Goal: Information Seeking & Learning: Learn about a topic

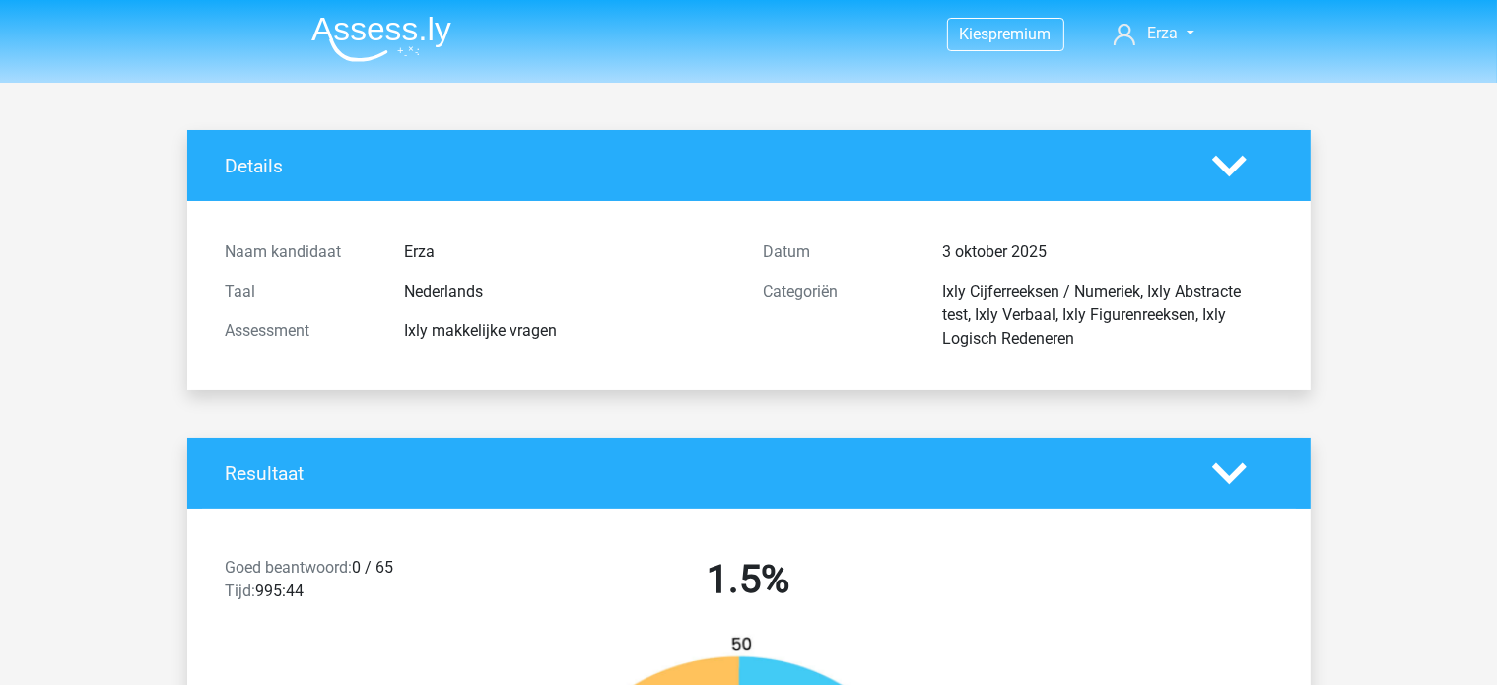
click at [356, 14] on li at bounding box center [374, 35] width 156 height 54
click at [363, 22] on img at bounding box center [381, 39] width 140 height 46
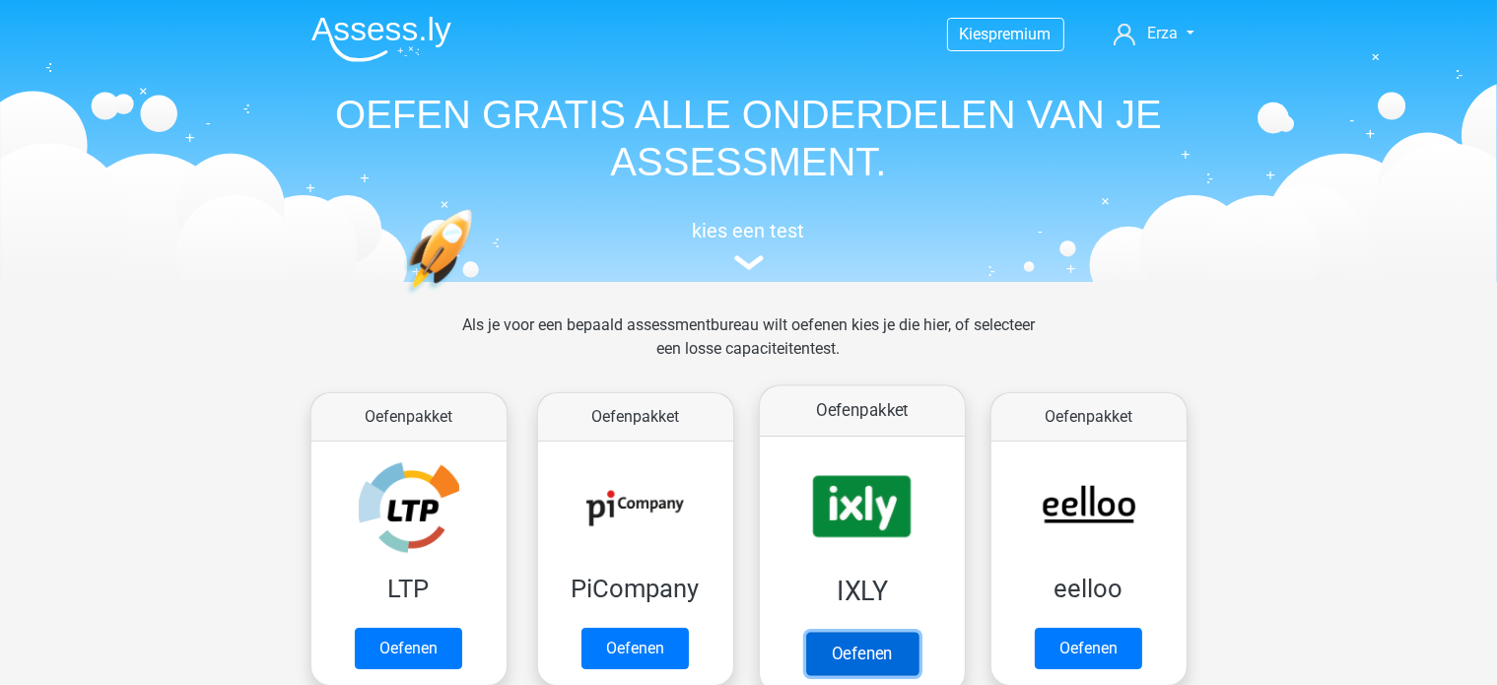
click at [864, 632] on link "Oefenen" at bounding box center [861, 653] width 112 height 43
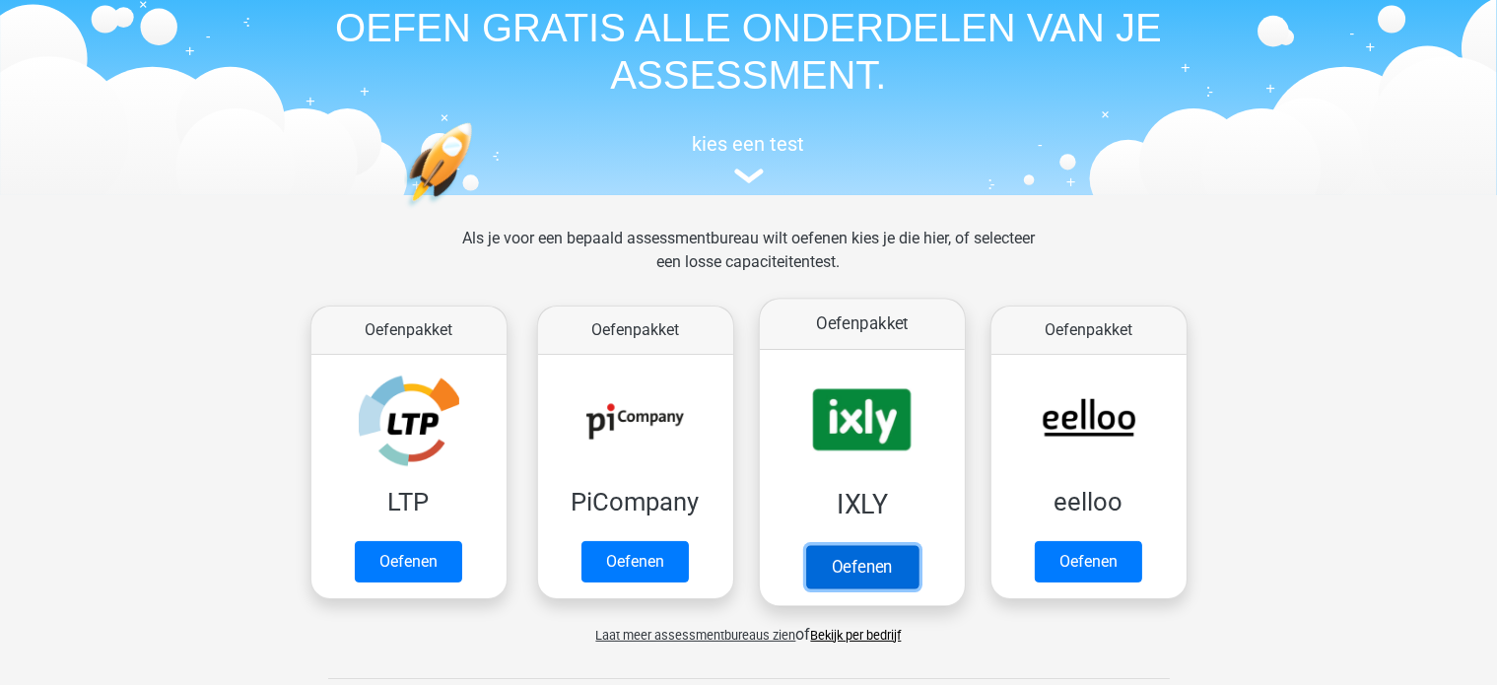
scroll to position [99, 0]
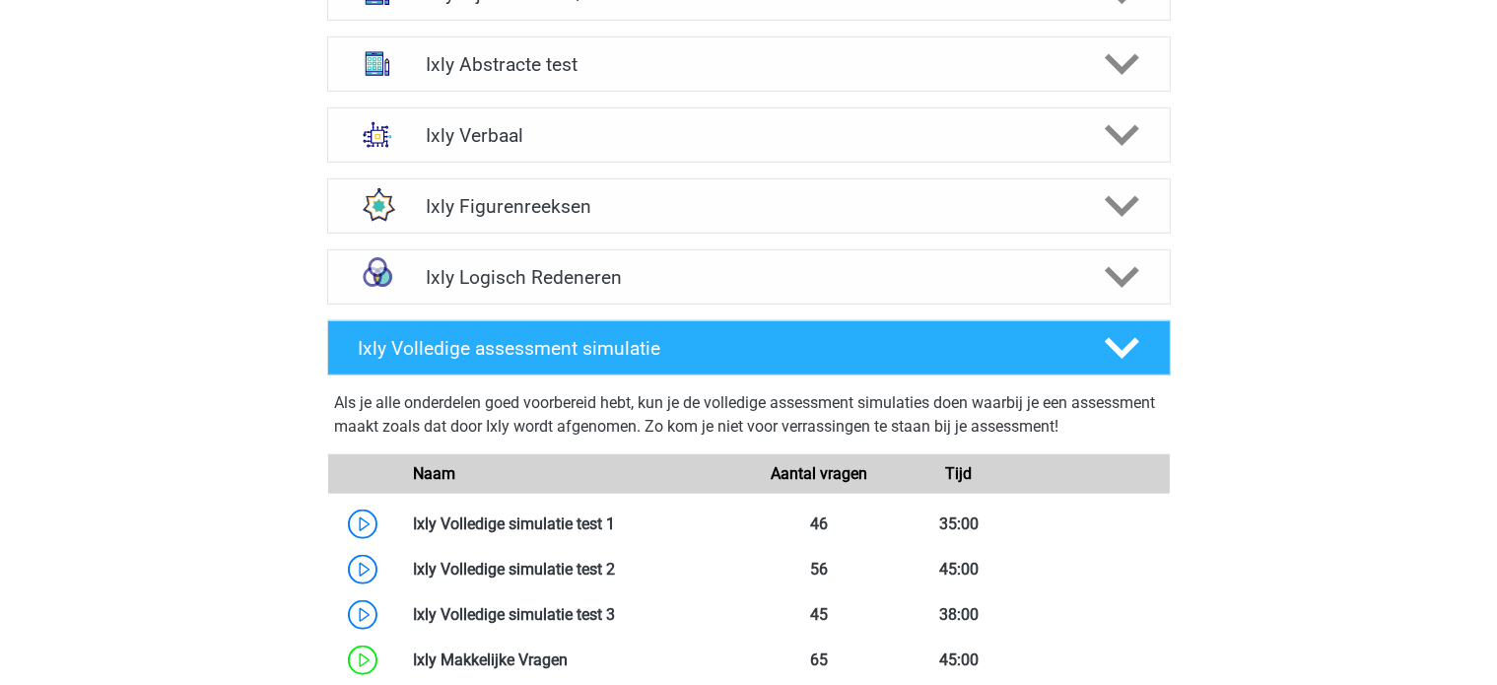
scroll to position [1380, 0]
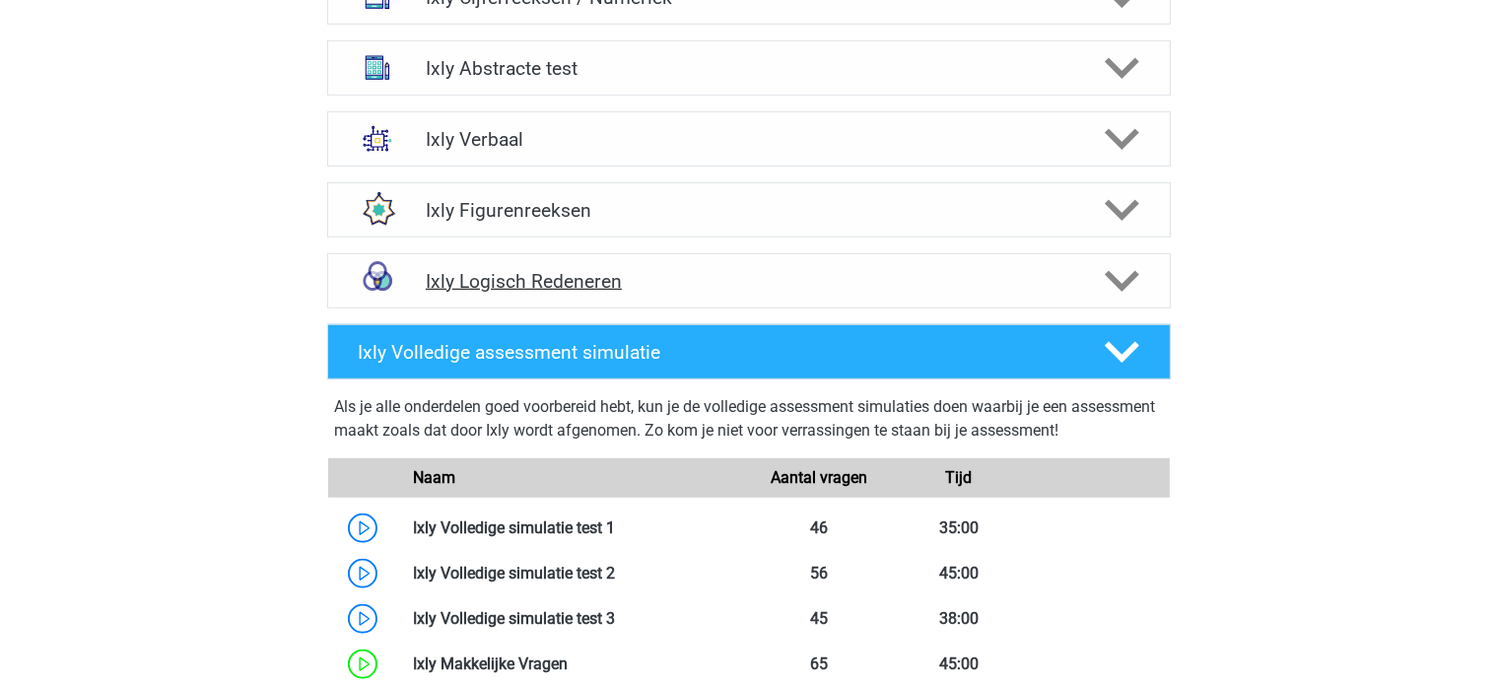
click at [526, 270] on h4 "Ixly Logisch Redeneren" at bounding box center [749, 281] width 646 height 23
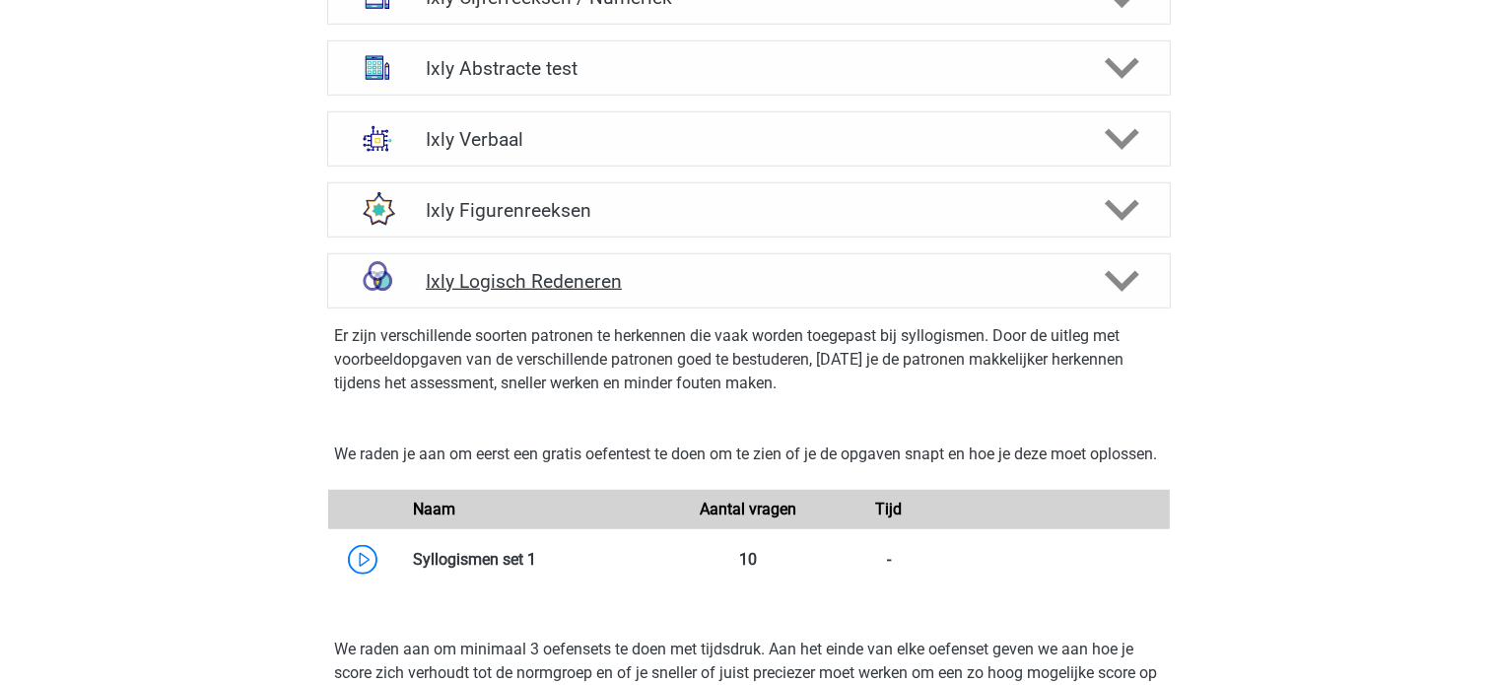
click at [526, 270] on h4 "Ixly Logisch Redeneren" at bounding box center [749, 281] width 646 height 23
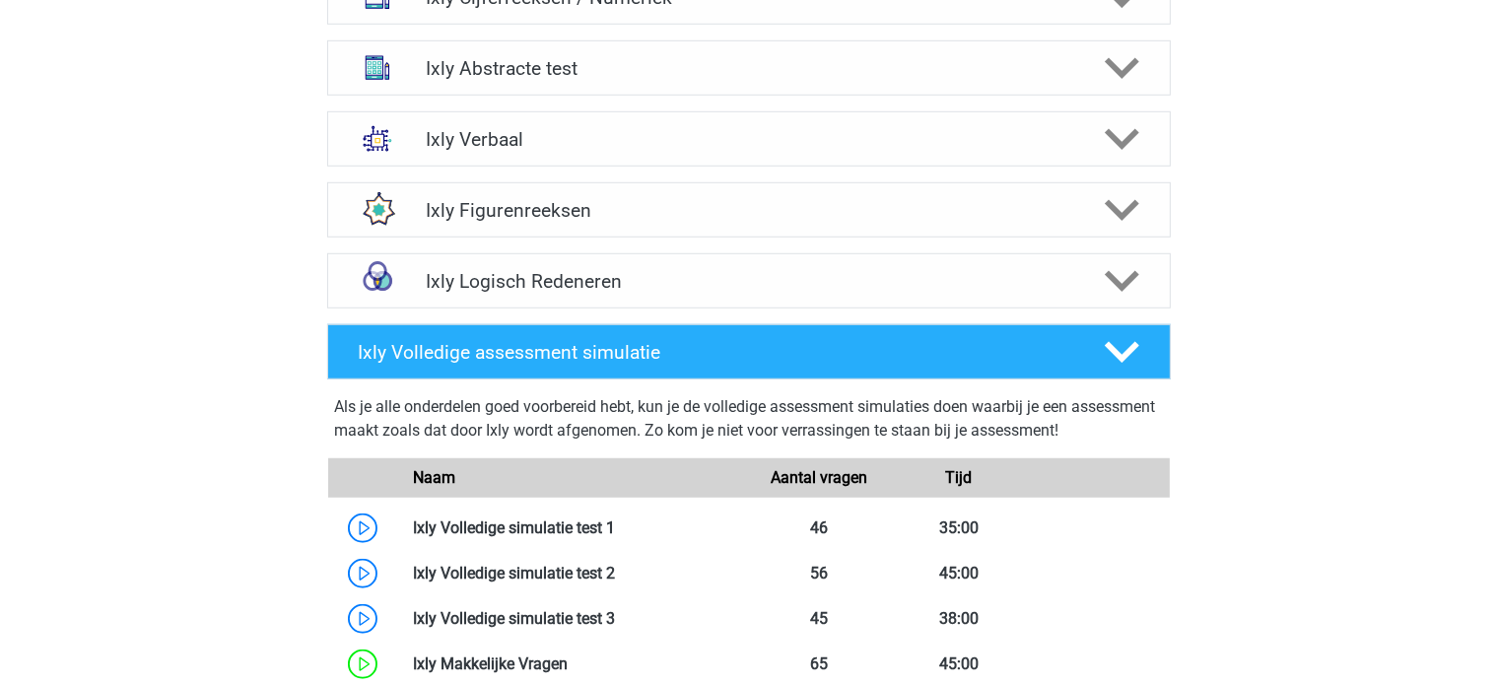
scroll to position [1281, 0]
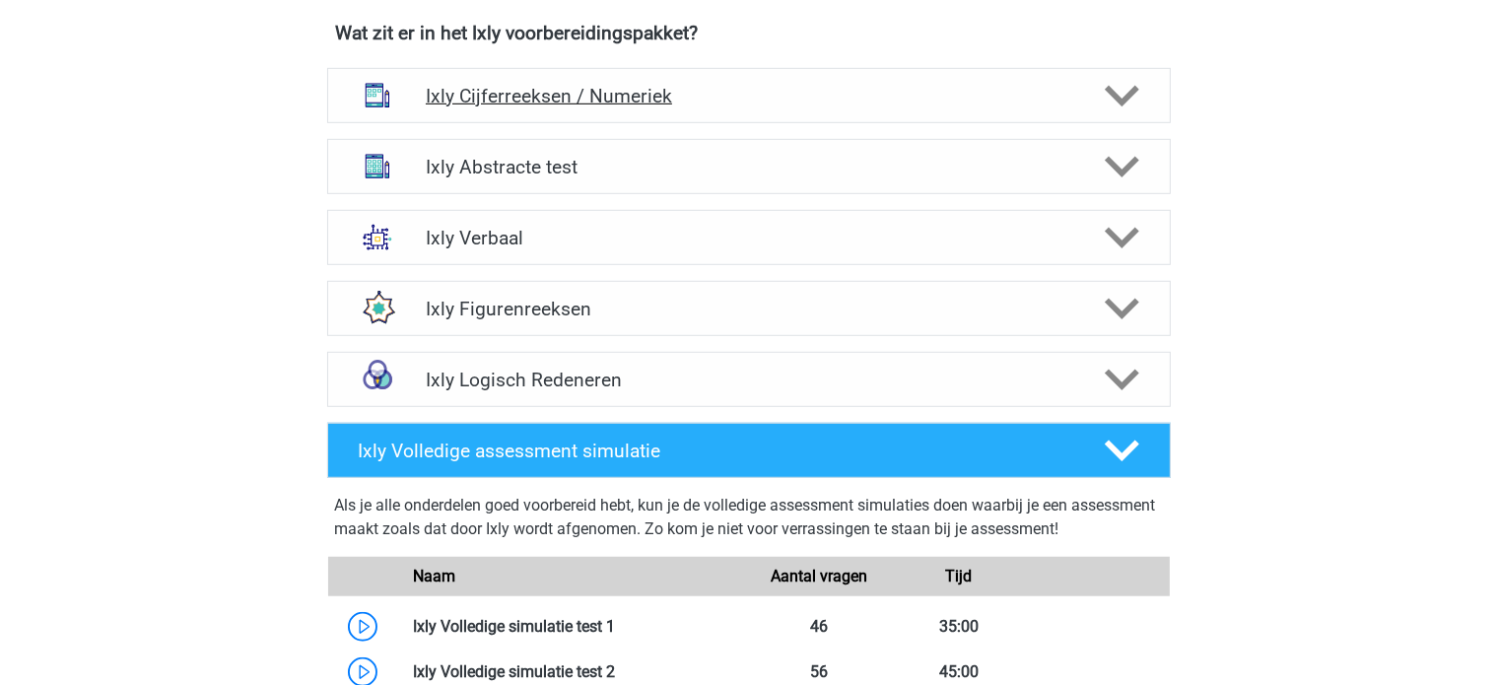
click at [532, 93] on h4 "Ixly Cijferreeksen / Numeriek" at bounding box center [749, 96] width 646 height 23
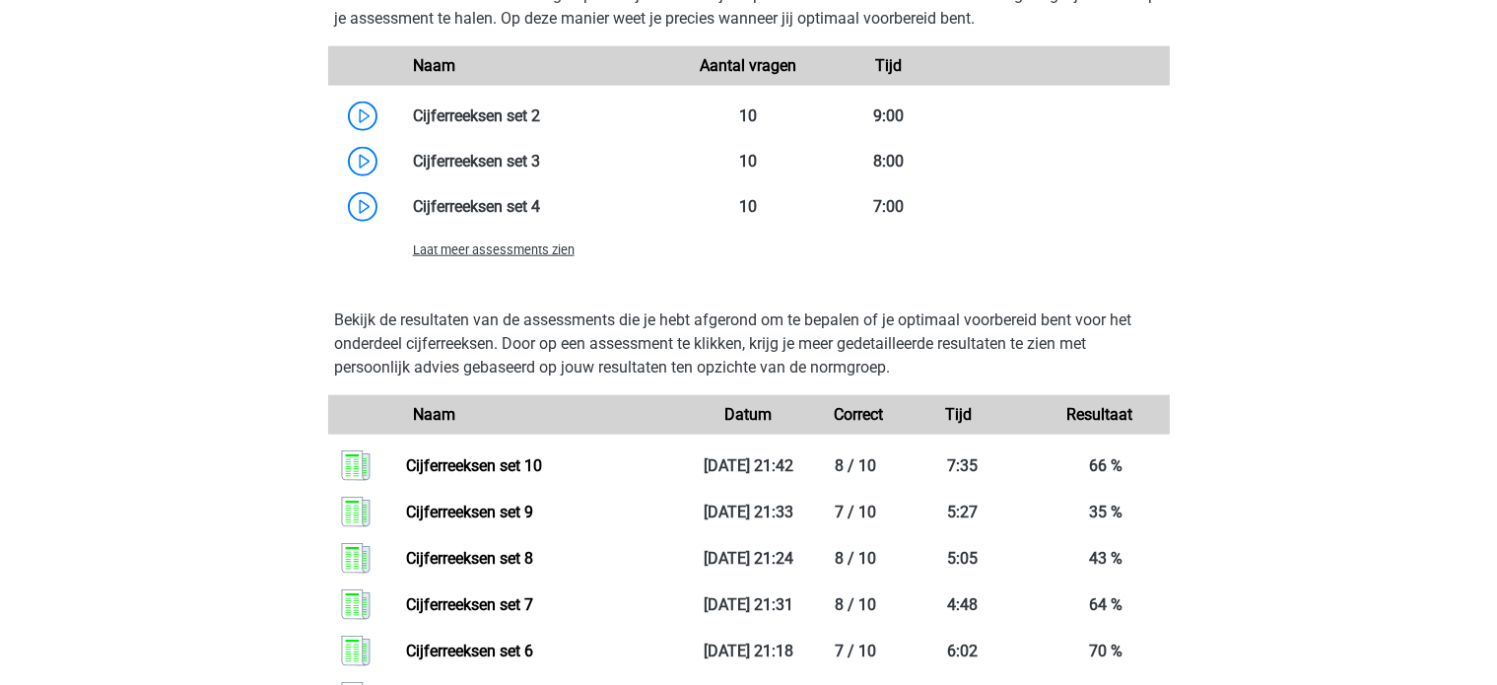
scroll to position [2070, 0]
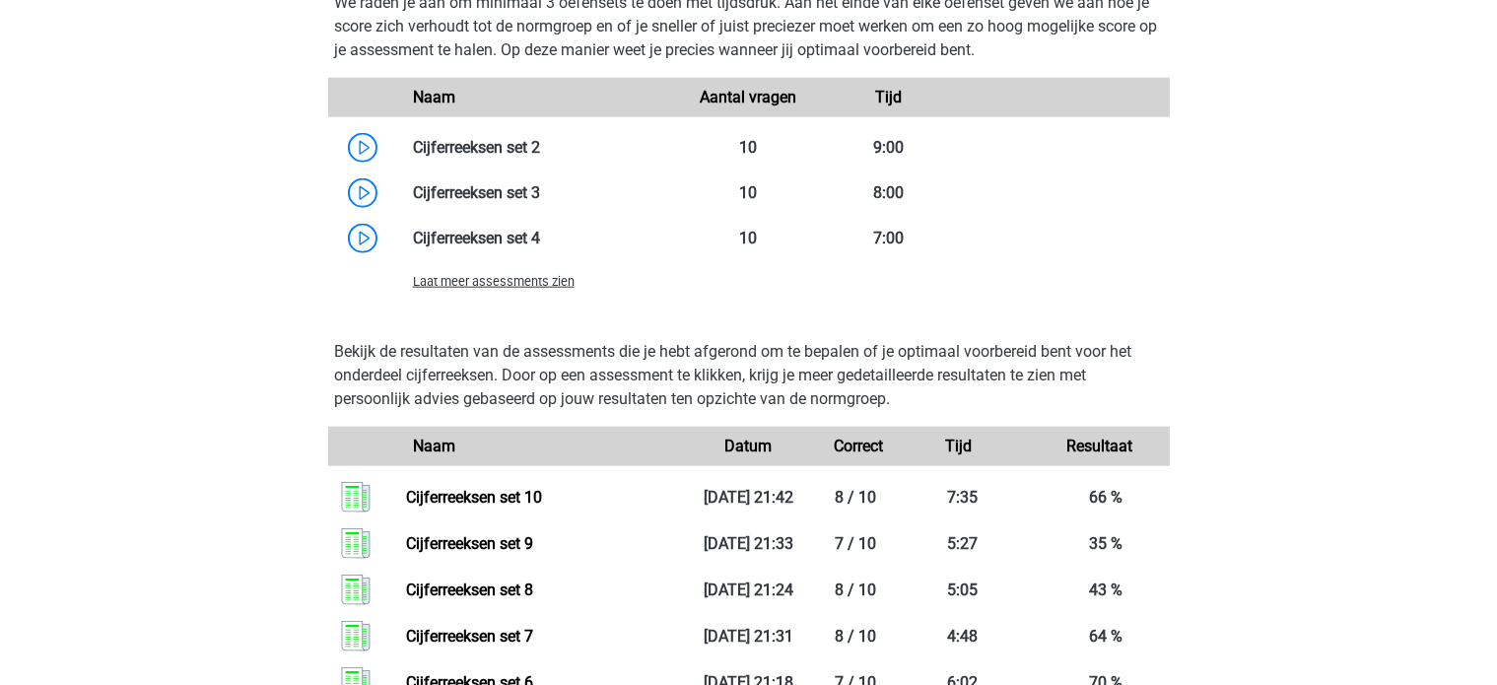
click at [490, 282] on span "Laat meer assessments zien" at bounding box center [494, 281] width 162 height 15
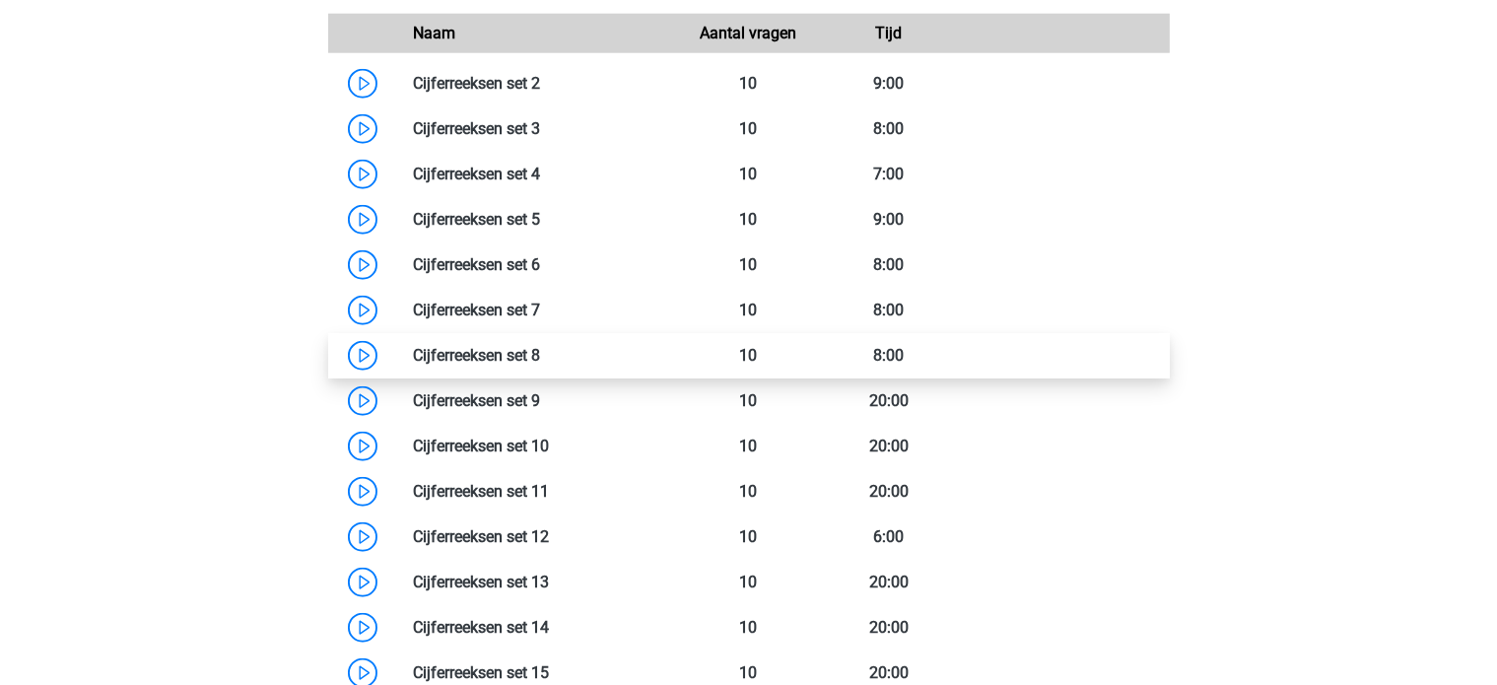
scroll to position [2168, 0]
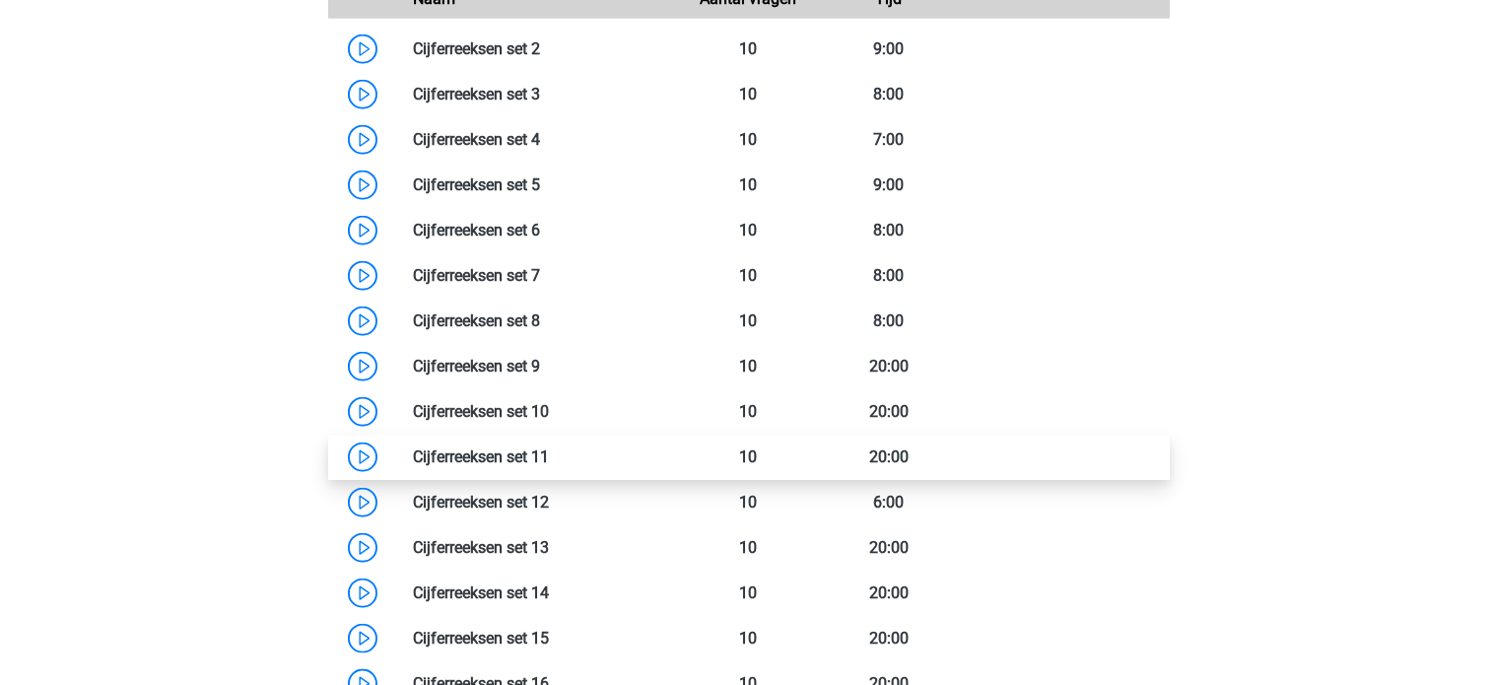
click at [549, 452] on link at bounding box center [549, 456] width 0 height 19
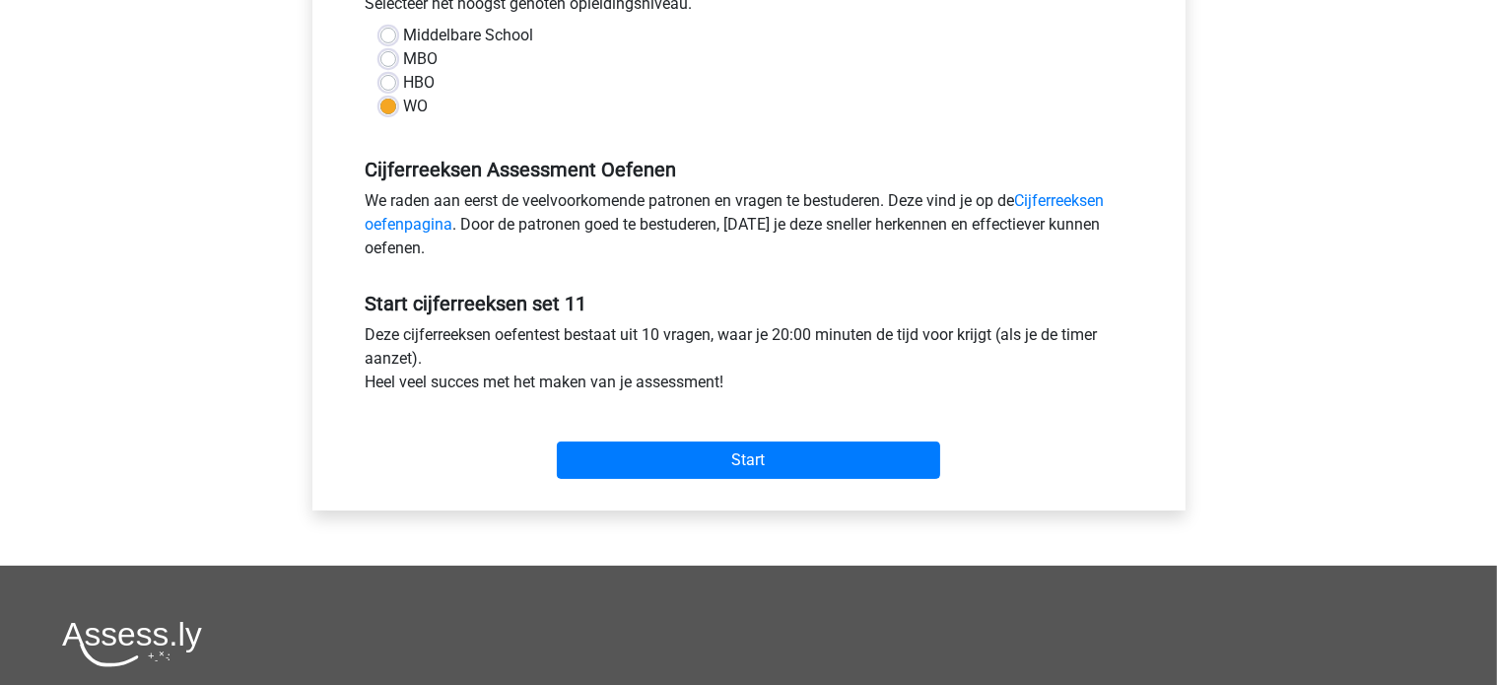
scroll to position [493, 0]
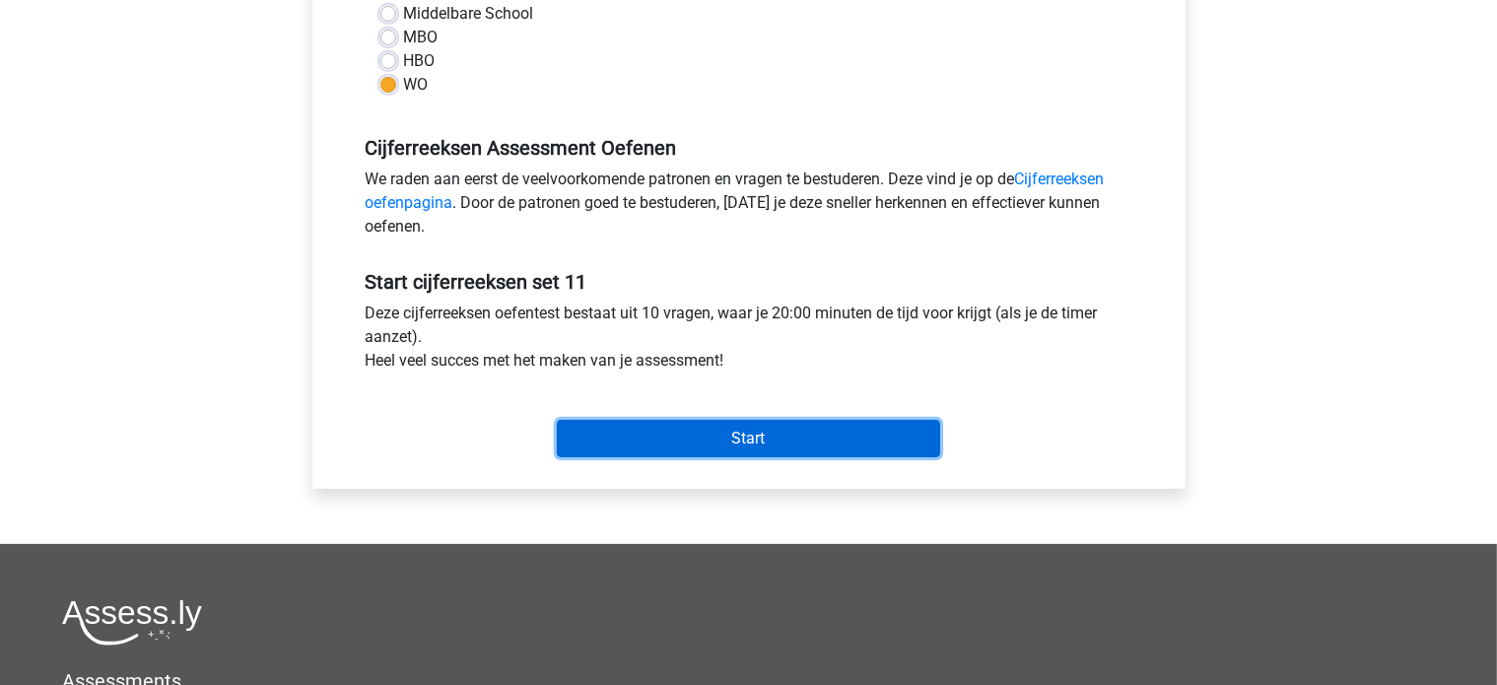
click at [656, 447] on input "Start" at bounding box center [748, 438] width 383 height 37
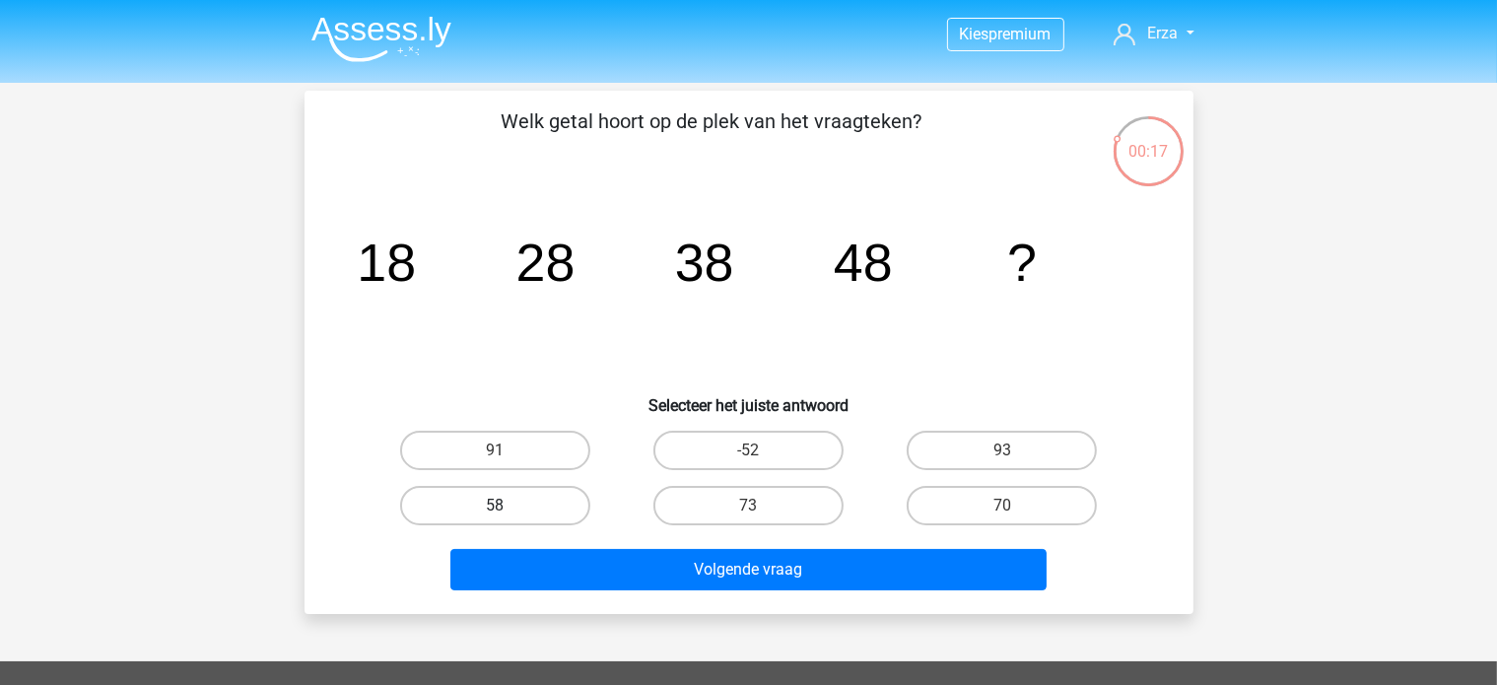
click at [548, 509] on label "58" at bounding box center [495, 505] width 190 height 39
click at [508, 509] on input "58" at bounding box center [501, 512] width 13 height 13
radio input "true"
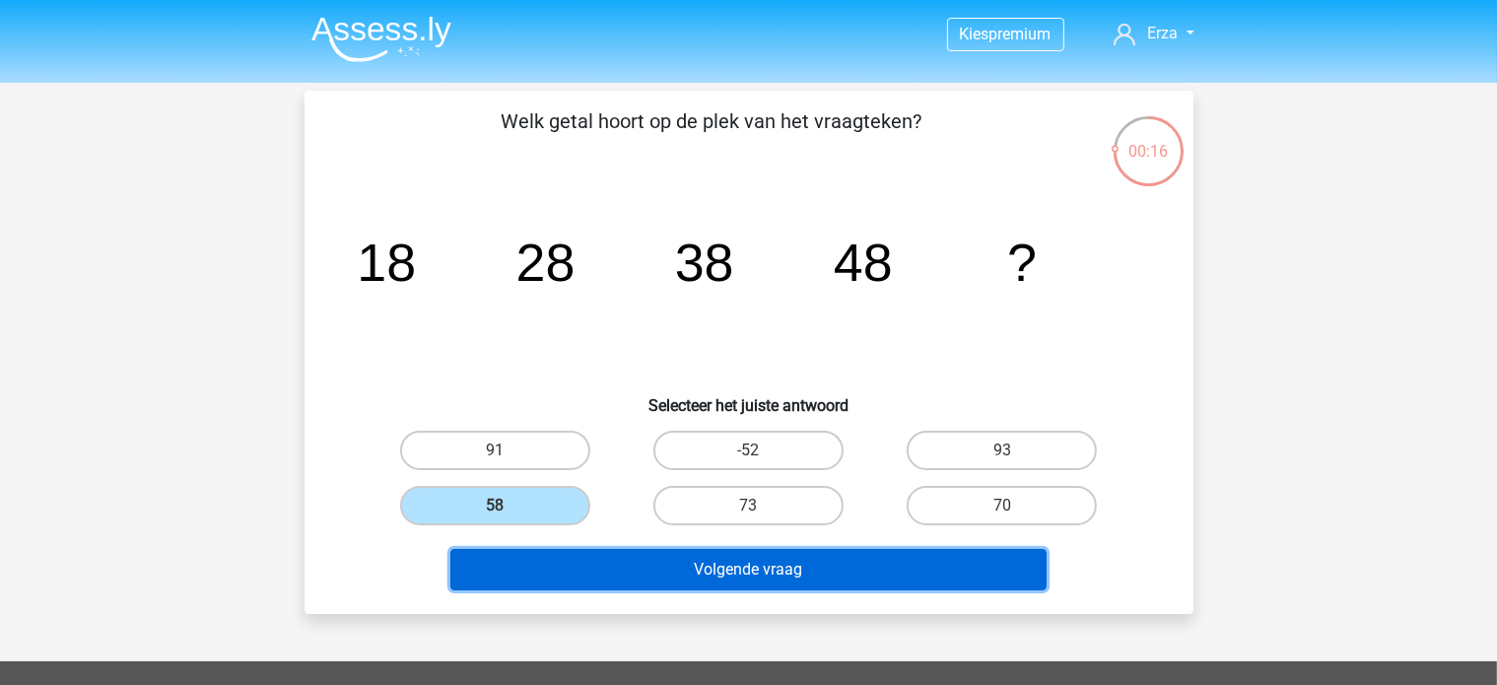
click at [580, 570] on button "Volgende vraag" at bounding box center [748, 569] width 596 height 41
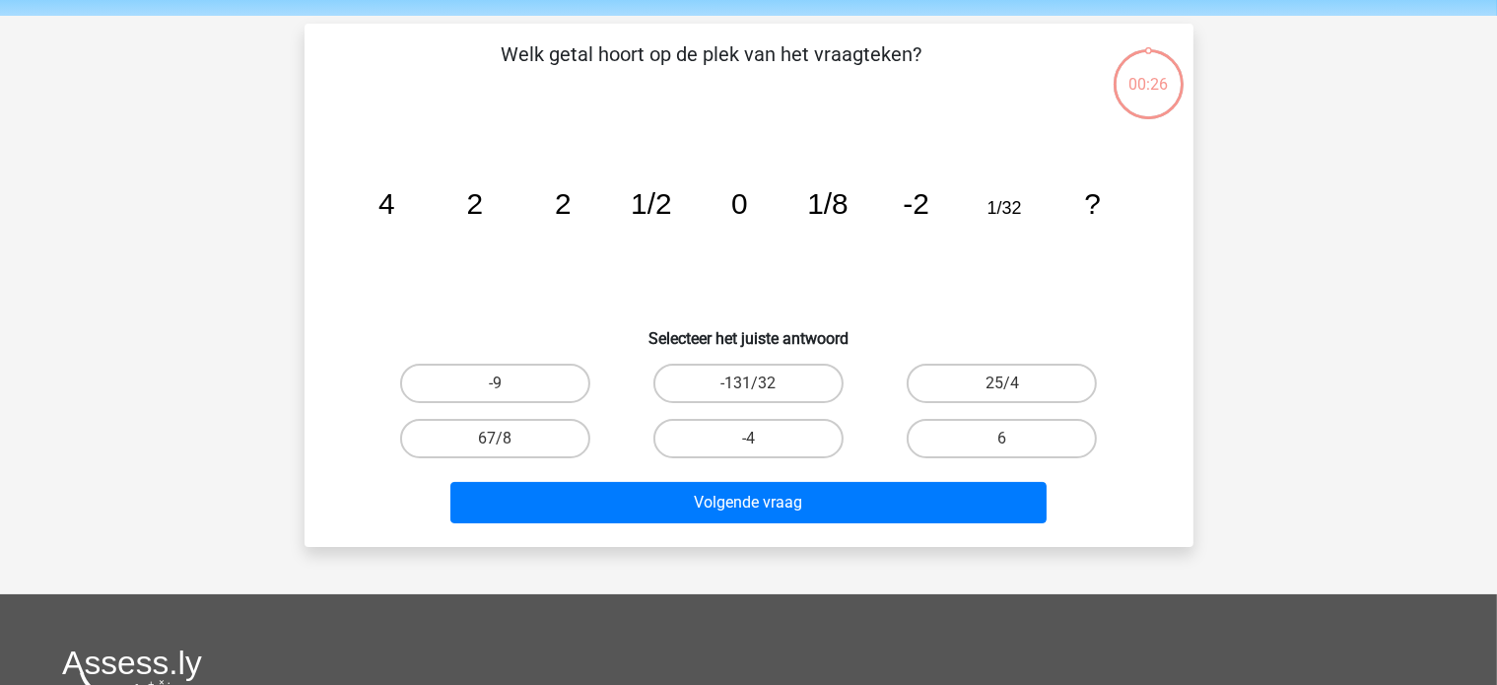
scroll to position [91, 0]
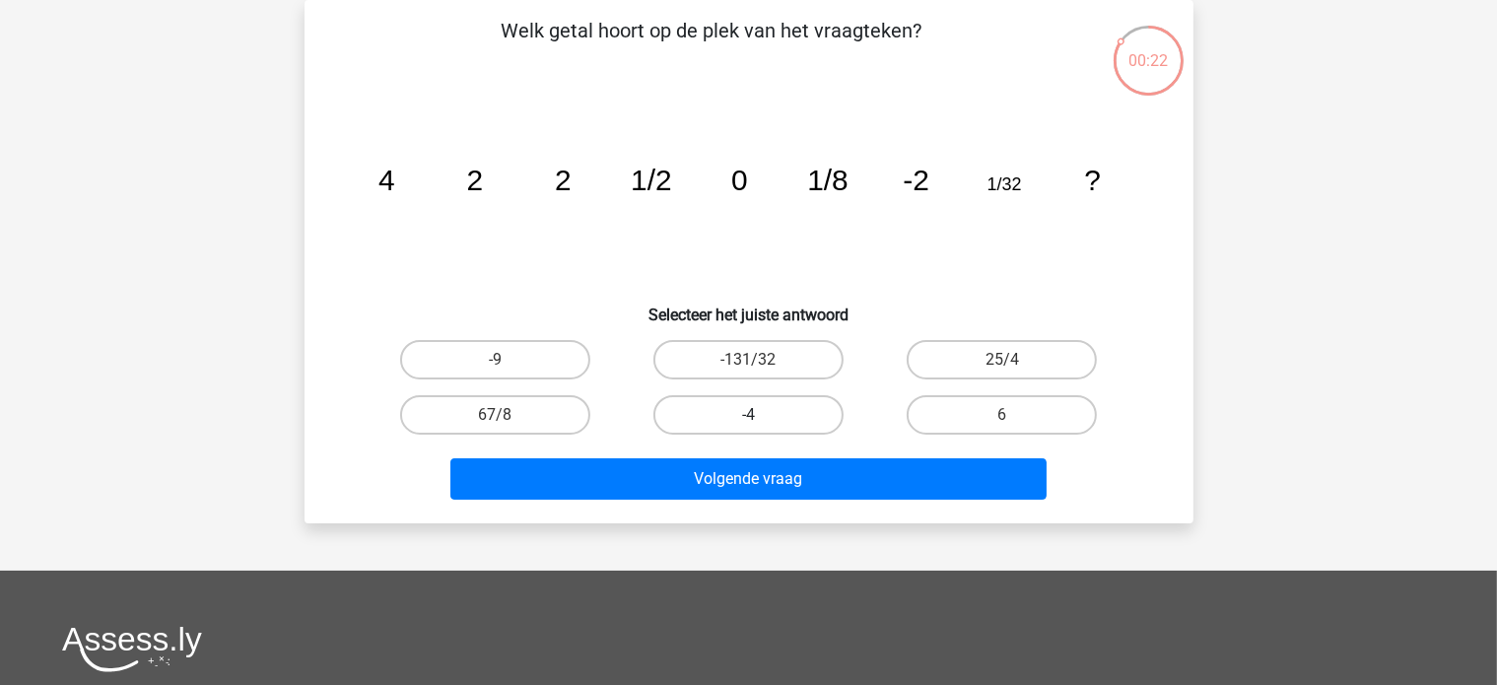
click at [773, 415] on label "-4" at bounding box center [748, 414] width 190 height 39
click at [761, 415] on input "-4" at bounding box center [754, 421] width 13 height 13
radio input "true"
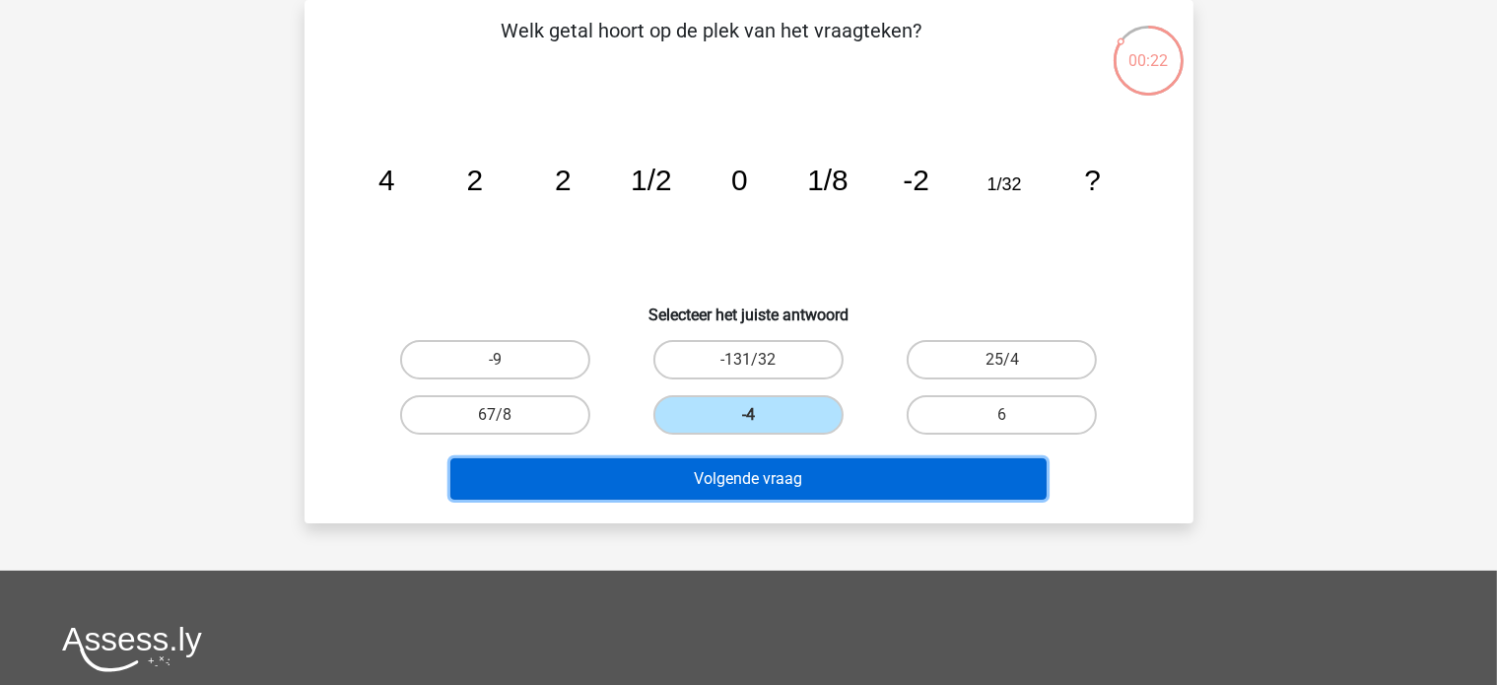
click at [767, 474] on button "Volgende vraag" at bounding box center [748, 478] width 596 height 41
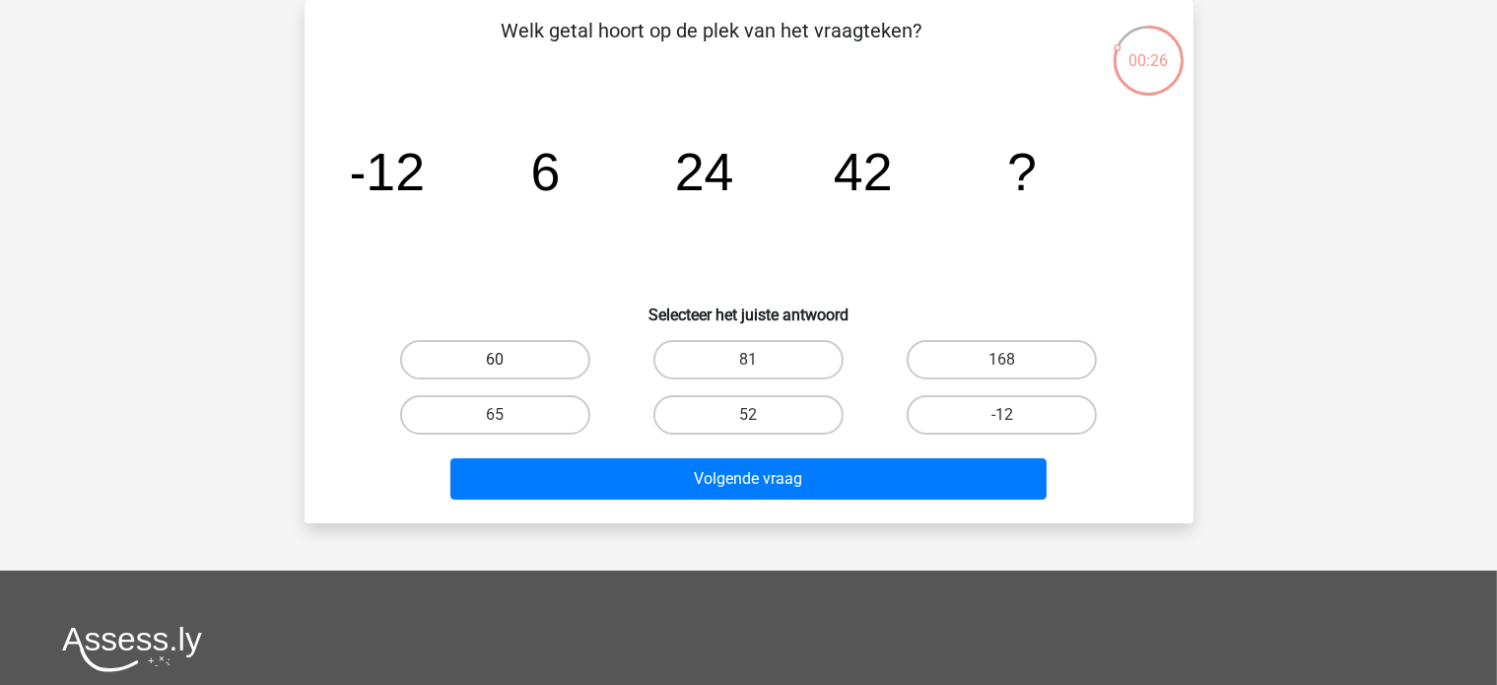
click at [523, 355] on label "60" at bounding box center [495, 359] width 190 height 39
click at [508, 360] on input "60" at bounding box center [501, 366] width 13 height 13
radio input "true"
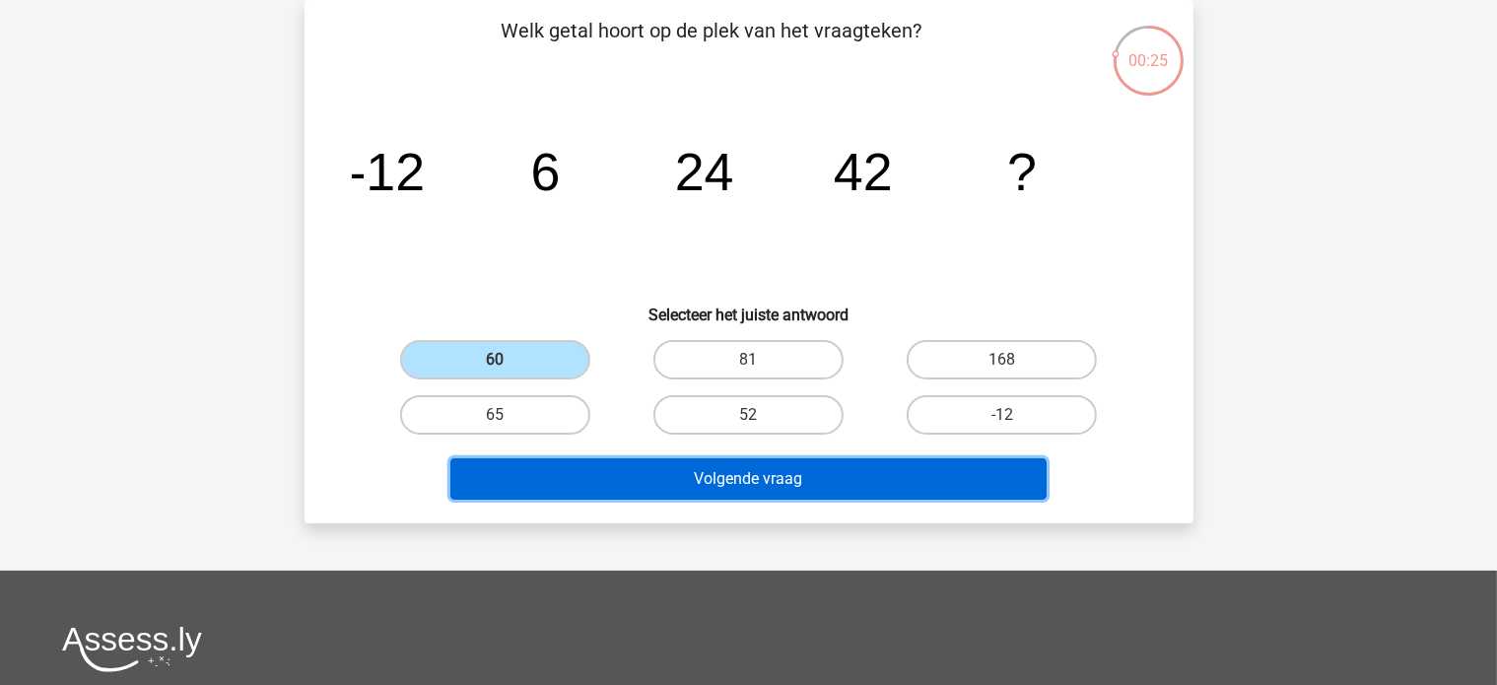
click at [563, 475] on button "Volgende vraag" at bounding box center [748, 478] width 596 height 41
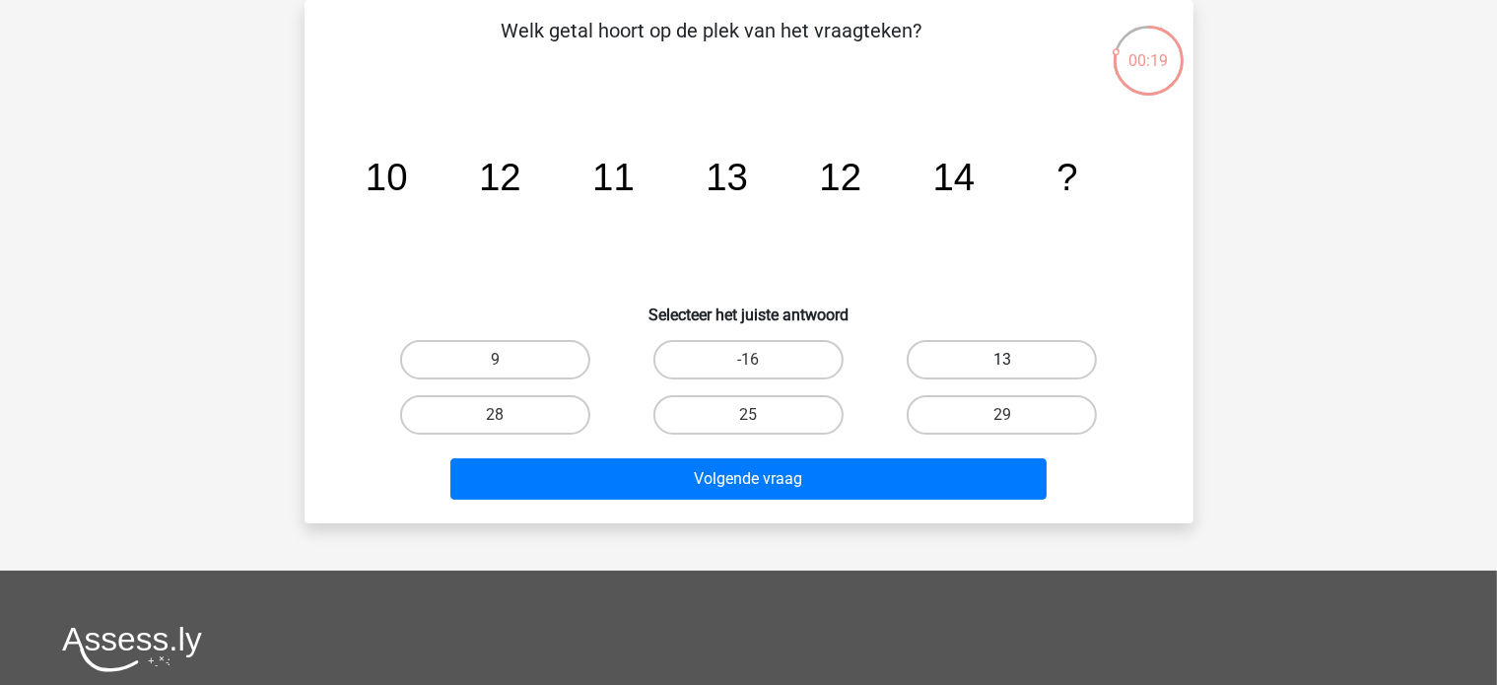
click at [955, 358] on label "13" at bounding box center [1002, 359] width 190 height 39
click at [1002, 360] on input "13" at bounding box center [1008, 366] width 13 height 13
radio input "true"
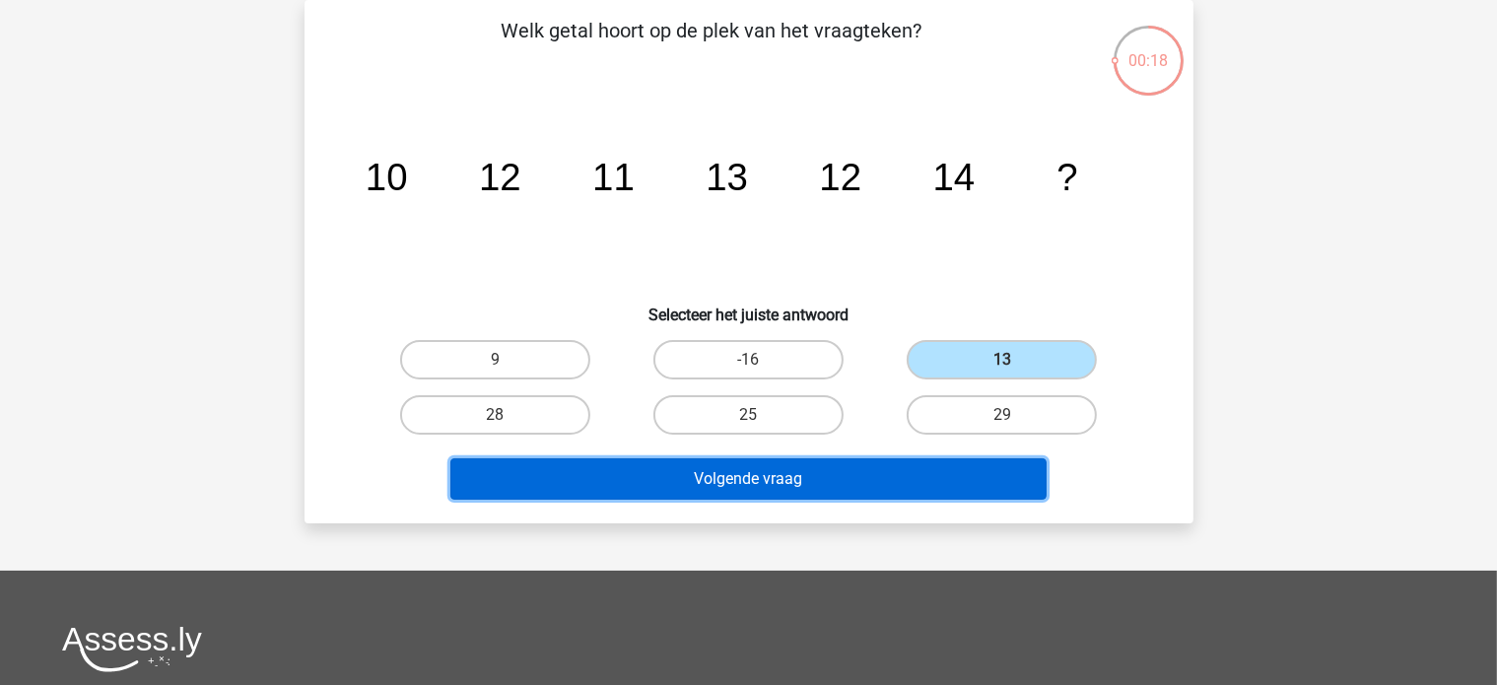
click at [839, 464] on button "Volgende vraag" at bounding box center [748, 478] width 596 height 41
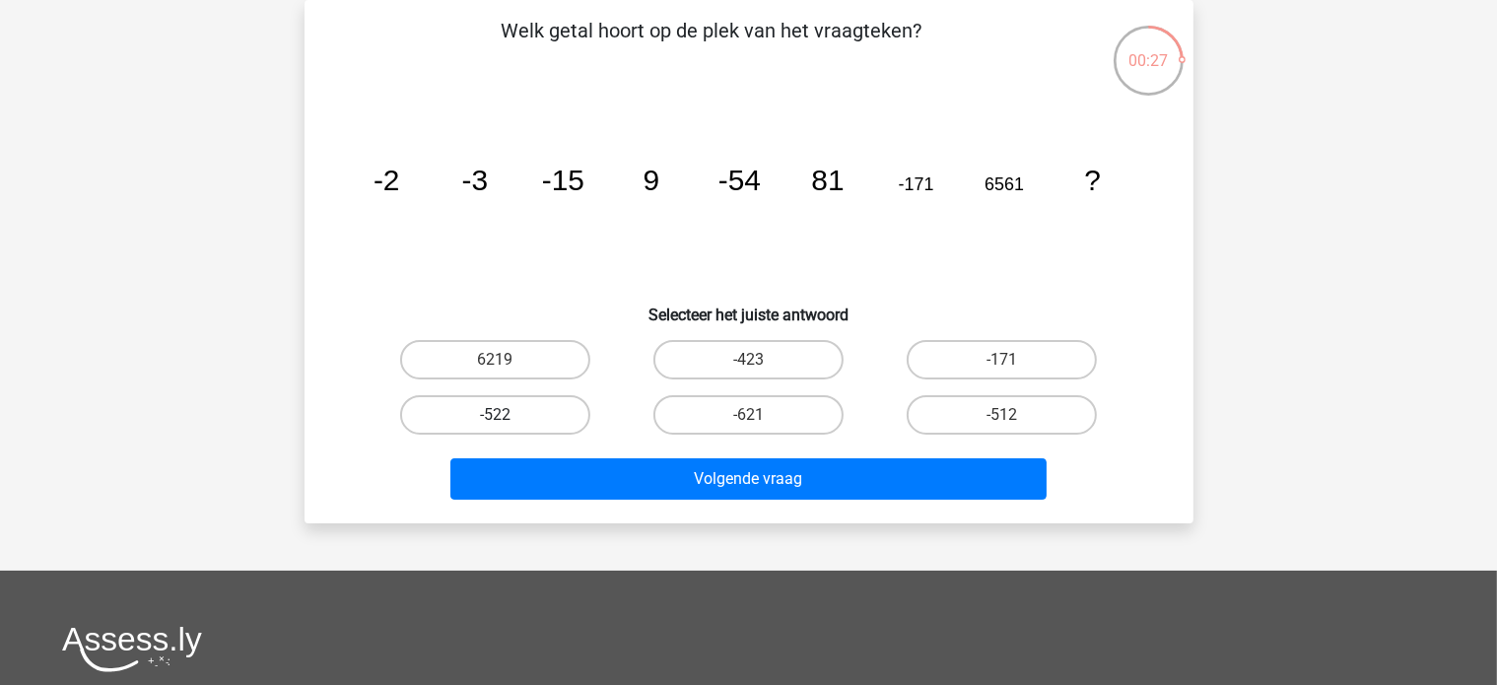
click at [572, 402] on label "-522" at bounding box center [495, 414] width 190 height 39
click at [508, 415] on input "-522" at bounding box center [501, 421] width 13 height 13
radio input "true"
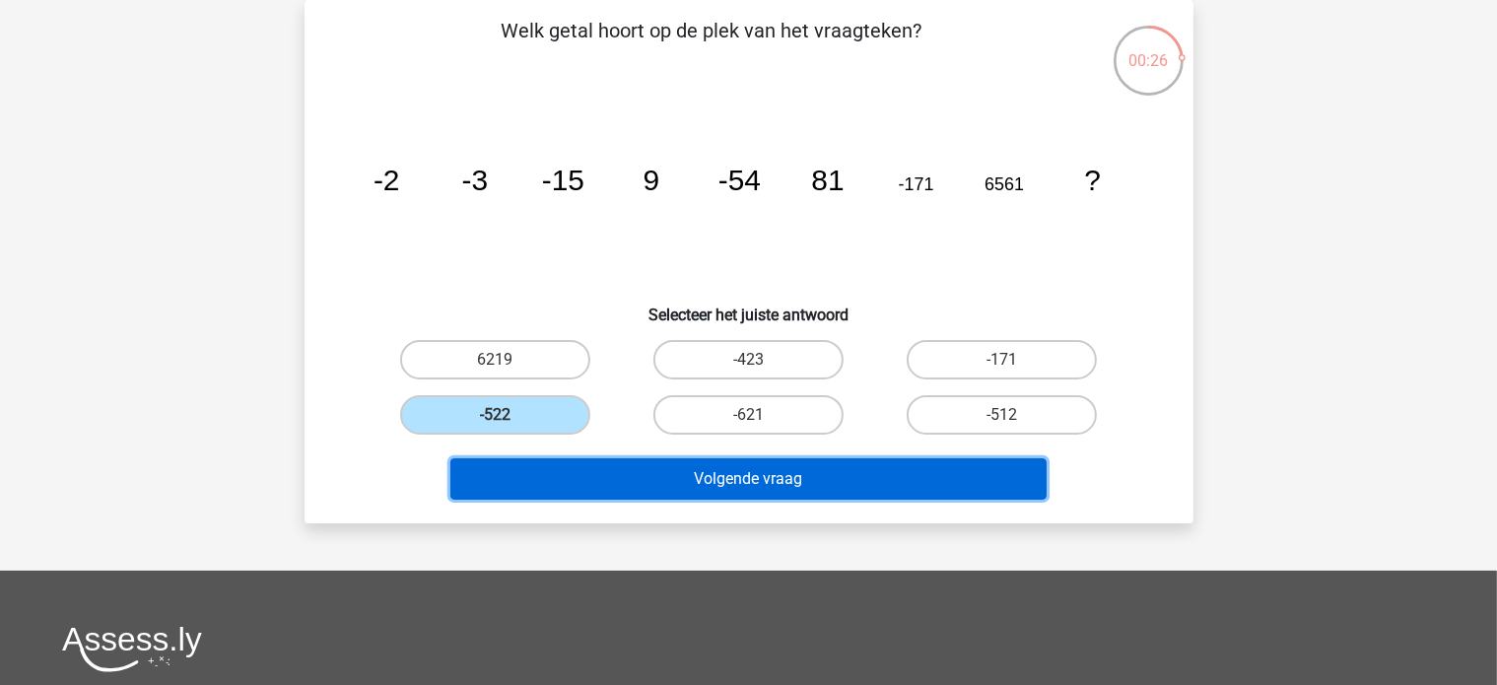
click at [611, 477] on button "Volgende vraag" at bounding box center [748, 478] width 596 height 41
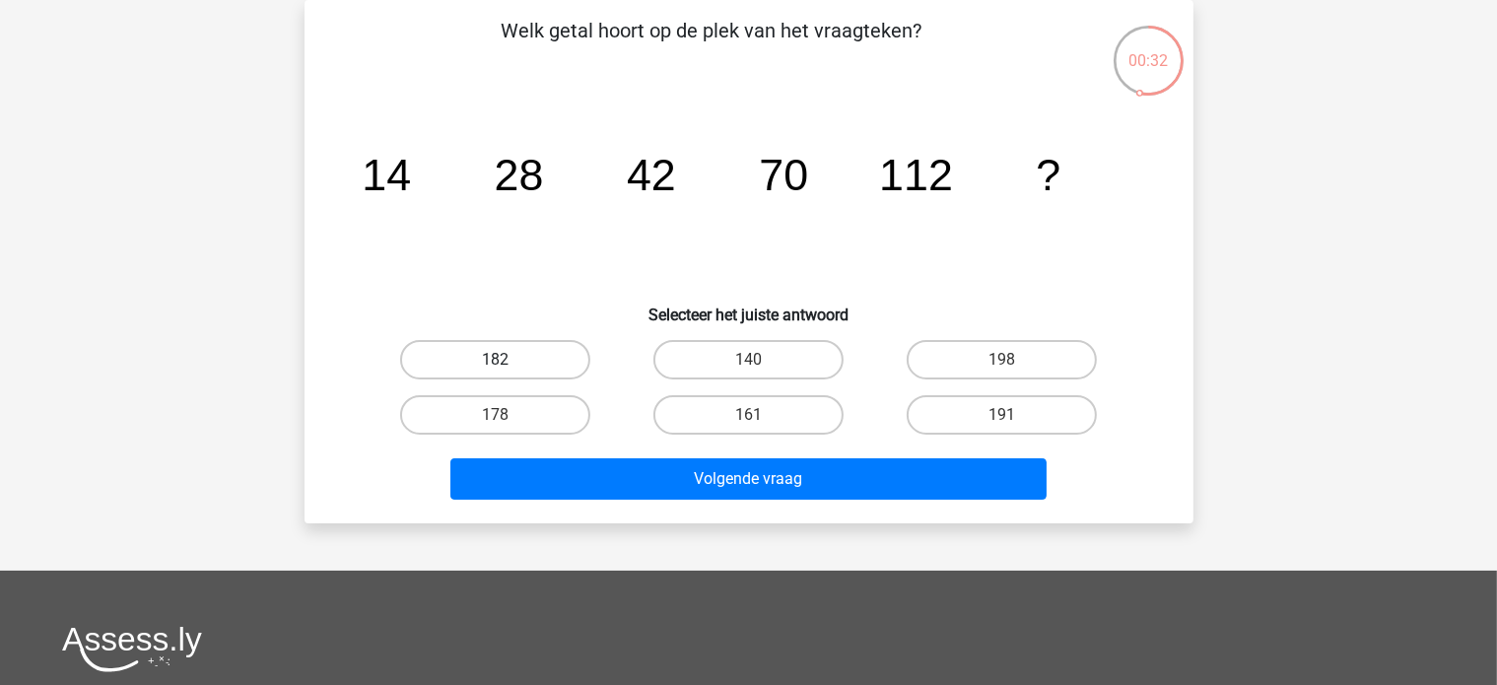
click at [549, 365] on label "182" at bounding box center [495, 359] width 190 height 39
click at [508, 365] on input "182" at bounding box center [501, 366] width 13 height 13
radio input "true"
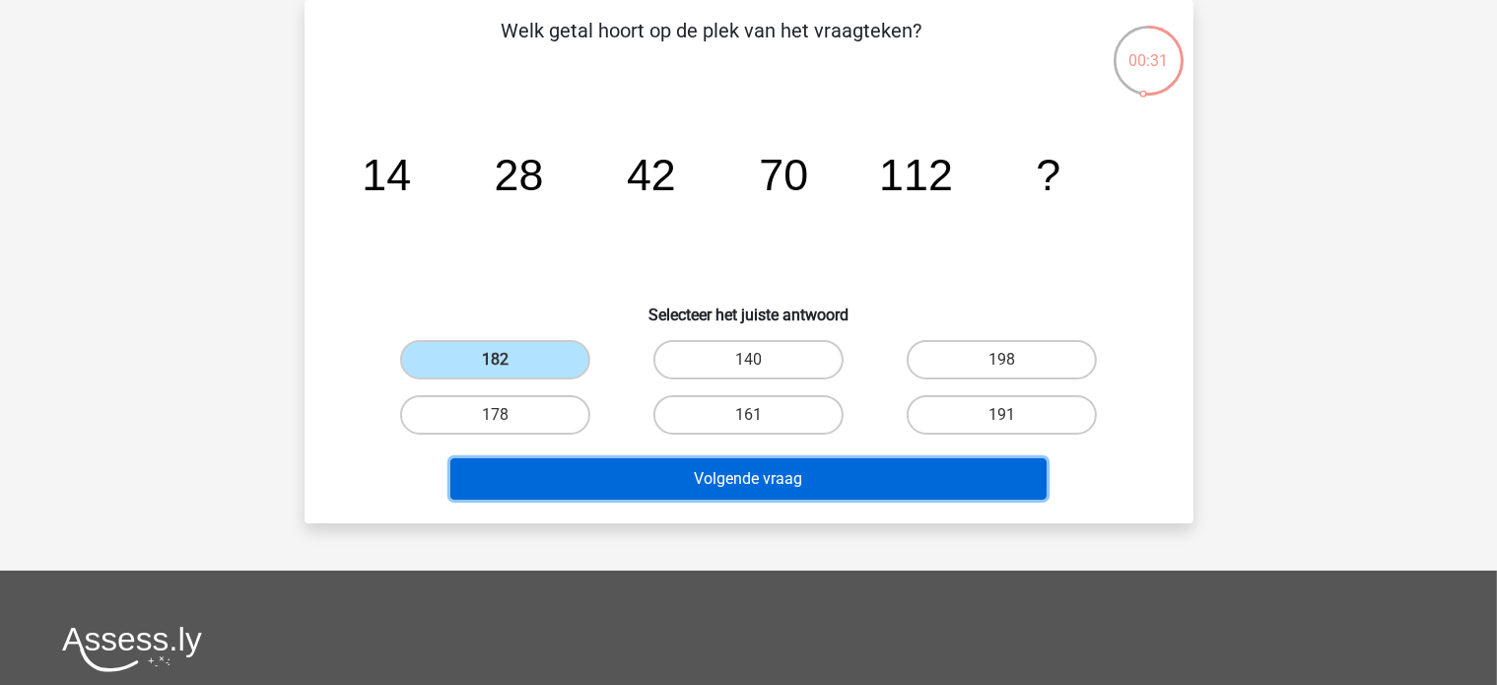
click at [578, 474] on button "Volgende vraag" at bounding box center [748, 478] width 596 height 41
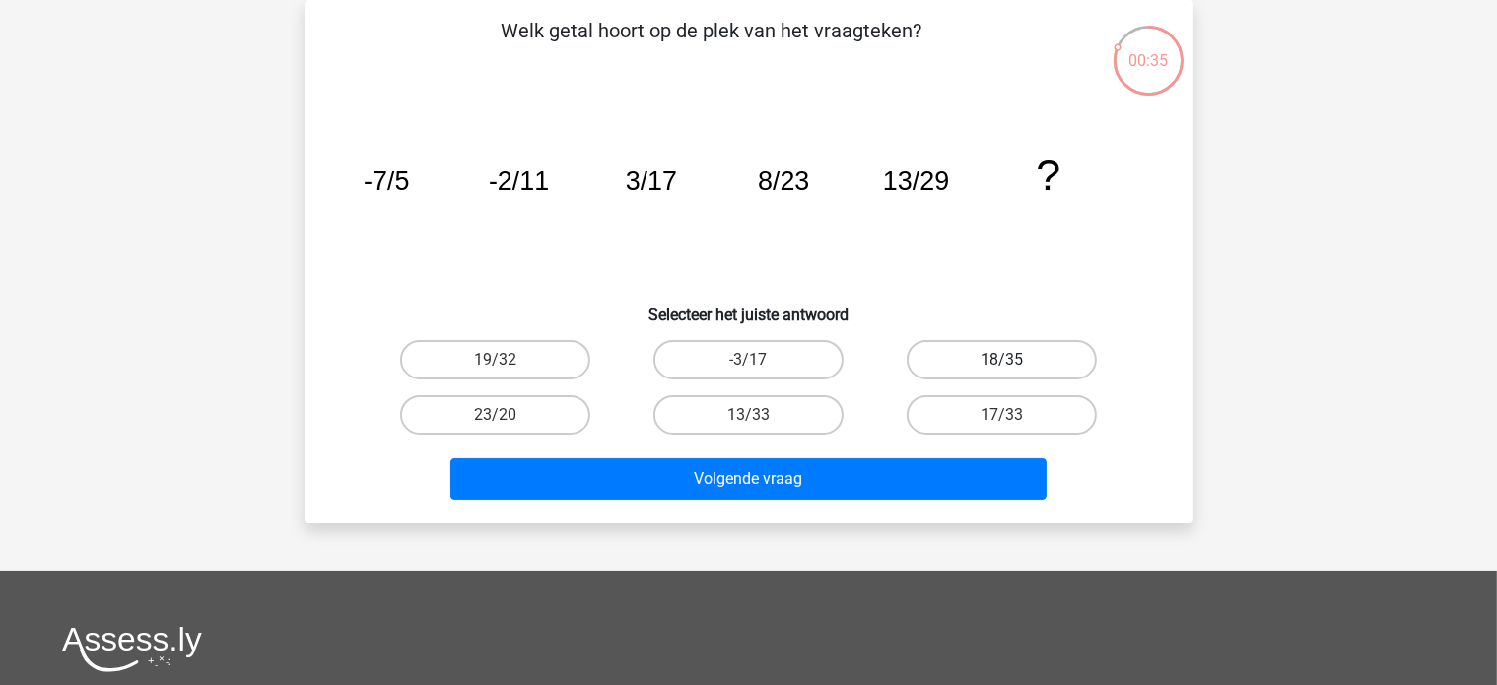
click at [971, 353] on label "18/35" at bounding box center [1002, 359] width 190 height 39
click at [1002, 360] on input "18/35" at bounding box center [1008, 366] width 13 height 13
radio input "true"
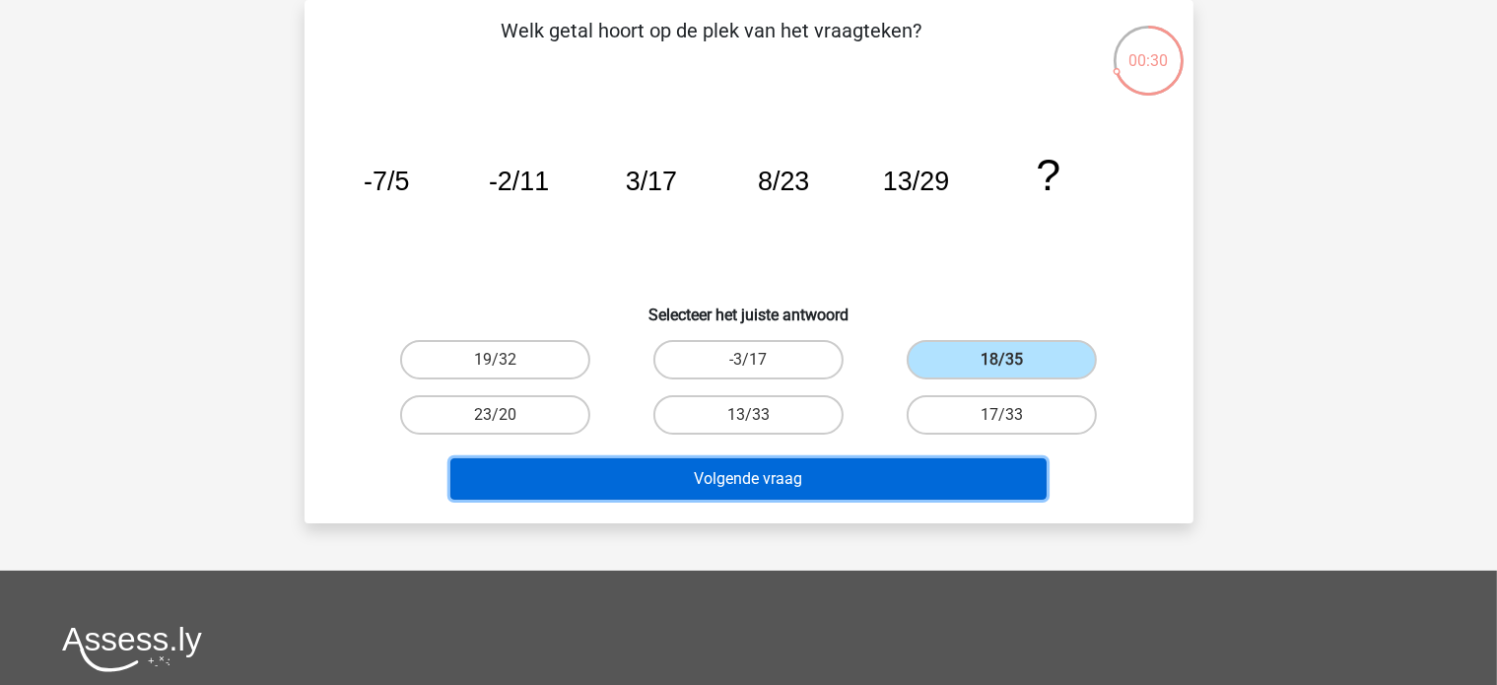
click at [836, 482] on button "Volgende vraag" at bounding box center [748, 478] width 596 height 41
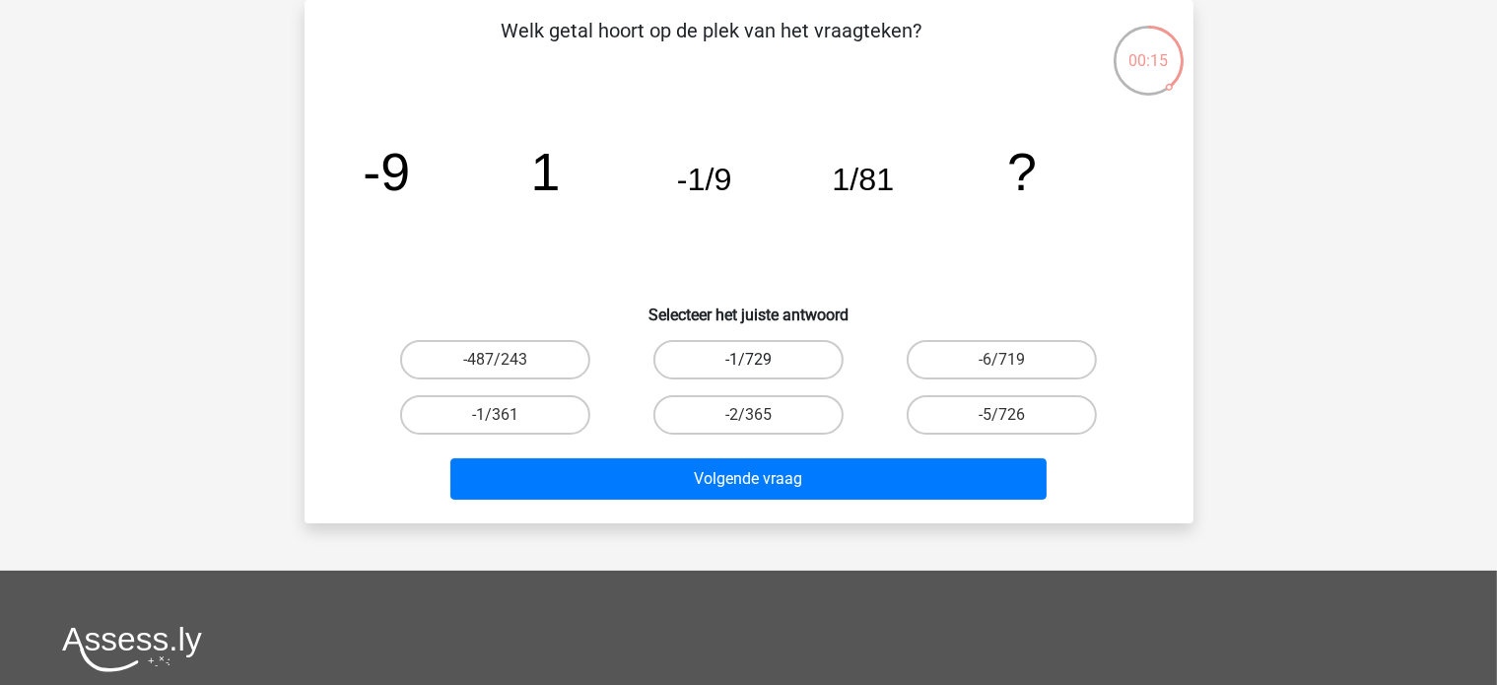
click at [773, 362] on label "-1/729" at bounding box center [748, 359] width 190 height 39
click at [761, 362] on input "-1/729" at bounding box center [754, 366] width 13 height 13
radio input "true"
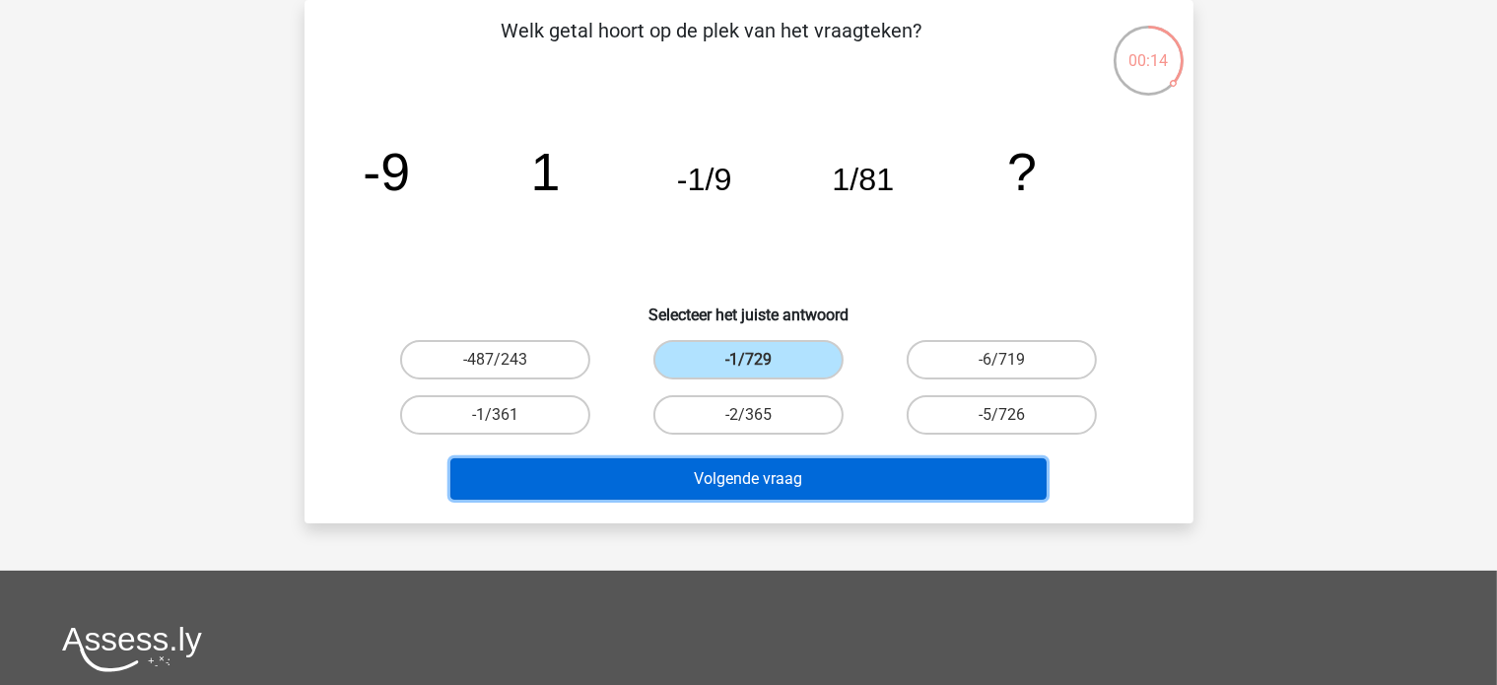
click at [769, 480] on button "Volgende vraag" at bounding box center [748, 478] width 596 height 41
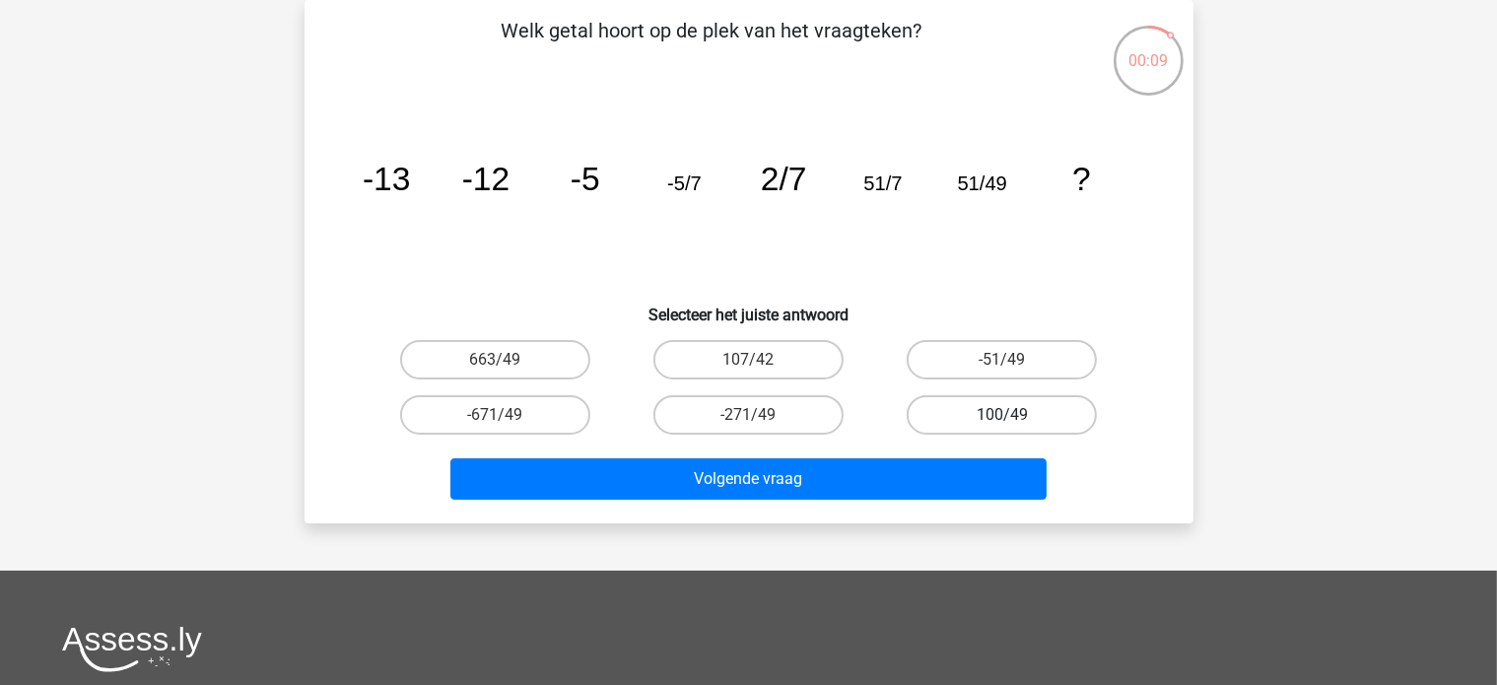
click at [960, 409] on label "100/49" at bounding box center [1002, 414] width 190 height 39
click at [1002, 415] on input "100/49" at bounding box center [1008, 421] width 13 height 13
radio input "true"
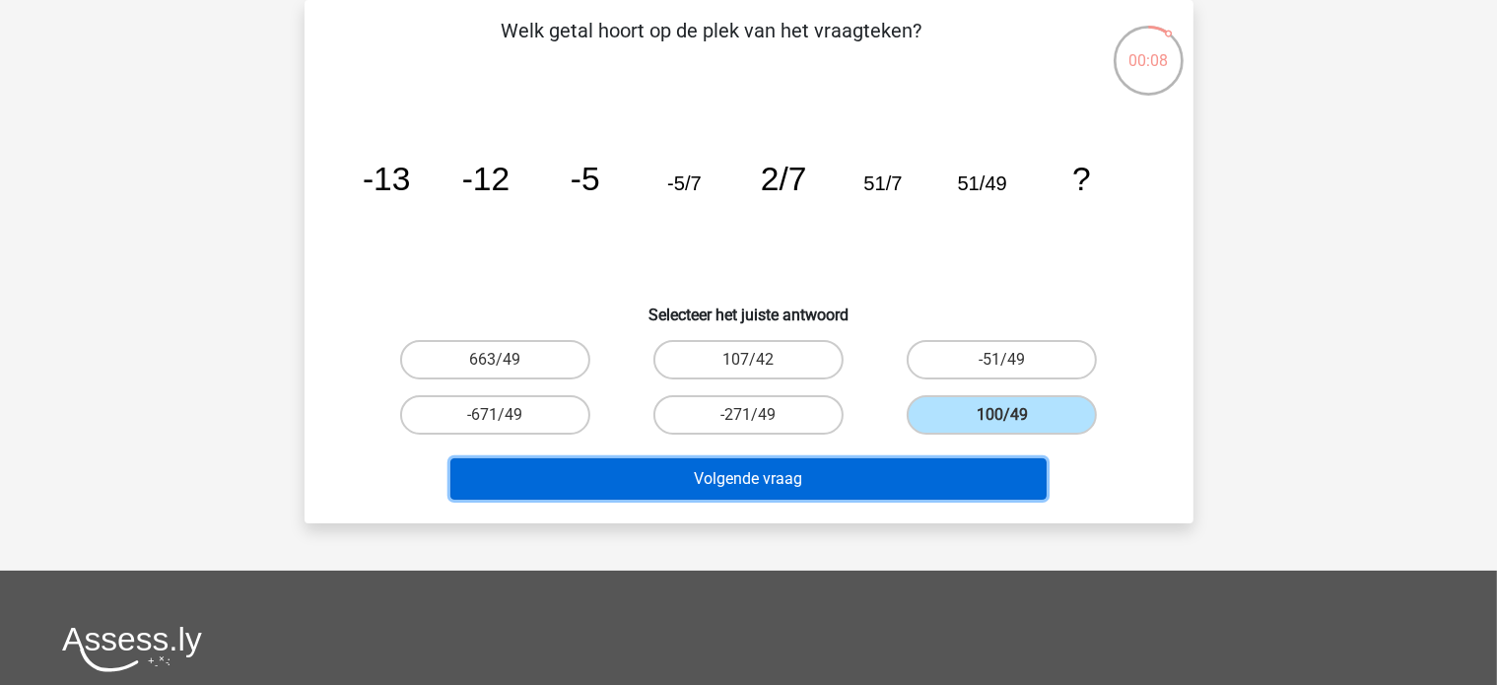
click at [939, 459] on button "Volgende vraag" at bounding box center [748, 478] width 596 height 41
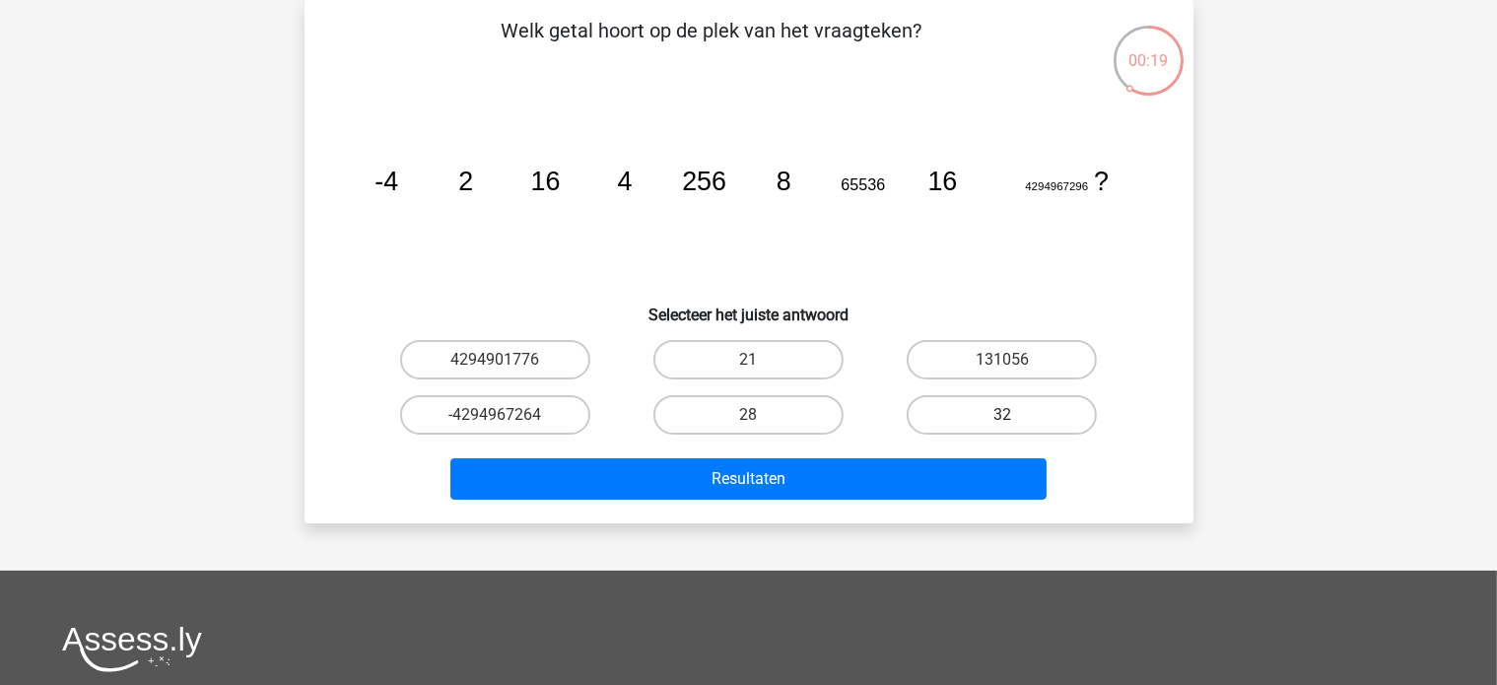
click at [942, 415] on label "32" at bounding box center [1002, 414] width 190 height 39
click at [1002, 415] on input "32" at bounding box center [1008, 421] width 13 height 13
radio input "true"
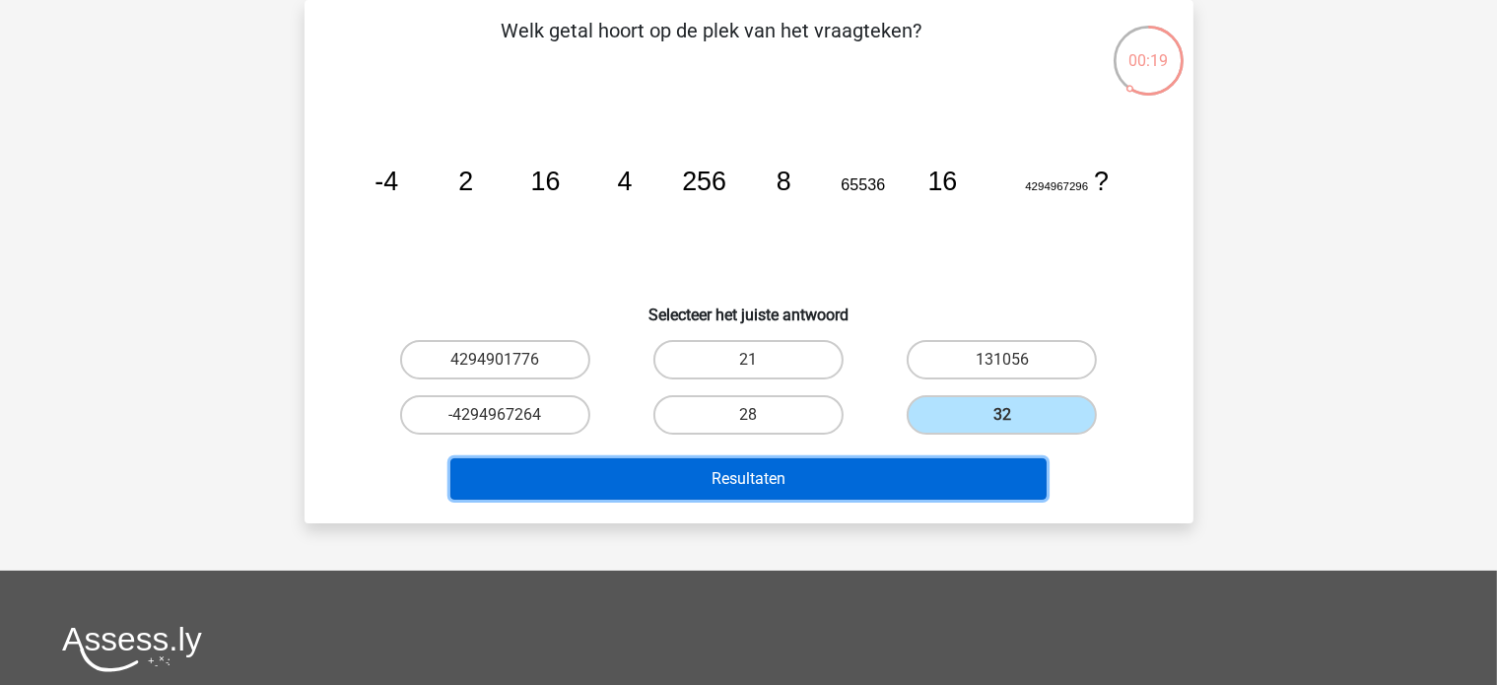
click at [915, 474] on button "Resultaten" at bounding box center [748, 478] width 596 height 41
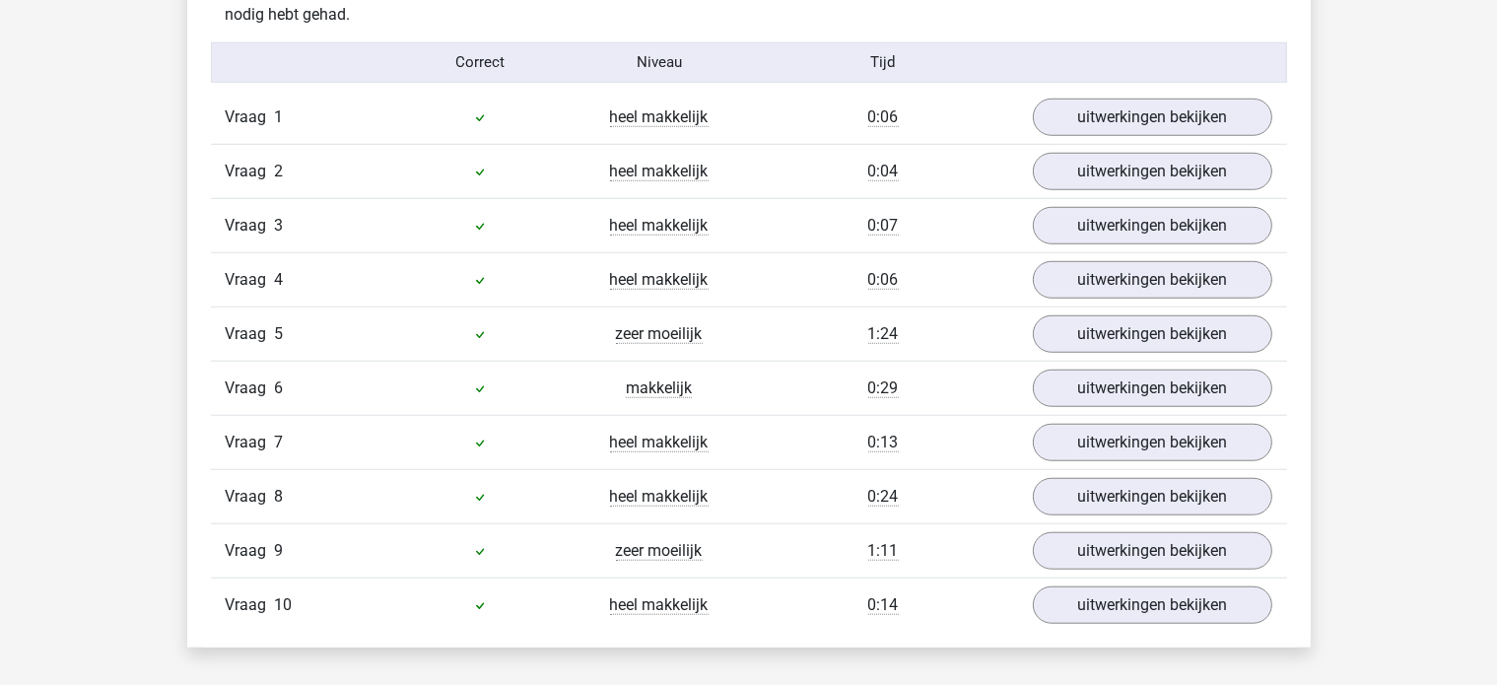
scroll to position [1577, 0]
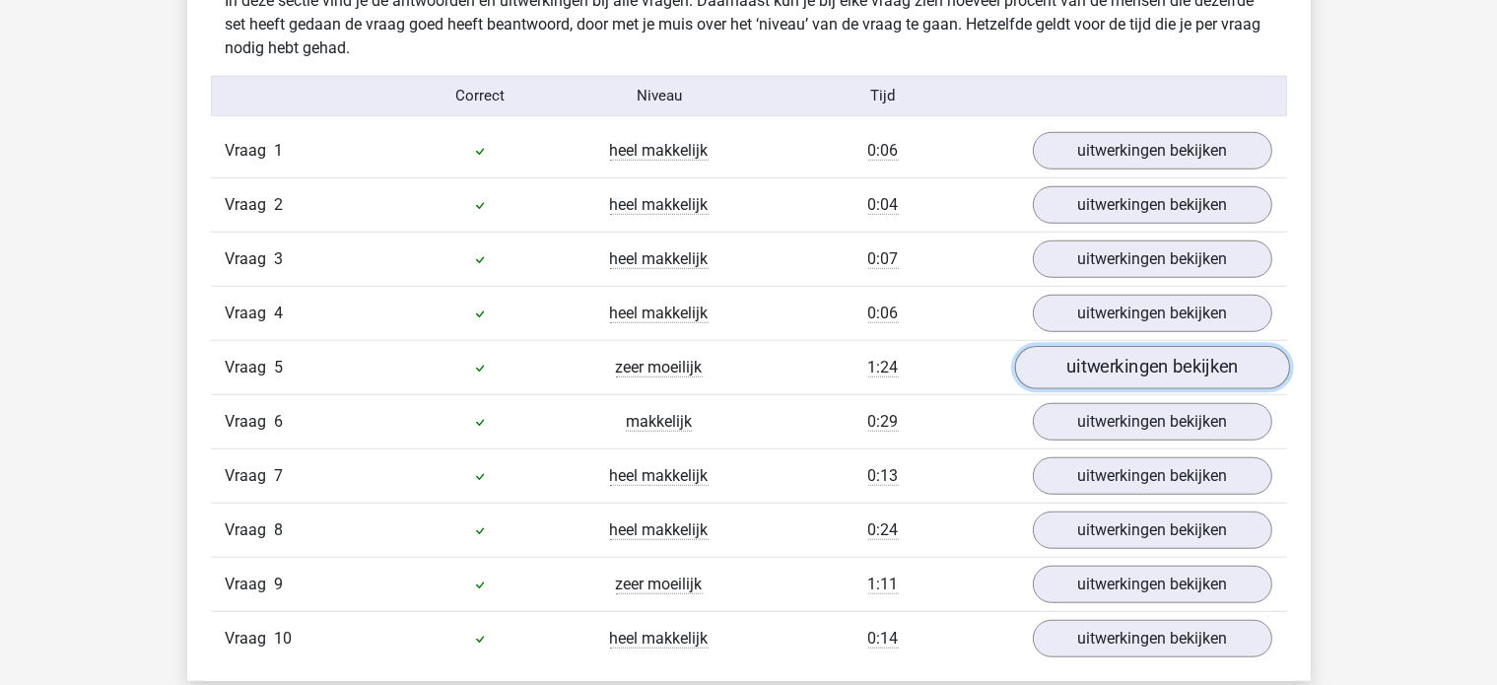
click at [1089, 355] on link "uitwerkingen bekijken" at bounding box center [1151, 367] width 275 height 43
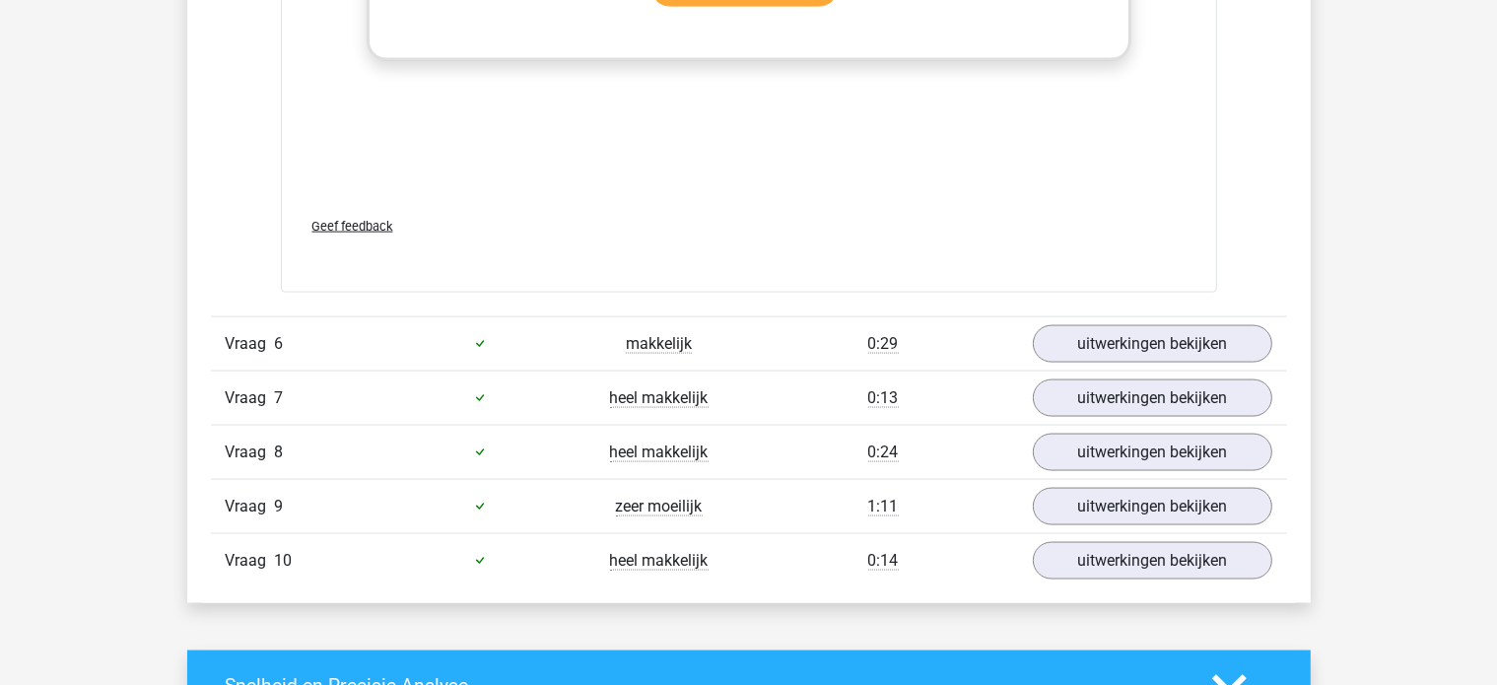
scroll to position [2957, 0]
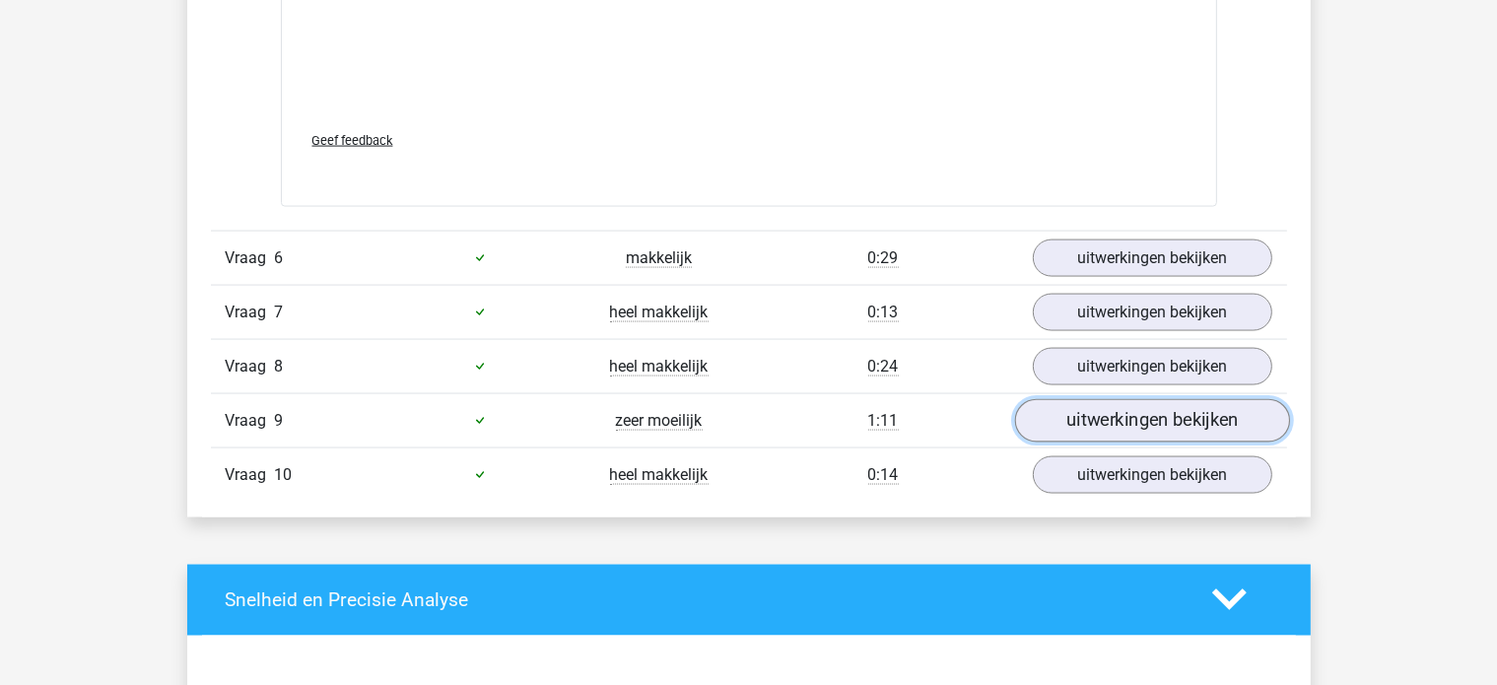
click at [1073, 415] on link "uitwerkingen bekijken" at bounding box center [1151, 420] width 275 height 43
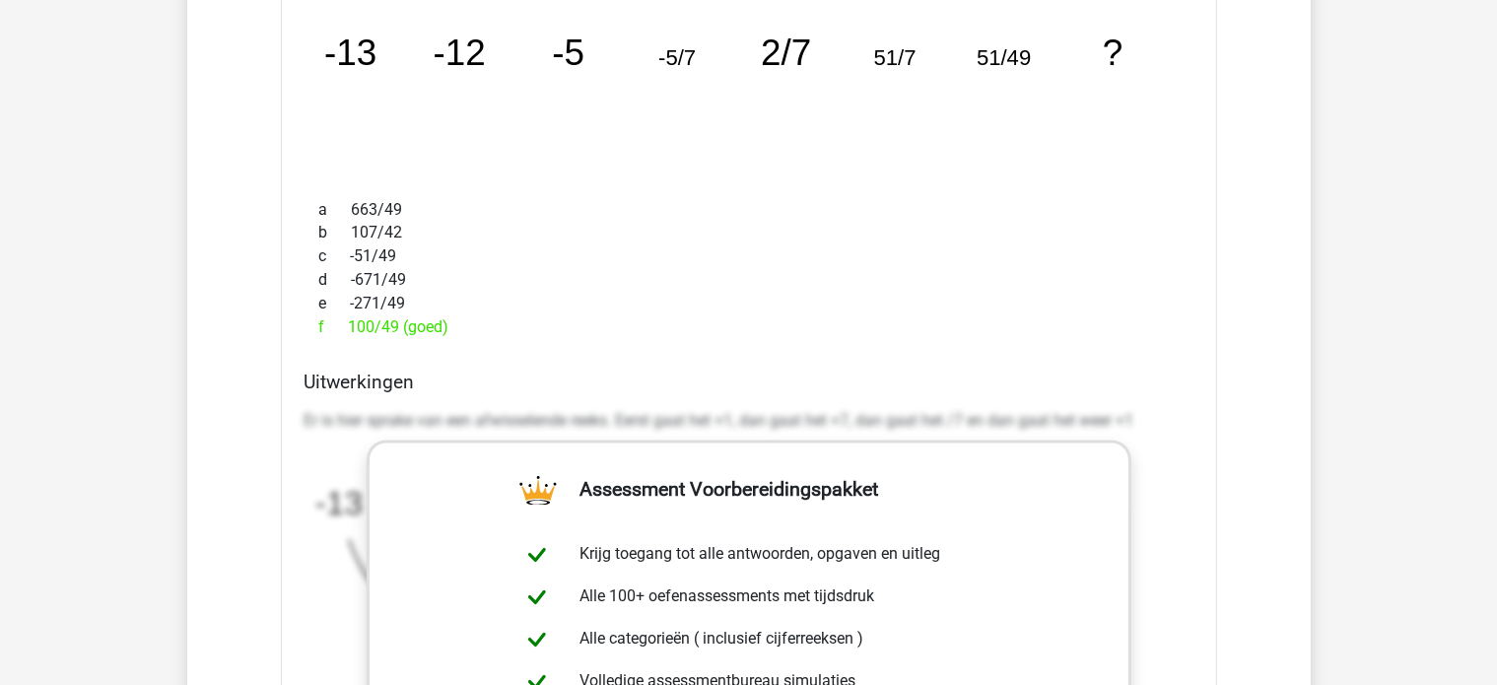
scroll to position [3450, 0]
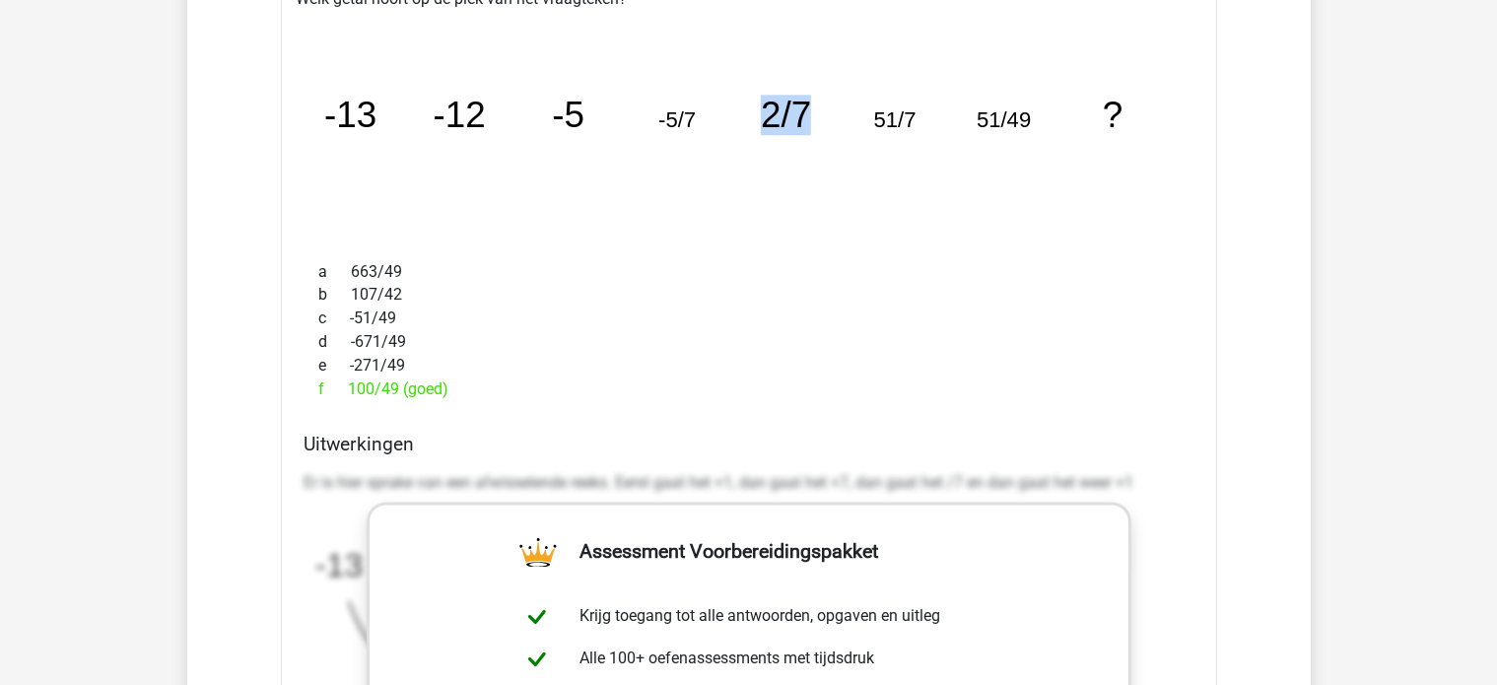
drag, startPoint x: 765, startPoint y: 100, endPoint x: 810, endPoint y: 101, distance: 45.3
click at [810, 101] on tspan "2/7" at bounding box center [787, 115] width 50 height 40
drag, startPoint x: 873, startPoint y: 102, endPoint x: 898, endPoint y: 107, distance: 25.3
click at [898, 107] on icon "image/svg+xml -13 -12 -5 -5/7 2/7 51/7 51/49 ?" at bounding box center [748, 128] width 873 height 219
drag, startPoint x: 991, startPoint y: 105, endPoint x: 1130, endPoint y: 119, distance: 140.6
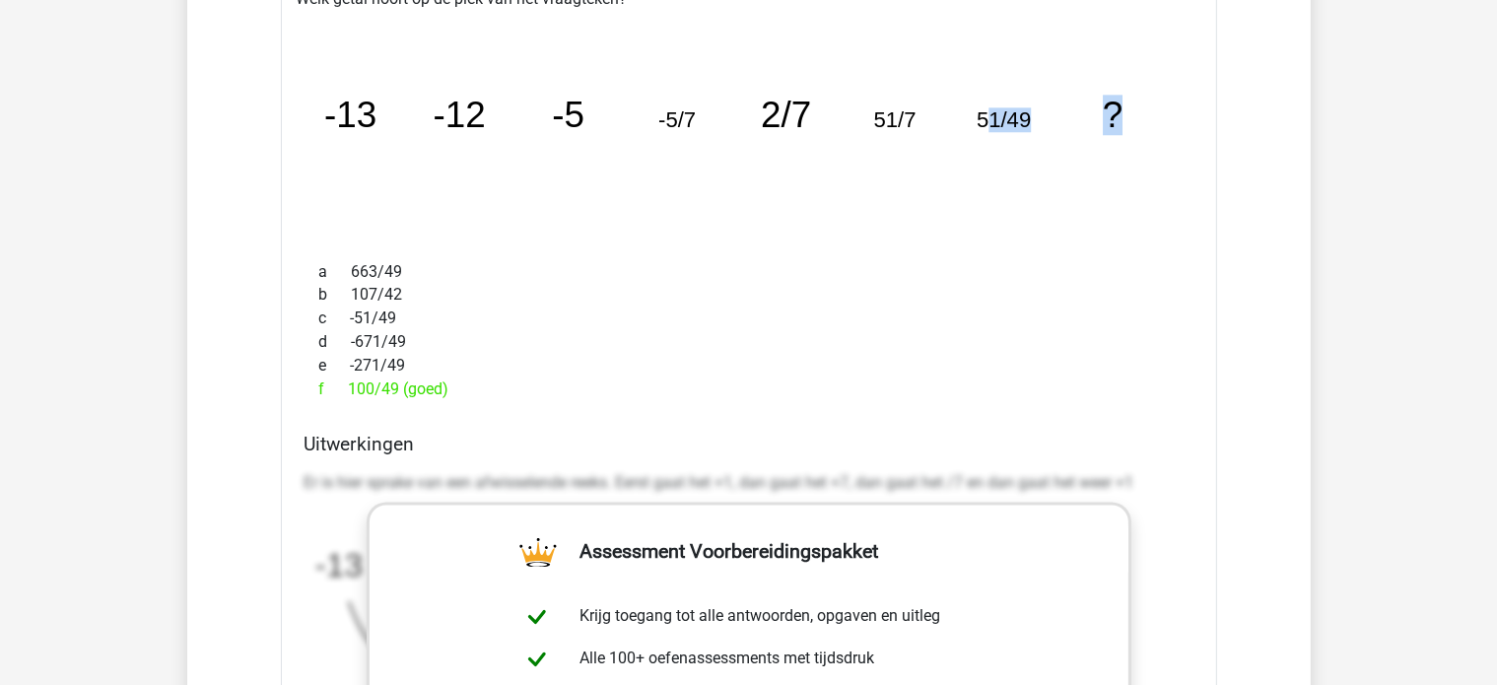
click at [1130, 119] on icon "image/svg+xml -13 -12 -5 -5/7 2/7 51/7 51/49 ?" at bounding box center [748, 128] width 873 height 219
click at [1112, 160] on icon "image/svg+xml -13 -12 -5 -5/7 2/7 51/7 51/49 ?" at bounding box center [748, 128] width 873 height 219
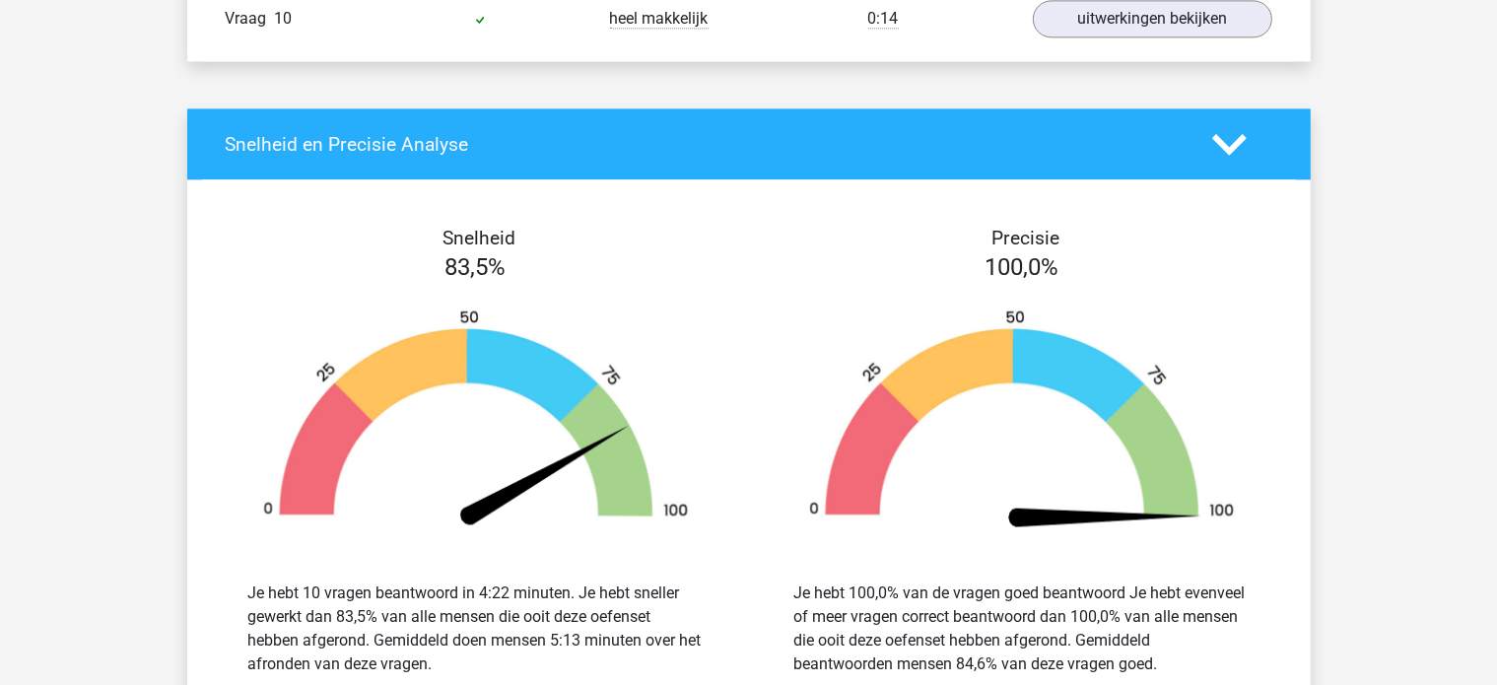
scroll to position [4534, 0]
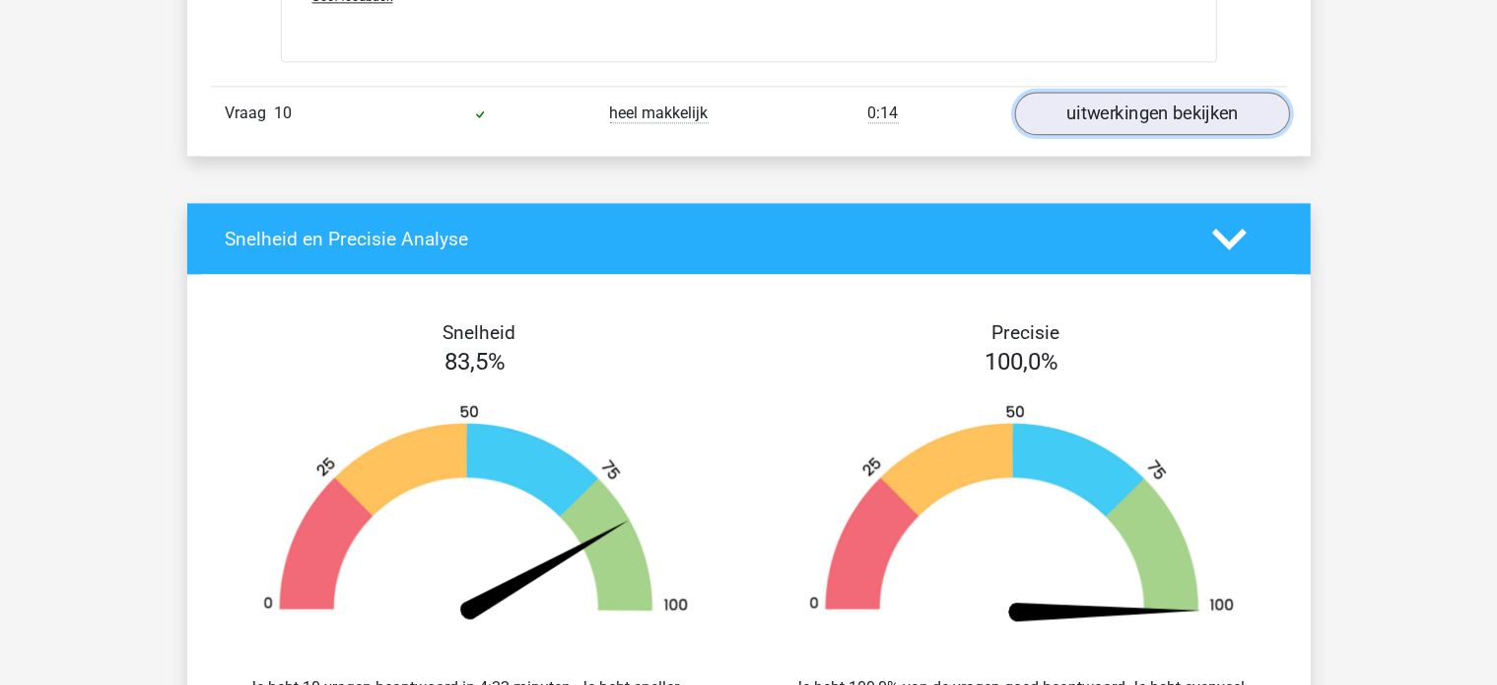
click at [1158, 96] on link "uitwerkingen bekijken" at bounding box center [1151, 113] width 275 height 43
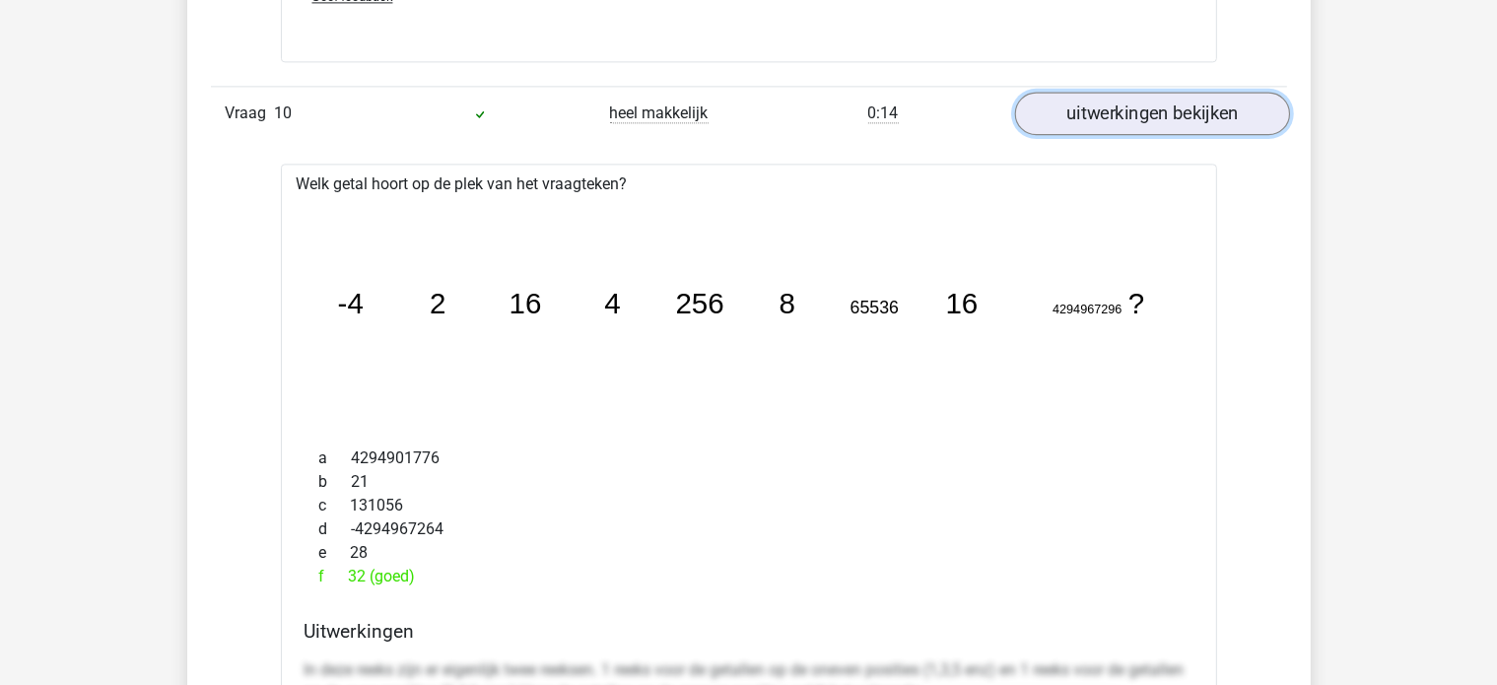
click at [1155, 100] on link "uitwerkingen bekijken" at bounding box center [1151, 113] width 275 height 43
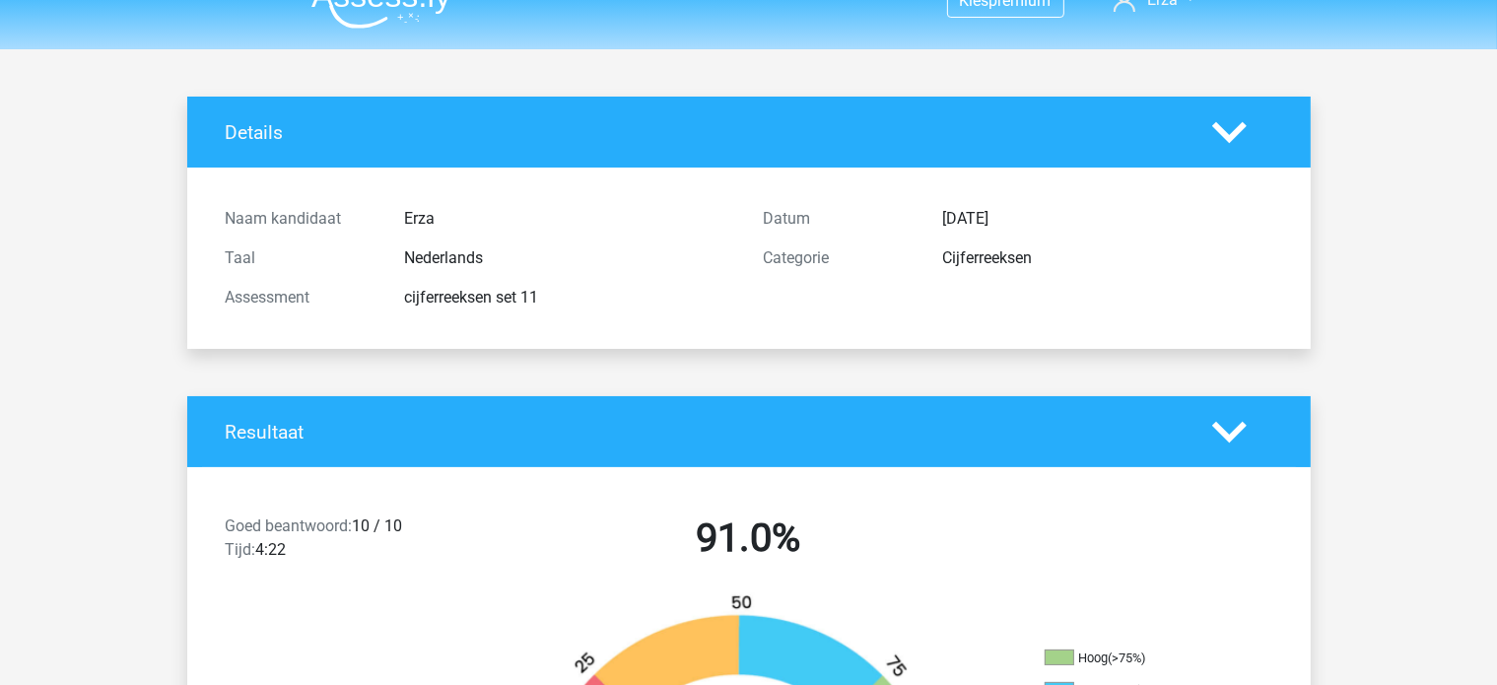
scroll to position [0, 0]
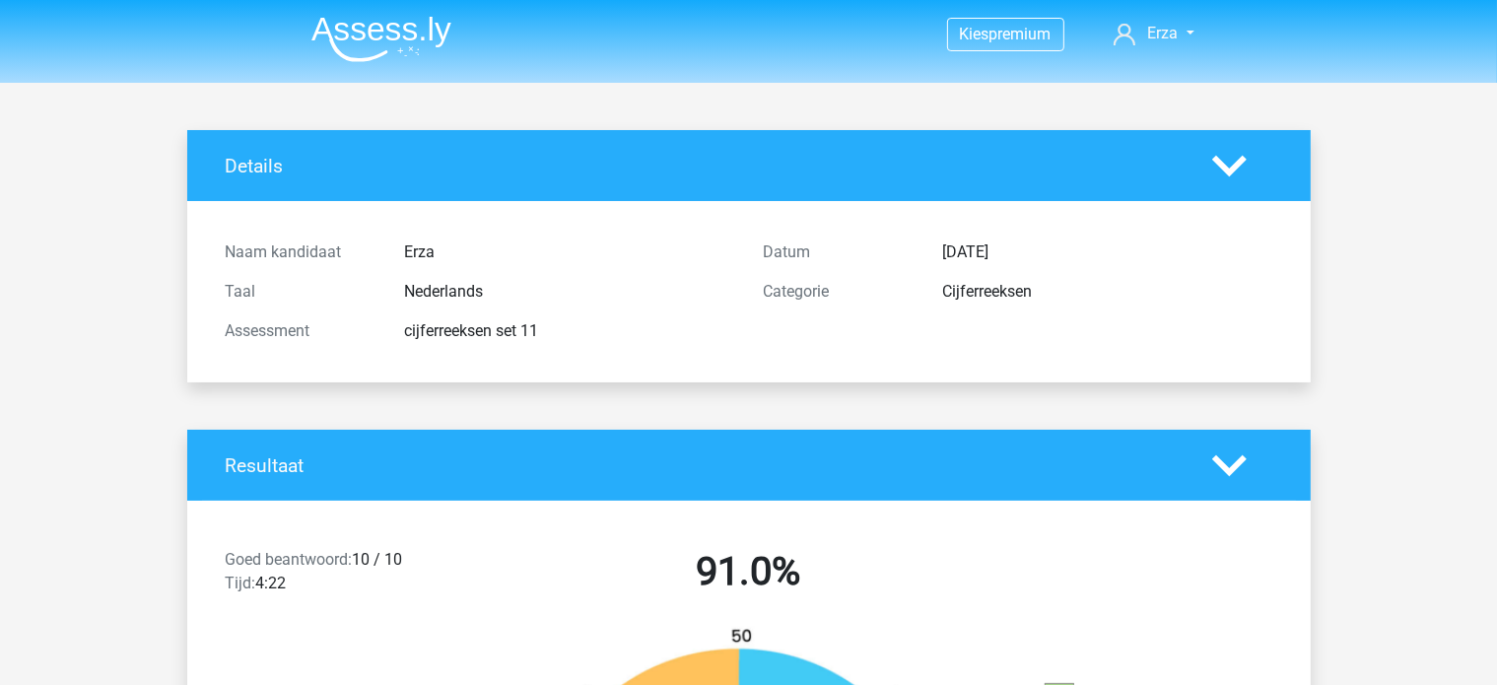
click at [433, 36] on img at bounding box center [381, 39] width 140 height 46
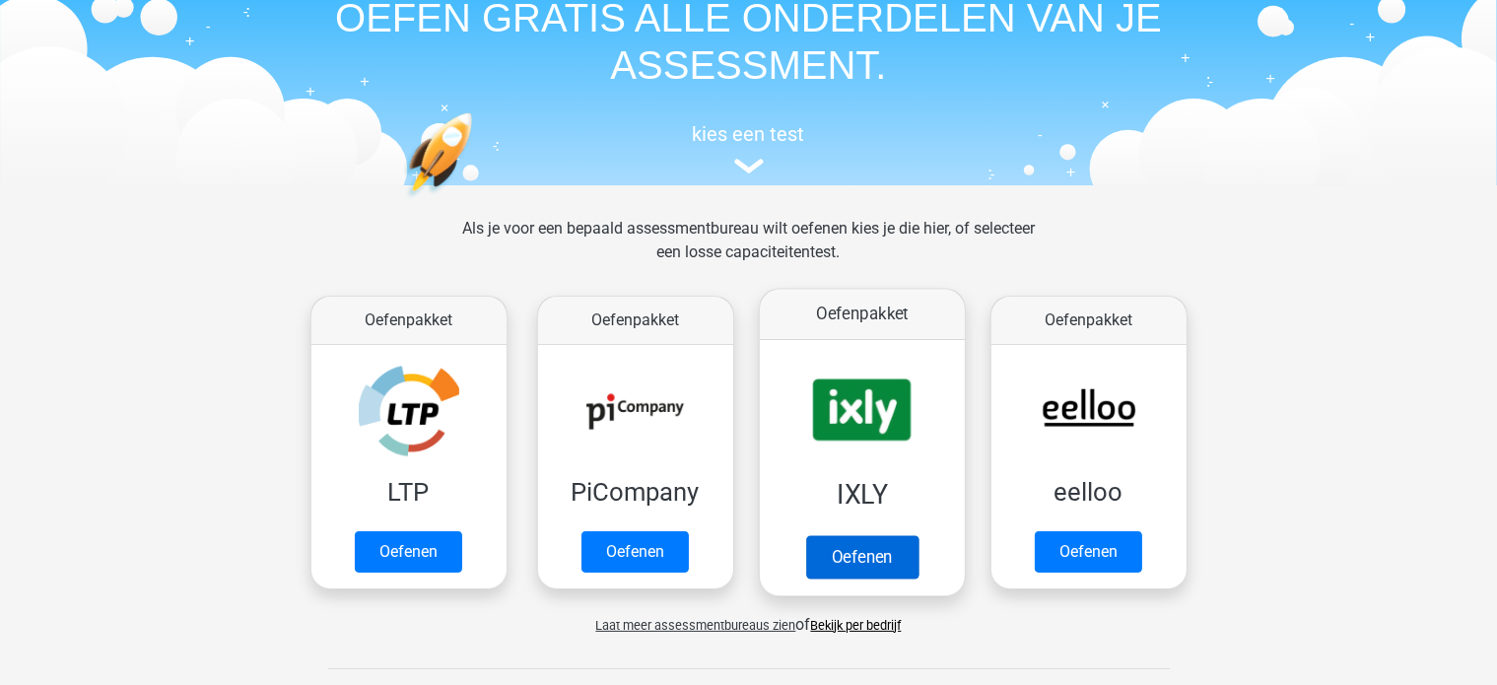
scroll to position [197, 0]
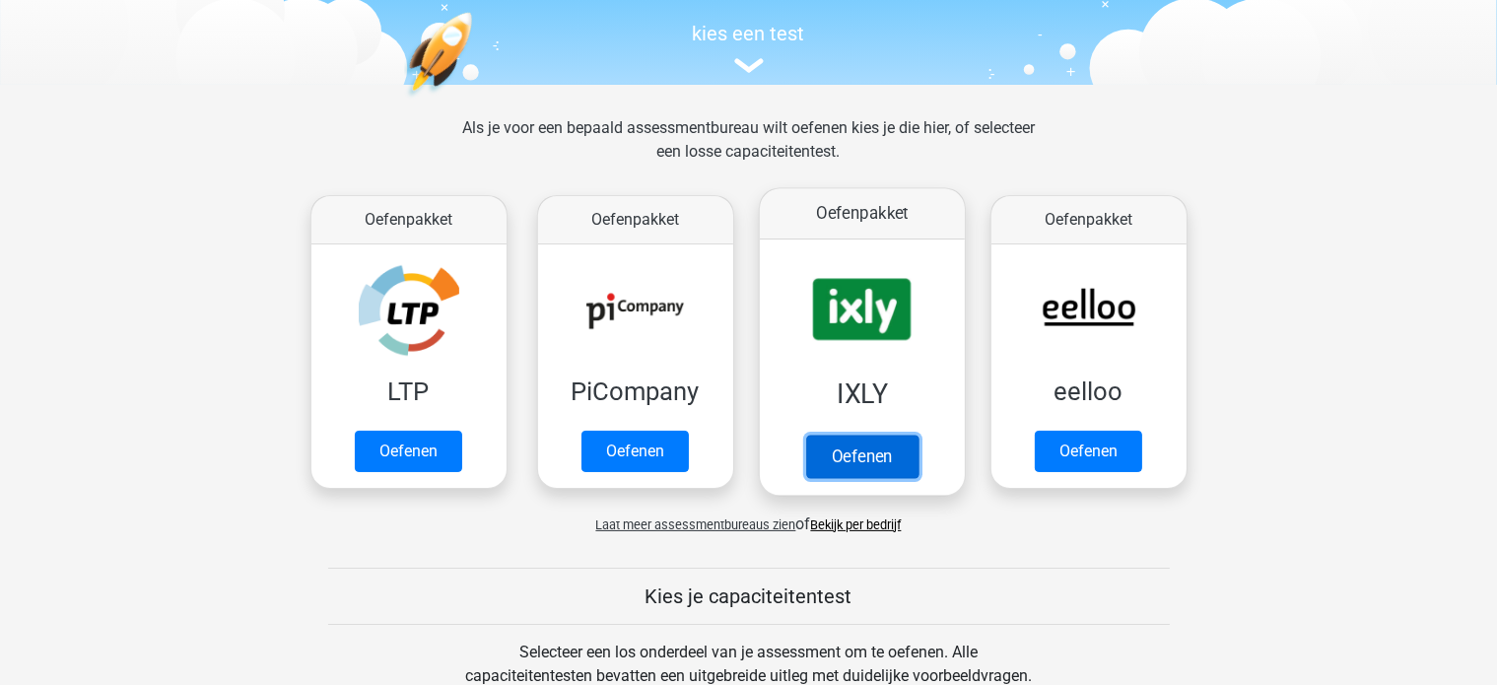
click at [891, 435] on link "Oefenen" at bounding box center [861, 456] width 112 height 43
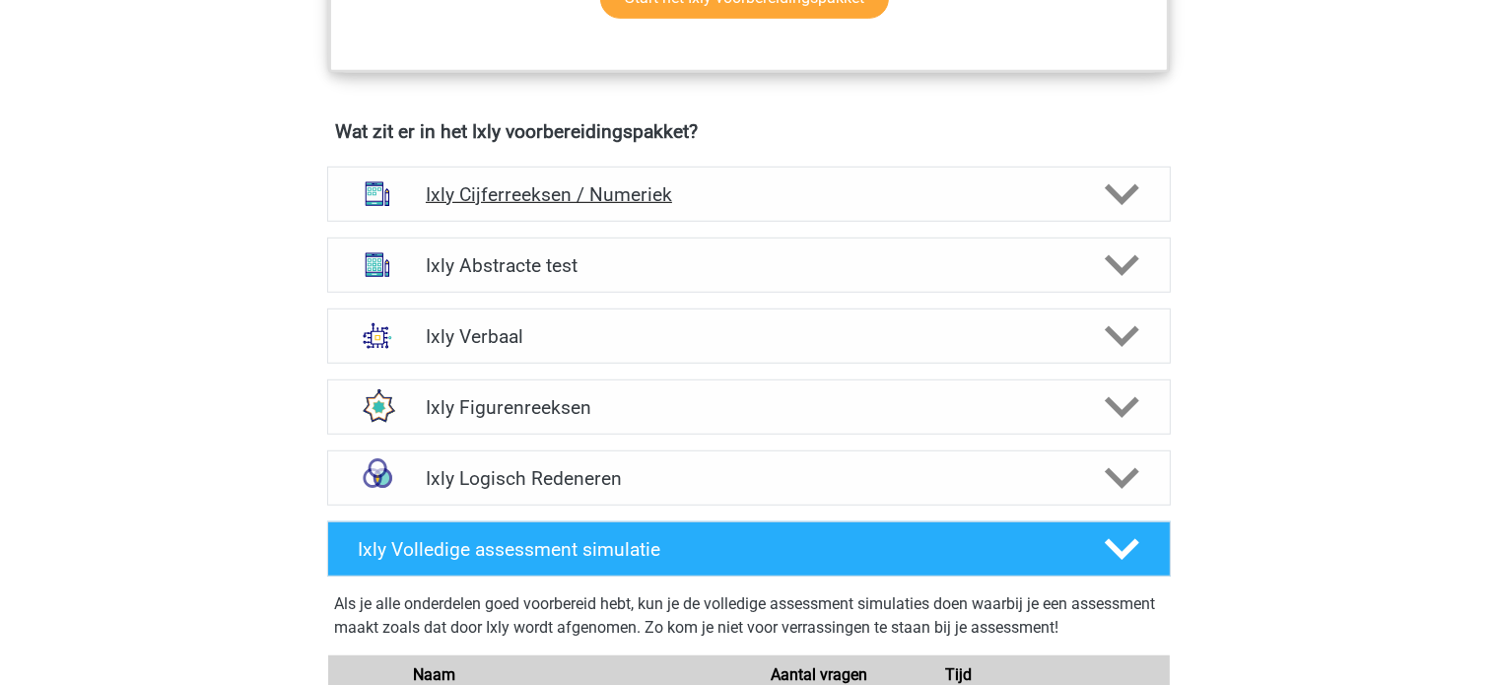
scroll to position [1183, 0]
click at [529, 256] on h4 "Ixly Abstracte test" at bounding box center [749, 265] width 646 height 23
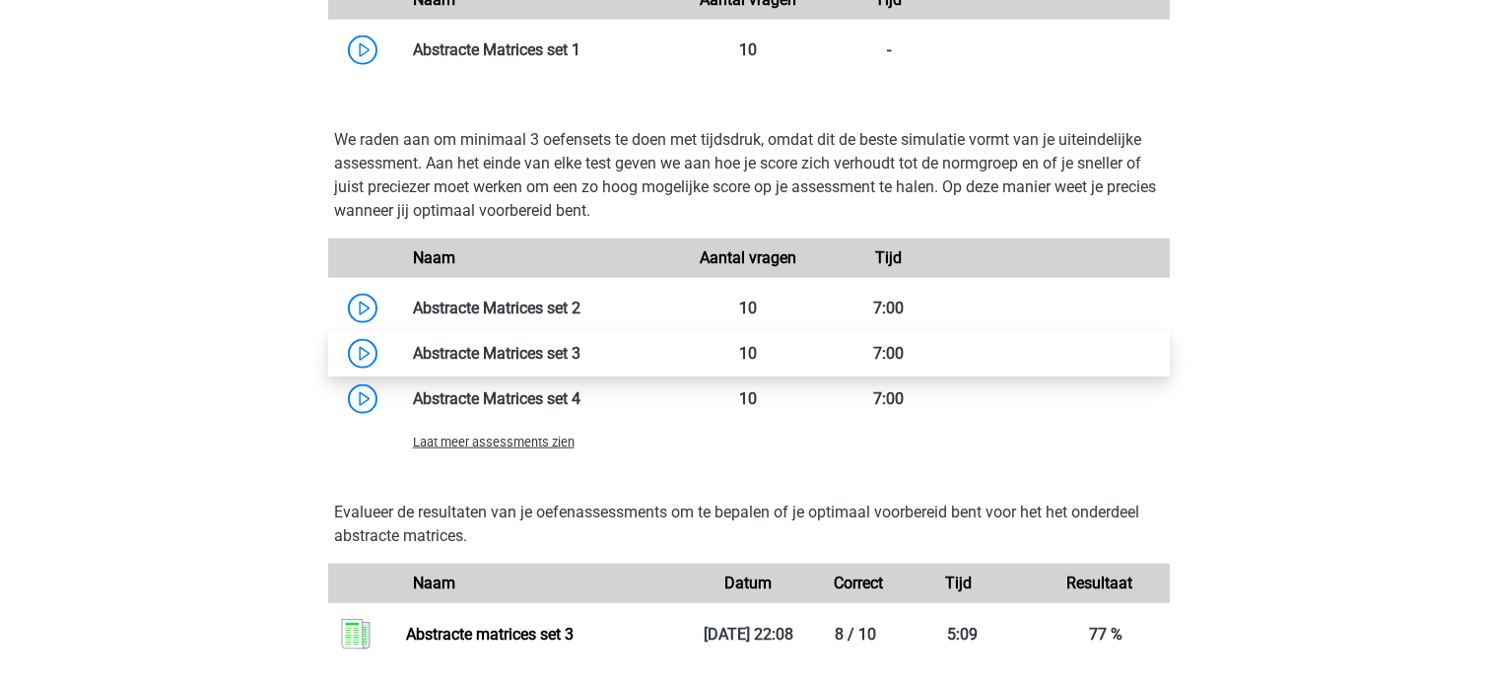
scroll to position [1971, 0]
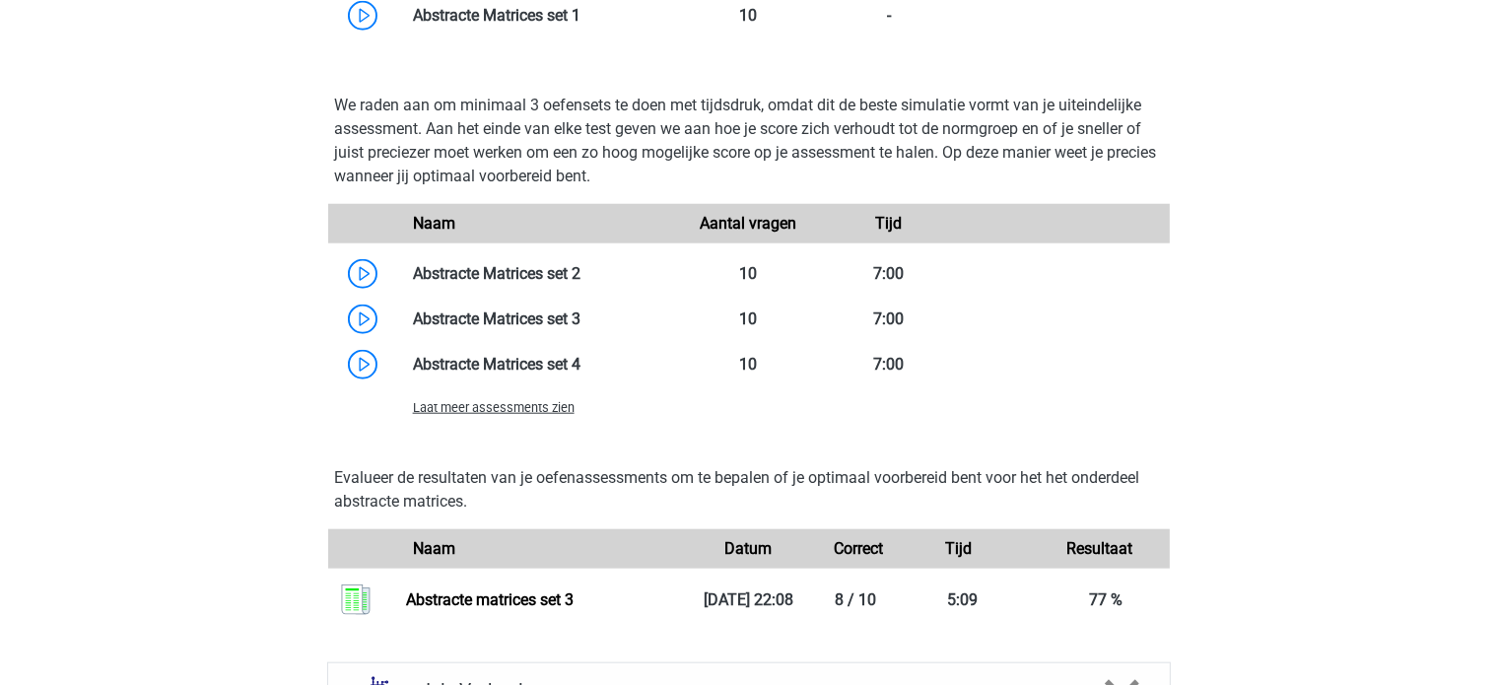
click at [495, 400] on span "Laat meer assessments zien" at bounding box center [494, 407] width 162 height 15
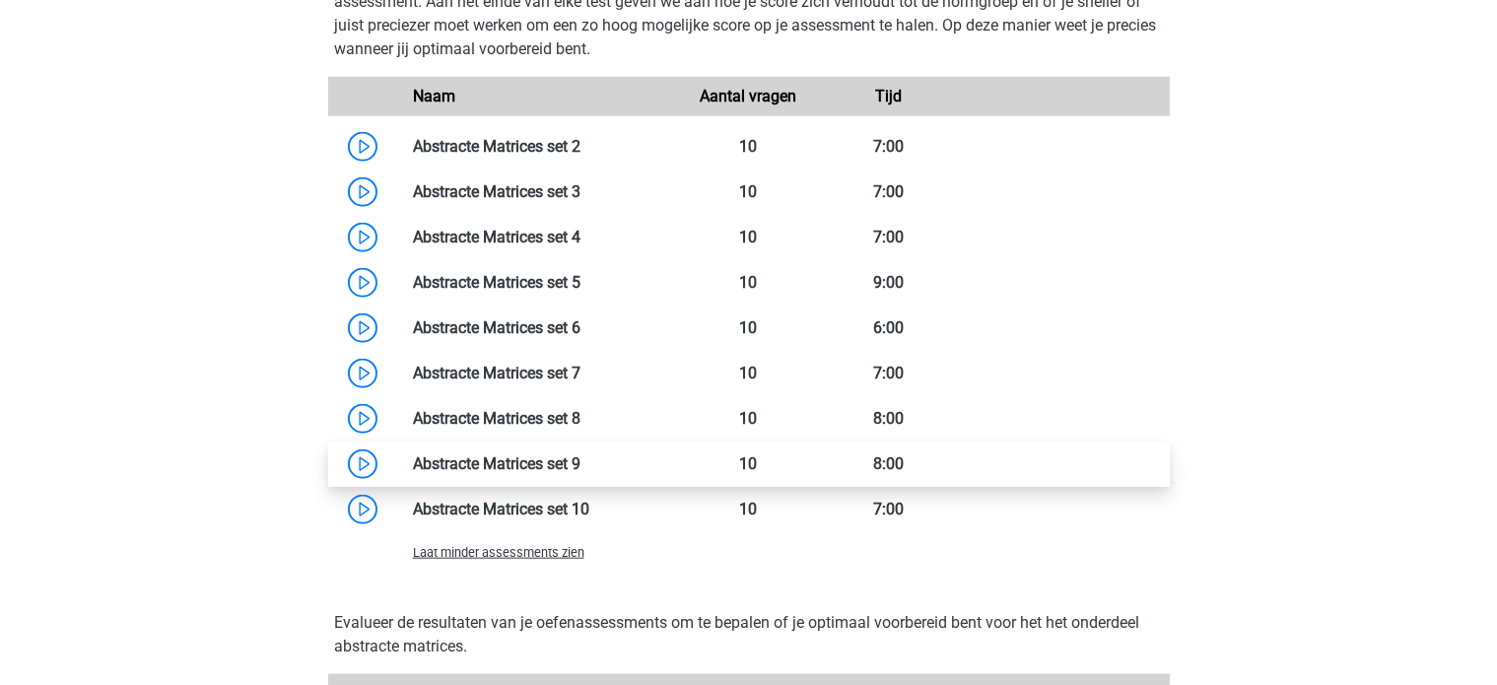
scroll to position [2070, 0]
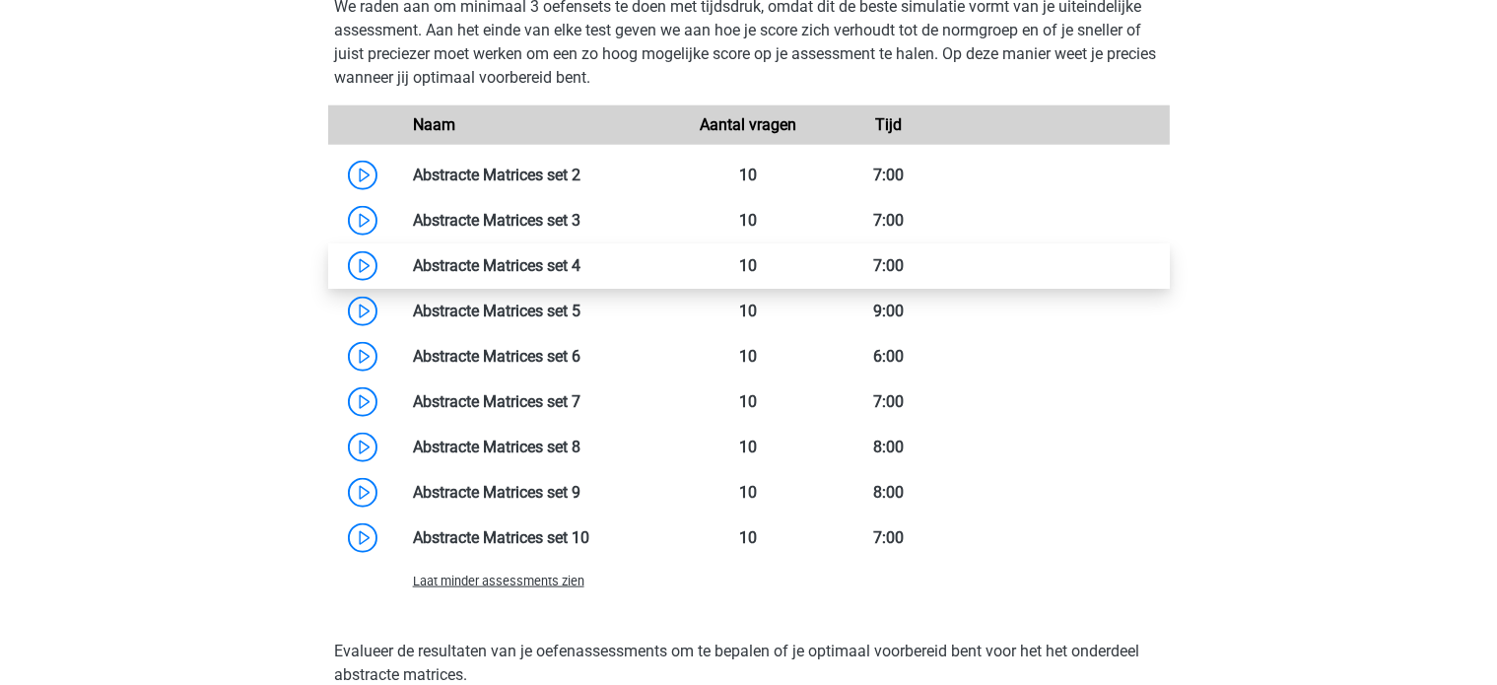
click at [581, 263] on link at bounding box center [581, 265] width 0 height 19
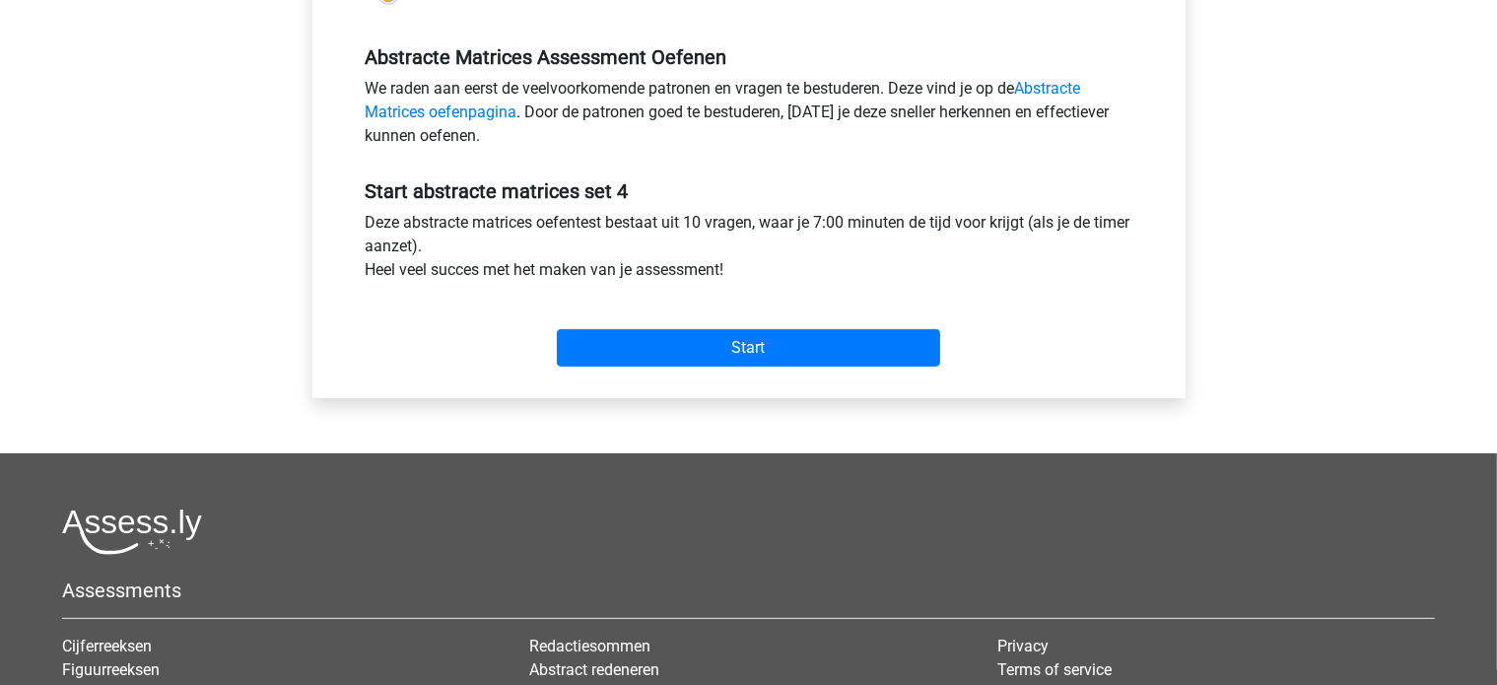
scroll to position [591, 0]
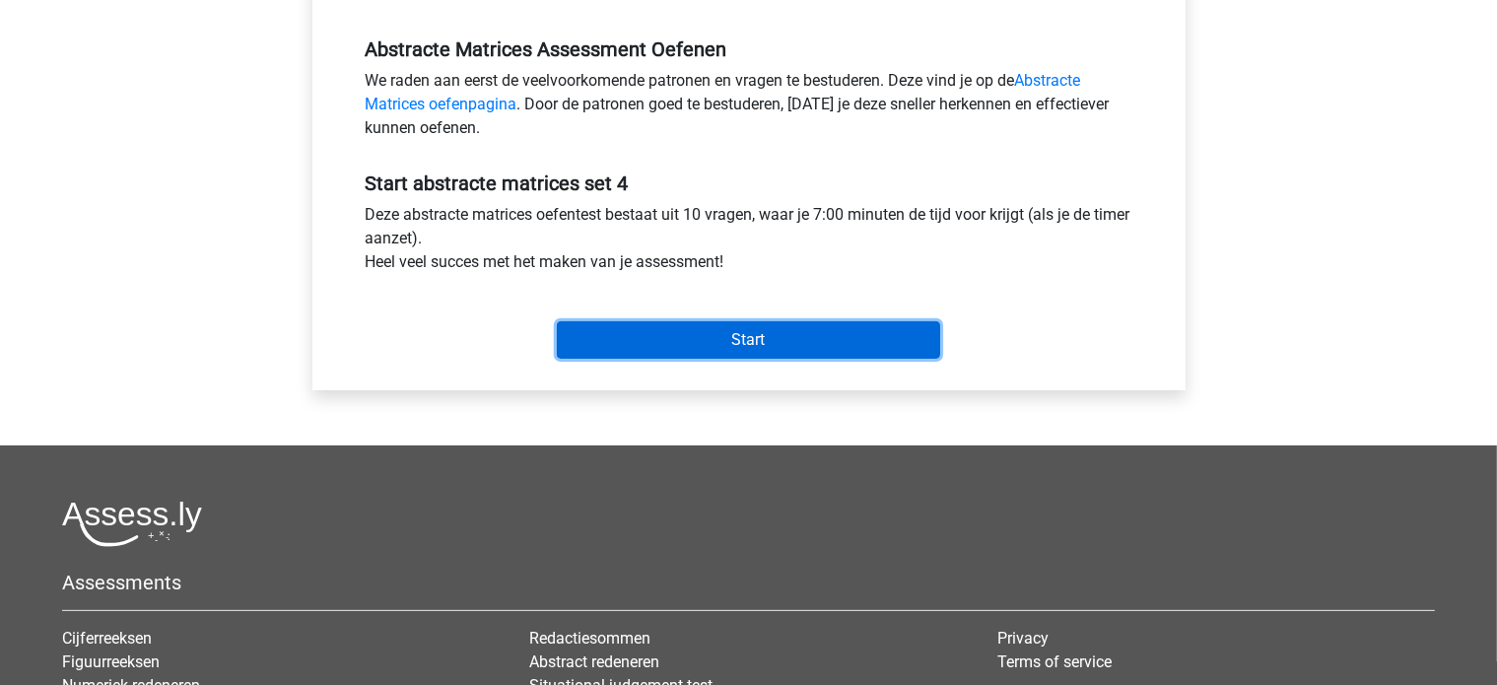
click at [757, 326] on input "Start" at bounding box center [748, 339] width 383 height 37
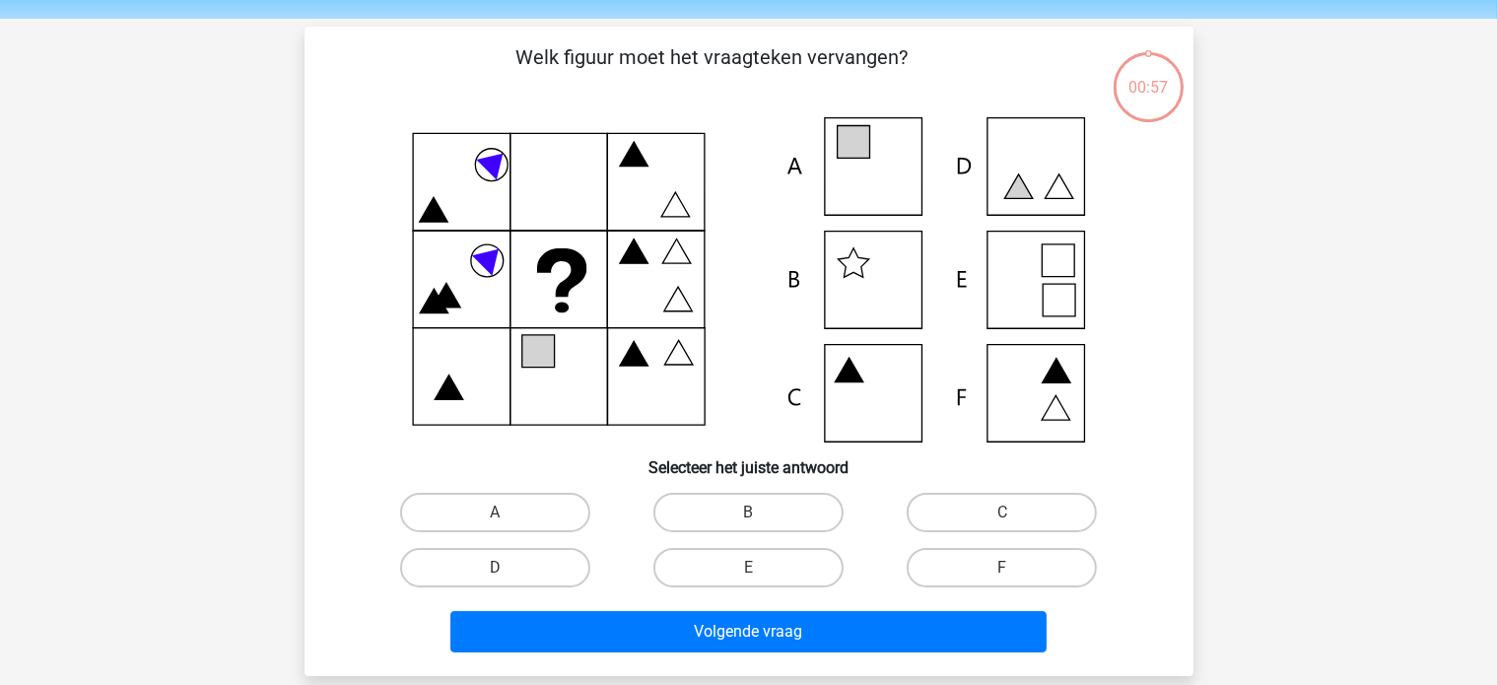
scroll to position [99, 0]
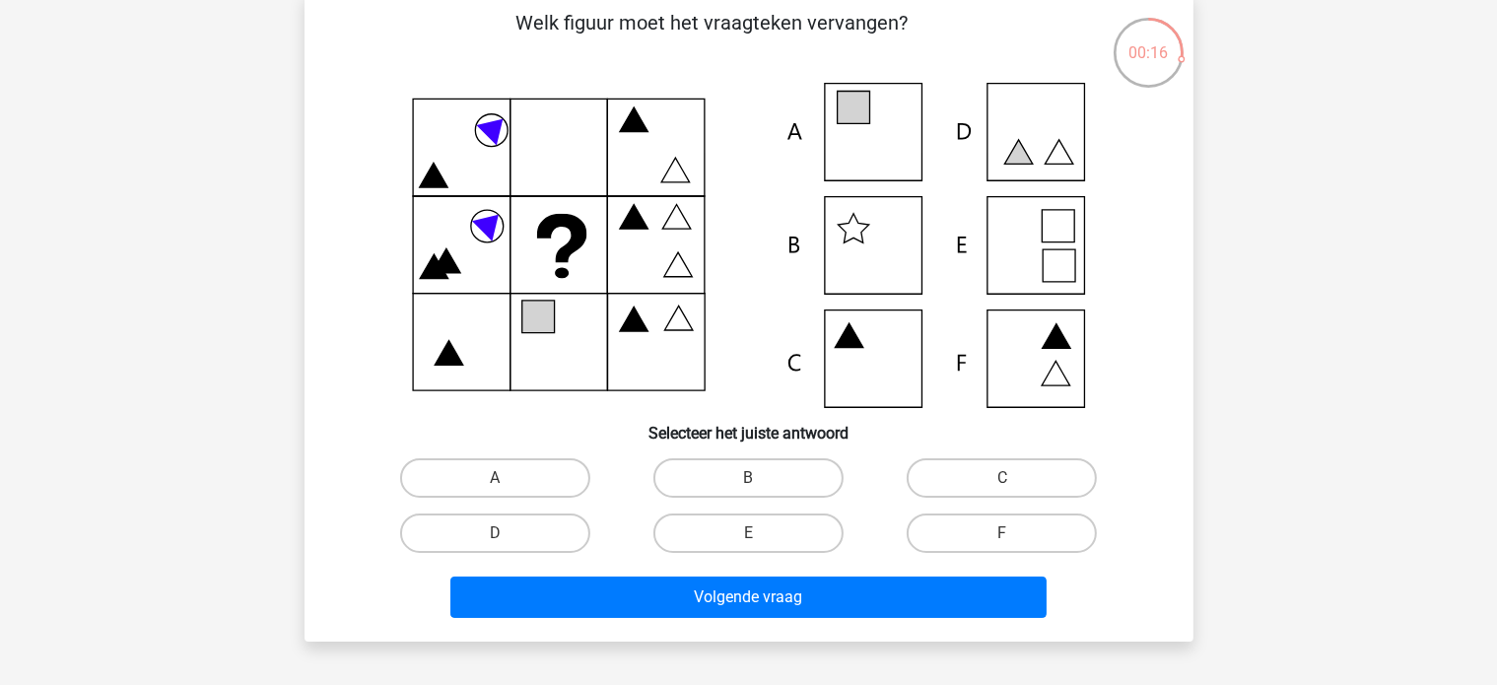
click at [855, 352] on icon at bounding box center [749, 245] width 794 height 325
click at [1004, 483] on input "C" at bounding box center [1008, 484] width 13 height 13
radio input "true"
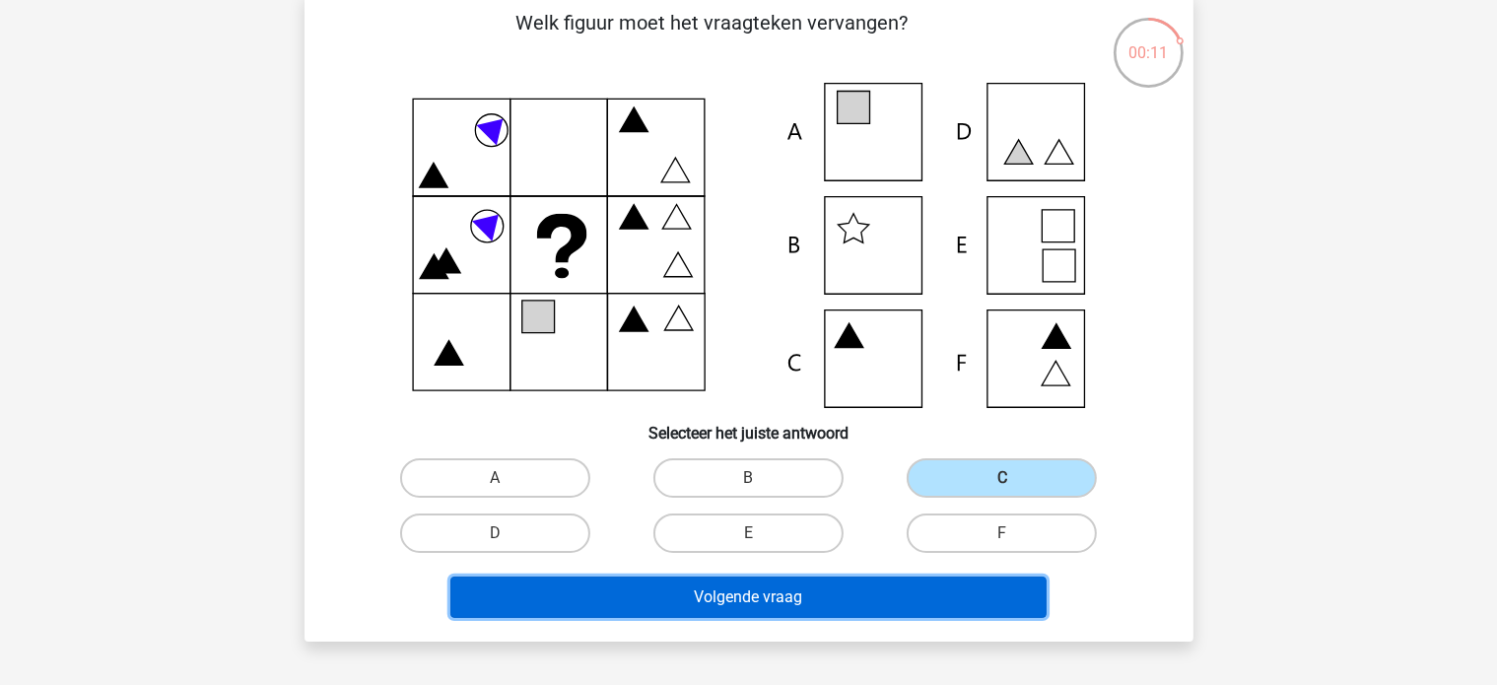
click at [855, 610] on button "Volgende vraag" at bounding box center [748, 597] width 596 height 41
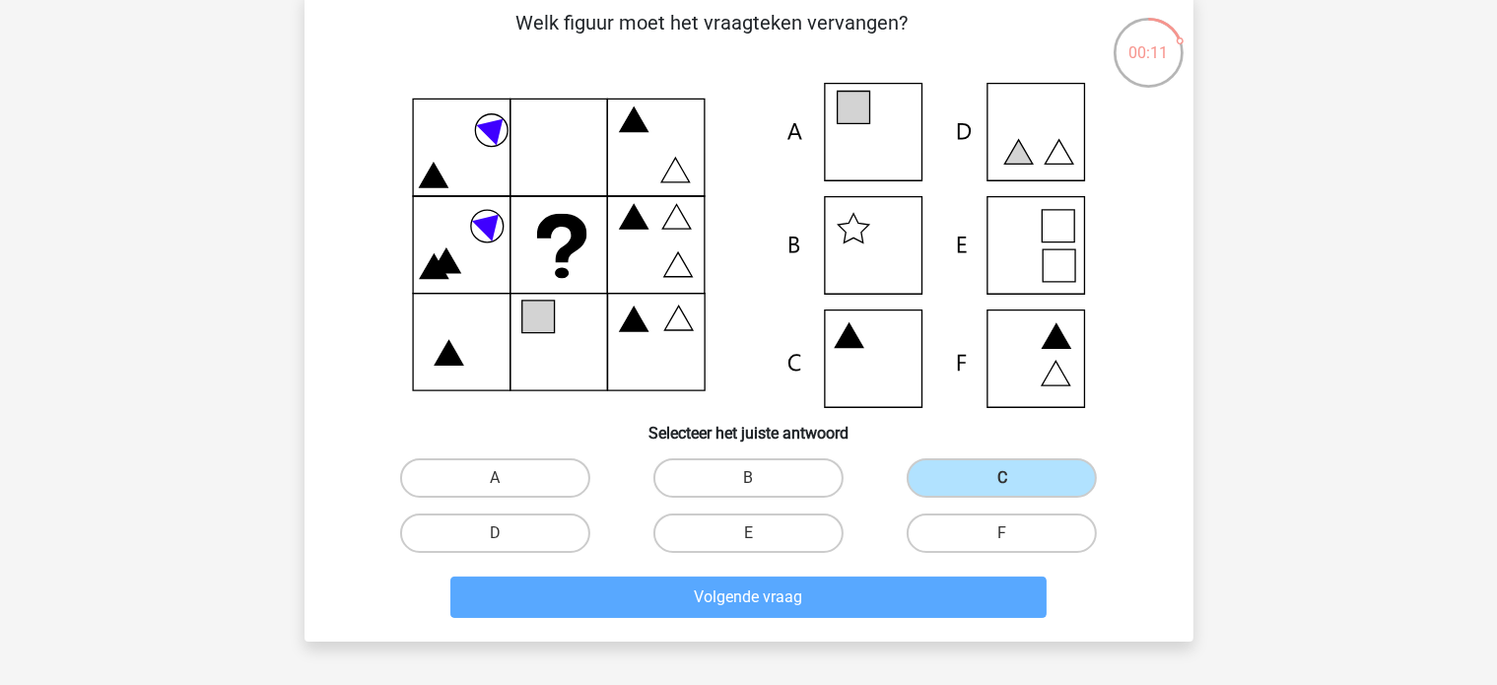
scroll to position [91, 0]
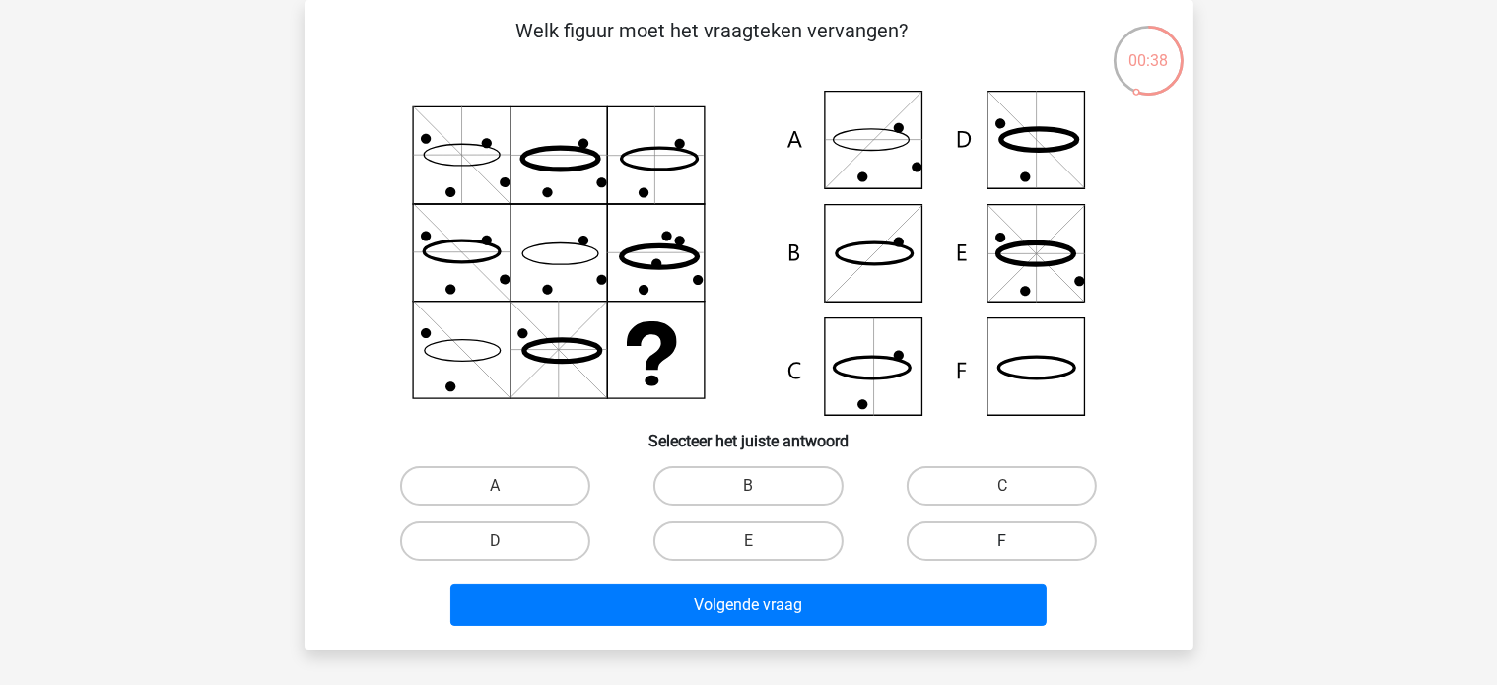
click at [946, 547] on label "F" at bounding box center [1002, 540] width 190 height 39
click at [1002, 547] on input "F" at bounding box center [1008, 547] width 13 height 13
radio input "true"
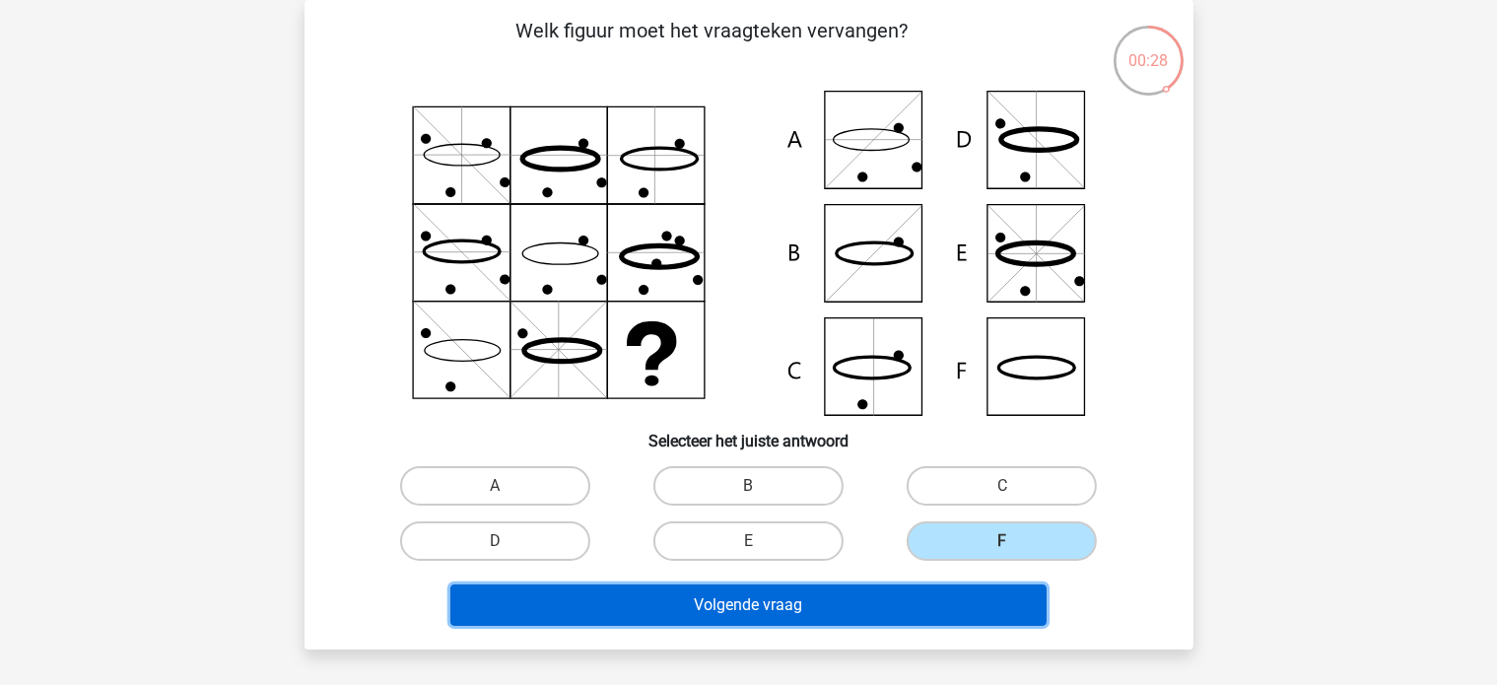
drag, startPoint x: 859, startPoint y: 602, endPoint x: 791, endPoint y: 597, distance: 68.2
click at [791, 597] on button "Volgende vraag" at bounding box center [748, 604] width 596 height 41
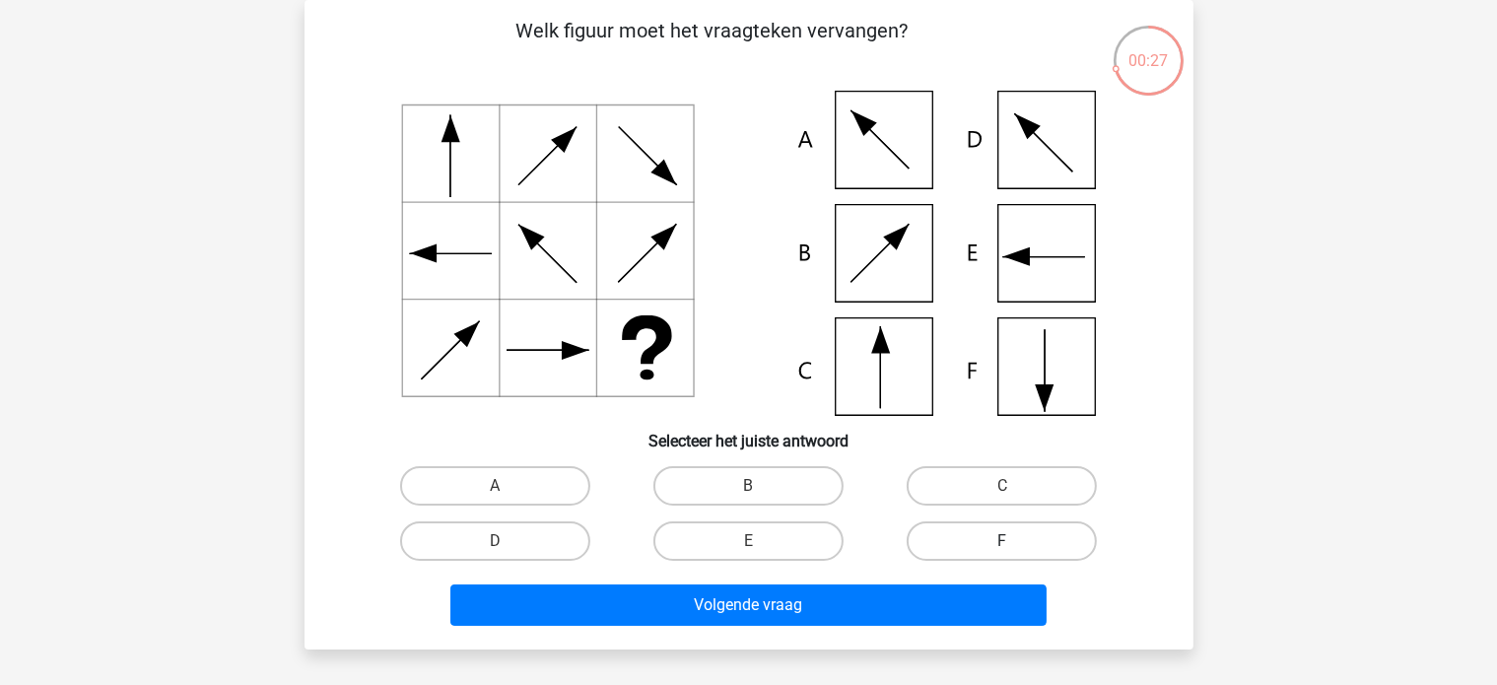
click at [997, 531] on label "F" at bounding box center [1002, 540] width 190 height 39
click at [1002, 541] on input "F" at bounding box center [1008, 547] width 13 height 13
radio input "true"
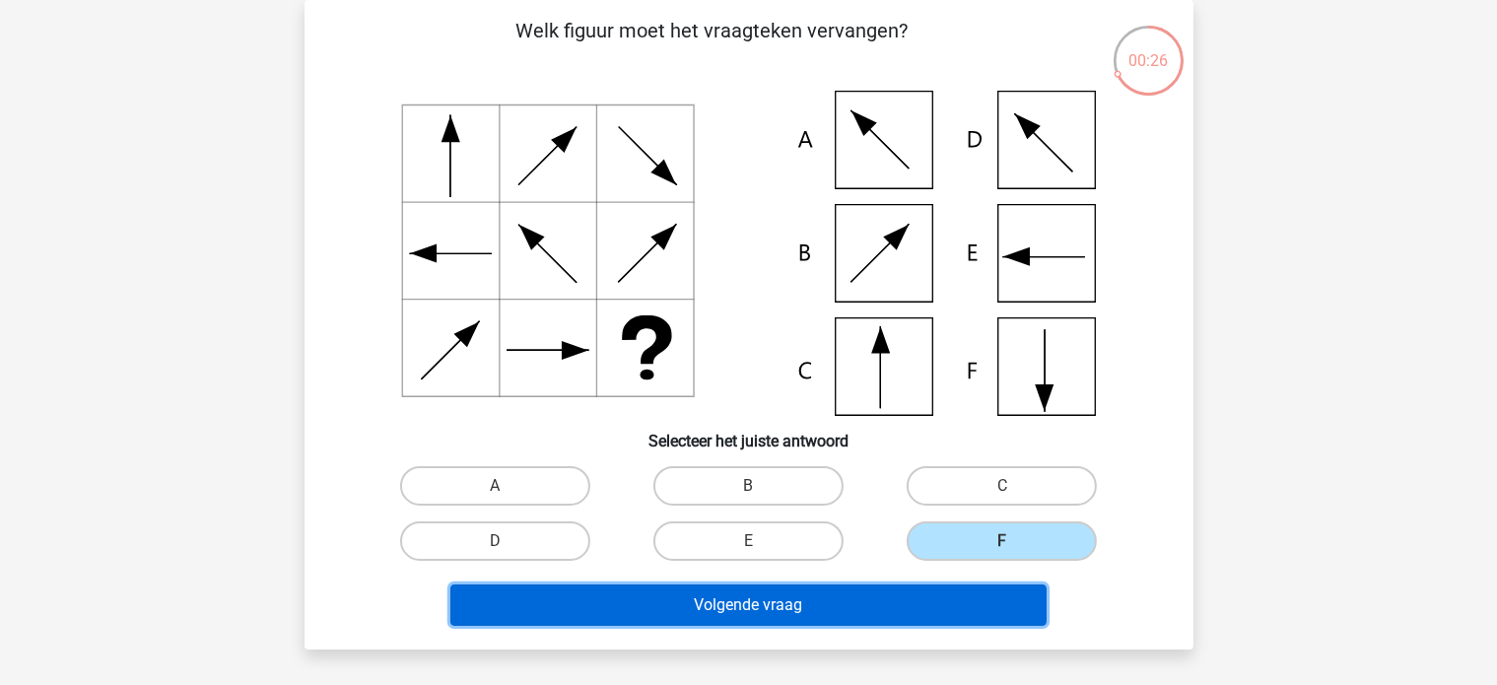
click at [834, 610] on button "Volgende vraag" at bounding box center [748, 604] width 596 height 41
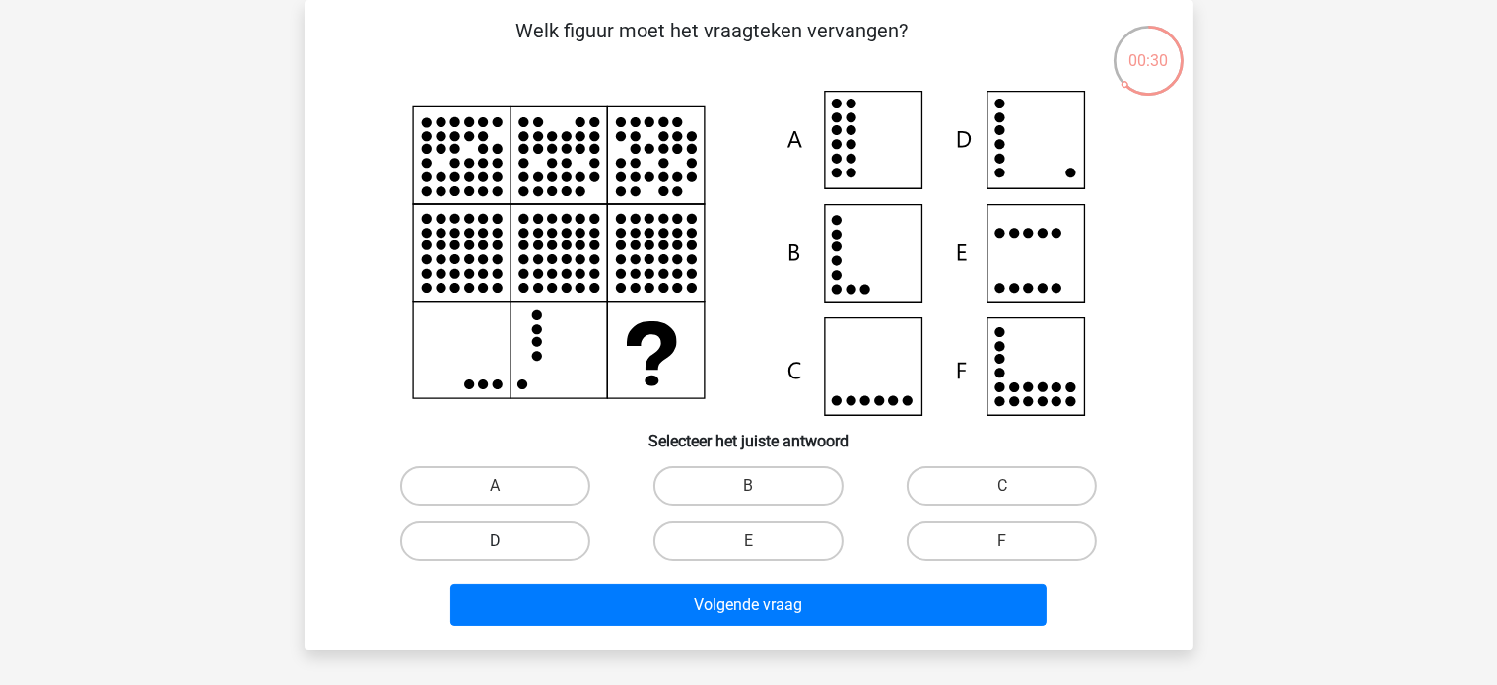
click at [560, 542] on label "D" at bounding box center [495, 540] width 190 height 39
click at [508, 542] on input "D" at bounding box center [501, 547] width 13 height 13
radio input "true"
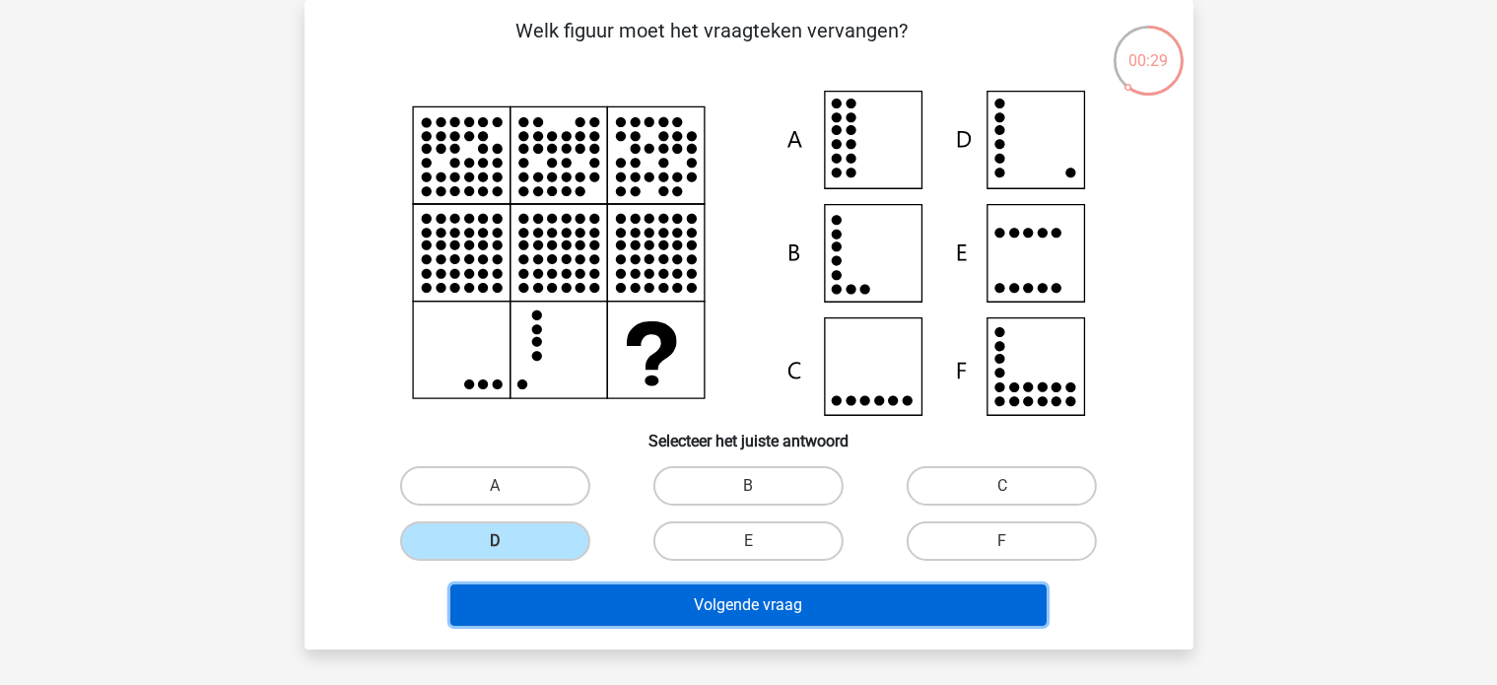
click at [576, 592] on button "Volgende vraag" at bounding box center [748, 604] width 596 height 41
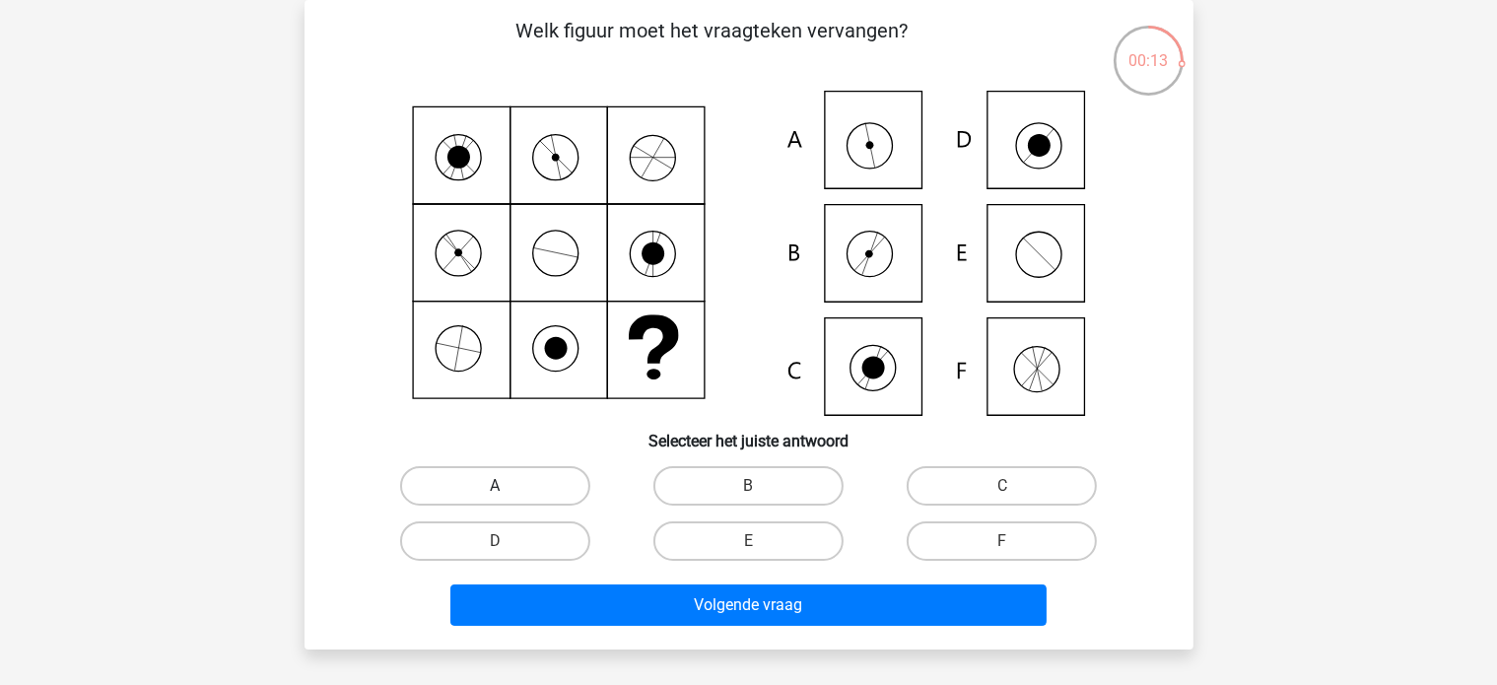
click at [516, 466] on label "A" at bounding box center [495, 485] width 190 height 39
click at [508, 486] on input "A" at bounding box center [501, 492] width 13 height 13
radio input "true"
click at [520, 625] on div "Volgende vraag" at bounding box center [749, 608] width 761 height 49
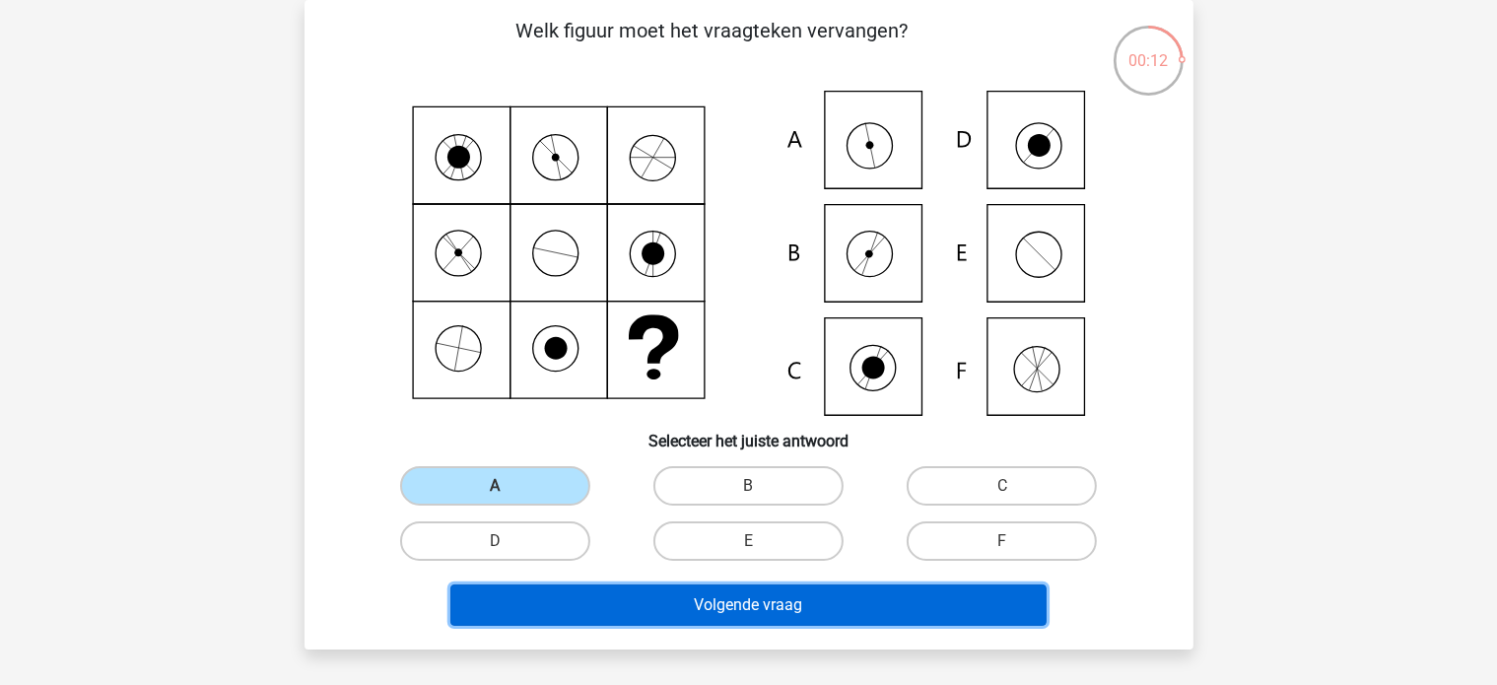
click at [647, 603] on button "Volgende vraag" at bounding box center [748, 604] width 596 height 41
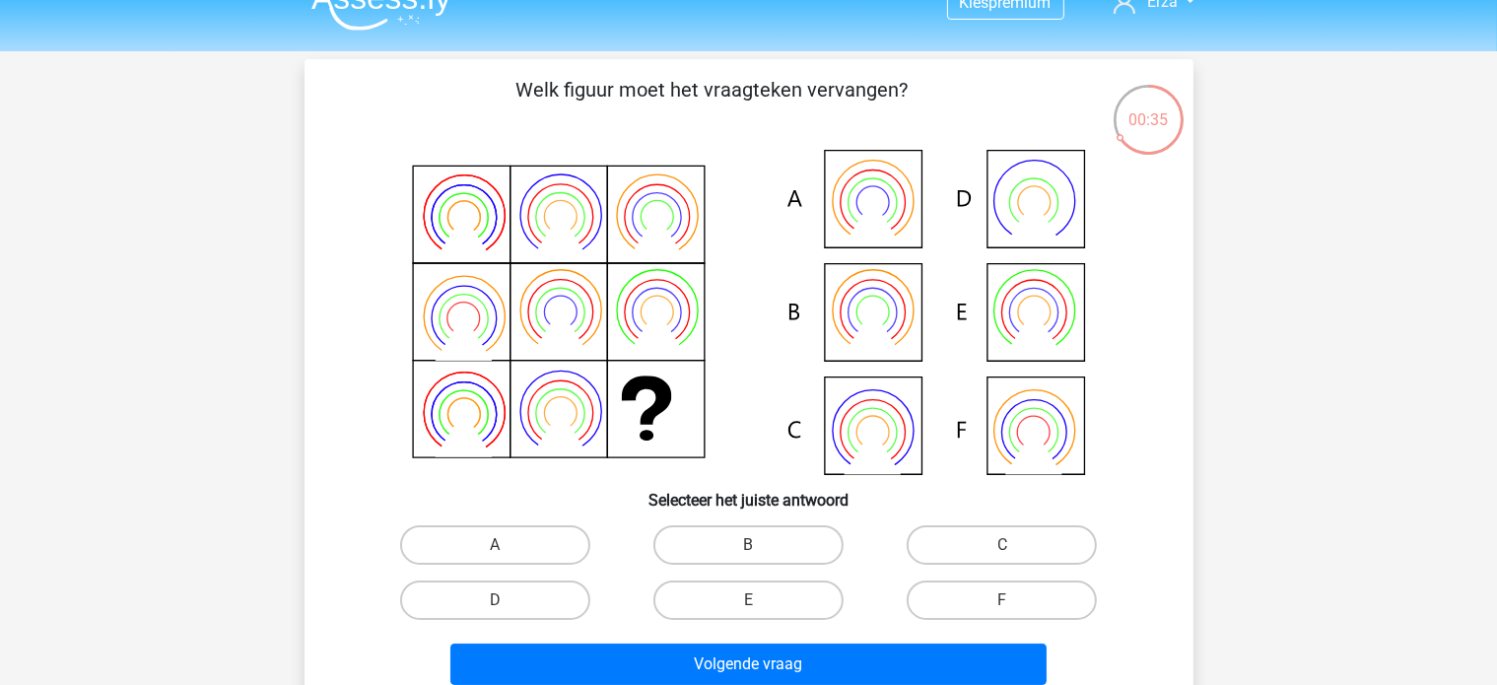
scroll to position [0, 0]
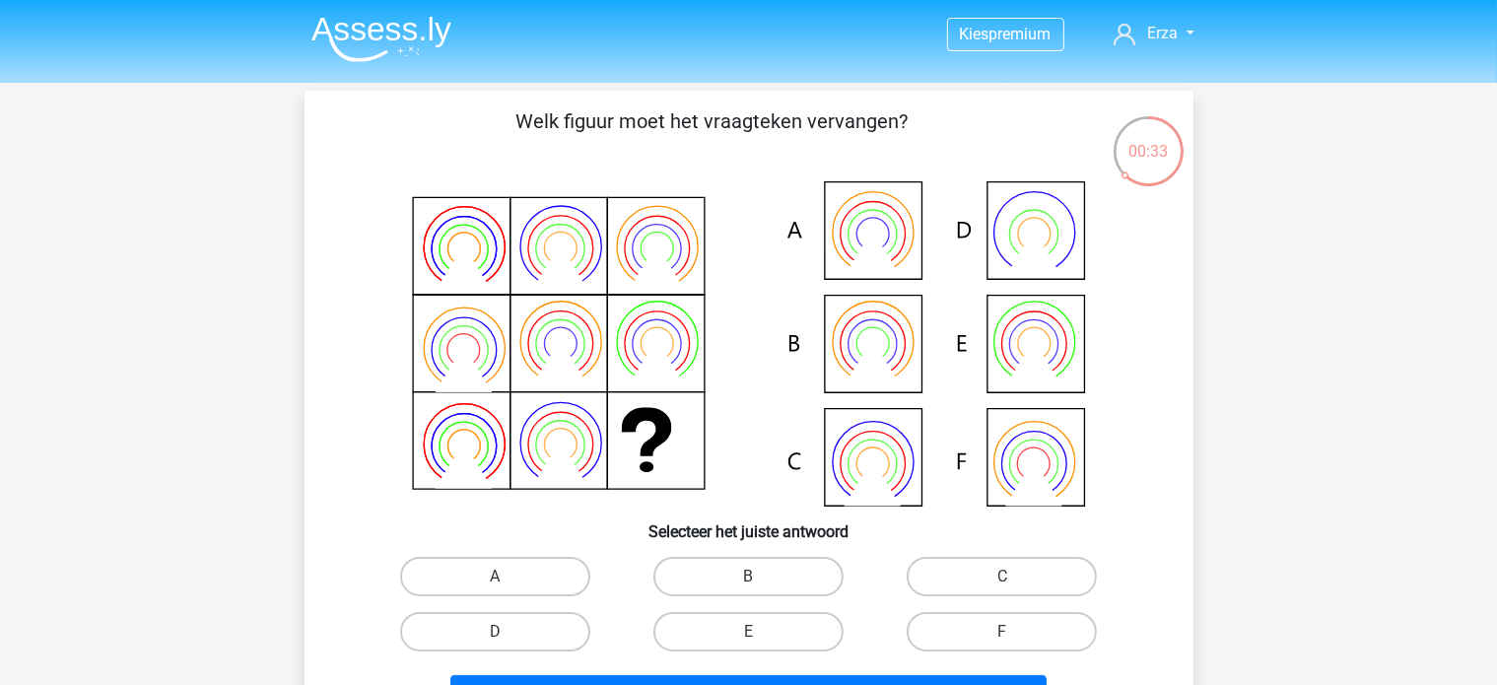
click at [407, 31] on img at bounding box center [381, 39] width 140 height 46
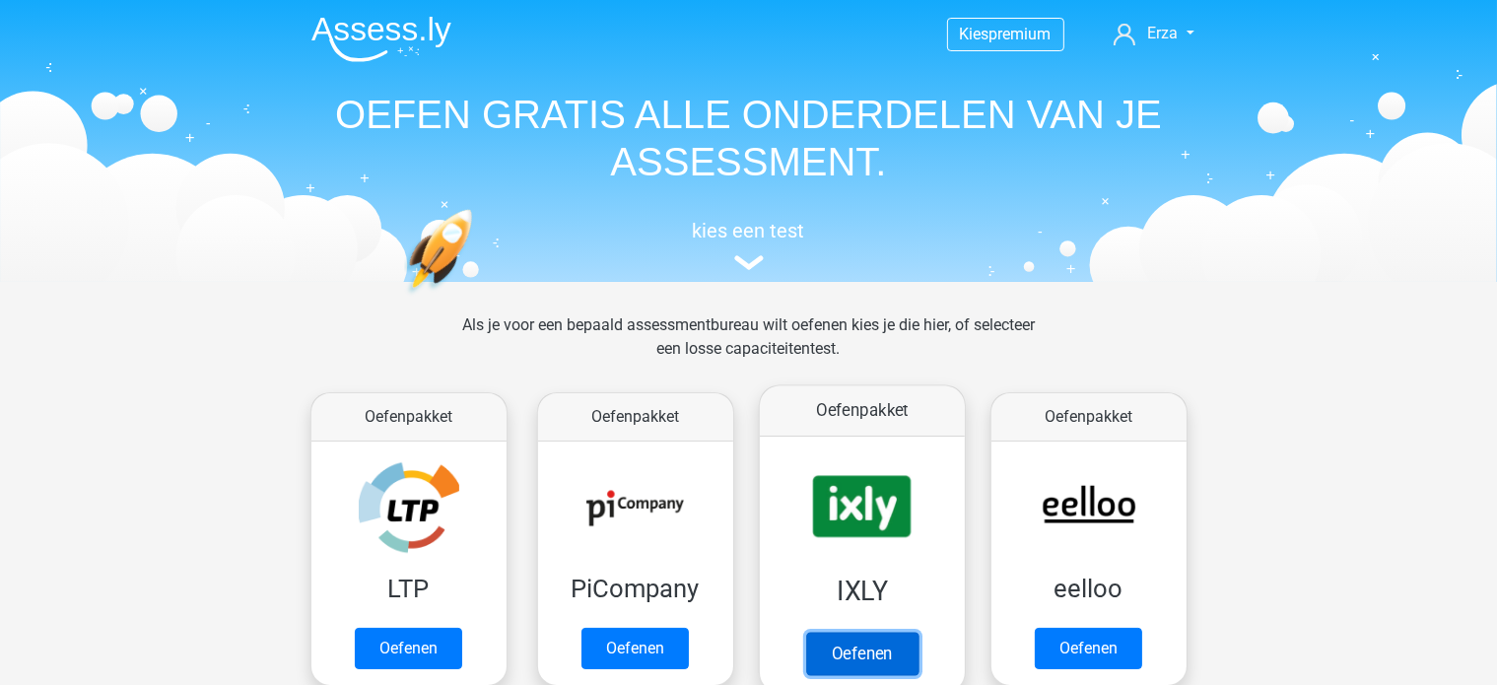
click at [843, 632] on link "Oefenen" at bounding box center [861, 653] width 112 height 43
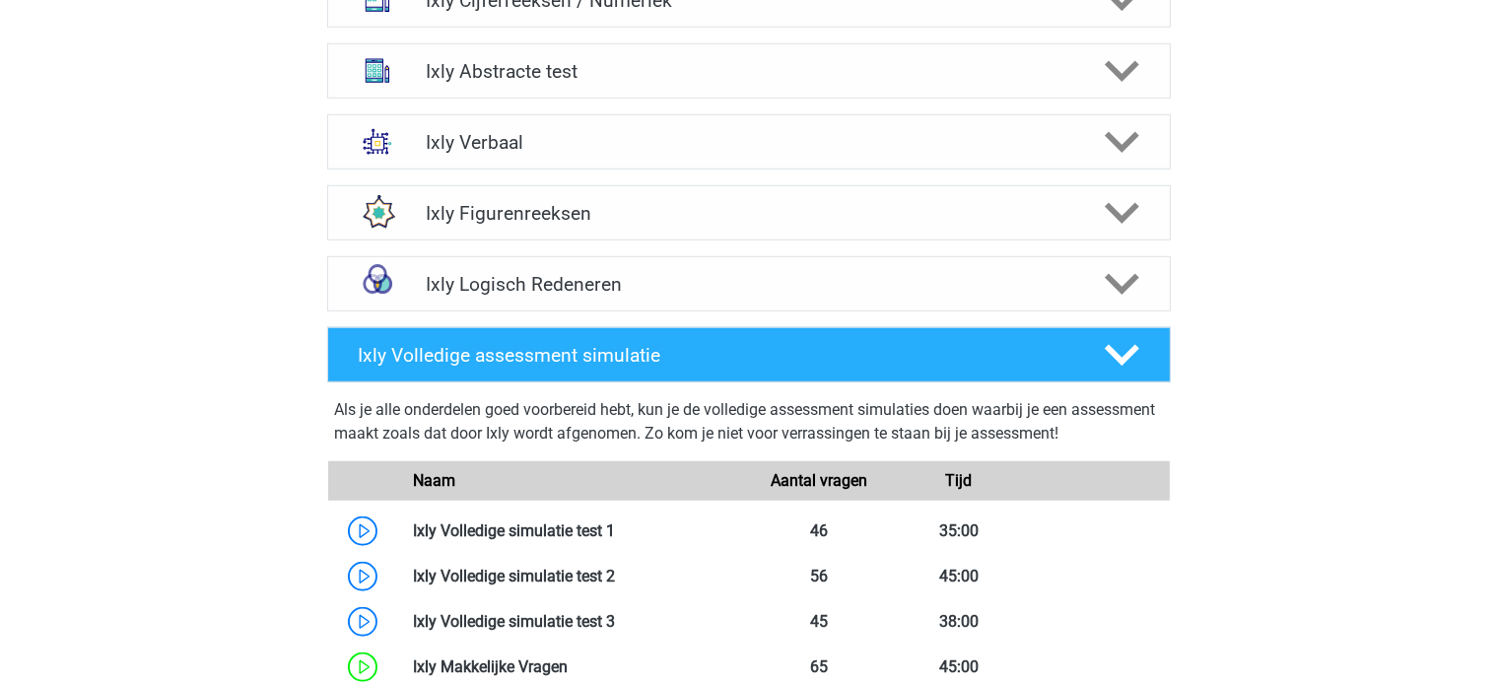
scroll to position [1380, 0]
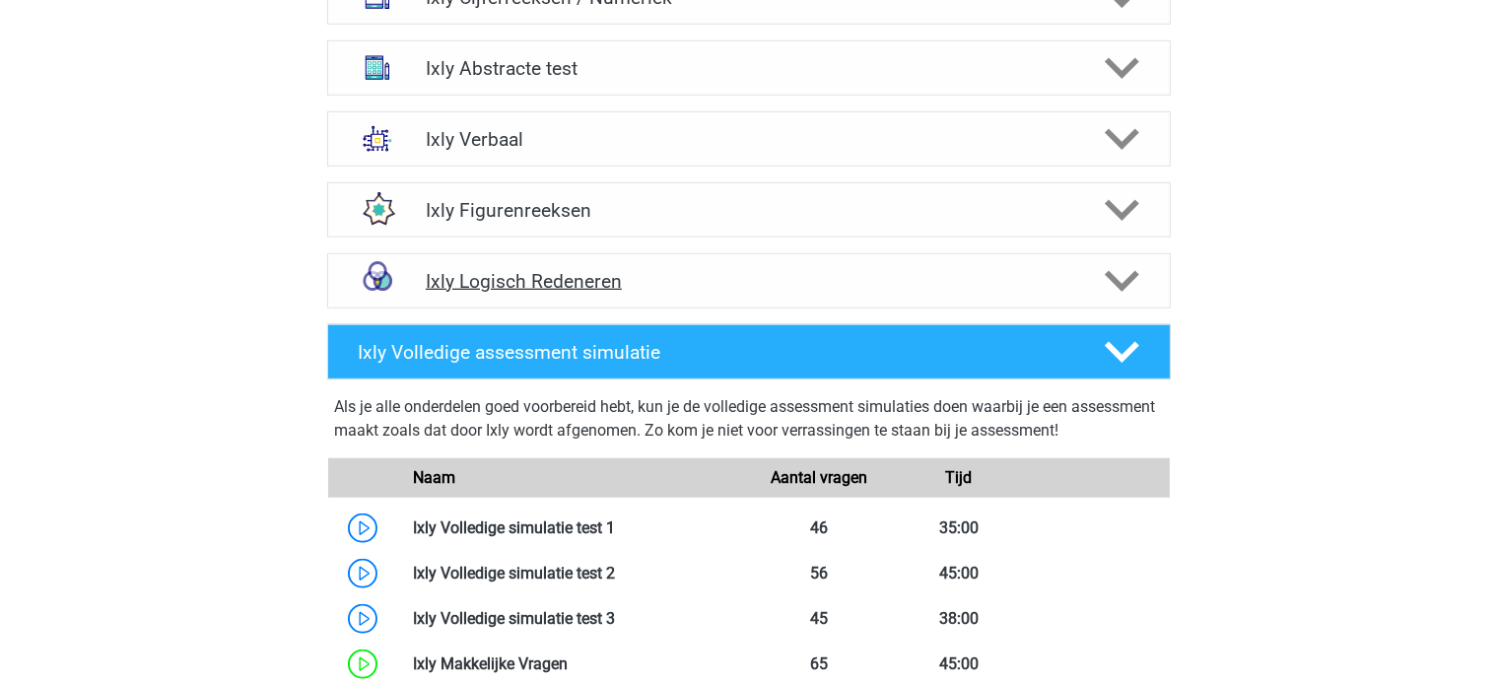
click at [513, 259] on div "Ixly Logisch Redeneren" at bounding box center [749, 280] width 844 height 55
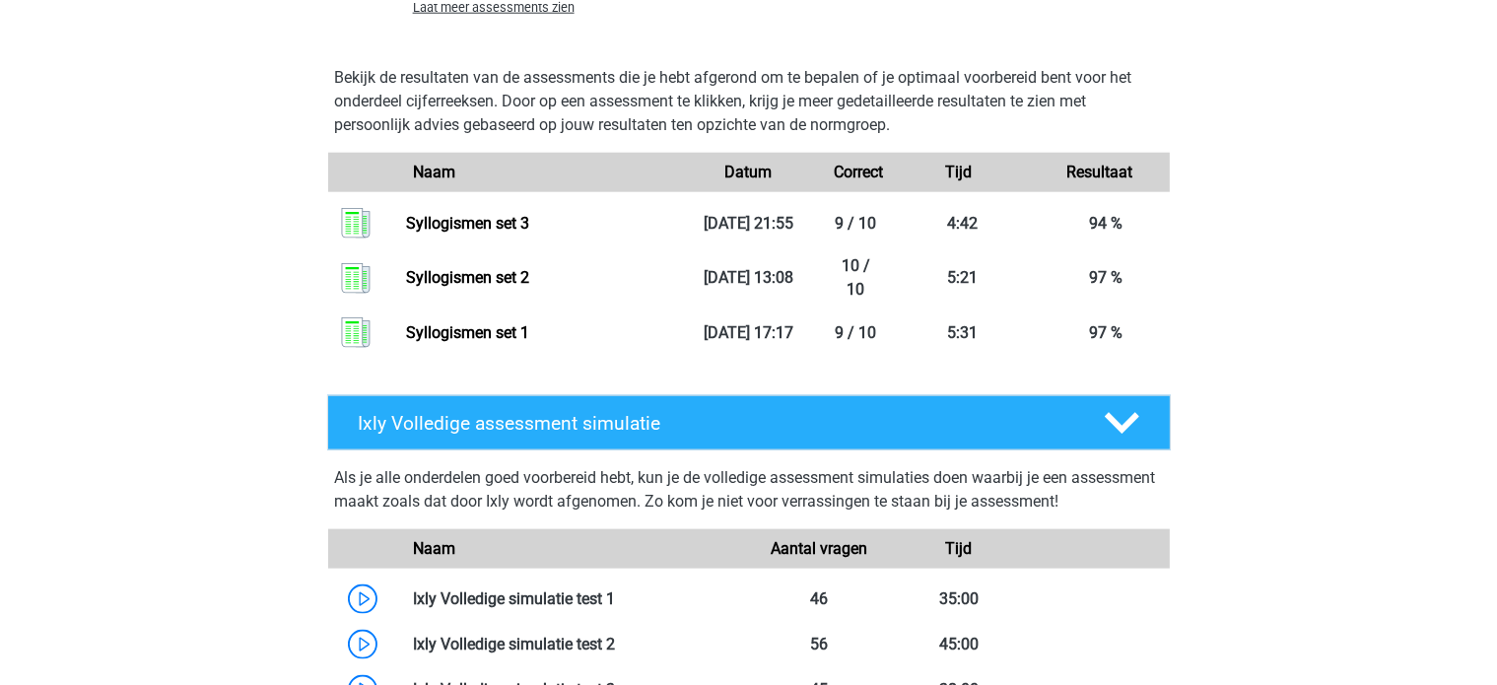
scroll to position [2267, 0]
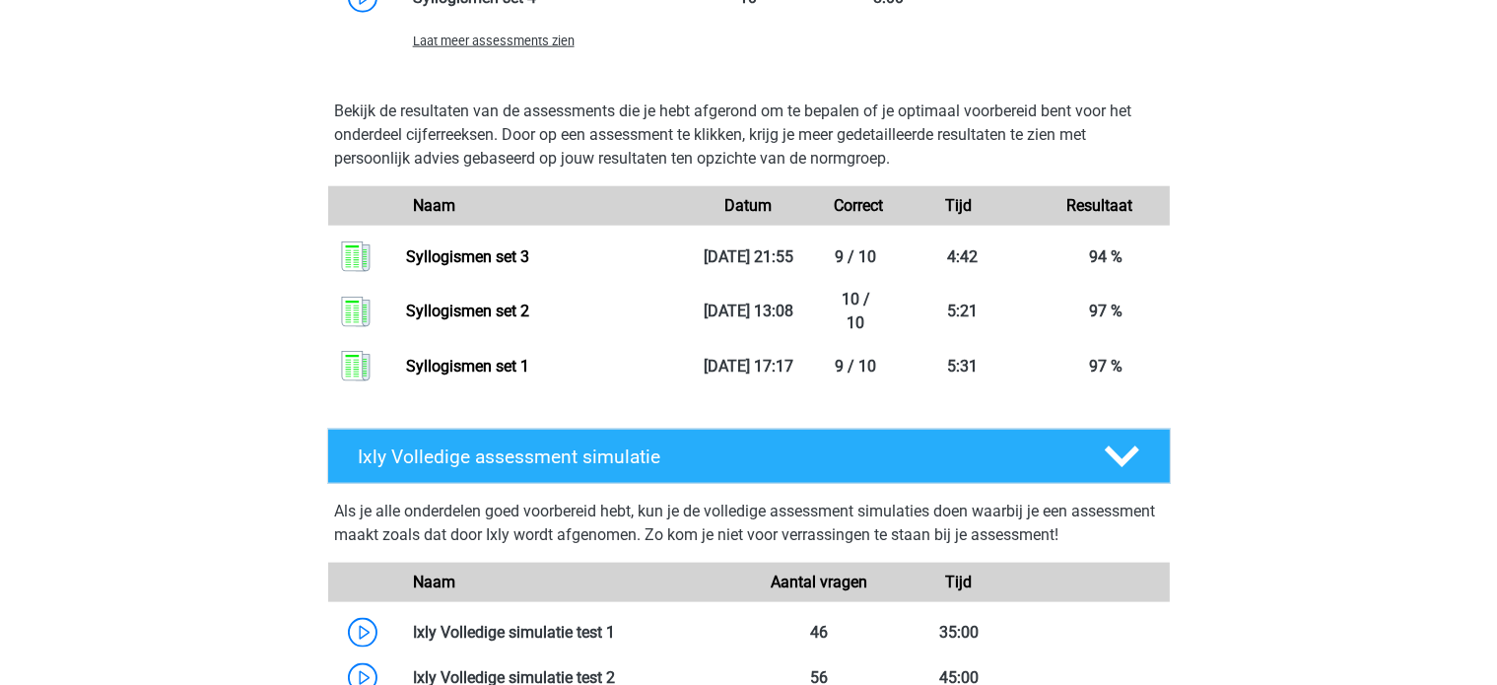
click at [485, 48] on span "Laat meer assessments zien" at bounding box center [494, 41] width 162 height 15
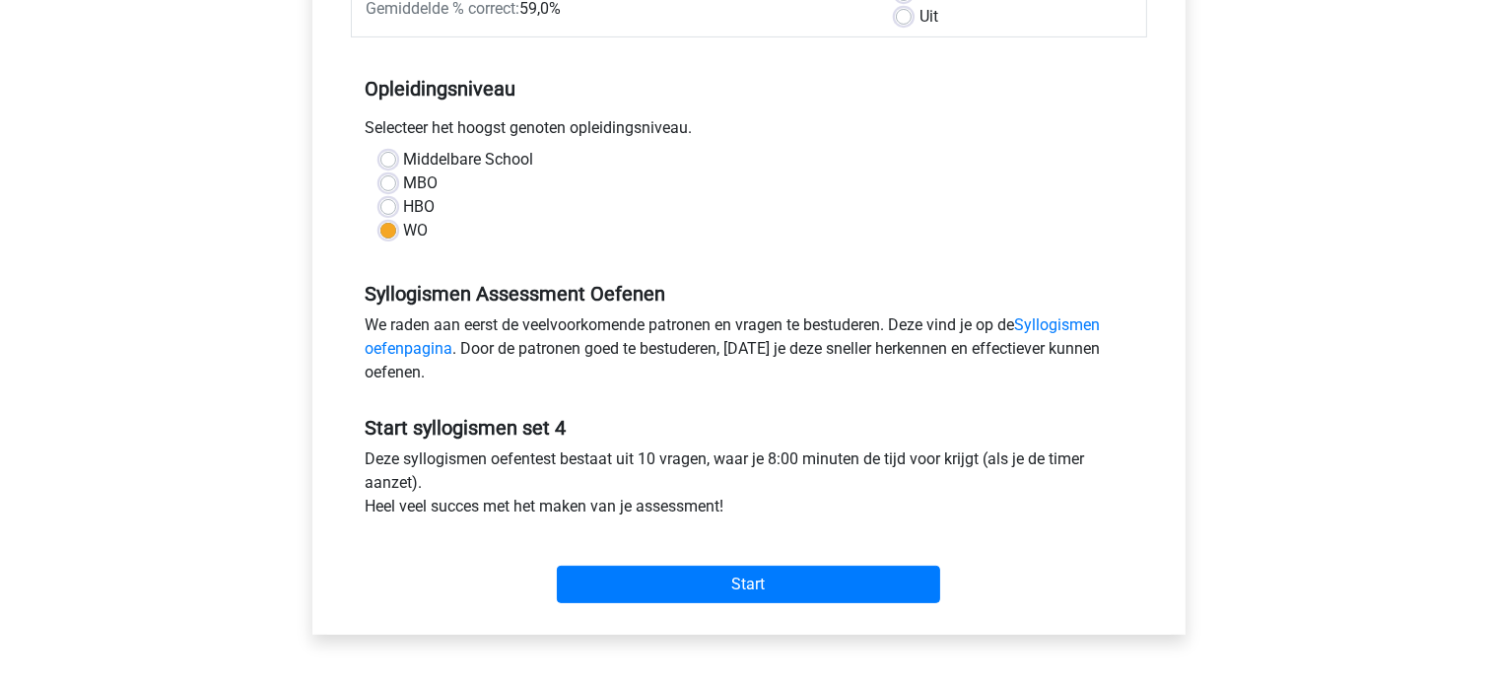
scroll to position [394, 0]
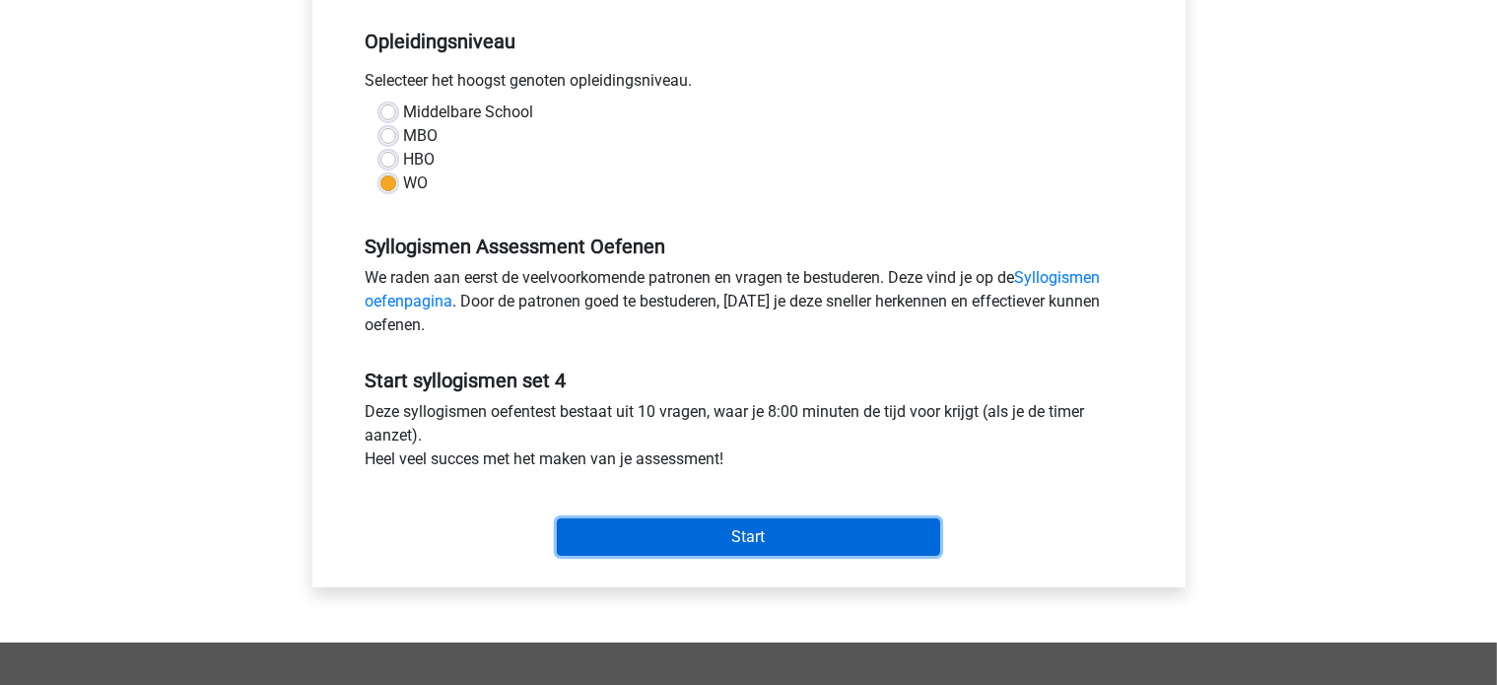
click at [832, 531] on input "Start" at bounding box center [748, 536] width 383 height 37
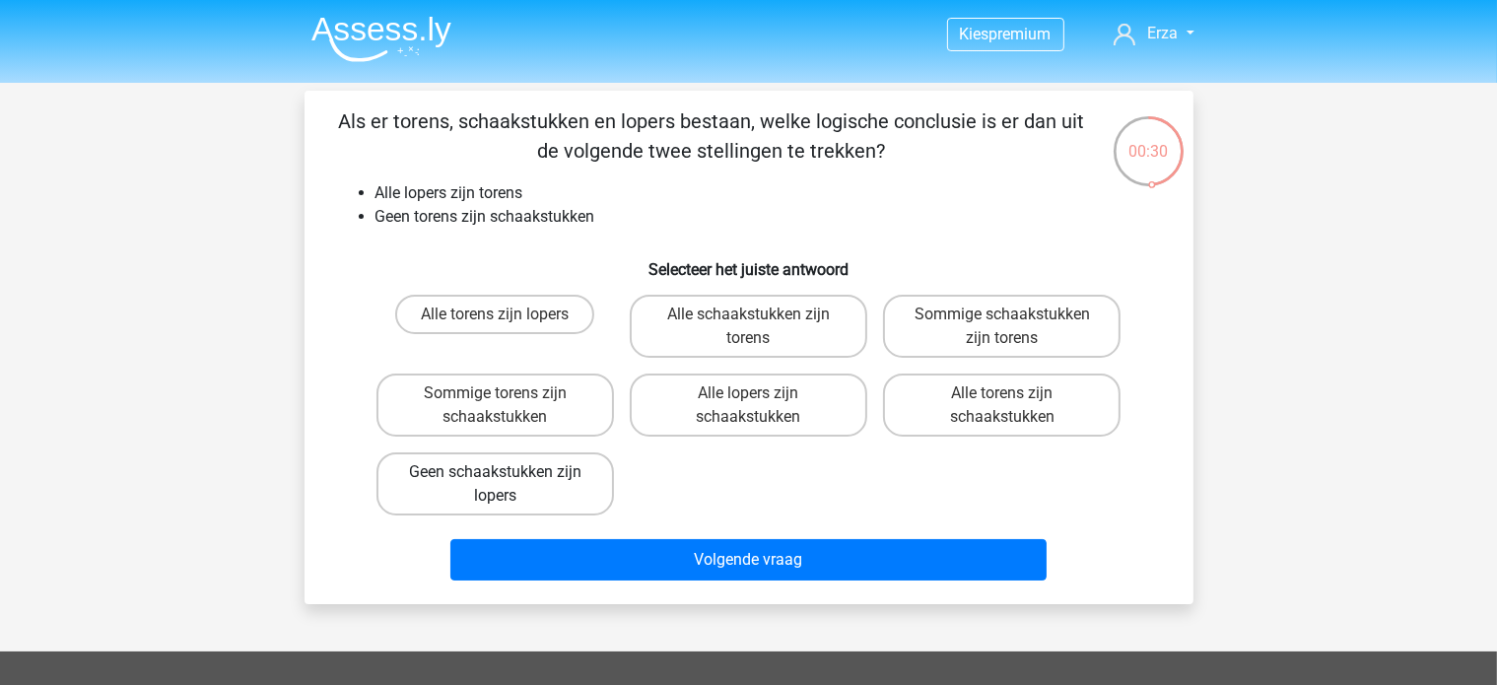
click at [449, 464] on label "Geen schaakstukken zijn lopers" at bounding box center [495, 483] width 238 height 63
click at [495, 472] on input "Geen schaakstukken zijn lopers" at bounding box center [501, 478] width 13 height 13
radio input "true"
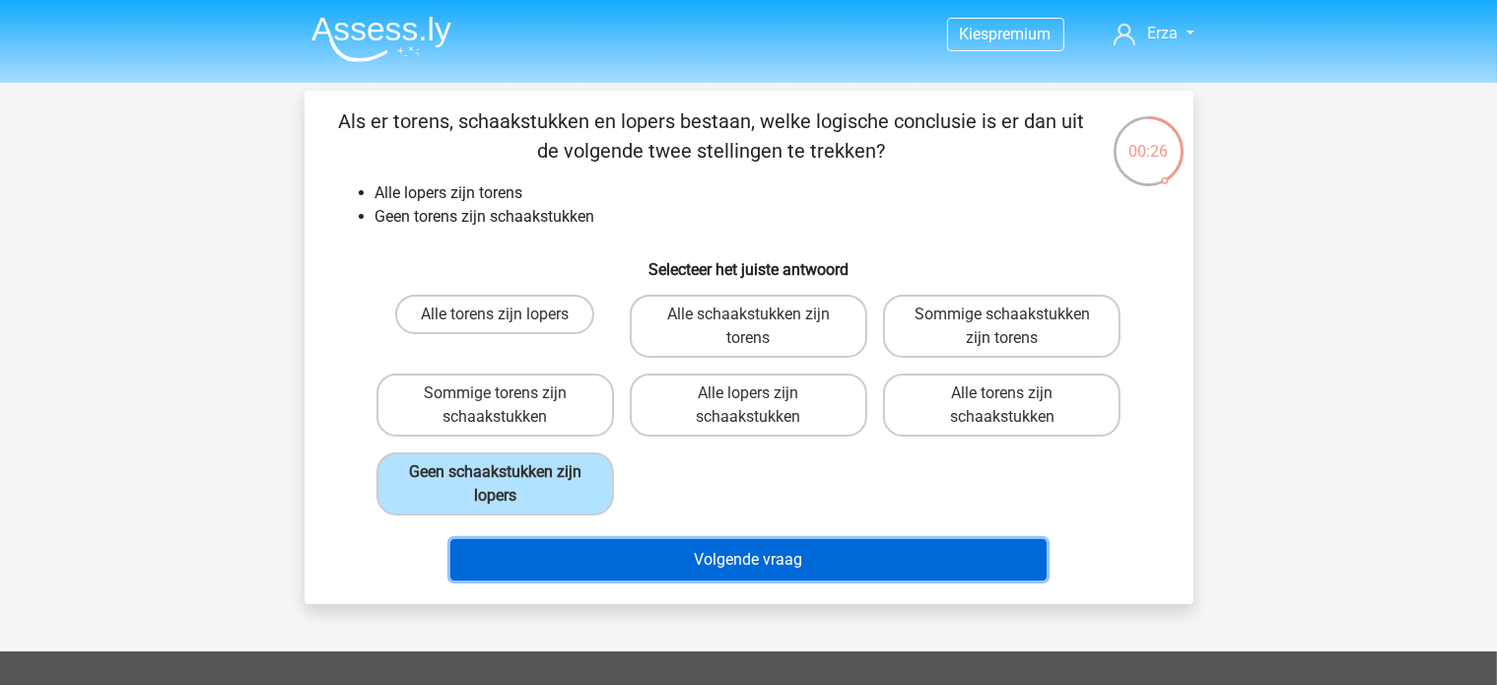
click at [533, 543] on button "Volgende vraag" at bounding box center [748, 559] width 596 height 41
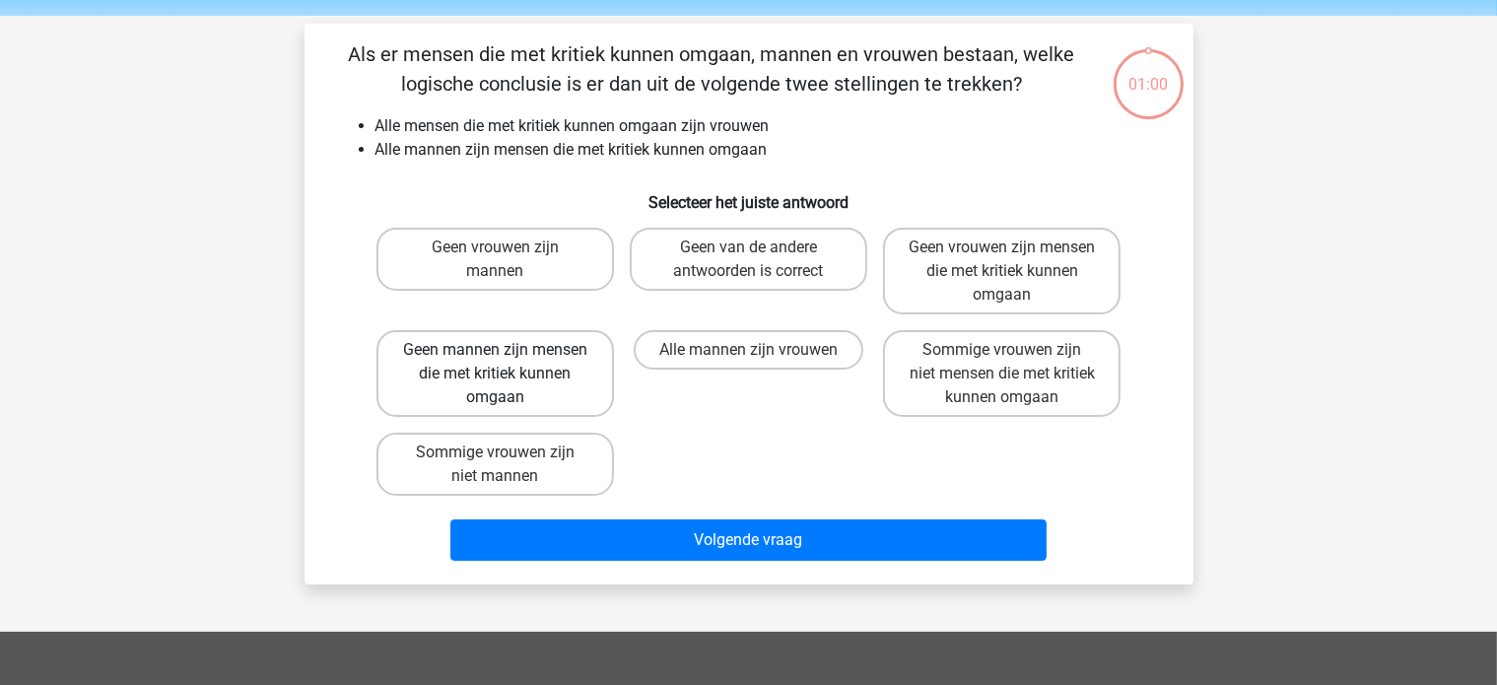
scroll to position [91, 0]
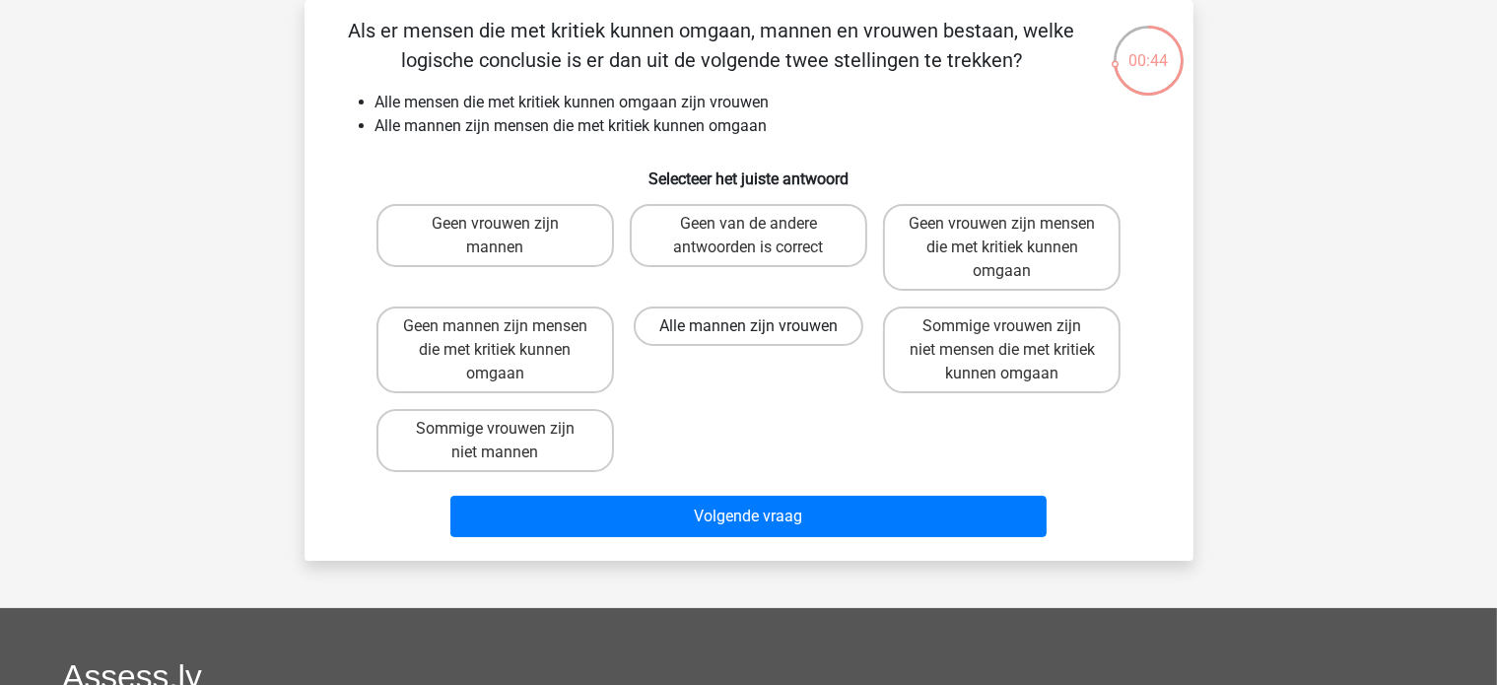
click at [775, 328] on label "Alle mannen zijn vrouwen" at bounding box center [749, 326] width 230 height 39
click at [761, 328] on input "Alle mannen zijn vrouwen" at bounding box center [754, 332] width 13 height 13
radio input "true"
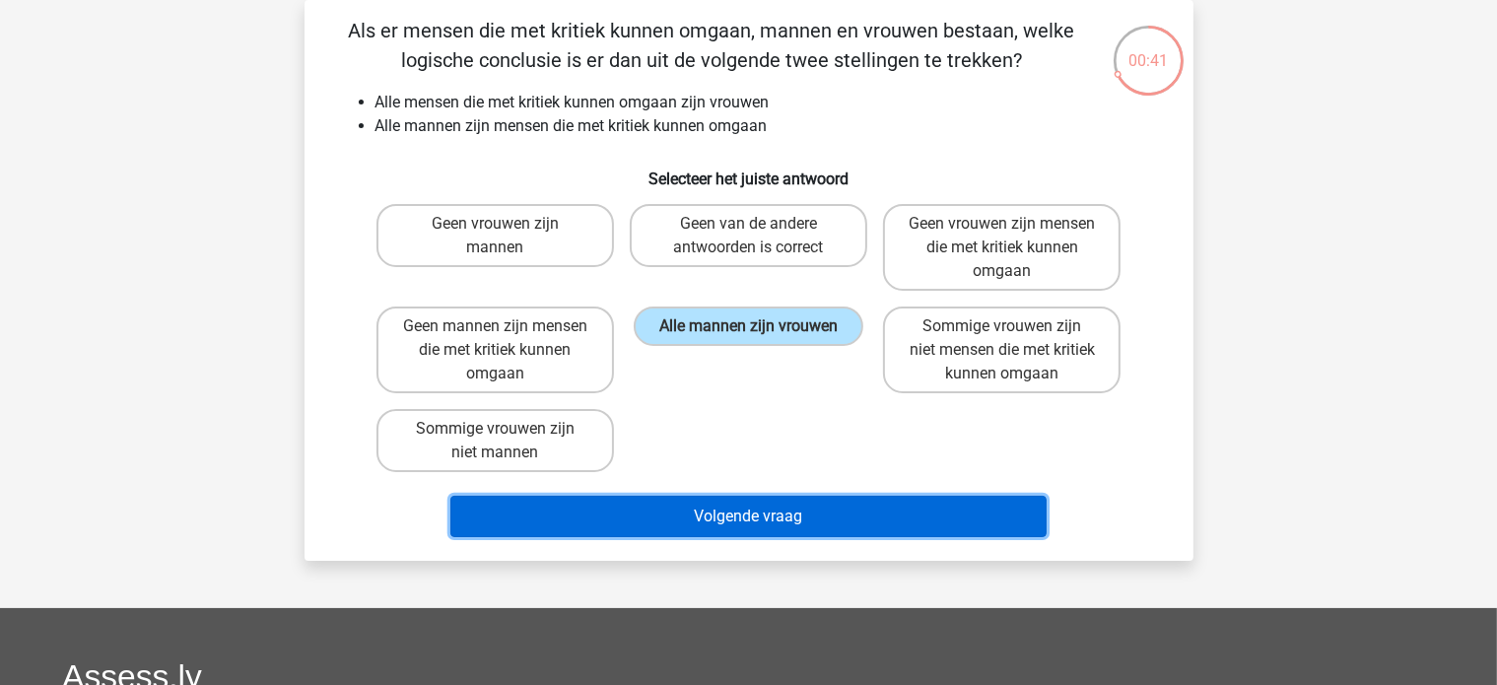
click at [816, 510] on button "Volgende vraag" at bounding box center [748, 516] width 596 height 41
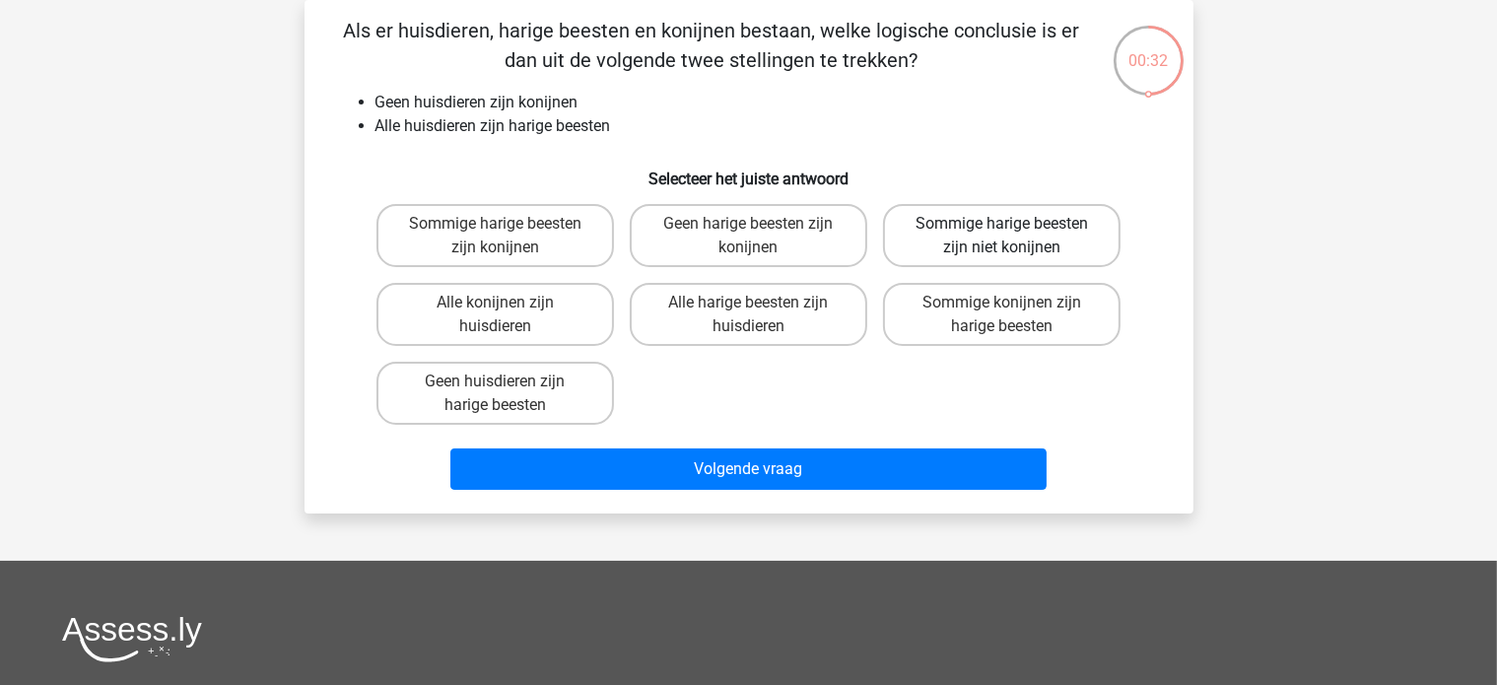
click at [978, 200] on div "Sommige harige beesten zijn niet konijnen" at bounding box center [1001, 235] width 253 height 79
click at [986, 212] on label "Sommige harige beesten zijn niet konijnen" at bounding box center [1002, 235] width 238 height 63
click at [1002, 224] on input "Sommige harige beesten zijn niet konijnen" at bounding box center [1008, 230] width 13 height 13
radio input "true"
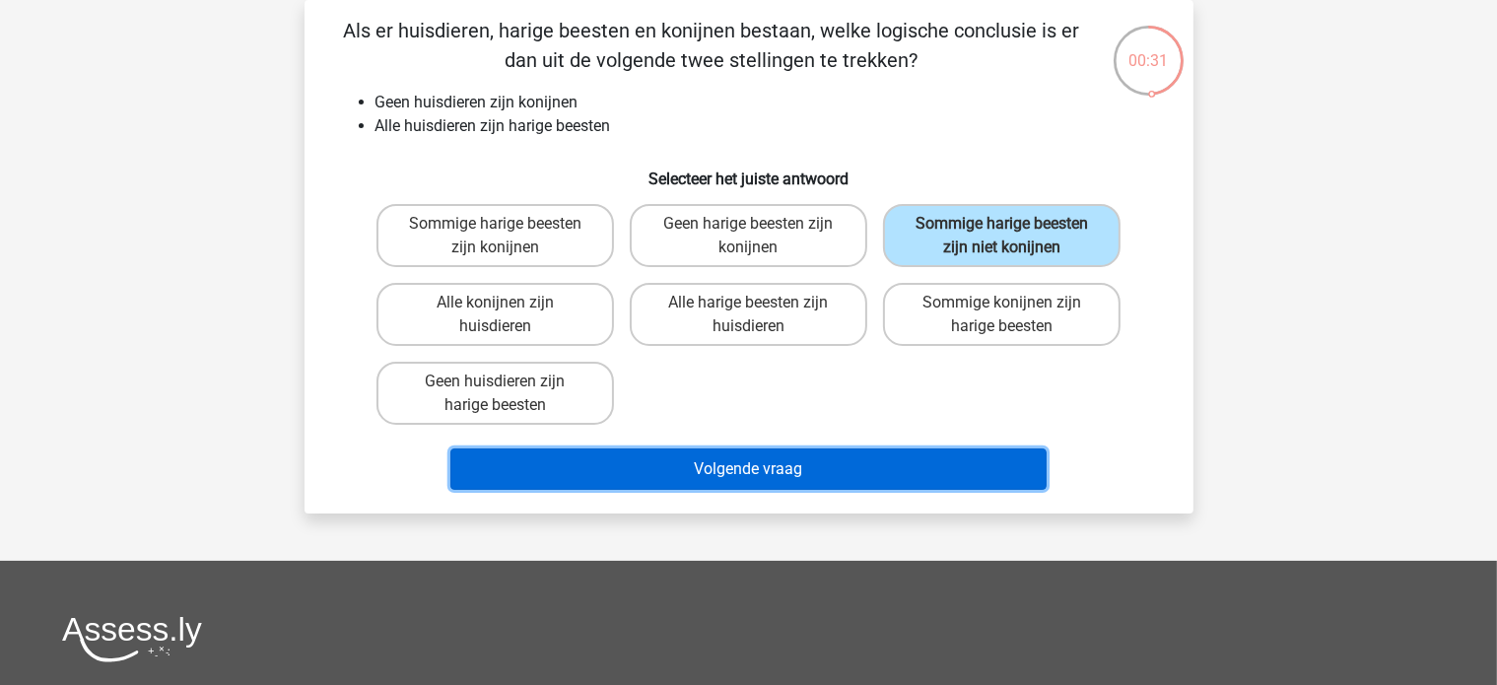
click at [850, 452] on button "Volgende vraag" at bounding box center [748, 468] width 596 height 41
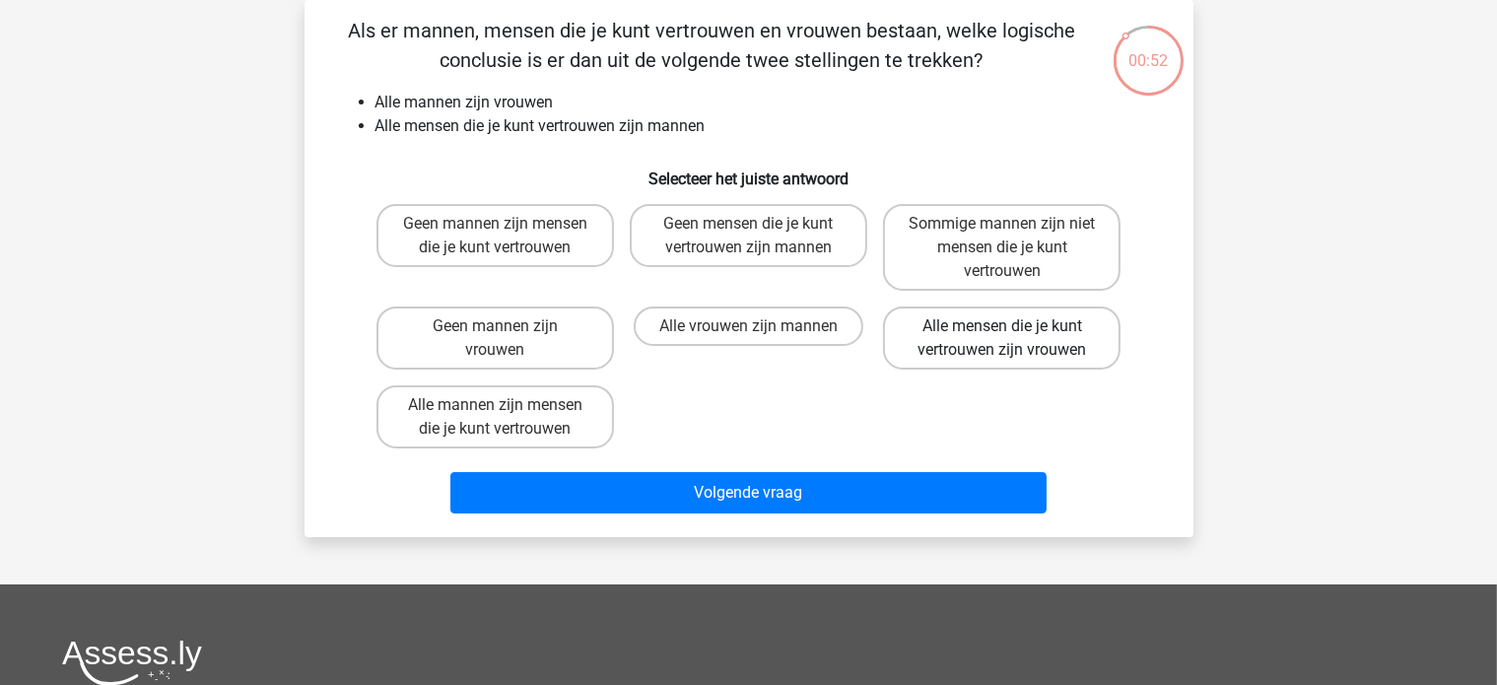
click at [978, 347] on label "Alle mensen die je kunt vertrouwen zijn vrouwen" at bounding box center [1002, 338] width 238 height 63
click at [1002, 339] on input "Alle mensen die je kunt vertrouwen zijn vrouwen" at bounding box center [1008, 332] width 13 height 13
radio input "true"
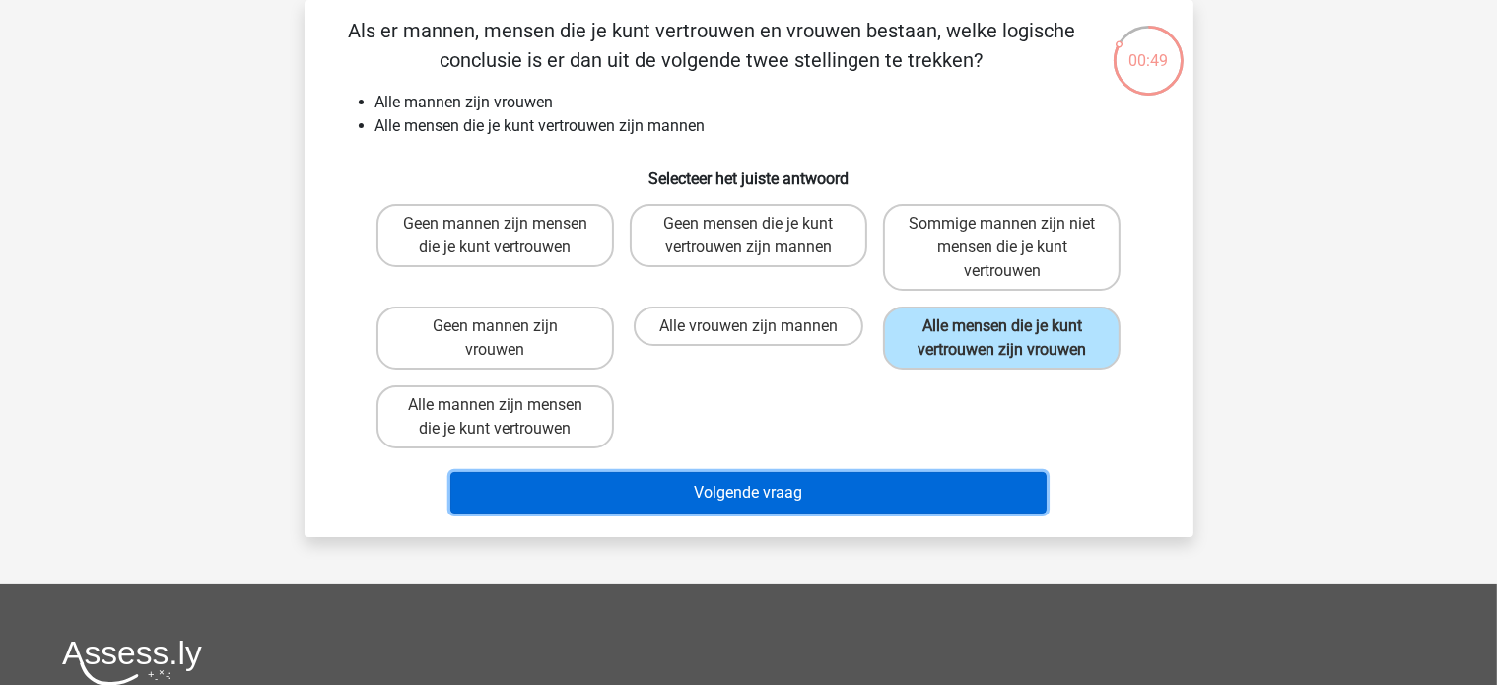
click at [874, 501] on button "Volgende vraag" at bounding box center [748, 492] width 596 height 41
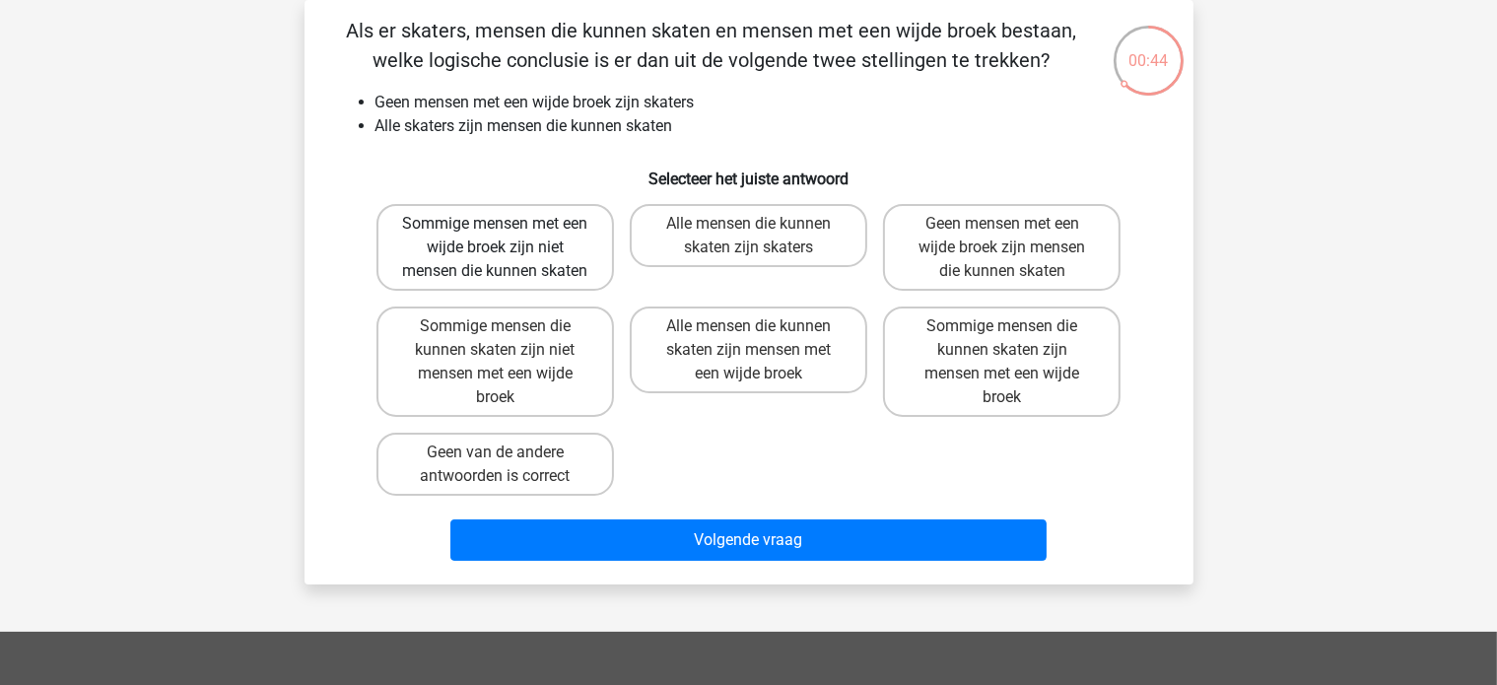
click at [465, 259] on label "Sommige mensen met een wijde broek zijn niet mensen die kunnen skaten" at bounding box center [495, 247] width 238 height 87
click at [495, 237] on input "Sommige mensen met een wijde broek zijn niet mensen die kunnen skaten" at bounding box center [501, 230] width 13 height 13
radio input "true"
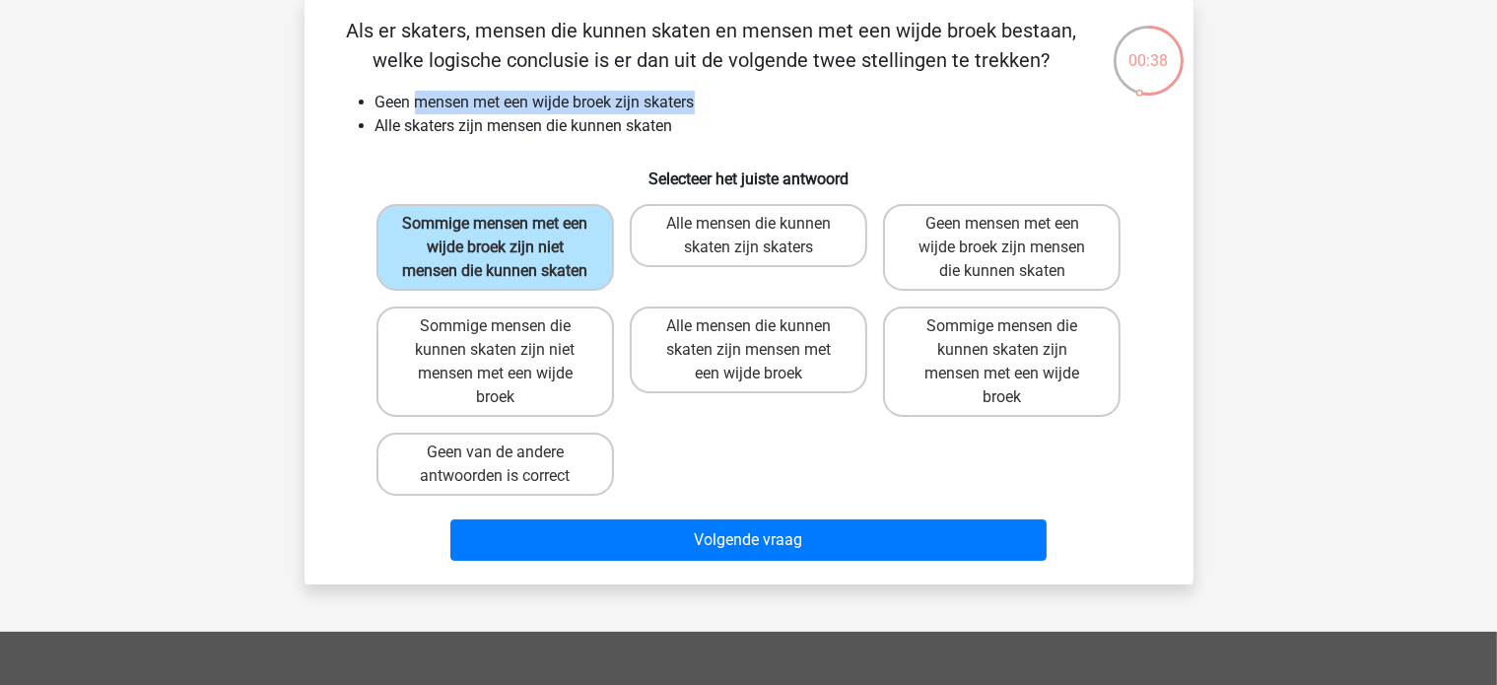
drag, startPoint x: 417, startPoint y: 94, endPoint x: 712, endPoint y: 98, distance: 294.7
click at [712, 98] on li "Geen mensen met een wijde broek zijn skaters" at bounding box center [769, 103] width 786 height 24
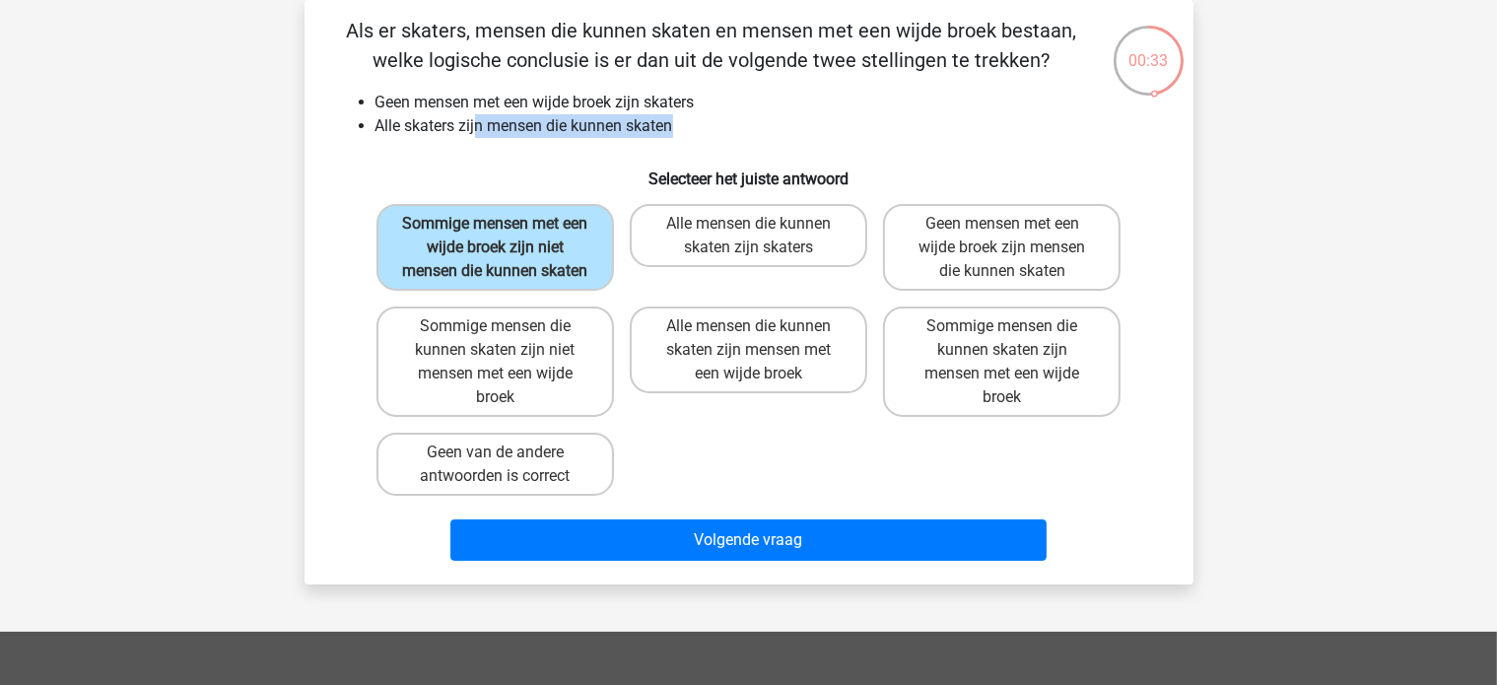
drag, startPoint x: 476, startPoint y: 114, endPoint x: 680, endPoint y: 127, distance: 204.4
click at [680, 127] on li "Alle skaters zijn mensen die kunnen skaten" at bounding box center [769, 126] width 786 height 24
click at [572, 349] on label "Sommige mensen die kunnen skaten zijn niet mensen met een wijde broek" at bounding box center [495, 362] width 238 height 110
click at [508, 339] on input "Sommige mensen die kunnen skaten zijn niet mensen met een wijde broek" at bounding box center [501, 332] width 13 height 13
radio input "true"
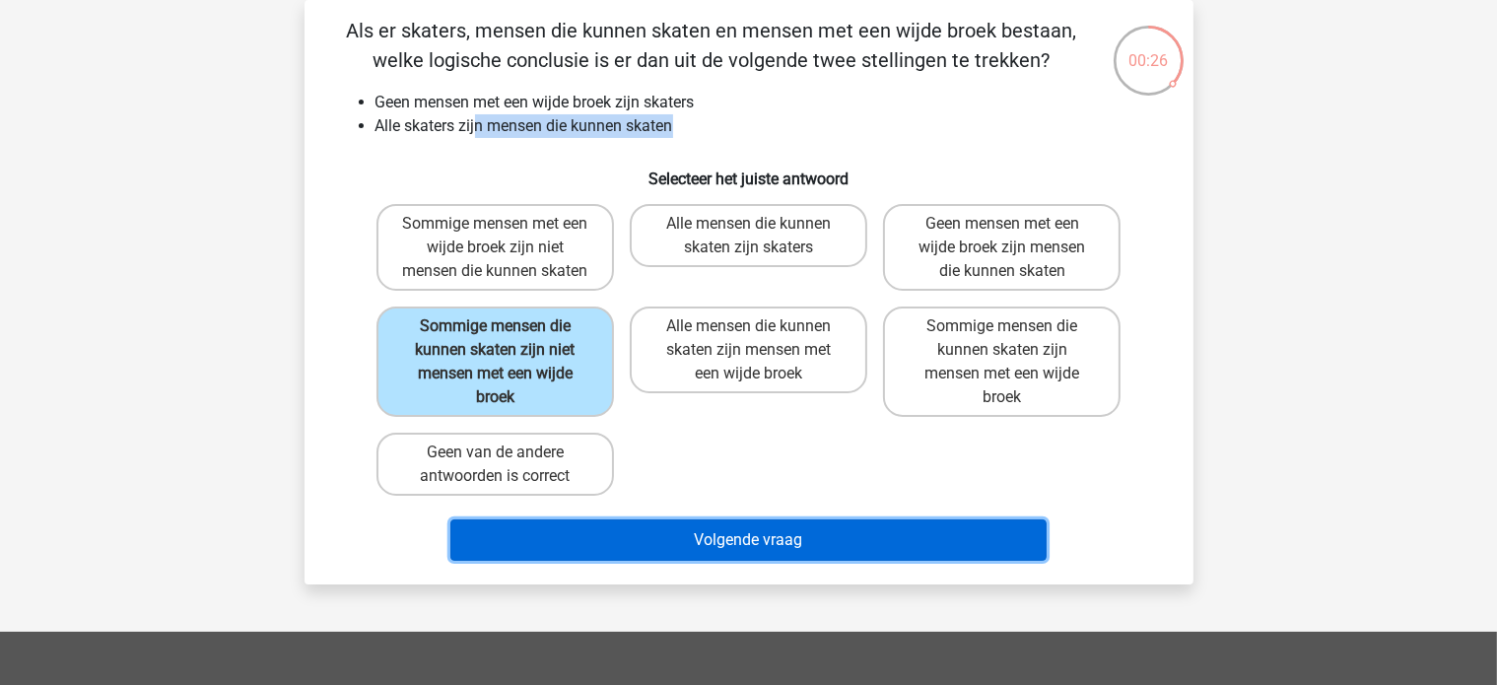
click at [574, 547] on button "Volgende vraag" at bounding box center [748, 539] width 596 height 41
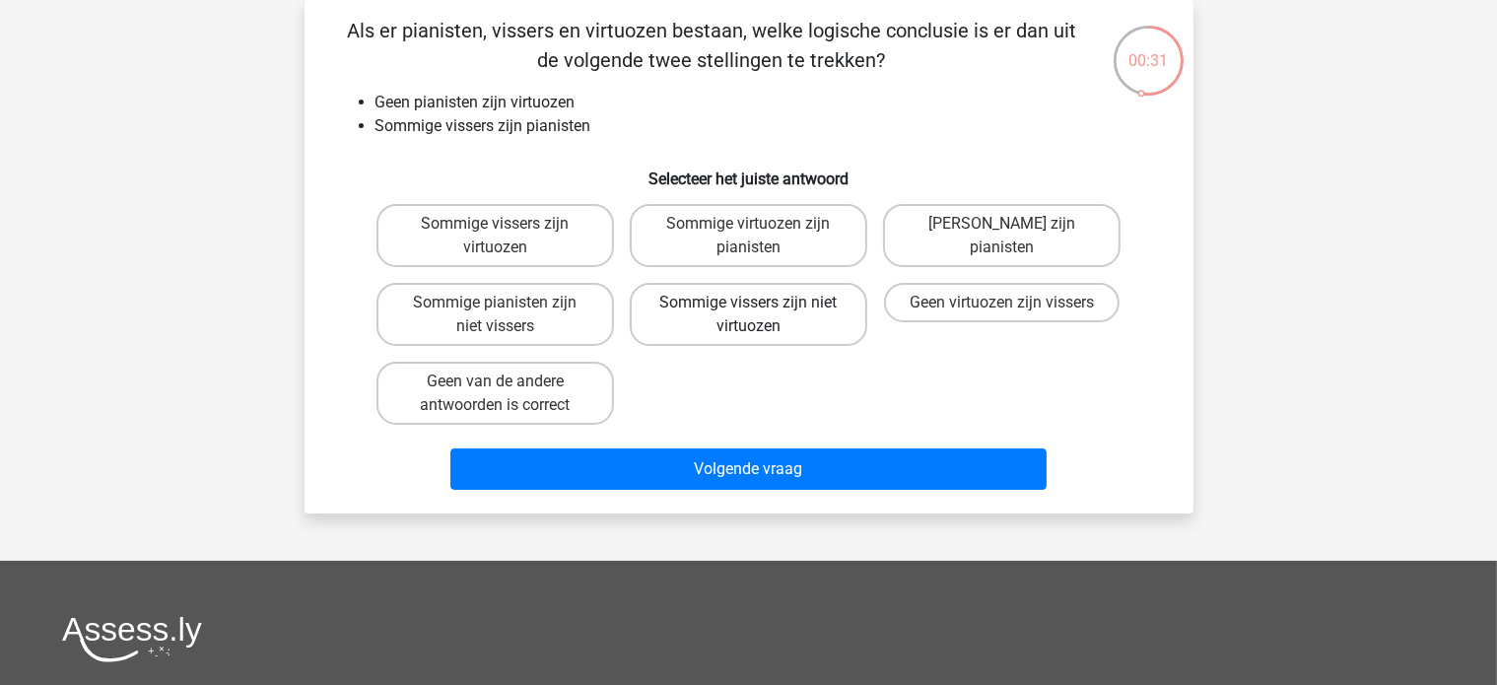
click at [777, 340] on label "Sommige vissers zijn niet virtuozen" at bounding box center [749, 314] width 238 height 63
click at [761, 315] on input "Sommige vissers zijn niet virtuozen" at bounding box center [754, 309] width 13 height 13
radio input "true"
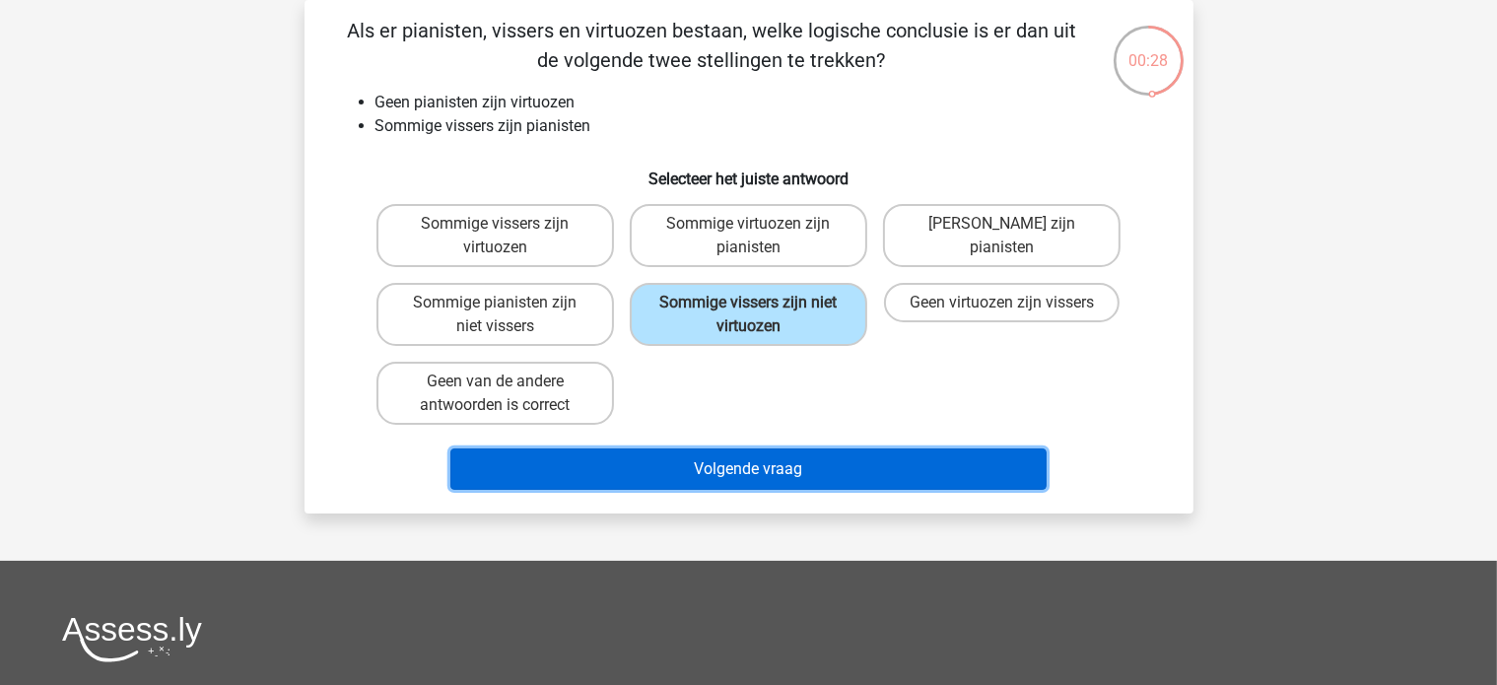
click at [721, 464] on button "Volgende vraag" at bounding box center [748, 468] width 596 height 41
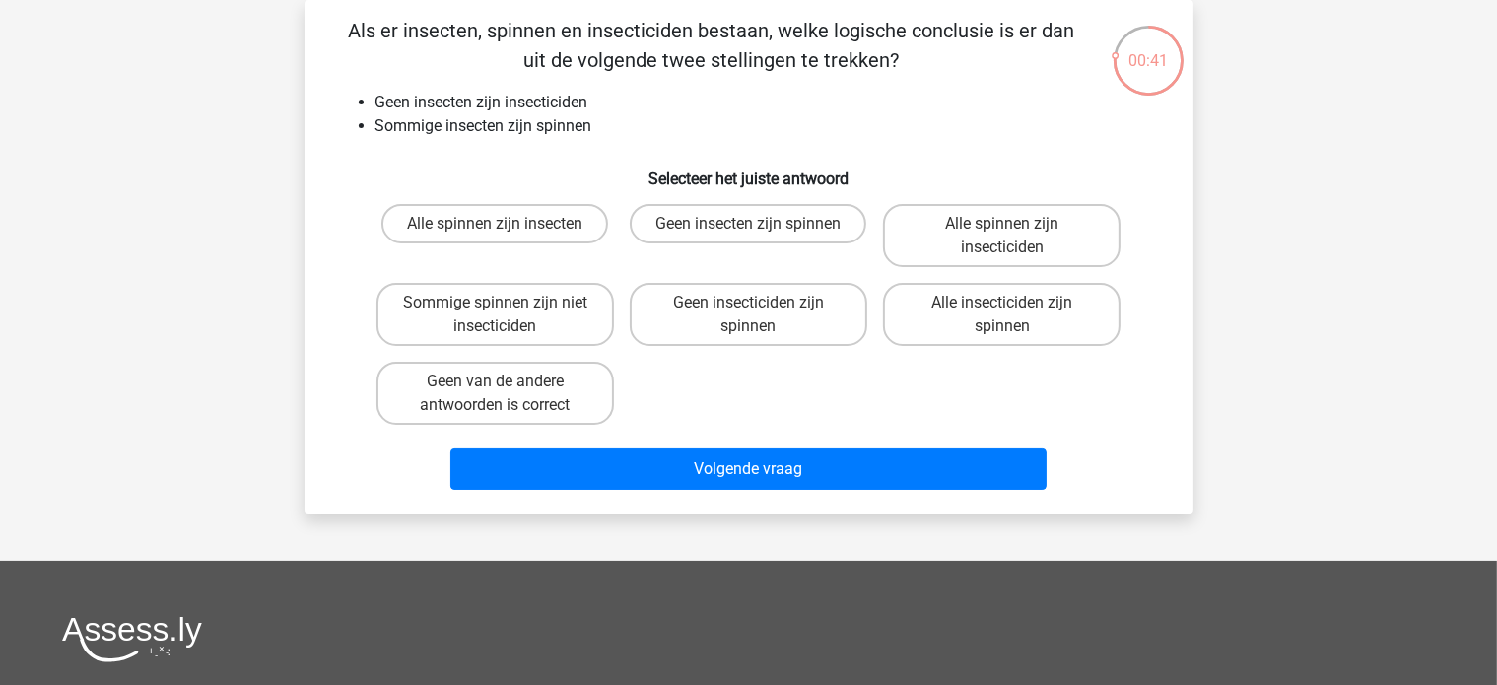
click at [680, 393] on div "Alle spinnen zijn insecten Geen insecten zijn spinnen Alle spinnen zijn insecti…" at bounding box center [749, 314] width 761 height 237
click at [542, 316] on label "Sommige spinnen zijn niet insecticiden" at bounding box center [495, 314] width 238 height 63
click at [508, 315] on input "Sommige spinnen zijn niet insecticiden" at bounding box center [501, 309] width 13 height 13
radio input "true"
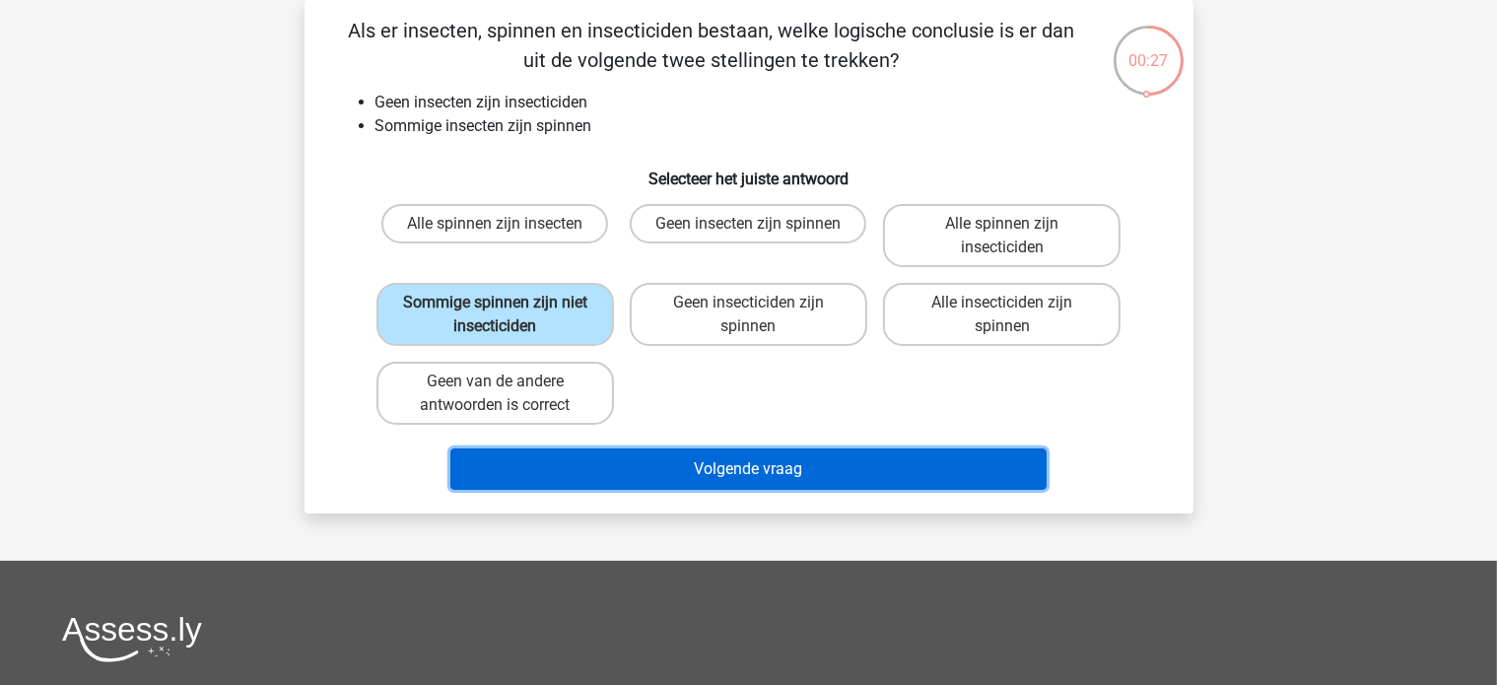
click at [573, 451] on button "Volgende vraag" at bounding box center [748, 468] width 596 height 41
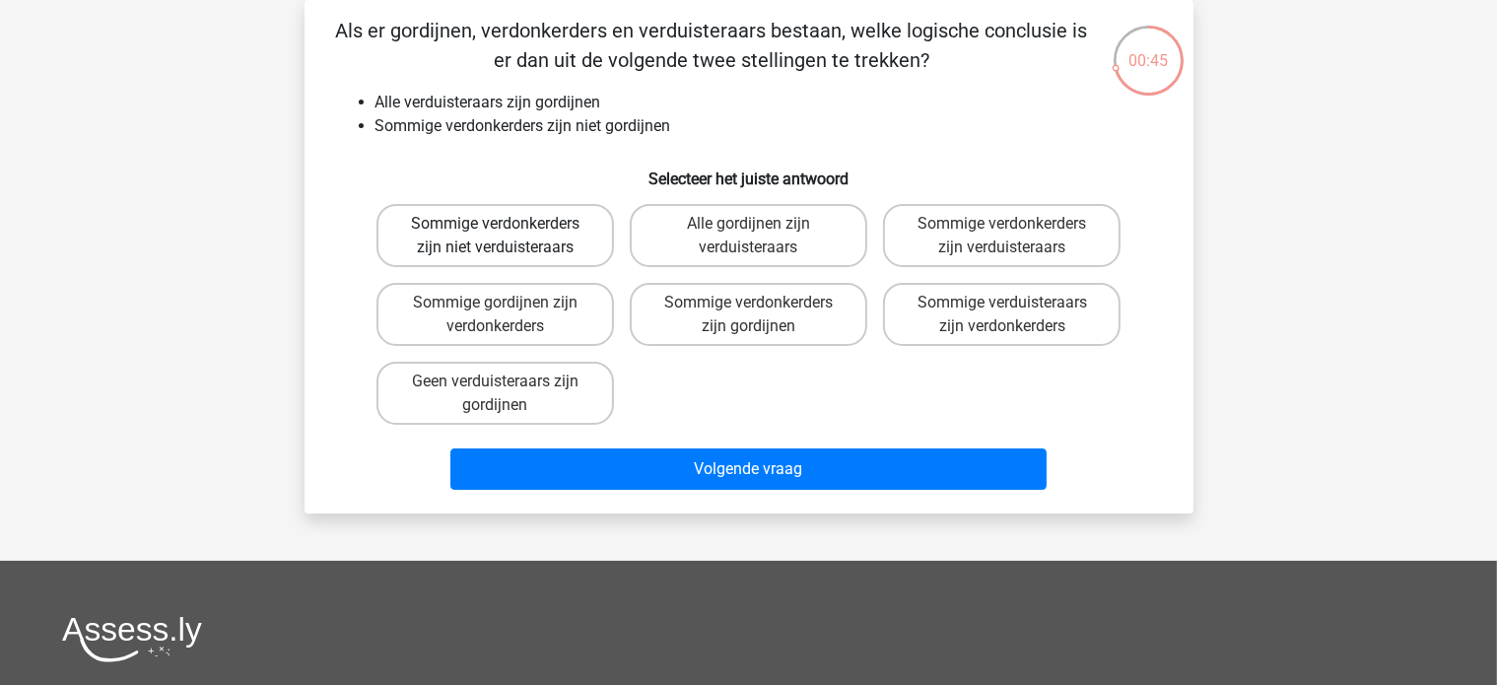
click at [586, 238] on label "Sommige verdonkerders zijn niet verduisteraars" at bounding box center [495, 235] width 238 height 63
click at [508, 237] on input "Sommige verdonkerders zijn niet verduisteraars" at bounding box center [501, 230] width 13 height 13
radio input "true"
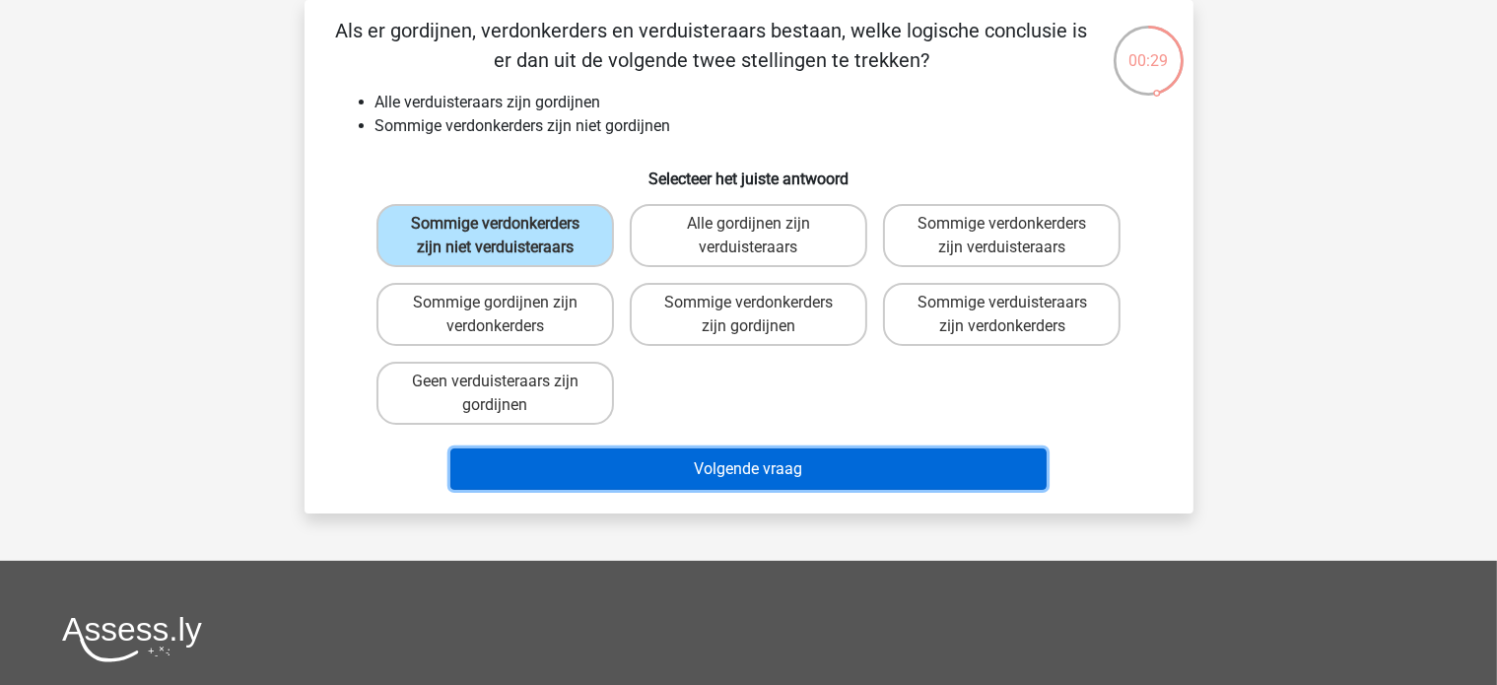
click at [595, 481] on button "Volgende vraag" at bounding box center [748, 468] width 596 height 41
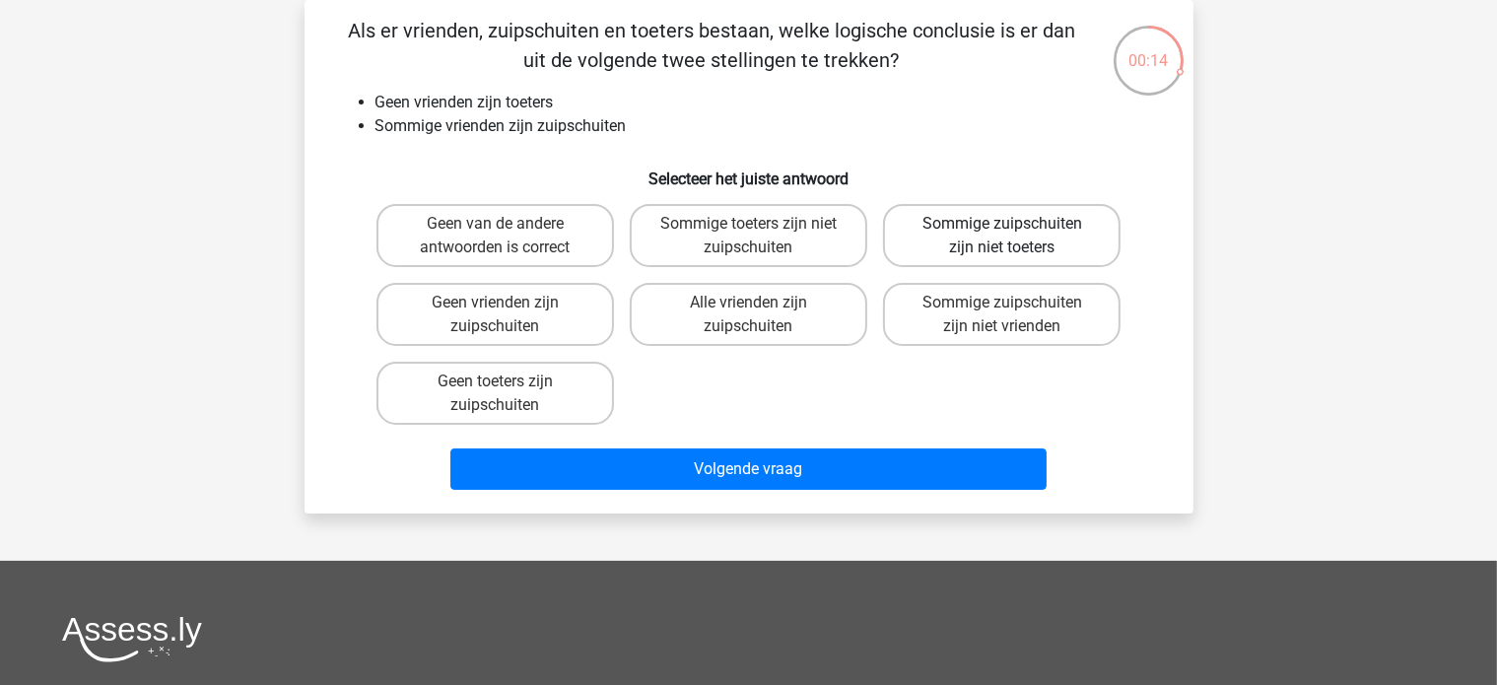
click at [999, 214] on label "Sommige zuipschuiten zijn niet toeters" at bounding box center [1002, 235] width 238 height 63
click at [1002, 224] on input "Sommige zuipschuiten zijn niet toeters" at bounding box center [1008, 230] width 13 height 13
radio input "true"
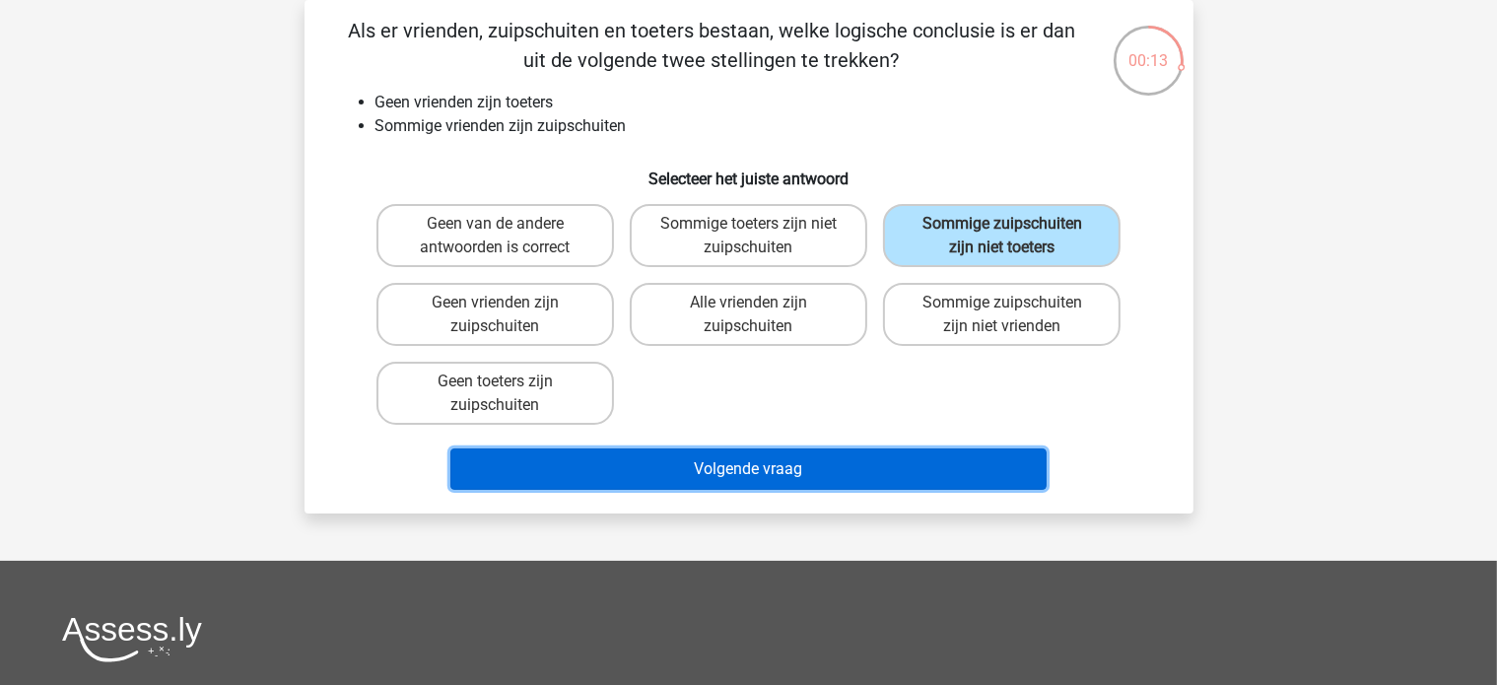
click at [853, 476] on button "Volgende vraag" at bounding box center [748, 468] width 596 height 41
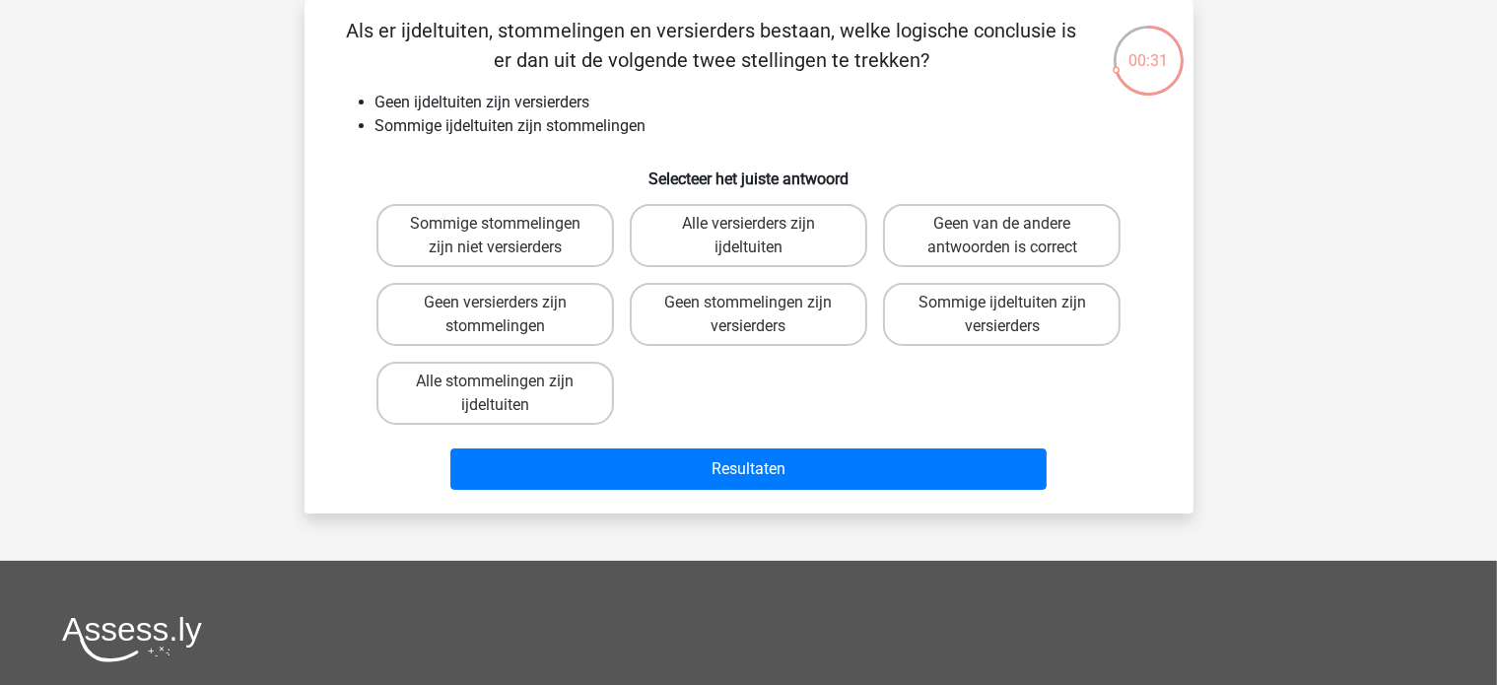
click at [539, 199] on div "Sommige stommelingen zijn niet versierders" at bounding box center [495, 235] width 253 height 79
click at [536, 224] on label "Sommige stommelingen zijn niet versierders" at bounding box center [495, 235] width 238 height 63
click at [508, 224] on input "Sommige stommelingen zijn niet versierders" at bounding box center [501, 230] width 13 height 13
radio input "true"
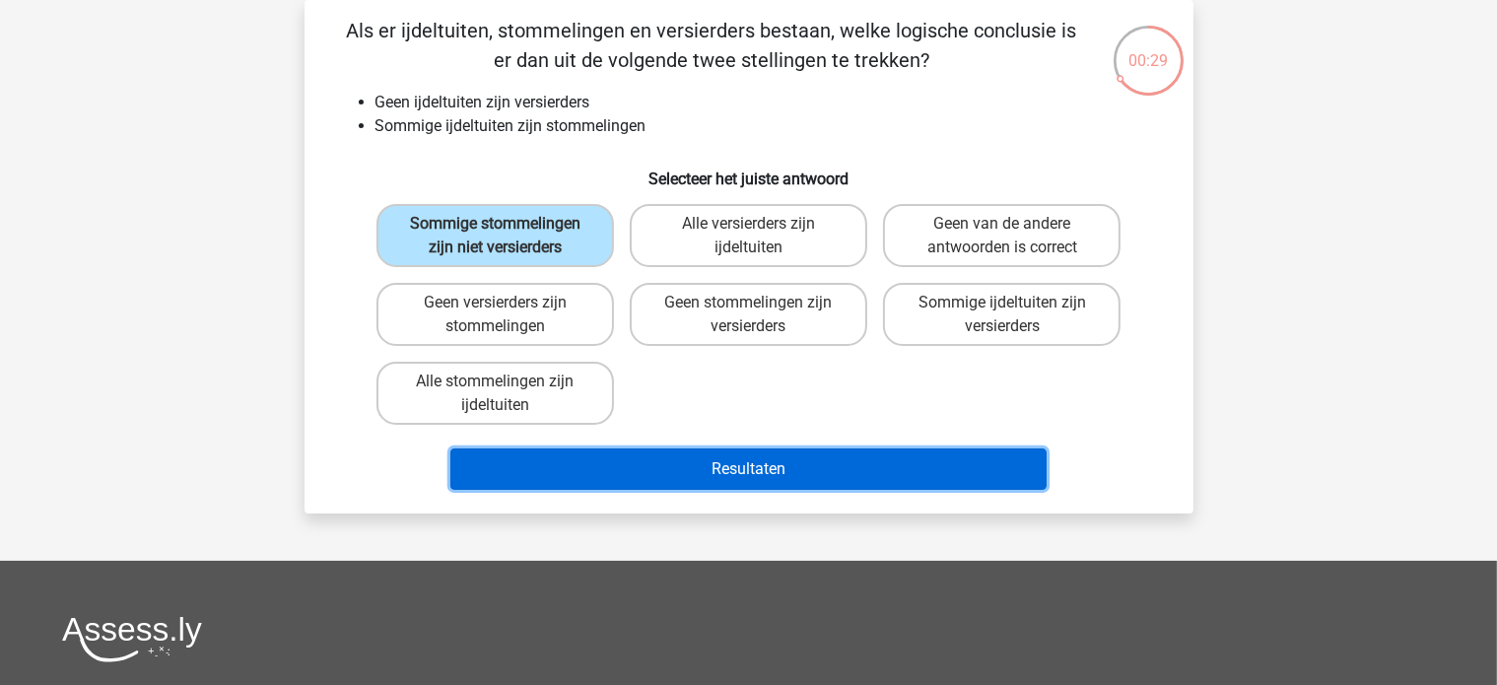
click at [590, 463] on button "Resultaten" at bounding box center [748, 468] width 596 height 41
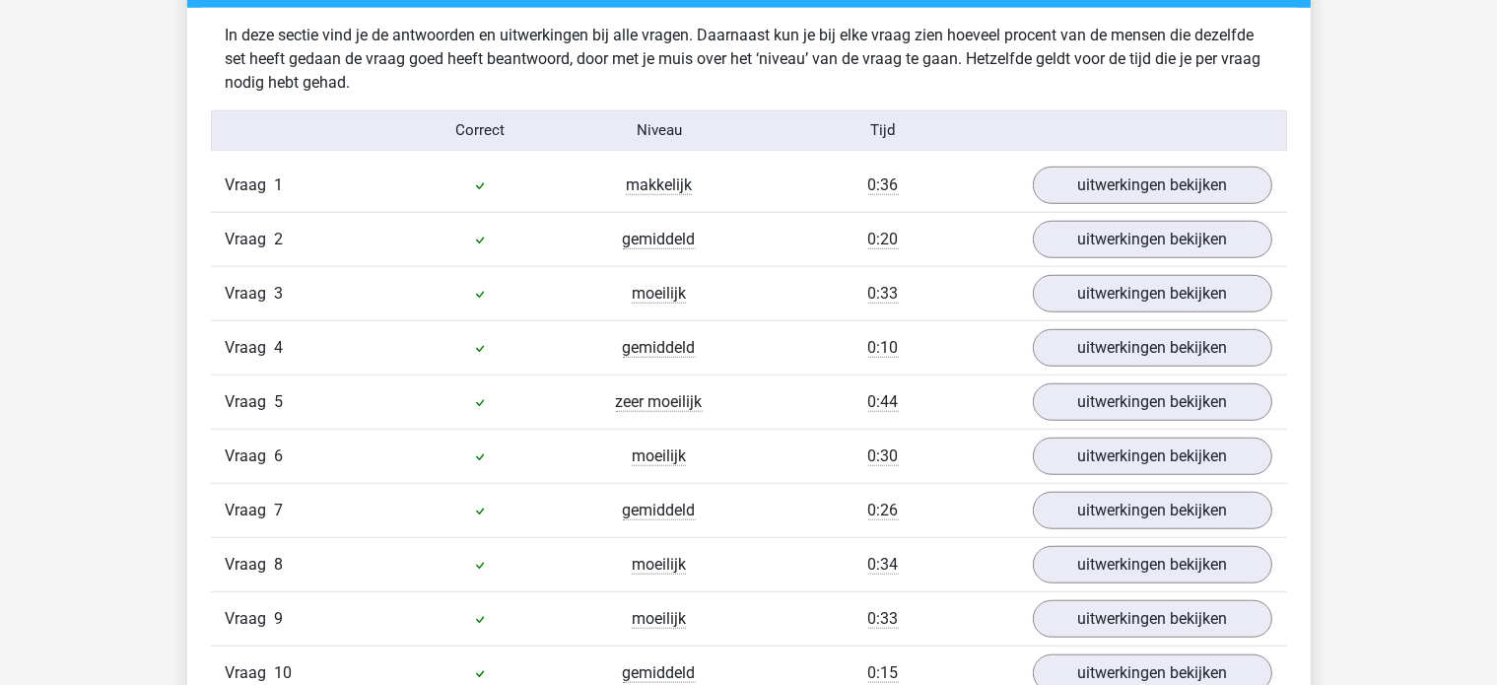
scroll to position [1577, 0]
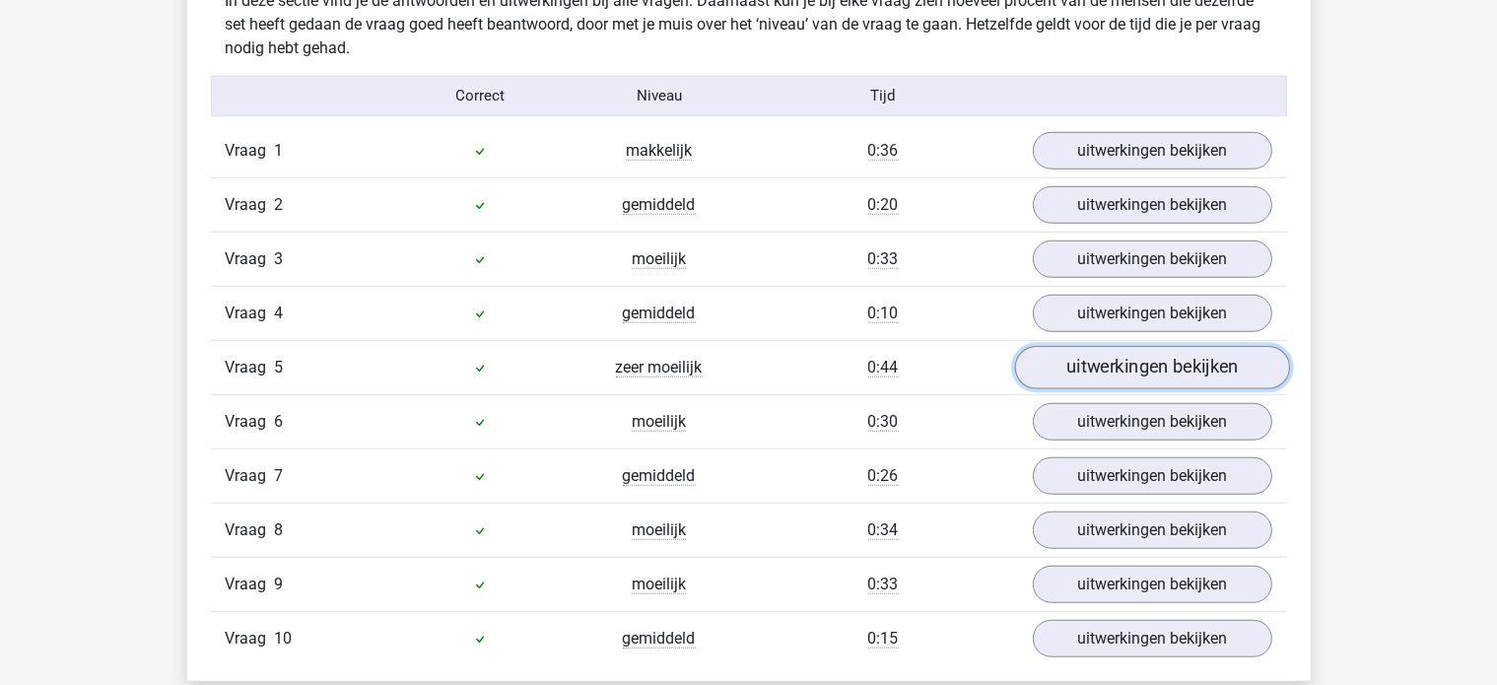
click at [1063, 358] on link "uitwerkingen bekijken" at bounding box center [1151, 367] width 275 height 43
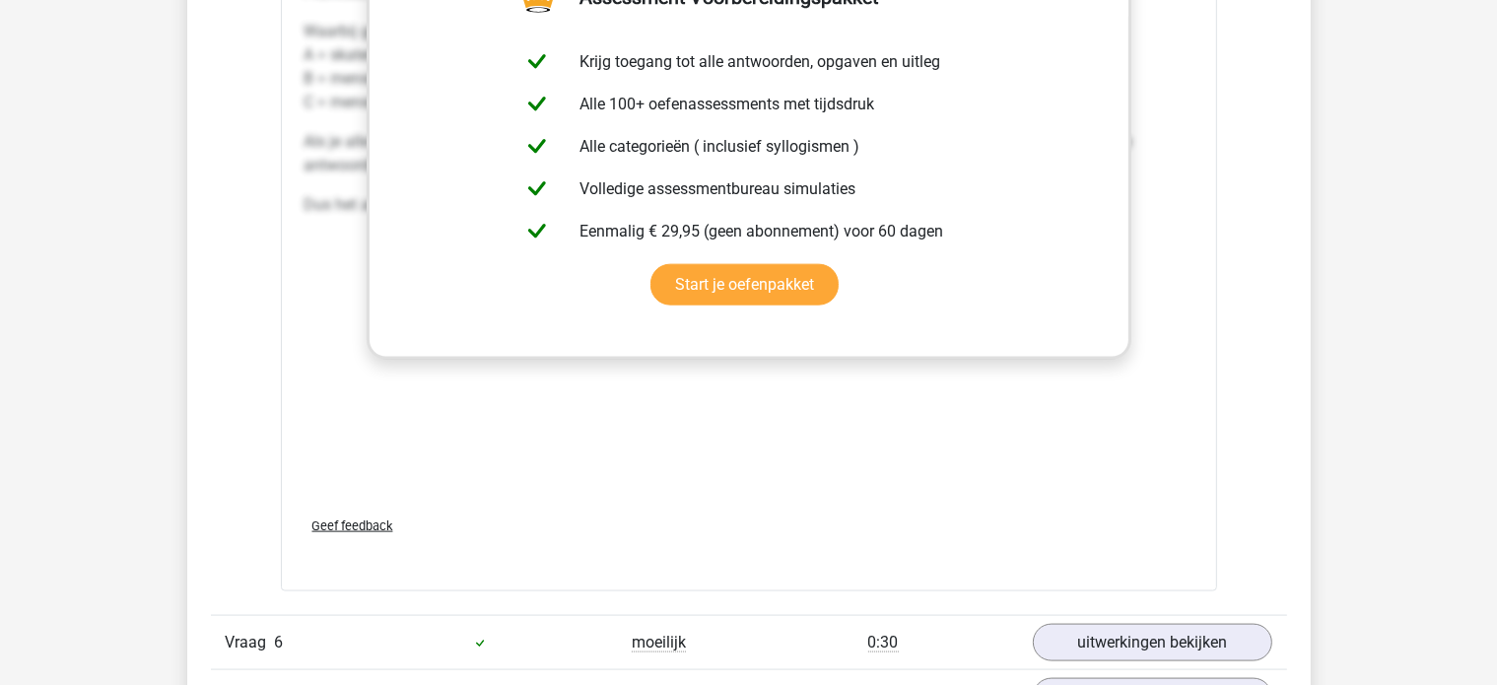
scroll to position [2760, 0]
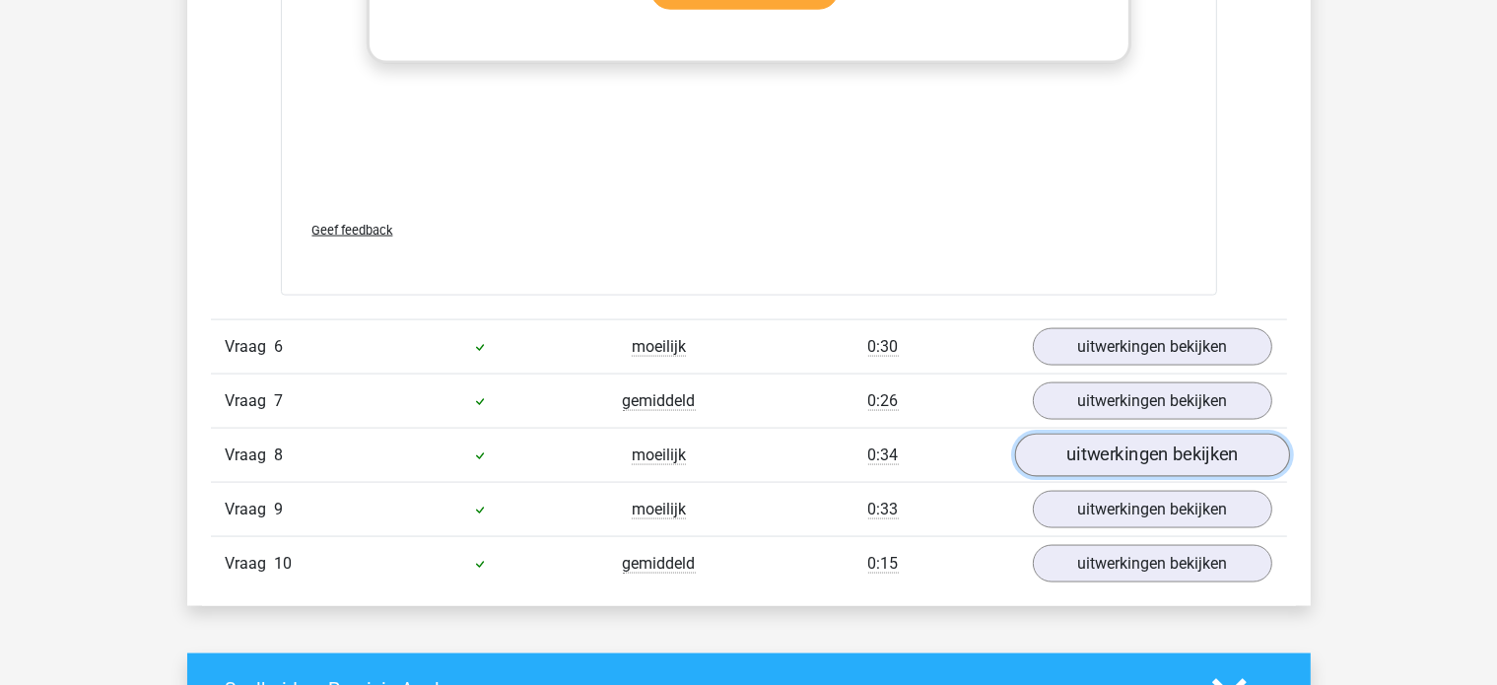
click at [1104, 437] on link "uitwerkingen bekijken" at bounding box center [1151, 455] width 275 height 43
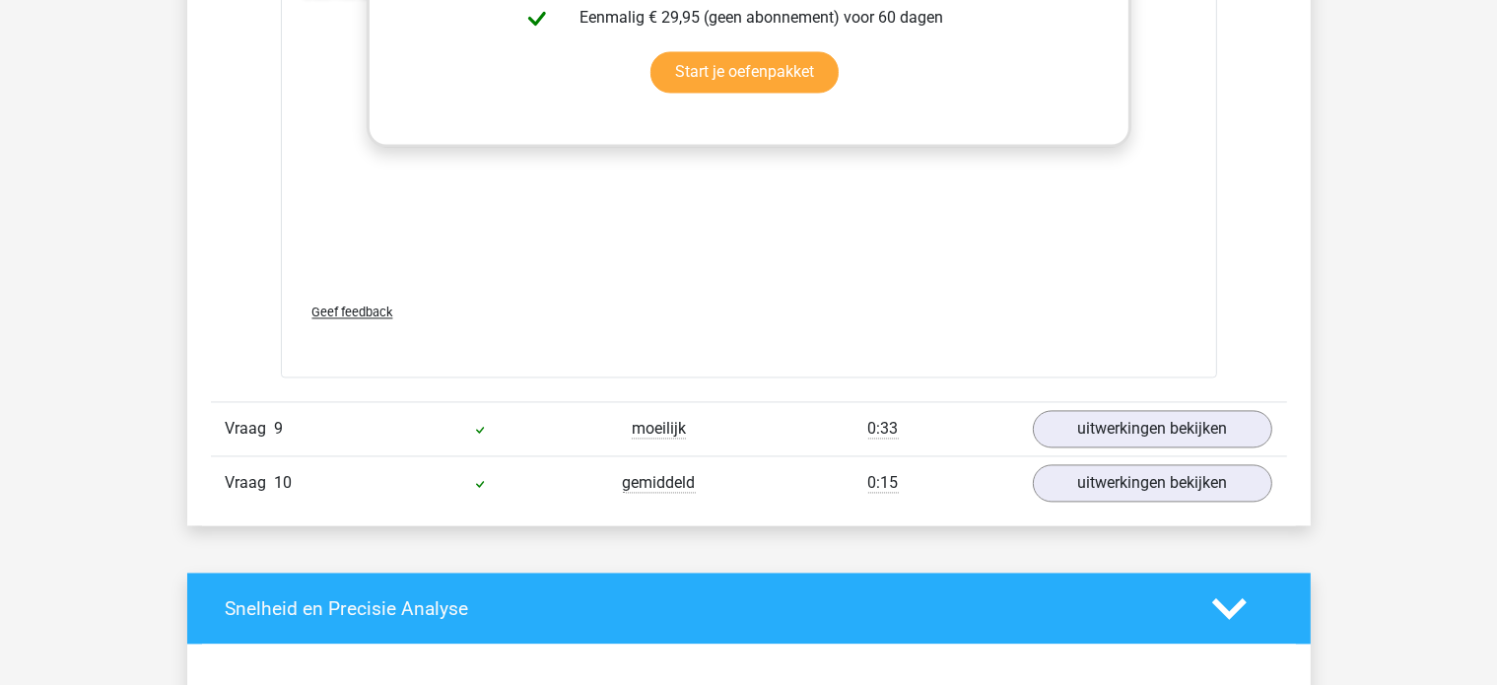
scroll to position [4041, 0]
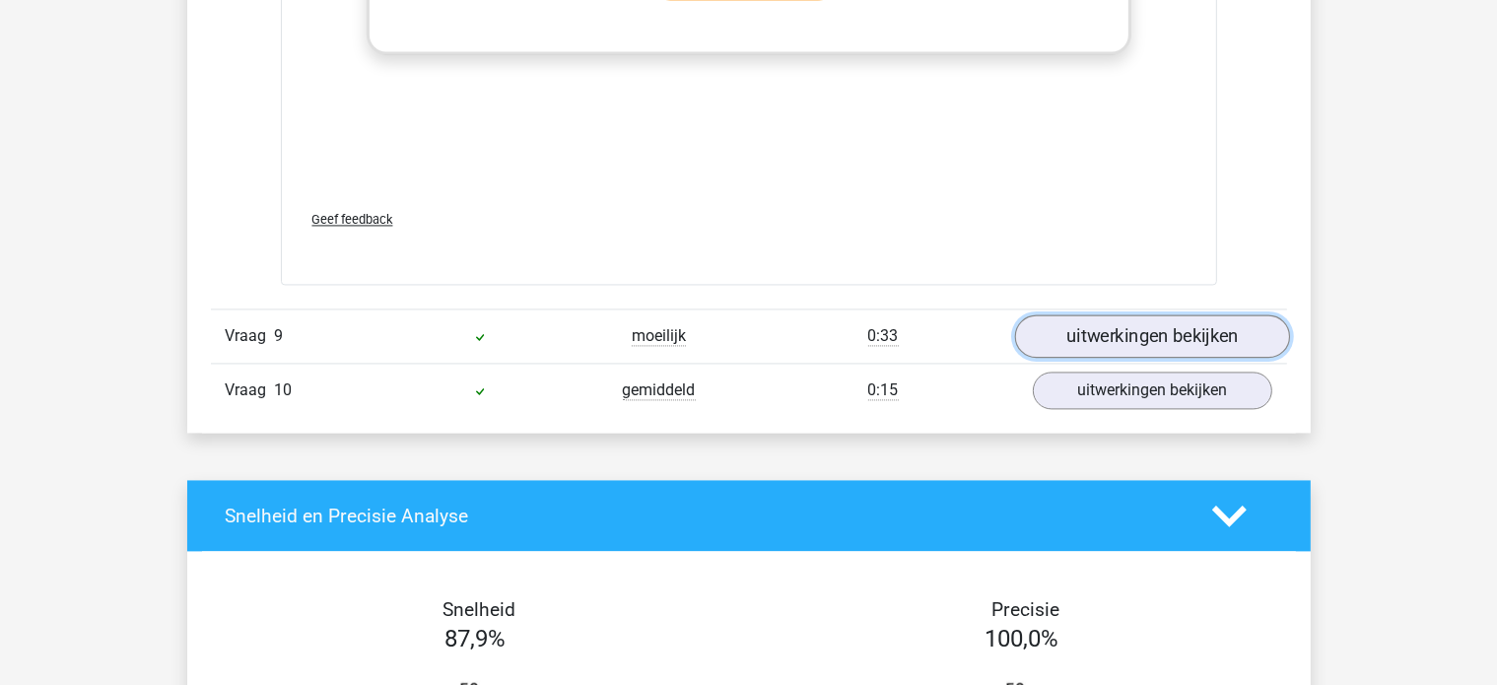
click at [1110, 343] on link "uitwerkingen bekijken" at bounding box center [1151, 335] width 275 height 43
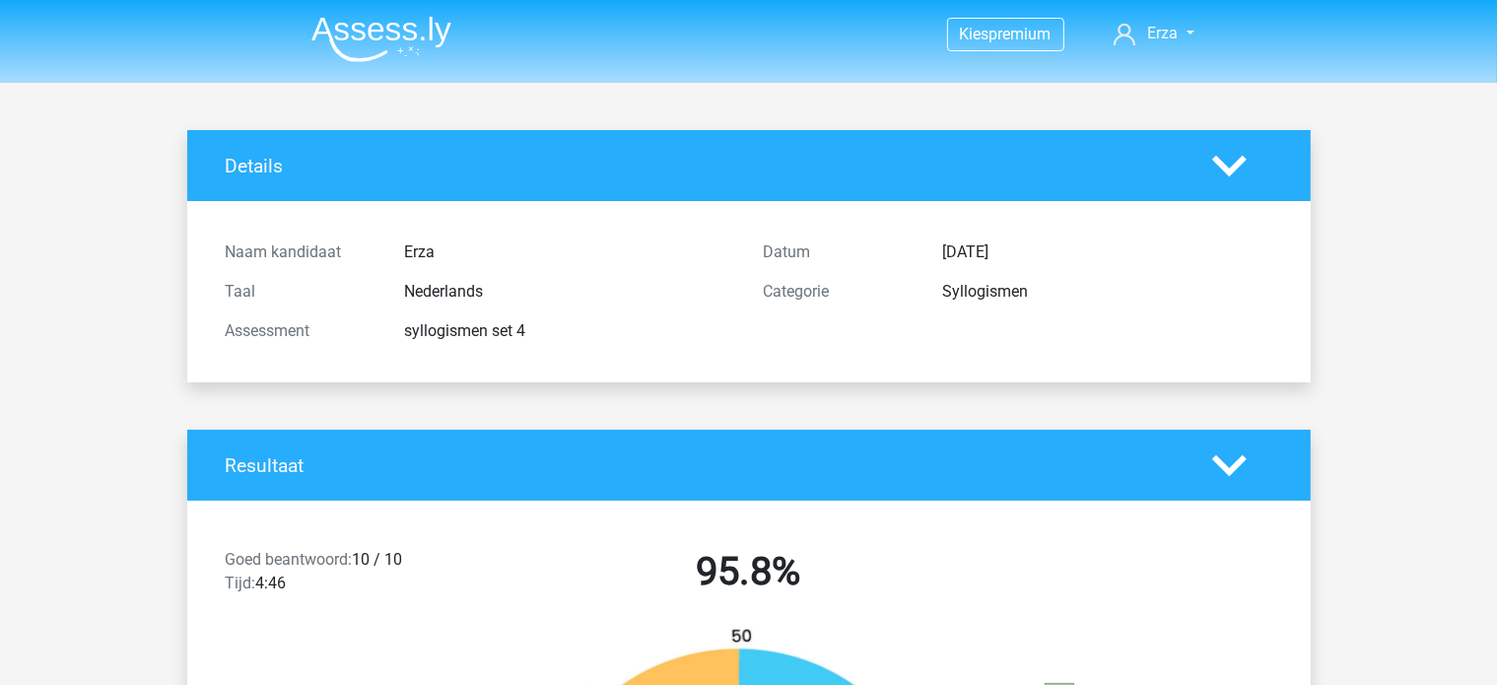
scroll to position [0, 0]
click at [374, 12] on li at bounding box center [374, 35] width 156 height 54
click at [384, 23] on img at bounding box center [381, 39] width 140 height 46
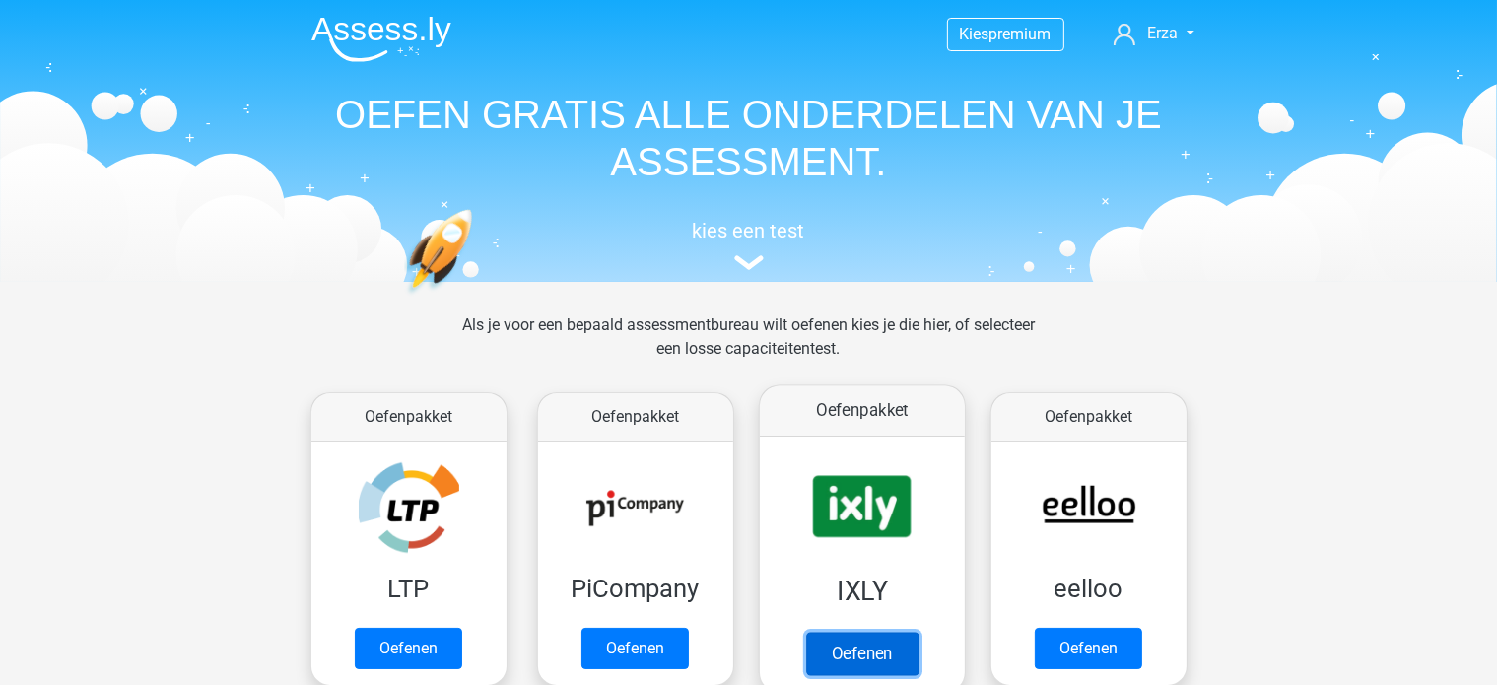
click at [851, 632] on link "Oefenen" at bounding box center [861, 653] width 112 height 43
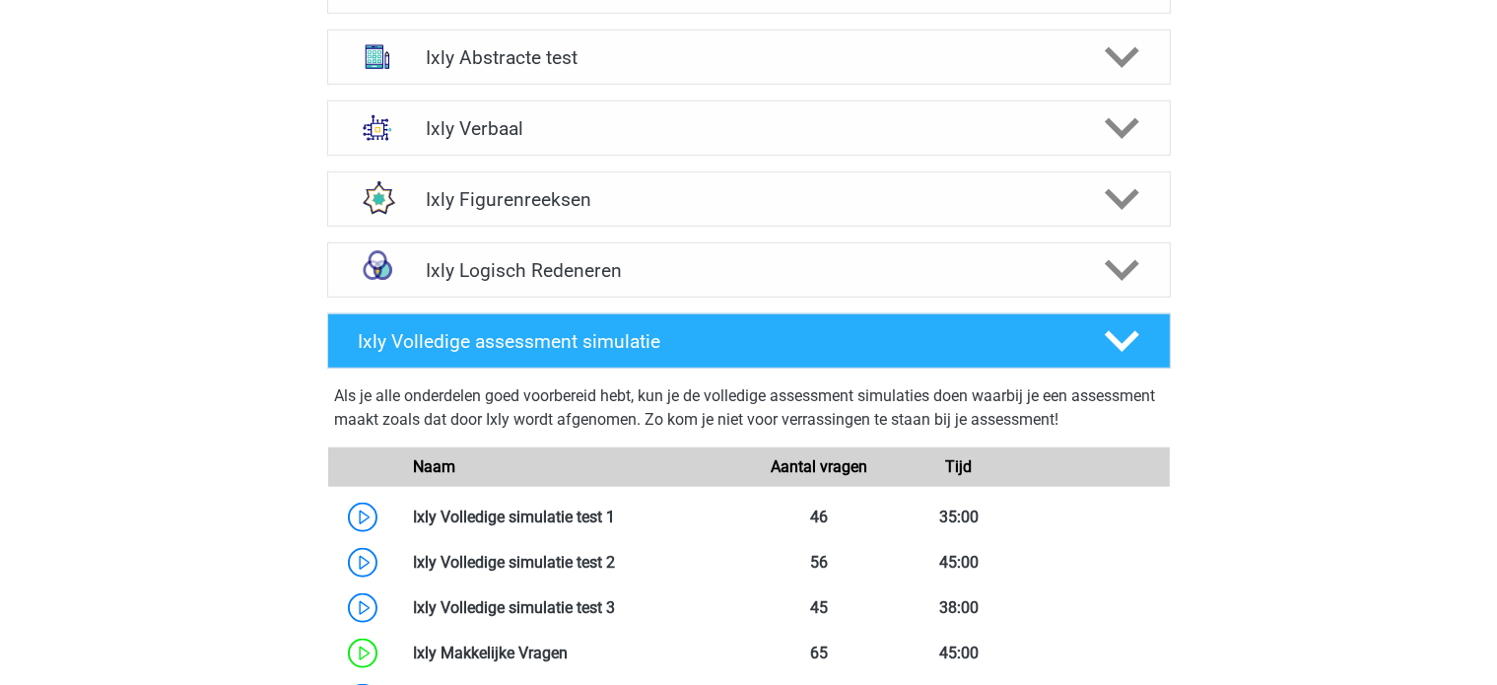
scroll to position [1380, 0]
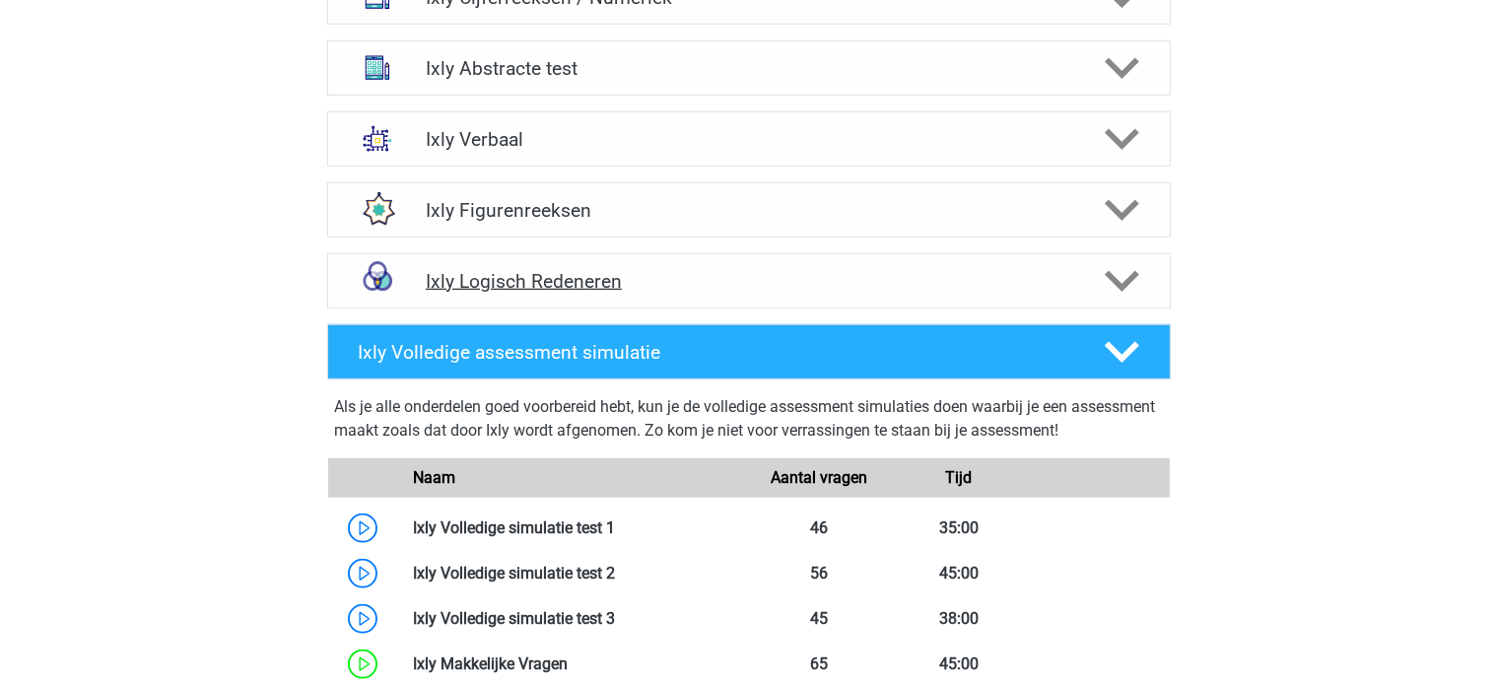
click at [505, 263] on div "Ixly Logisch Redeneren" at bounding box center [749, 280] width 844 height 55
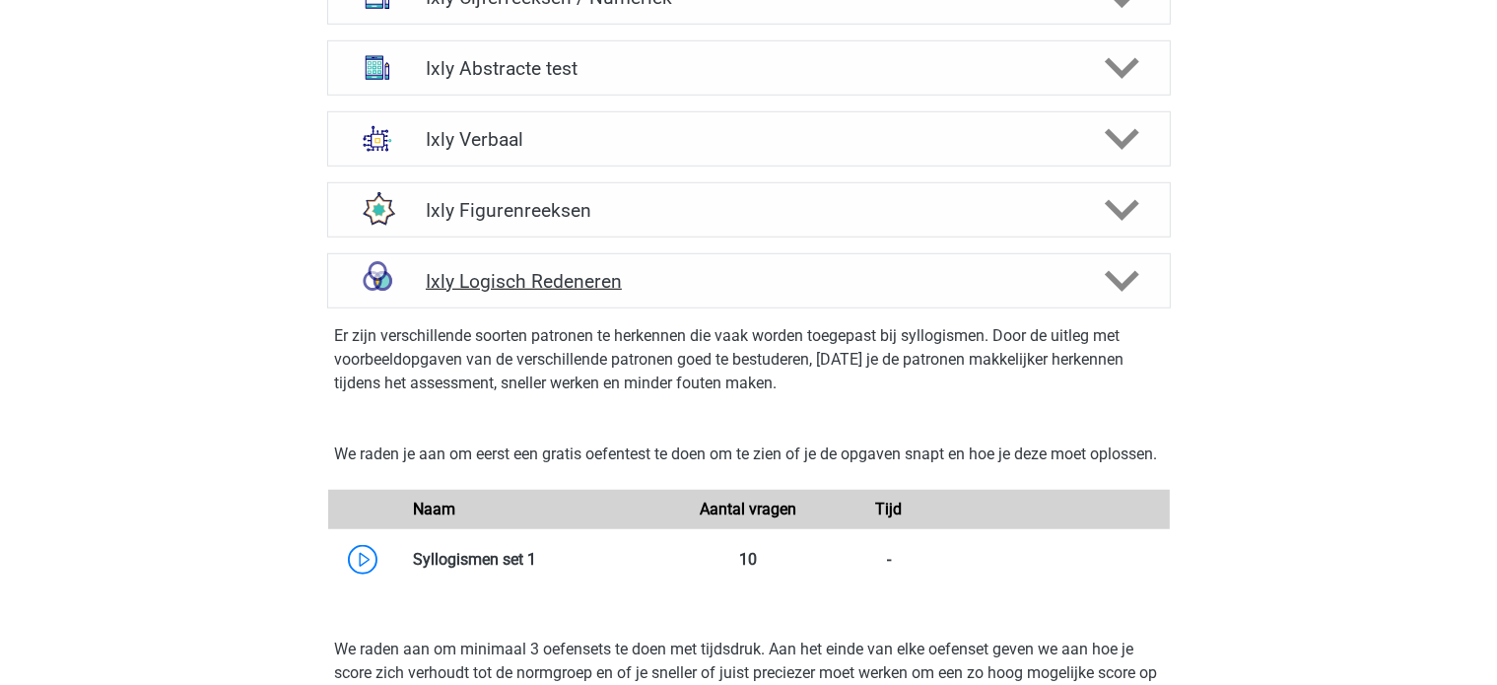
click at [543, 253] on div "Ixly Logisch Redeneren" at bounding box center [749, 280] width 844 height 55
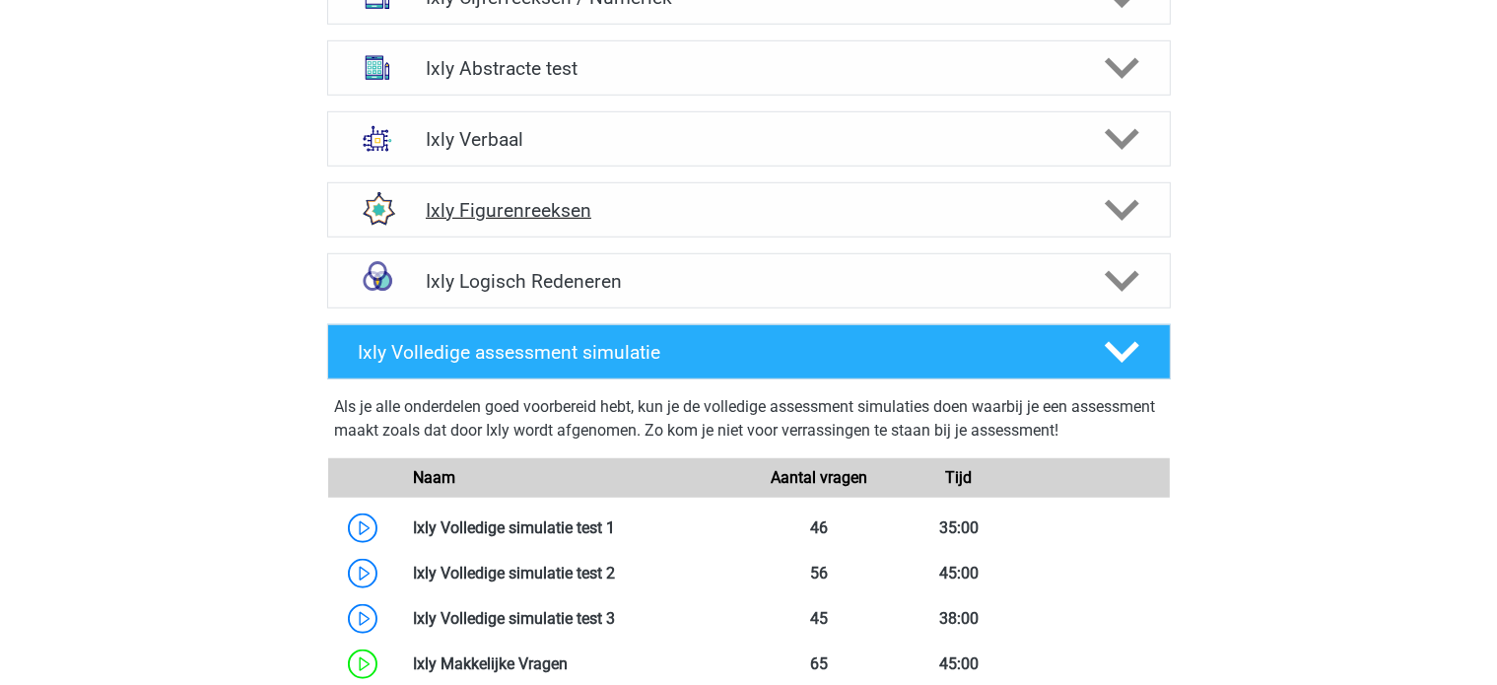
click at [546, 207] on h4 "Ixly Figurenreeksen" at bounding box center [749, 210] width 646 height 23
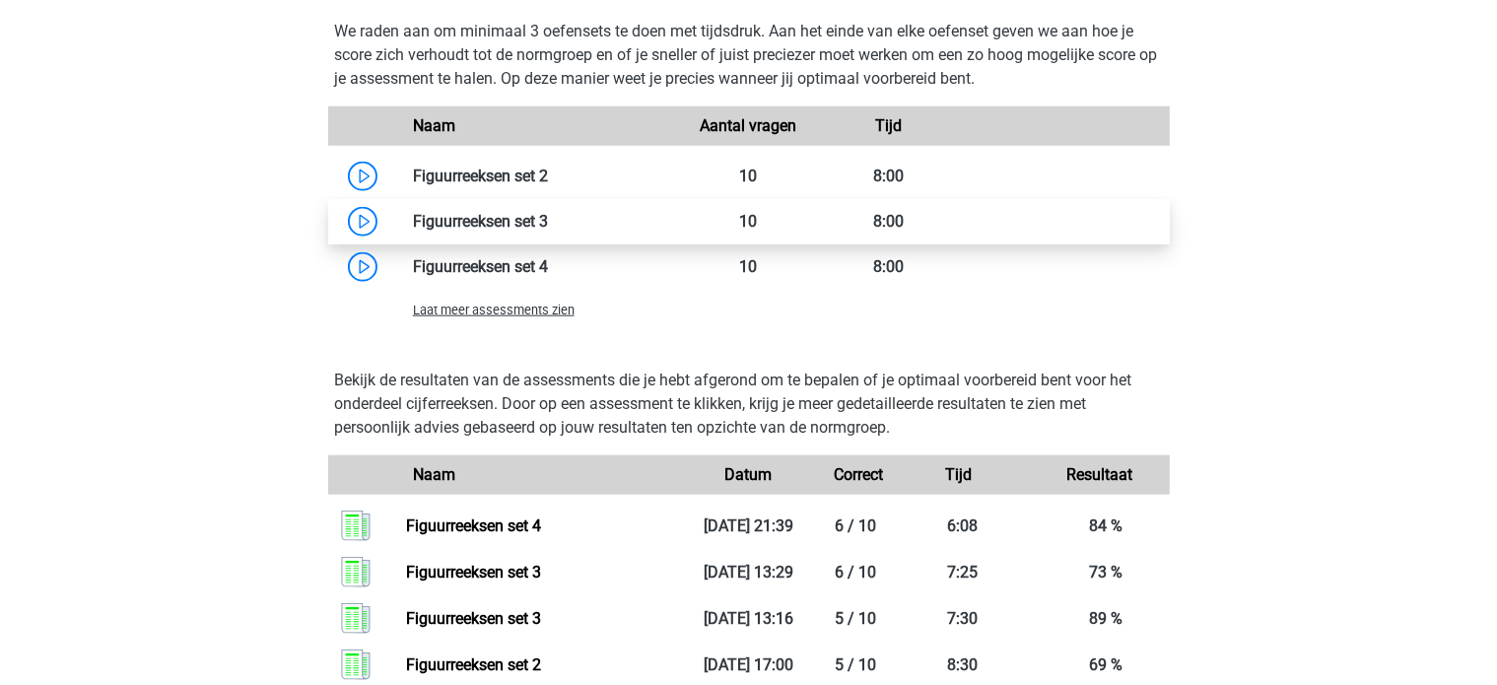
scroll to position [1971, 0]
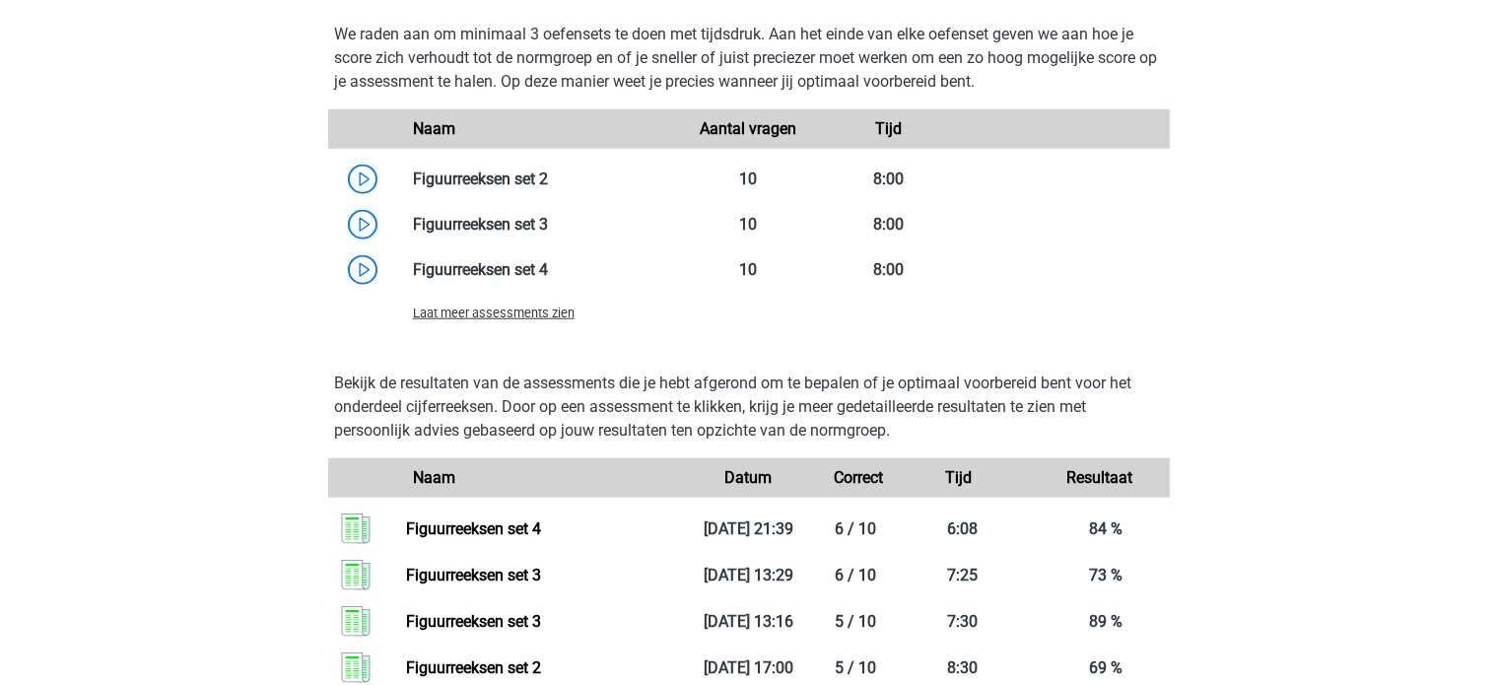
click at [506, 307] on span "Laat meer assessments zien" at bounding box center [494, 313] width 162 height 15
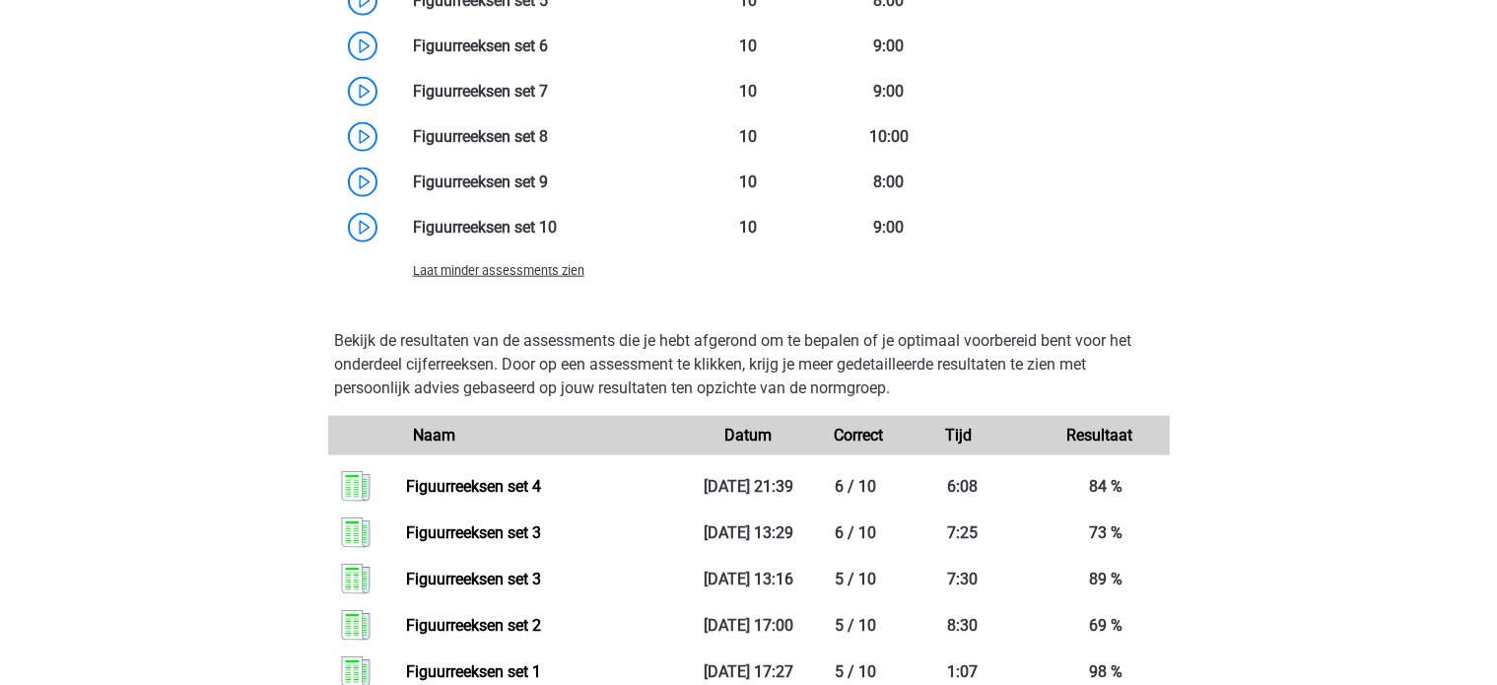
scroll to position [2168, 0]
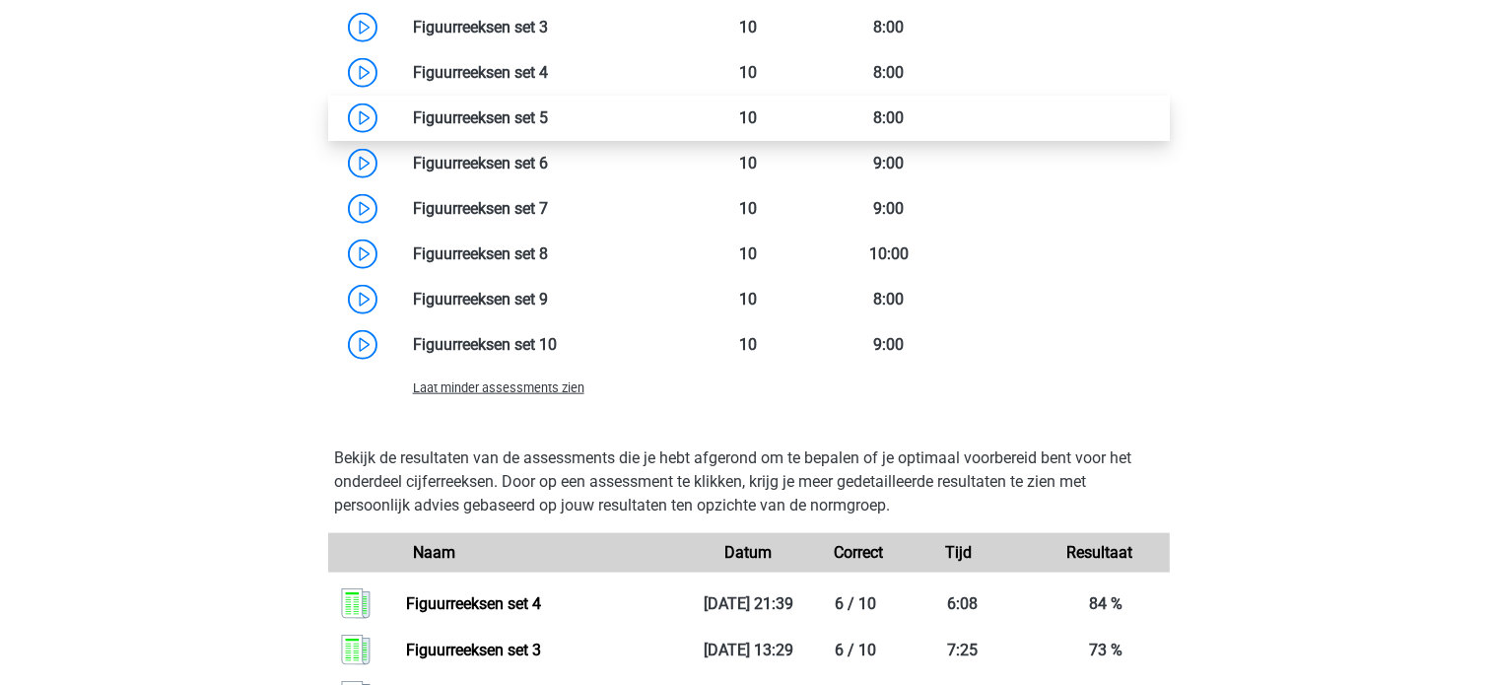
click at [548, 118] on link at bounding box center [548, 117] width 0 height 19
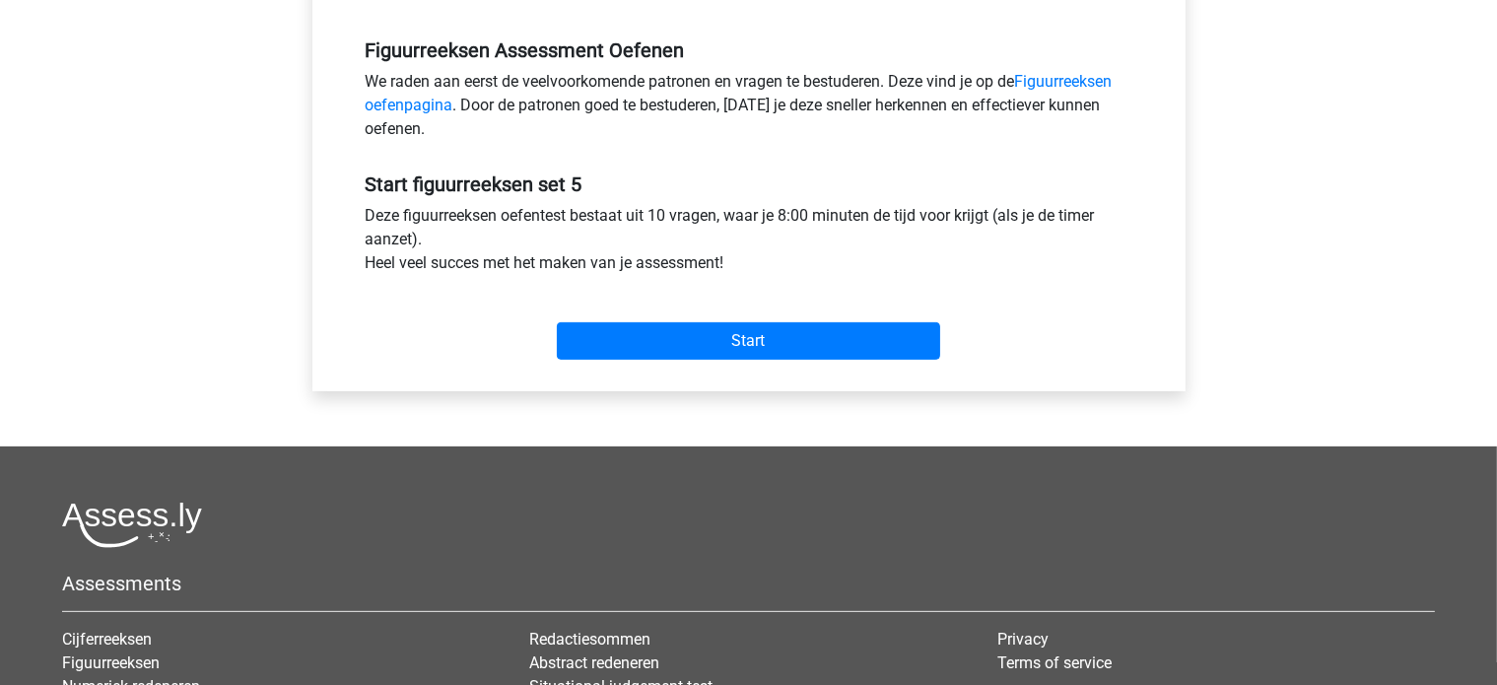
scroll to position [591, 0]
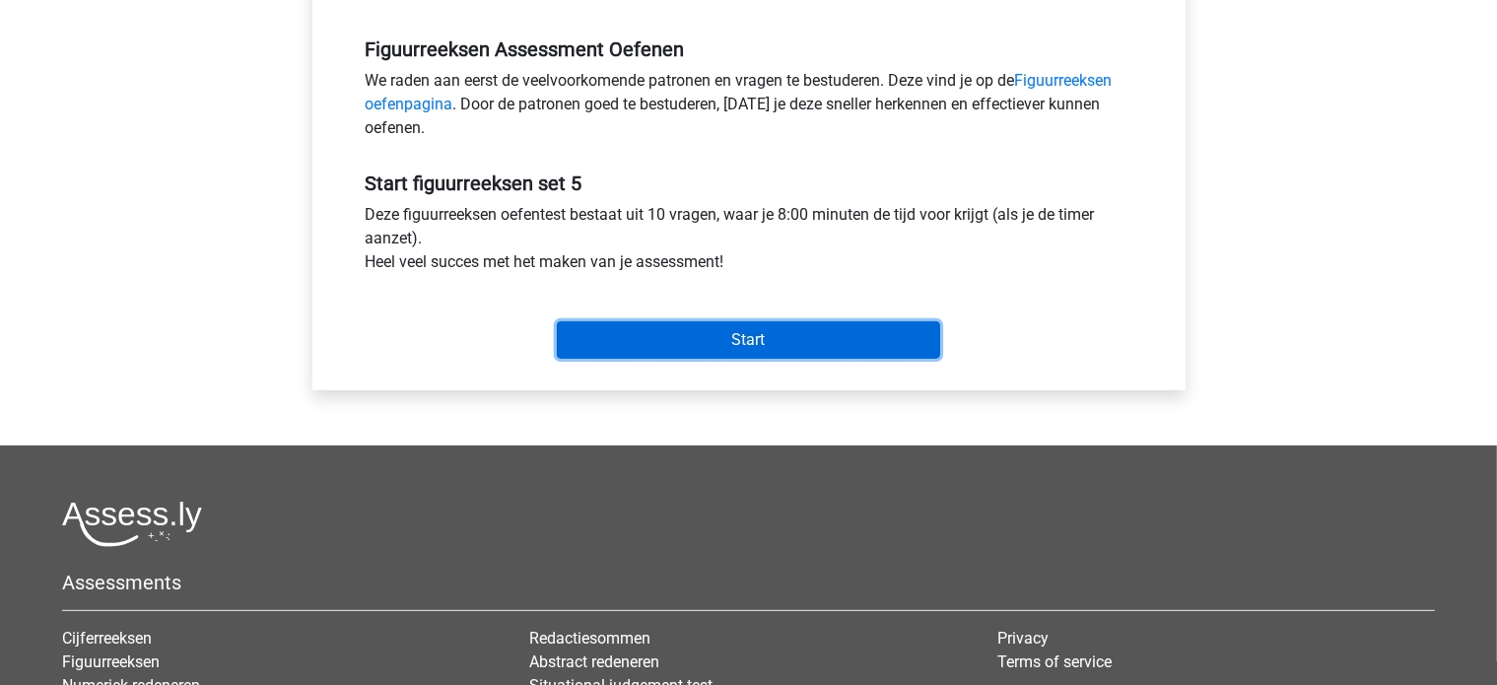
click at [737, 350] on input "Start" at bounding box center [748, 339] width 383 height 37
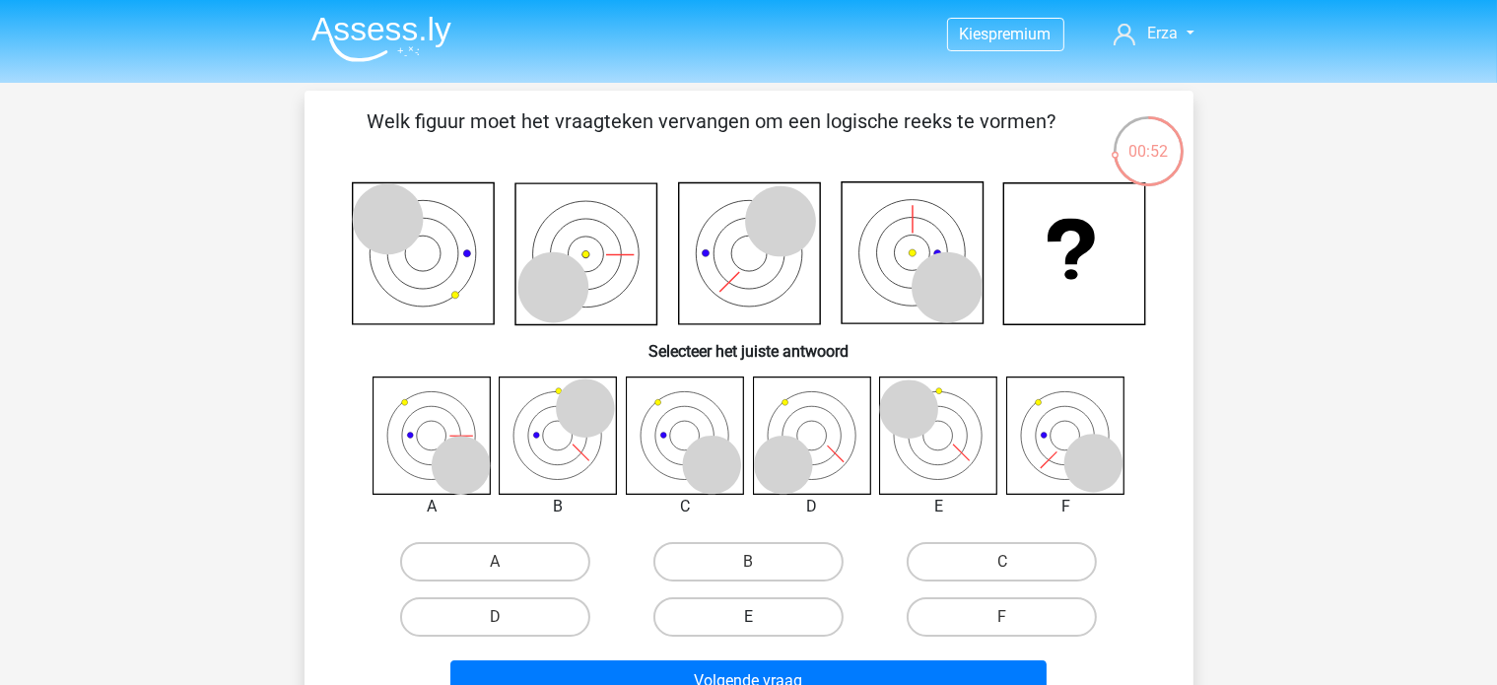
click at [741, 612] on label "E" at bounding box center [748, 616] width 190 height 39
click at [748, 617] on input "E" at bounding box center [754, 623] width 13 height 13
radio input "true"
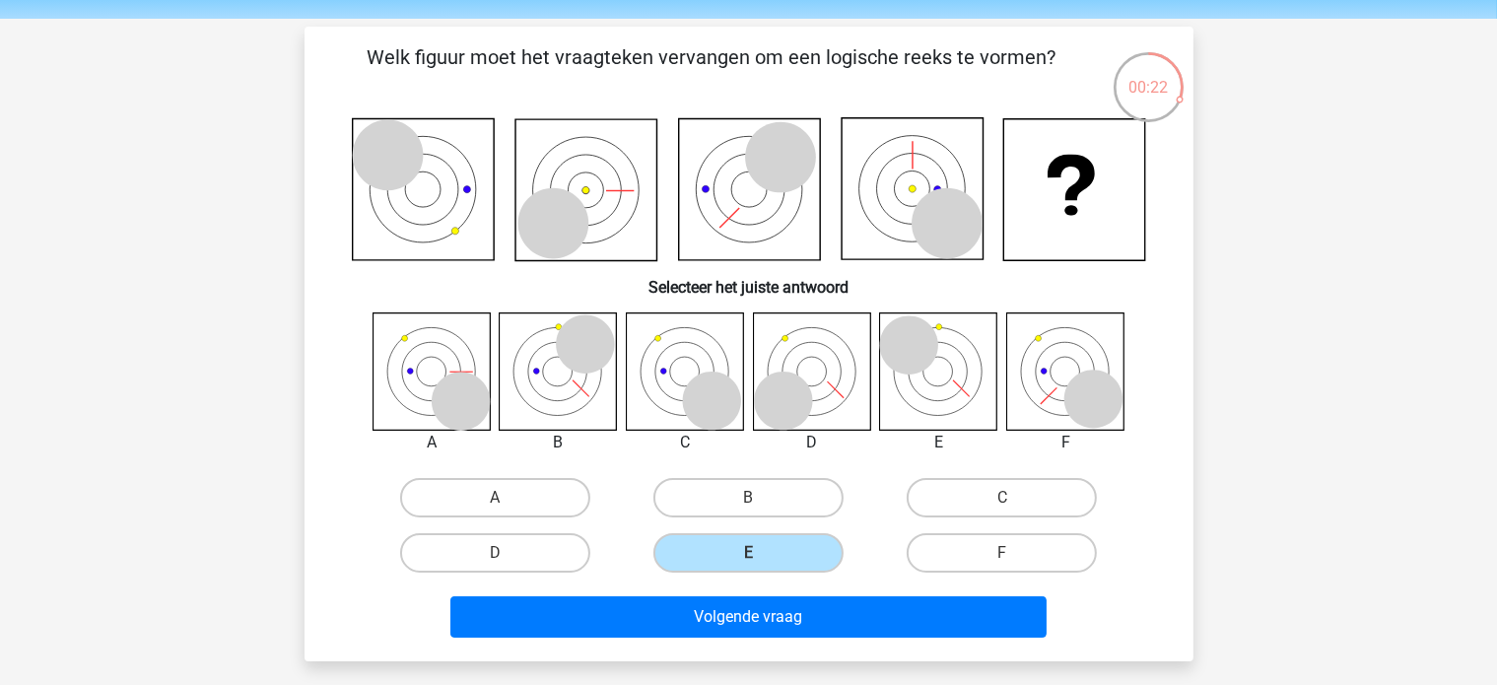
scroll to position [99, 0]
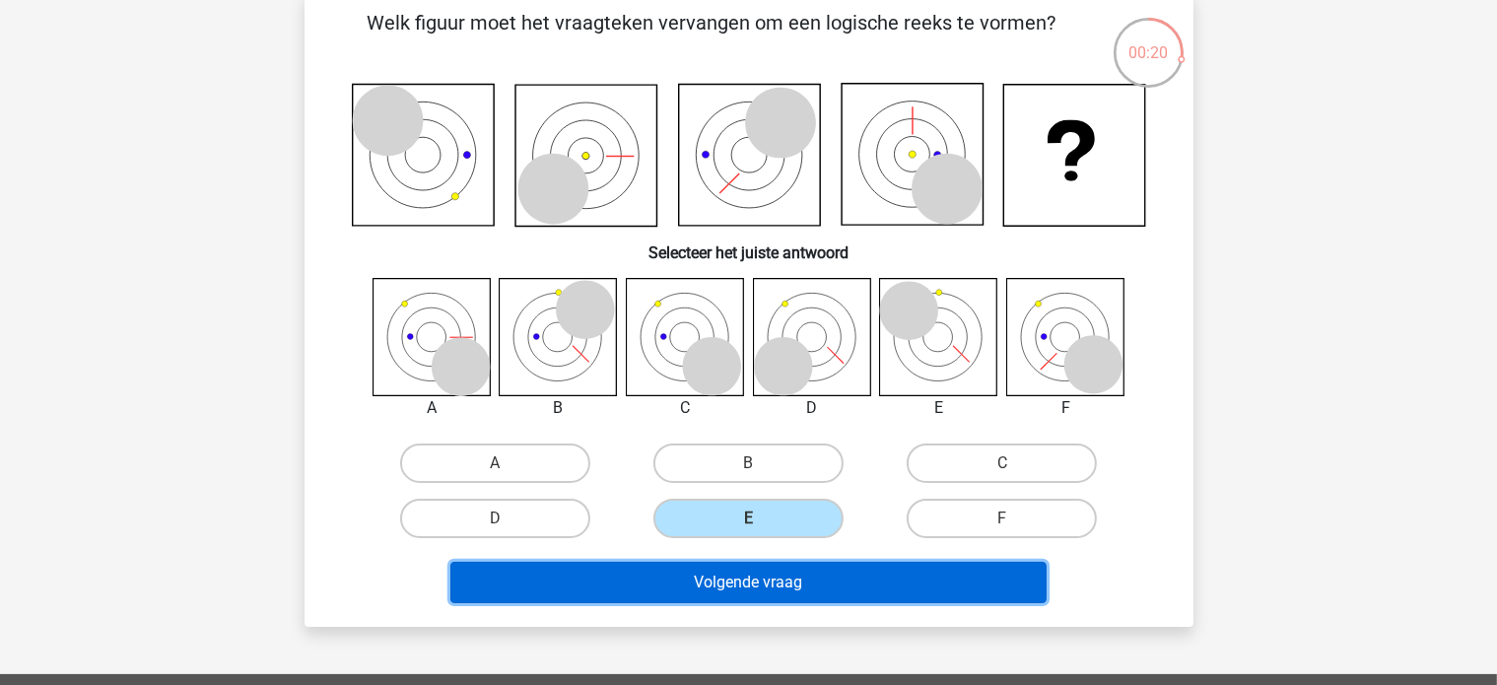
click at [608, 576] on button "Volgende vraag" at bounding box center [748, 582] width 596 height 41
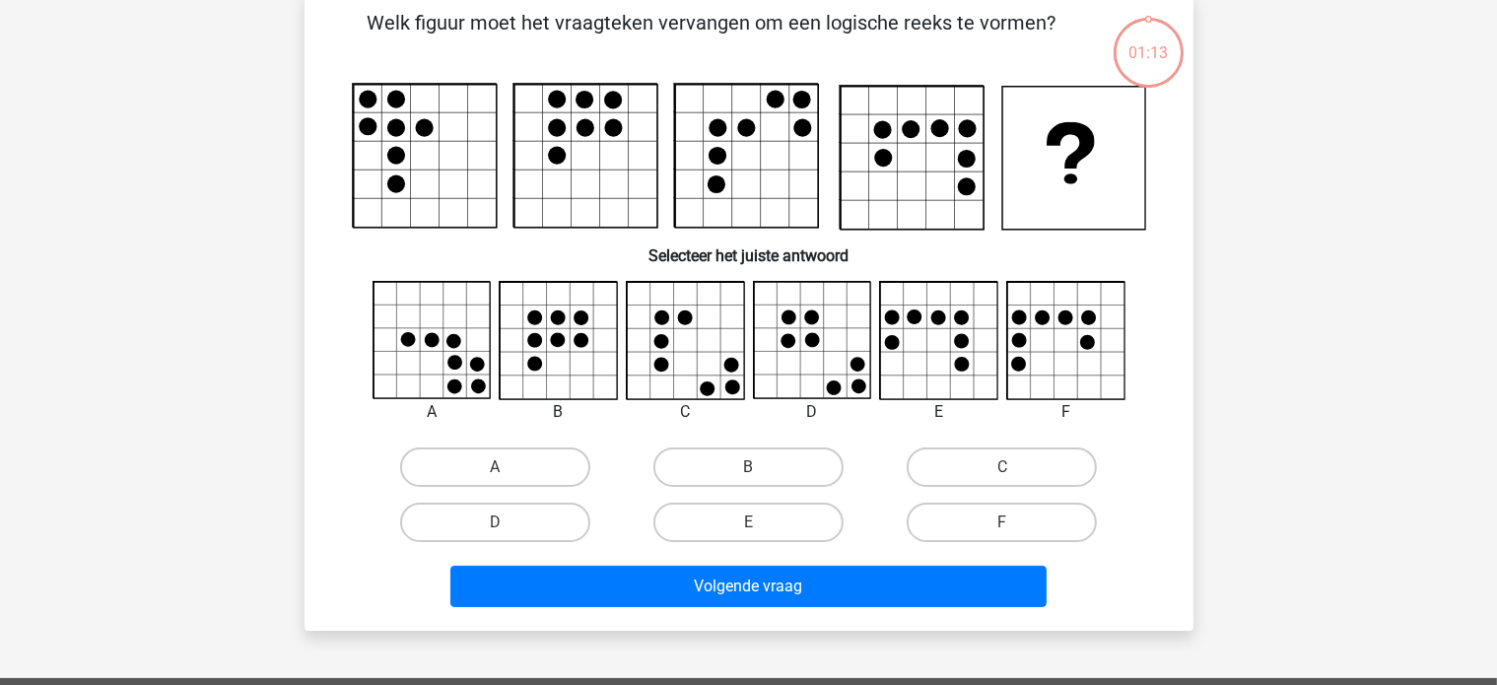
scroll to position [91, 0]
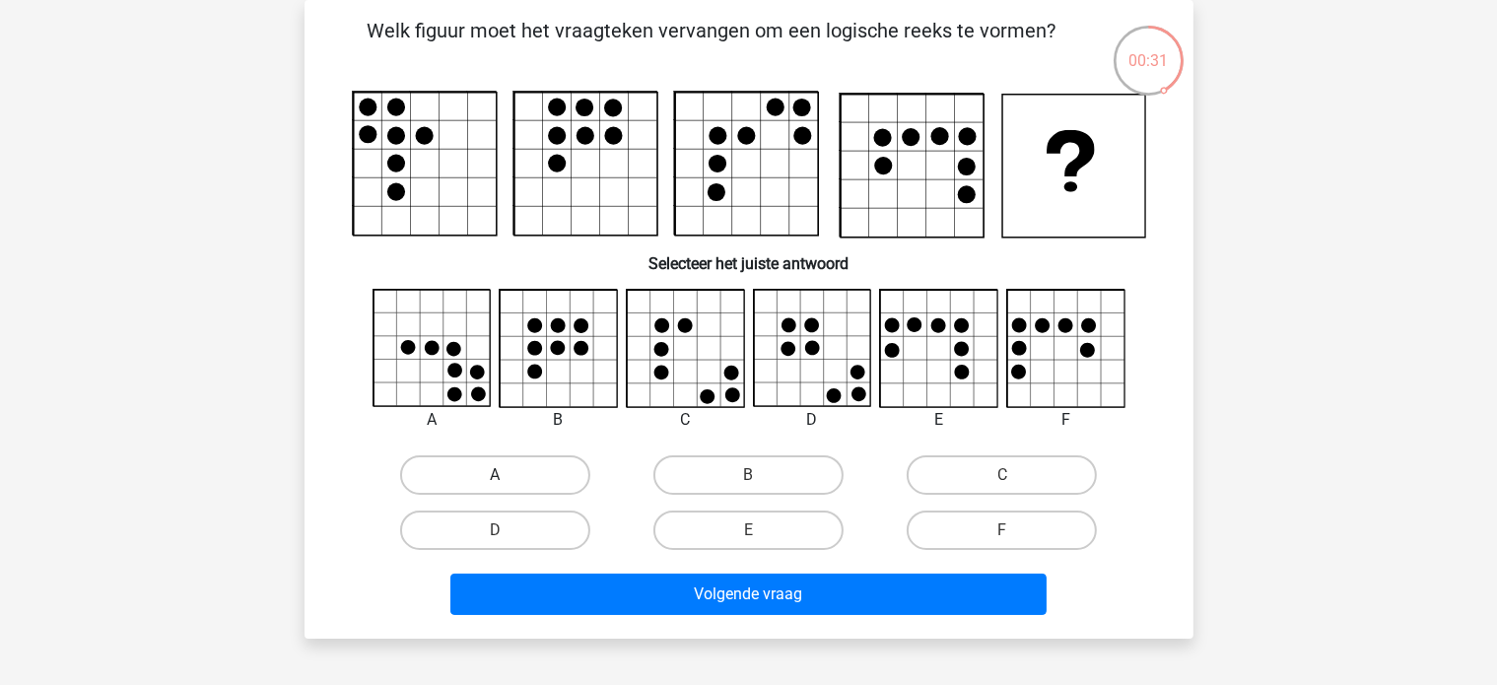
click at [551, 469] on label "A" at bounding box center [495, 474] width 190 height 39
click at [508, 475] on input "A" at bounding box center [501, 481] width 13 height 13
radio input "true"
click at [950, 480] on label "C" at bounding box center [1002, 474] width 190 height 39
click at [1002, 480] on input "C" at bounding box center [1008, 481] width 13 height 13
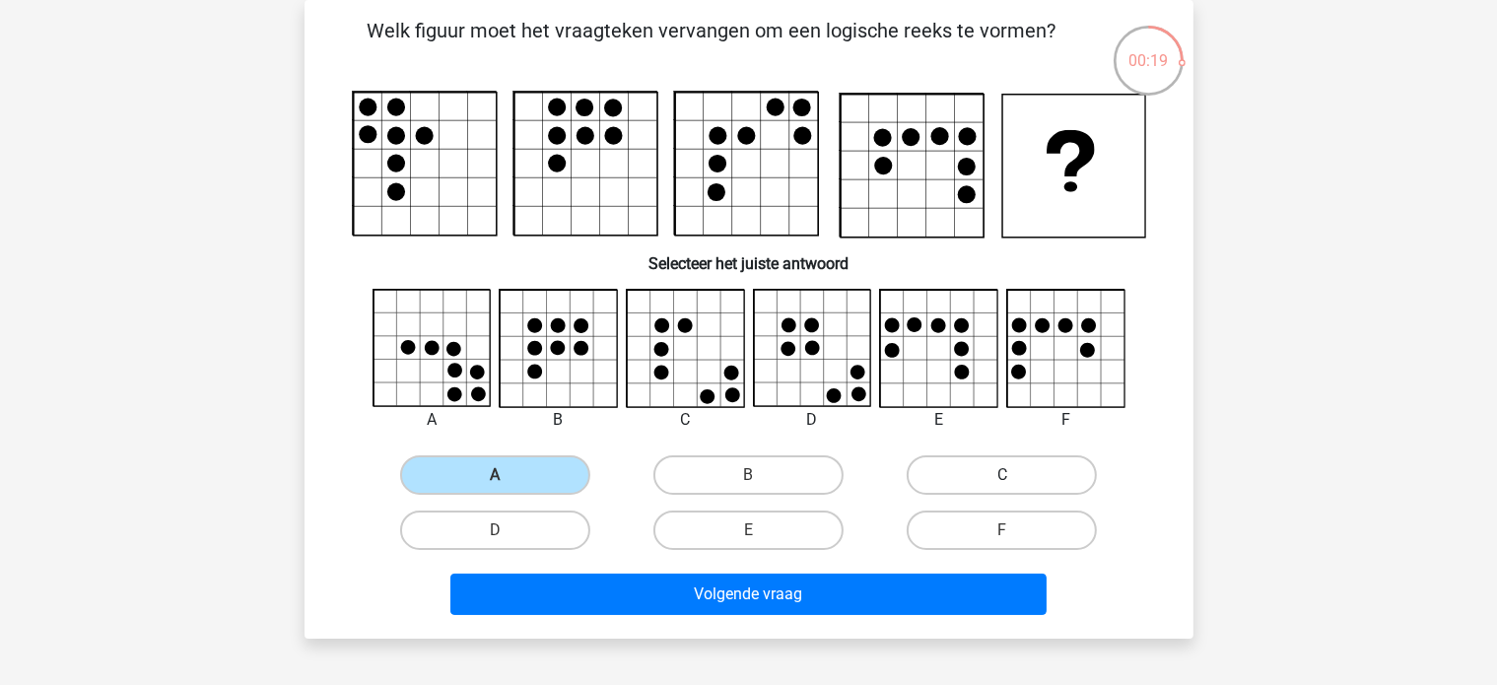
radio input "true"
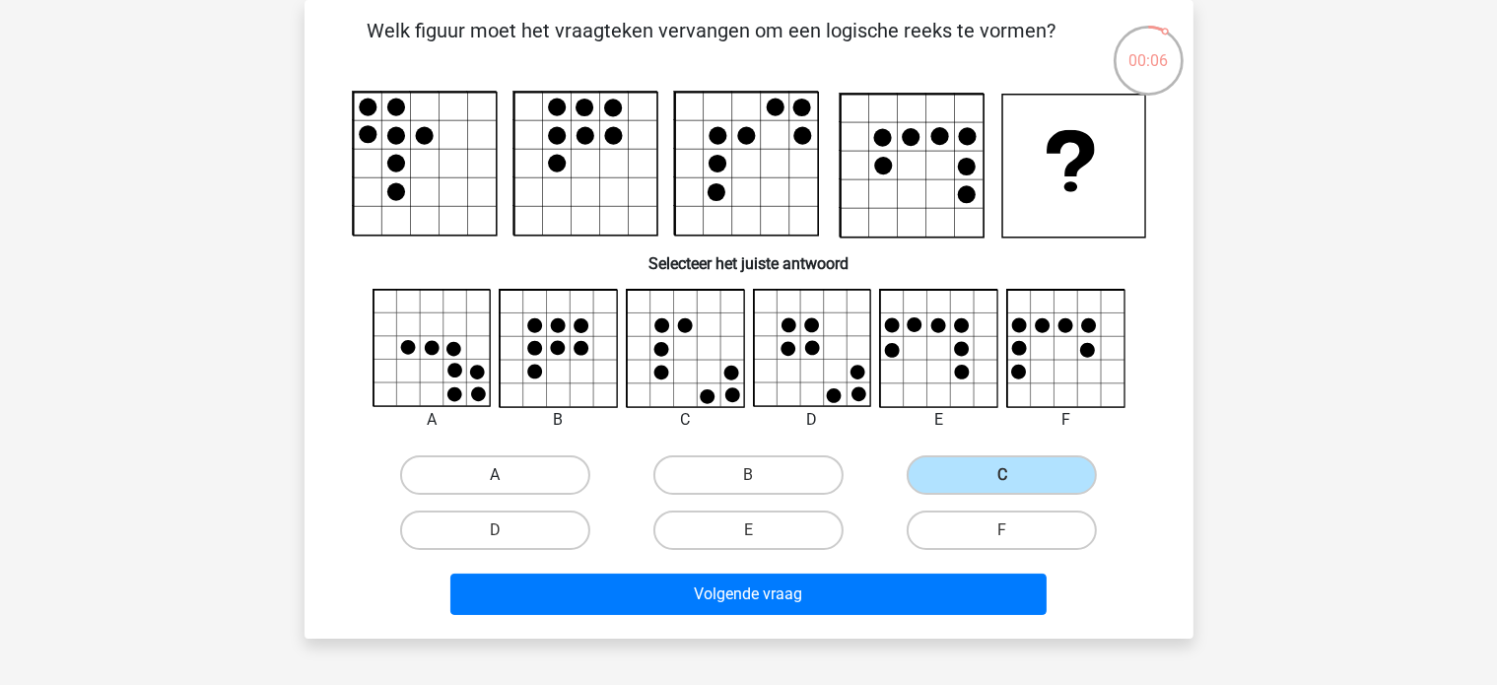
click at [496, 473] on label "A" at bounding box center [495, 474] width 190 height 39
click at [496, 475] on input "A" at bounding box center [501, 481] width 13 height 13
radio input "true"
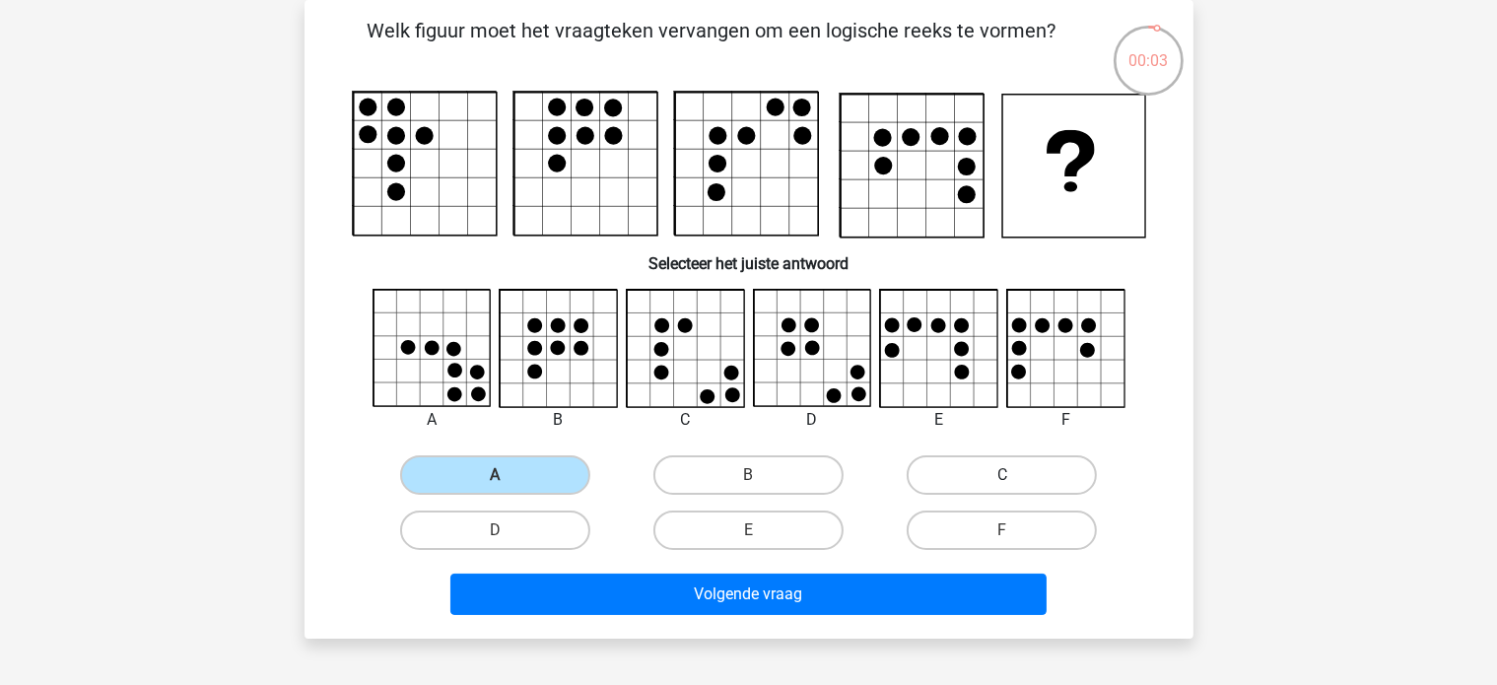
click at [936, 483] on label "C" at bounding box center [1002, 474] width 190 height 39
click at [1002, 483] on input "C" at bounding box center [1008, 481] width 13 height 13
radio input "true"
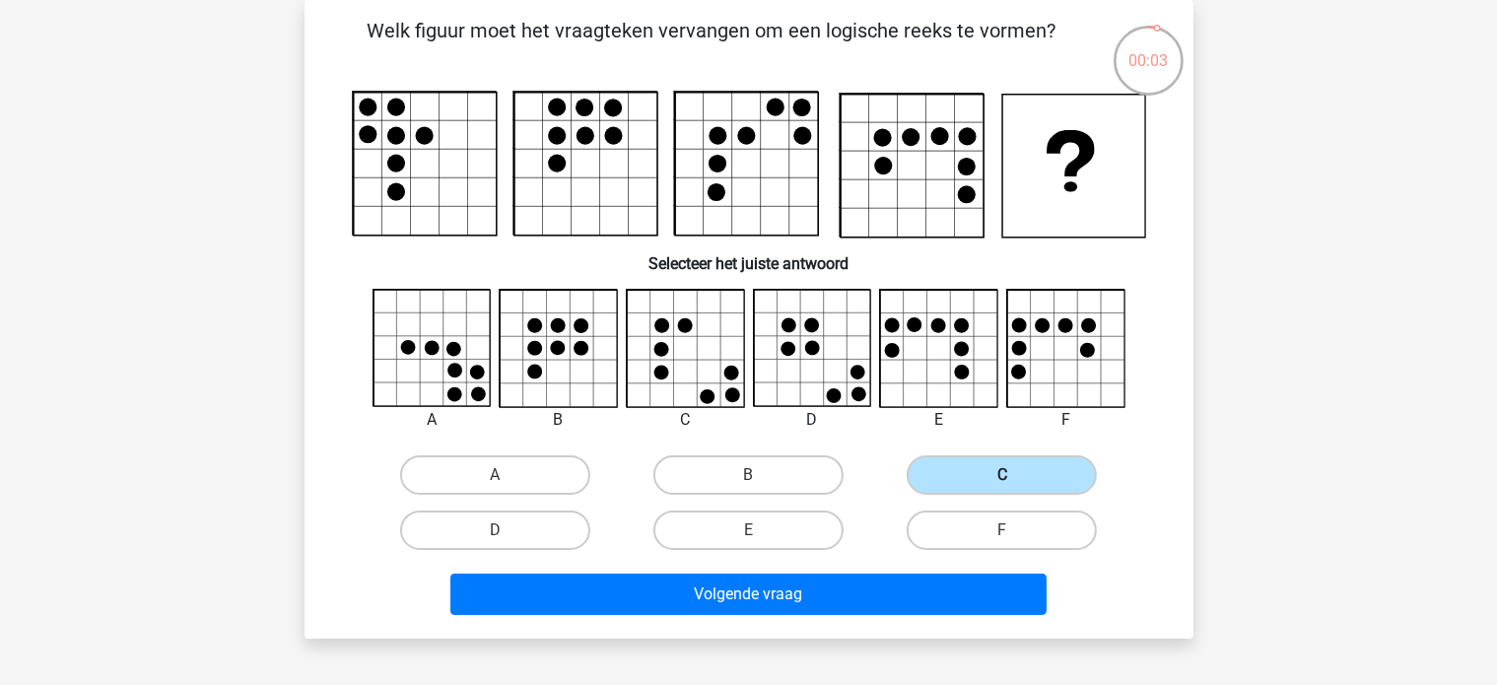
click at [936, 483] on label "C" at bounding box center [1002, 474] width 190 height 39
click at [1002, 483] on input "C" at bounding box center [1008, 481] width 13 height 13
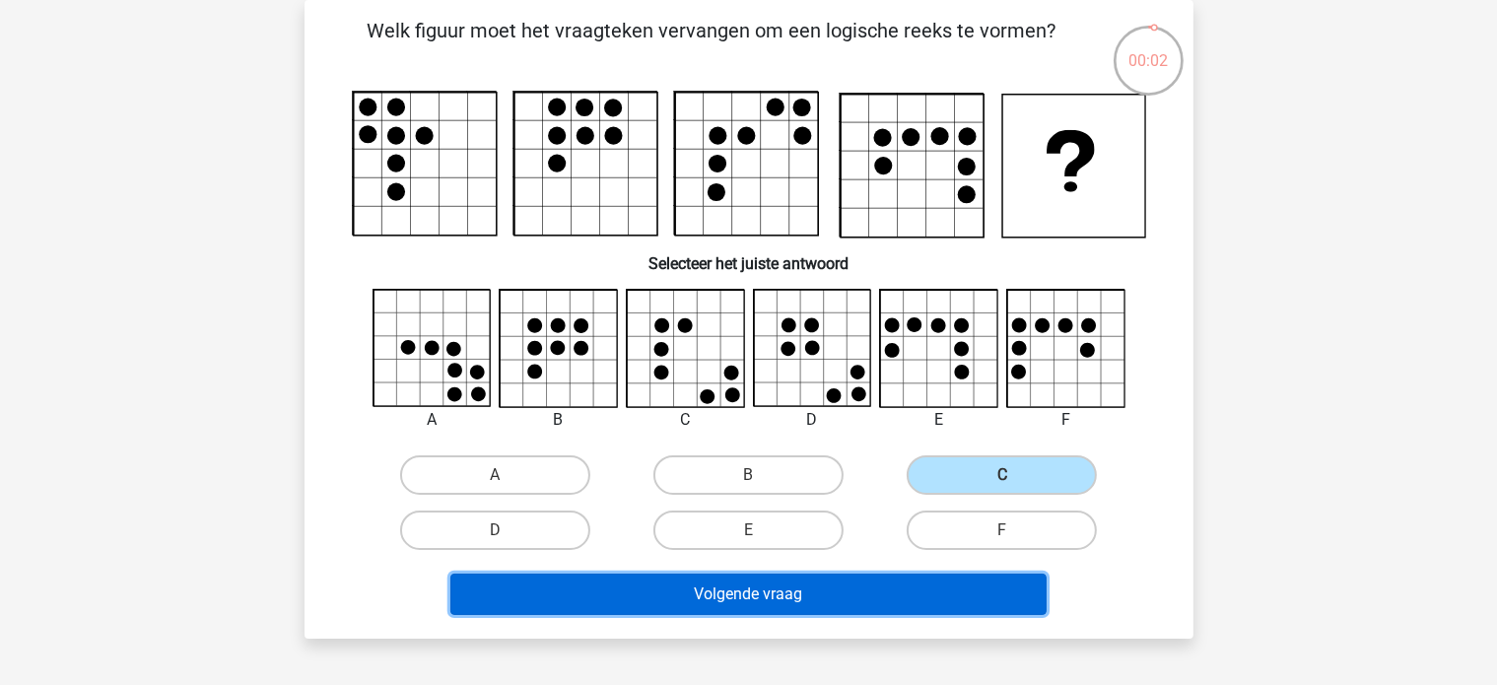
click at [814, 600] on button "Volgende vraag" at bounding box center [748, 594] width 596 height 41
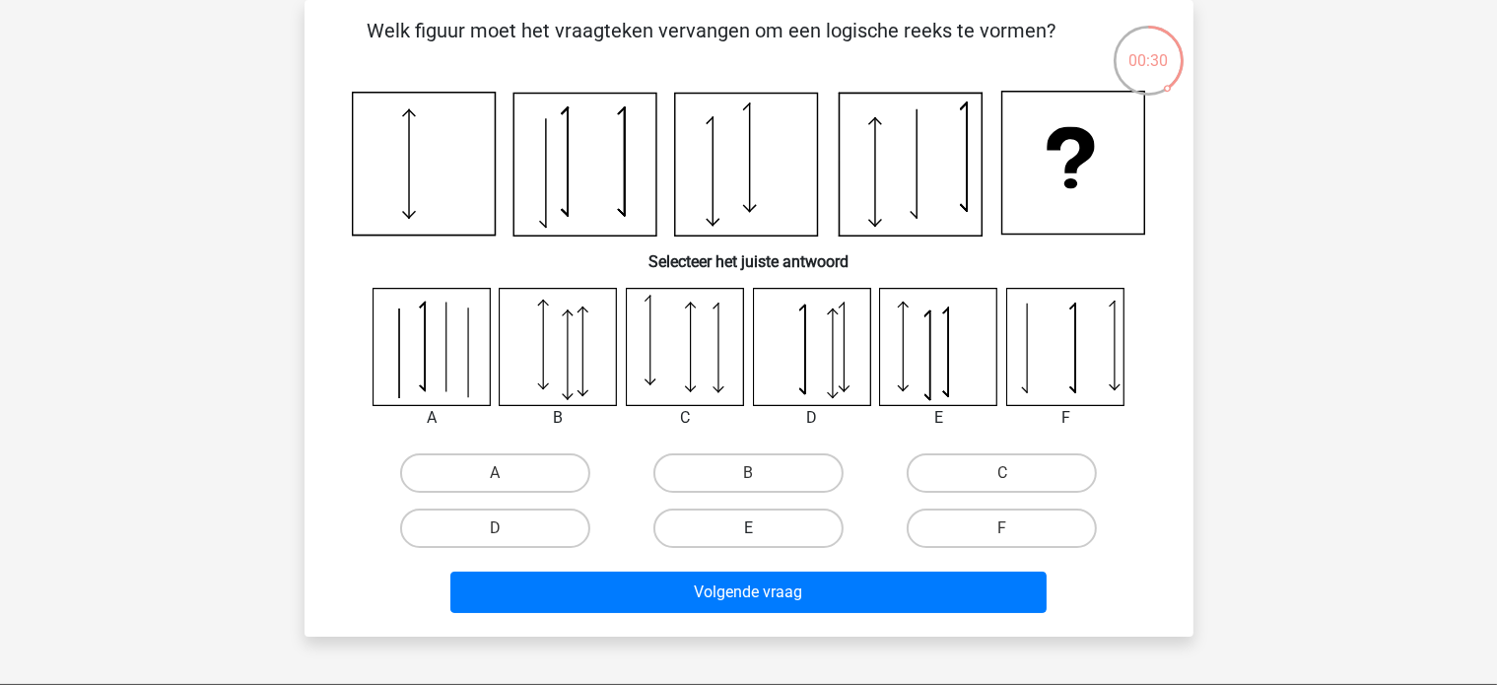
click at [729, 517] on label "E" at bounding box center [748, 528] width 190 height 39
click at [748, 528] on input "E" at bounding box center [754, 534] width 13 height 13
radio input "true"
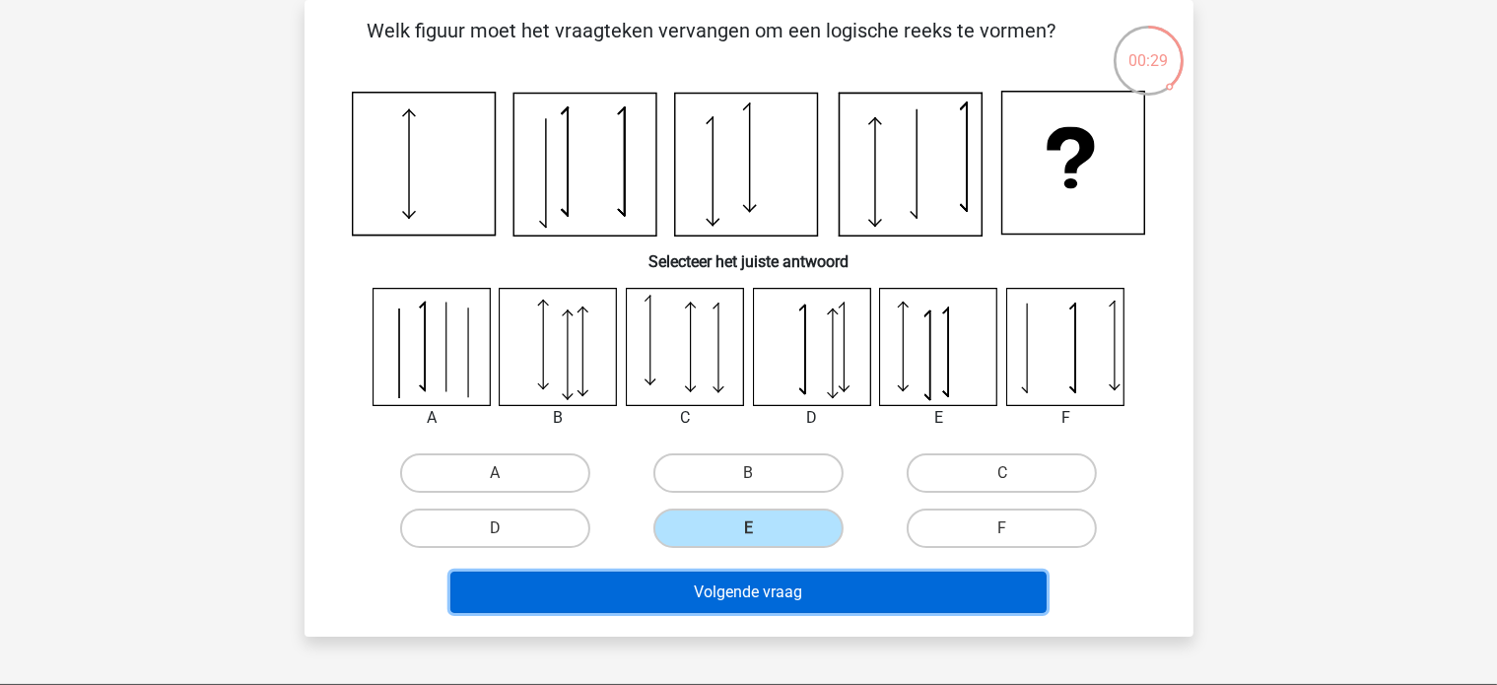
click at [722, 593] on button "Volgende vraag" at bounding box center [748, 592] width 596 height 41
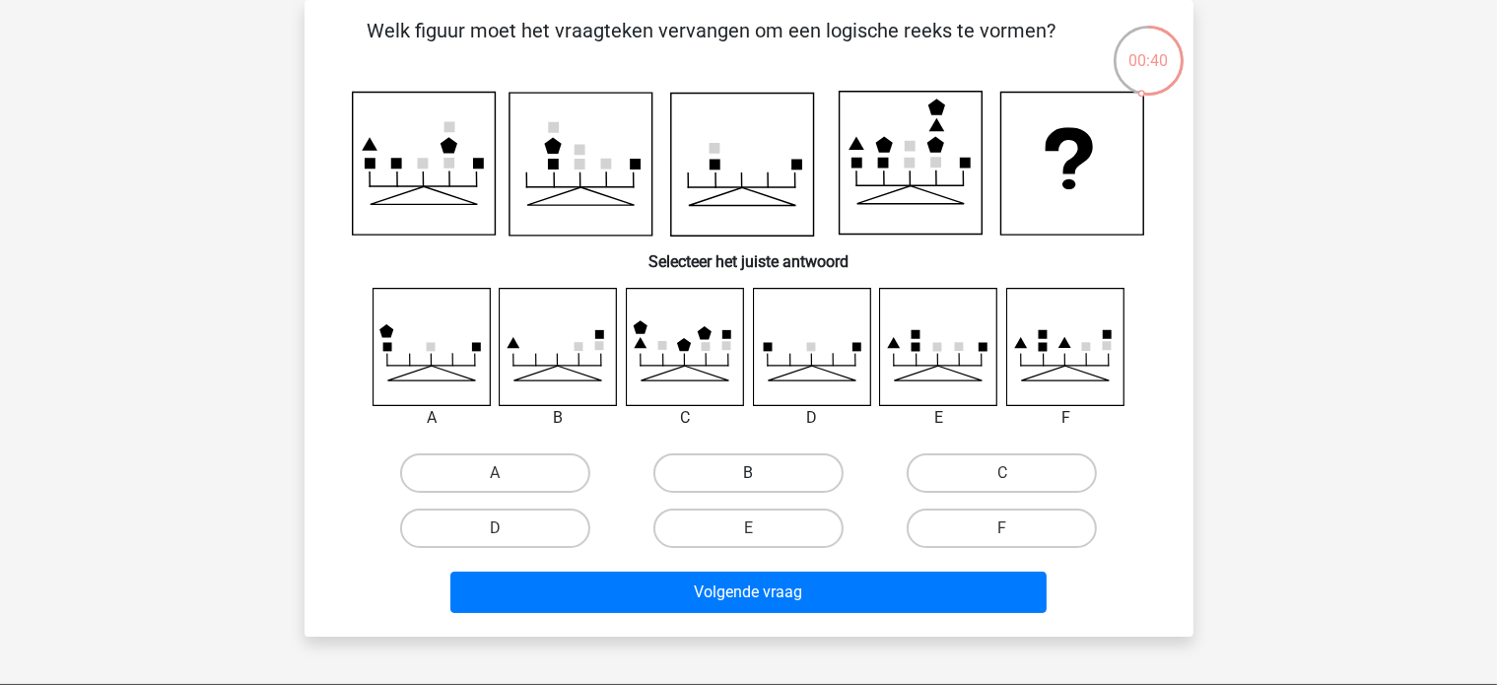
click at [785, 484] on label "B" at bounding box center [748, 472] width 190 height 39
click at [761, 484] on input "B" at bounding box center [754, 479] width 13 height 13
radio input "true"
click at [495, 531] on input "D" at bounding box center [501, 534] width 13 height 13
radio input "true"
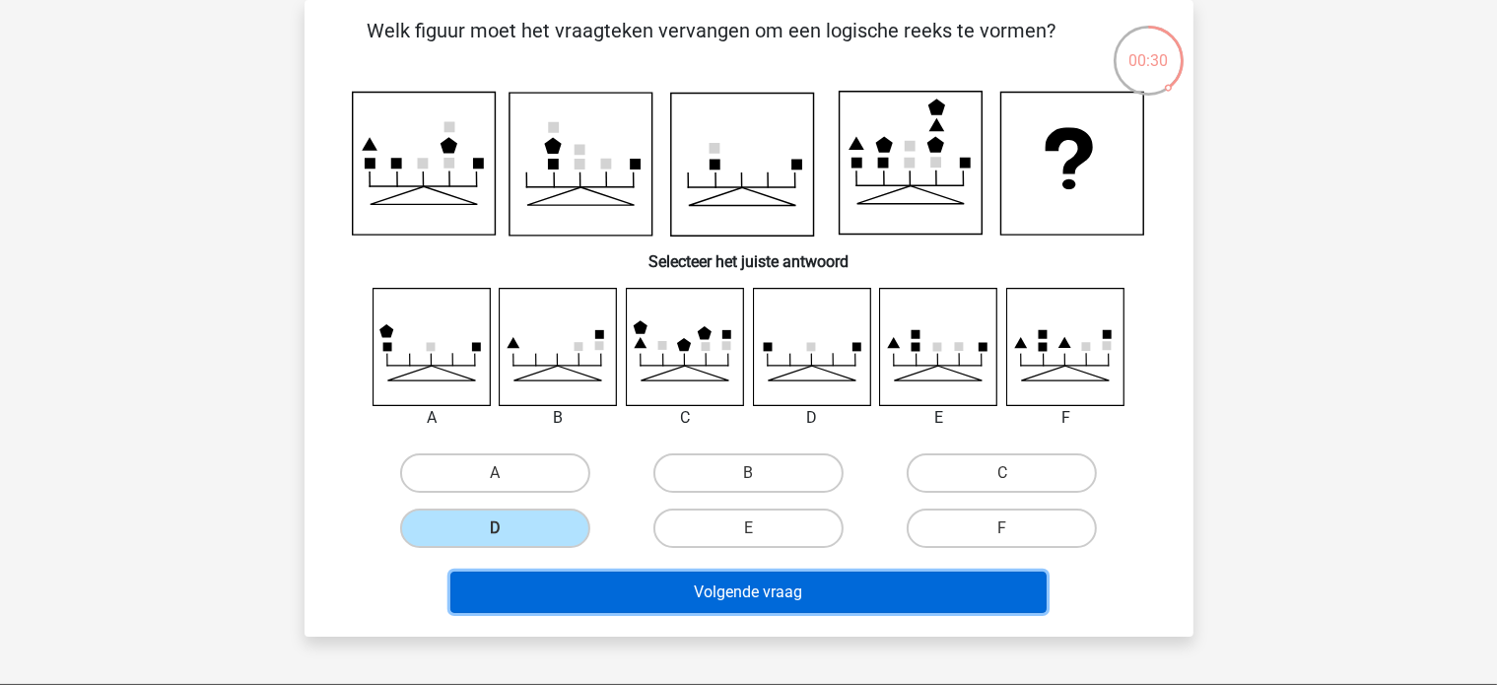
click at [651, 582] on button "Volgende vraag" at bounding box center [748, 592] width 596 height 41
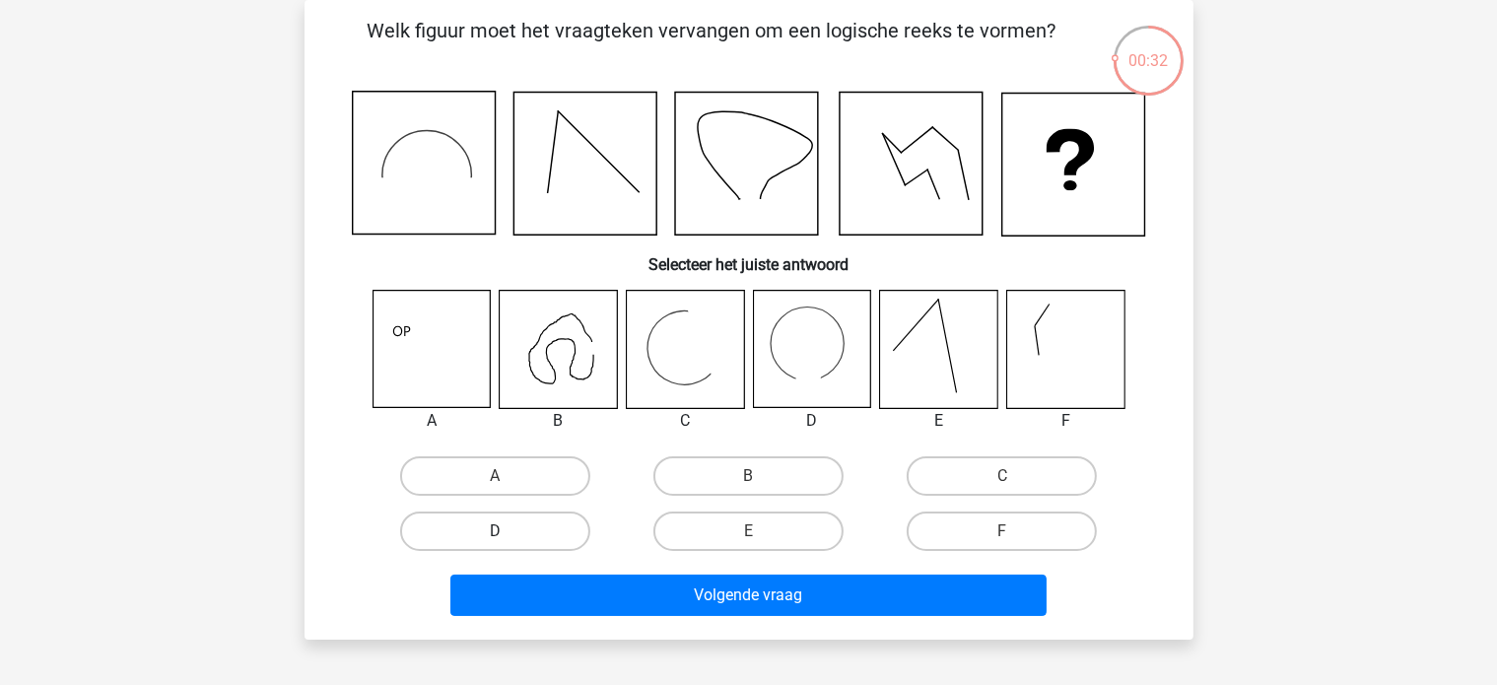
click at [454, 543] on label "D" at bounding box center [495, 531] width 190 height 39
click at [495, 543] on input "D" at bounding box center [501, 537] width 13 height 13
radio input "true"
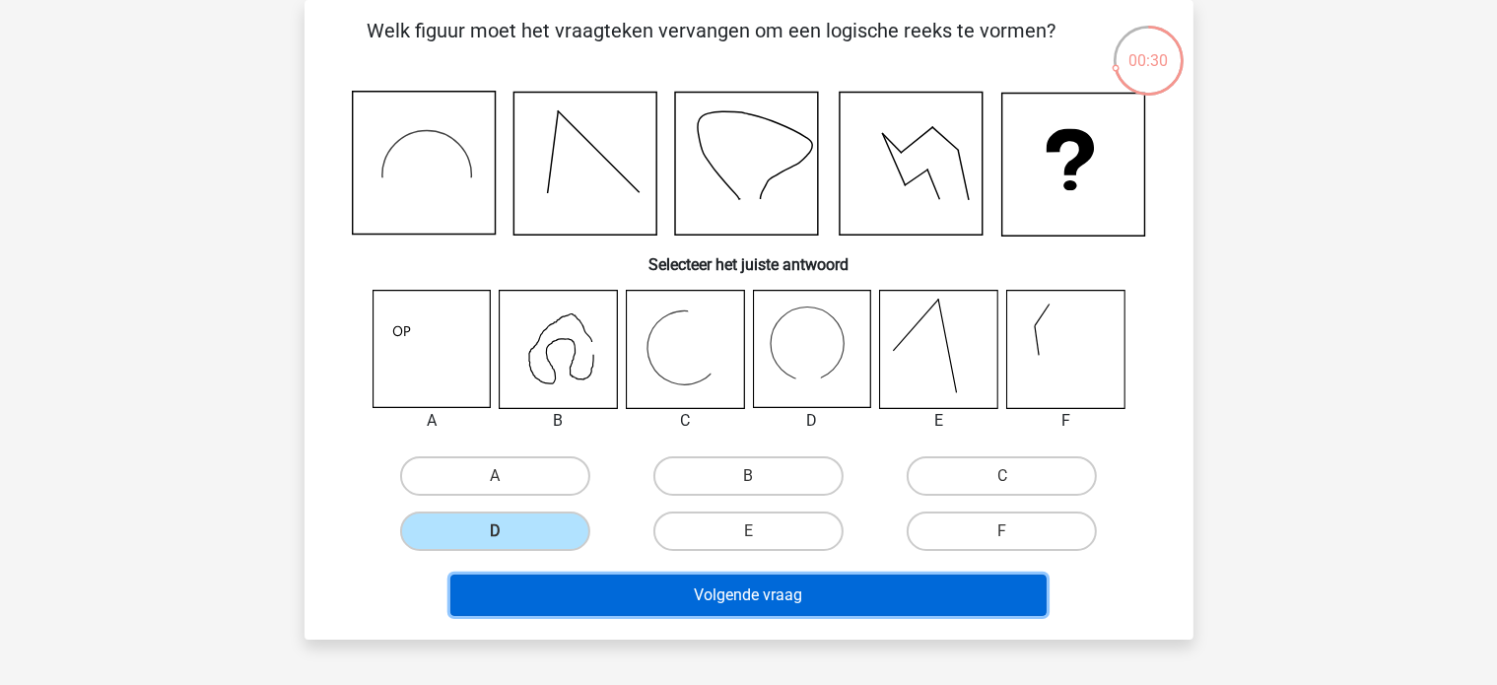
click at [528, 581] on button "Volgende vraag" at bounding box center [748, 595] width 596 height 41
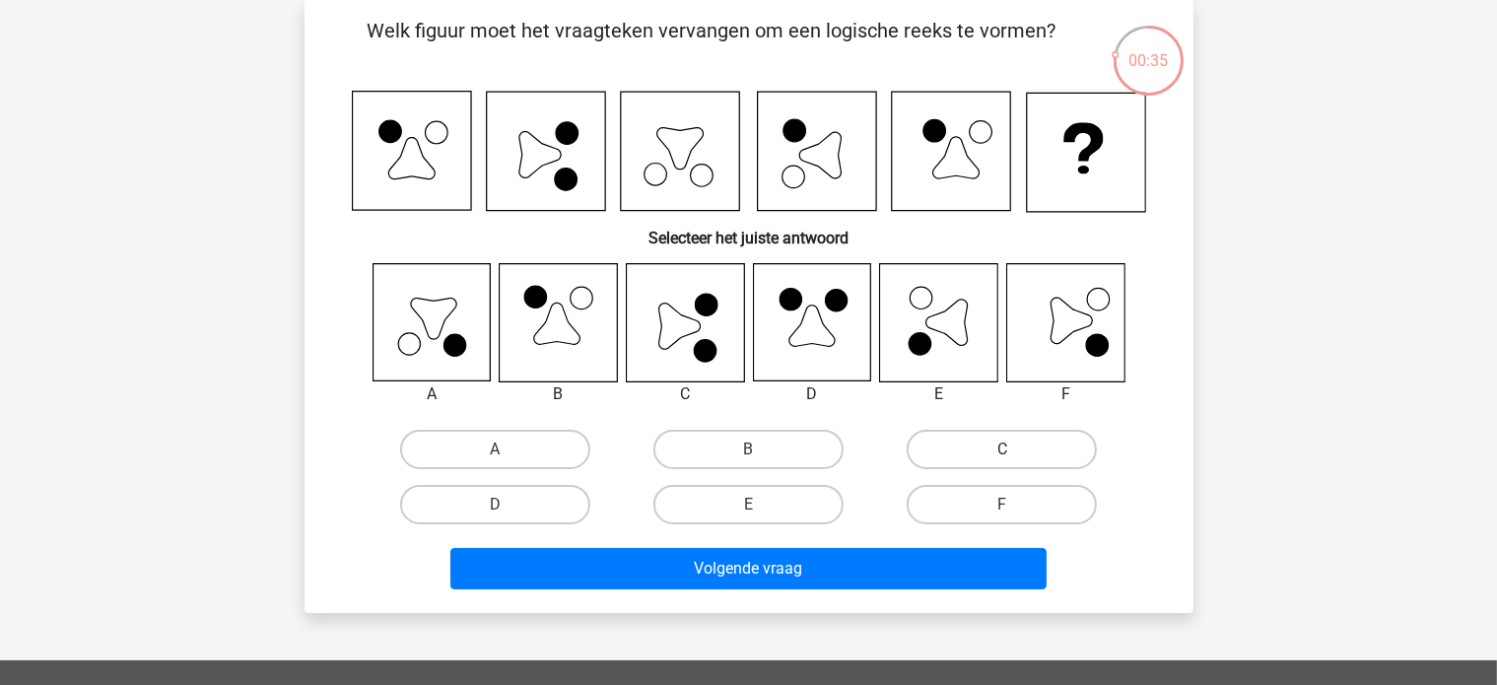
click at [975, 434] on label "C" at bounding box center [1002, 449] width 190 height 39
click at [1002, 449] on input "C" at bounding box center [1008, 455] width 13 height 13
radio input "true"
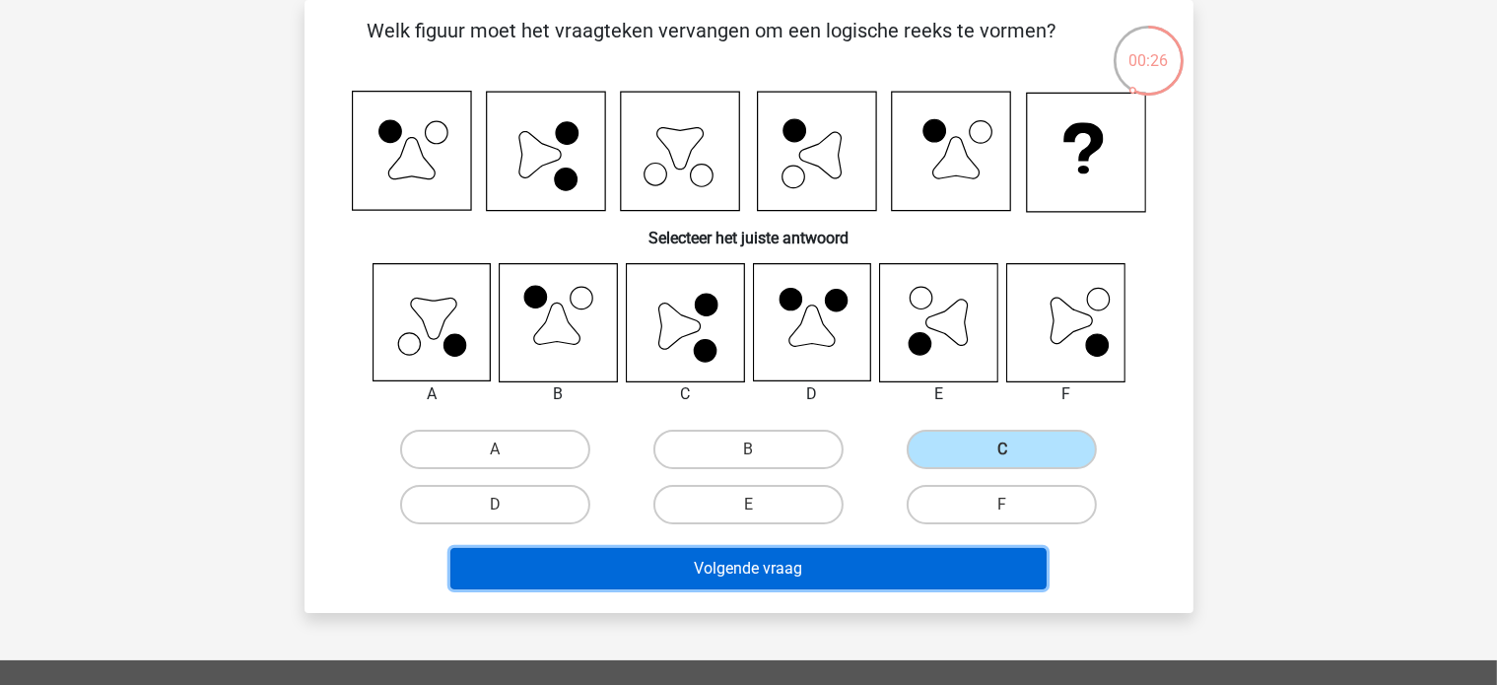
click at [690, 570] on button "Volgende vraag" at bounding box center [748, 568] width 596 height 41
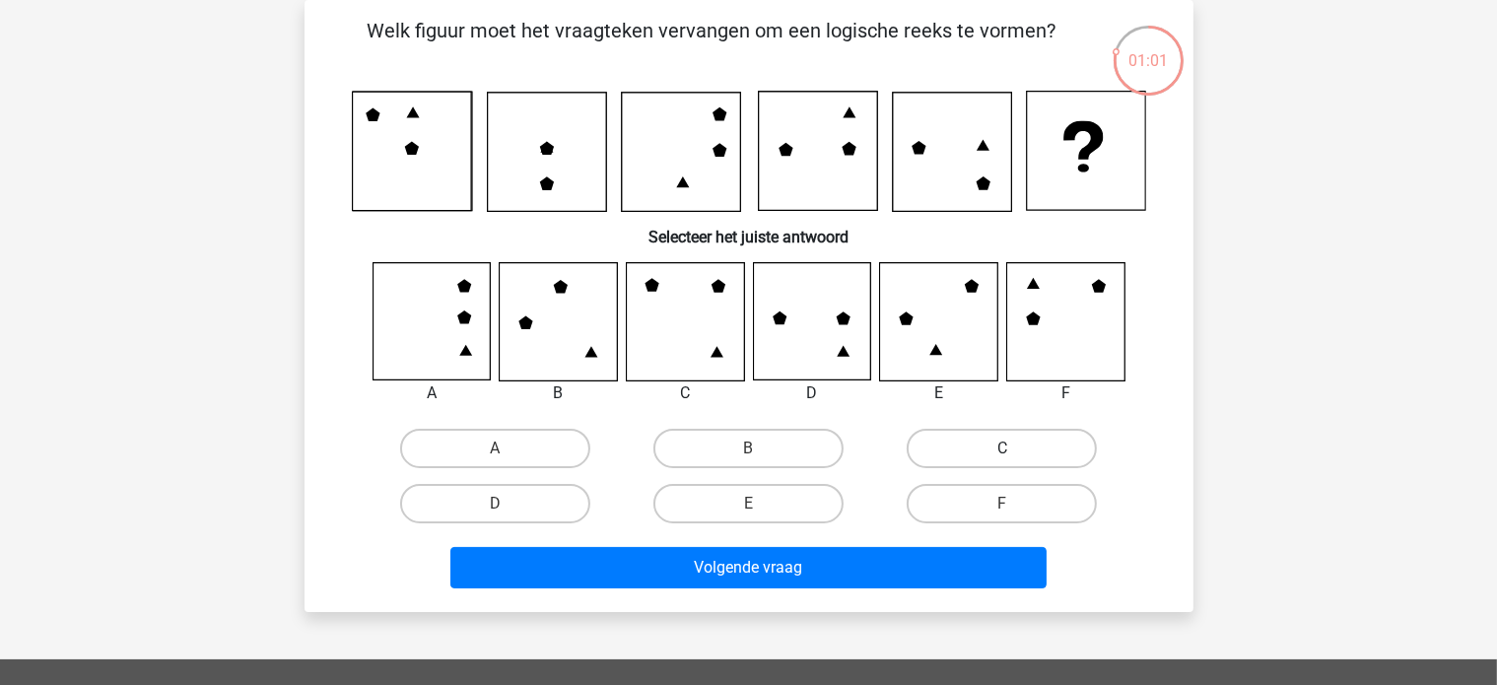
click at [1026, 444] on label "C" at bounding box center [1002, 448] width 190 height 39
click at [1015, 448] on input "C" at bounding box center [1008, 454] width 13 height 13
radio input "true"
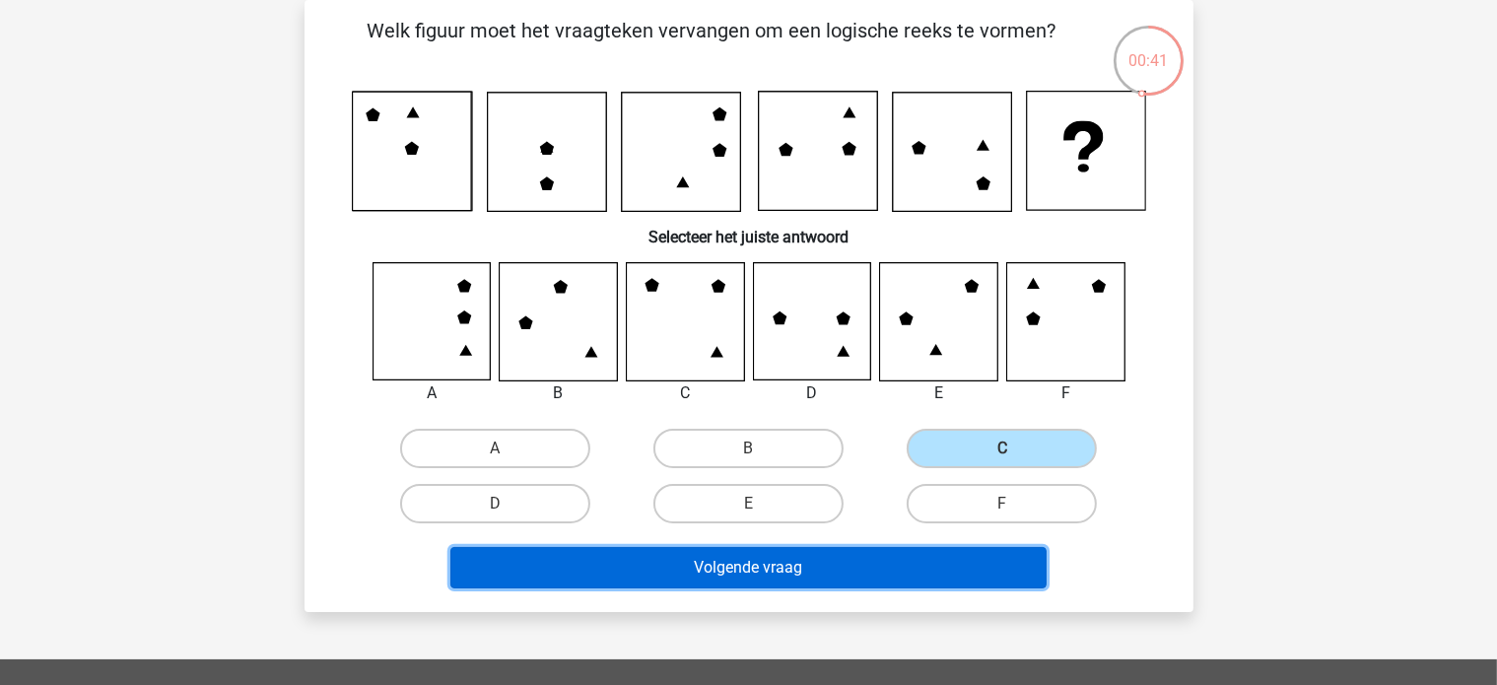
click at [667, 573] on button "Volgende vraag" at bounding box center [748, 567] width 596 height 41
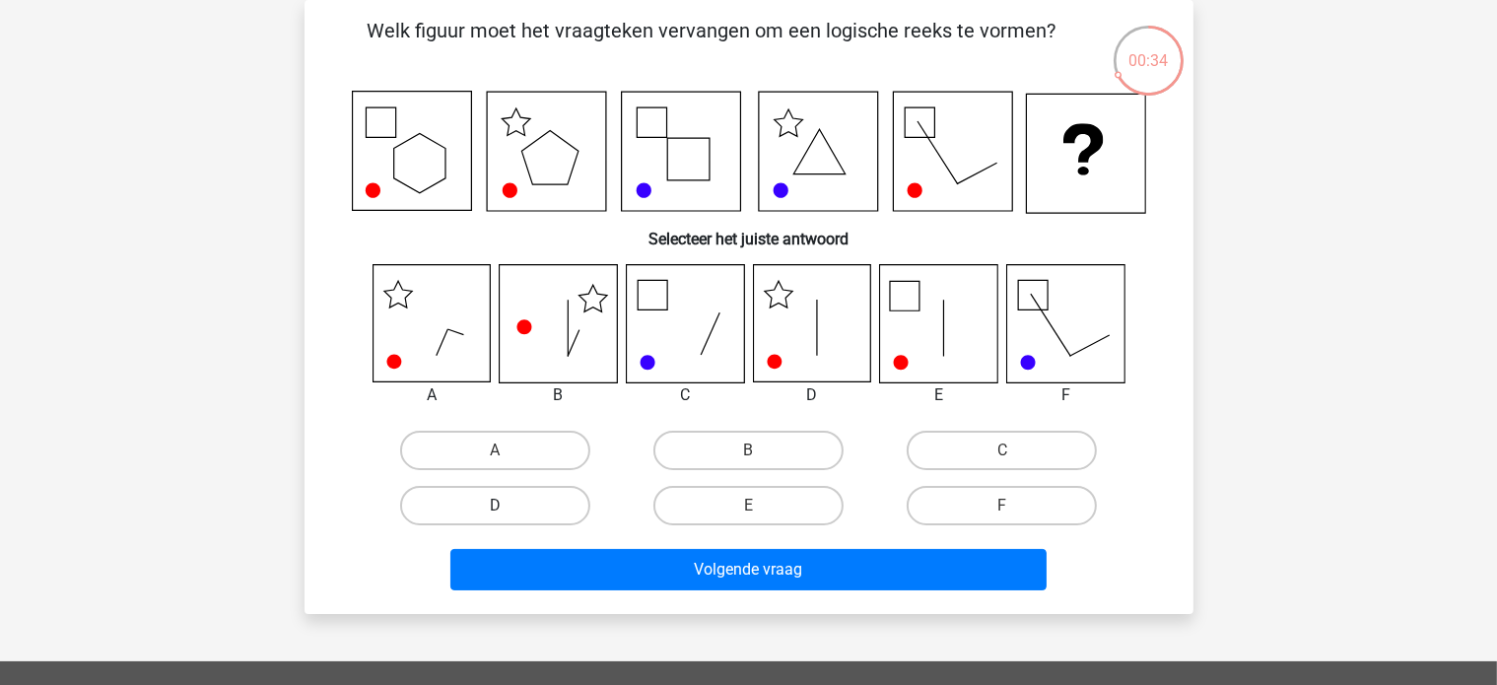
click at [444, 510] on label "D" at bounding box center [495, 505] width 190 height 39
click at [495, 510] on input "D" at bounding box center [501, 512] width 13 height 13
radio input "true"
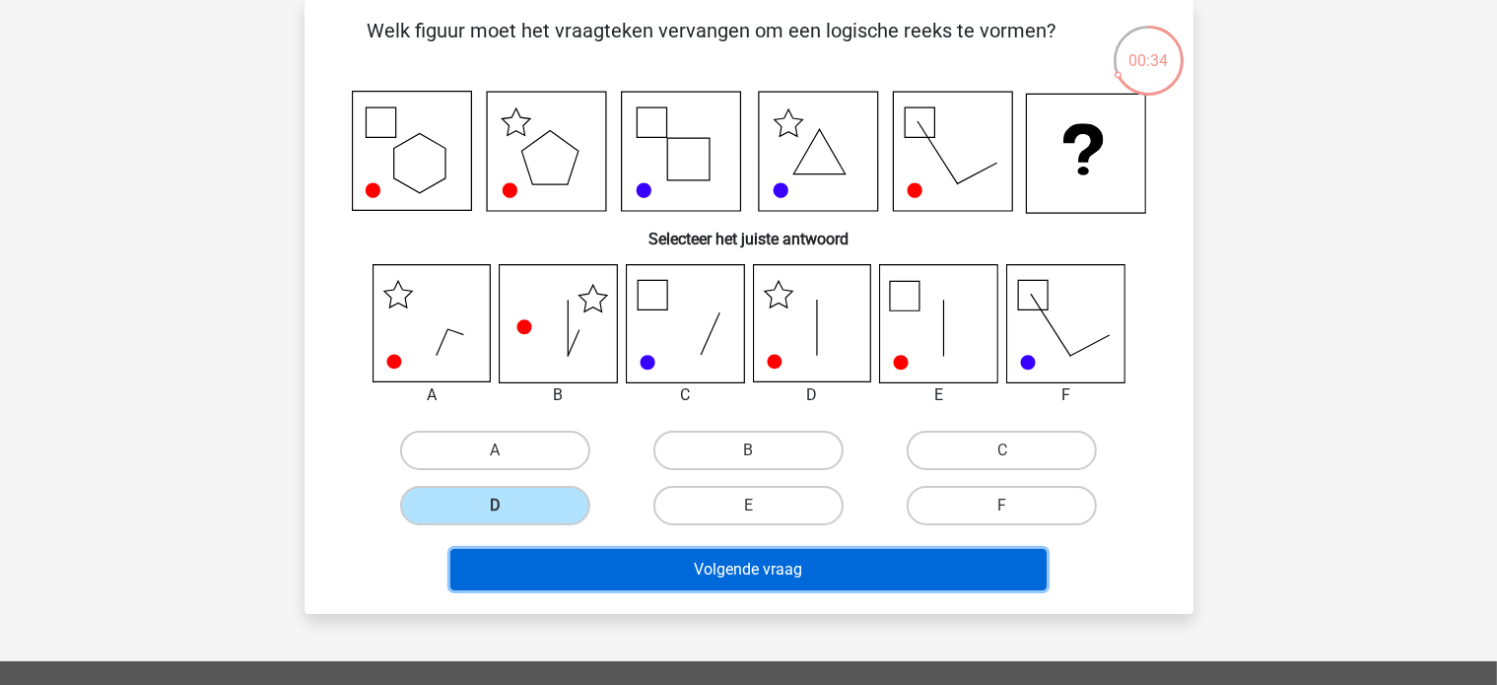
click at [554, 582] on button "Volgende vraag" at bounding box center [748, 569] width 596 height 41
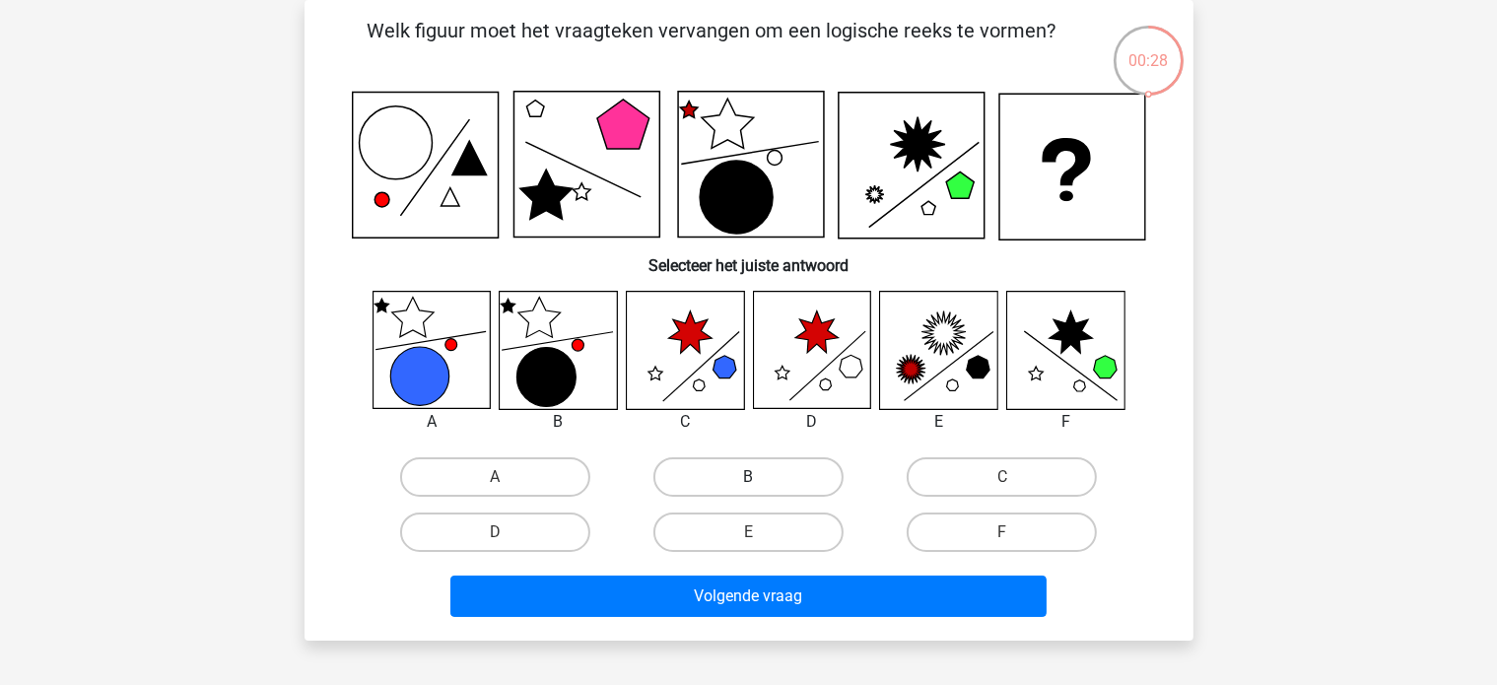
click at [745, 468] on label "B" at bounding box center [748, 476] width 190 height 39
click at [748, 477] on input "B" at bounding box center [754, 483] width 13 height 13
radio input "true"
click at [812, 527] on label "E" at bounding box center [748, 532] width 190 height 39
click at [761, 532] on input "E" at bounding box center [754, 538] width 13 height 13
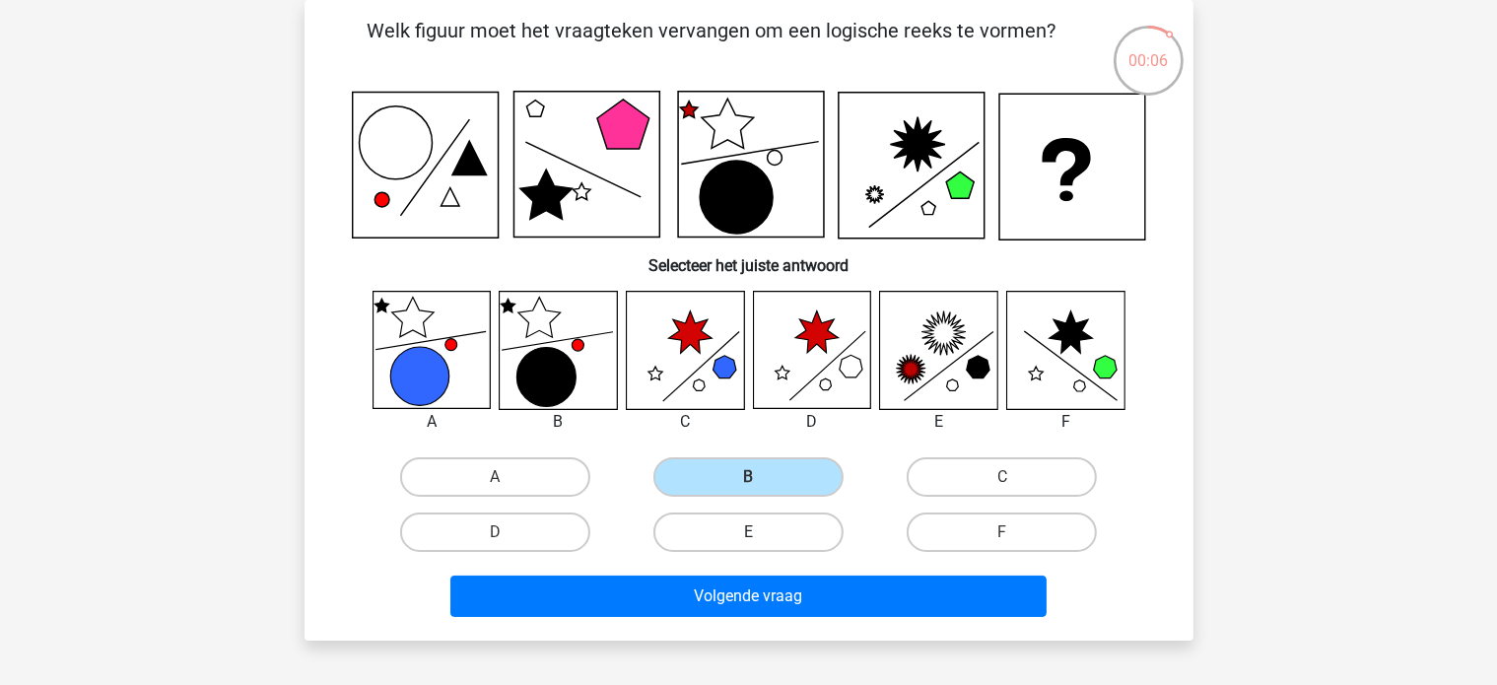
radio input "true"
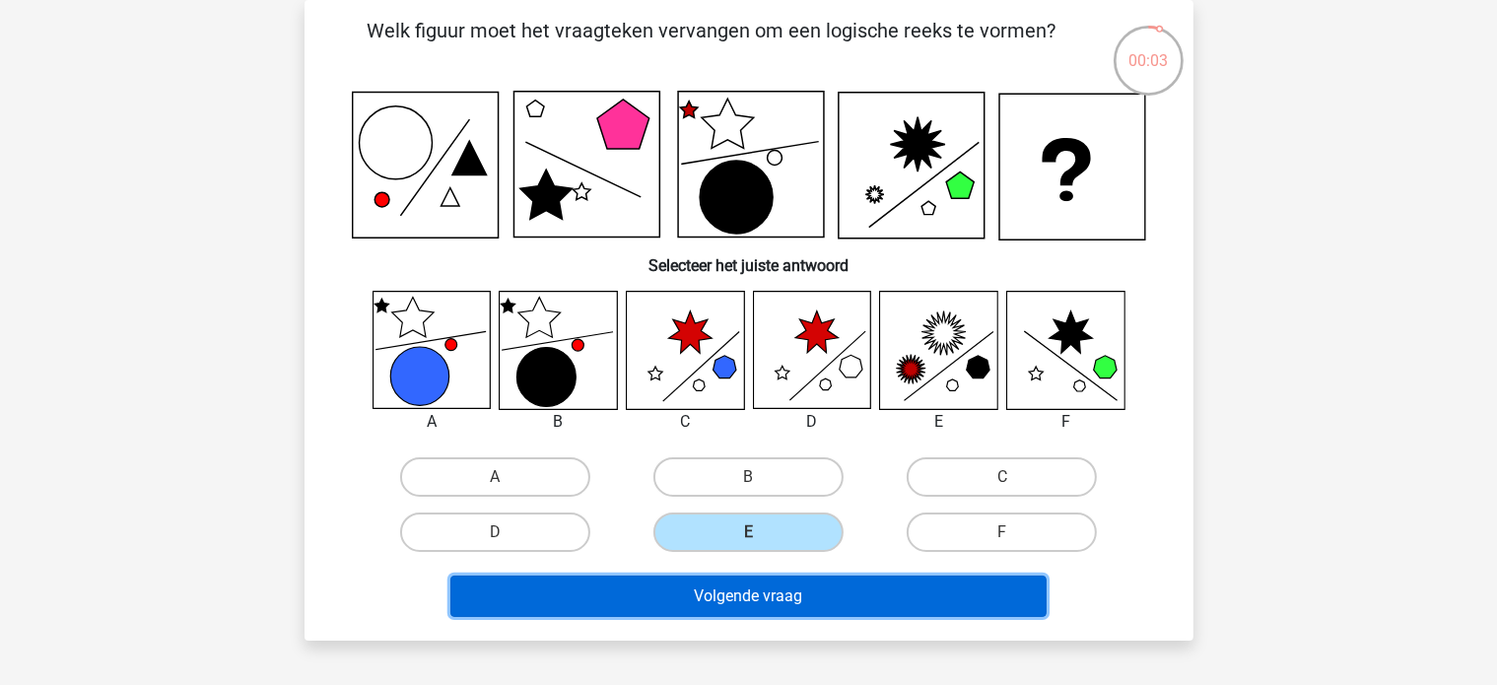
click at [776, 590] on button "Volgende vraag" at bounding box center [748, 596] width 596 height 41
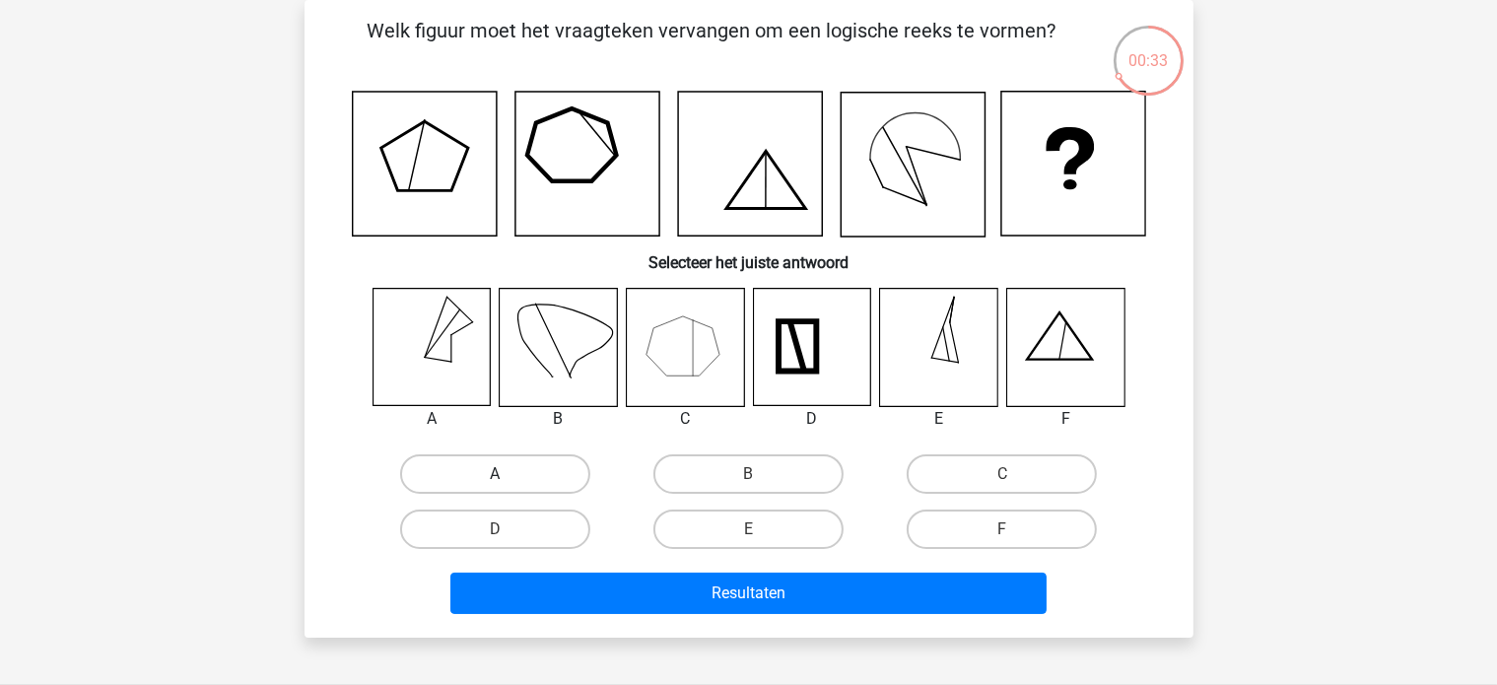
click at [490, 480] on label "A" at bounding box center [495, 473] width 190 height 39
click at [495, 480] on input "A" at bounding box center [501, 480] width 13 height 13
radio input "true"
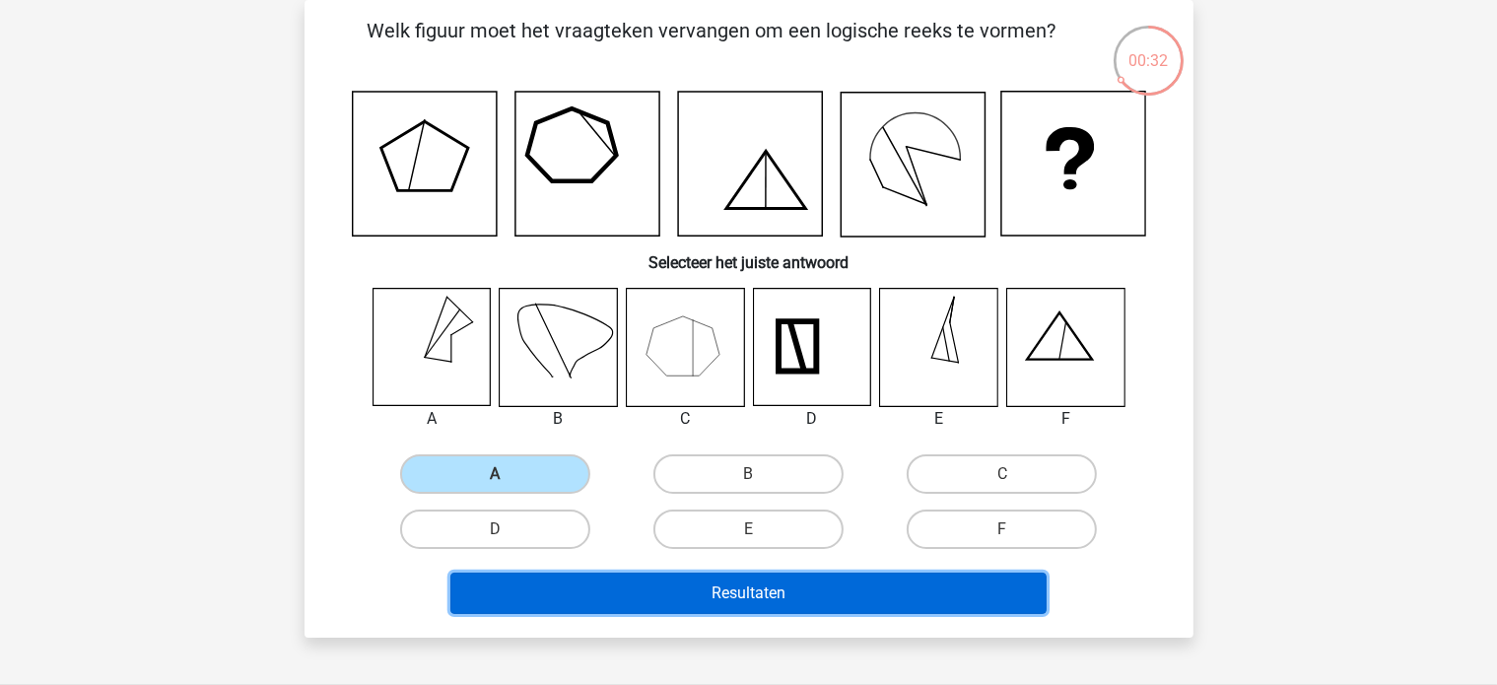
click at [506, 598] on button "Resultaten" at bounding box center [748, 593] width 596 height 41
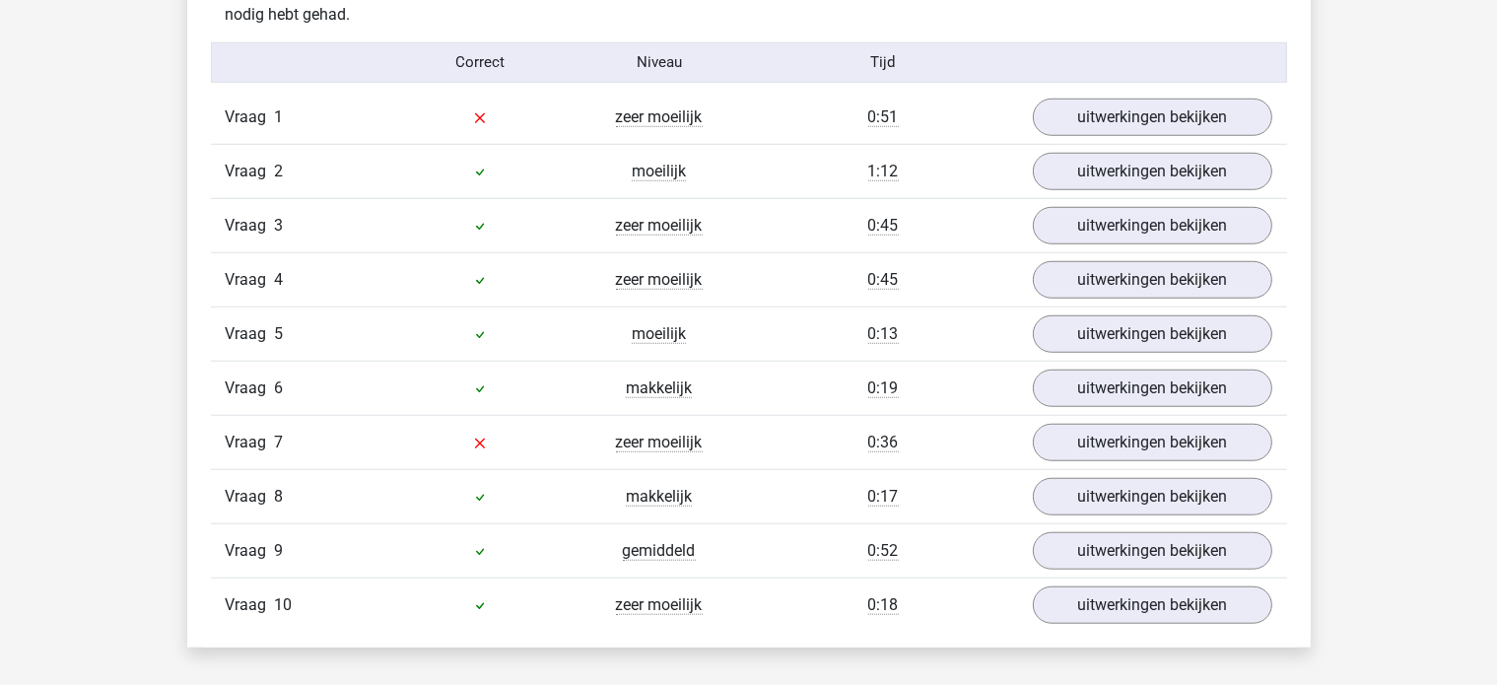
scroll to position [1577, 0]
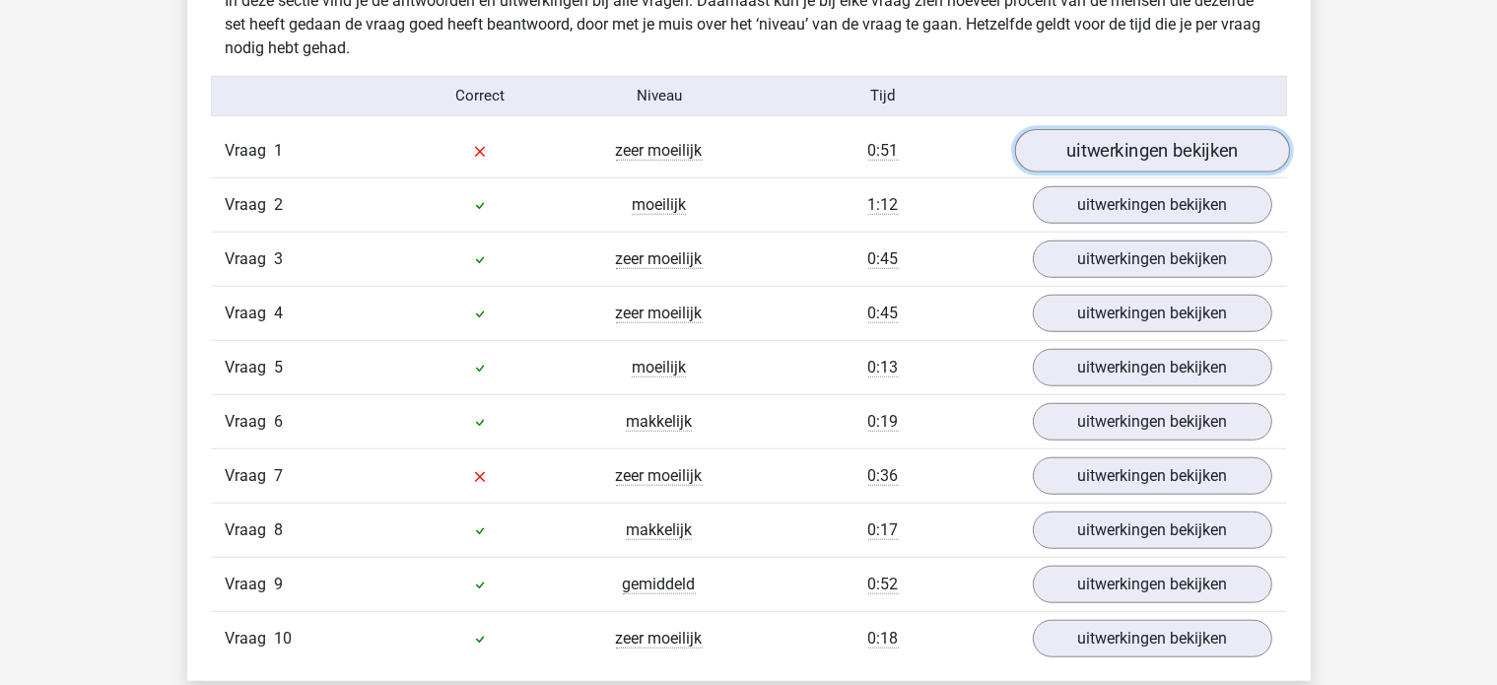
click at [1234, 158] on link "uitwerkingen bekijken" at bounding box center [1151, 150] width 275 height 43
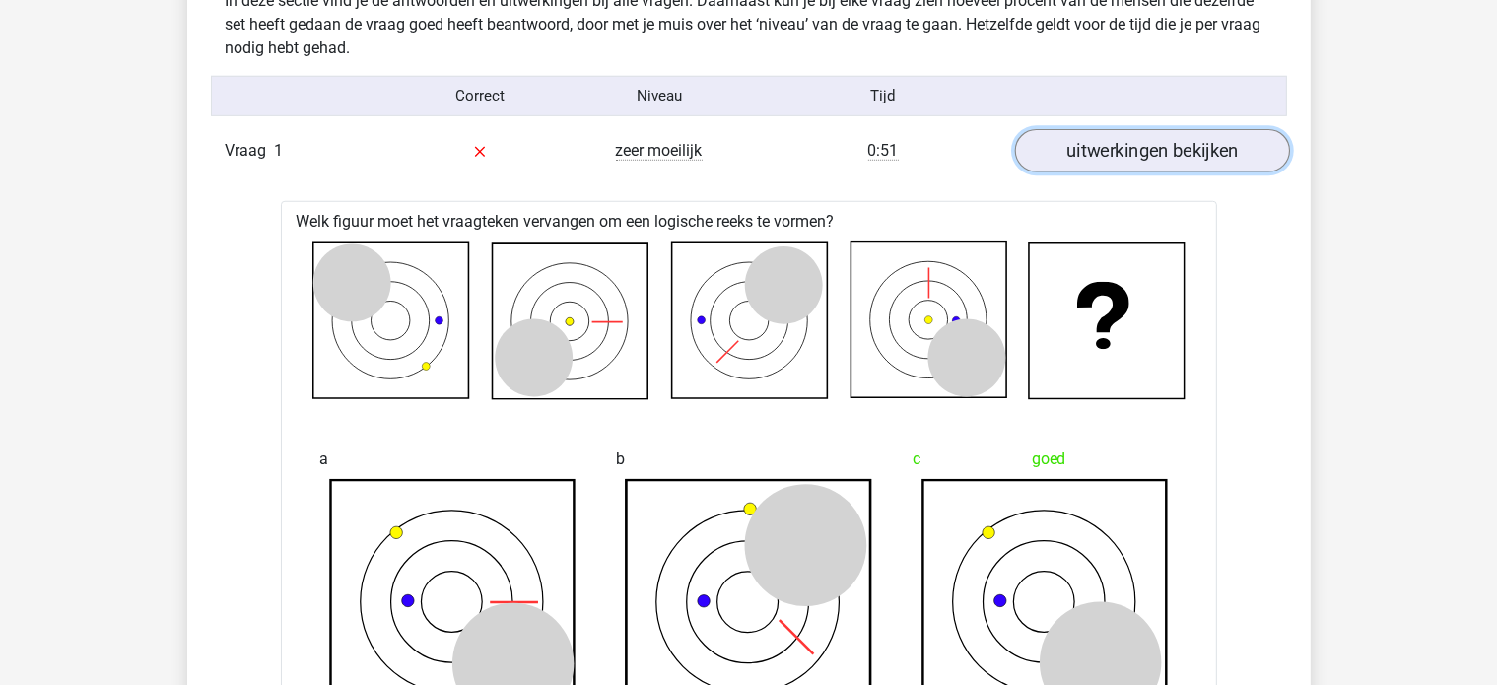
click at [1111, 150] on link "uitwerkingen bekijken" at bounding box center [1151, 150] width 275 height 43
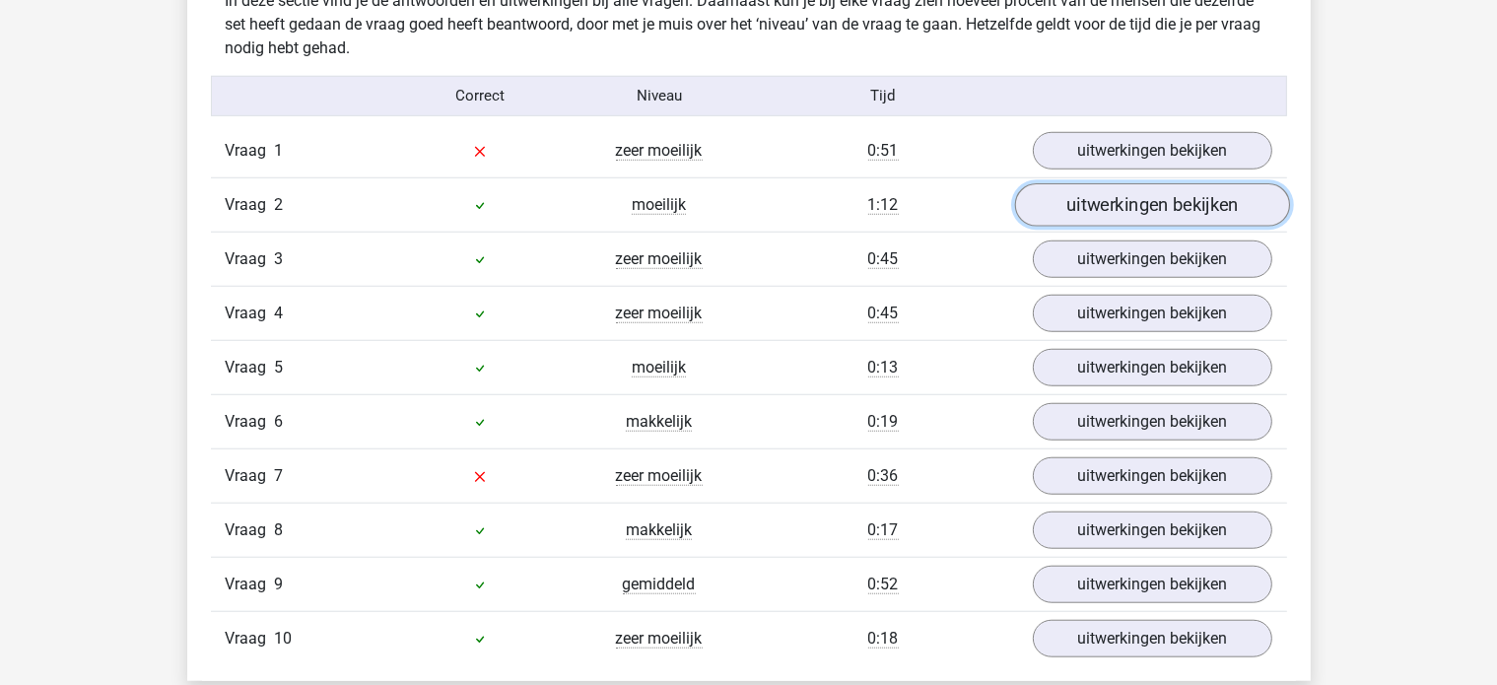
drag, startPoint x: 1055, startPoint y: 212, endPoint x: 1037, endPoint y: 216, distance: 18.2
click at [1057, 212] on link "uitwerkingen bekijken" at bounding box center [1151, 204] width 275 height 43
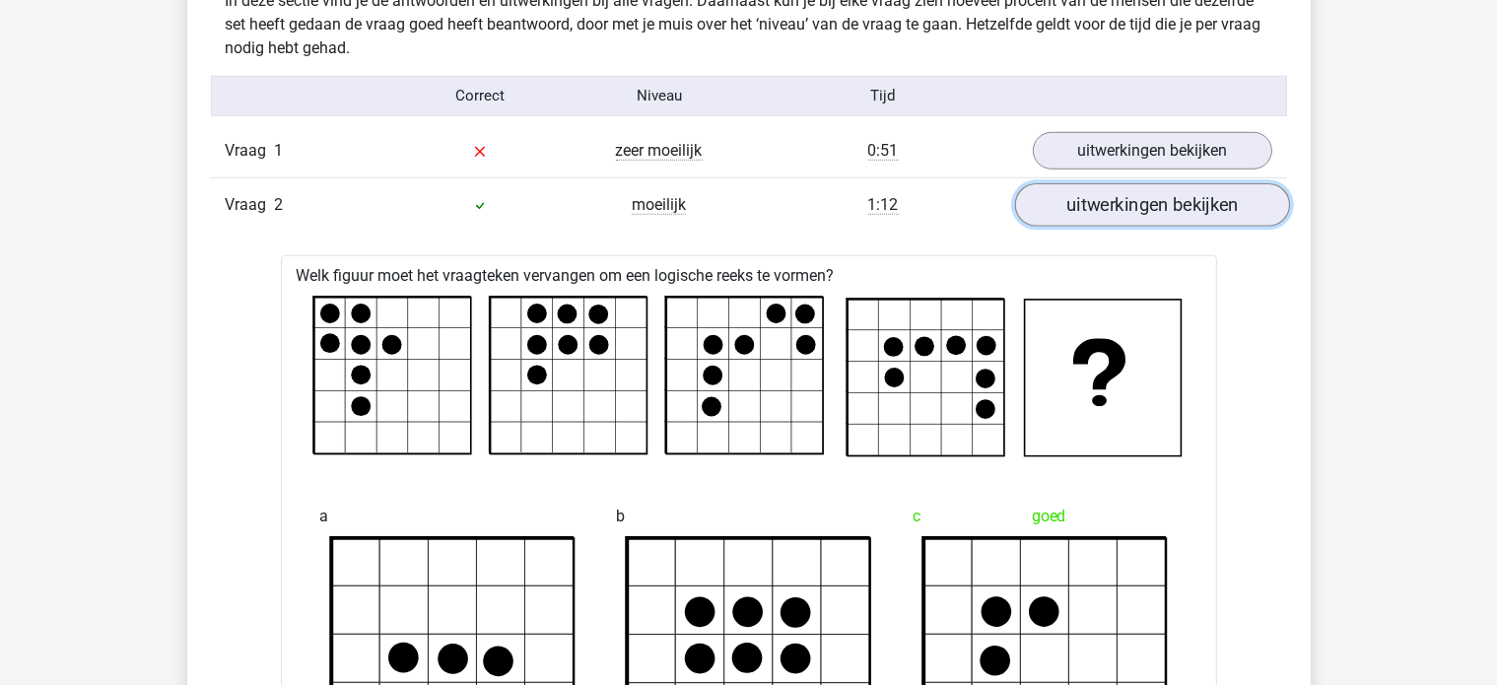
click at [1108, 196] on link "uitwerkingen bekijken" at bounding box center [1151, 204] width 275 height 43
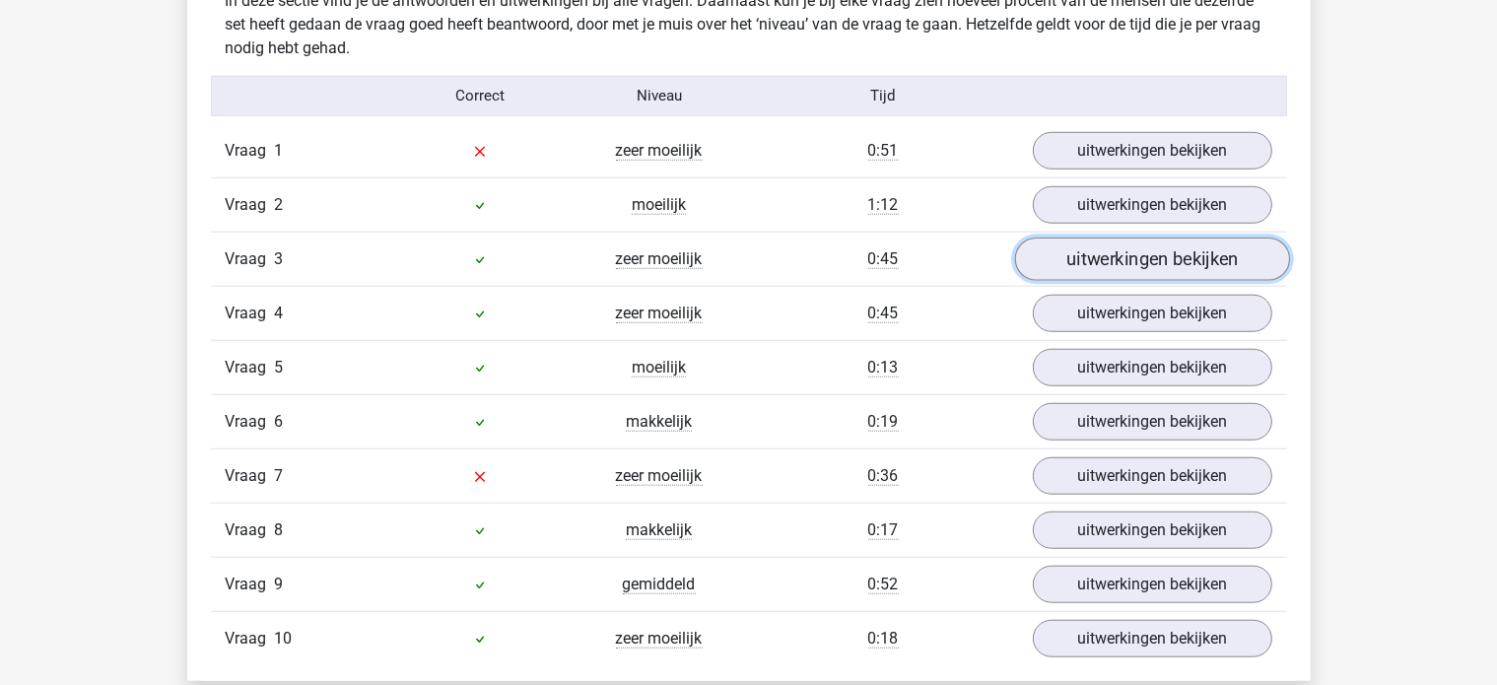
click at [1076, 247] on link "uitwerkingen bekijken" at bounding box center [1151, 259] width 275 height 43
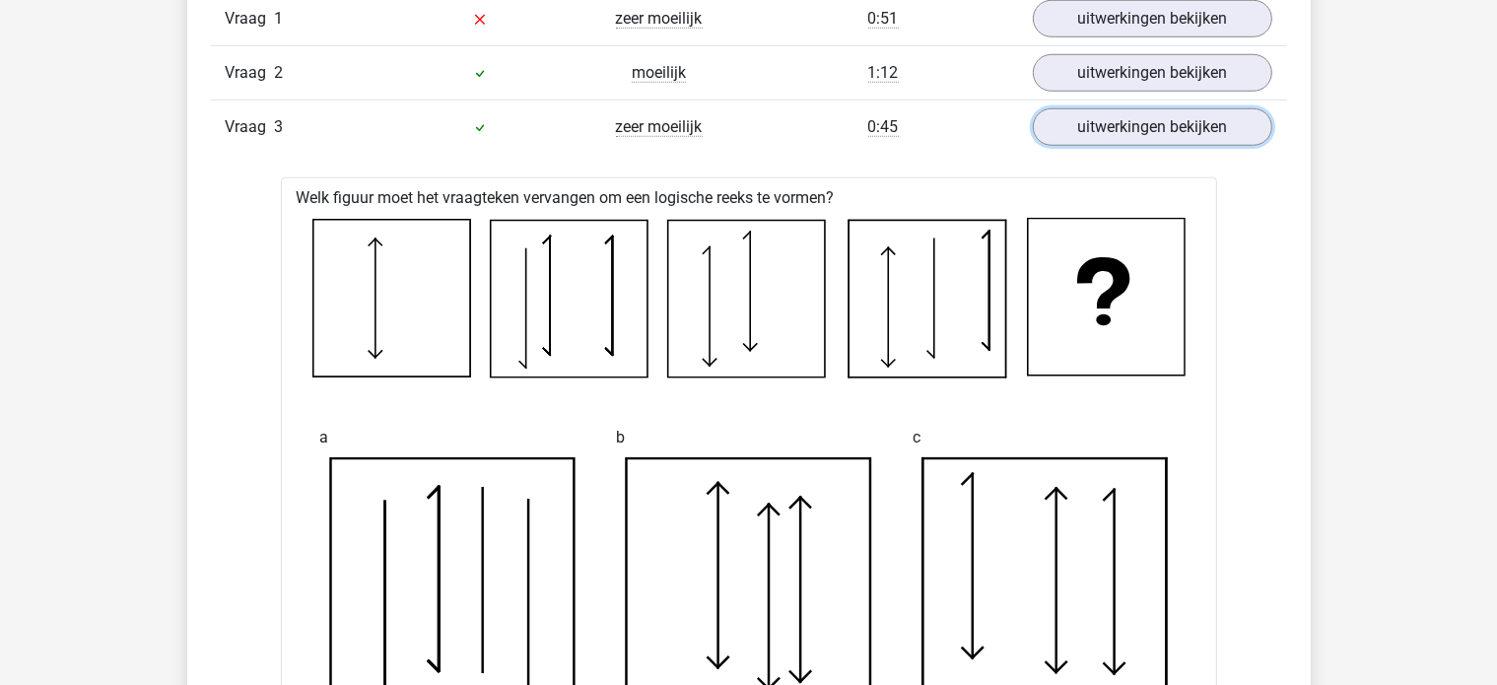
scroll to position [1675, 0]
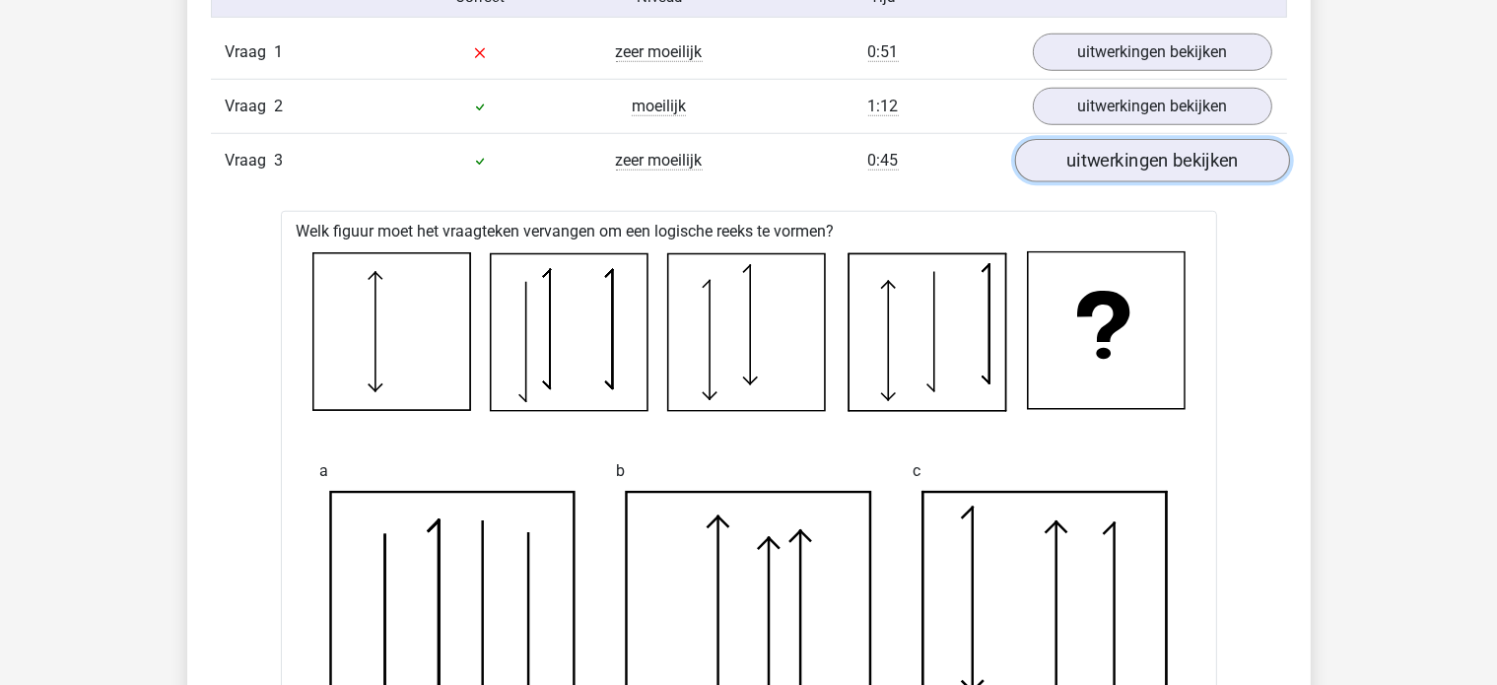
click at [1128, 146] on link "uitwerkingen bekijken" at bounding box center [1151, 160] width 275 height 43
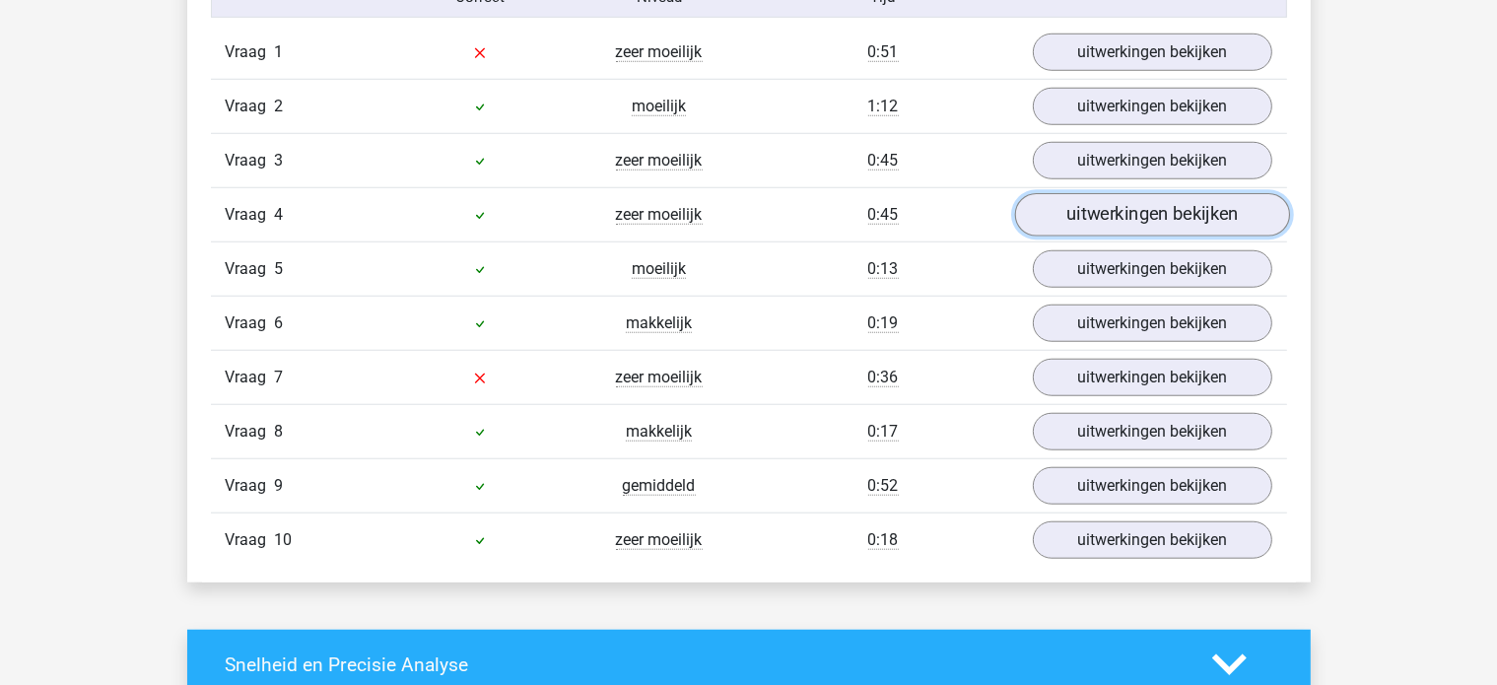
click at [1115, 218] on link "uitwerkingen bekijken" at bounding box center [1151, 214] width 275 height 43
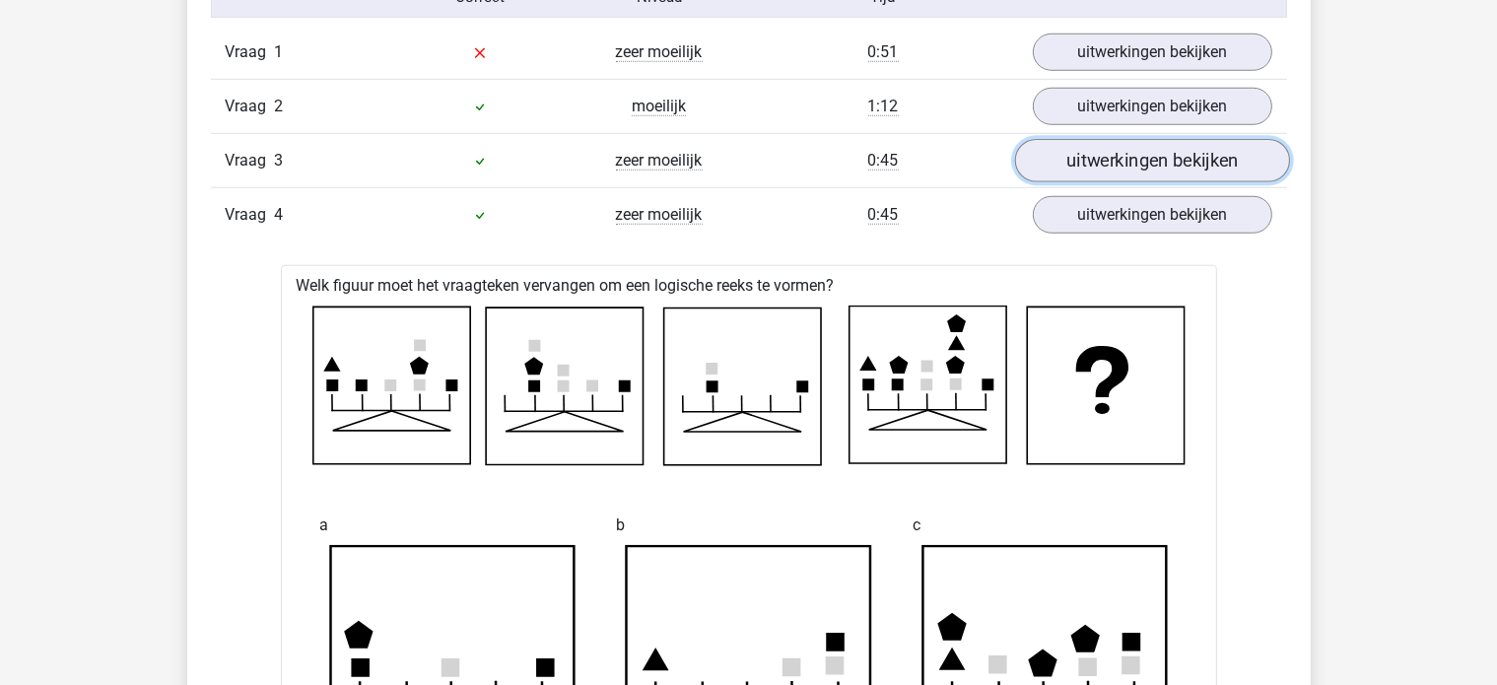
click at [1072, 158] on link "uitwerkingen bekijken" at bounding box center [1151, 160] width 275 height 43
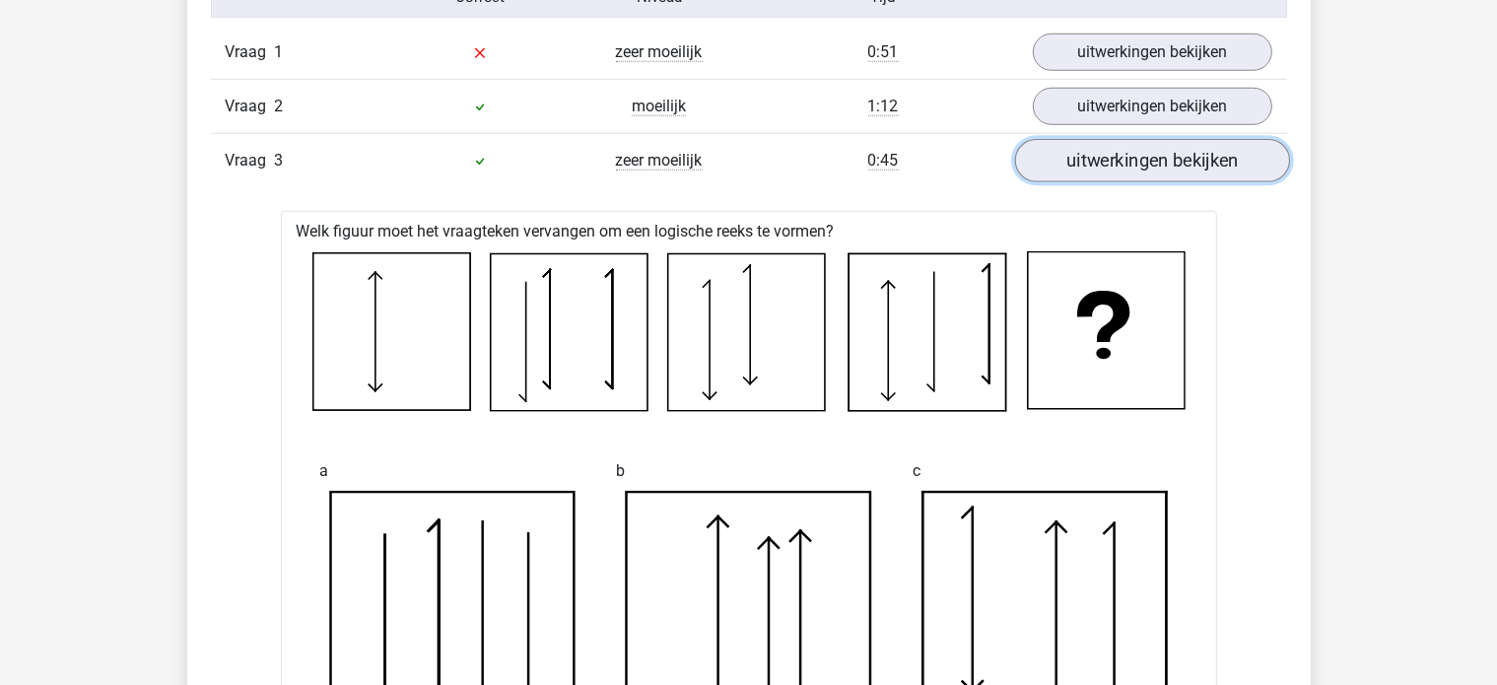
click at [1072, 158] on link "uitwerkingen bekijken" at bounding box center [1151, 160] width 275 height 43
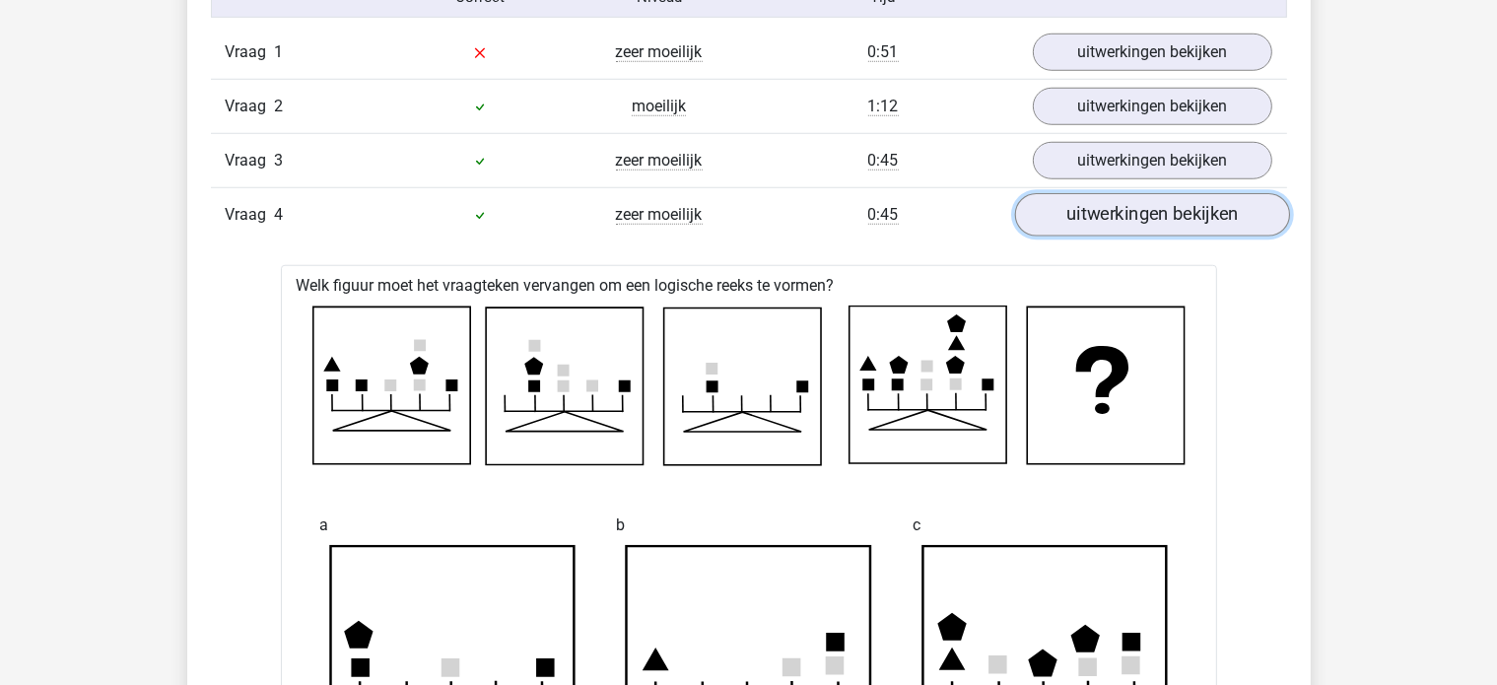
click at [1100, 214] on link "uitwerkingen bekijken" at bounding box center [1151, 214] width 275 height 43
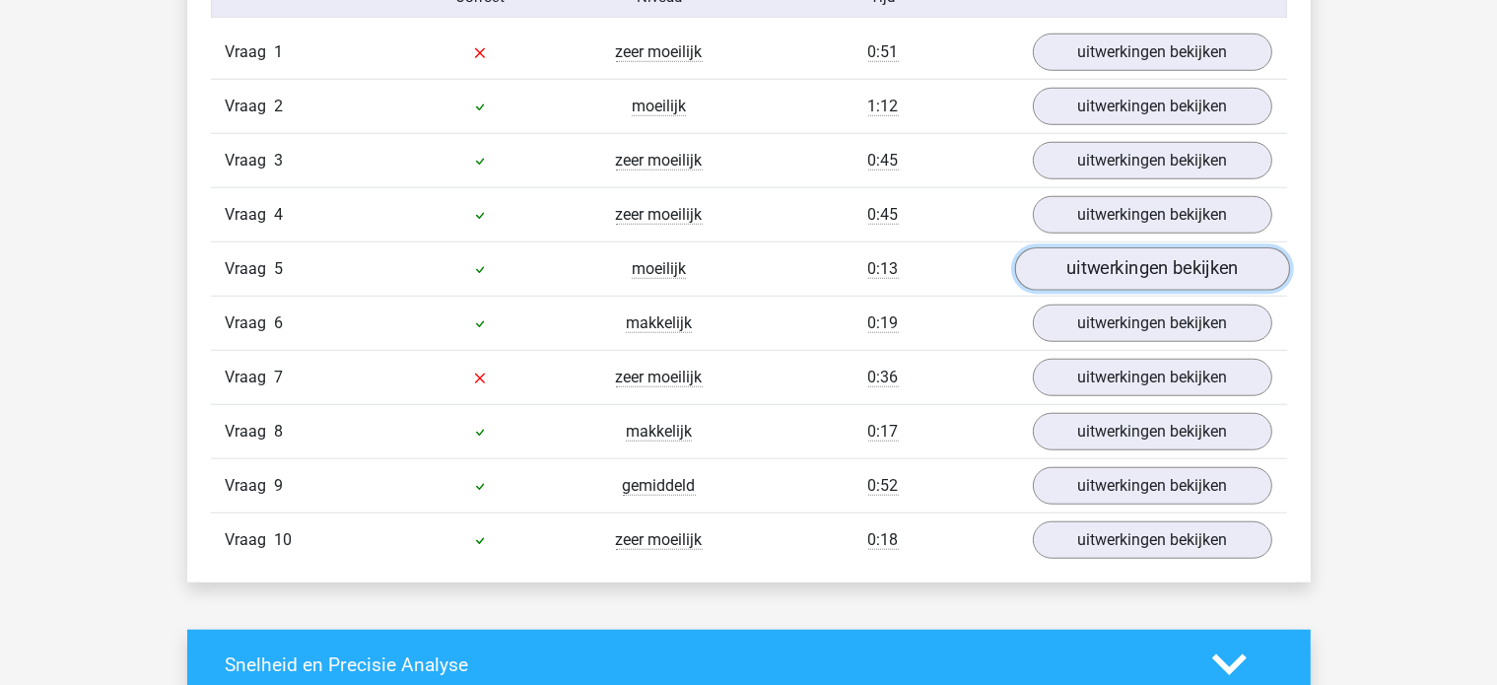
click at [1121, 268] on link "uitwerkingen bekijken" at bounding box center [1151, 268] width 275 height 43
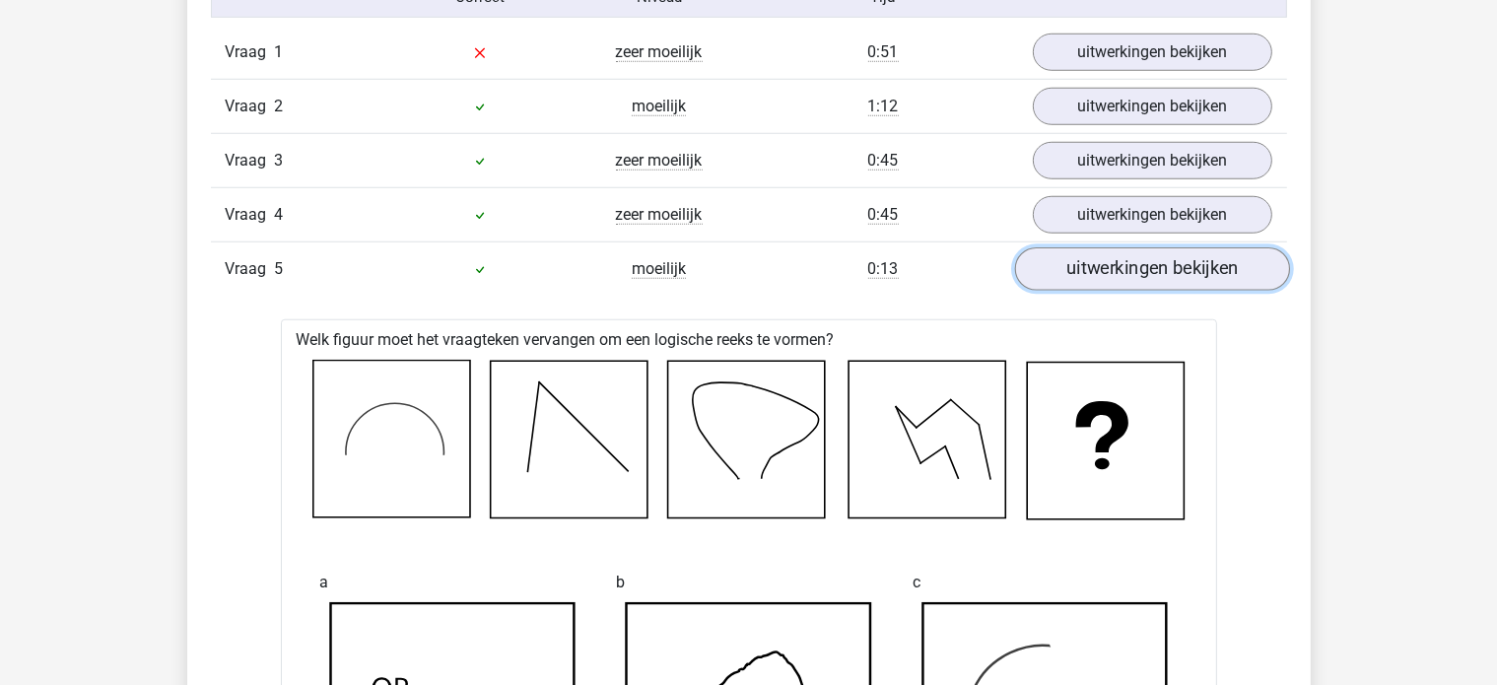
click at [1085, 253] on link "uitwerkingen bekijken" at bounding box center [1151, 268] width 275 height 43
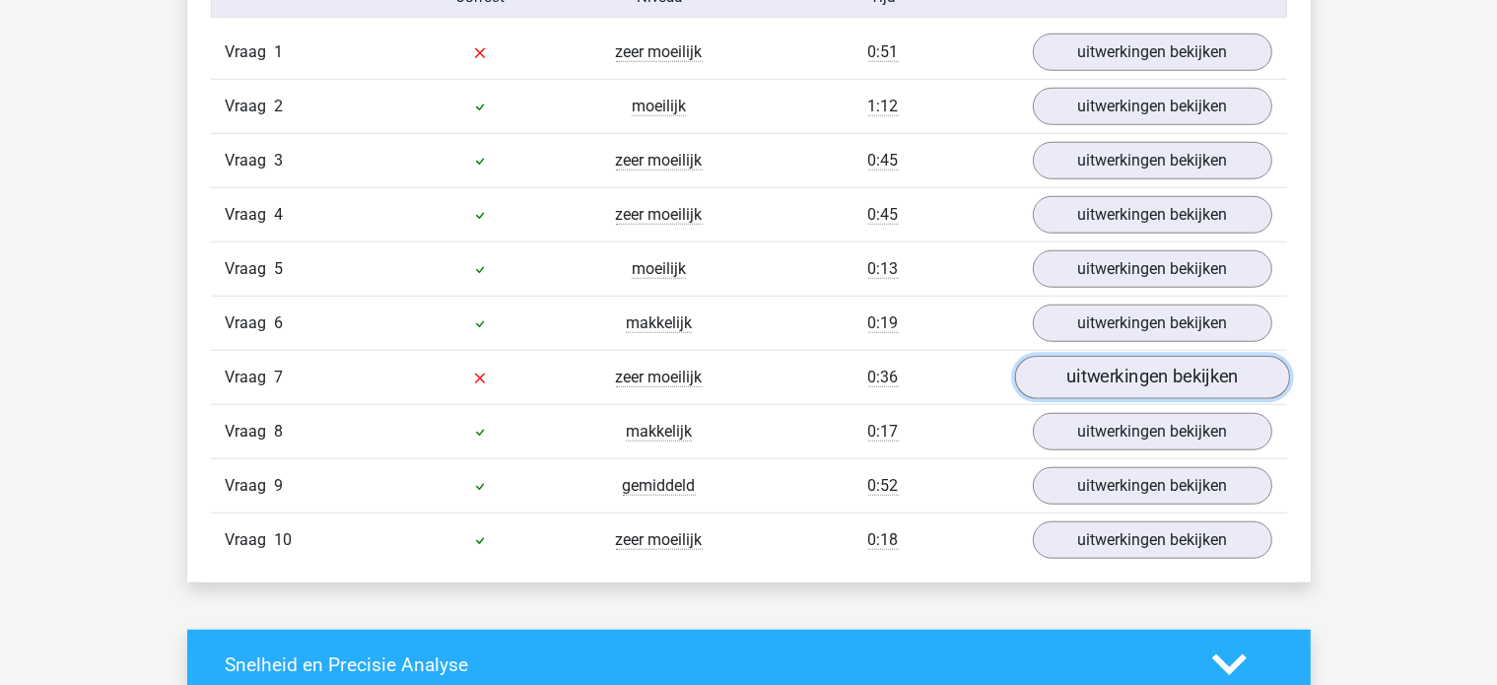
click at [1052, 374] on link "uitwerkingen bekijken" at bounding box center [1151, 377] width 275 height 43
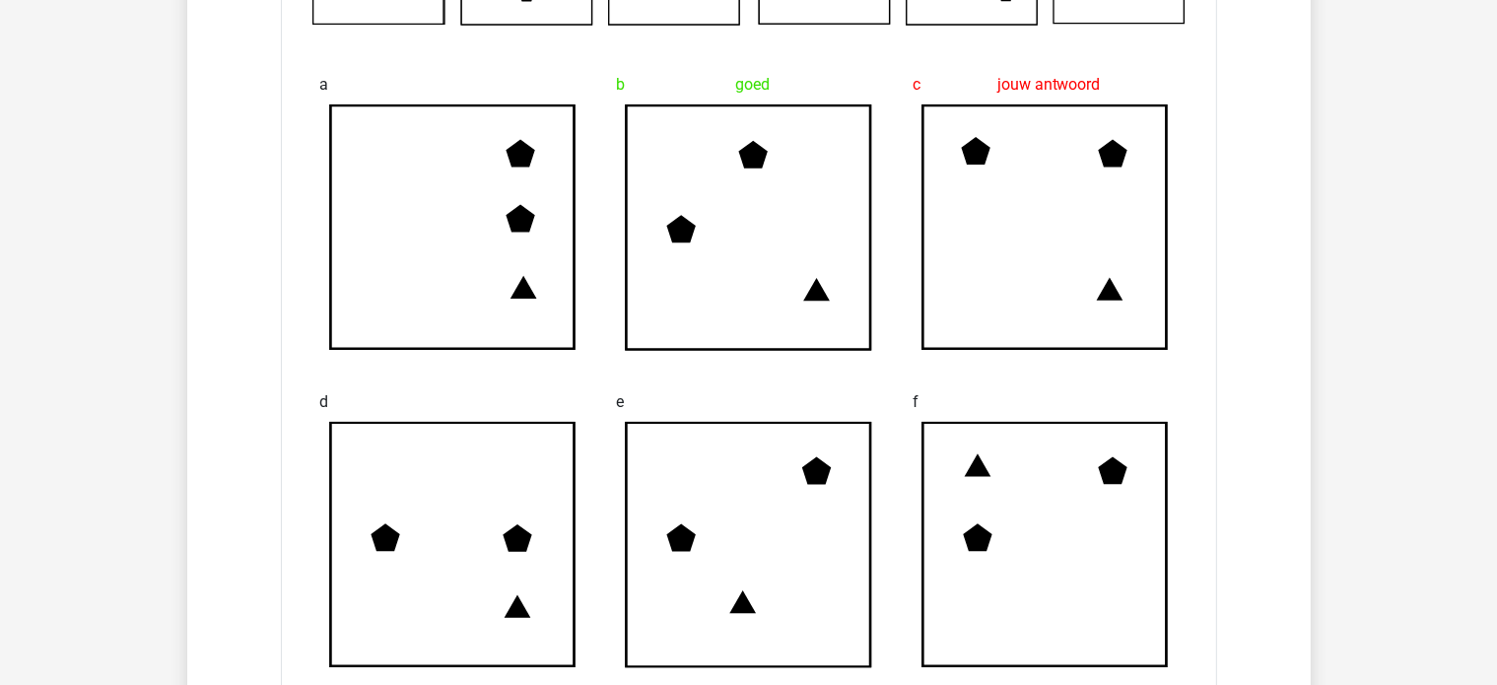
scroll to position [1971, 0]
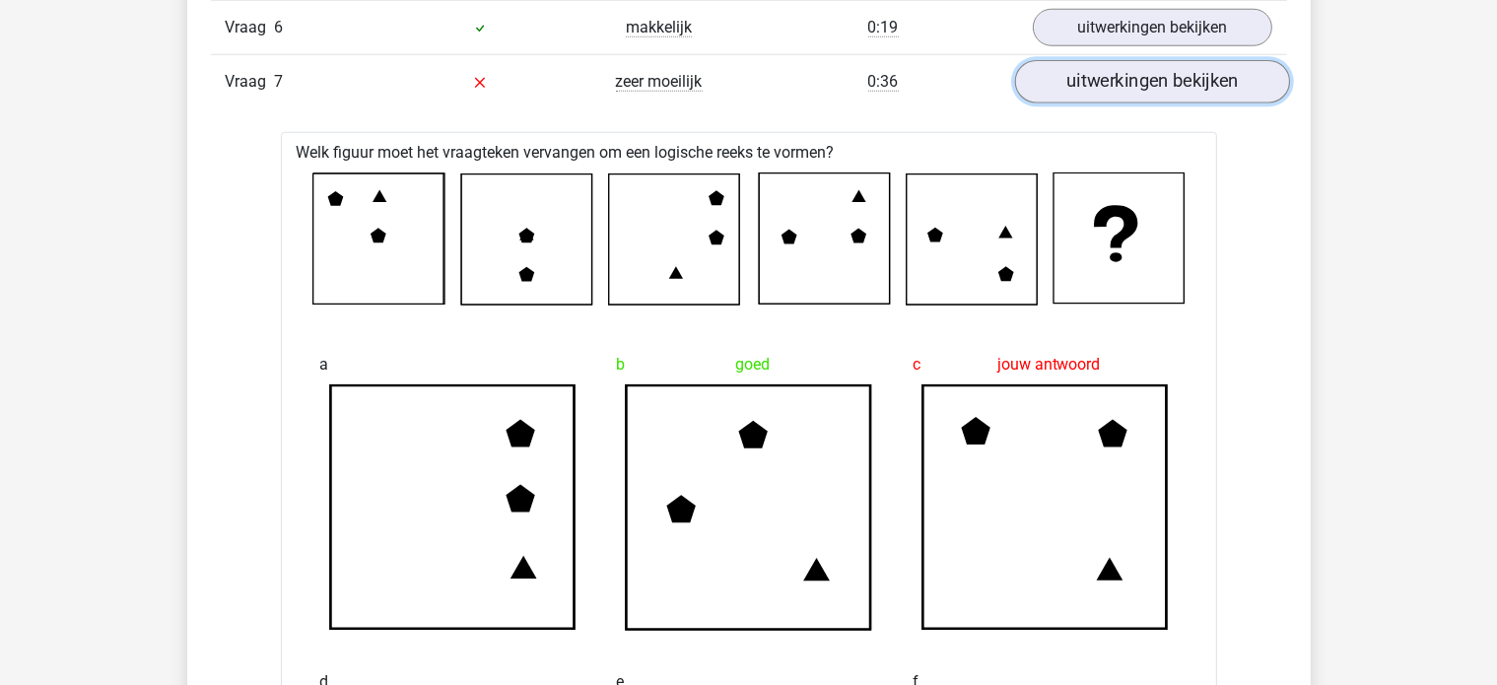
click at [1138, 85] on link "uitwerkingen bekijken" at bounding box center [1151, 81] width 275 height 43
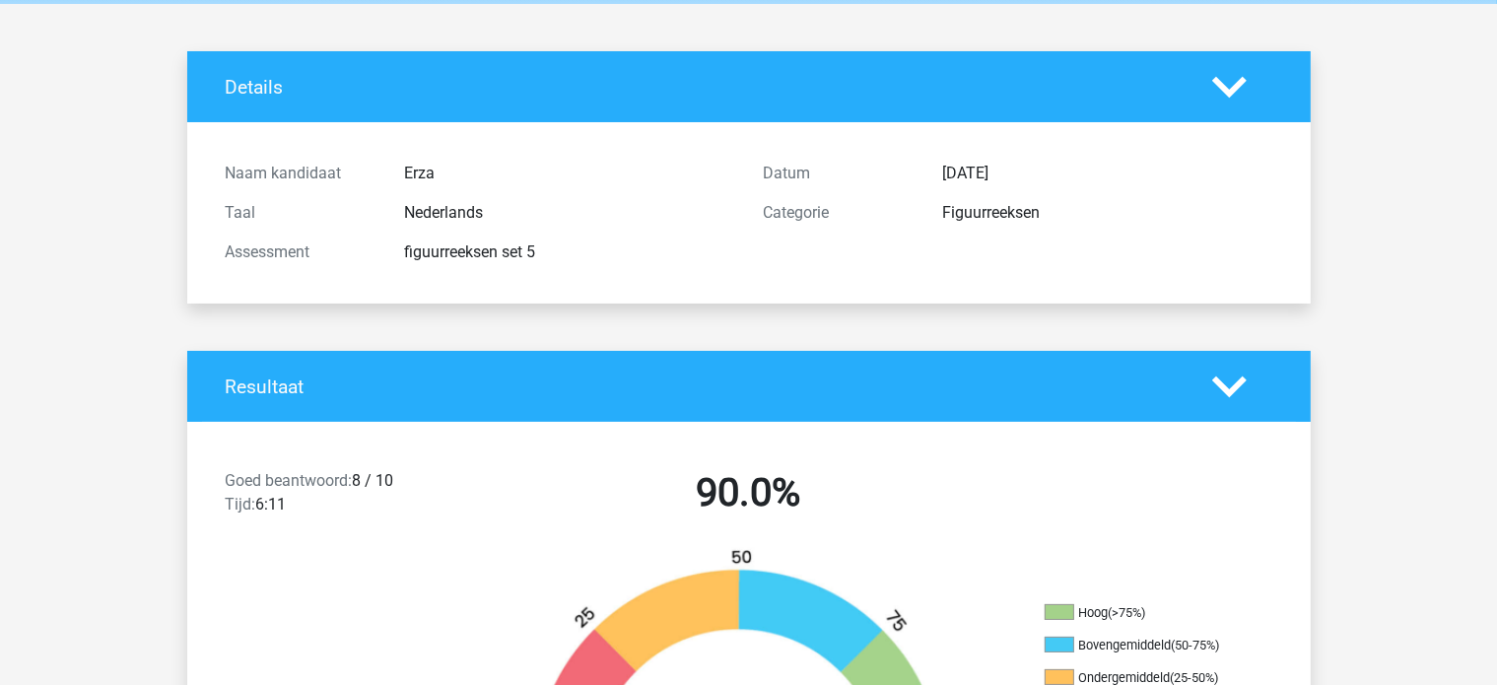
scroll to position [0, 0]
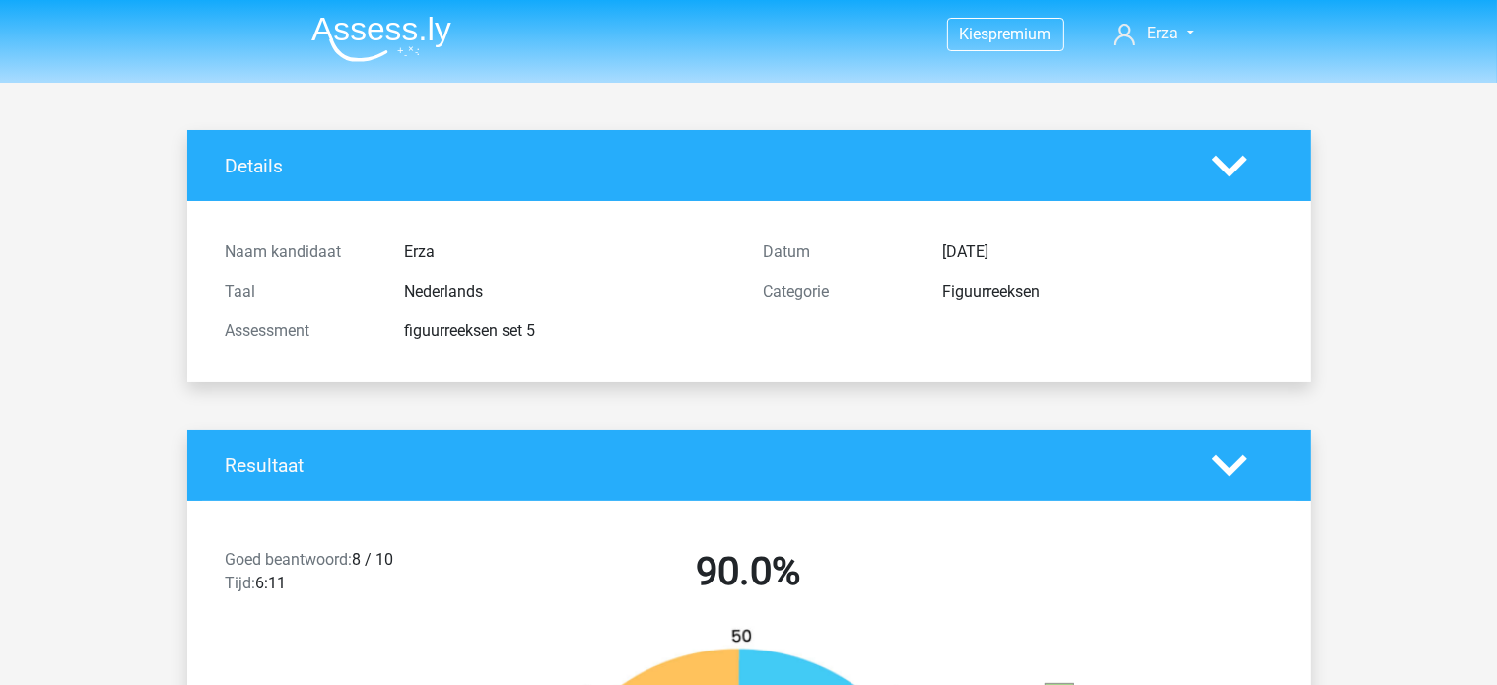
click at [357, 48] on img at bounding box center [381, 39] width 140 height 46
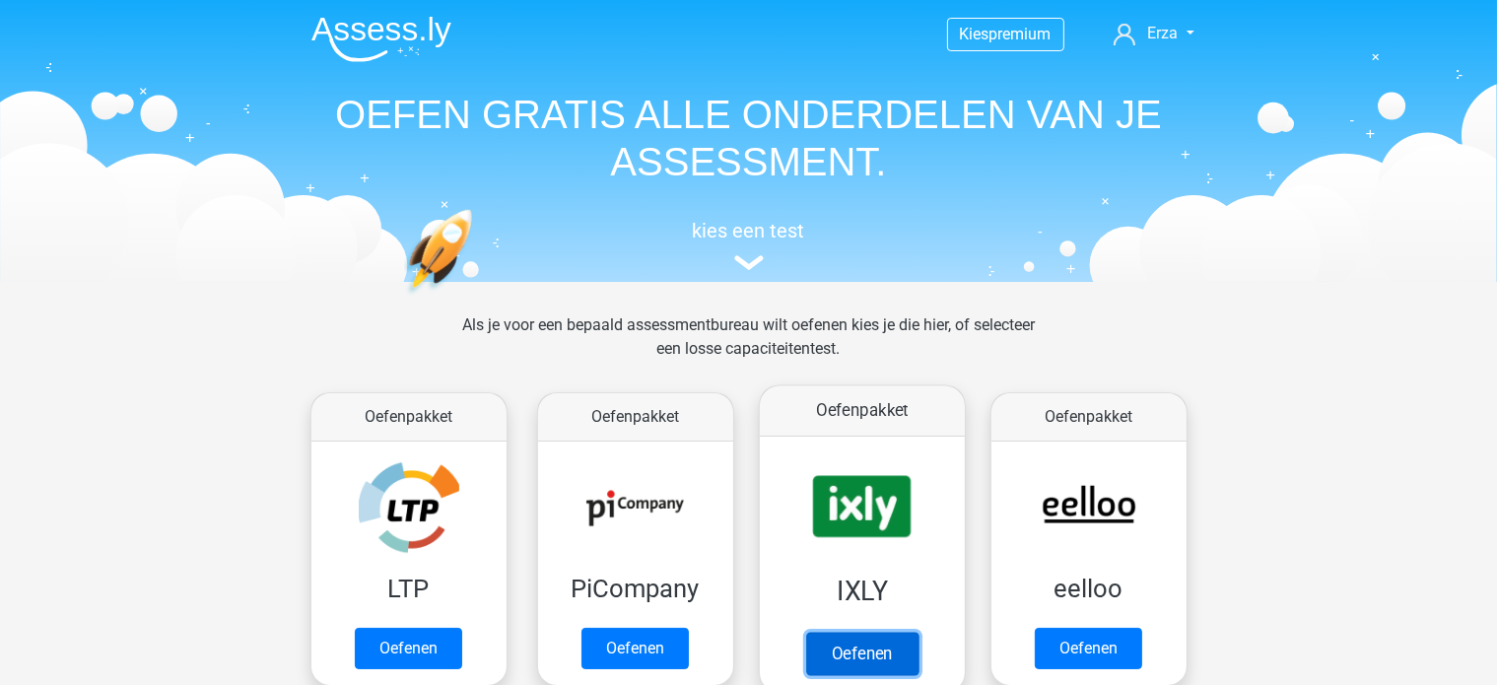
click at [892, 632] on link "Oefenen" at bounding box center [861, 653] width 112 height 43
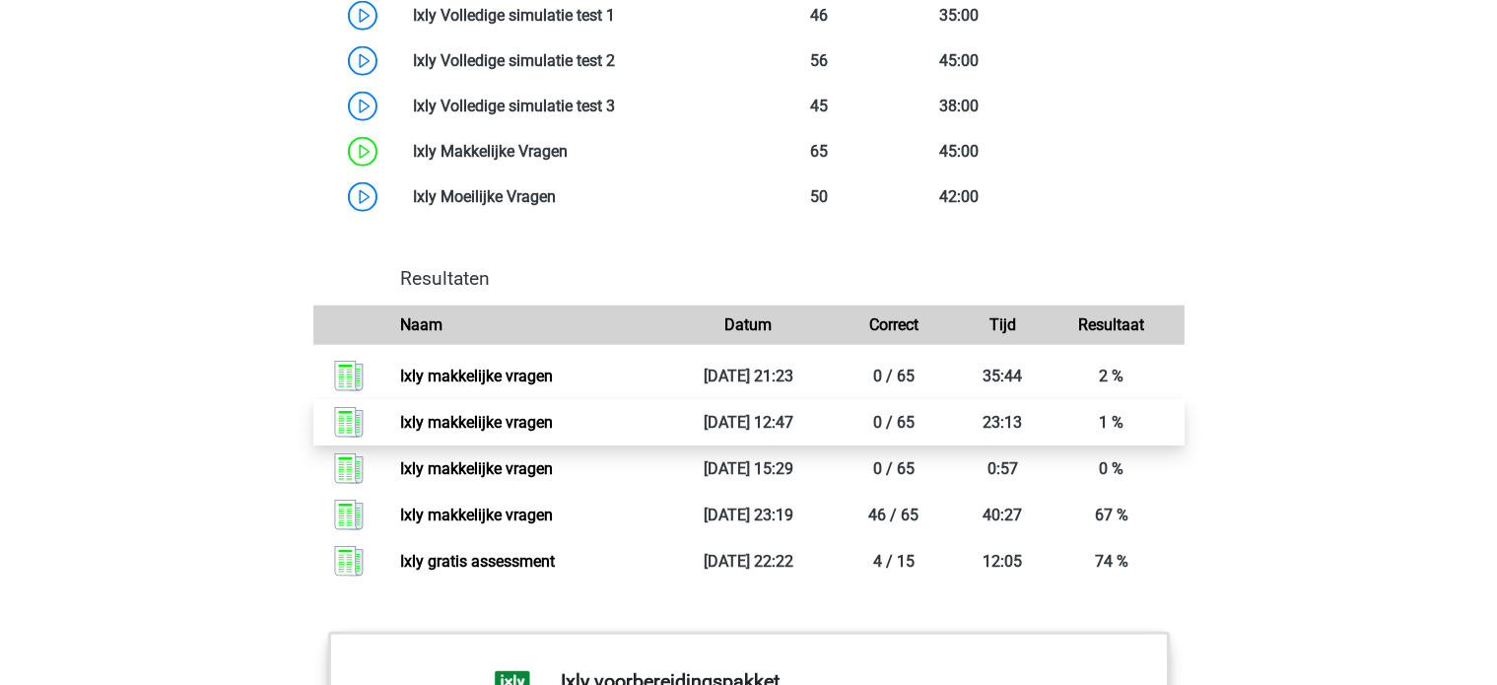
scroll to position [1774, 0]
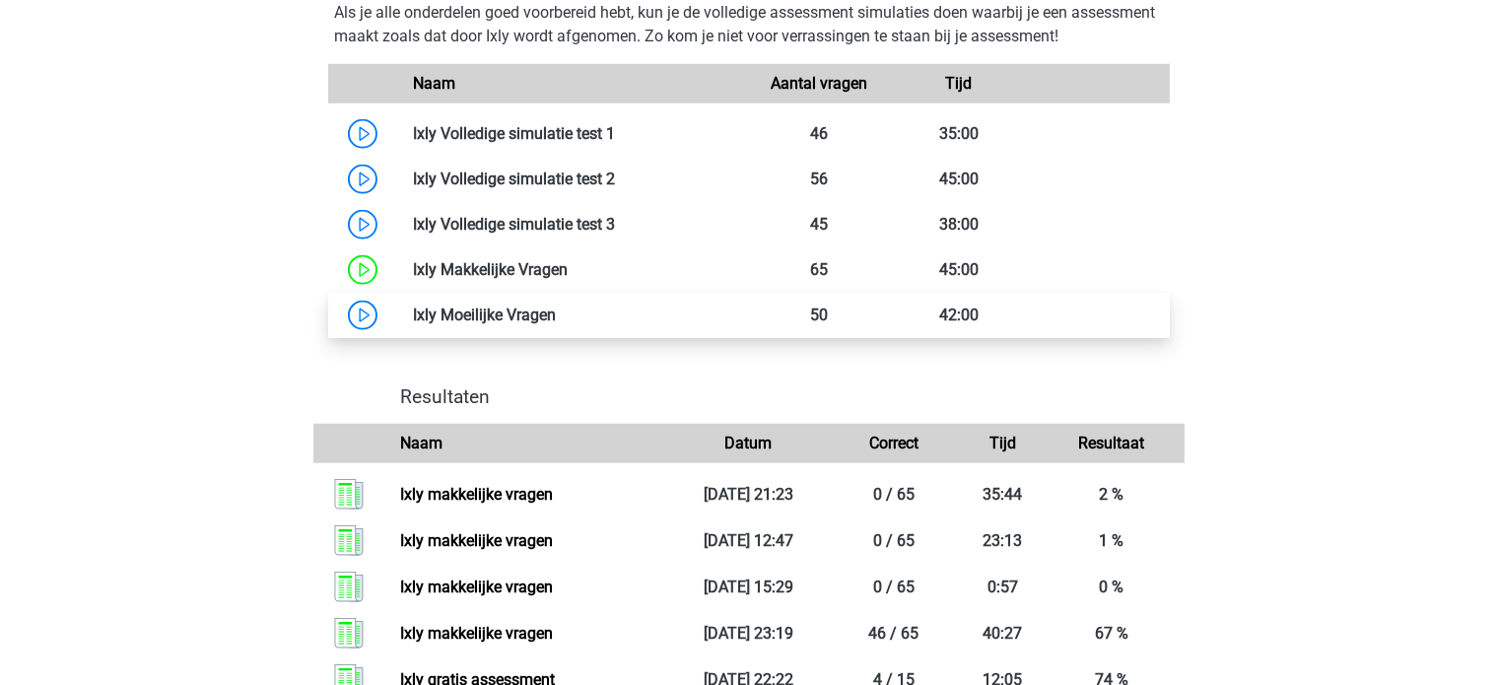
click at [556, 306] on link at bounding box center [556, 315] width 0 height 19
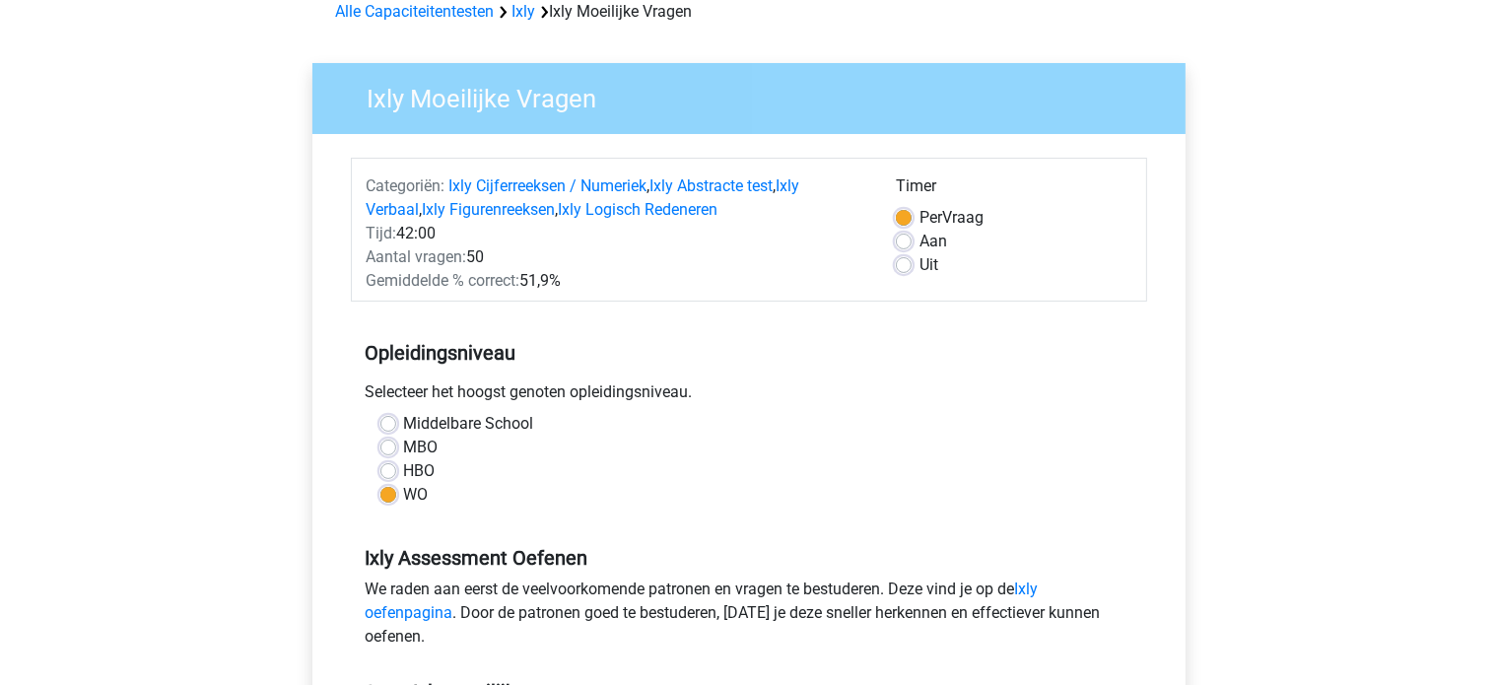
scroll to position [394, 0]
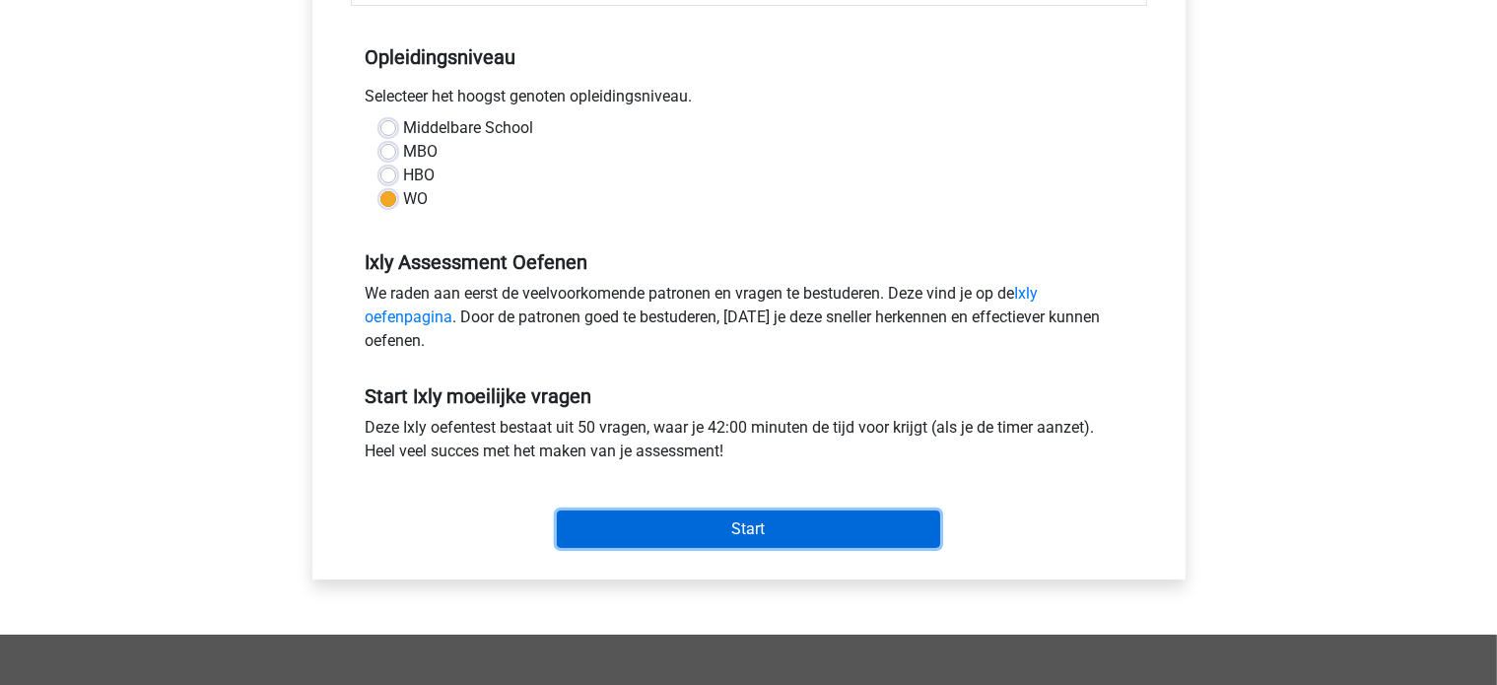
click at [863, 526] on input "Start" at bounding box center [748, 529] width 383 height 37
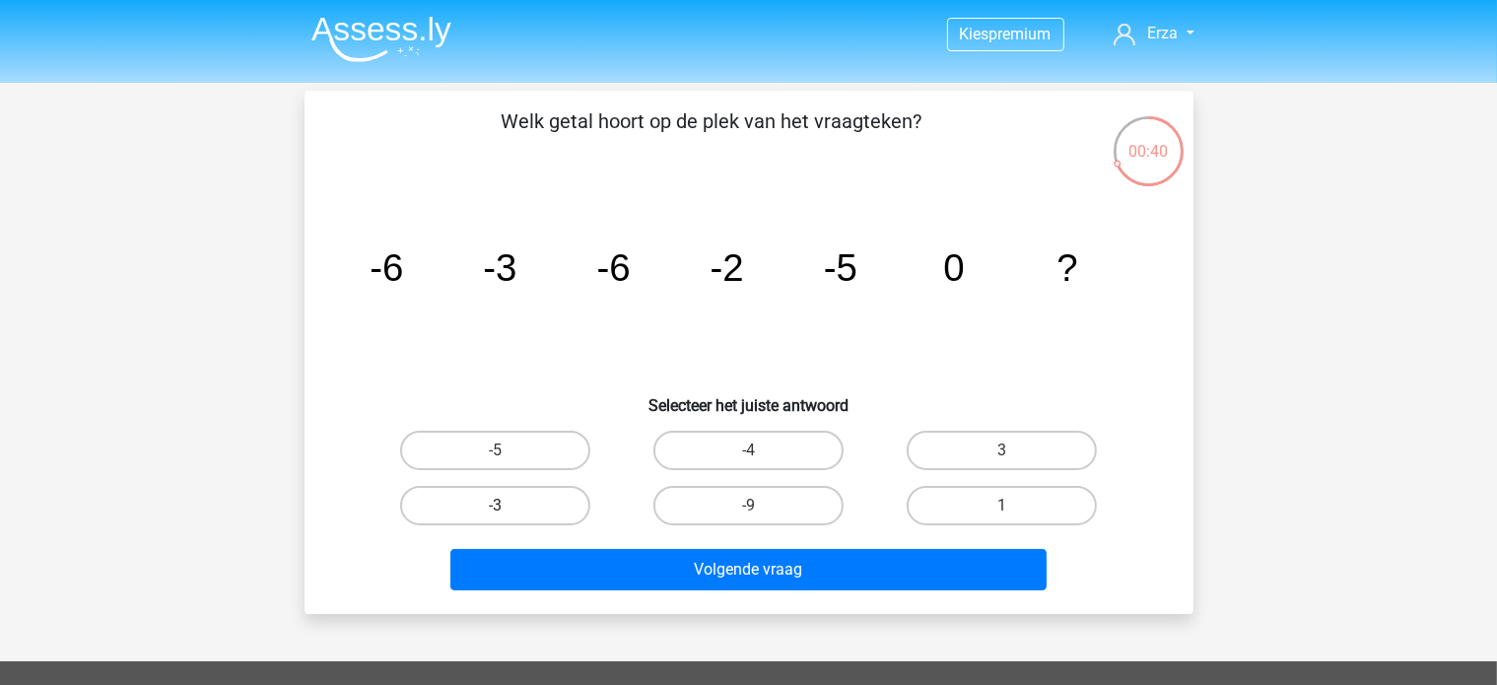
click at [536, 499] on label "-3" at bounding box center [495, 505] width 190 height 39
click at [508, 506] on input "-3" at bounding box center [501, 512] width 13 height 13
radio input "true"
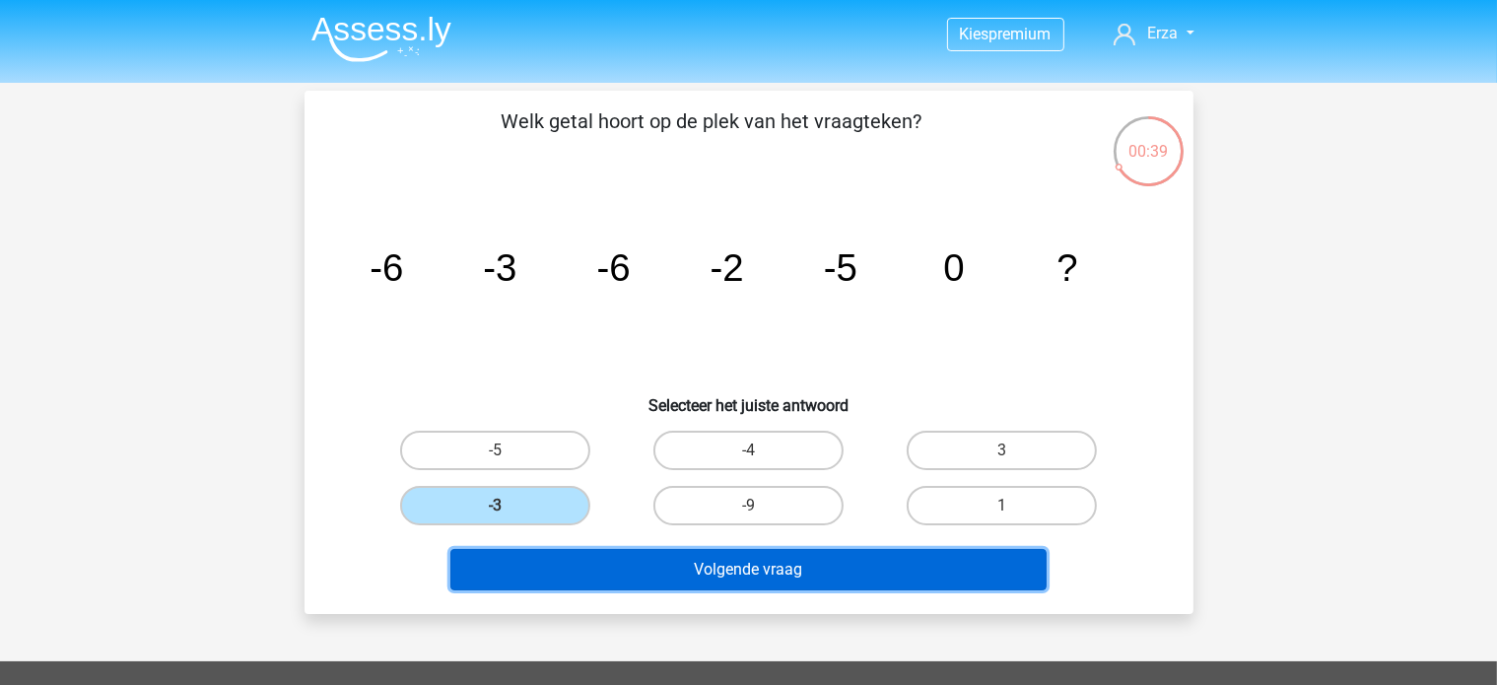
click at [560, 567] on button "Volgende vraag" at bounding box center [748, 569] width 596 height 41
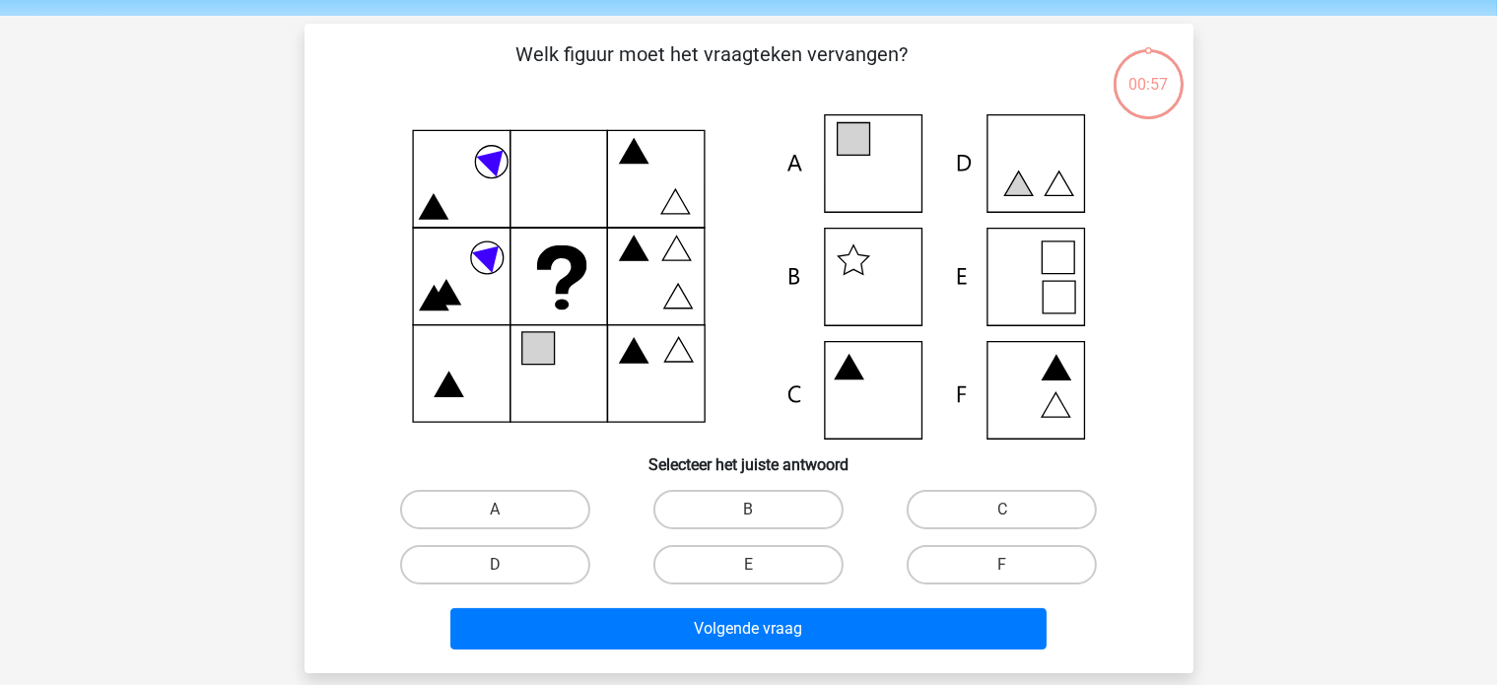
scroll to position [91, 0]
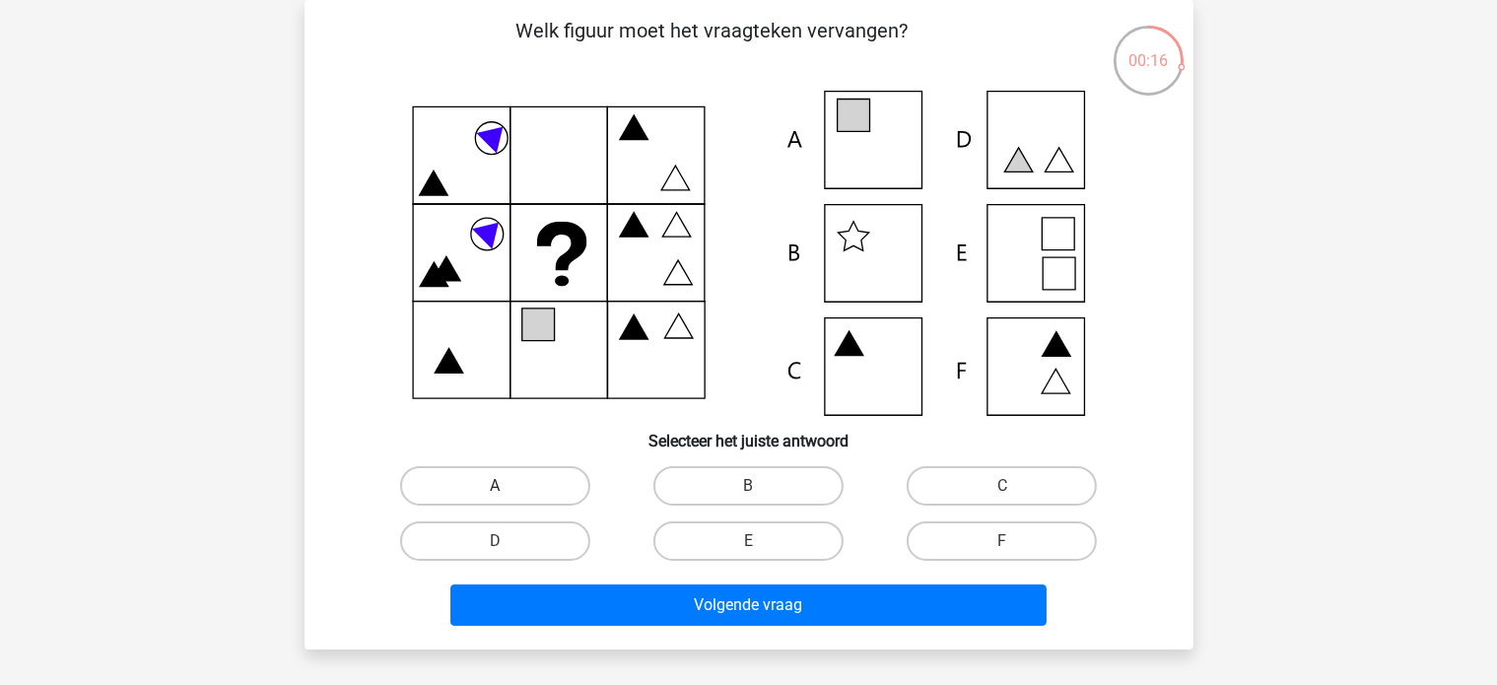
click at [537, 476] on label "A" at bounding box center [495, 485] width 190 height 39
click at [508, 486] on input "A" at bounding box center [501, 492] width 13 height 13
radio input "true"
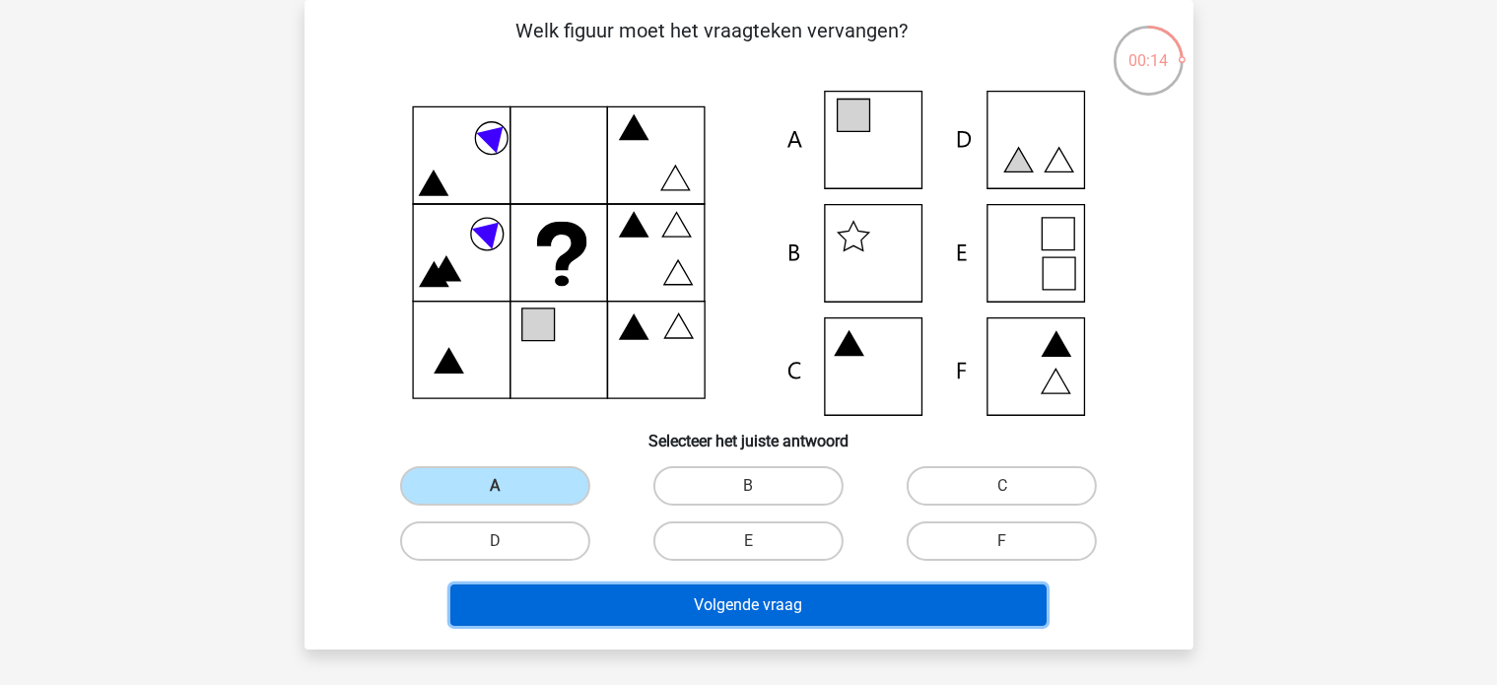
click at [644, 609] on button "Volgende vraag" at bounding box center [748, 604] width 596 height 41
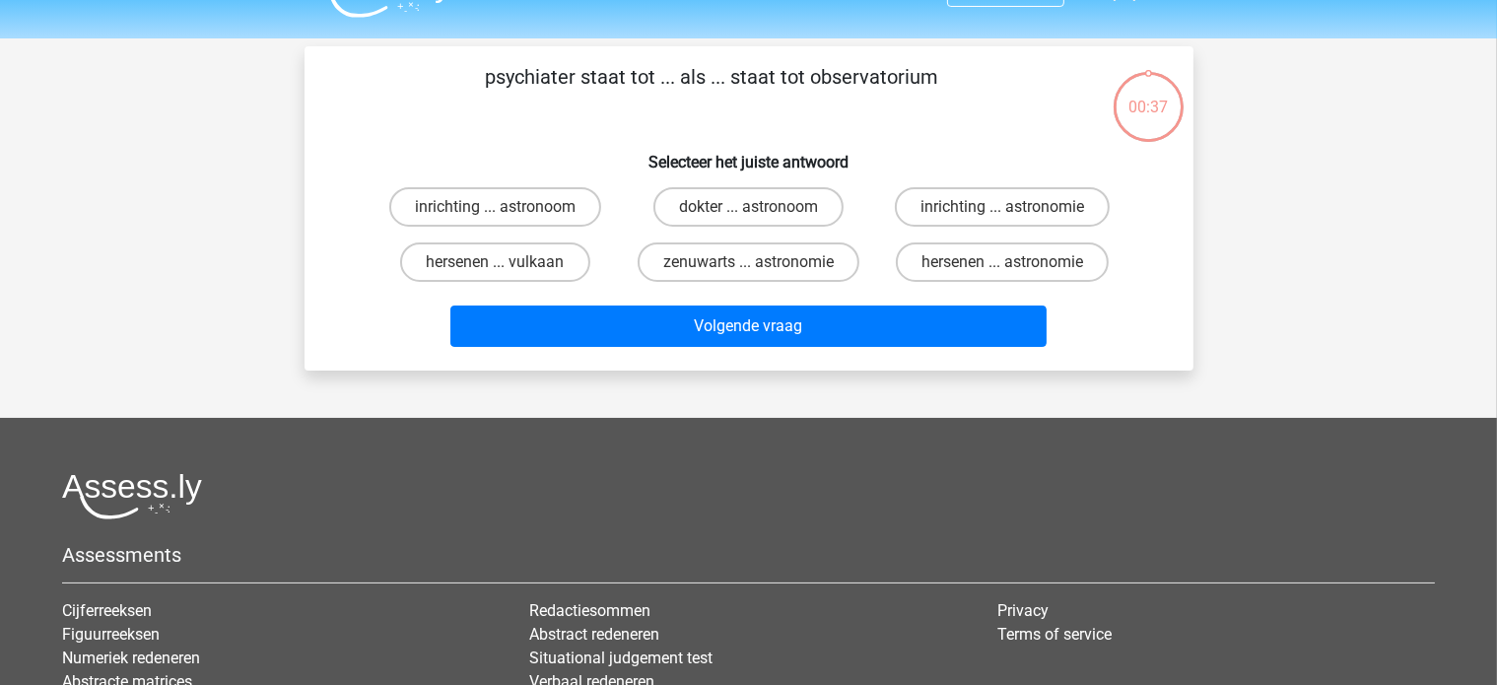
scroll to position [0, 0]
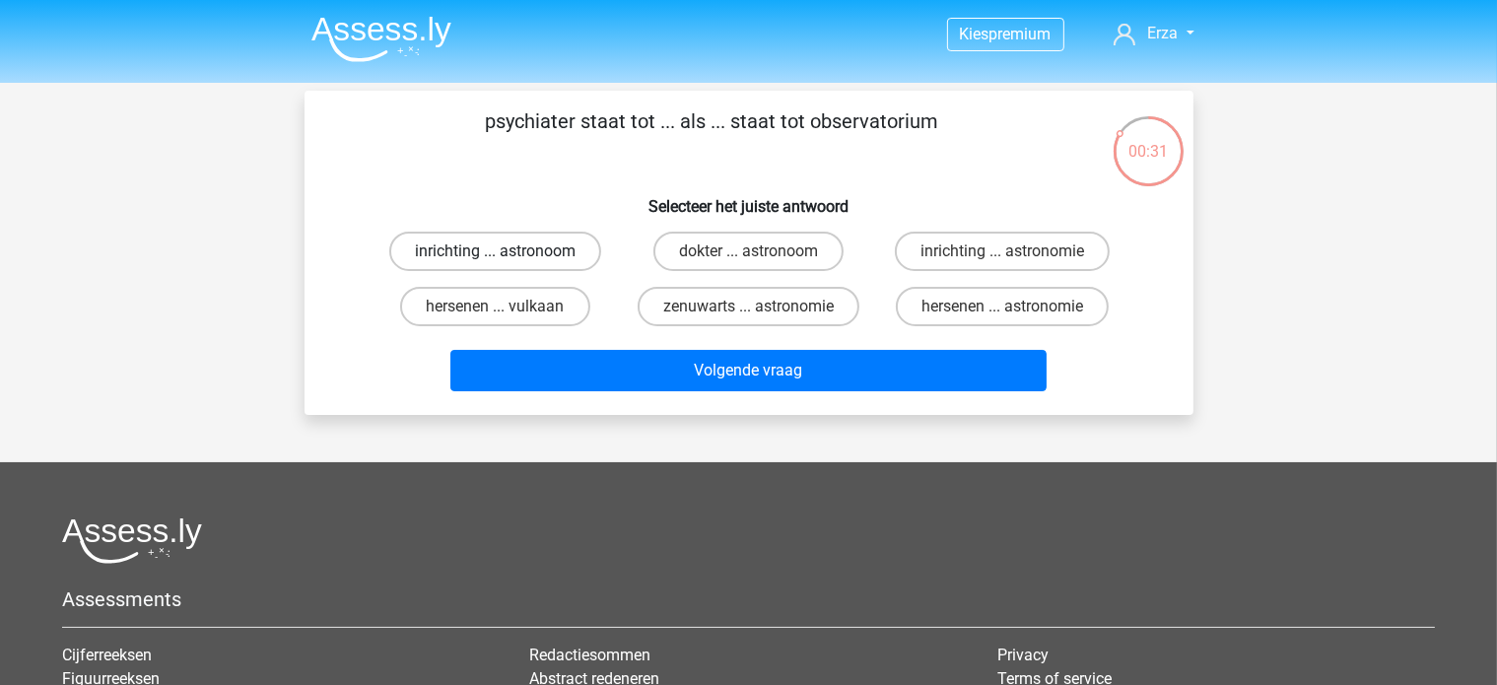
click at [491, 267] on label "inrichting ... astronoom" at bounding box center [495, 251] width 212 height 39
click at [495, 264] on input "inrichting ... astronoom" at bounding box center [501, 257] width 13 height 13
radio input "true"
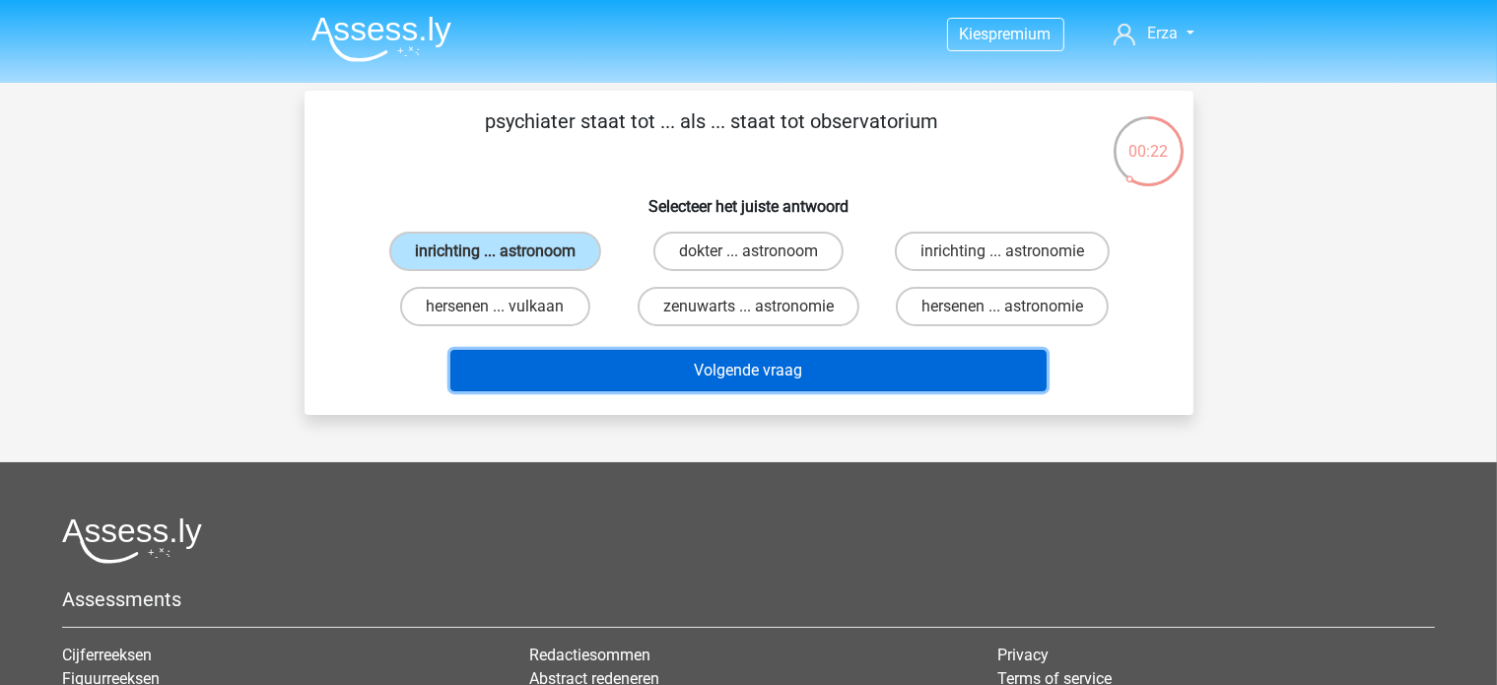
click at [577, 366] on button "Volgende vraag" at bounding box center [748, 370] width 596 height 41
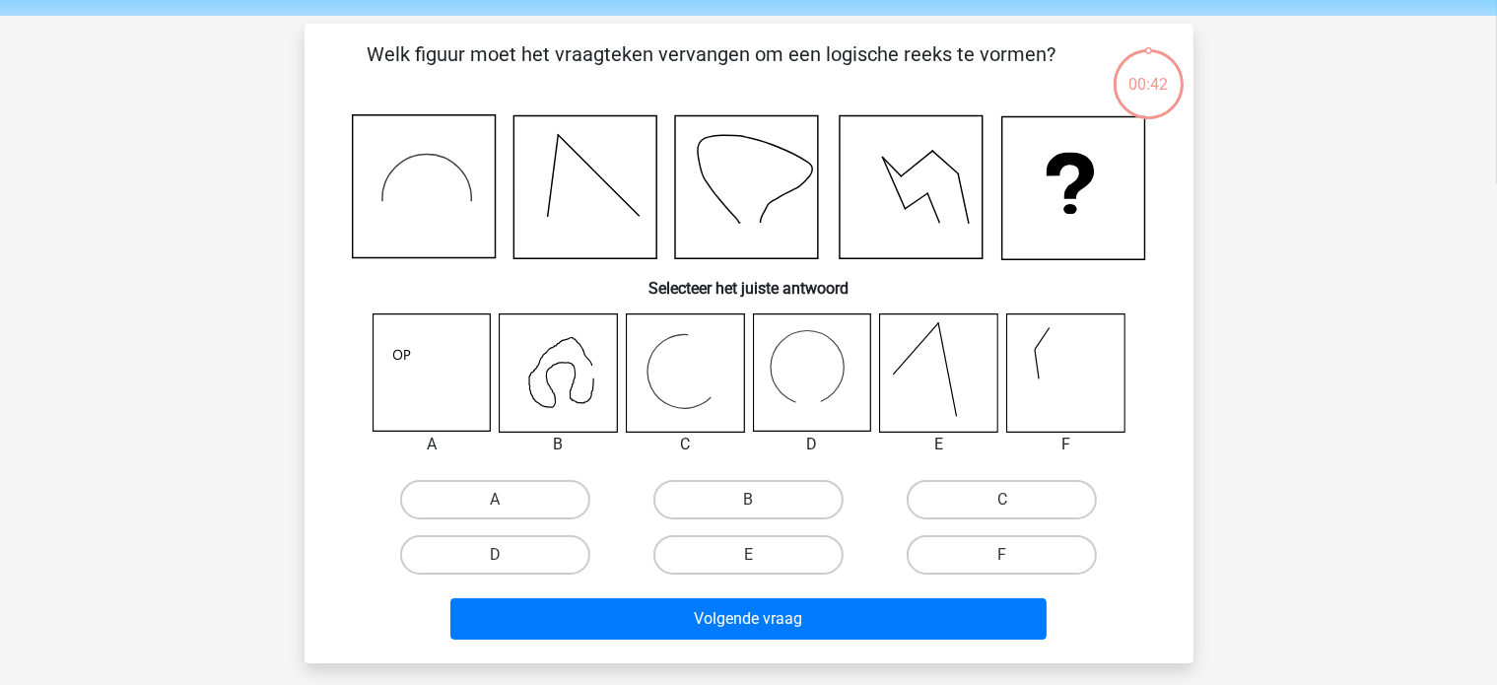
scroll to position [91, 0]
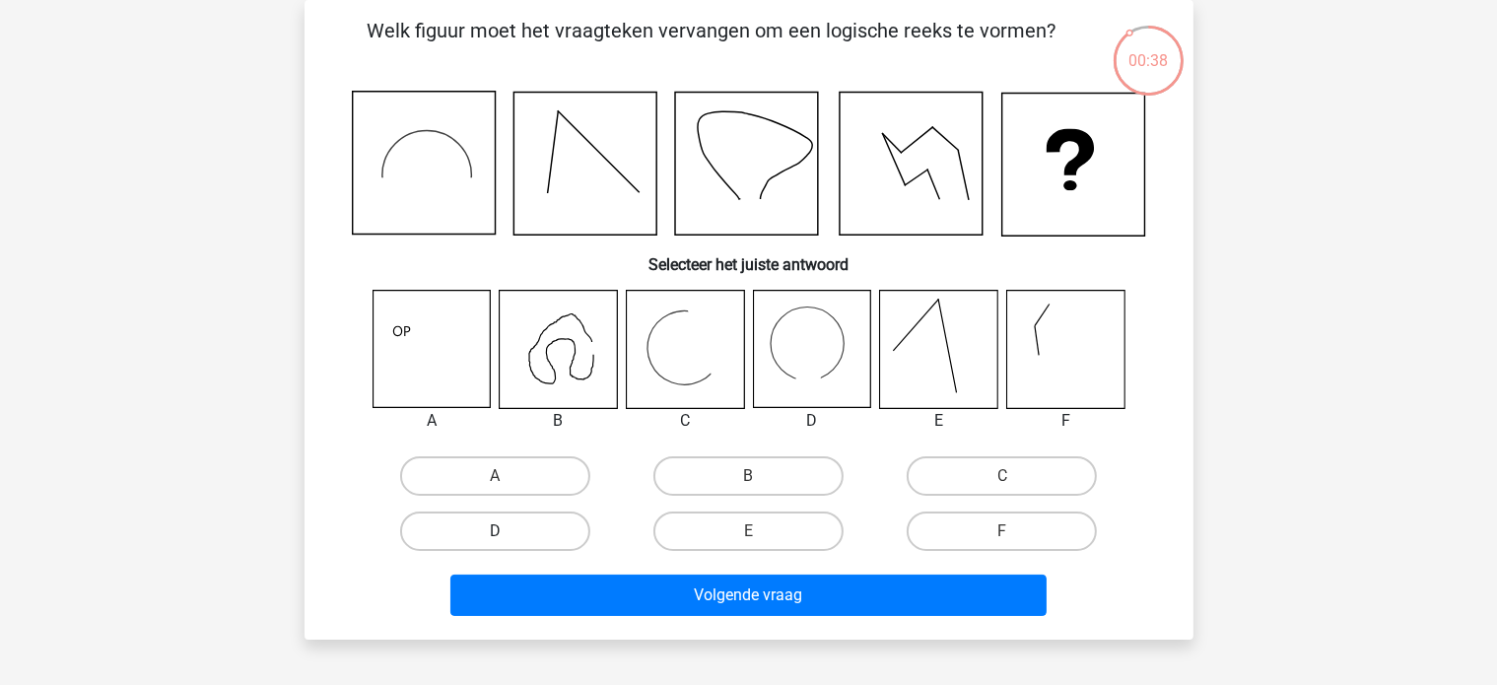
click at [513, 519] on label "D" at bounding box center [495, 531] width 190 height 39
click at [508, 531] on input "D" at bounding box center [501, 537] width 13 height 13
radio input "true"
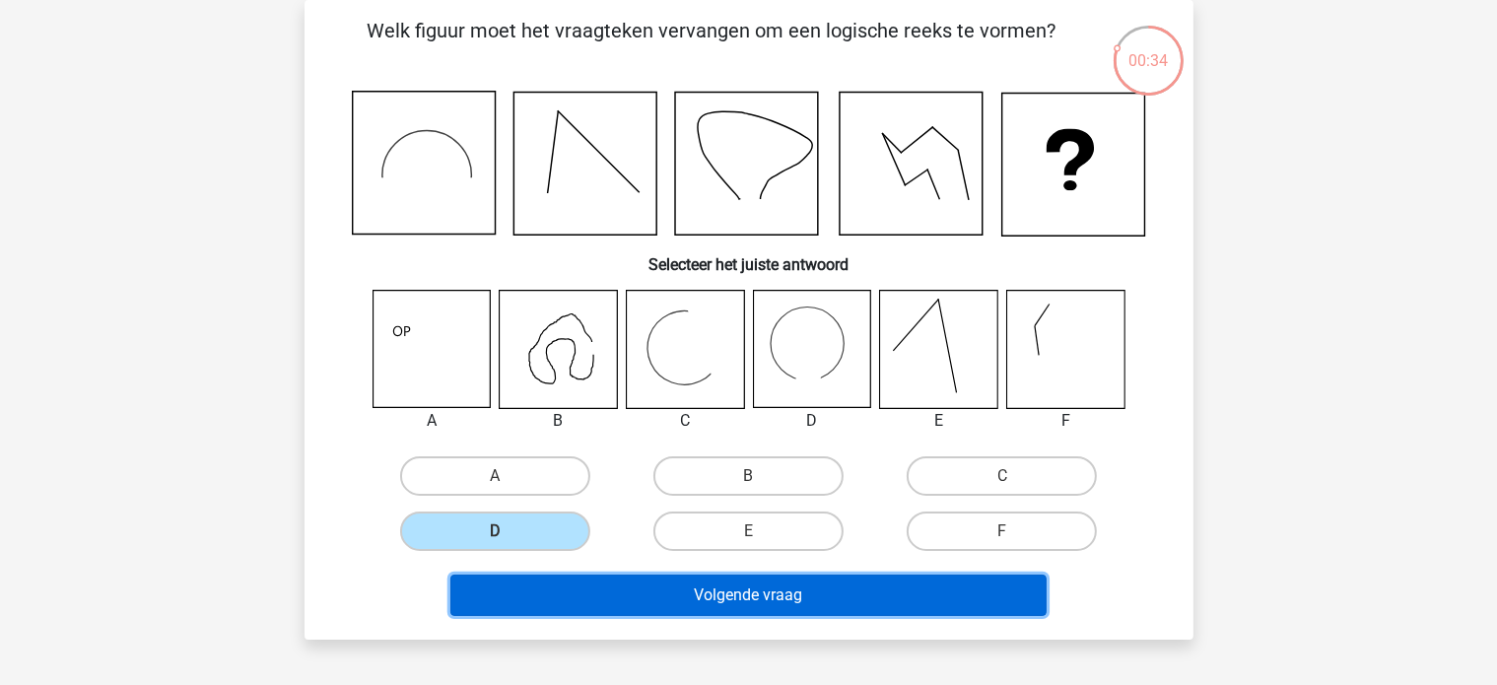
click at [517, 594] on button "Volgende vraag" at bounding box center [748, 595] width 596 height 41
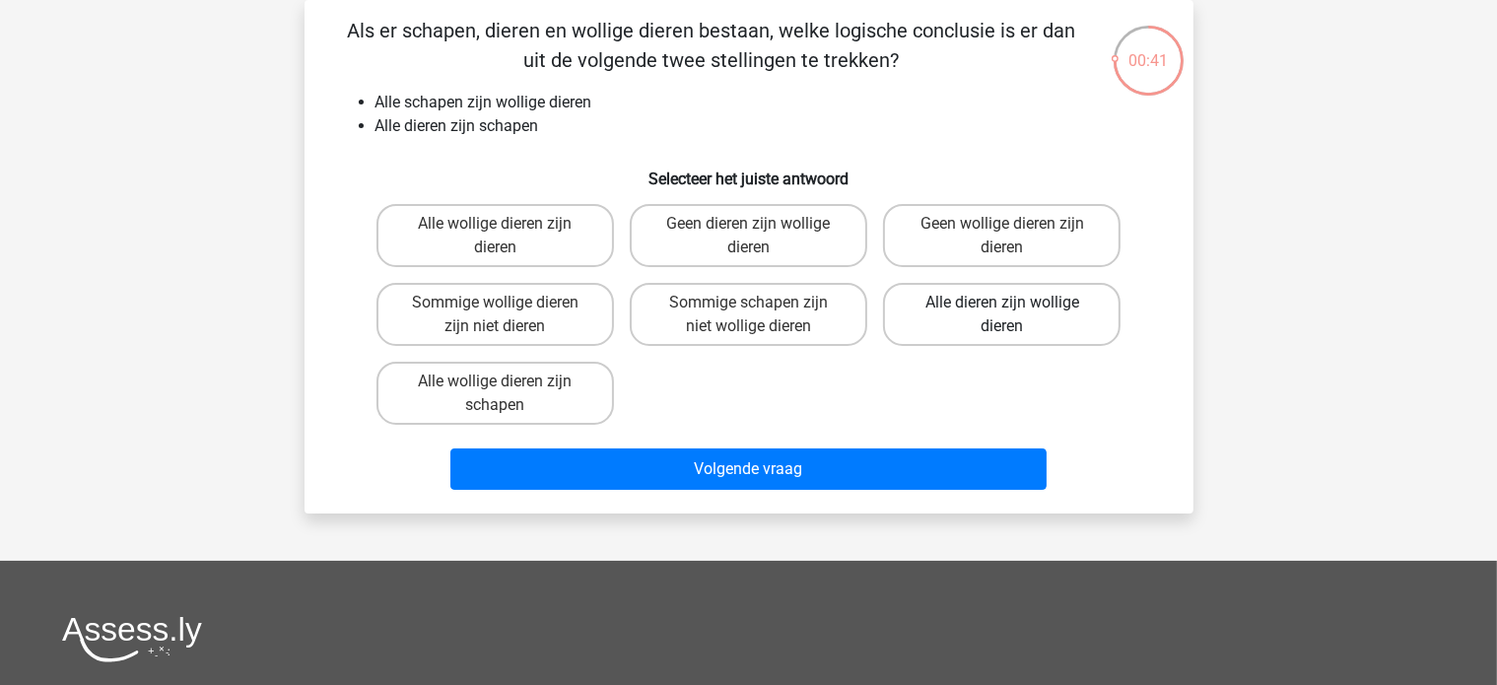
click at [1035, 297] on label "Alle dieren zijn wollige dieren" at bounding box center [1002, 314] width 238 height 63
click at [1015, 303] on input "Alle dieren zijn wollige dieren" at bounding box center [1008, 309] width 13 height 13
radio input "true"
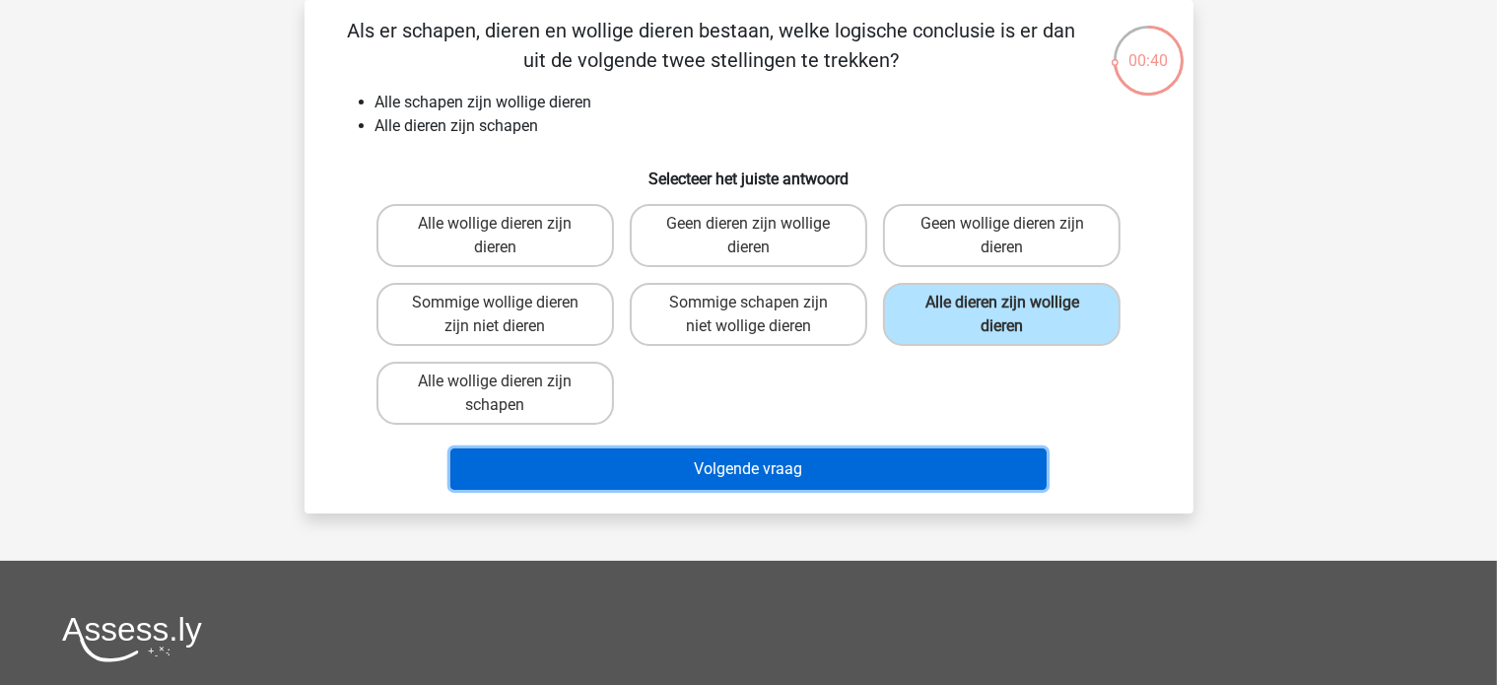
click at [825, 460] on button "Volgende vraag" at bounding box center [748, 468] width 596 height 41
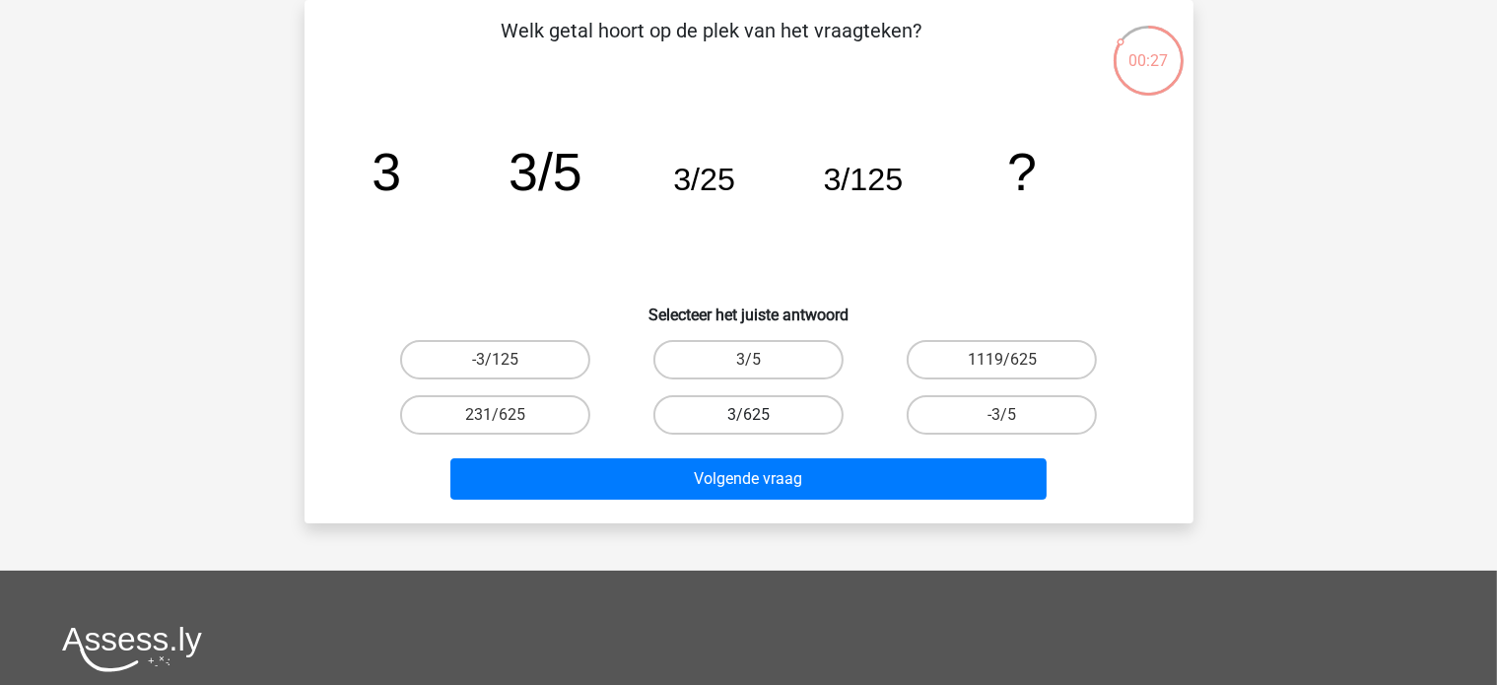
click at [781, 399] on label "3/625" at bounding box center [748, 414] width 190 height 39
click at [761, 415] on input "3/625" at bounding box center [754, 421] width 13 height 13
radio input "true"
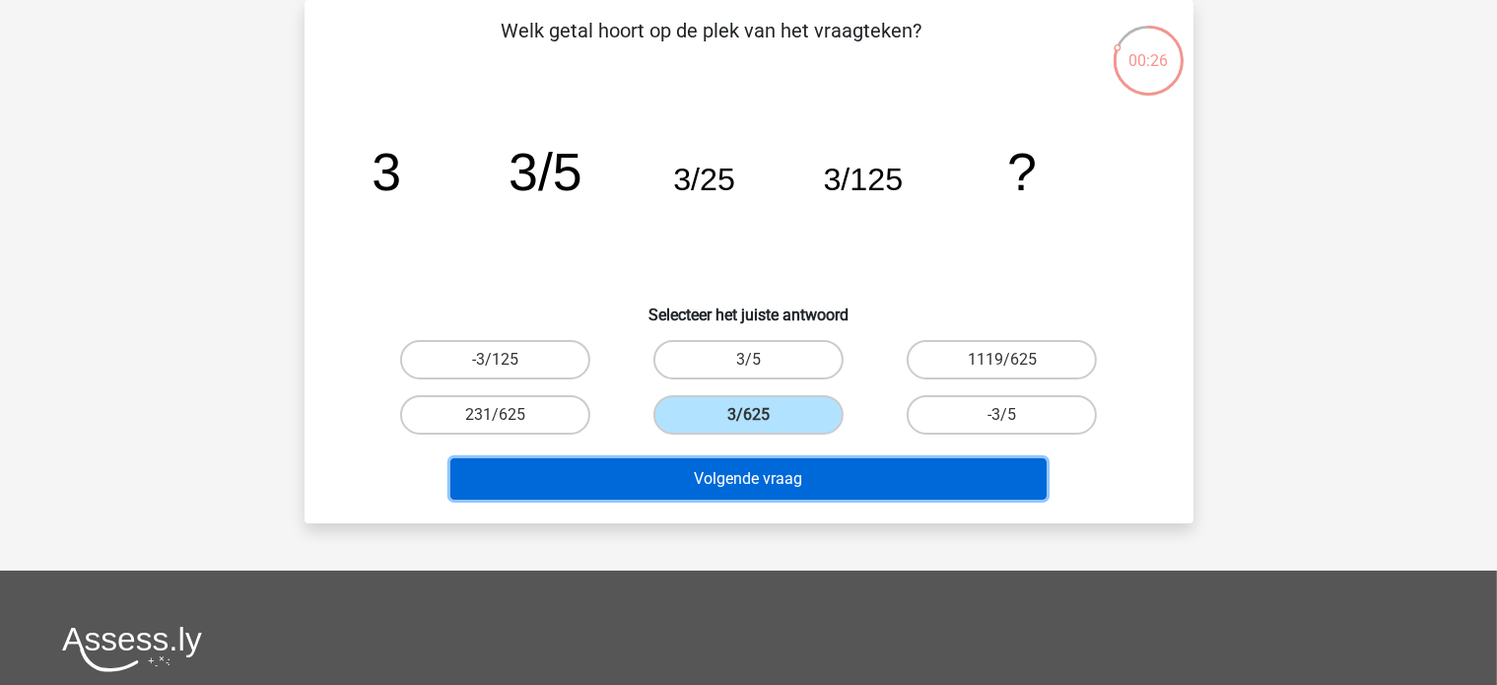
click at [729, 469] on button "Volgende vraag" at bounding box center [748, 478] width 596 height 41
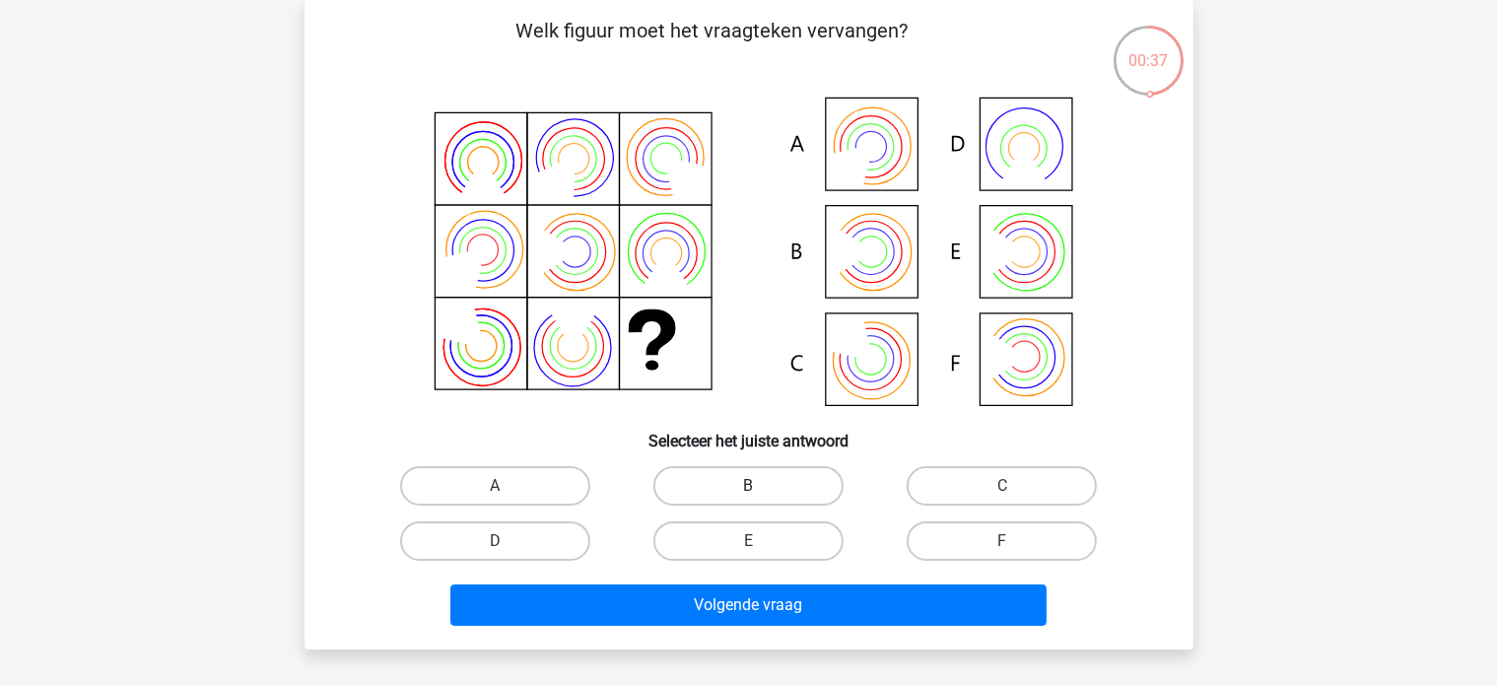
click at [739, 481] on label "B" at bounding box center [748, 485] width 190 height 39
click at [748, 486] on input "B" at bounding box center [754, 492] width 13 height 13
radio input "true"
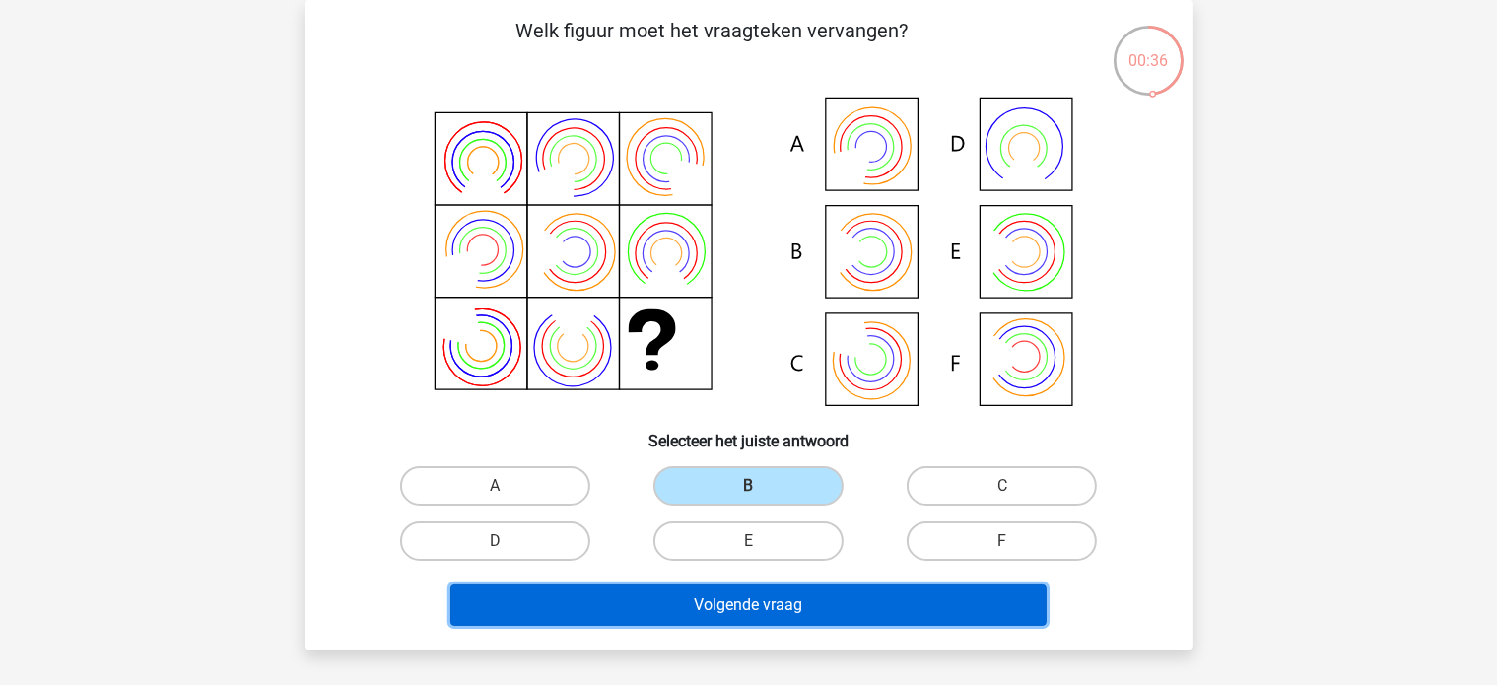
click at [709, 613] on button "Volgende vraag" at bounding box center [748, 604] width 596 height 41
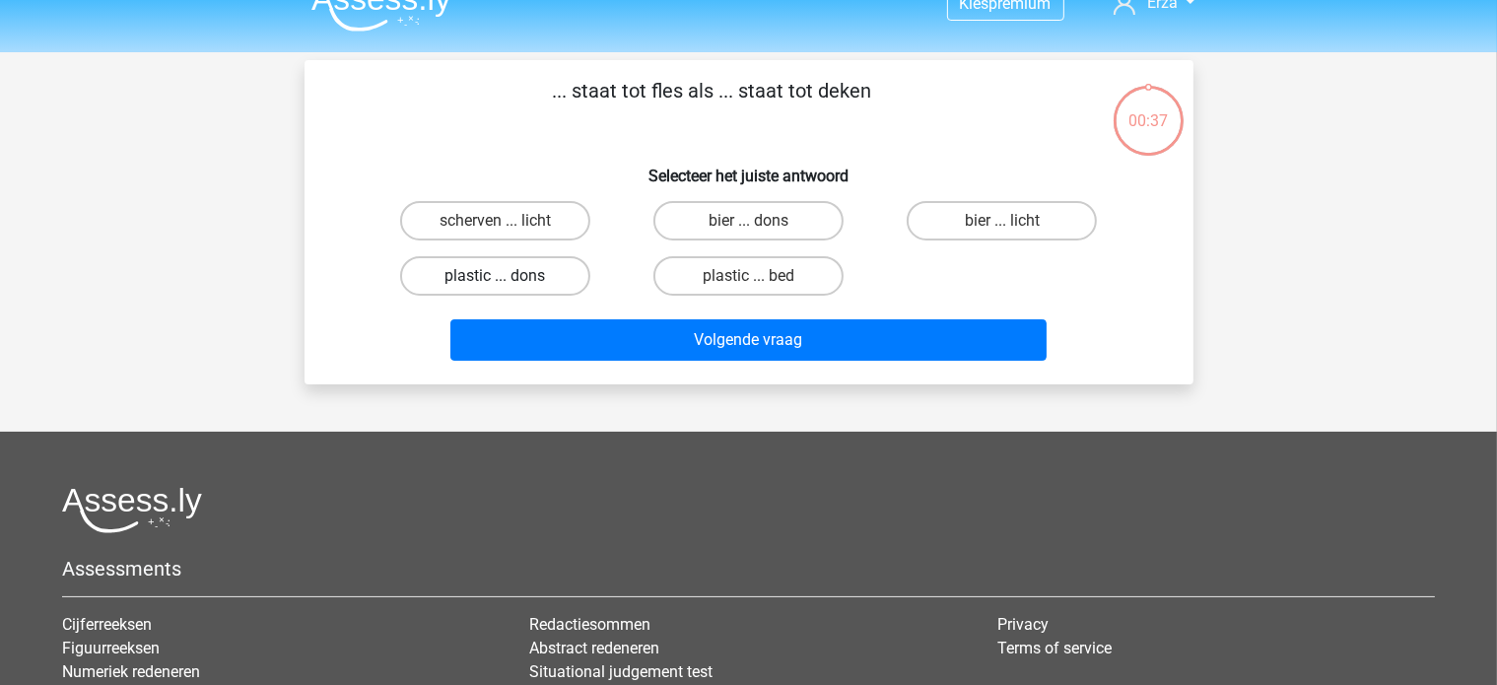
scroll to position [0, 0]
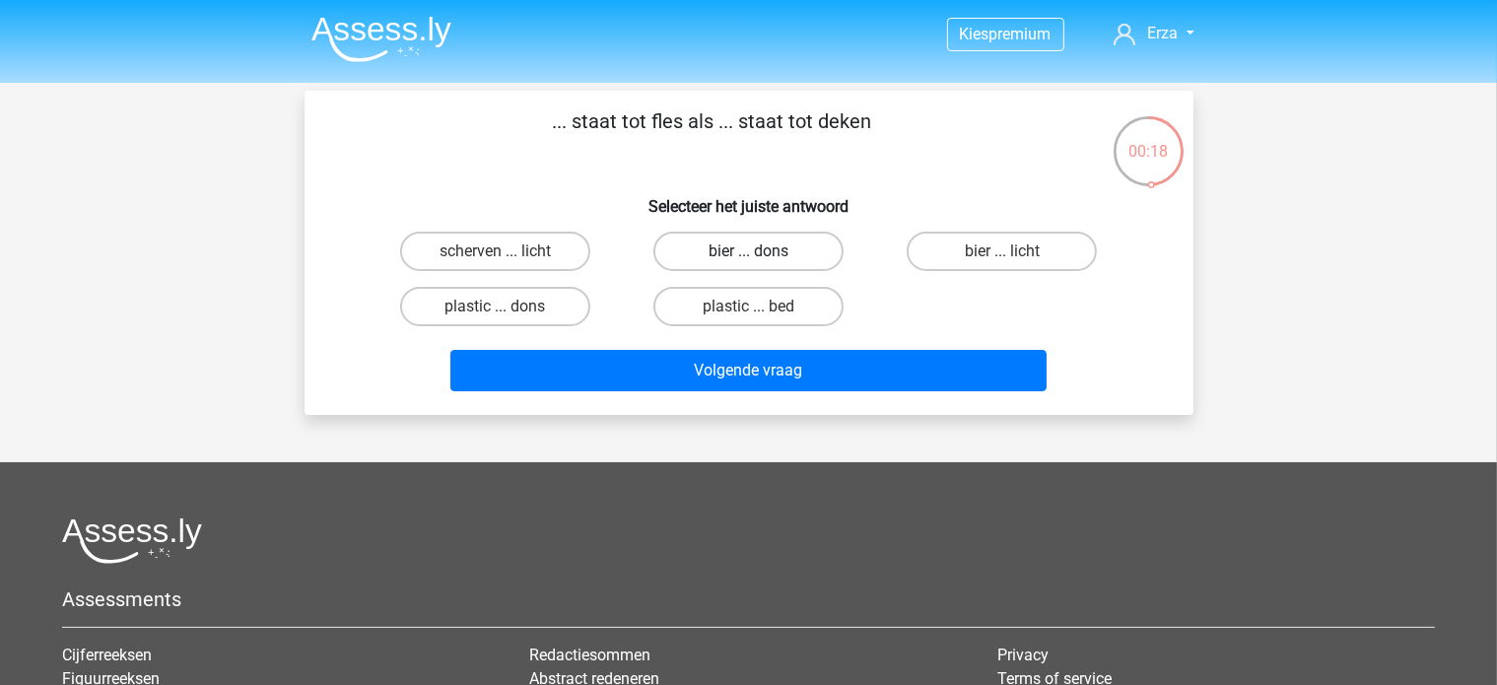
click at [675, 240] on label "bier ... dons" at bounding box center [748, 251] width 190 height 39
click at [748, 251] on input "bier ... dons" at bounding box center [754, 257] width 13 height 13
radio input "true"
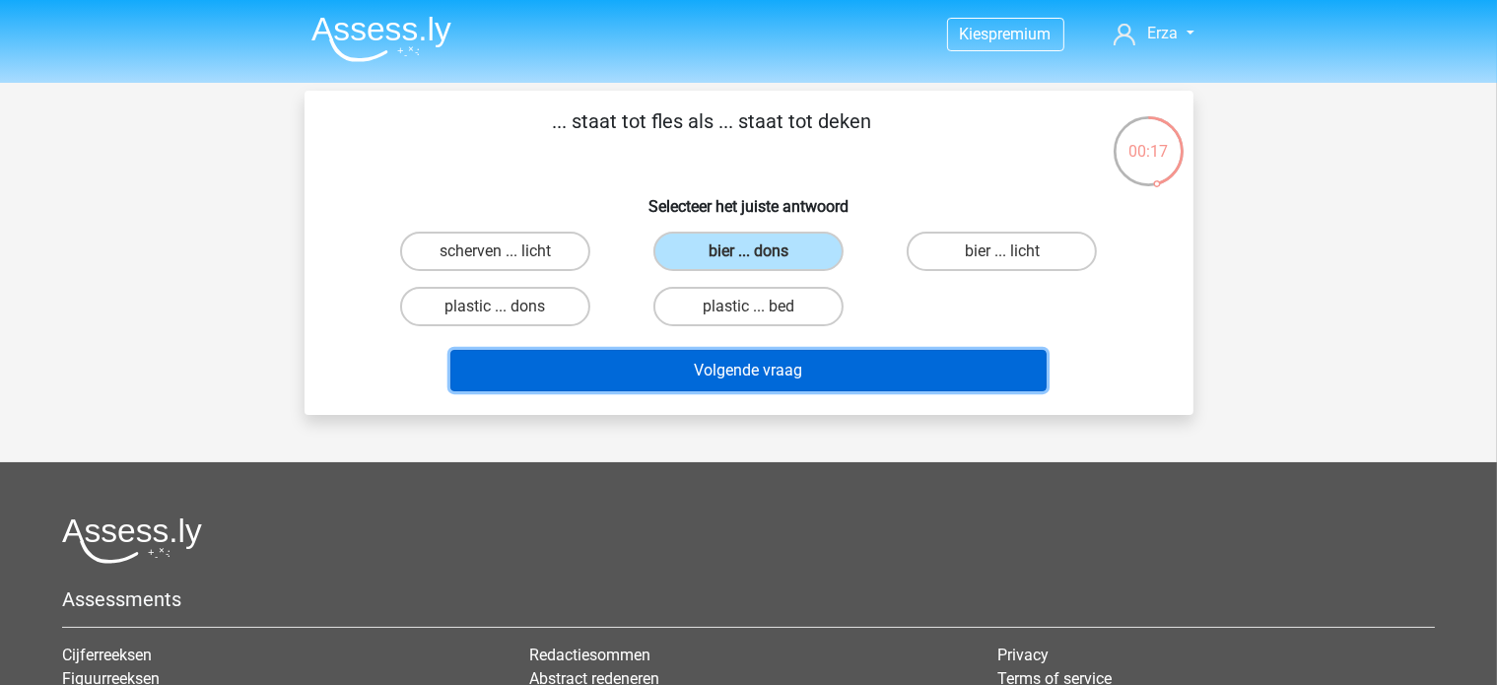
click at [620, 379] on button "Volgende vraag" at bounding box center [748, 370] width 596 height 41
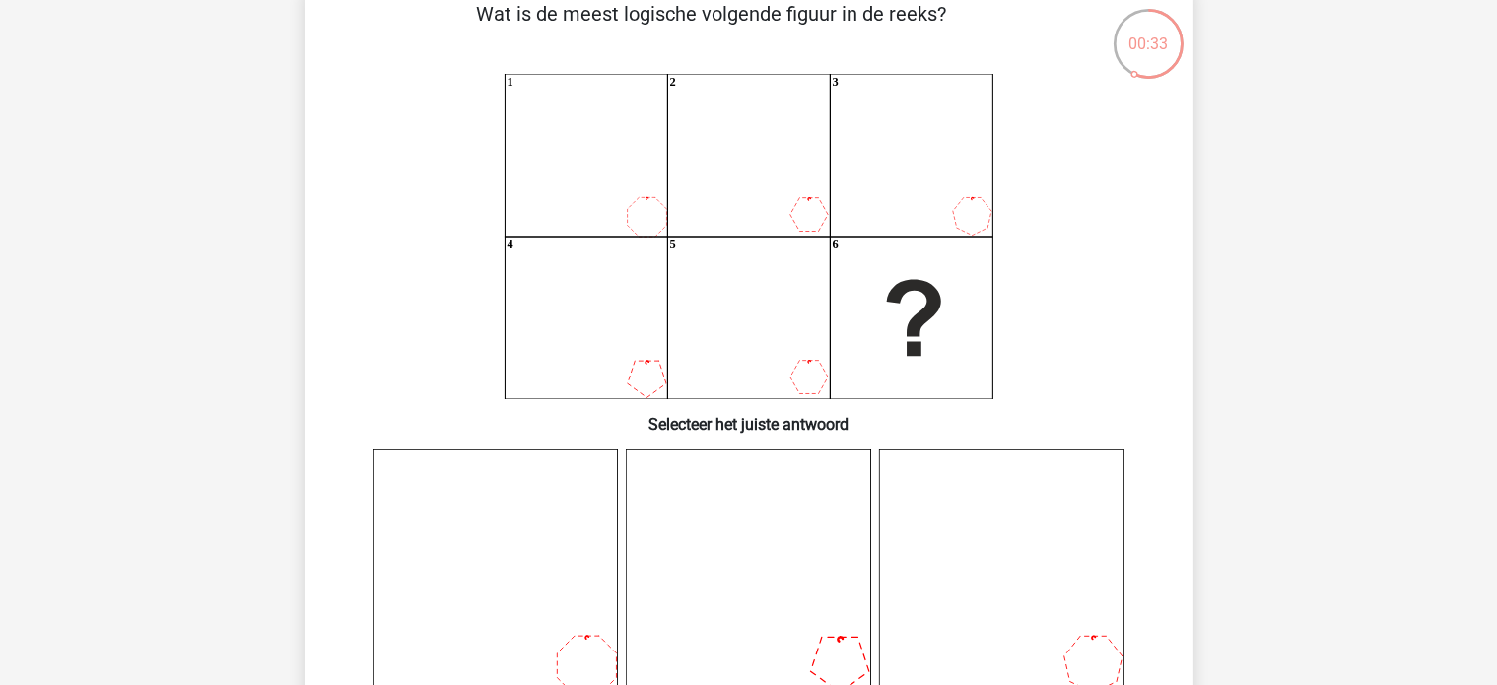
scroll to position [99, 0]
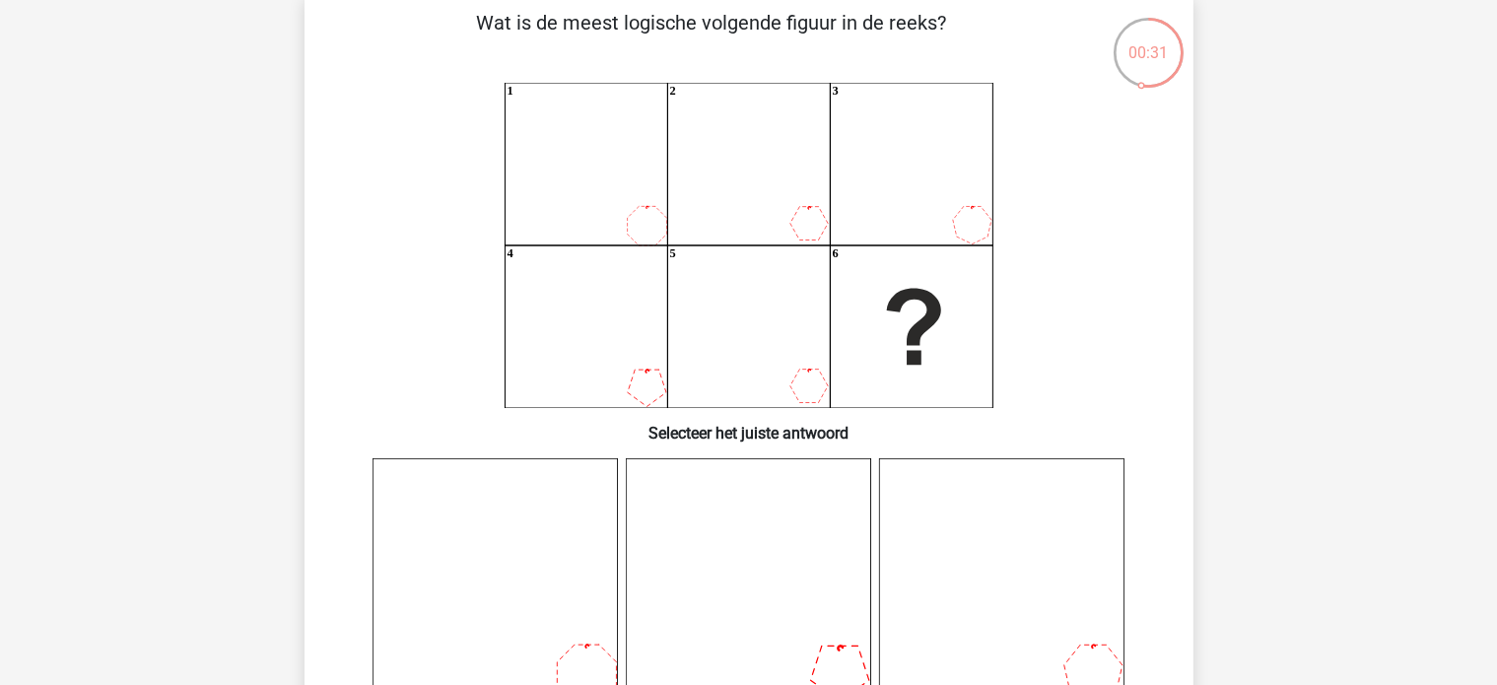
drag, startPoint x: 754, startPoint y: 241, endPoint x: 370, endPoint y: 220, distance: 385.0
click at [370, 220] on icon "1 2 3 4 5 6" at bounding box center [749, 245] width 794 height 325
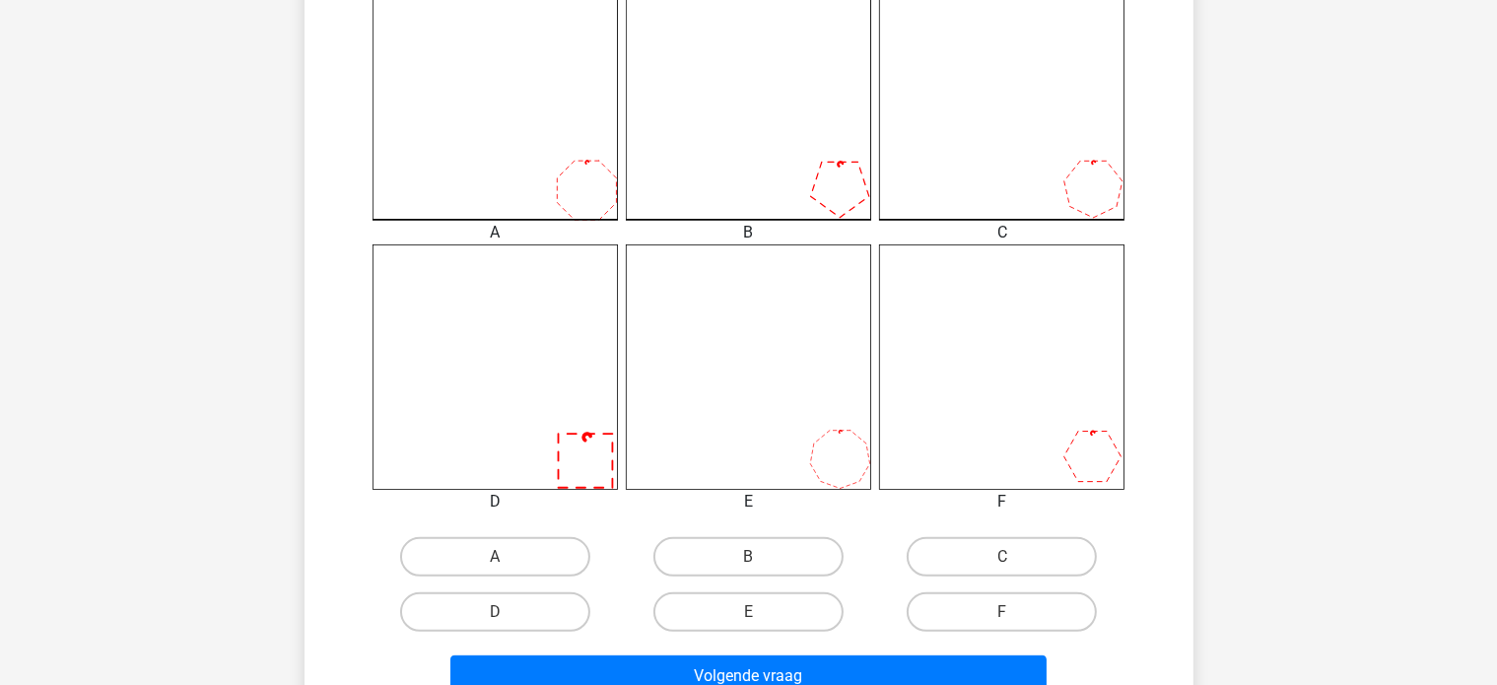
scroll to position [591, 0]
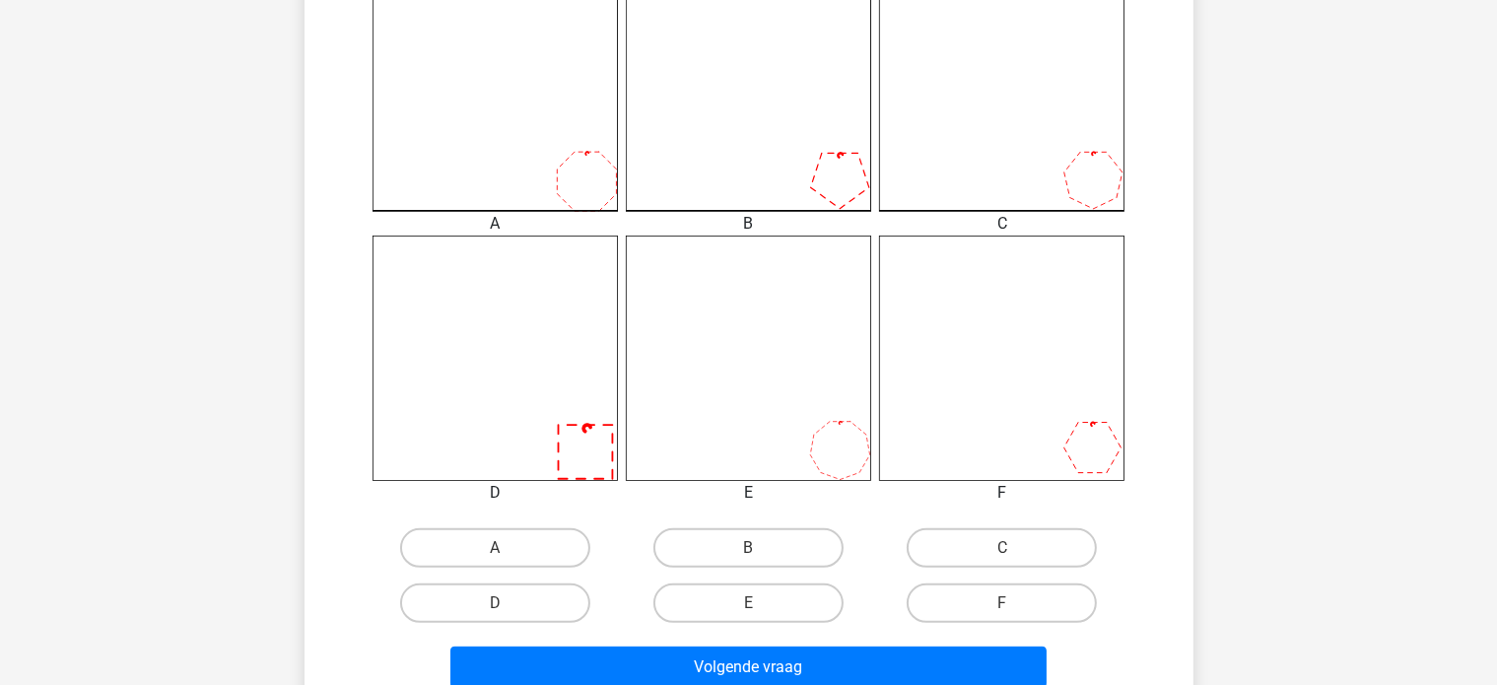
click at [438, 139] on icon at bounding box center [495, 88] width 245 height 245
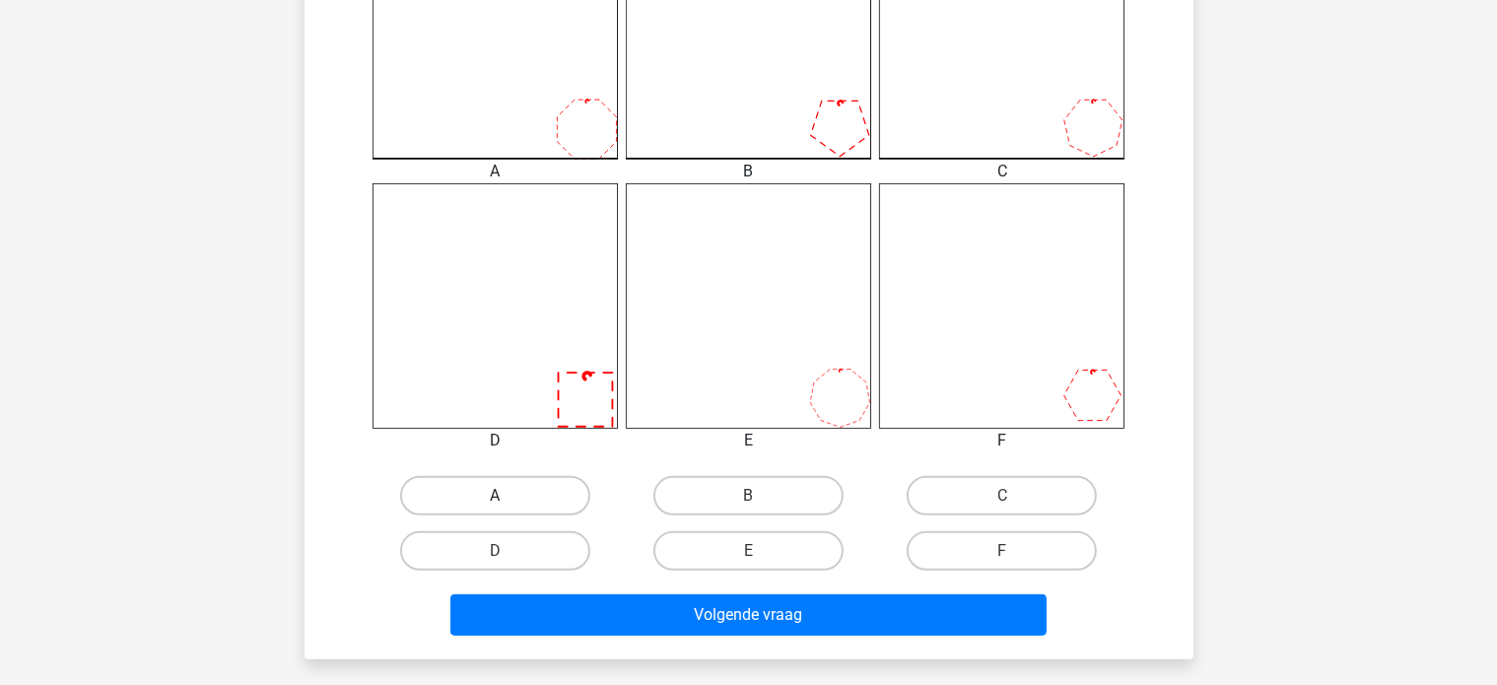
scroll to position [690, 0]
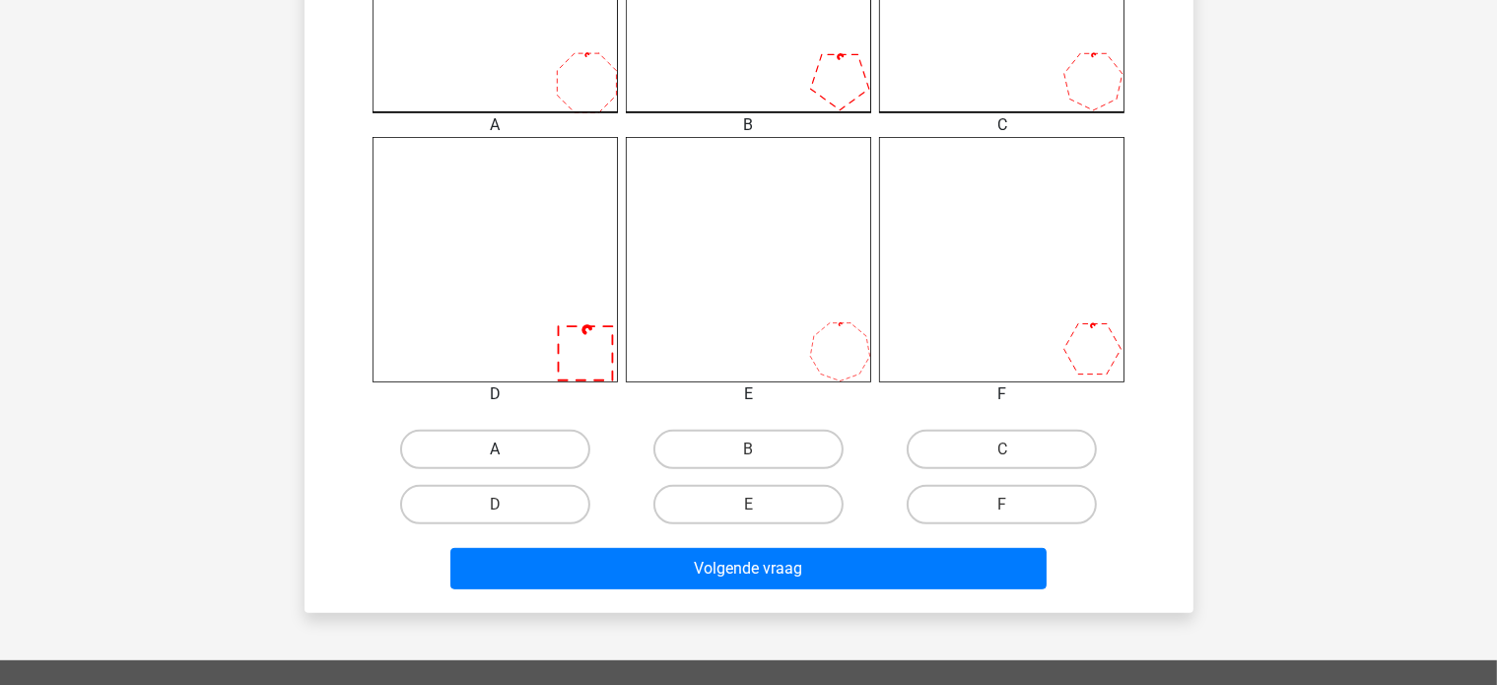
click at [522, 448] on label "A" at bounding box center [495, 449] width 190 height 39
click at [508, 449] on input "A" at bounding box center [501, 455] width 13 height 13
radio input "true"
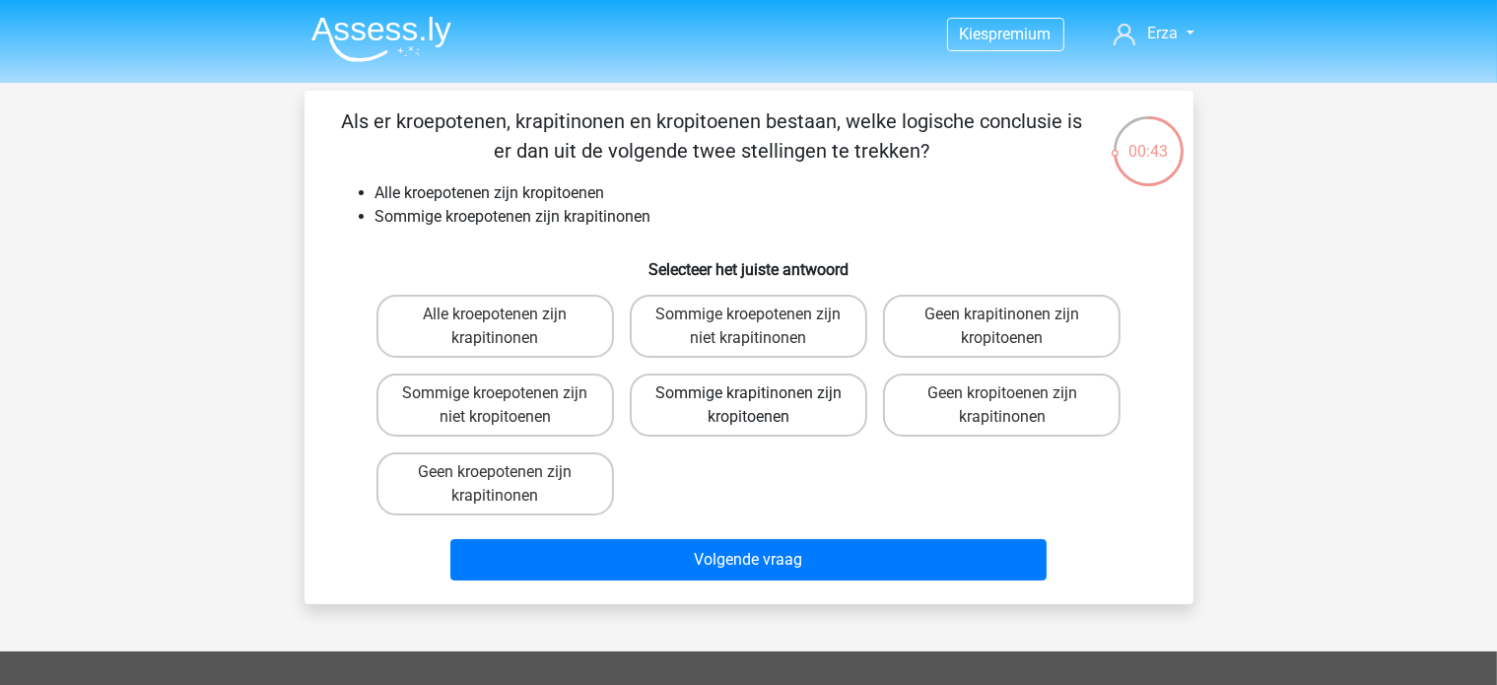
click at [740, 408] on label "Sommige krapitinonen zijn kropitoenen" at bounding box center [749, 405] width 238 height 63
click at [748, 406] on input "Sommige krapitinonen zijn kropitoenen" at bounding box center [754, 399] width 13 height 13
radio input "true"
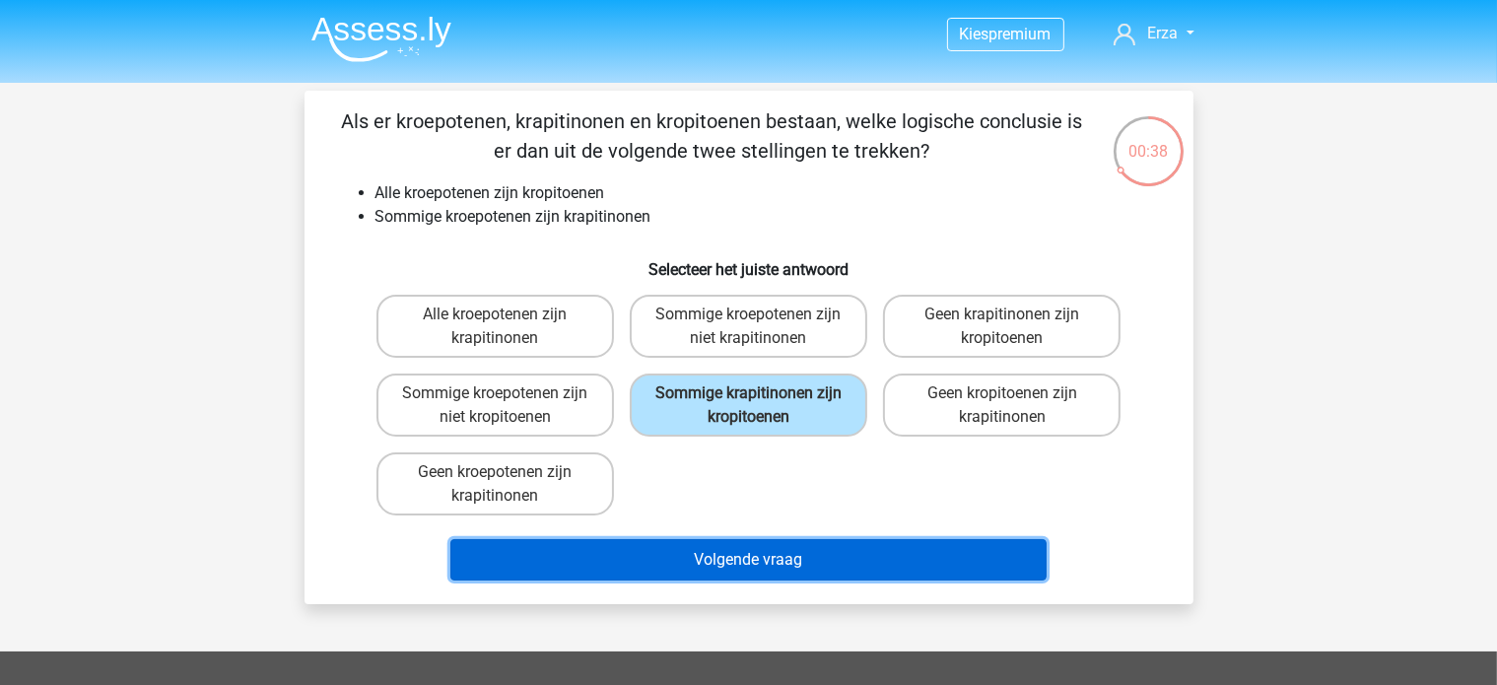
click at [745, 557] on button "Volgende vraag" at bounding box center [748, 559] width 596 height 41
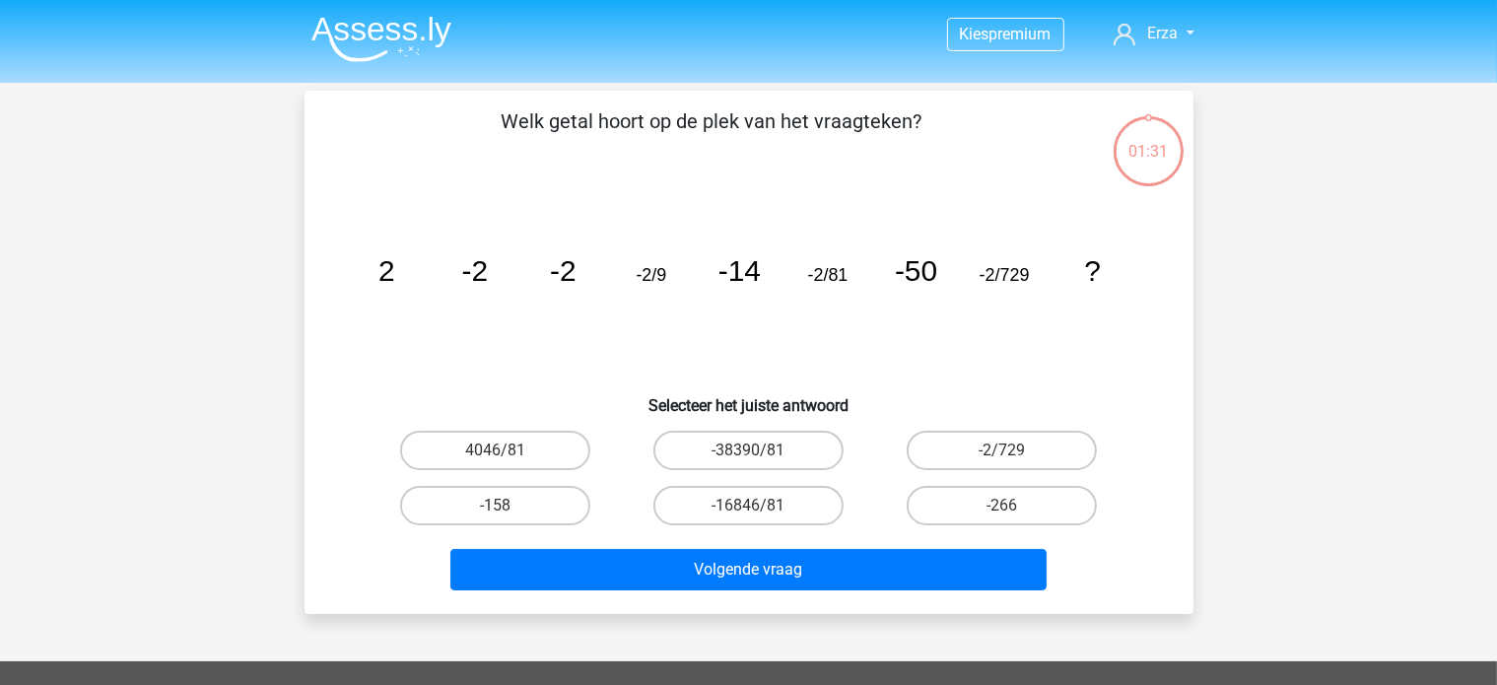
scroll to position [91, 0]
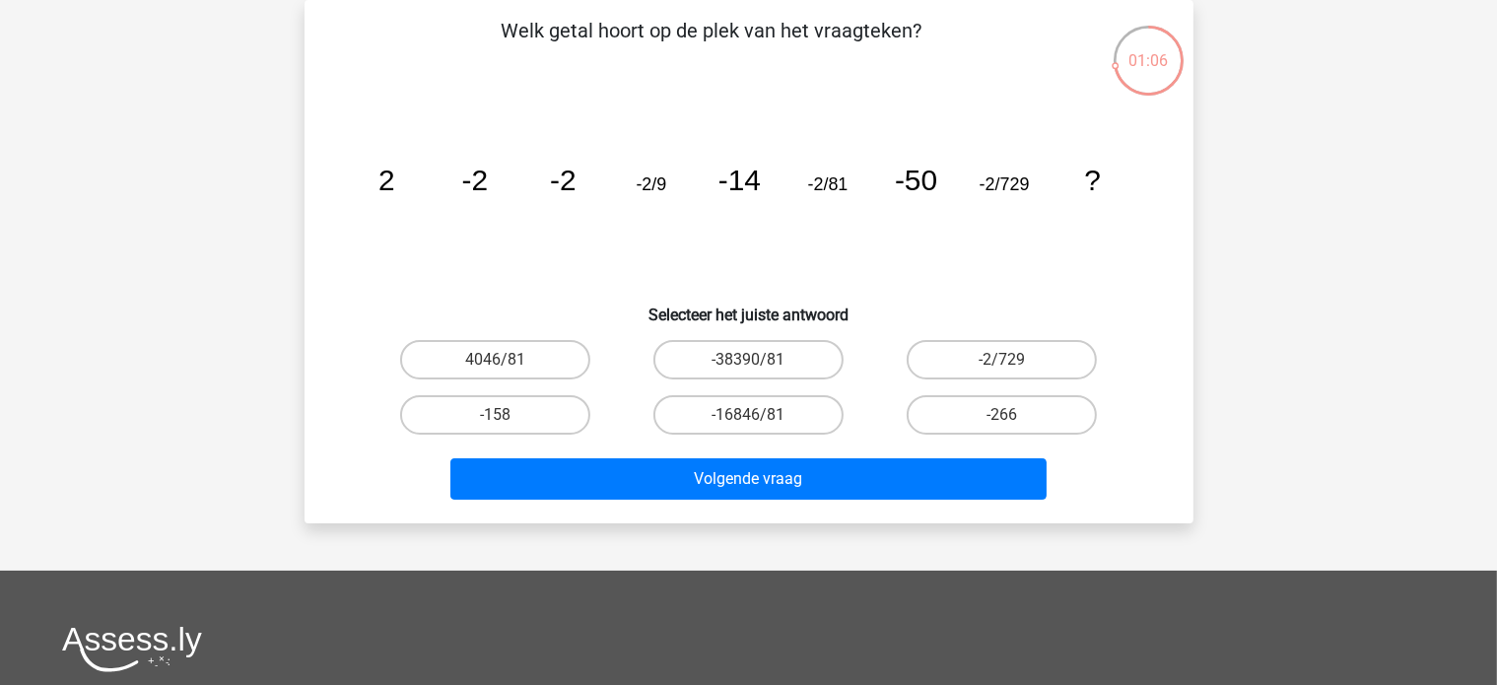
click at [499, 417] on input "-158" at bounding box center [501, 421] width 13 height 13
radio input "true"
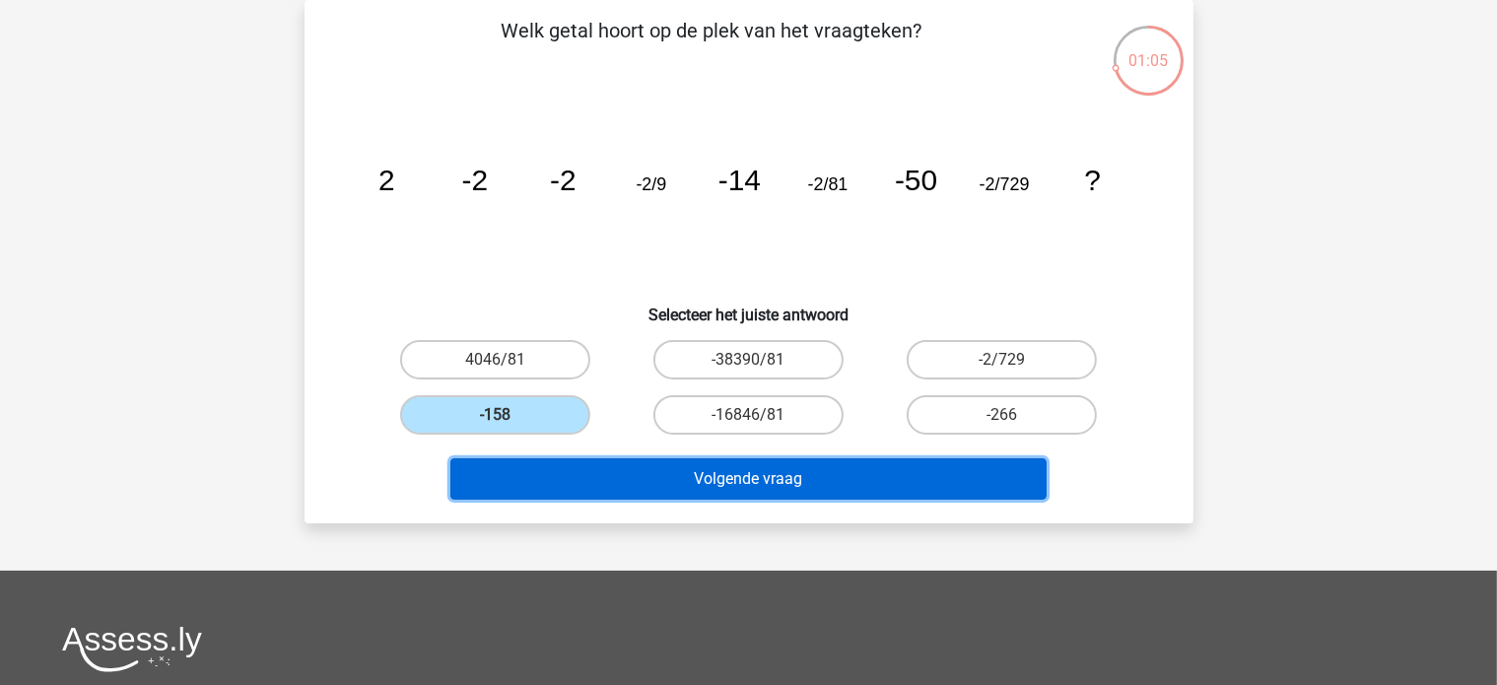
click at [511, 467] on button "Volgende vraag" at bounding box center [748, 478] width 596 height 41
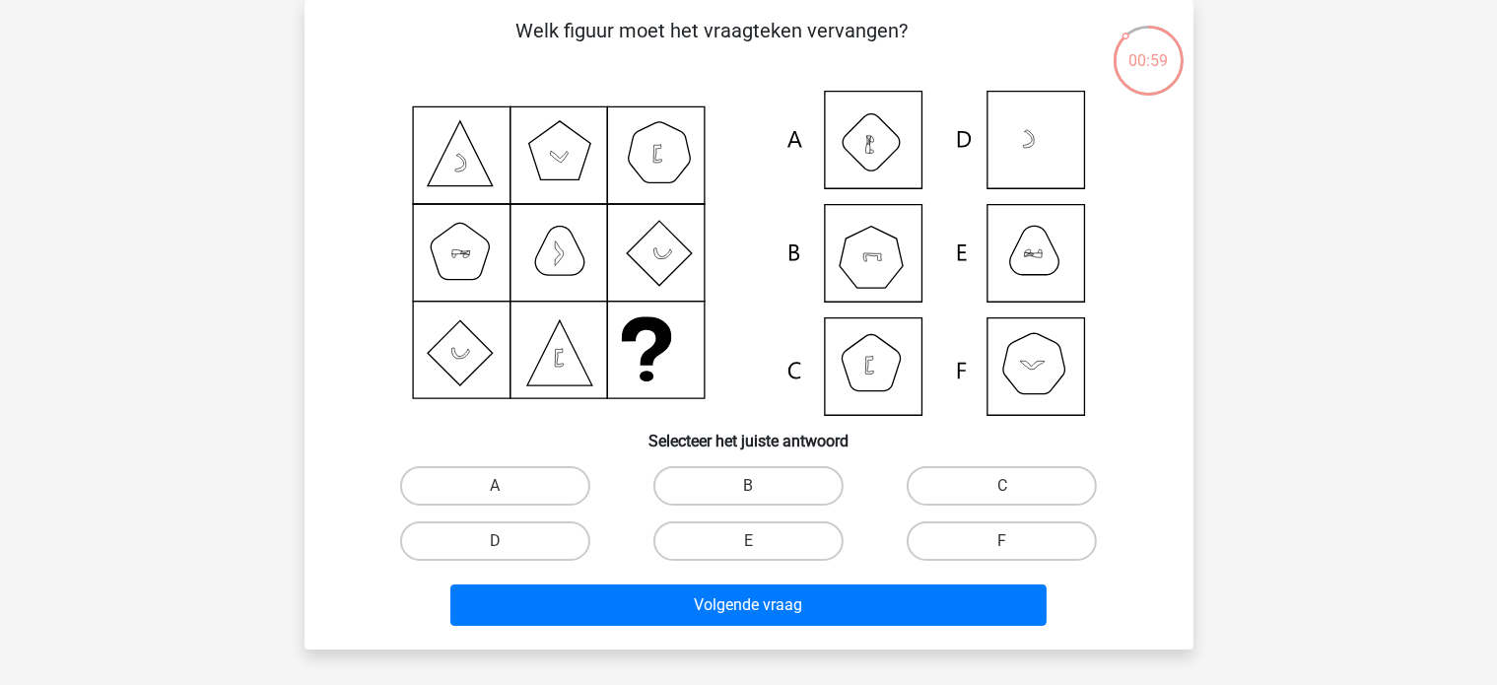
click at [709, 465] on div "B" at bounding box center [748, 485] width 253 height 55
click at [718, 473] on label "B" at bounding box center [748, 485] width 190 height 39
click at [748, 486] on input "B" at bounding box center [754, 492] width 13 height 13
radio input "true"
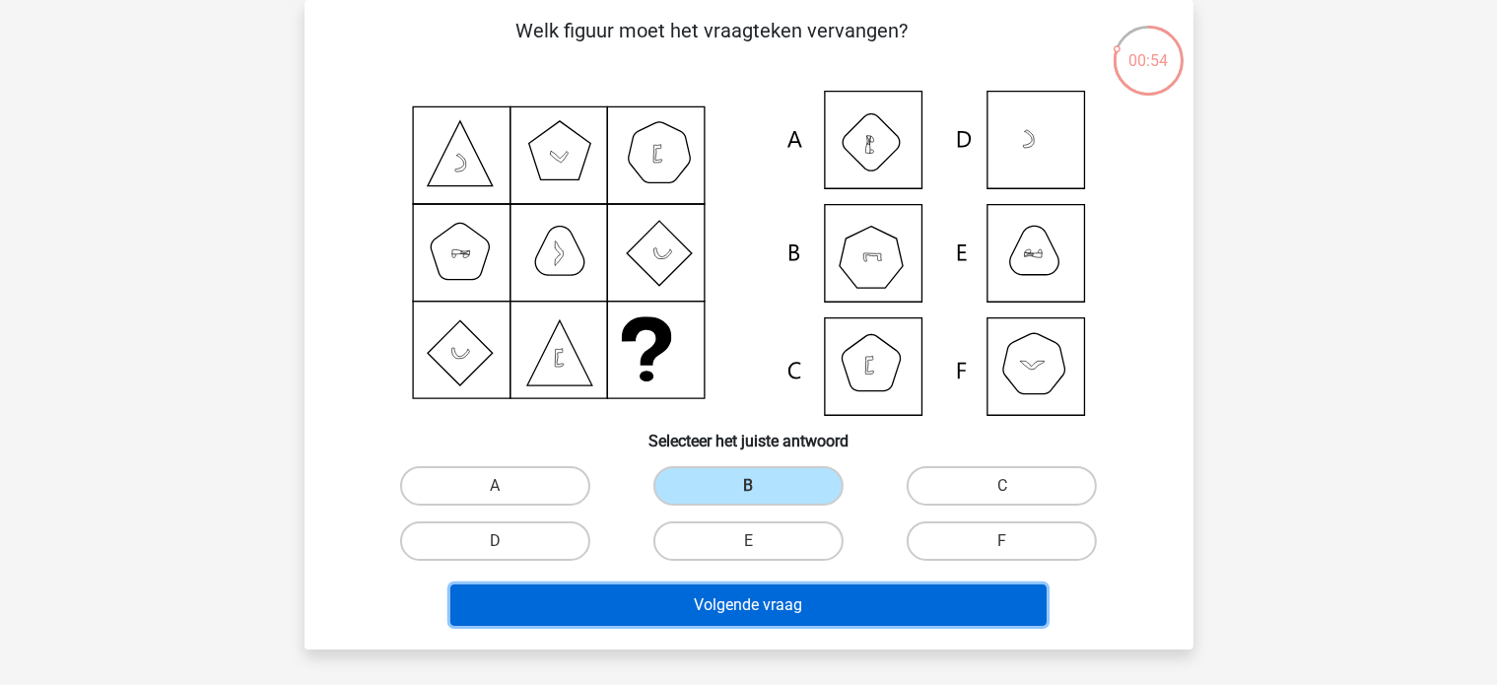
click at [690, 585] on button "Volgende vraag" at bounding box center [748, 604] width 596 height 41
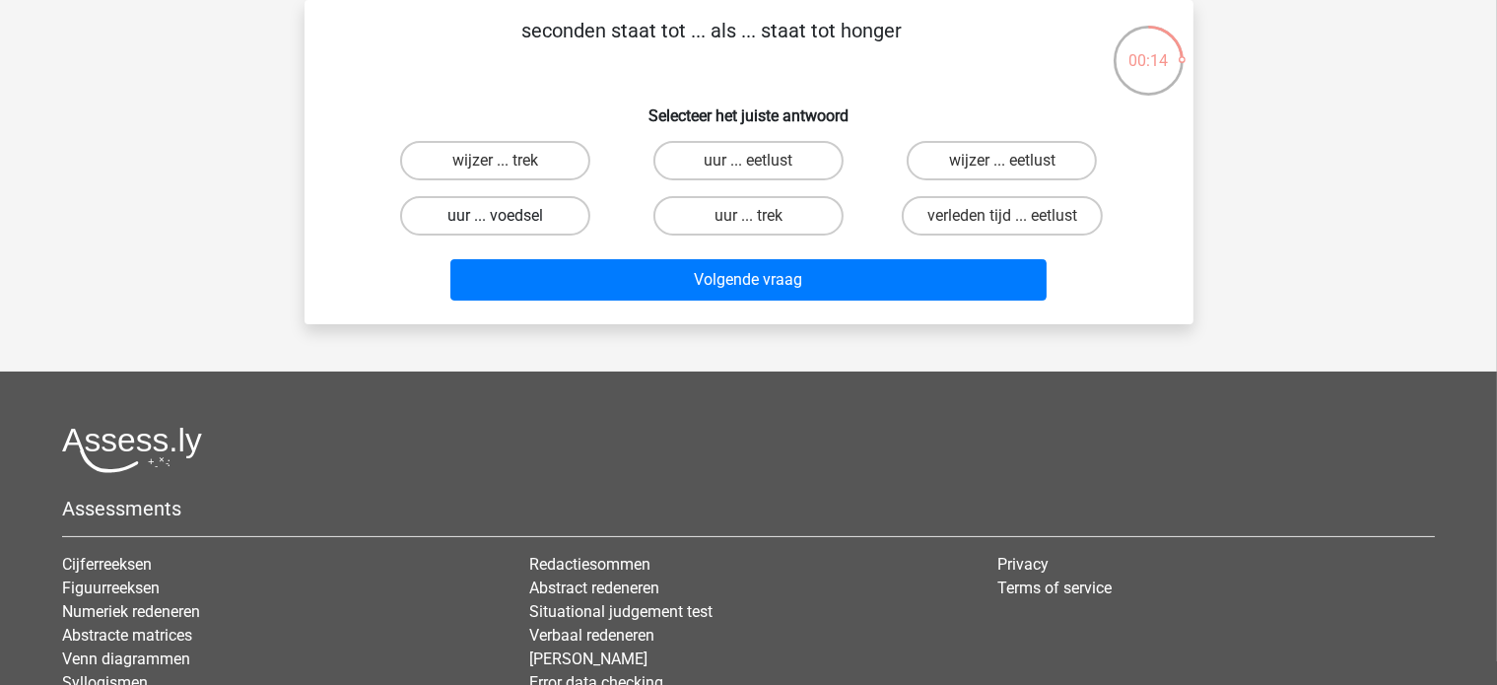
click at [451, 229] on label "uur ... voedsel" at bounding box center [495, 215] width 190 height 39
click at [495, 229] on input "uur ... voedsel" at bounding box center [501, 222] width 13 height 13
radio input "true"
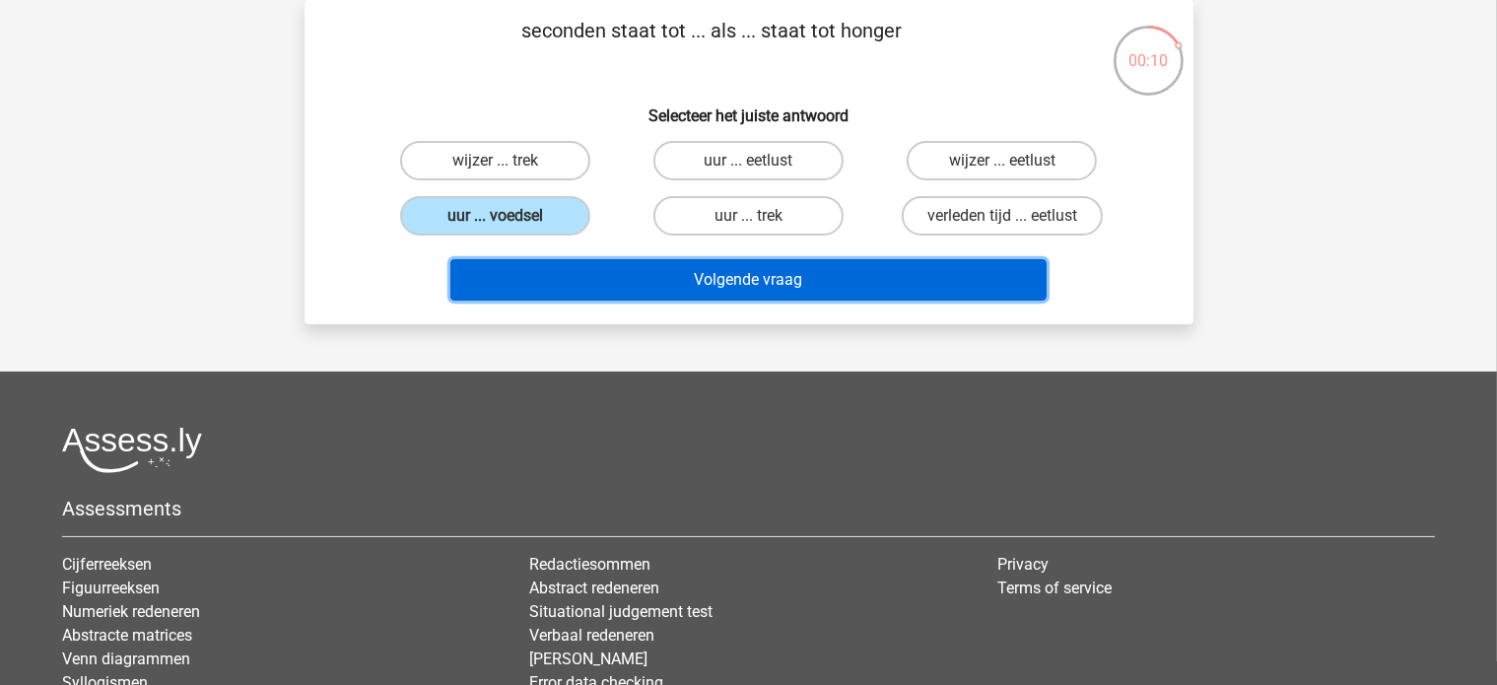
click at [495, 275] on button "Volgende vraag" at bounding box center [748, 279] width 596 height 41
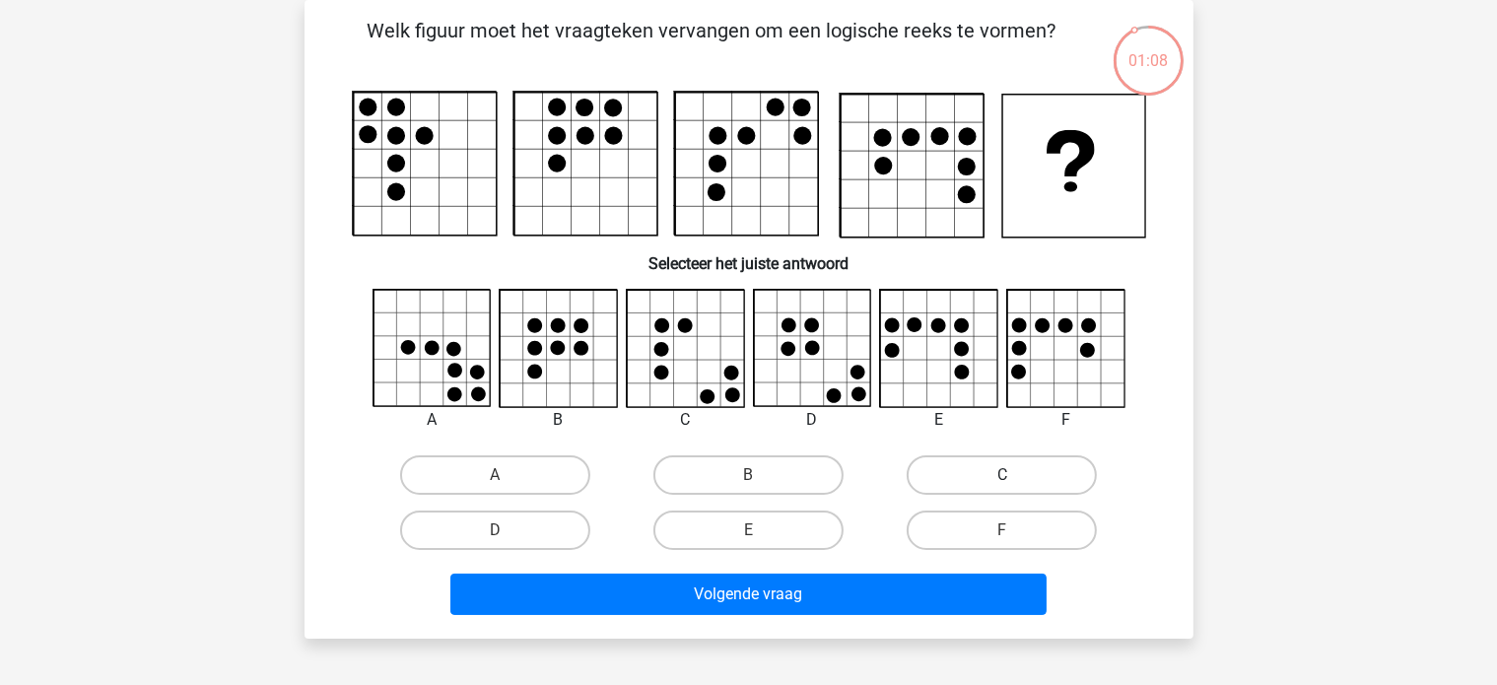
click at [1025, 469] on label "C" at bounding box center [1002, 474] width 190 height 39
click at [1015, 475] on input "C" at bounding box center [1008, 481] width 13 height 13
radio input "true"
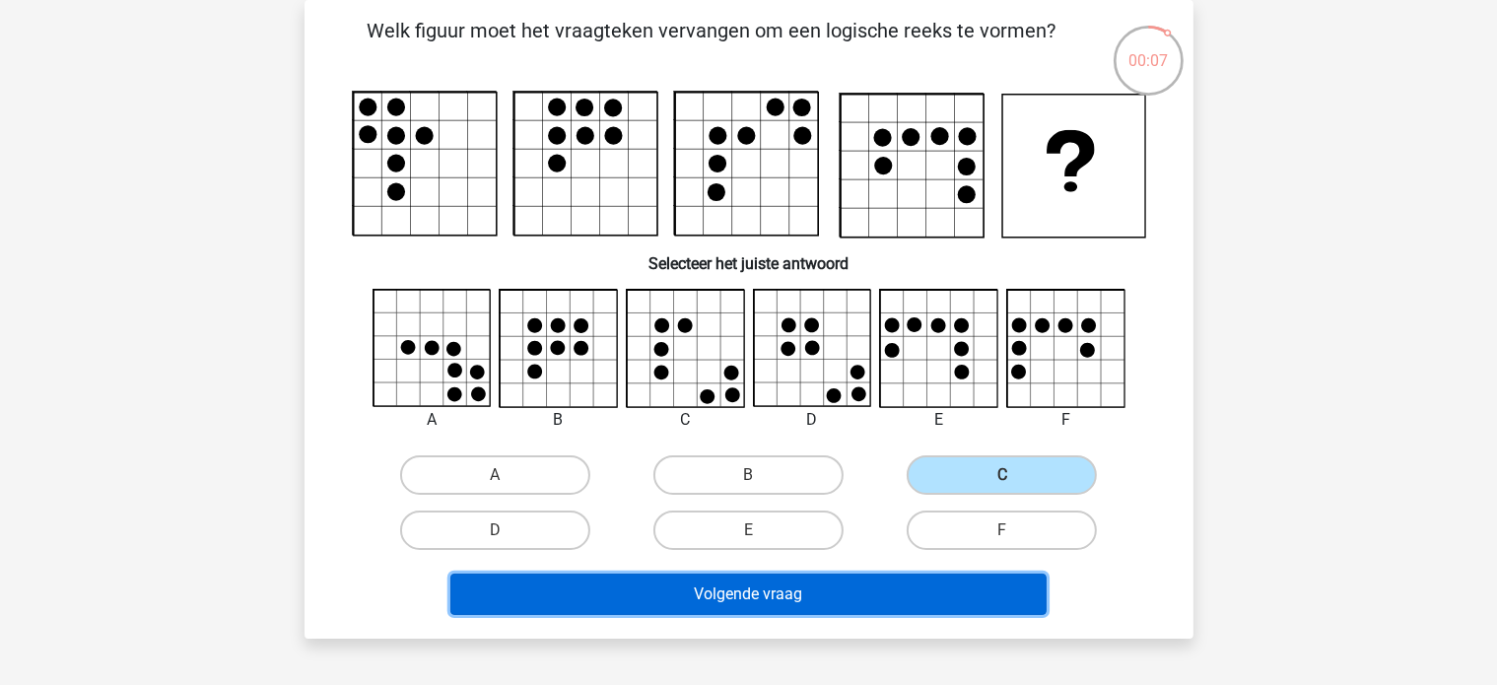
click at [898, 582] on button "Volgende vraag" at bounding box center [748, 594] width 596 height 41
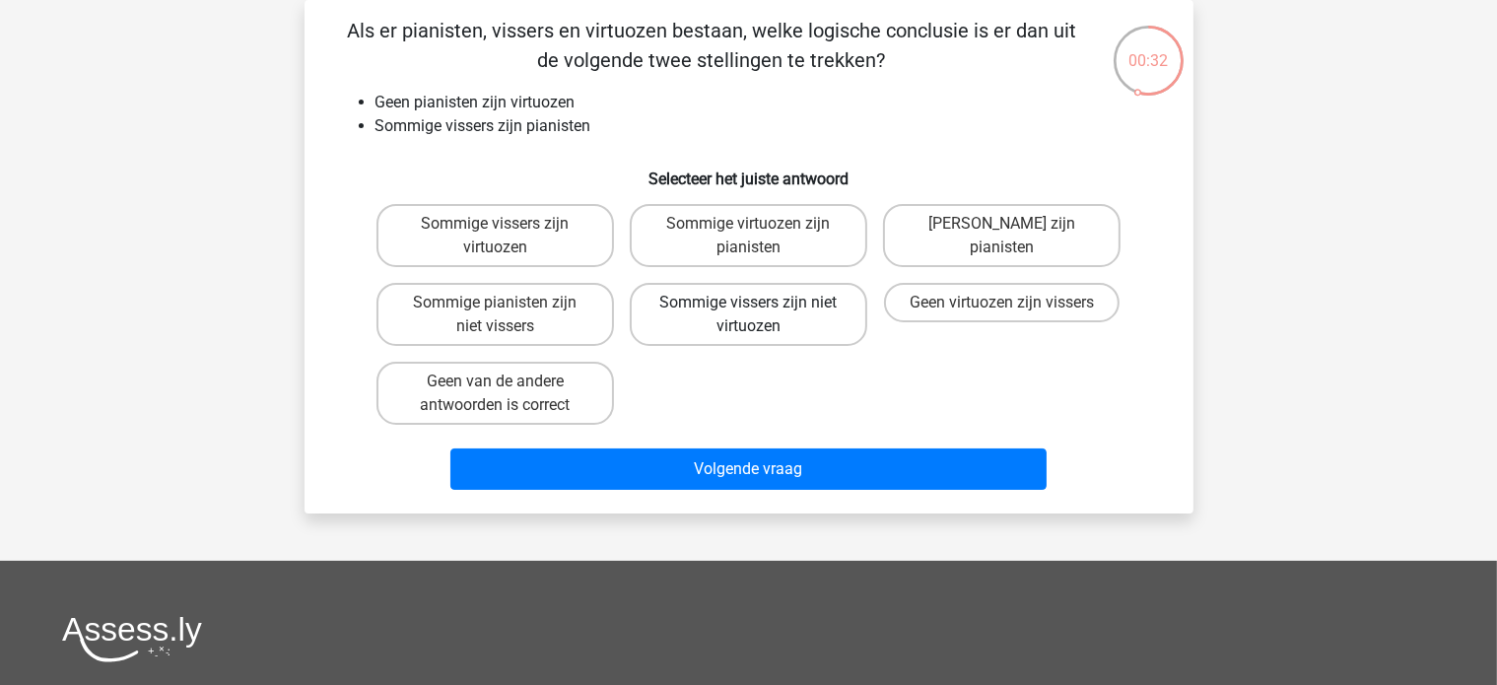
click at [723, 307] on label "Sommige vissers zijn niet virtuozen" at bounding box center [749, 314] width 238 height 63
click at [748, 307] on input "Sommige vissers zijn niet virtuozen" at bounding box center [754, 309] width 13 height 13
radio input "true"
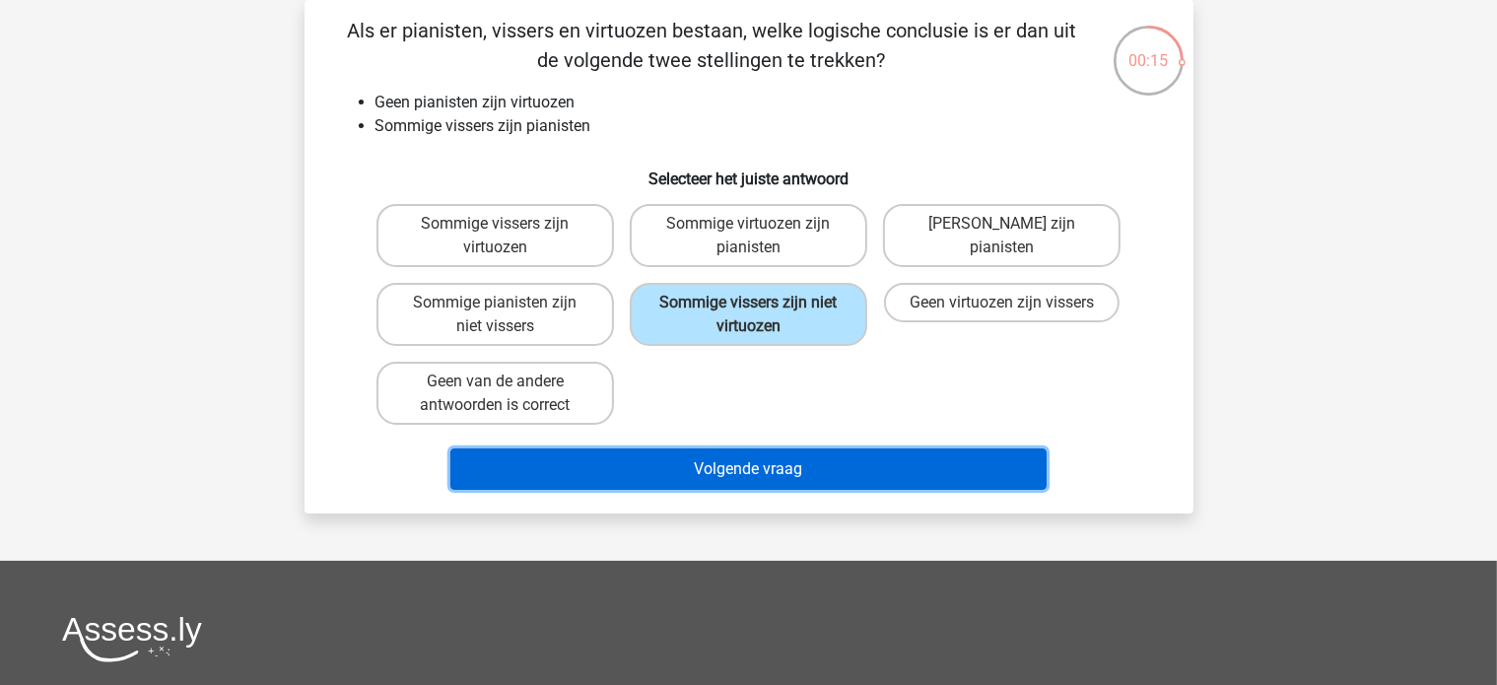
click at [598, 448] on button "Volgende vraag" at bounding box center [748, 468] width 596 height 41
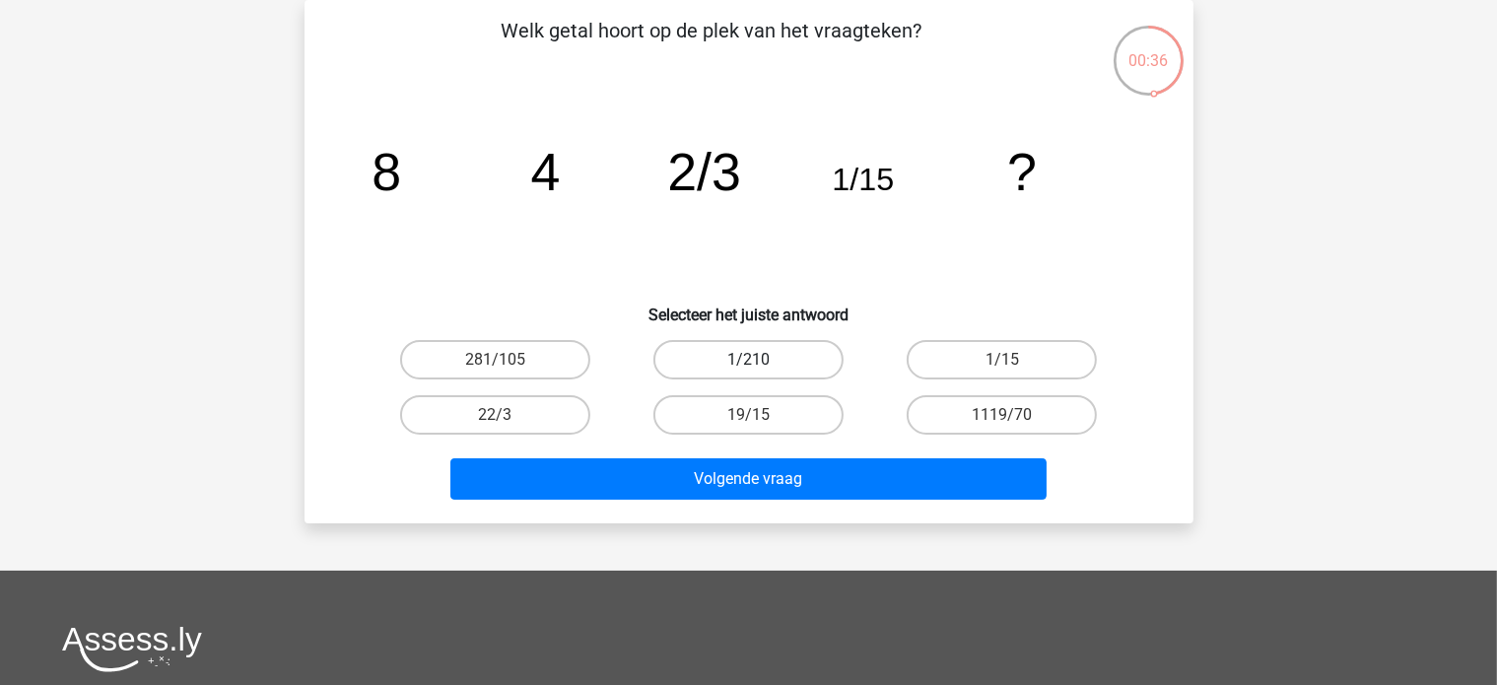
click at [742, 354] on label "1/210" at bounding box center [748, 359] width 190 height 39
click at [748, 360] on input "1/210" at bounding box center [754, 366] width 13 height 13
radio input "true"
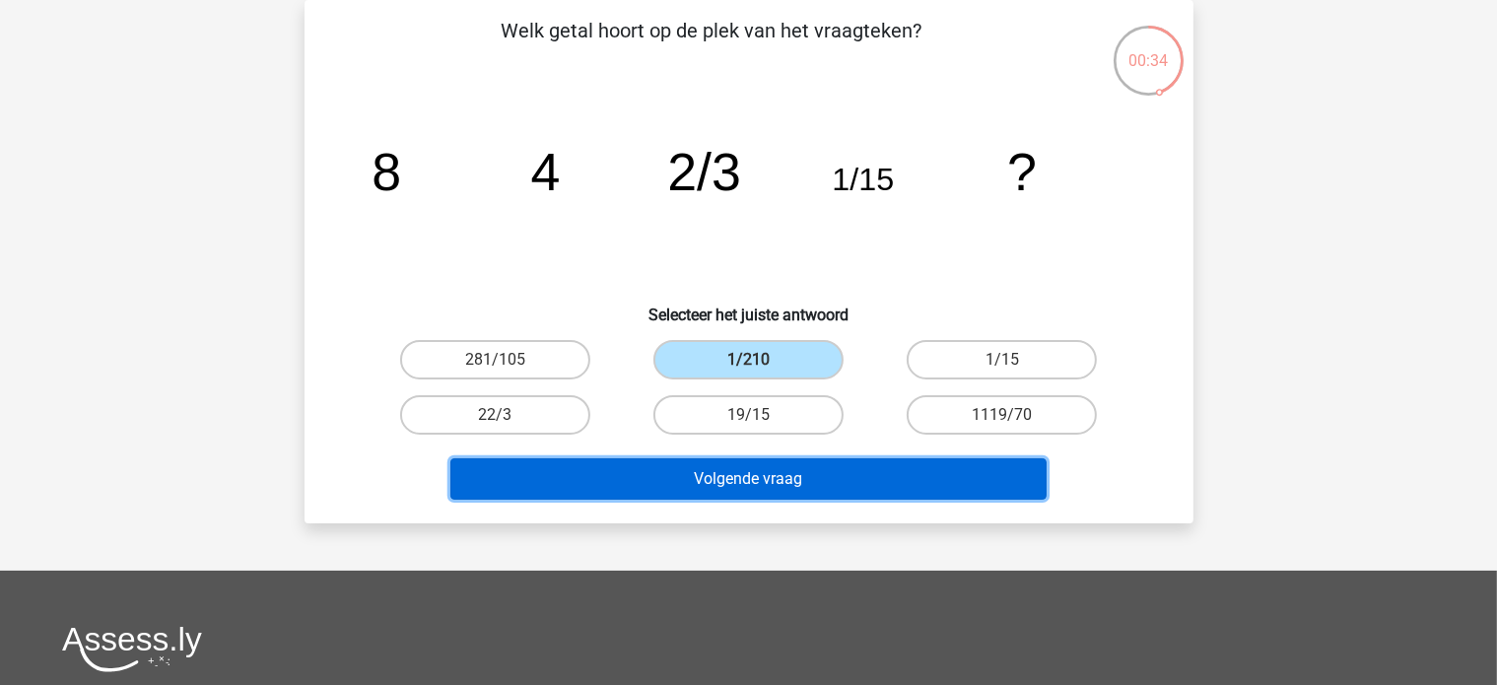
click at [703, 468] on button "Volgende vraag" at bounding box center [748, 478] width 596 height 41
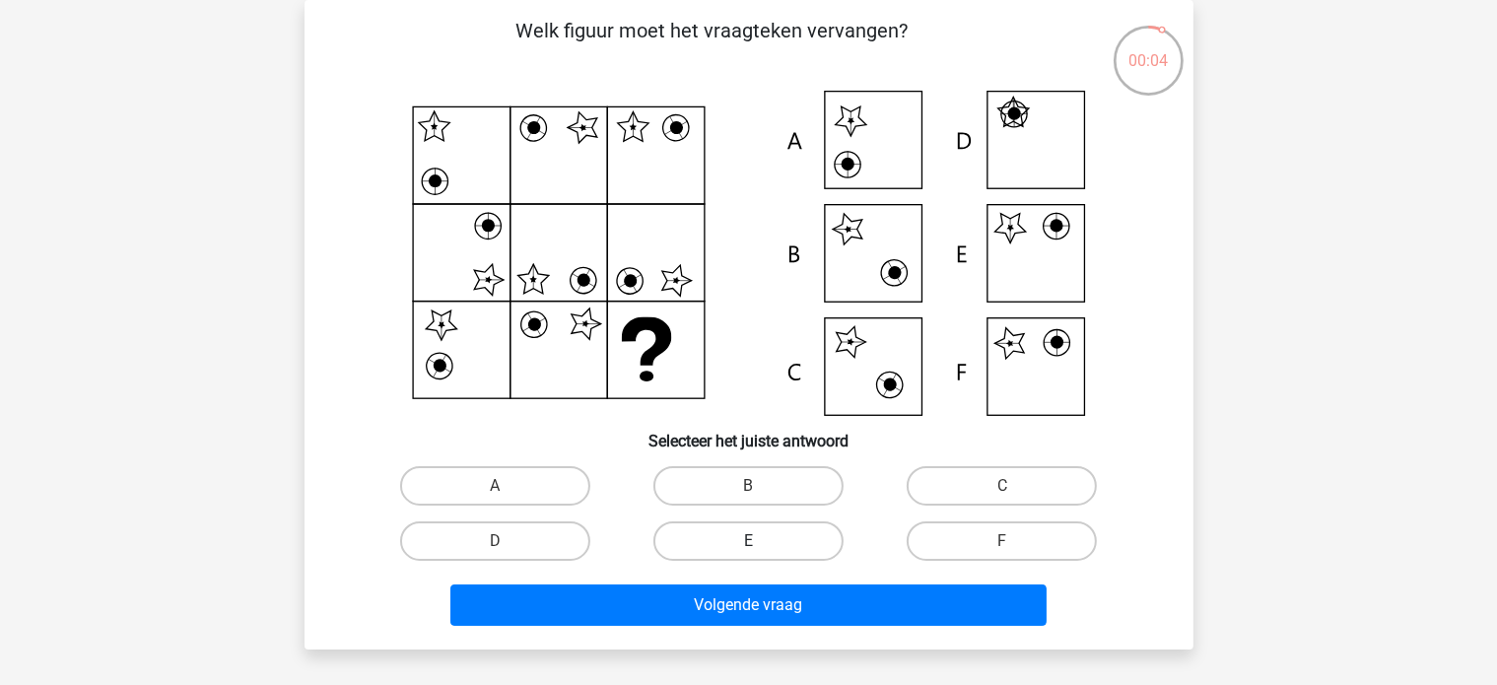
click at [769, 533] on label "E" at bounding box center [748, 540] width 190 height 39
click at [761, 541] on input "E" at bounding box center [754, 547] width 13 height 13
radio input "true"
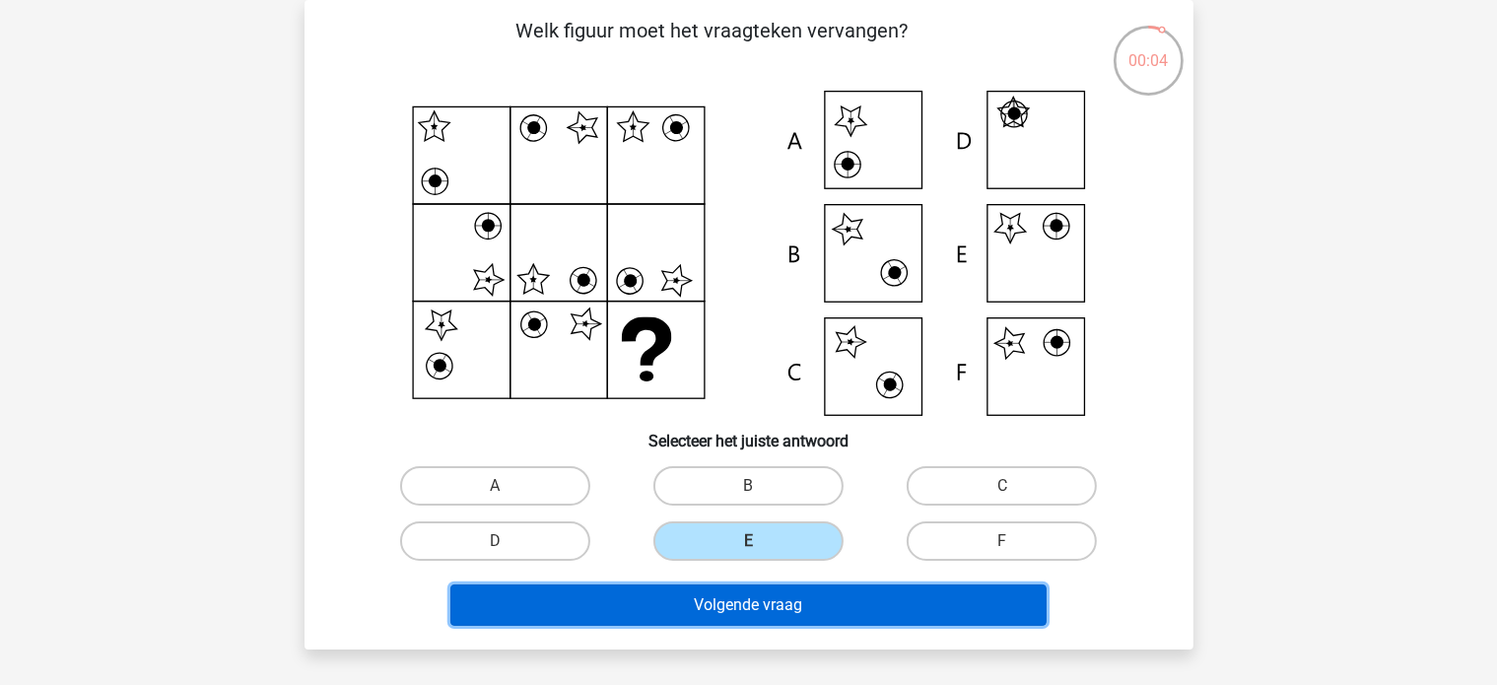
click at [760, 607] on button "Volgende vraag" at bounding box center [748, 604] width 596 height 41
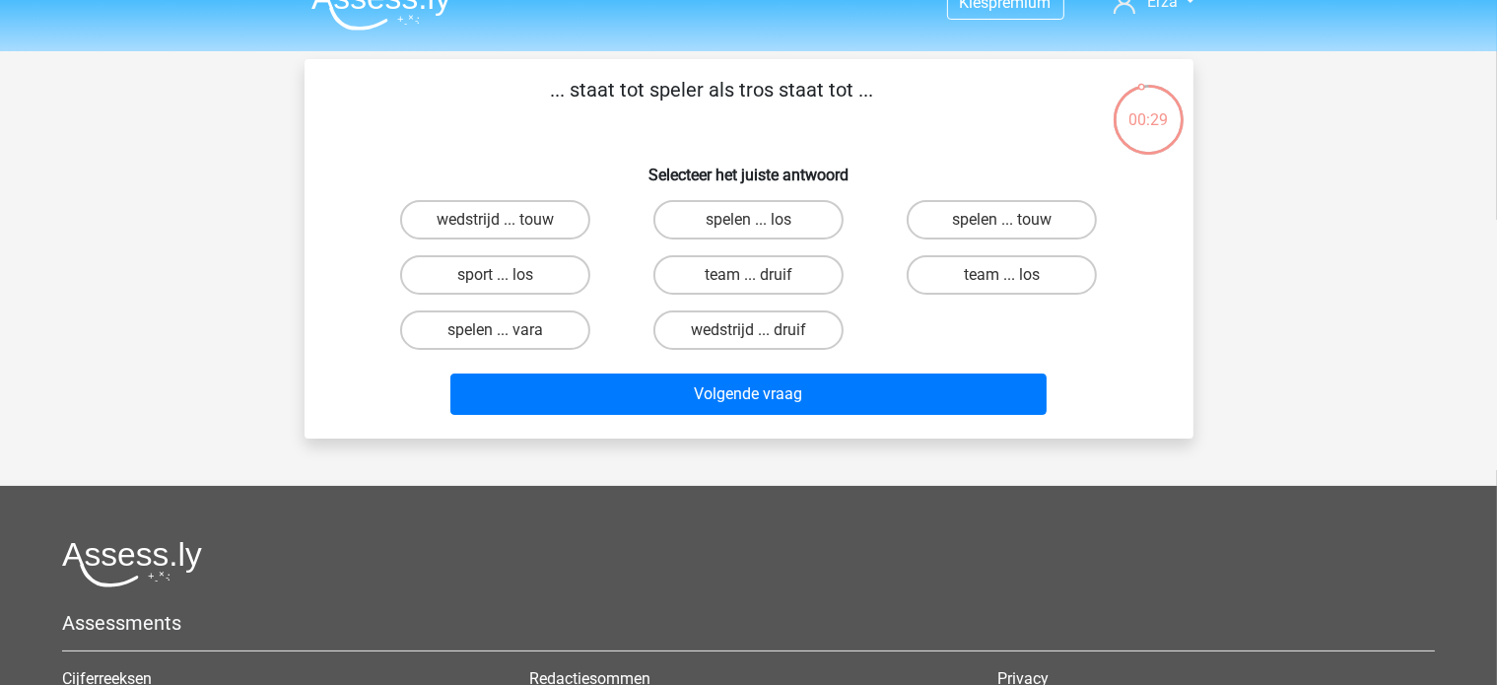
scroll to position [0, 0]
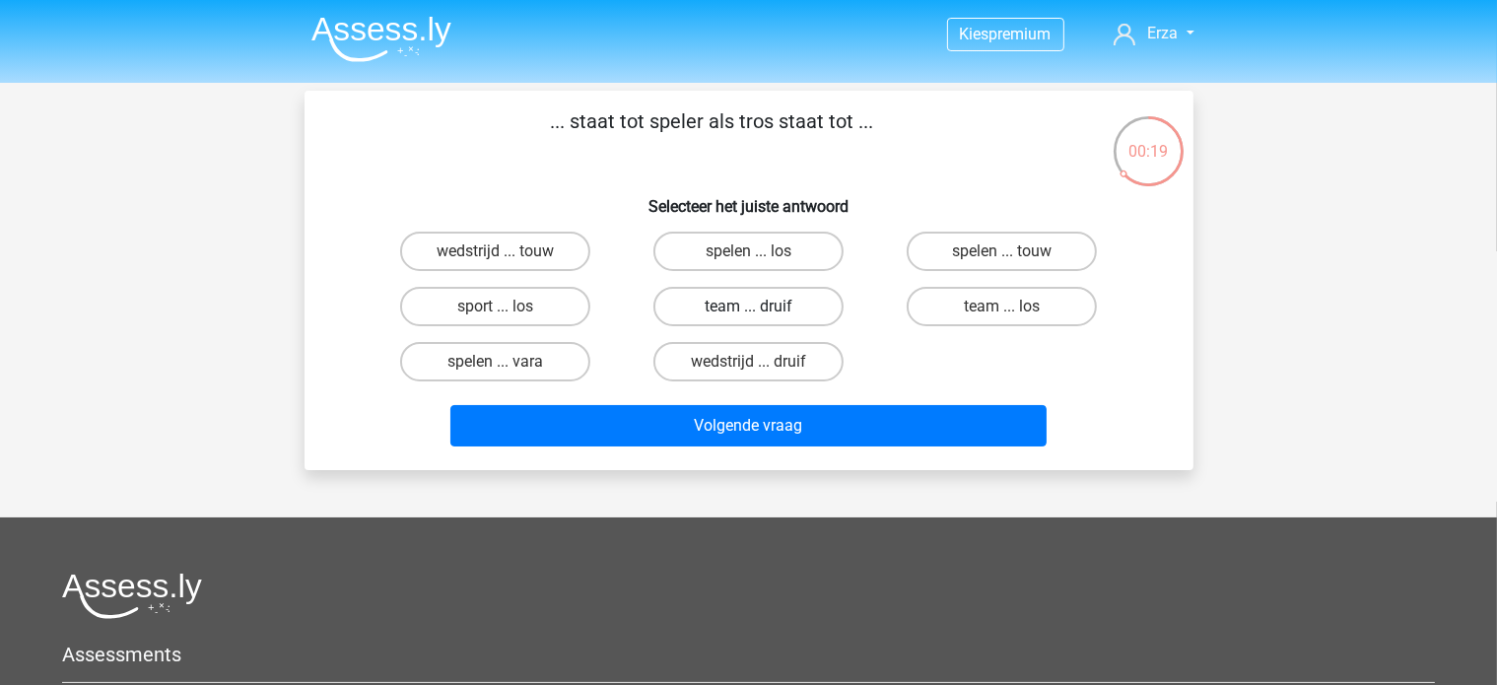
click at [709, 303] on label "team ... druif" at bounding box center [748, 306] width 190 height 39
click at [748, 307] on input "team ... druif" at bounding box center [754, 313] width 13 height 13
radio input "true"
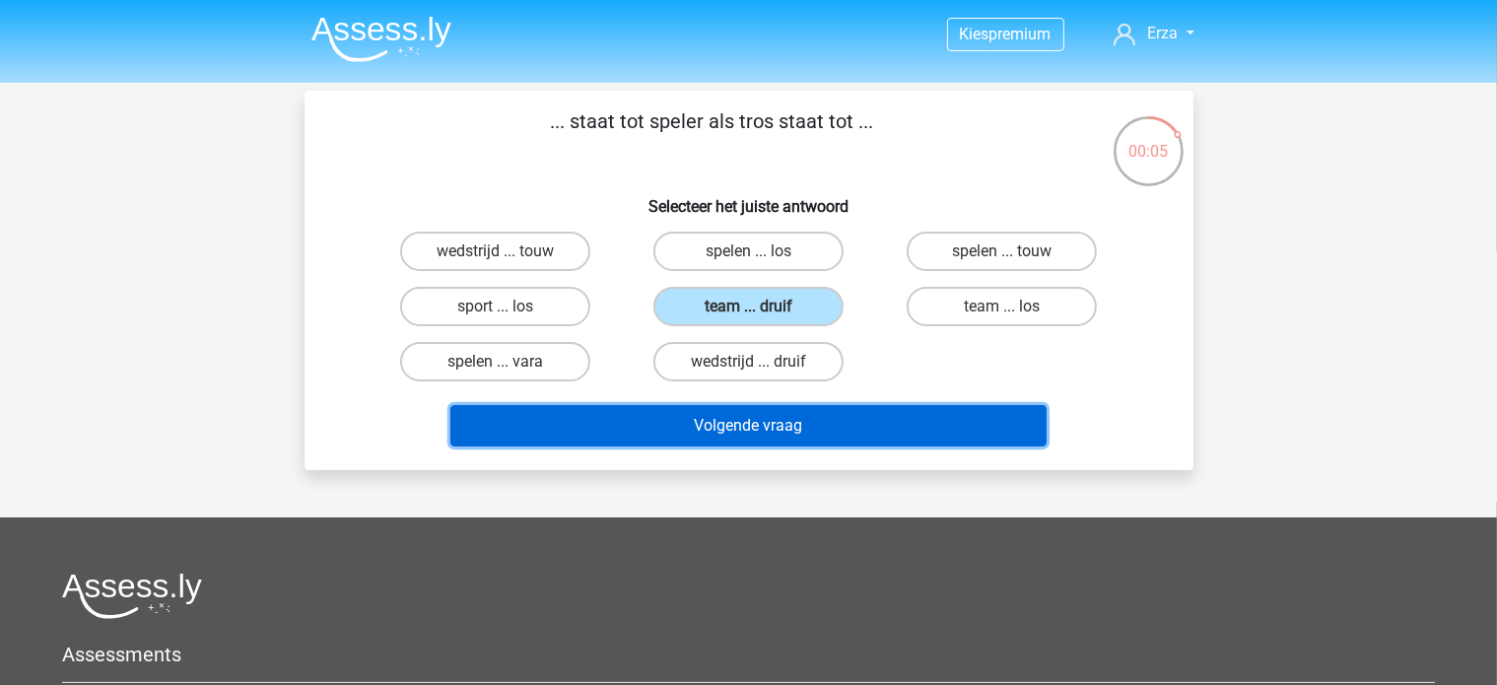
click at [552, 430] on button "Volgende vraag" at bounding box center [748, 425] width 596 height 41
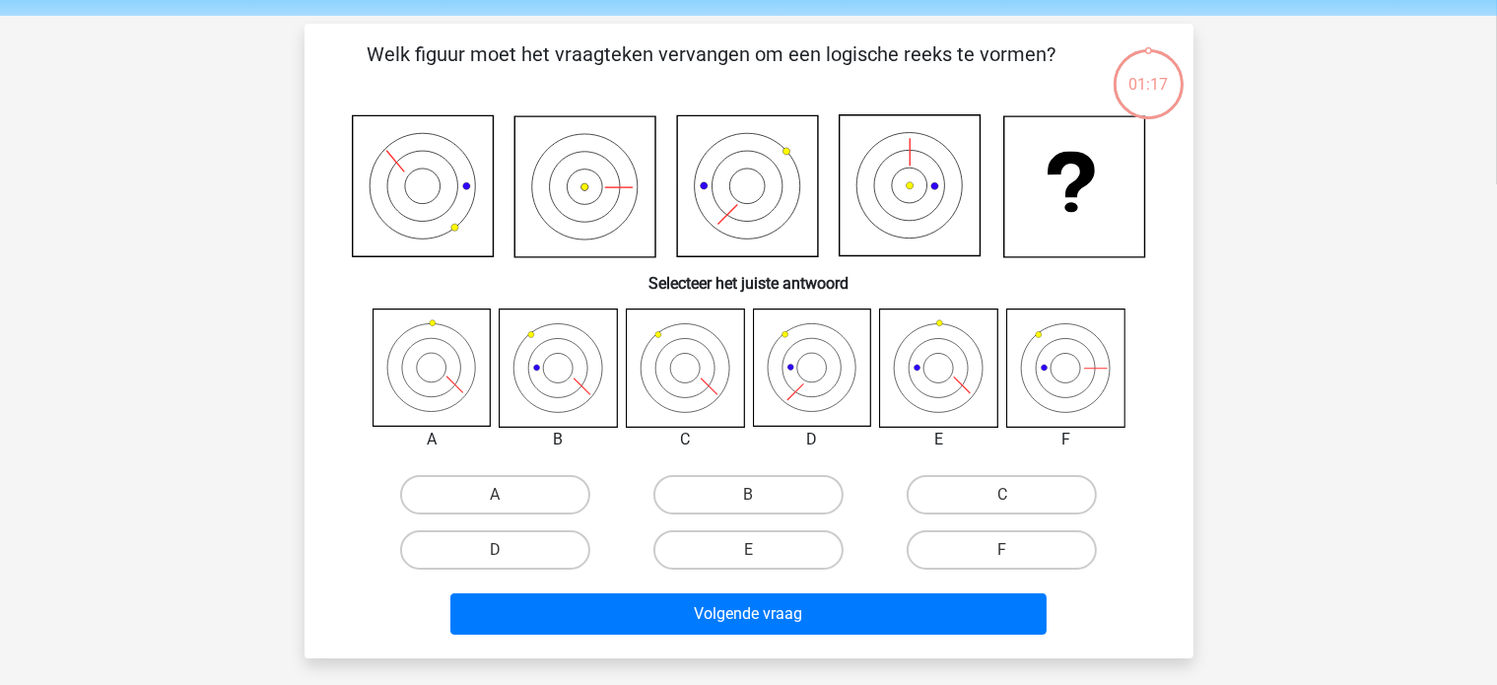
scroll to position [91, 0]
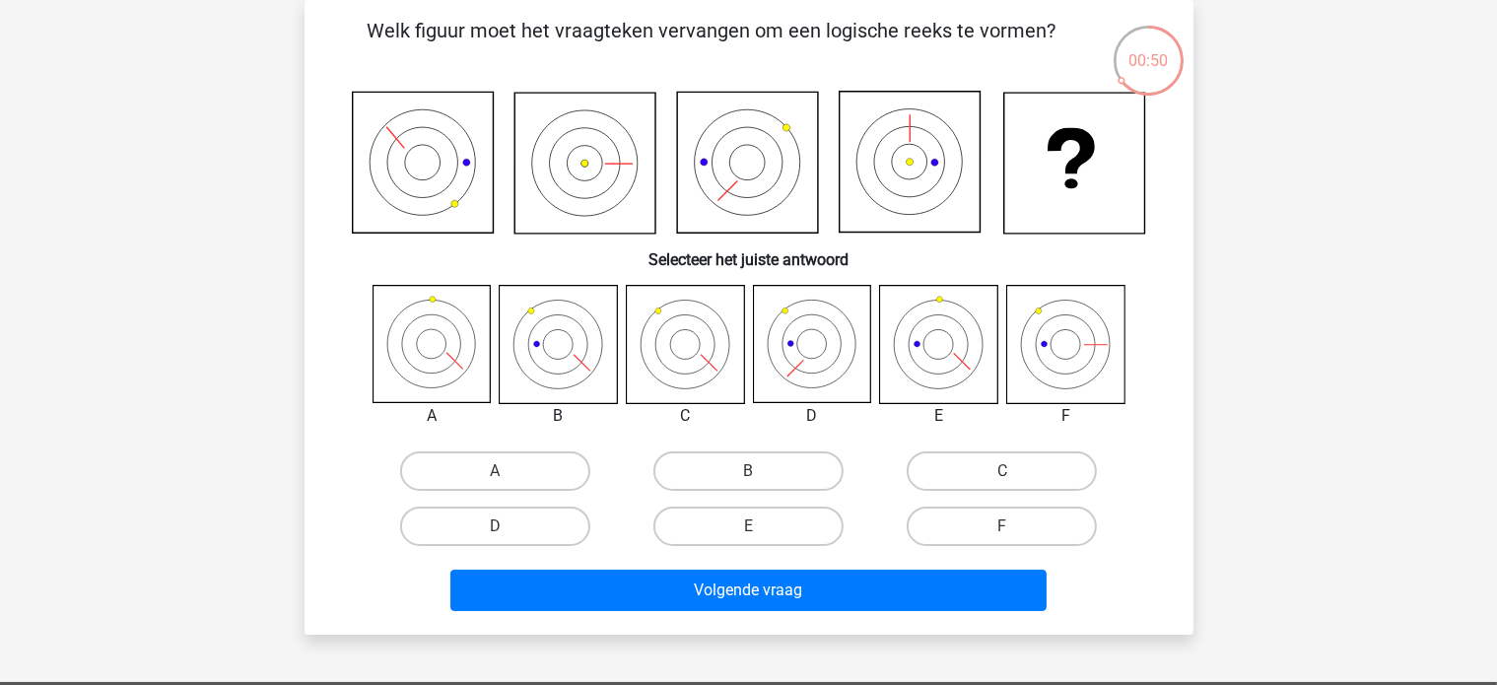
click at [759, 471] on input "B" at bounding box center [754, 477] width 13 height 13
radio input "true"
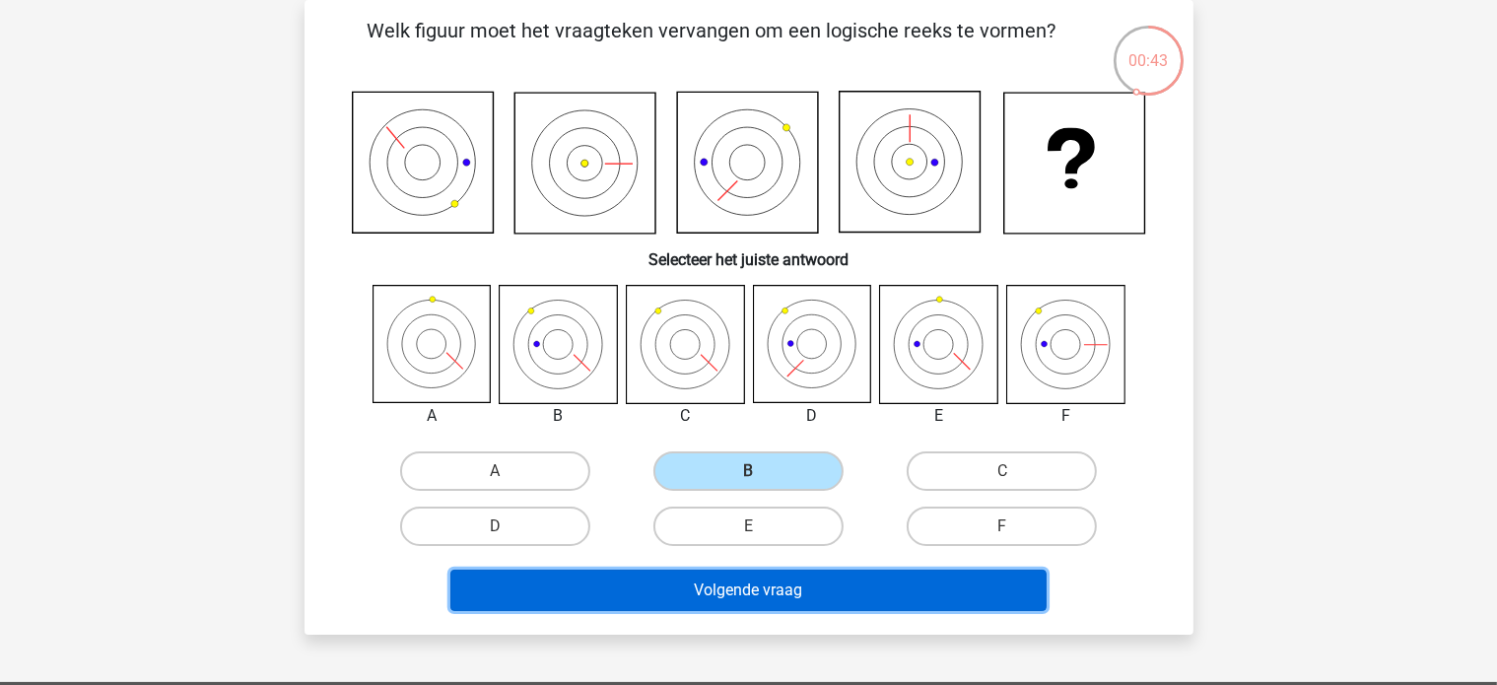
click at [769, 591] on button "Volgende vraag" at bounding box center [748, 590] width 596 height 41
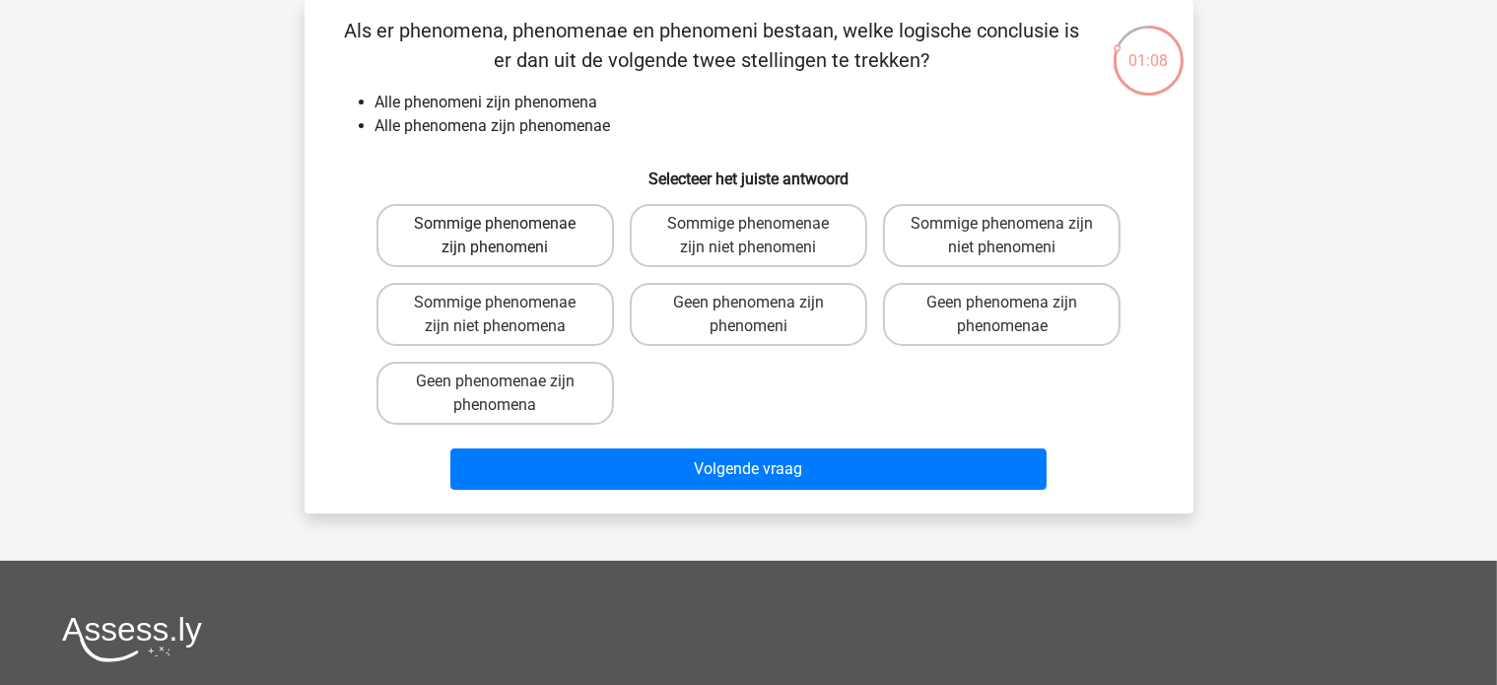
click at [511, 218] on label "Sommige phenomenae zijn phenomeni" at bounding box center [495, 235] width 238 height 63
click at [508, 224] on input "Sommige phenomenae zijn phenomeni" at bounding box center [501, 230] width 13 height 13
radio input "true"
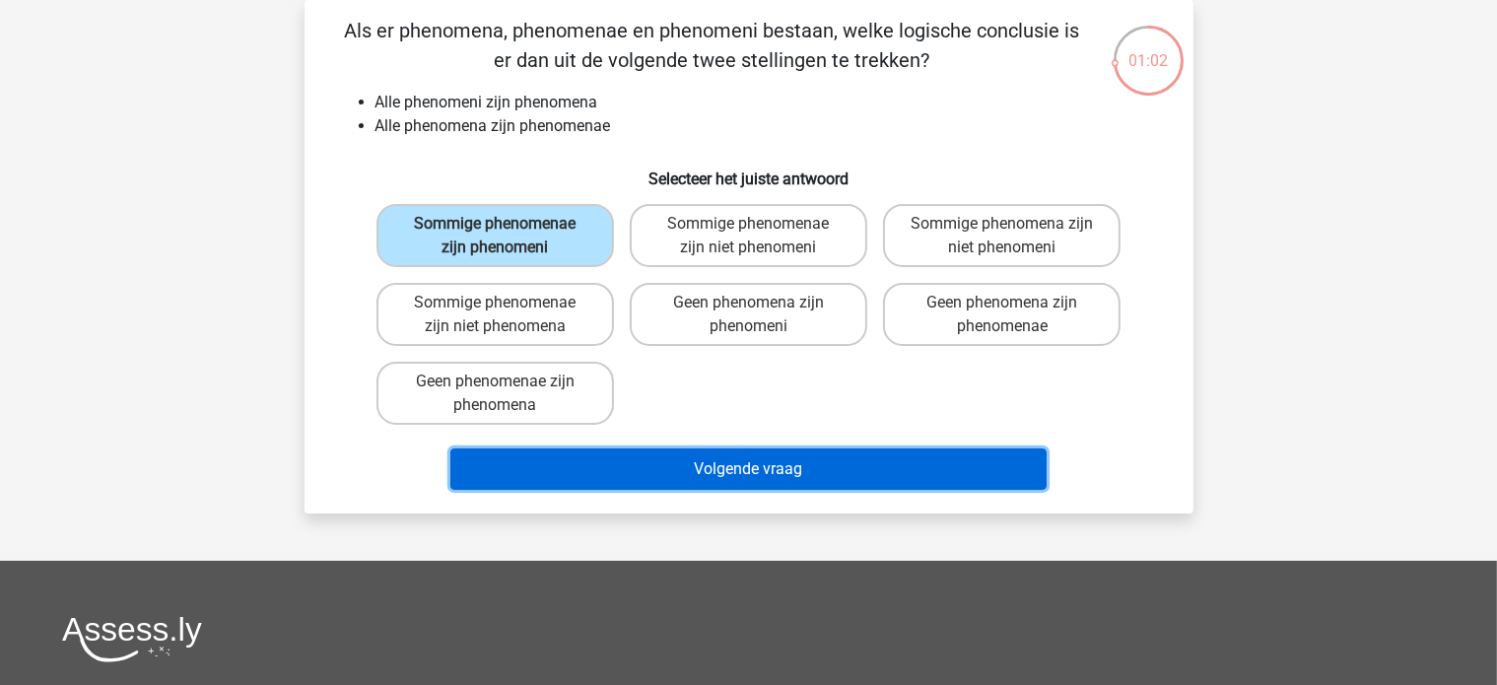
click at [594, 465] on button "Volgende vraag" at bounding box center [748, 468] width 596 height 41
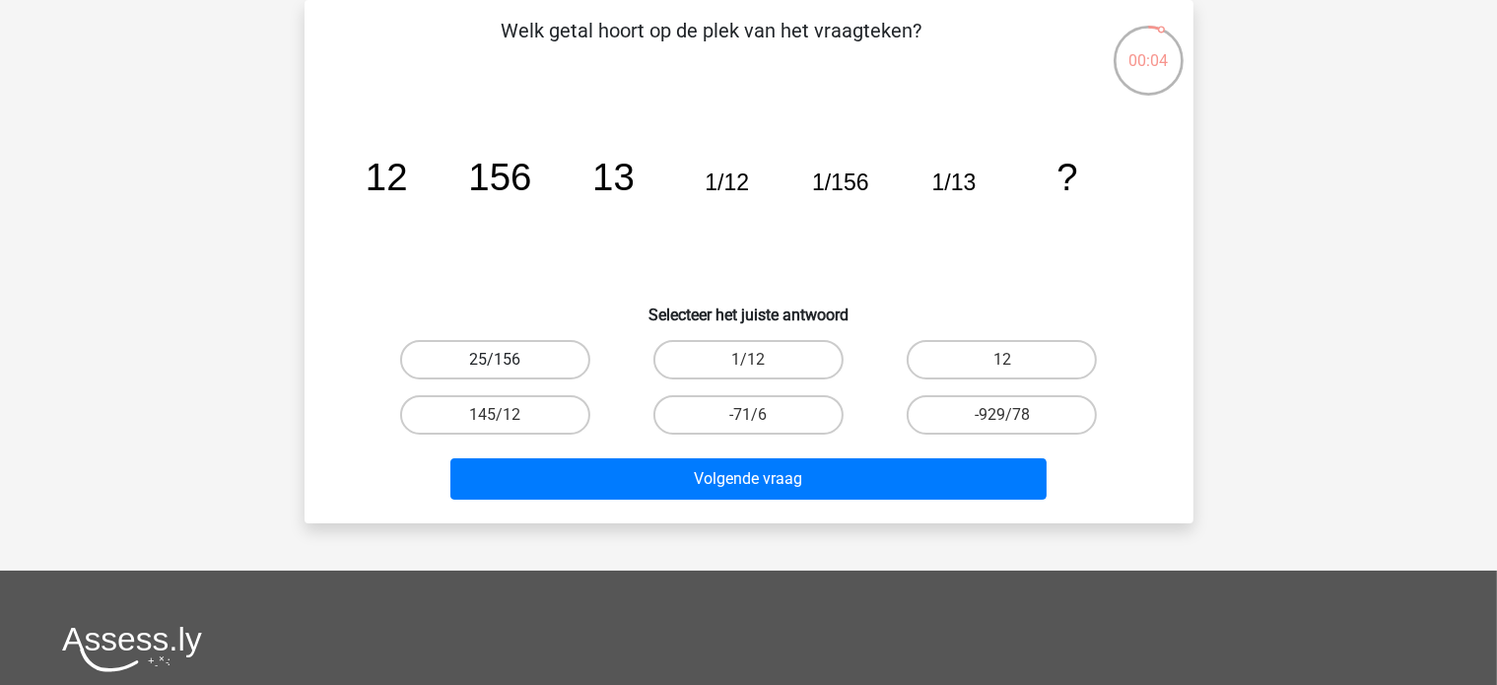
click at [486, 341] on label "25/156" at bounding box center [495, 359] width 190 height 39
click at [495, 360] on input "25/156" at bounding box center [501, 366] width 13 height 13
radio input "true"
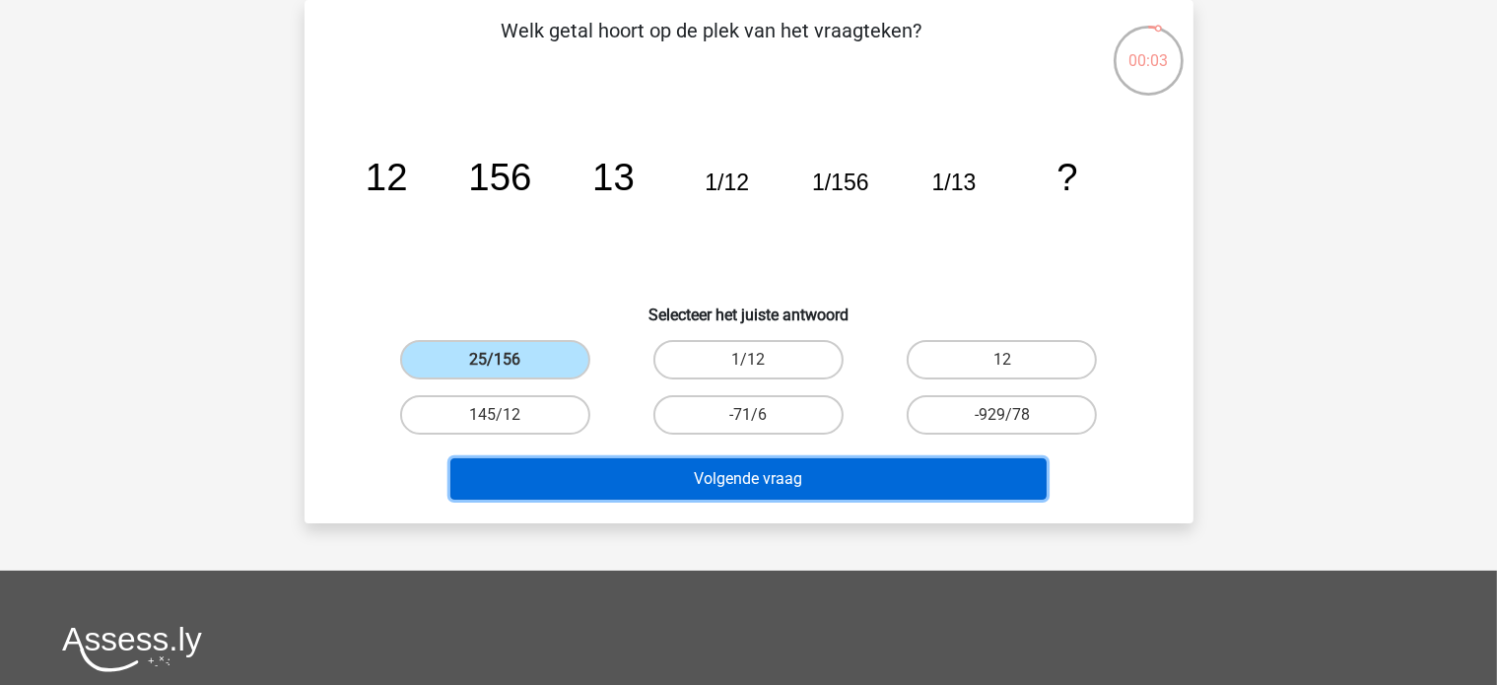
click at [604, 463] on button "Volgende vraag" at bounding box center [748, 478] width 596 height 41
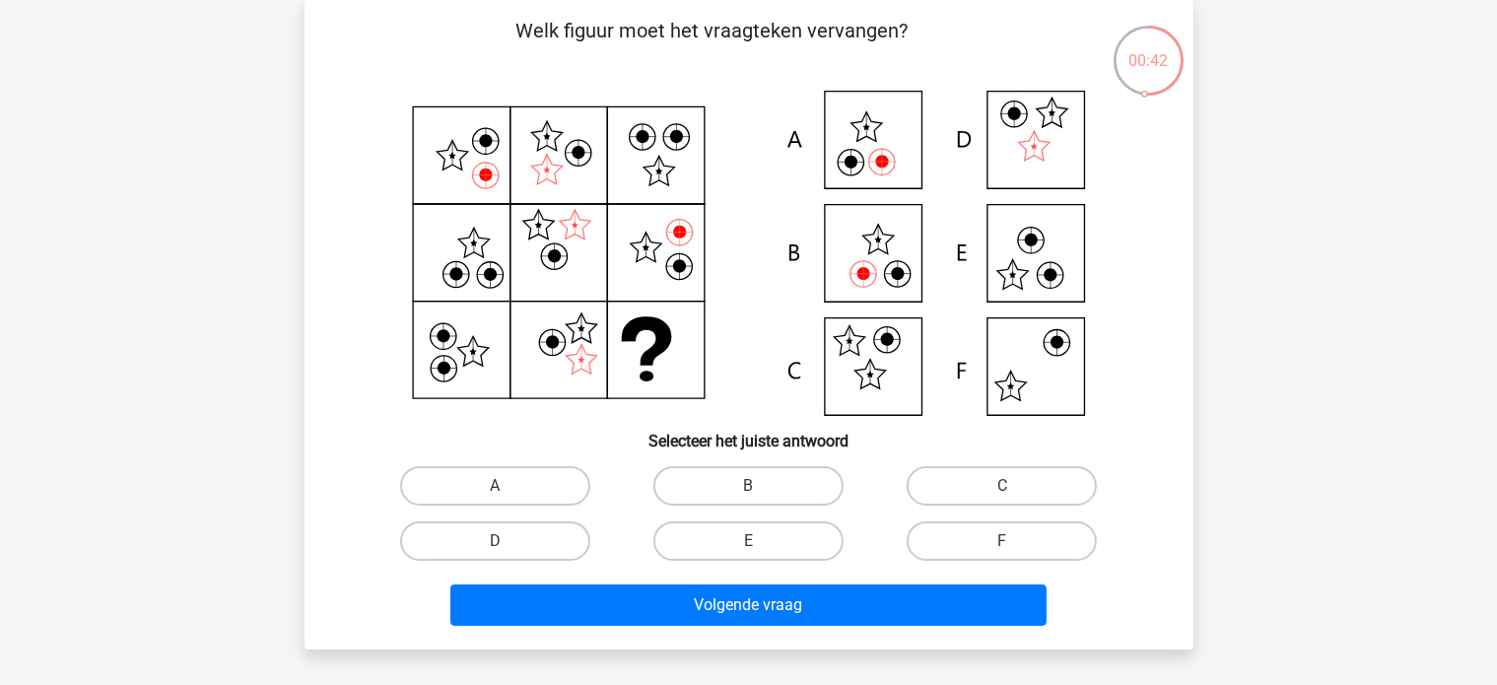
click at [752, 488] on input "B" at bounding box center [754, 492] width 13 height 13
radio input "true"
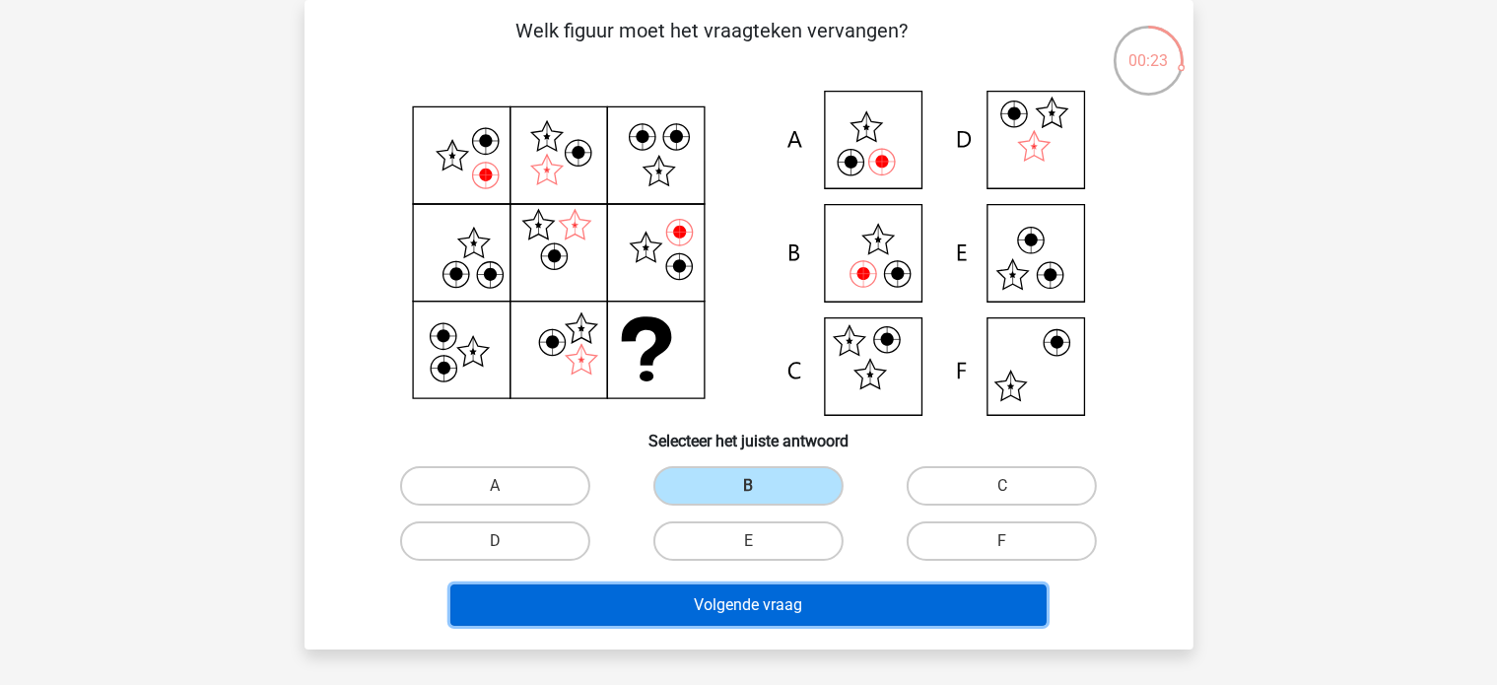
click at [692, 602] on button "Volgende vraag" at bounding box center [748, 604] width 596 height 41
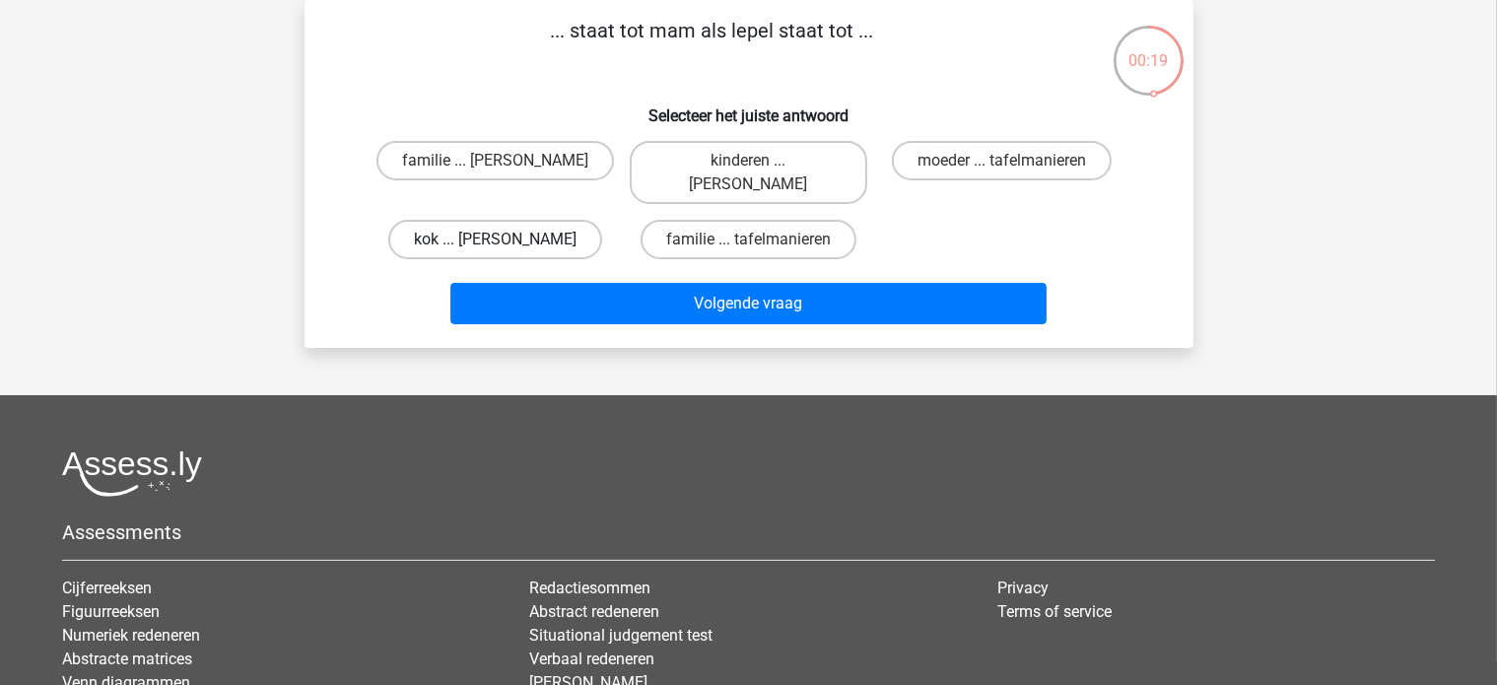
click at [564, 226] on label "kok ... anna" at bounding box center [495, 239] width 214 height 39
click at [508, 239] on input "kok ... anna" at bounding box center [501, 245] width 13 height 13
radio input "true"
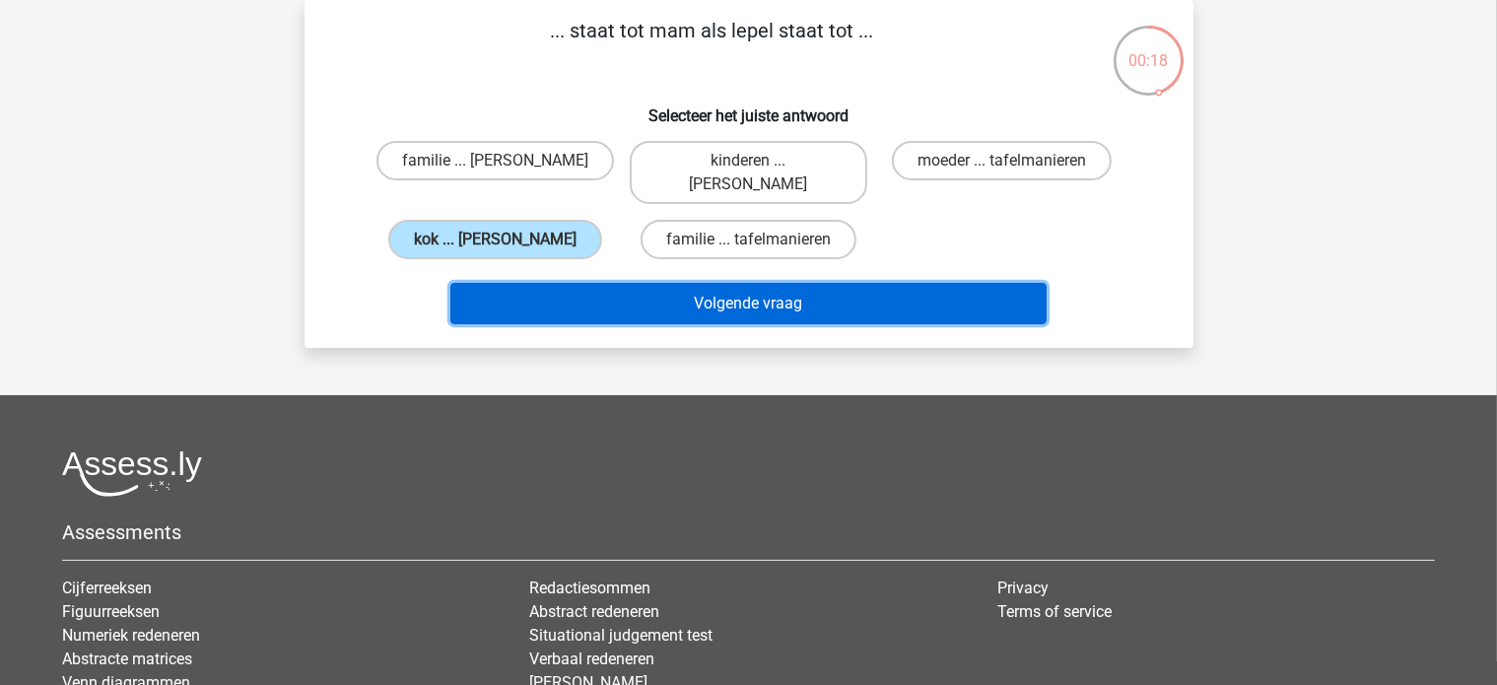
click at [550, 283] on button "Volgende vraag" at bounding box center [748, 303] width 596 height 41
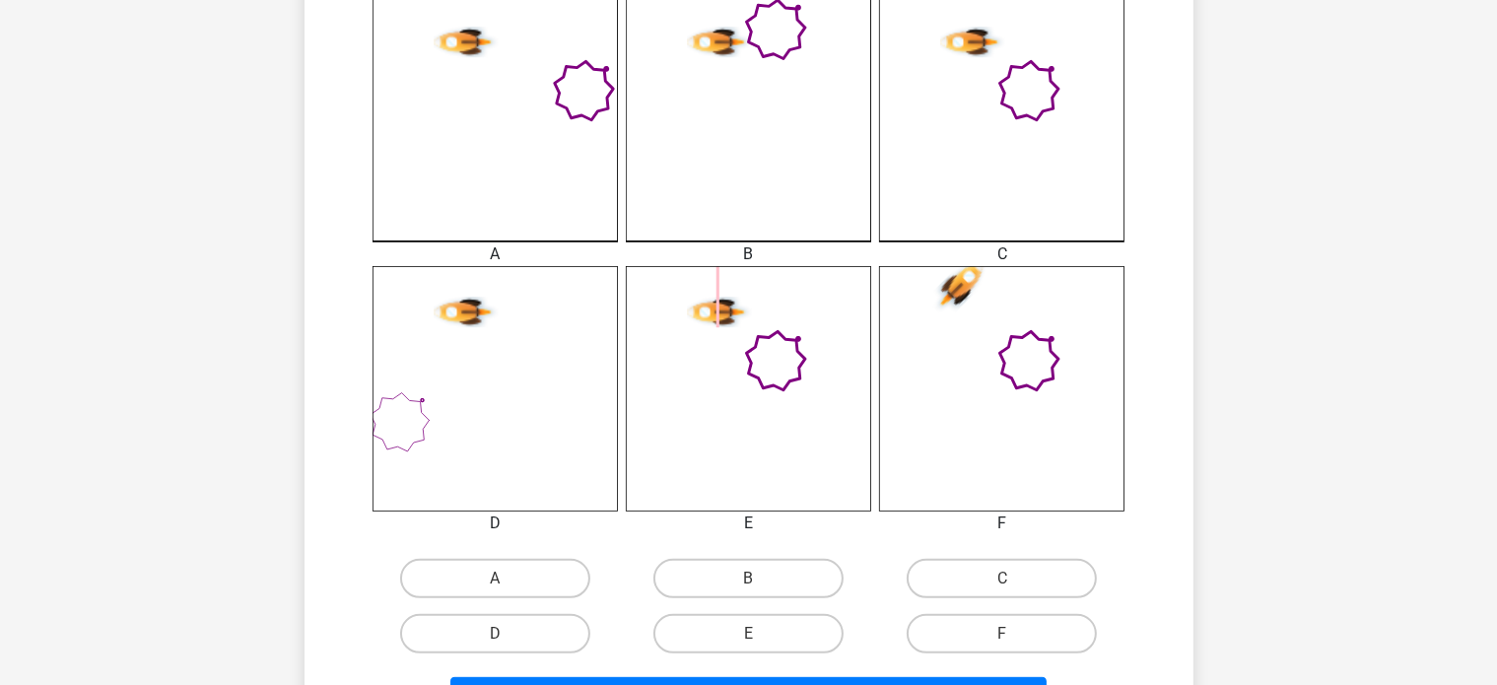
scroll to position [583, 0]
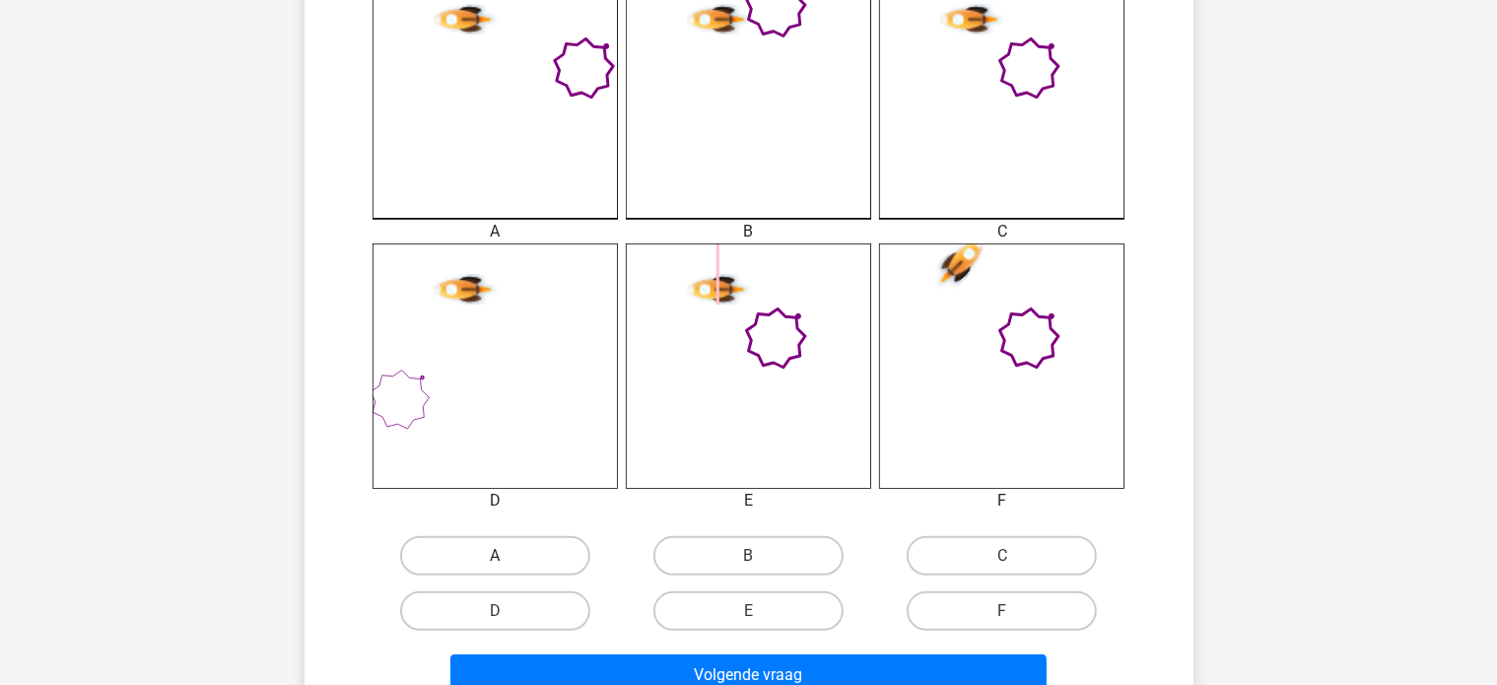
click at [501, 547] on label "A" at bounding box center [495, 555] width 190 height 39
click at [501, 556] on input "A" at bounding box center [501, 562] width 13 height 13
radio input "true"
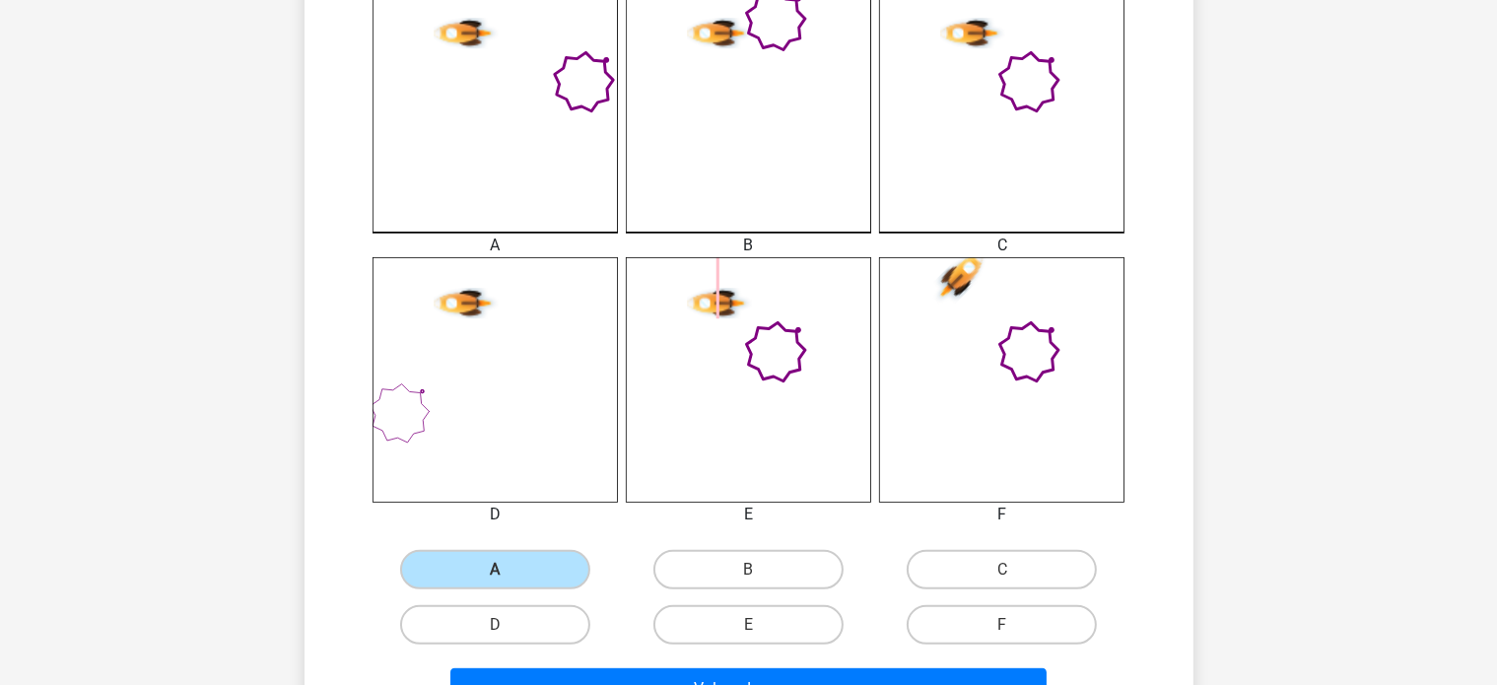
scroll to position [485, 0]
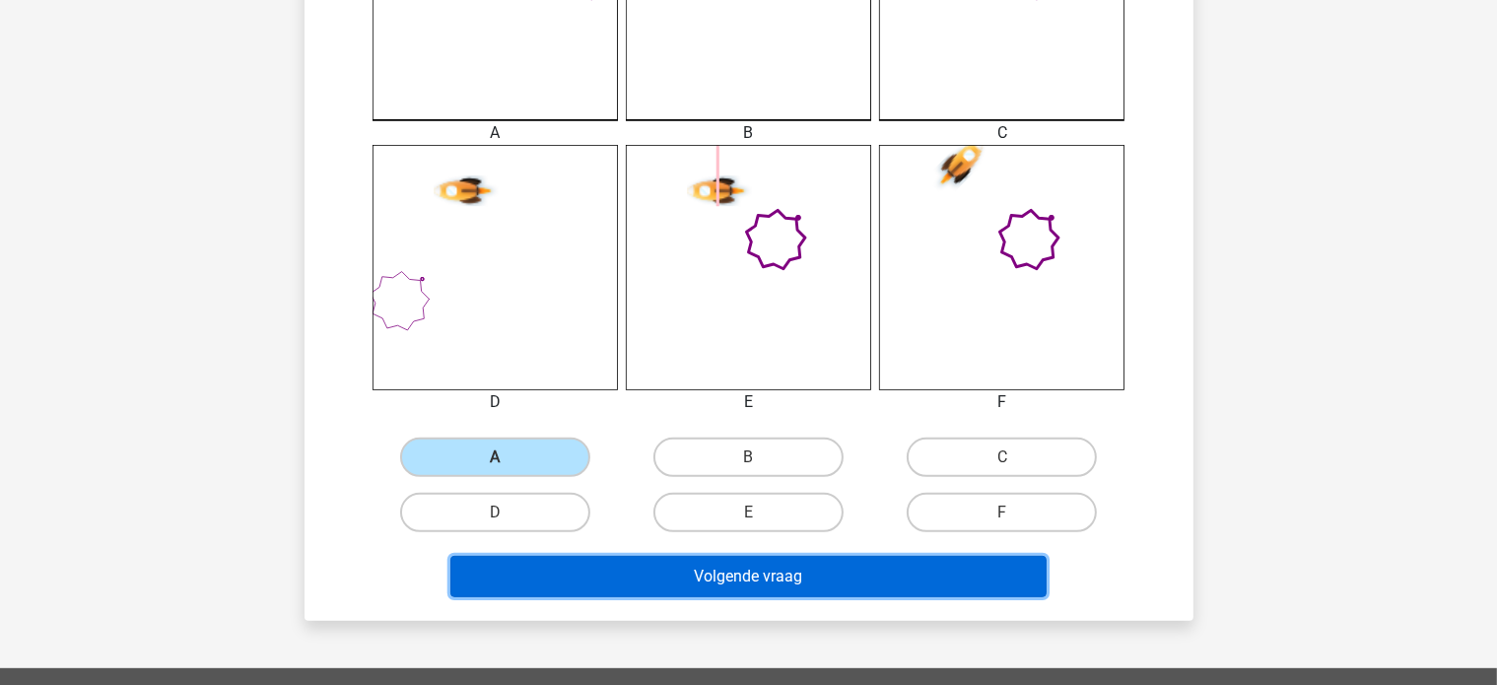
click at [610, 557] on button "Volgende vraag" at bounding box center [748, 576] width 596 height 41
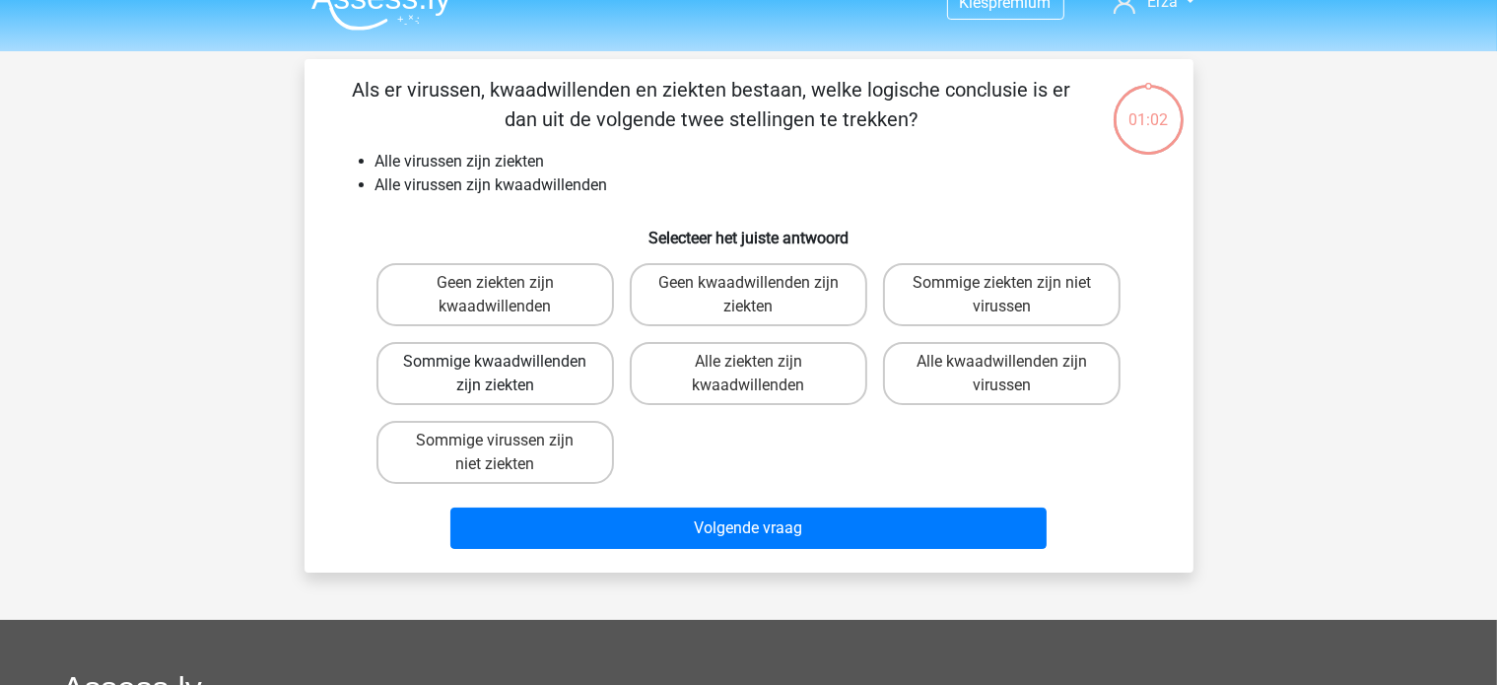
scroll to position [0, 0]
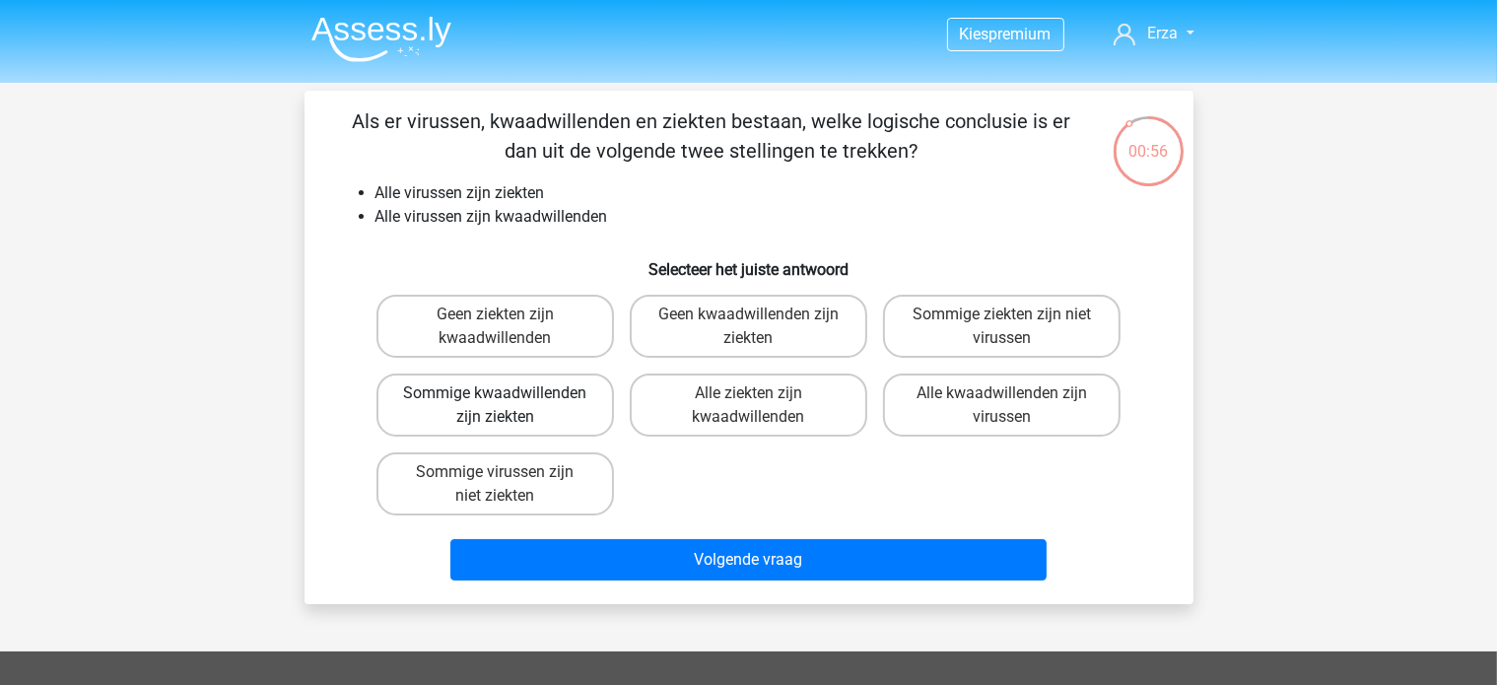
click at [581, 380] on label "Sommige kwaadwillenden zijn ziekten" at bounding box center [495, 405] width 238 height 63
click at [508, 393] on input "Sommige kwaadwillenden zijn ziekten" at bounding box center [501, 399] width 13 height 13
radio input "true"
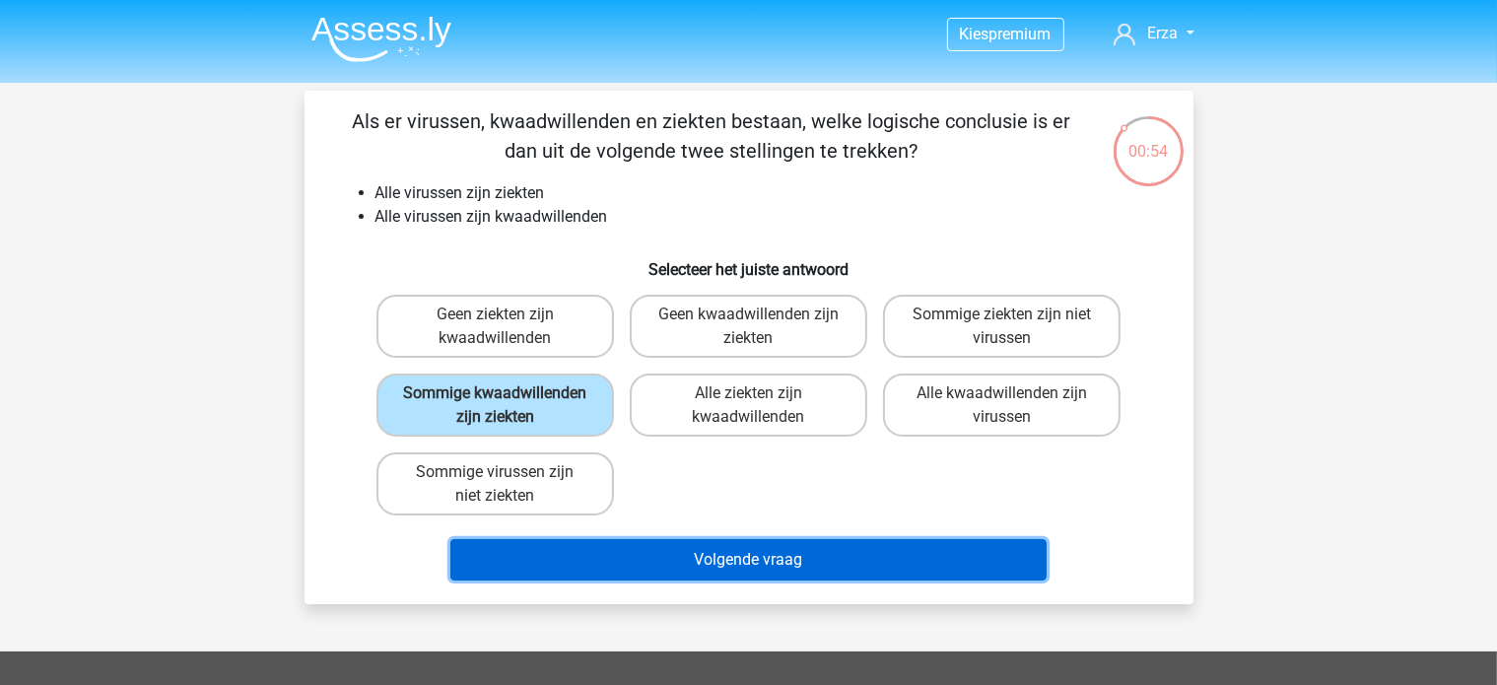
click at [638, 553] on button "Volgende vraag" at bounding box center [748, 559] width 596 height 41
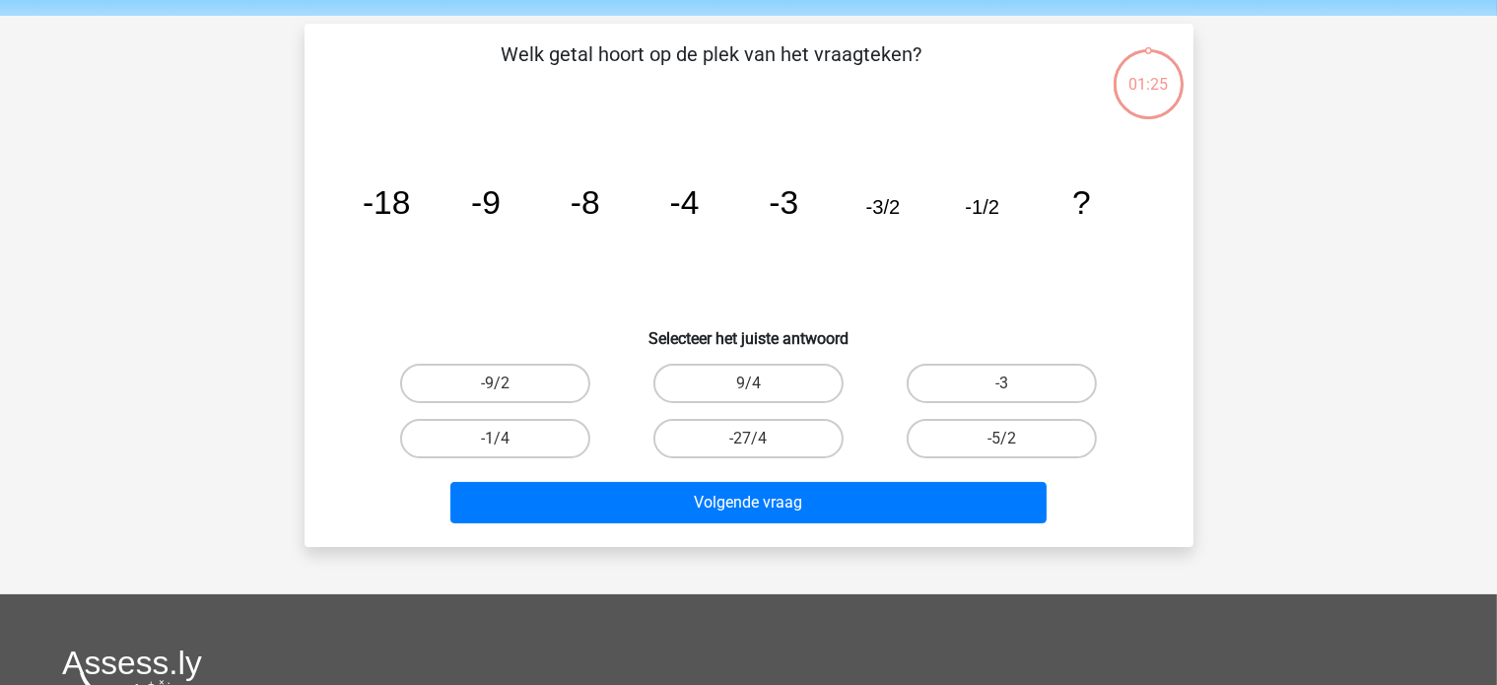
scroll to position [91, 0]
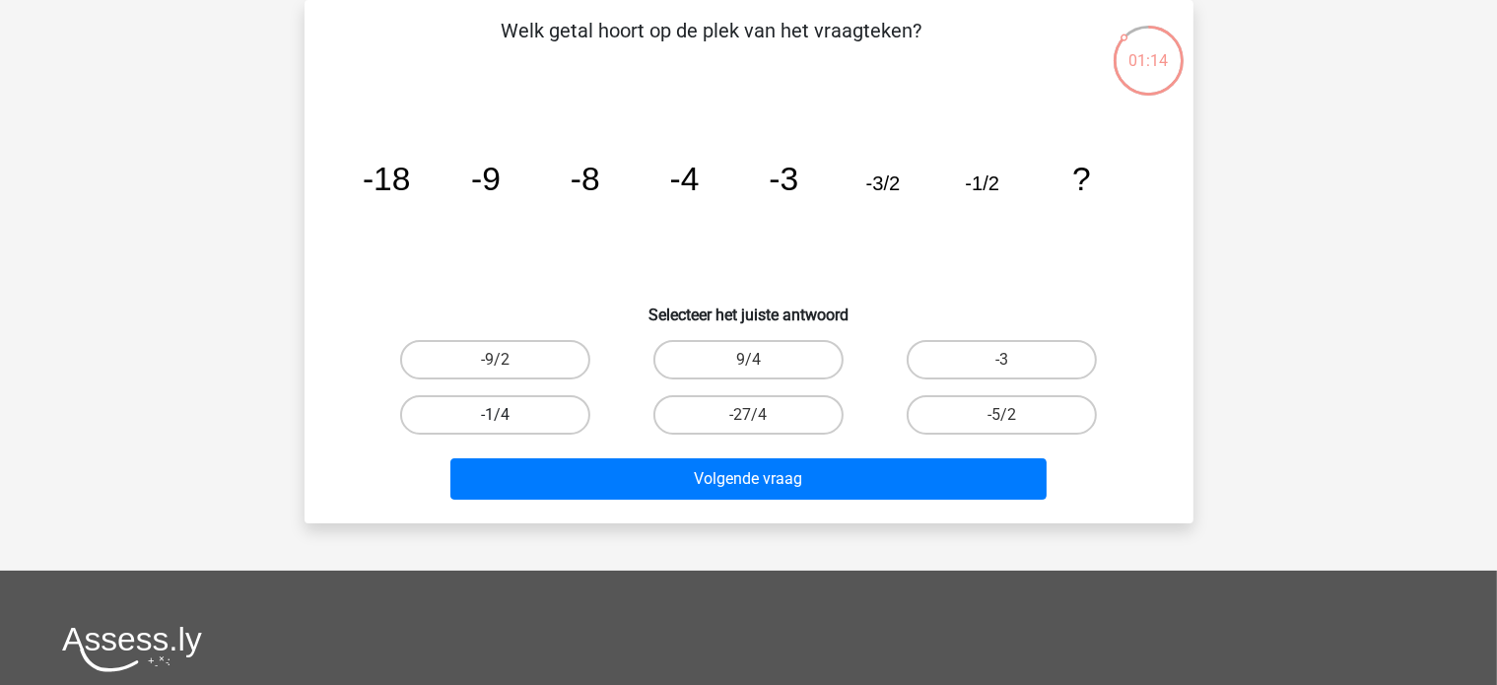
click at [503, 408] on label "-1/4" at bounding box center [495, 414] width 190 height 39
click at [503, 415] on input "-1/4" at bounding box center [501, 421] width 13 height 13
radio input "true"
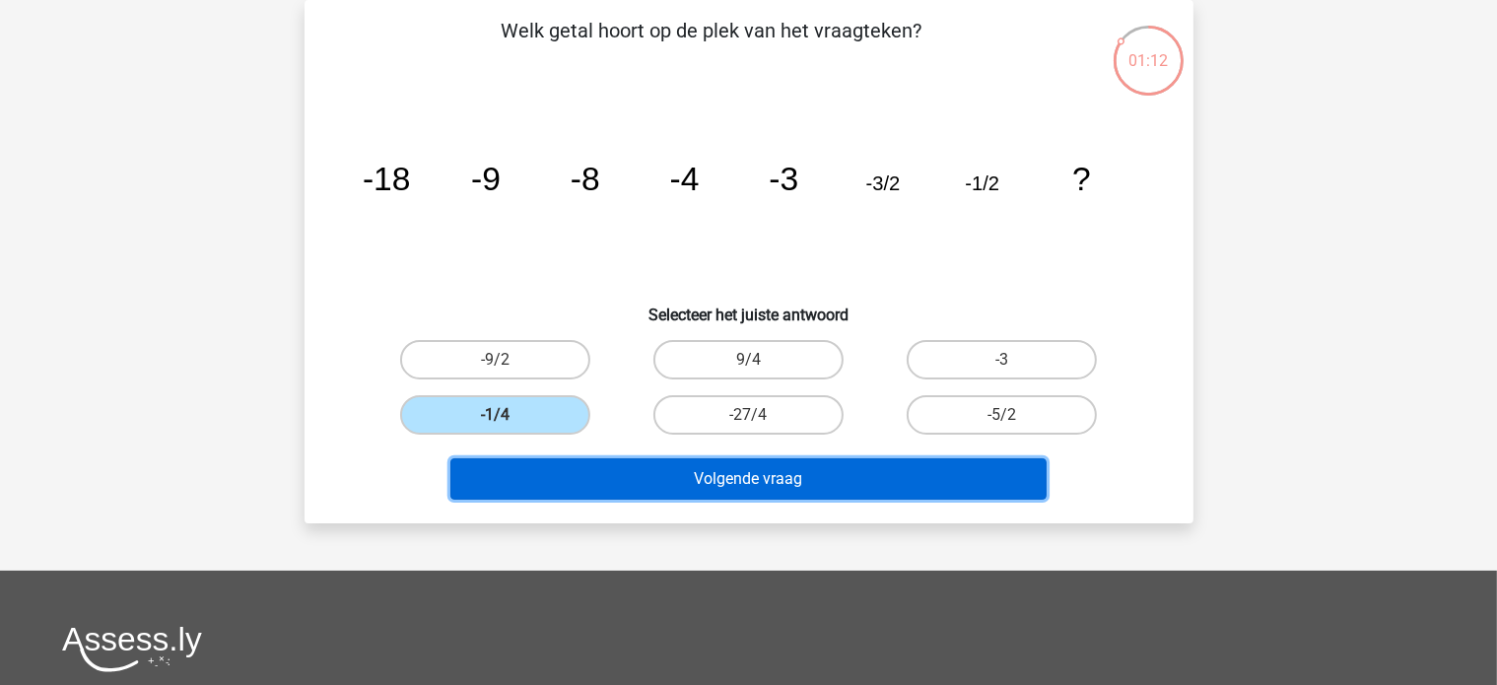
click at [557, 483] on button "Volgende vraag" at bounding box center [748, 478] width 596 height 41
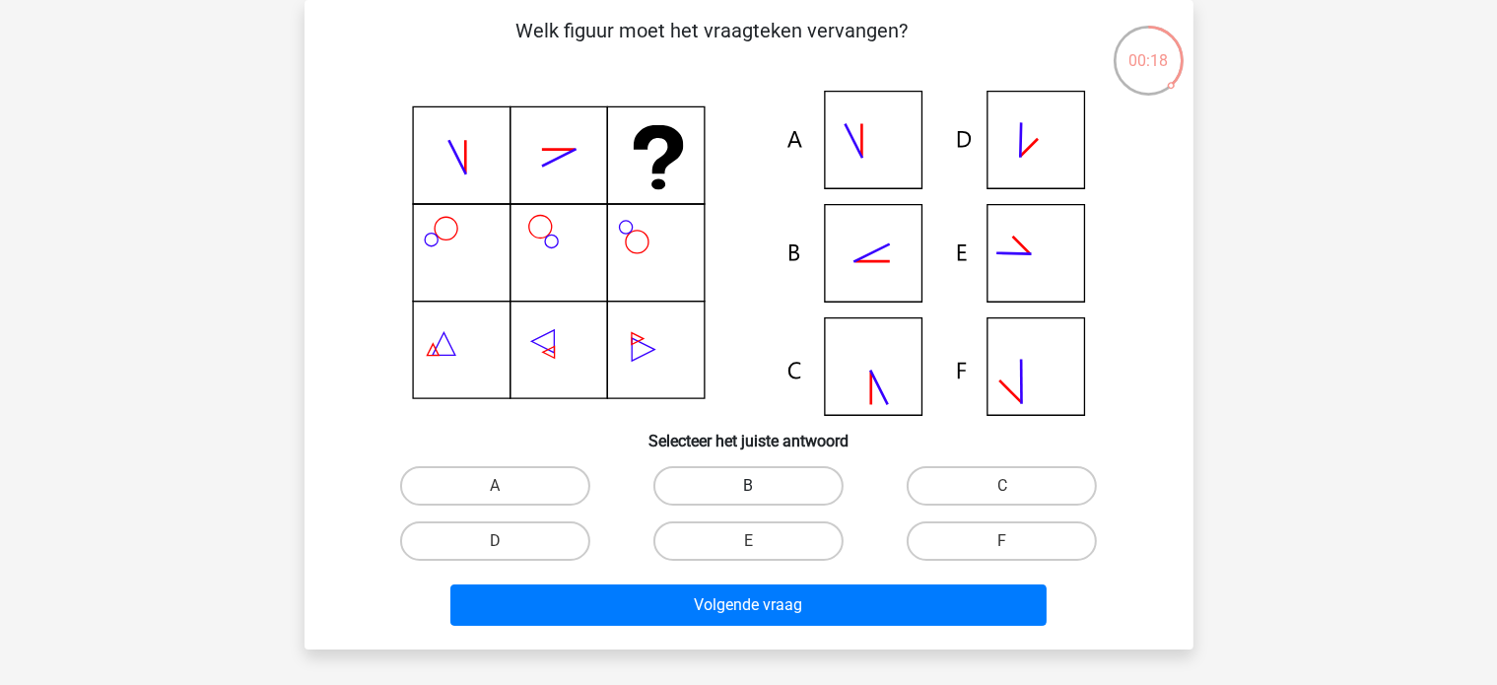
click at [759, 479] on label "B" at bounding box center [748, 485] width 190 height 39
click at [759, 486] on input "B" at bounding box center [754, 492] width 13 height 13
radio input "true"
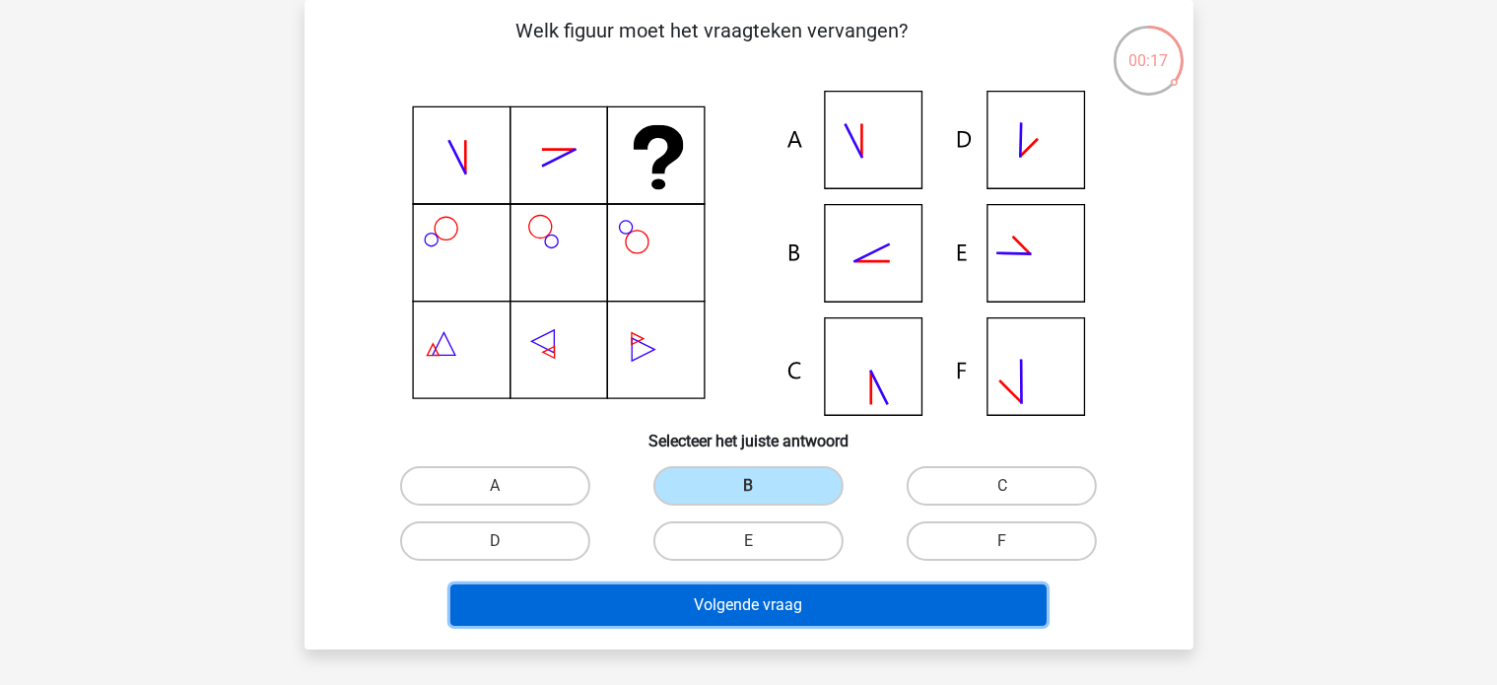
click at [728, 602] on button "Volgende vraag" at bounding box center [748, 604] width 596 height 41
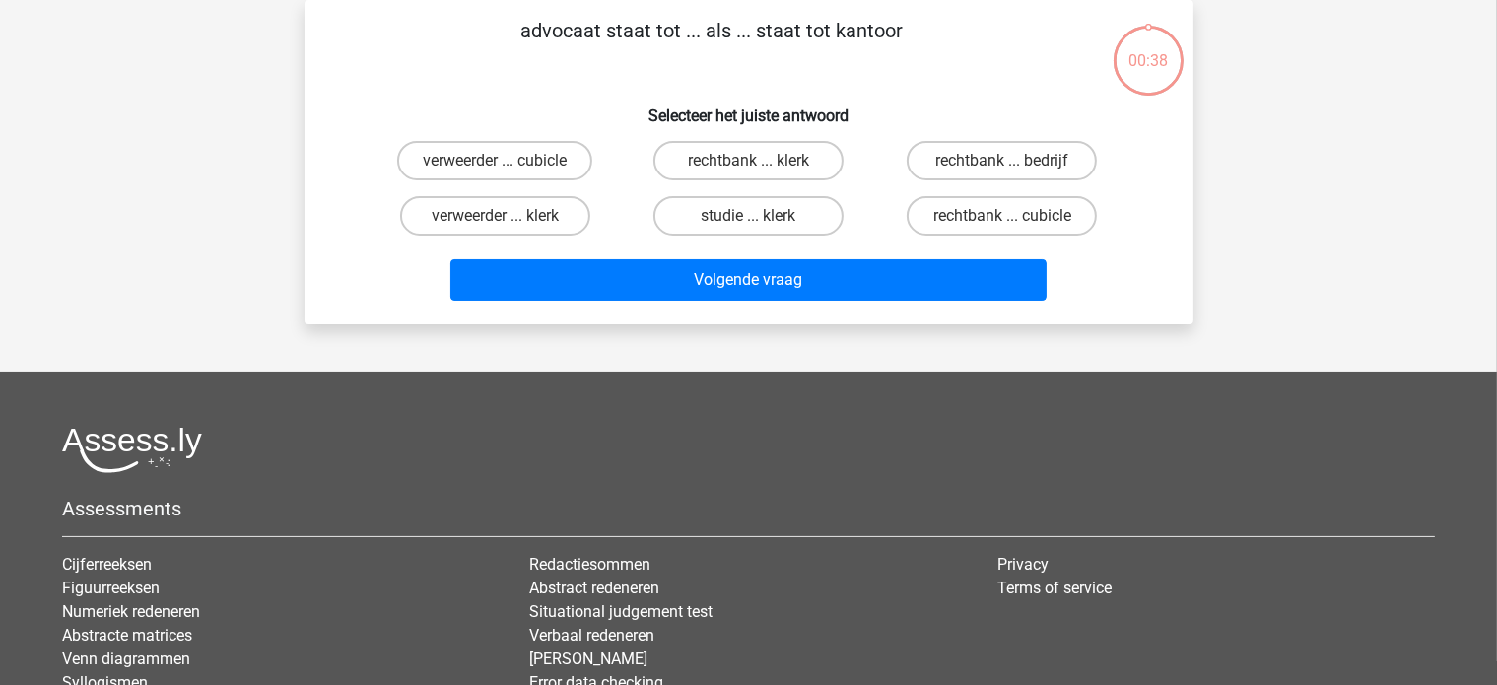
scroll to position [0, 0]
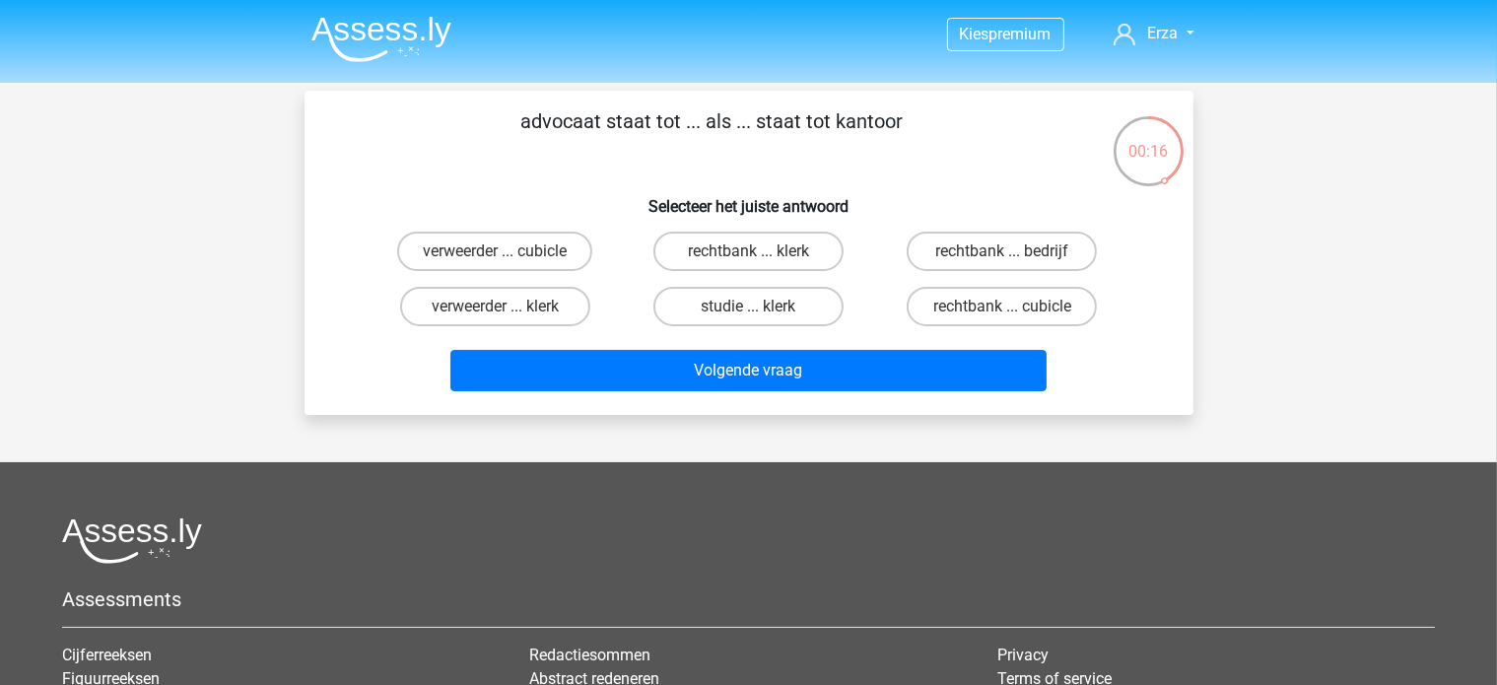
click at [902, 255] on div "rechtbank ... bedrijf" at bounding box center [1002, 251] width 238 height 39
click at [907, 251] on label "rechtbank ... bedrijf" at bounding box center [1002, 251] width 190 height 39
click at [1002, 251] on input "rechtbank ... bedrijf" at bounding box center [1008, 257] width 13 height 13
radio input "true"
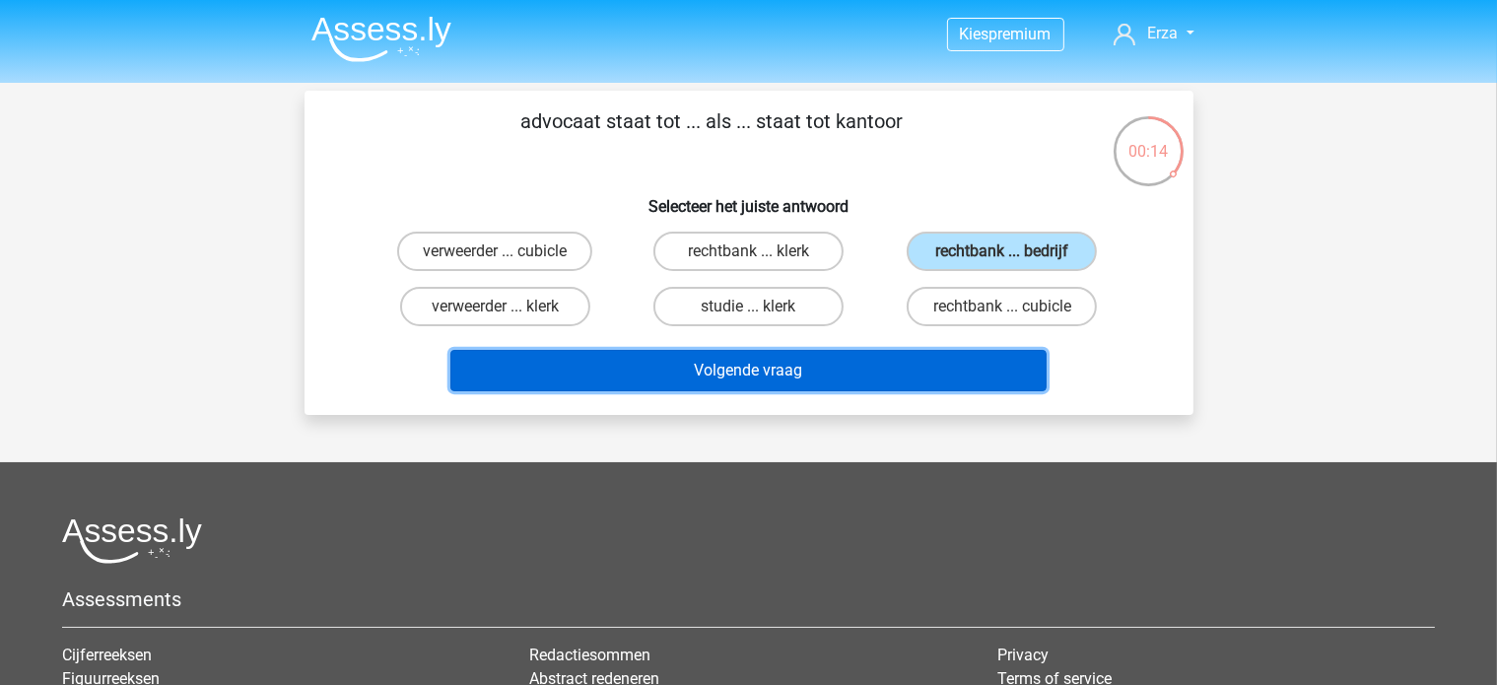
click at [898, 366] on button "Volgende vraag" at bounding box center [748, 370] width 596 height 41
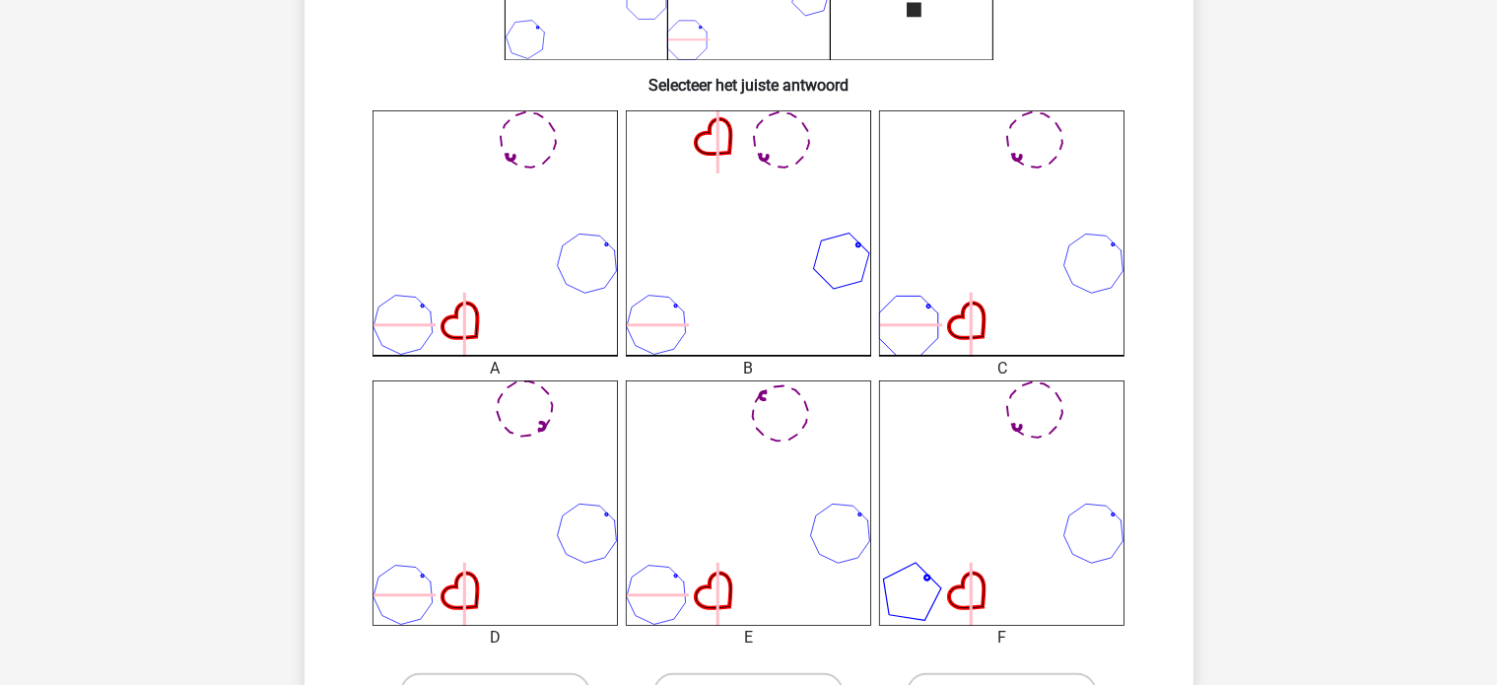
scroll to position [788, 0]
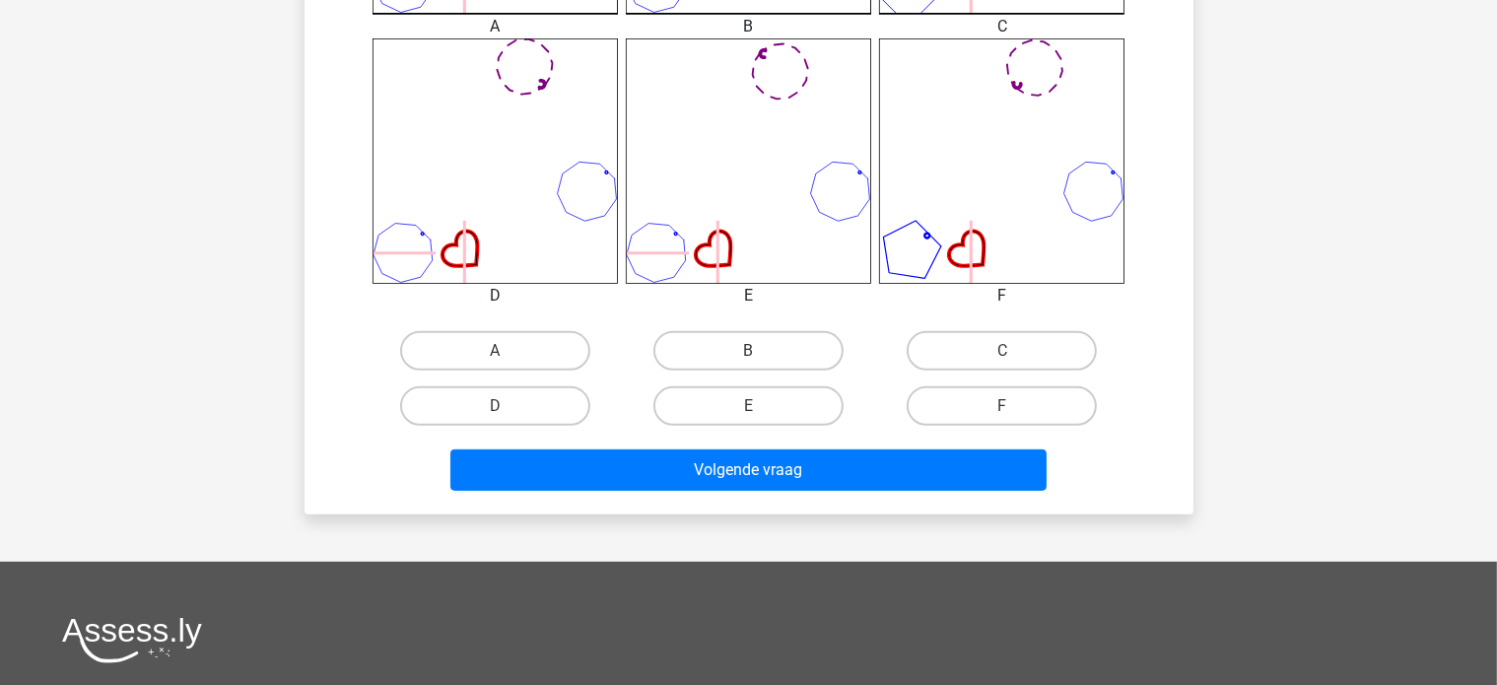
click at [536, 325] on div "A" at bounding box center [495, 350] width 253 height 55
click at [535, 334] on label "A" at bounding box center [495, 350] width 190 height 39
click at [508, 351] on input "A" at bounding box center [501, 357] width 13 height 13
radio input "true"
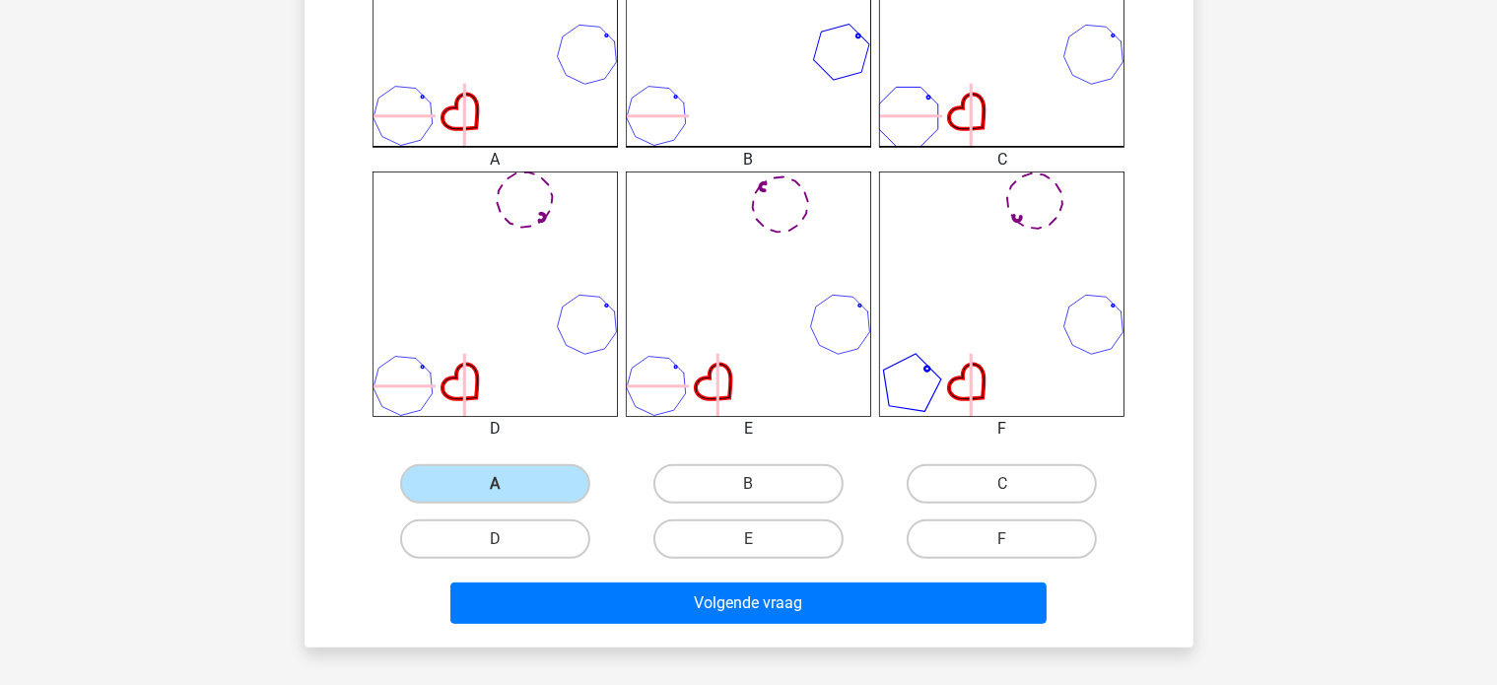
scroll to position [690, 0]
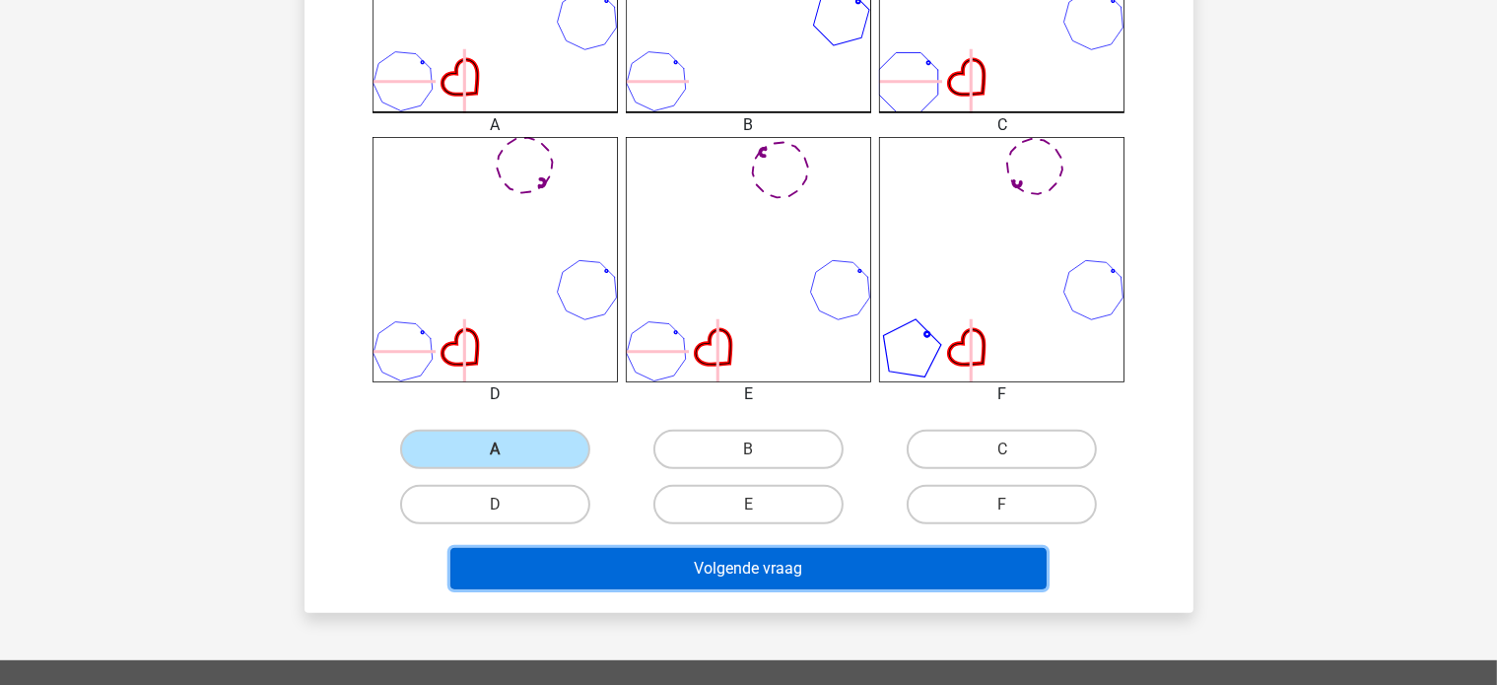
click at [632, 575] on button "Volgende vraag" at bounding box center [748, 568] width 596 height 41
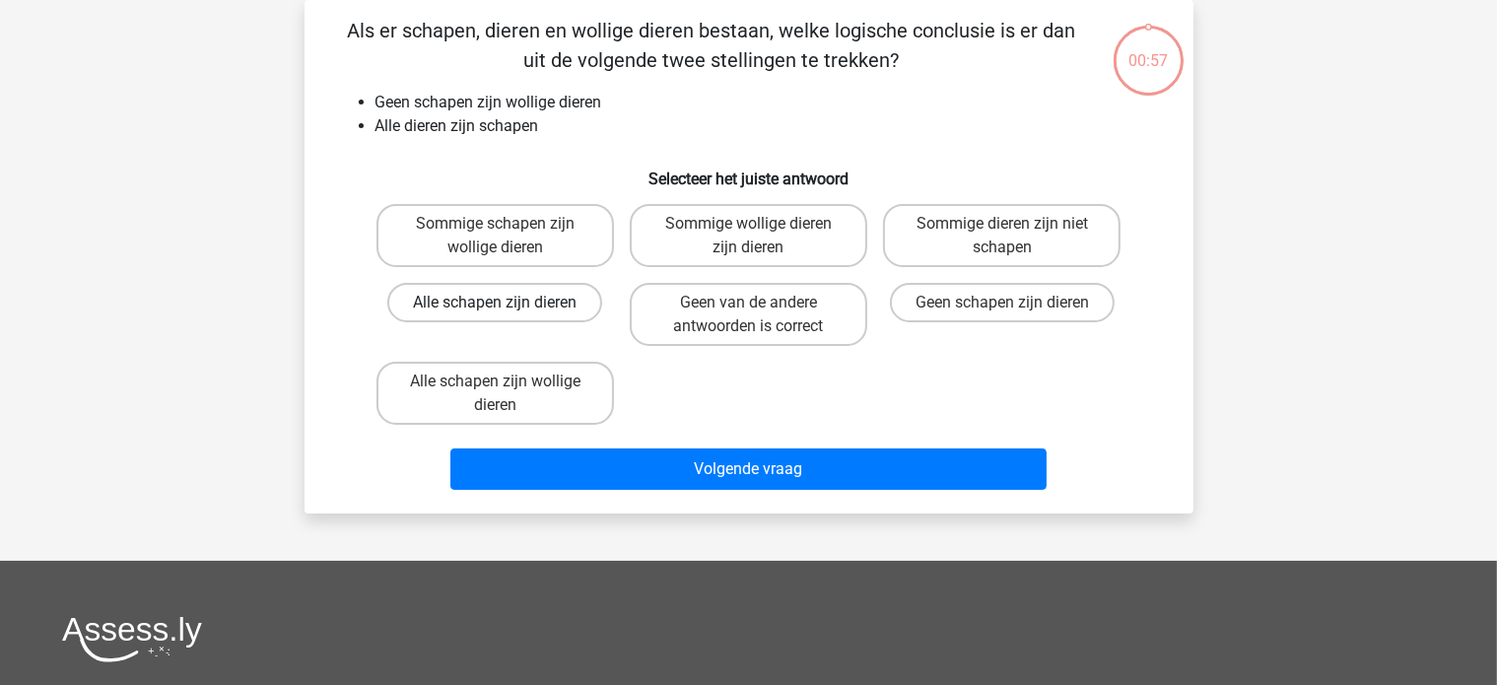
scroll to position [0, 0]
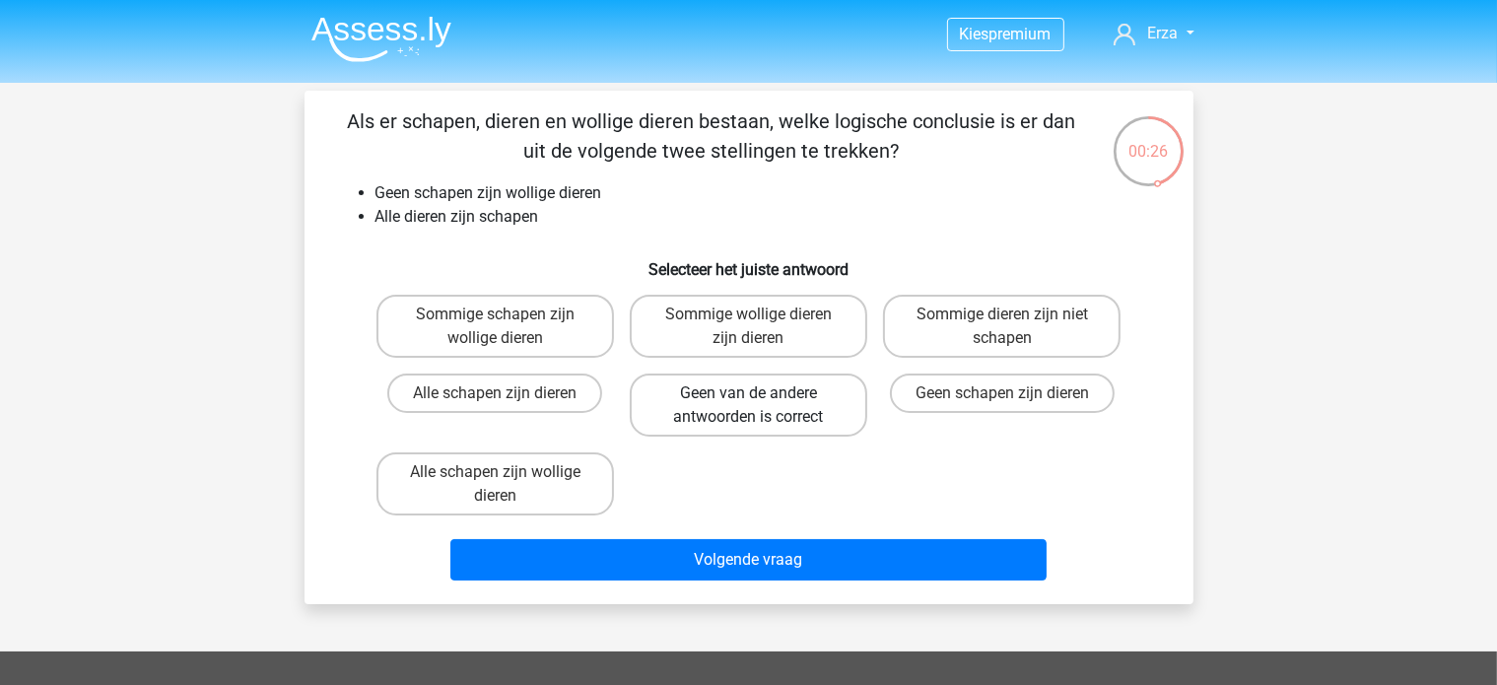
click at [714, 409] on label "Geen van de andere antwoorden is correct" at bounding box center [749, 405] width 238 height 63
click at [748, 406] on input "Geen van de andere antwoorden is correct" at bounding box center [754, 399] width 13 height 13
radio input "true"
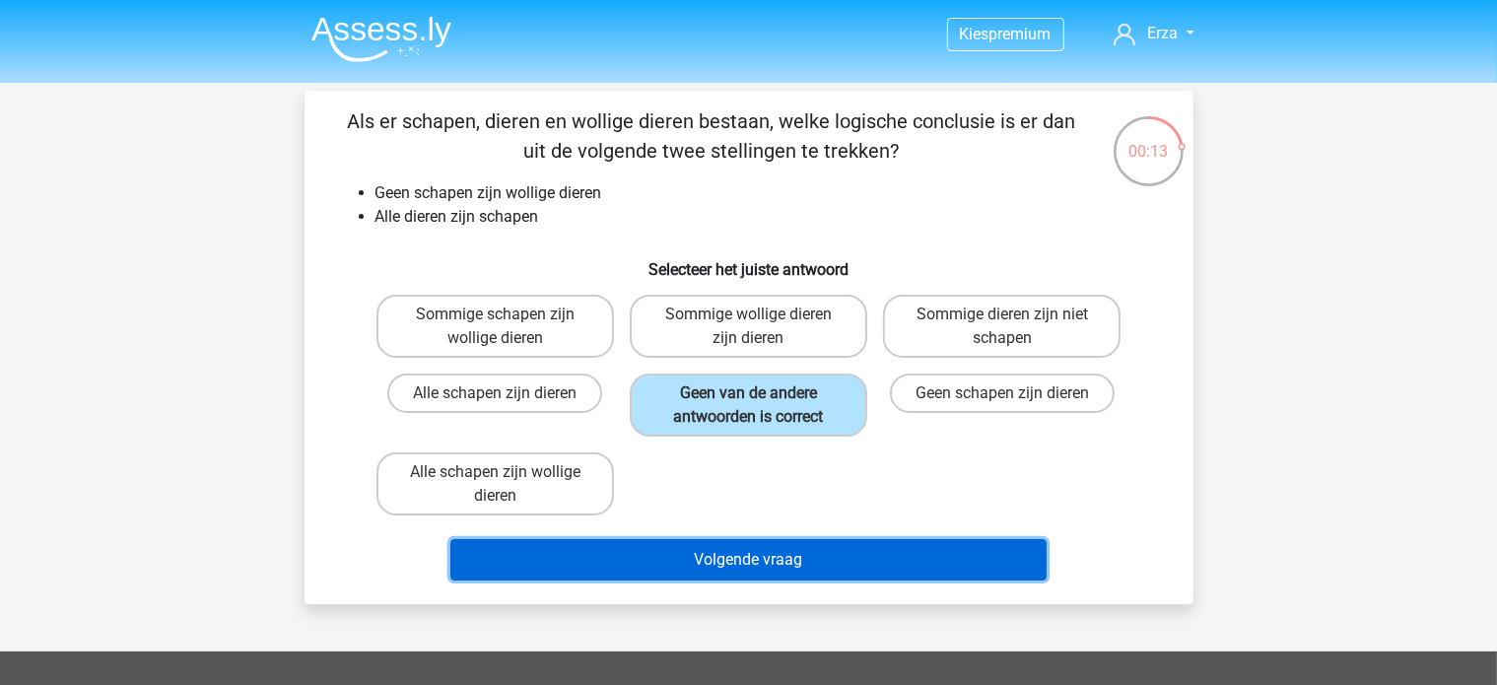
click at [680, 553] on button "Volgende vraag" at bounding box center [748, 559] width 596 height 41
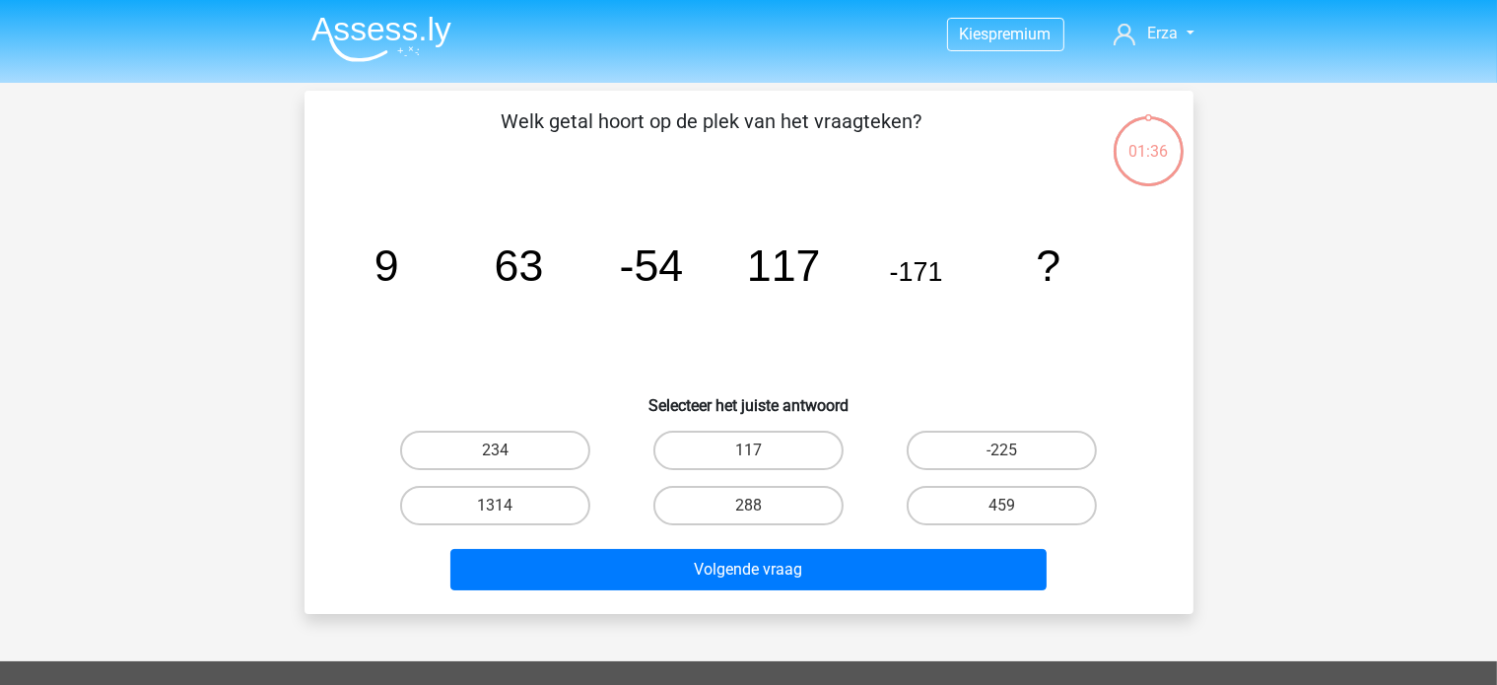
scroll to position [91, 0]
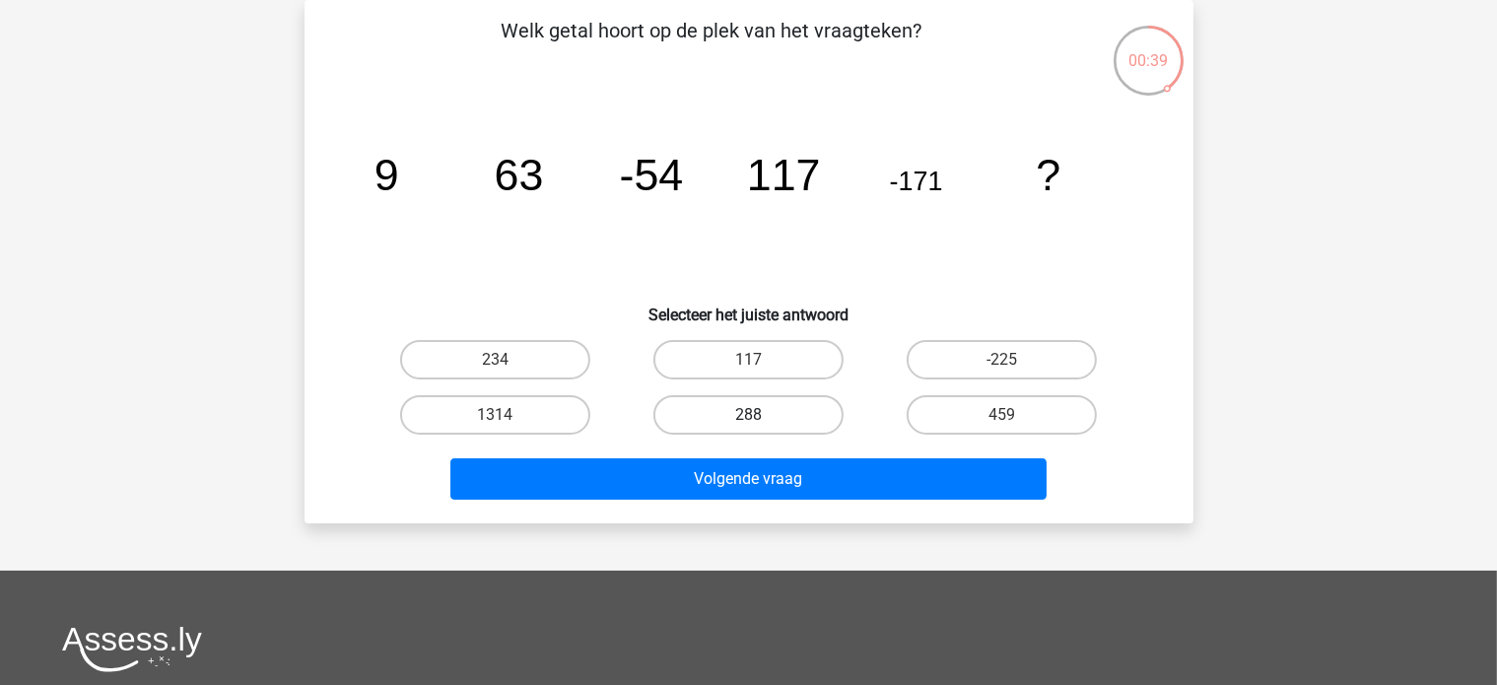
click at [712, 408] on label "288" at bounding box center [748, 414] width 190 height 39
click at [748, 415] on input "288" at bounding box center [754, 421] width 13 height 13
radio input "true"
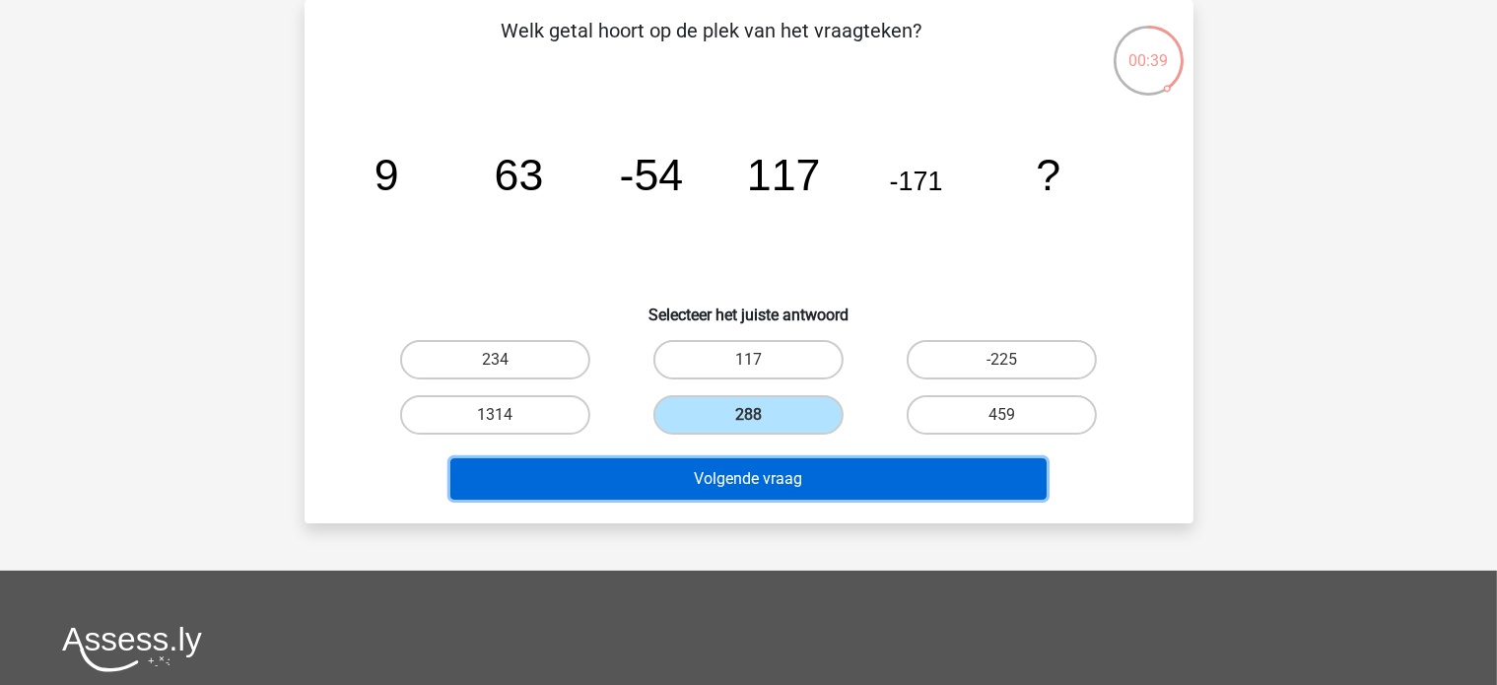
click at [688, 496] on button "Volgende vraag" at bounding box center [748, 478] width 596 height 41
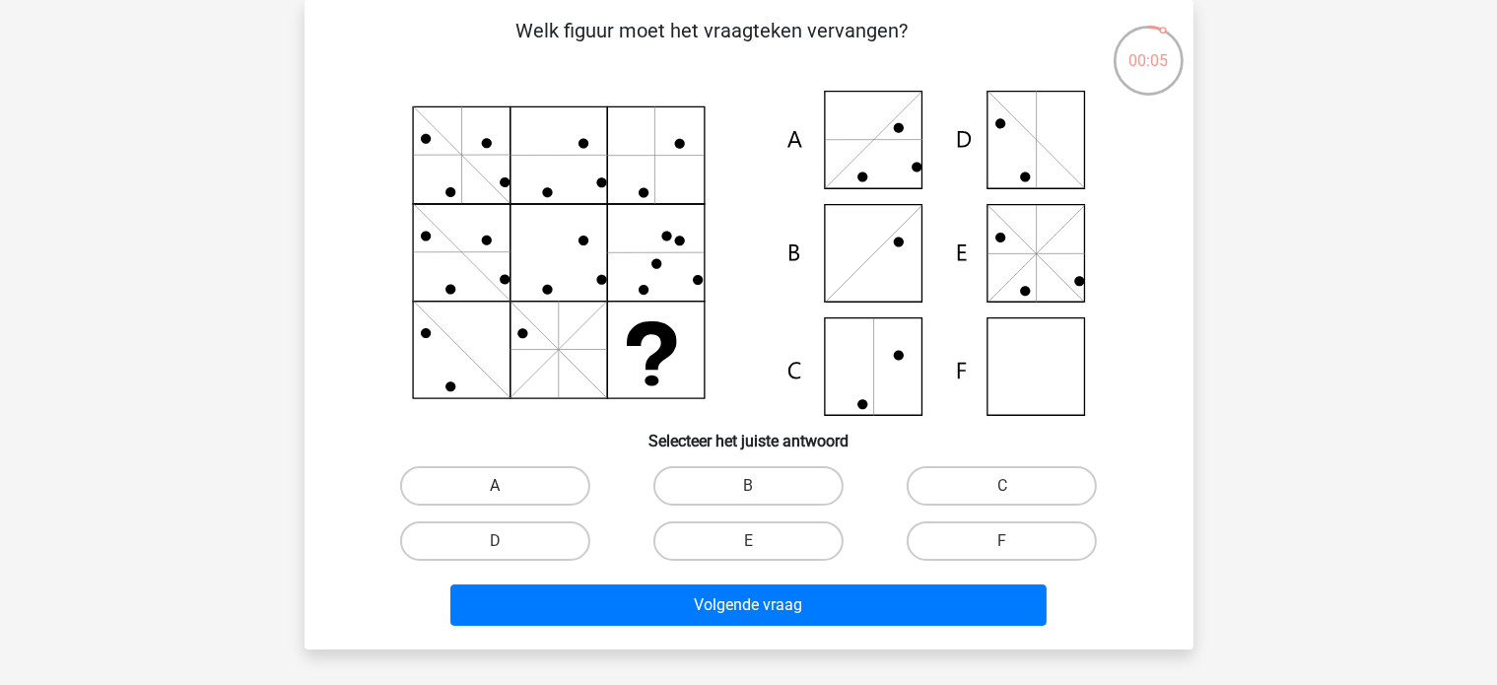
click at [546, 474] on label "A" at bounding box center [495, 485] width 190 height 39
click at [508, 486] on input "A" at bounding box center [501, 492] width 13 height 13
radio input "true"
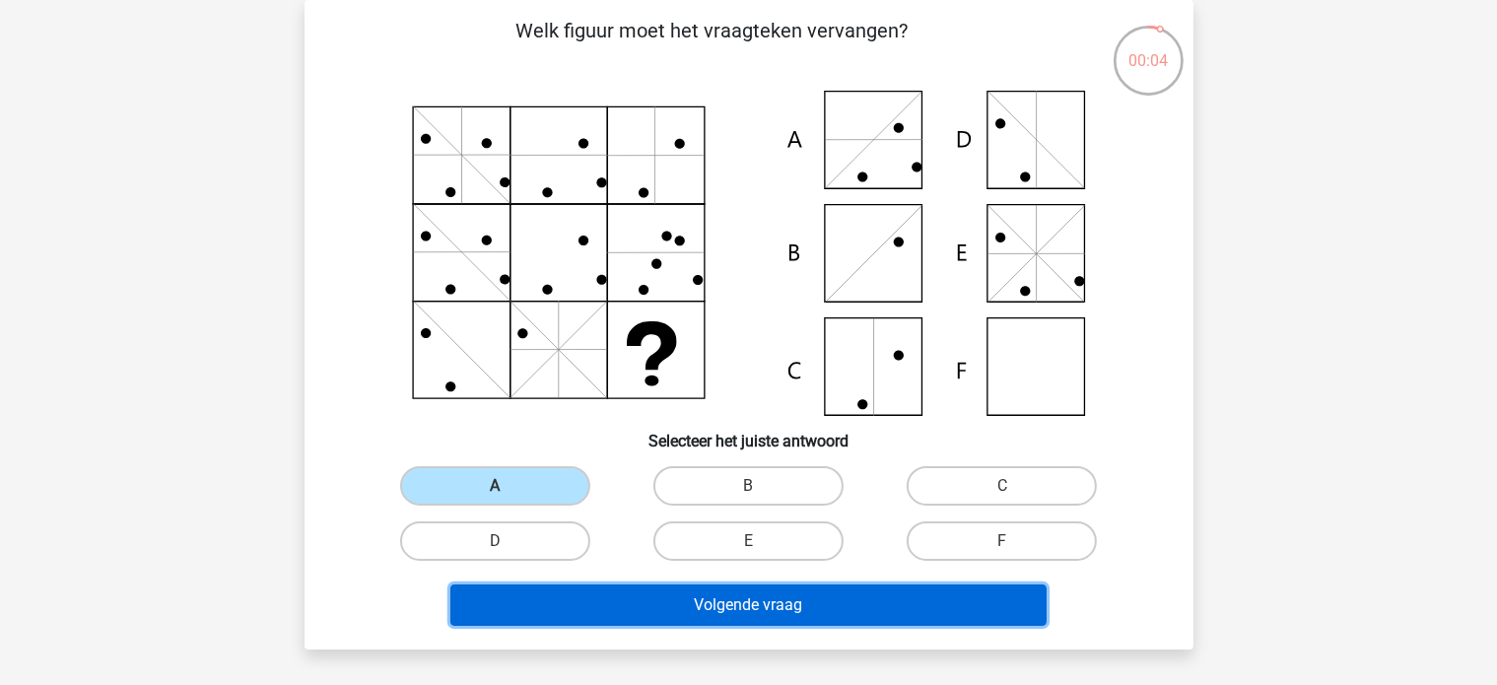
click at [554, 606] on button "Volgende vraag" at bounding box center [748, 604] width 596 height 41
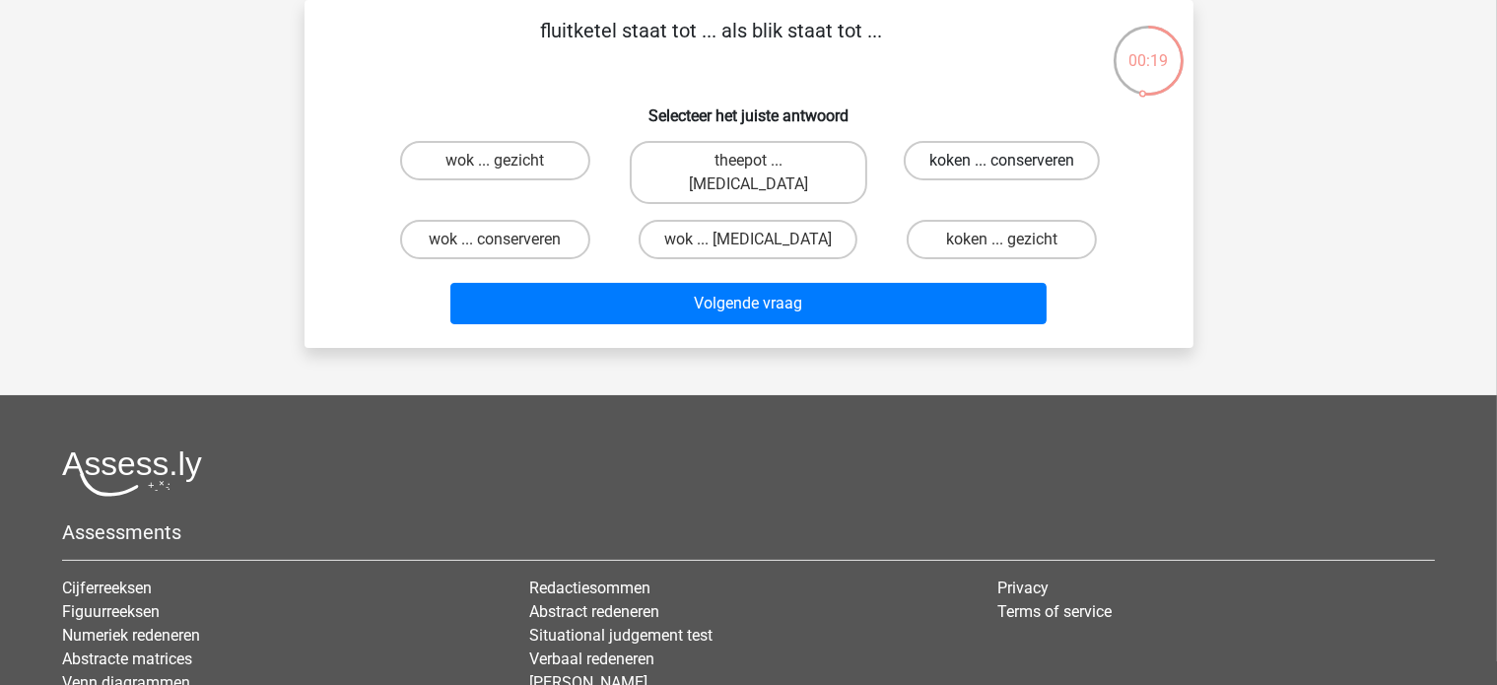
click at [1002, 159] on label "koken ... conserveren" at bounding box center [1002, 160] width 196 height 39
click at [1002, 161] on input "koken ... conserveren" at bounding box center [1008, 167] width 13 height 13
radio input "true"
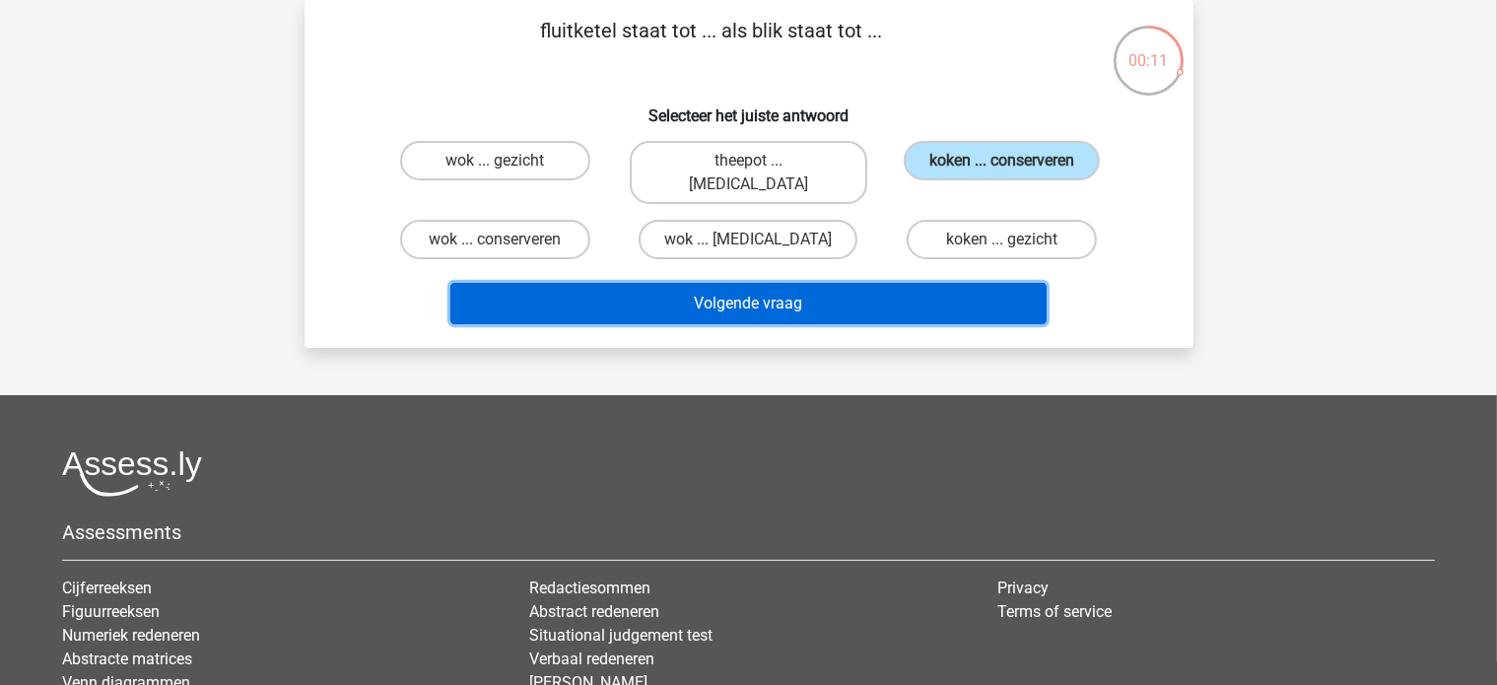
click at [666, 283] on button "Volgende vraag" at bounding box center [748, 303] width 596 height 41
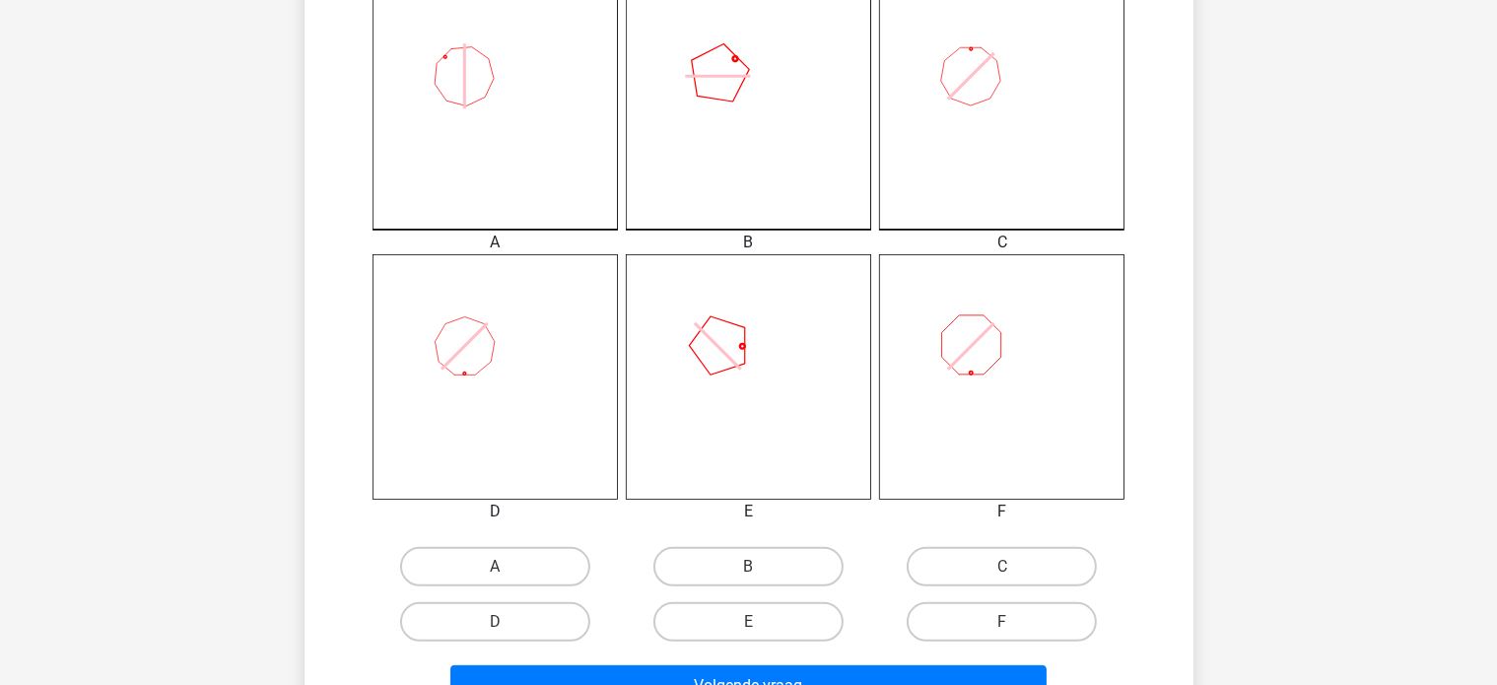
scroll to position [583, 0]
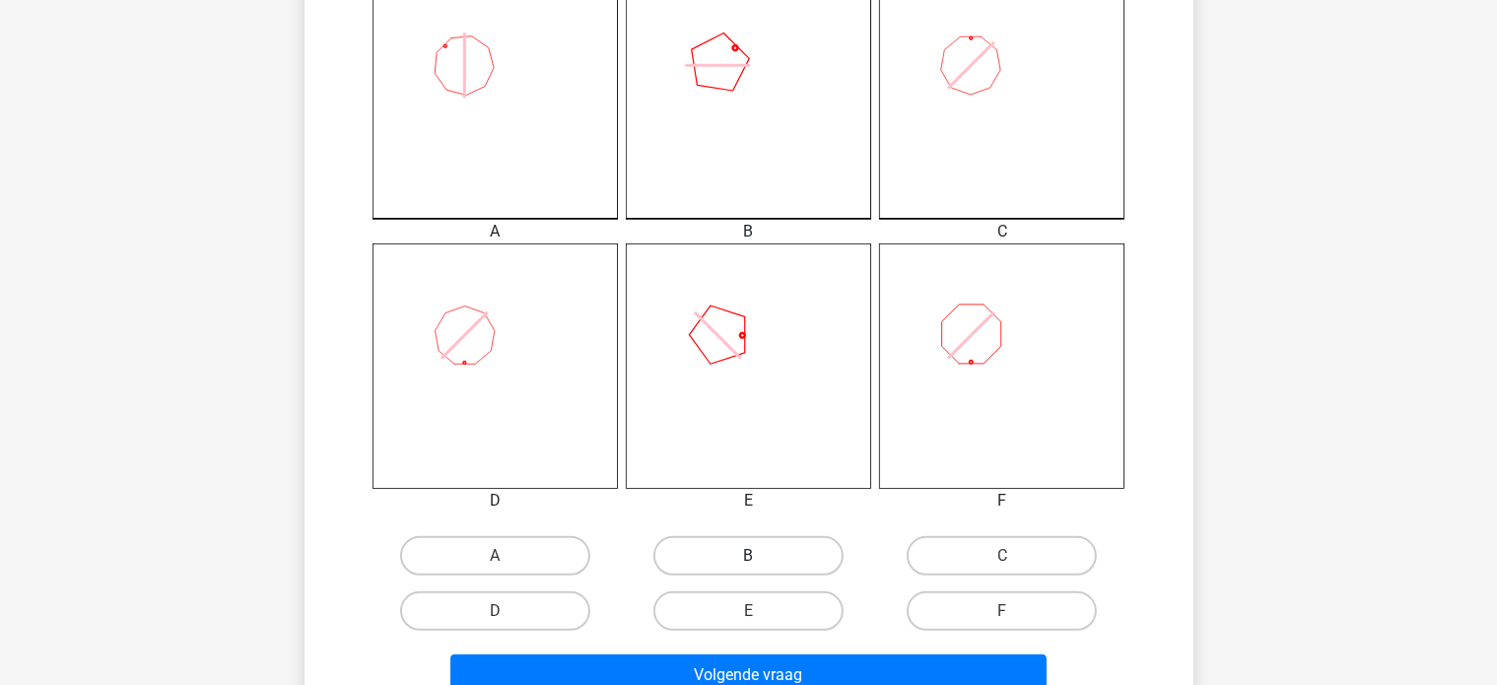
click at [717, 543] on label "B" at bounding box center [748, 555] width 190 height 39
click at [748, 556] on input "B" at bounding box center [754, 562] width 13 height 13
radio input "true"
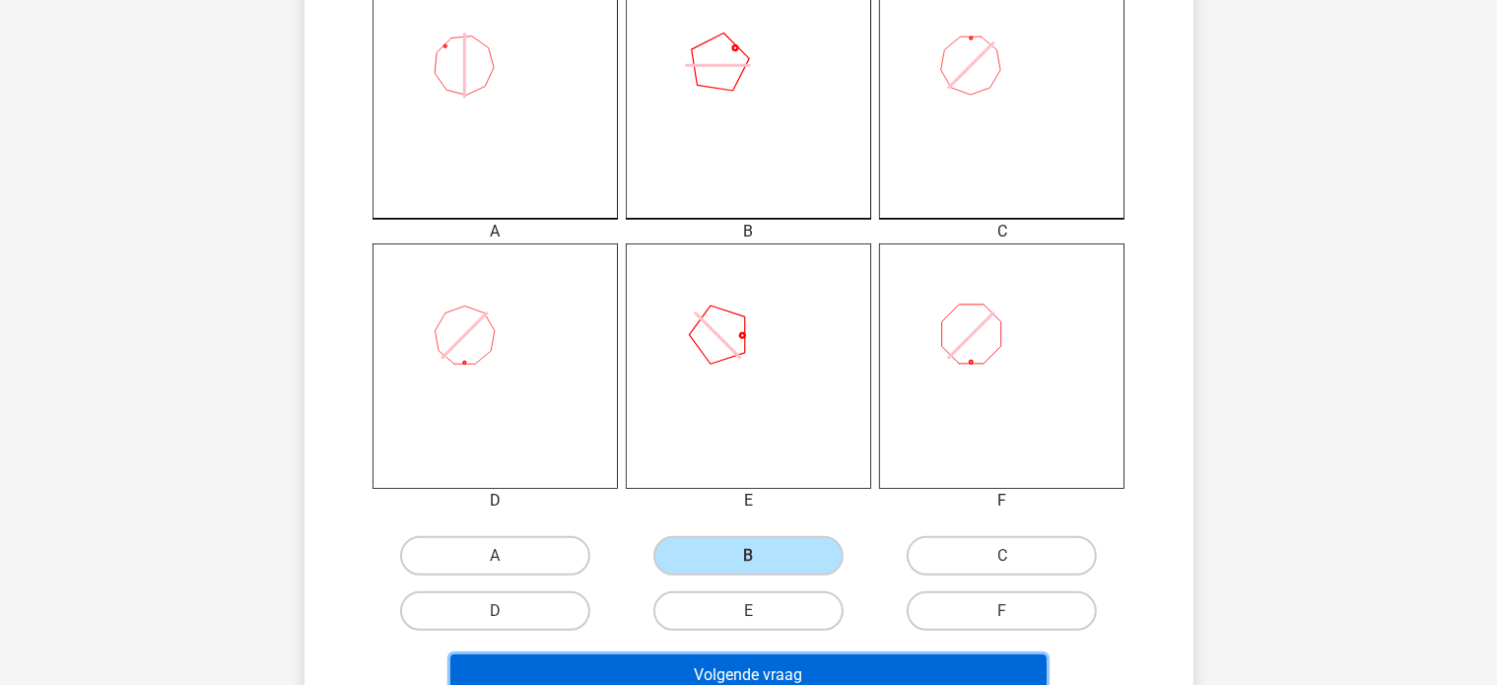
click at [710, 663] on button "Volgende vraag" at bounding box center [748, 674] width 596 height 41
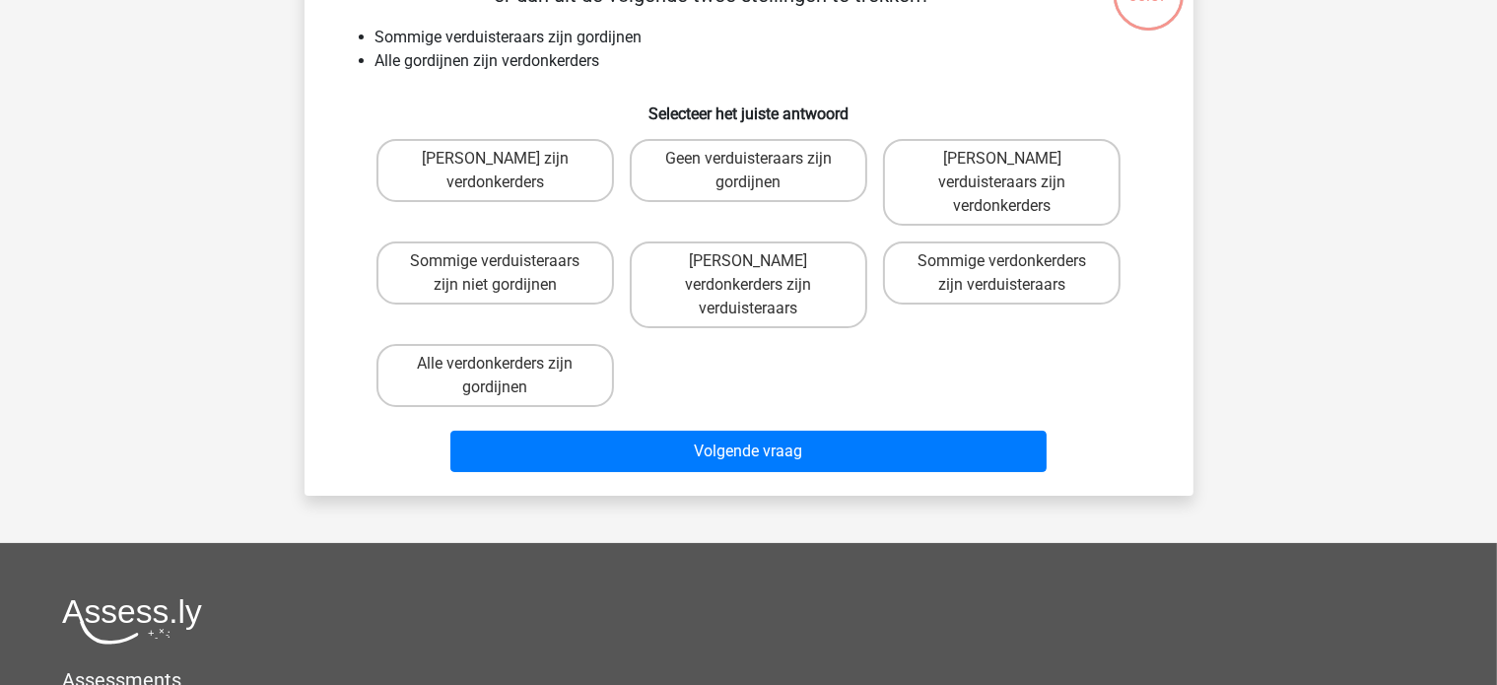
scroll to position [91, 0]
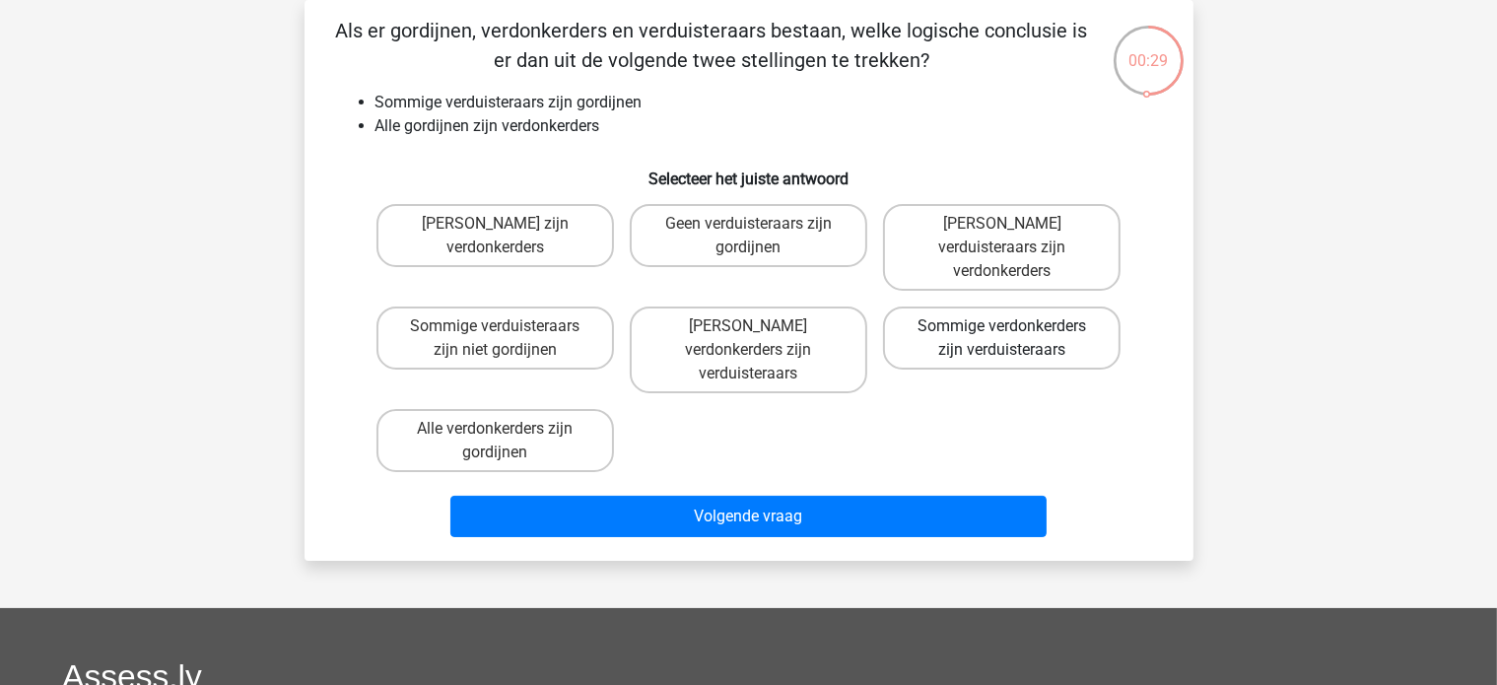
click at [938, 318] on label "Sommige verdonkerders zijn verduisteraars" at bounding box center [1002, 338] width 238 height 63
click at [1002, 326] on input "Sommige verdonkerders zijn verduisteraars" at bounding box center [1008, 332] width 13 height 13
radio input "true"
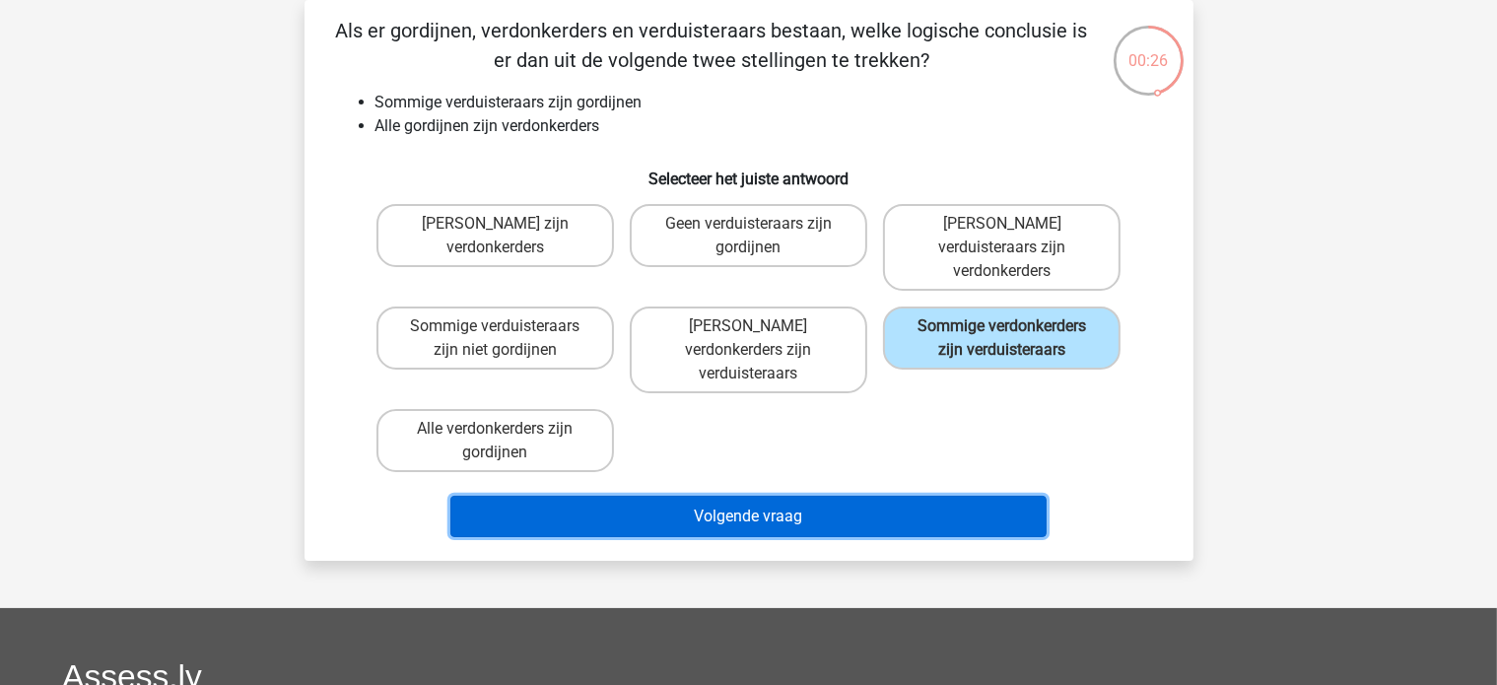
click at [764, 496] on button "Volgende vraag" at bounding box center [748, 516] width 596 height 41
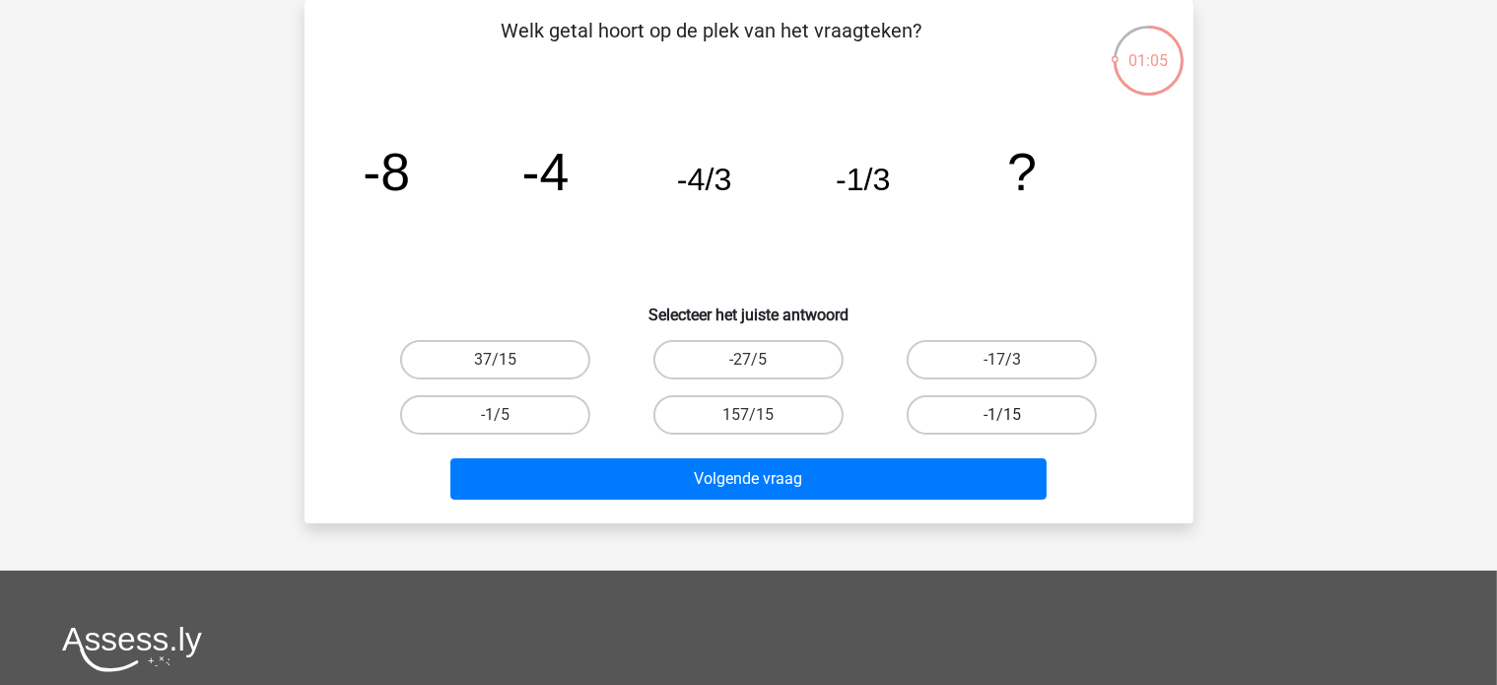
click at [941, 413] on label "-1/15" at bounding box center [1002, 414] width 190 height 39
click at [1002, 415] on input "-1/15" at bounding box center [1008, 421] width 13 height 13
radio input "true"
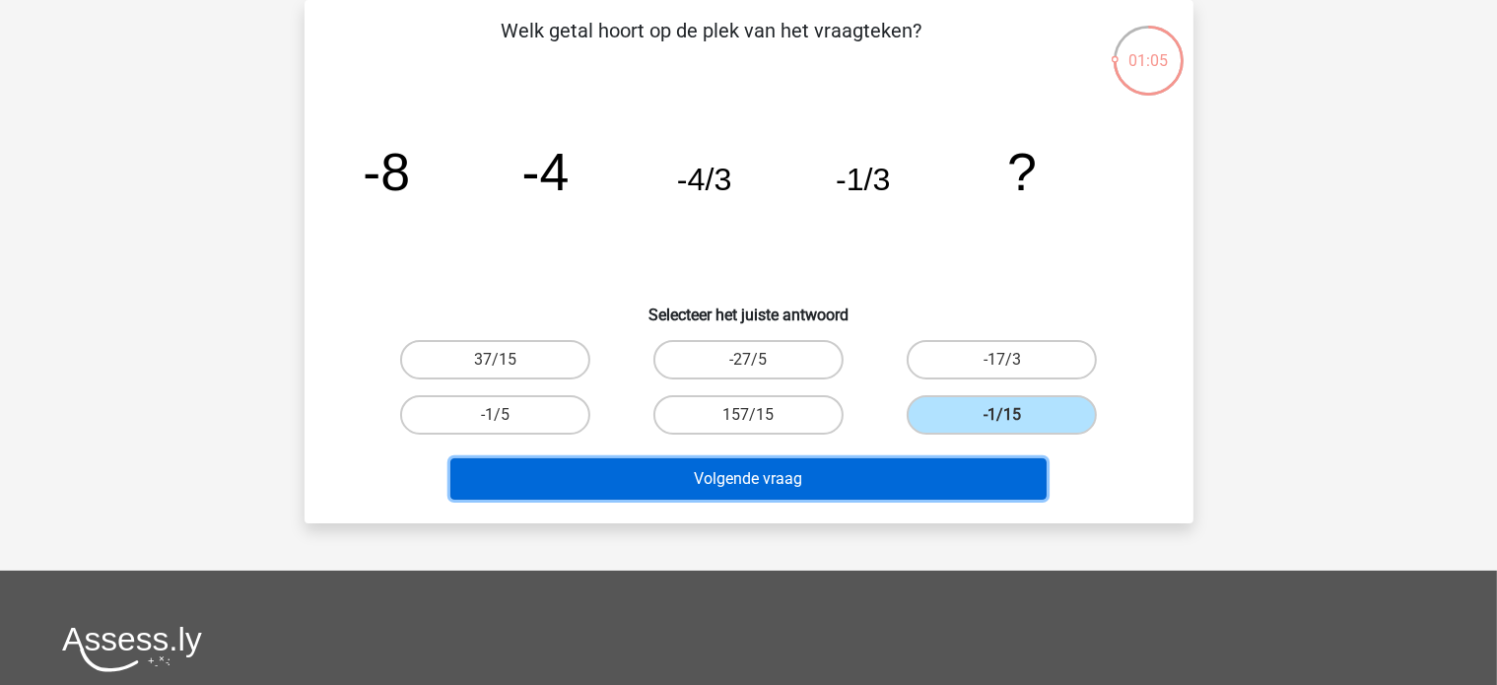
click at [918, 472] on button "Volgende vraag" at bounding box center [748, 478] width 596 height 41
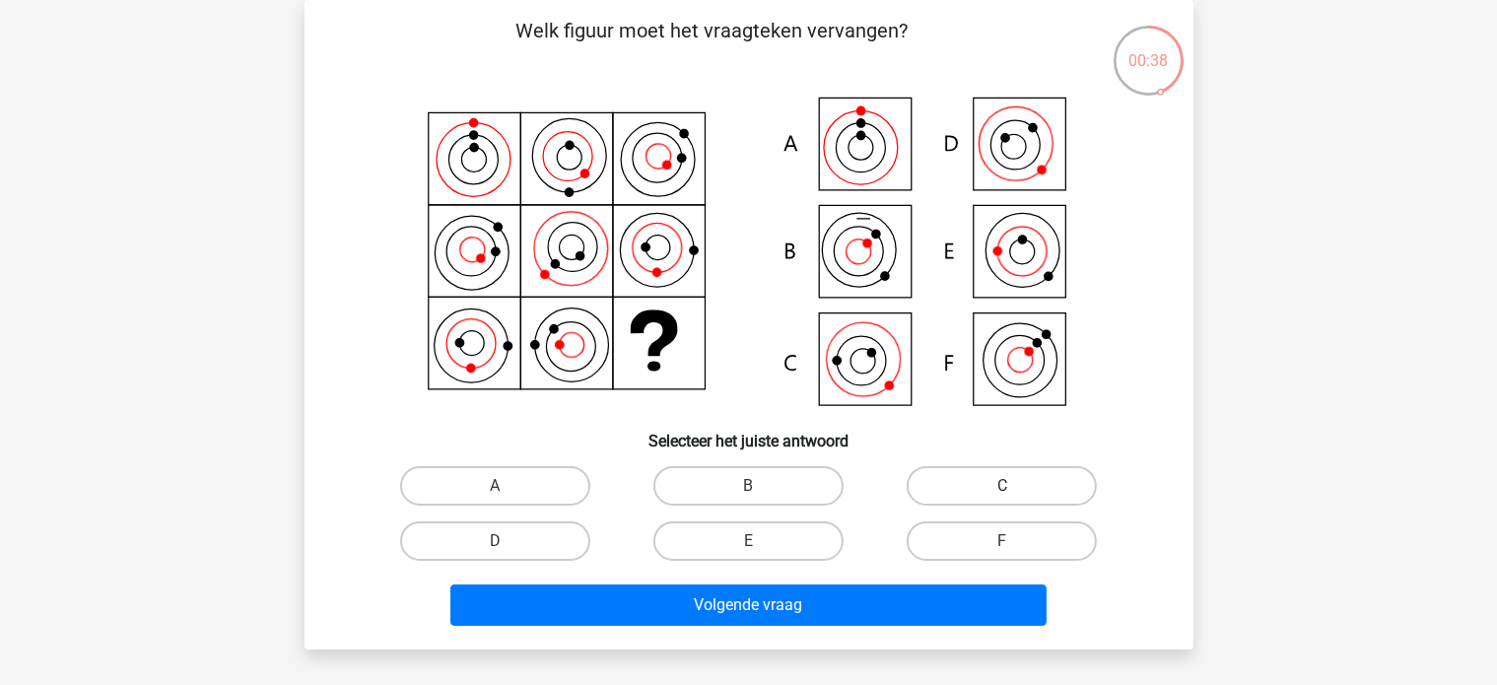
click at [931, 476] on label "C" at bounding box center [1002, 485] width 190 height 39
click at [1002, 486] on input "C" at bounding box center [1008, 492] width 13 height 13
radio input "true"
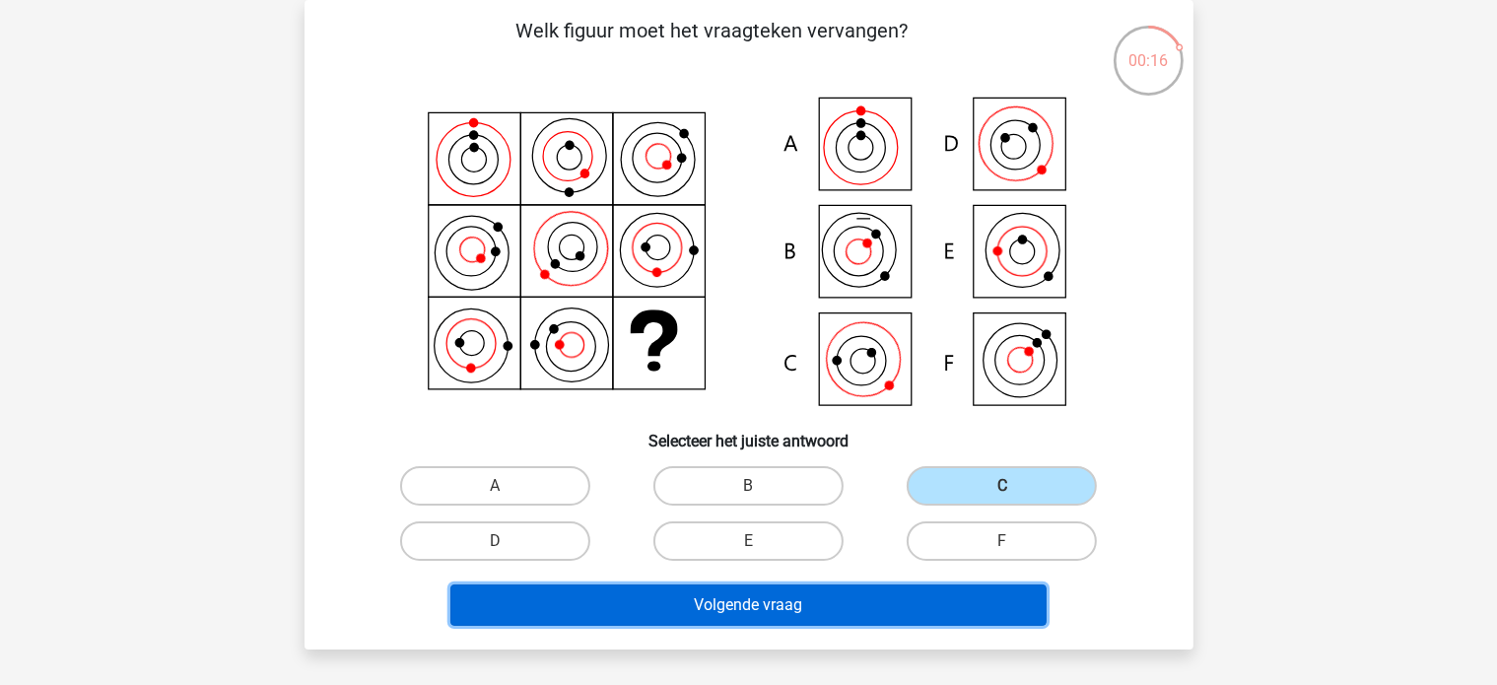
click at [680, 611] on button "Volgende vraag" at bounding box center [748, 604] width 596 height 41
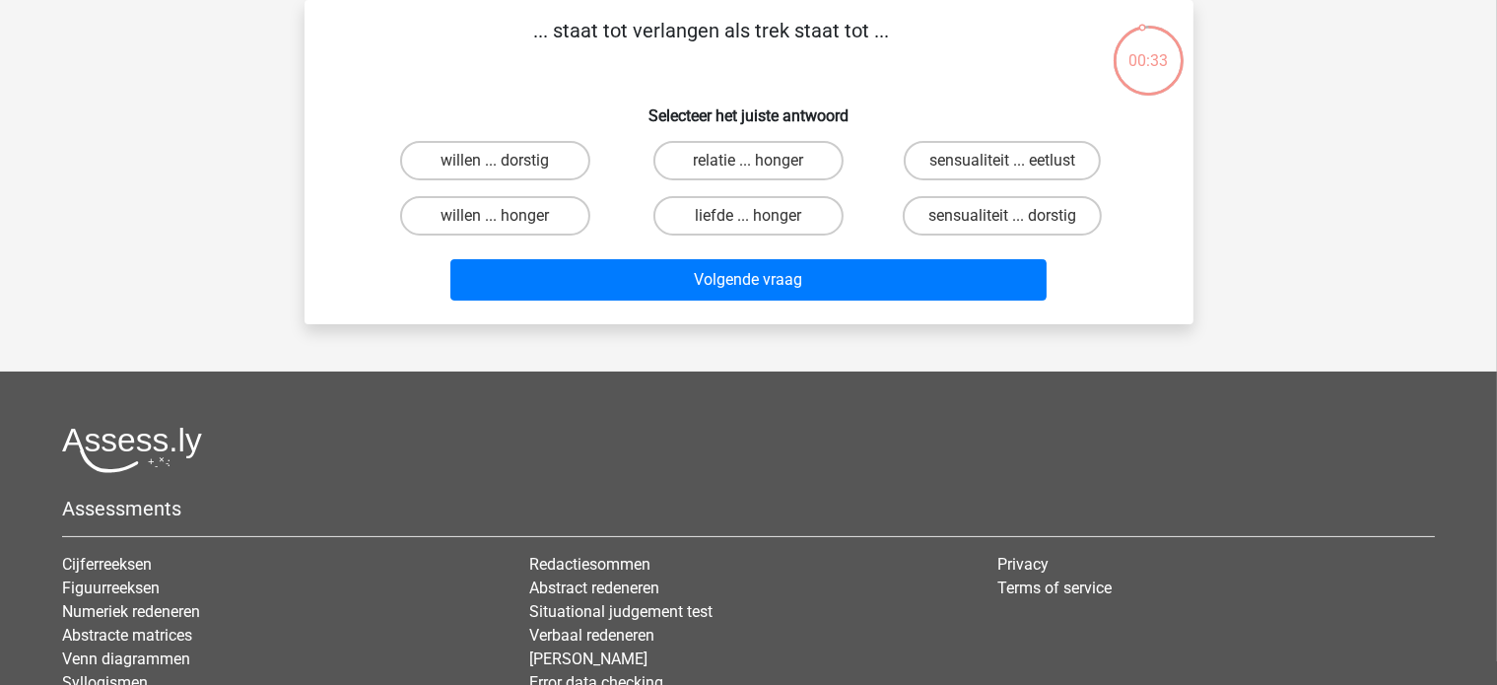
scroll to position [0, 0]
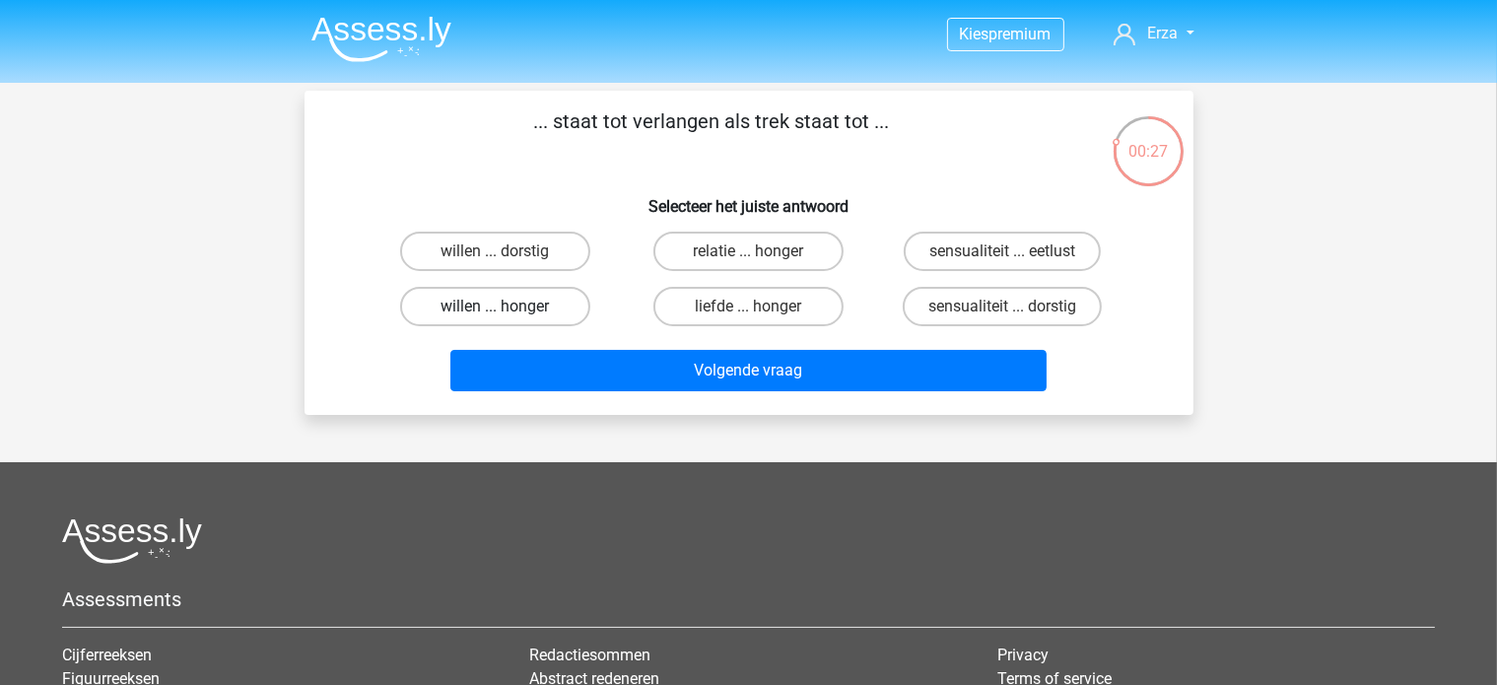
click at [503, 305] on label "willen ... honger" at bounding box center [495, 306] width 190 height 39
click at [503, 307] on input "willen ... honger" at bounding box center [501, 313] width 13 height 13
radio input "true"
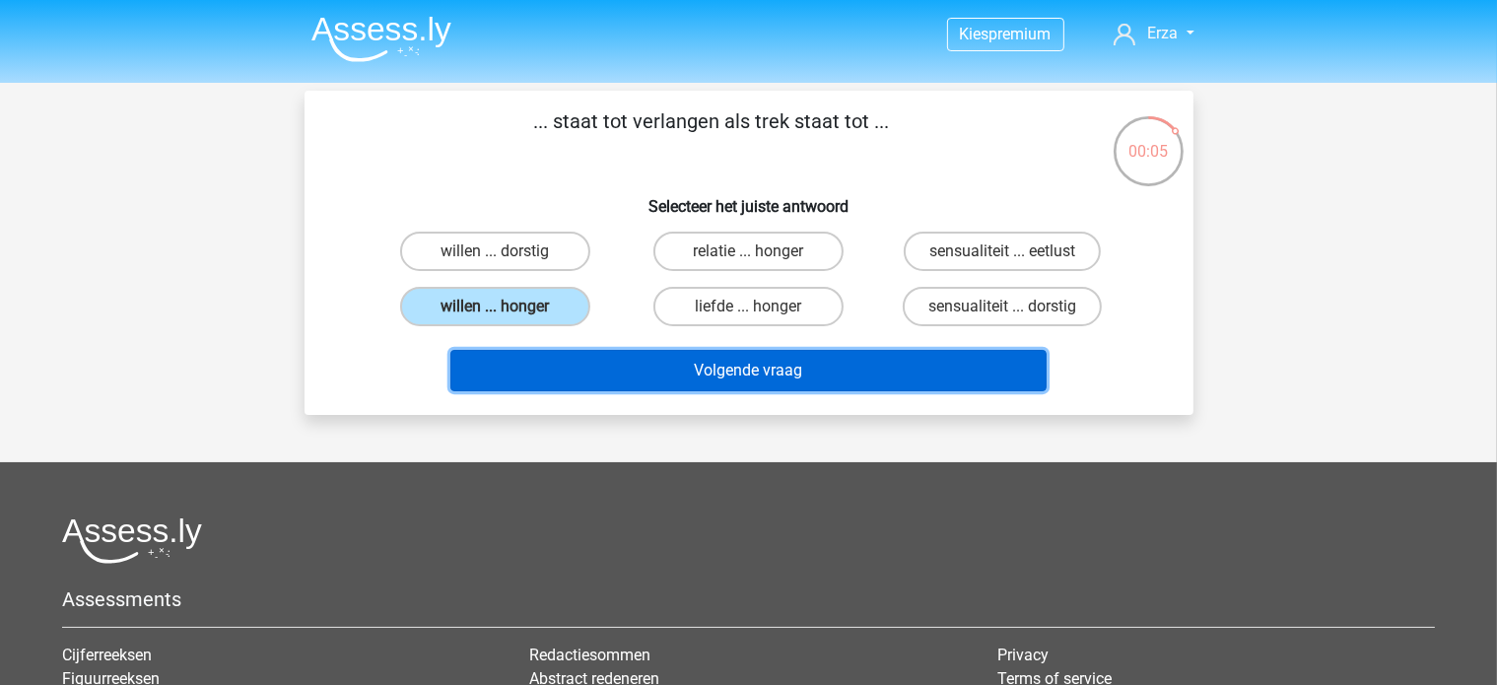
click at [685, 358] on button "Volgende vraag" at bounding box center [748, 370] width 596 height 41
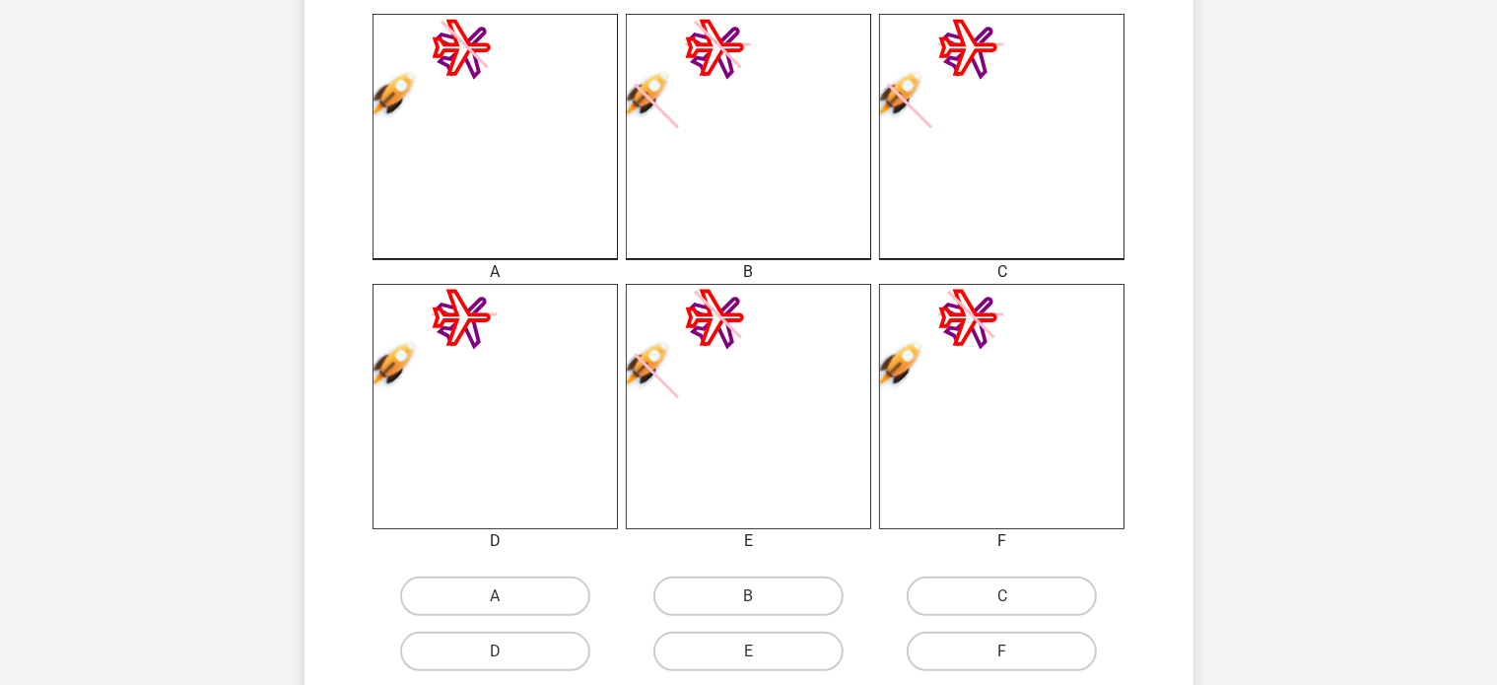
scroll to position [591, 0]
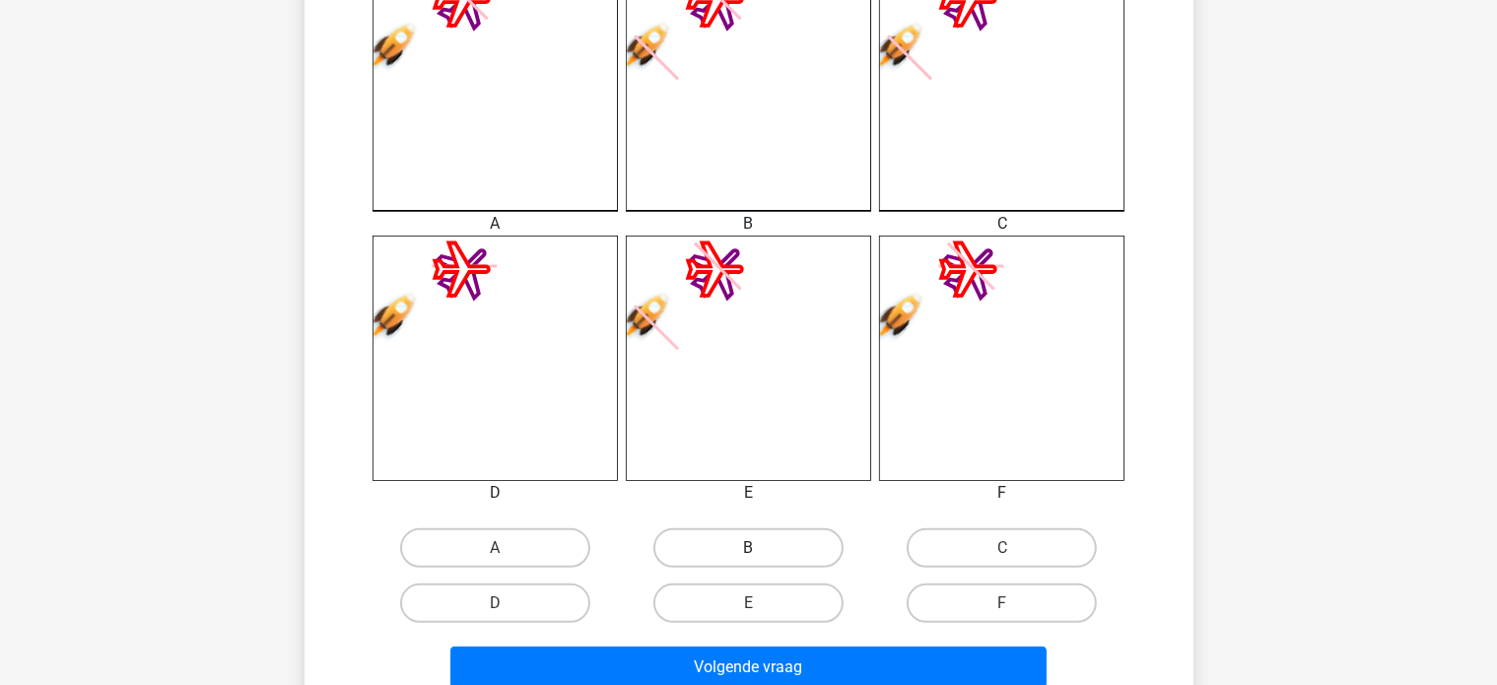
click at [789, 548] on label "B" at bounding box center [748, 547] width 190 height 39
click at [761, 548] on input "B" at bounding box center [754, 554] width 13 height 13
radio input "true"
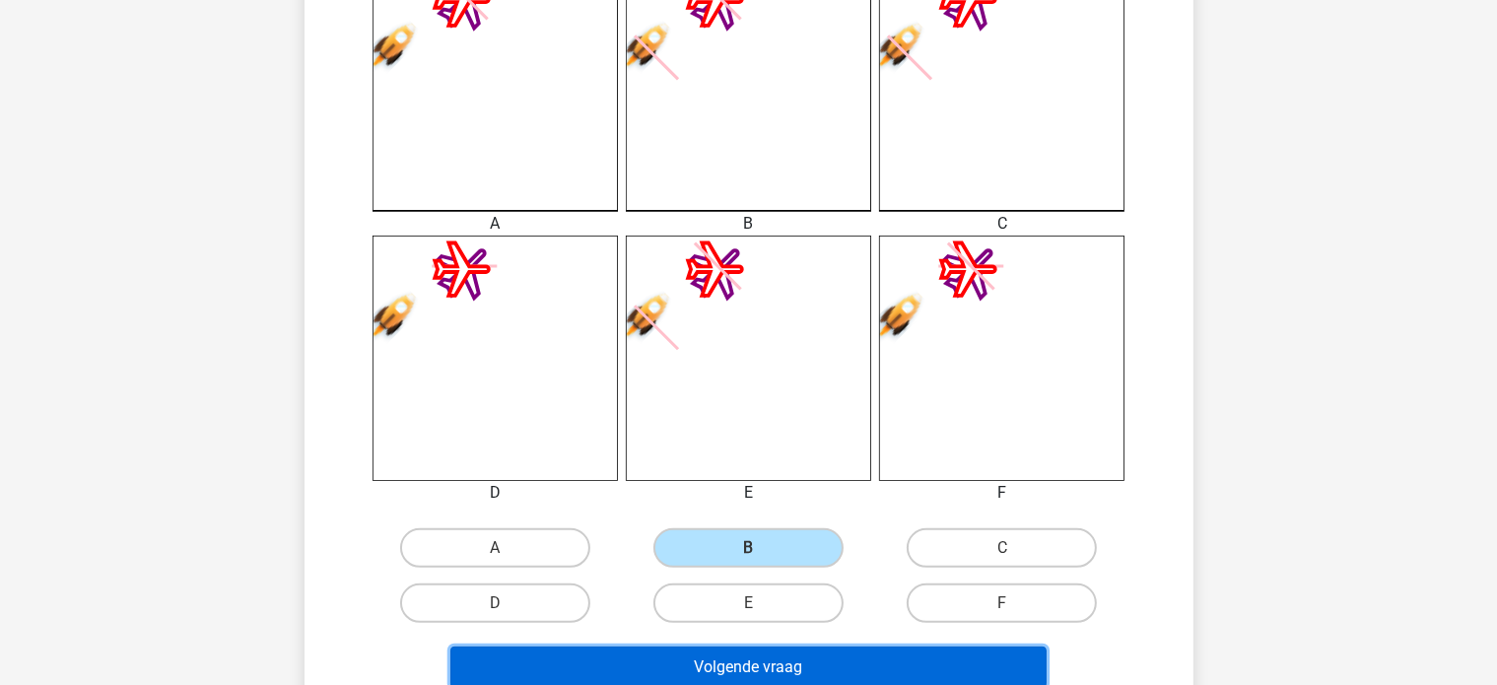
click at [773, 661] on button "Volgende vraag" at bounding box center [748, 667] width 596 height 41
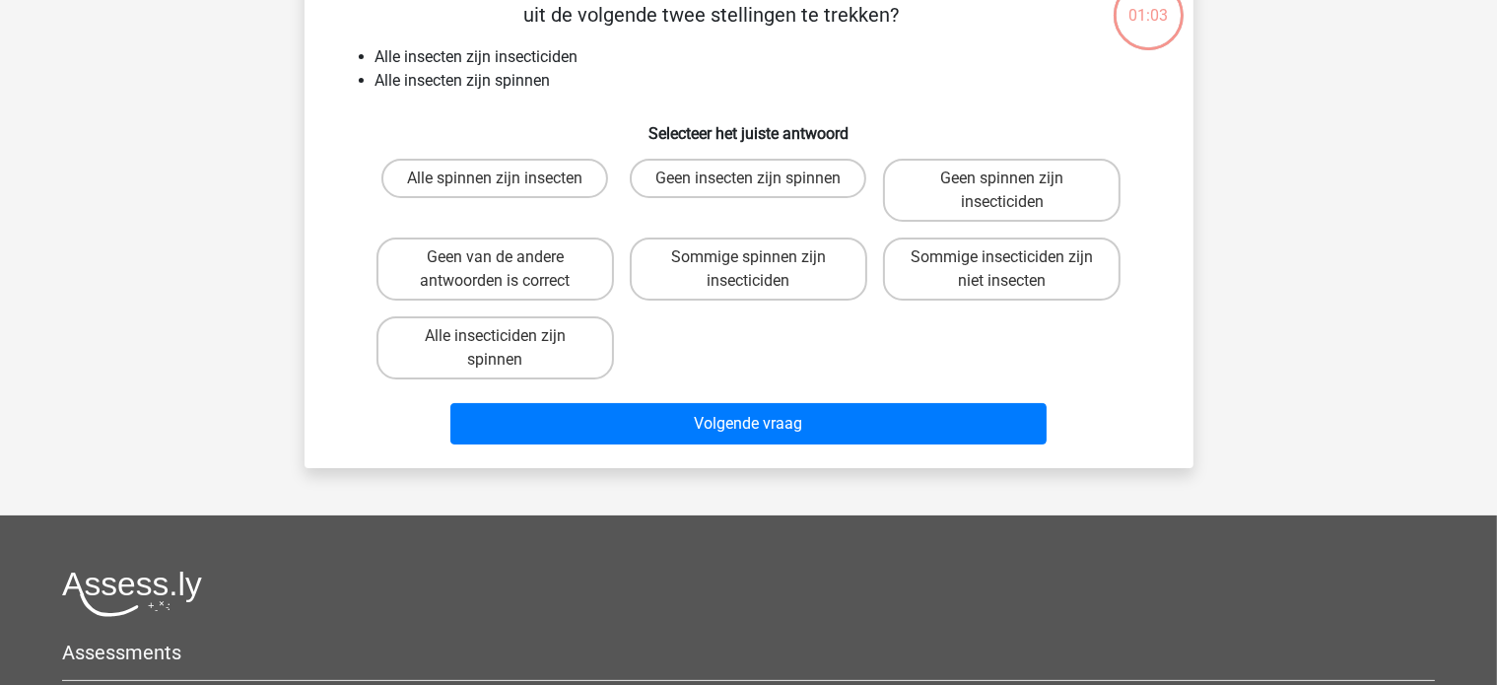
scroll to position [91, 0]
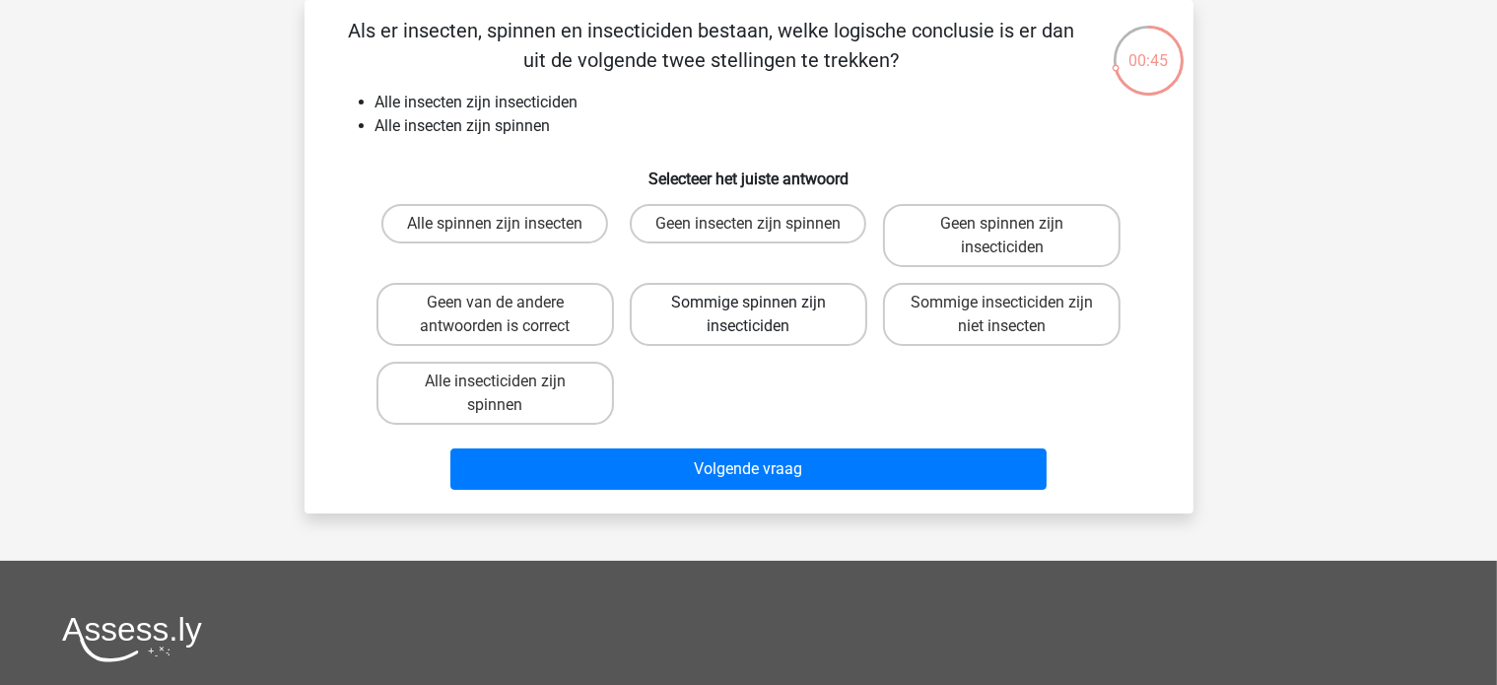
click at [761, 330] on label "Sommige spinnen zijn insecticiden" at bounding box center [749, 314] width 238 height 63
click at [761, 315] on input "Sommige spinnen zijn insecticiden" at bounding box center [754, 309] width 13 height 13
radio input "true"
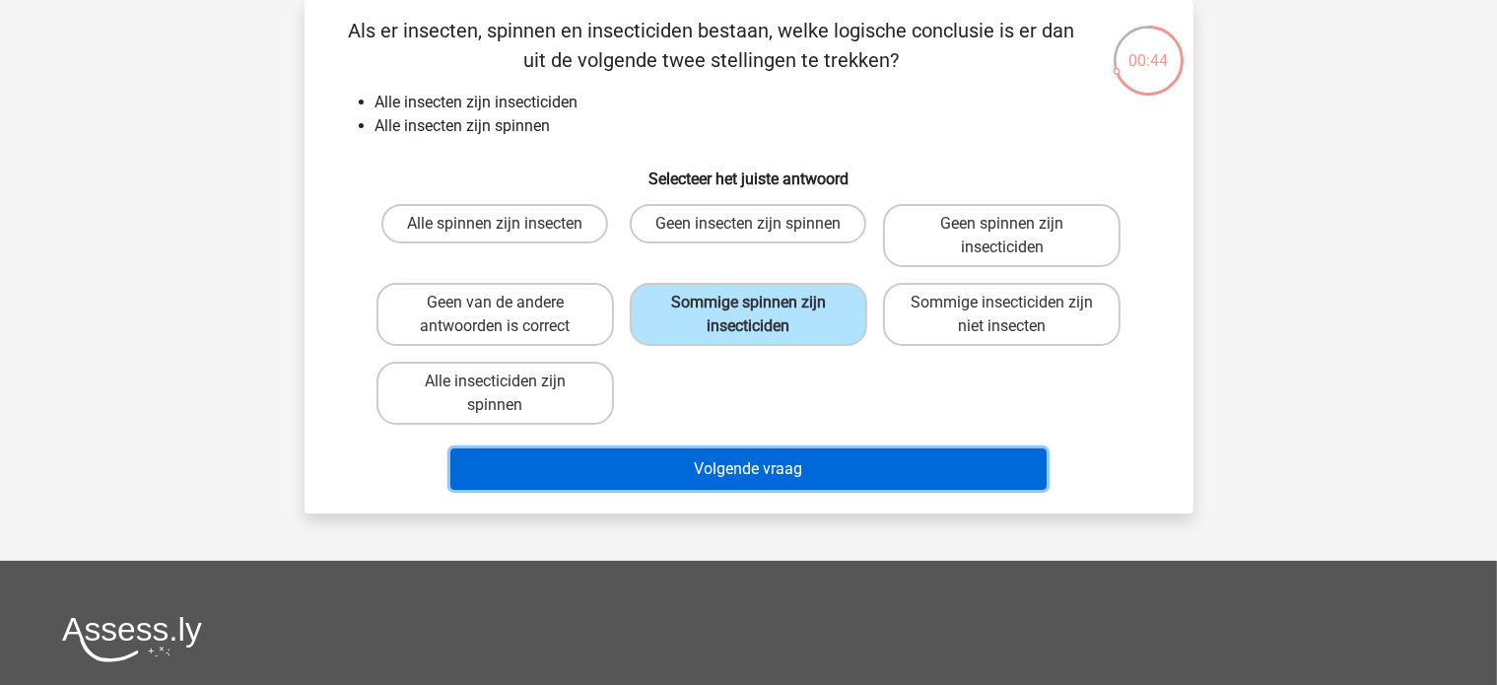
click at [772, 467] on button "Volgende vraag" at bounding box center [748, 468] width 596 height 41
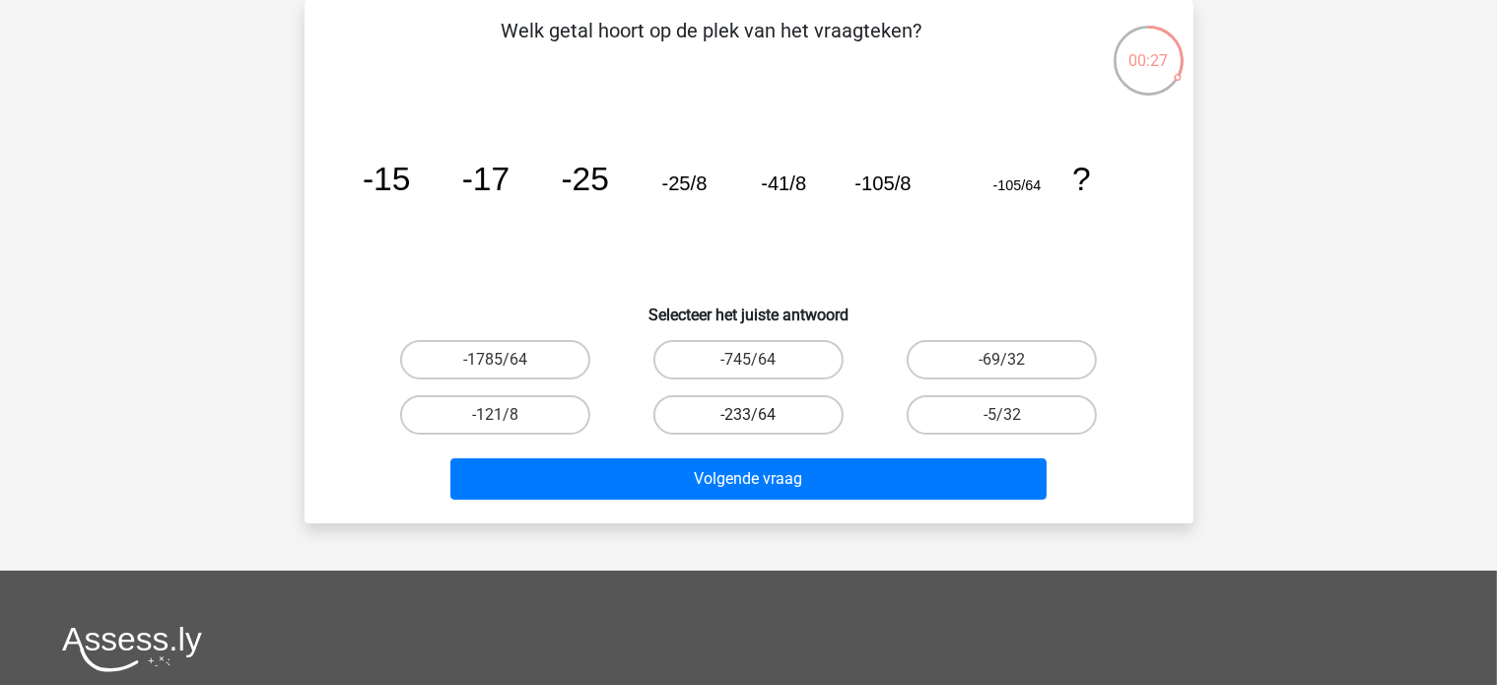
click at [753, 402] on label "-233/64" at bounding box center [748, 414] width 190 height 39
click at [753, 415] on input "-233/64" at bounding box center [754, 421] width 13 height 13
radio input "true"
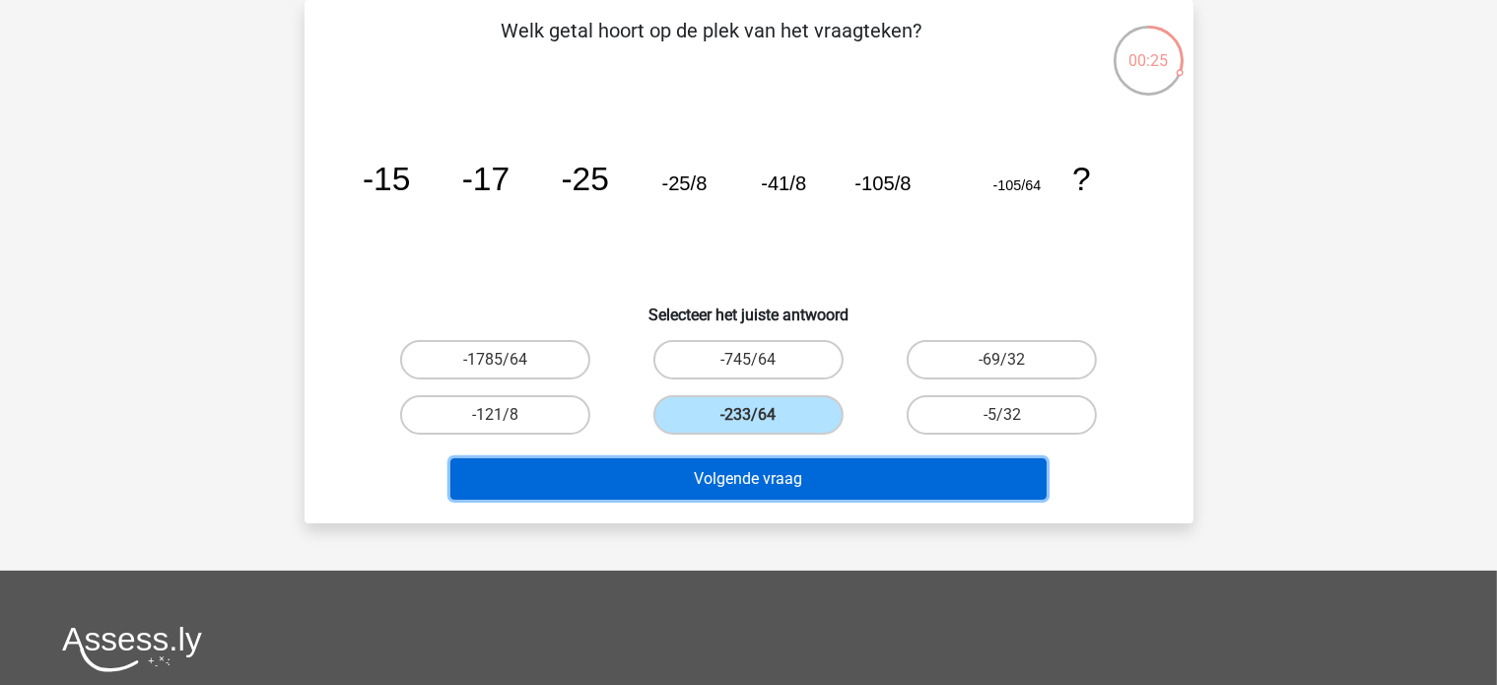
click at [742, 472] on button "Volgende vraag" at bounding box center [748, 478] width 596 height 41
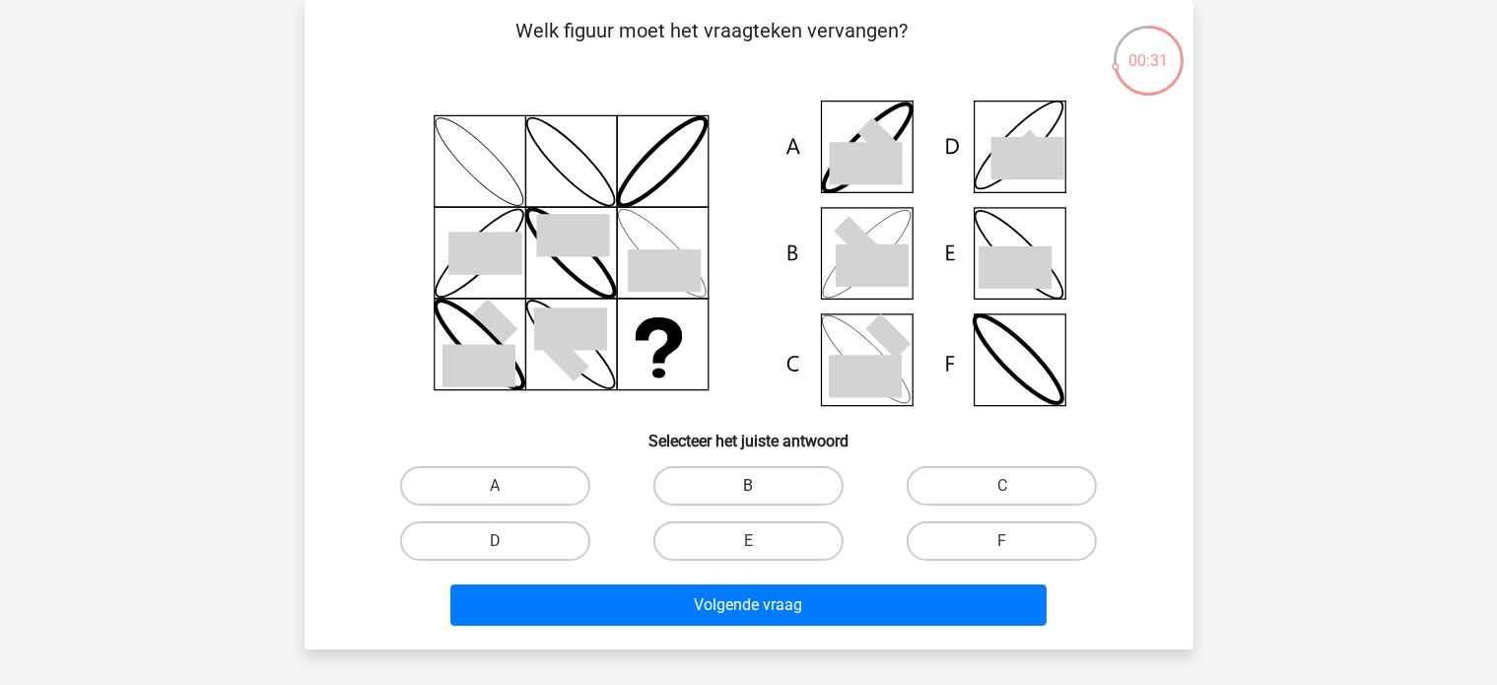
scroll to position [189, 0]
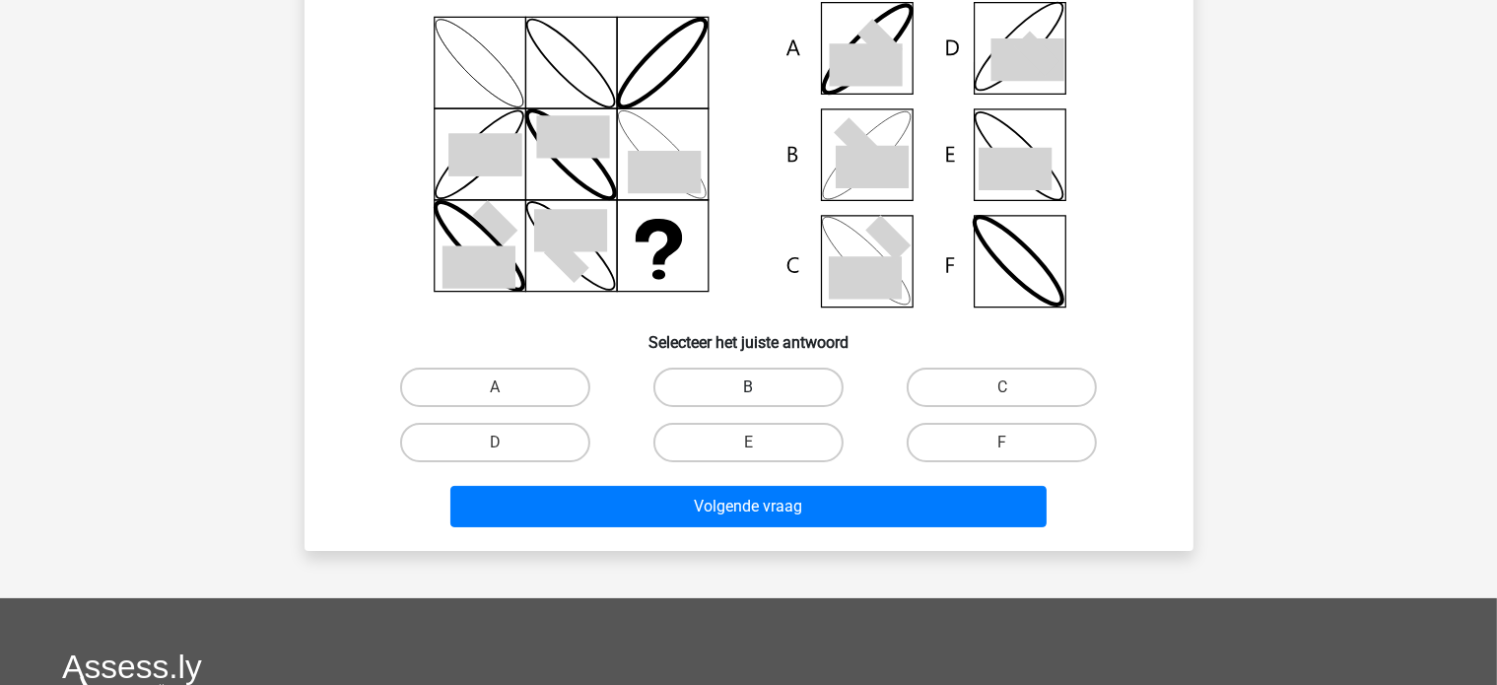
click at [779, 385] on label "B" at bounding box center [748, 387] width 190 height 39
click at [761, 387] on input "B" at bounding box center [754, 393] width 13 height 13
radio input "true"
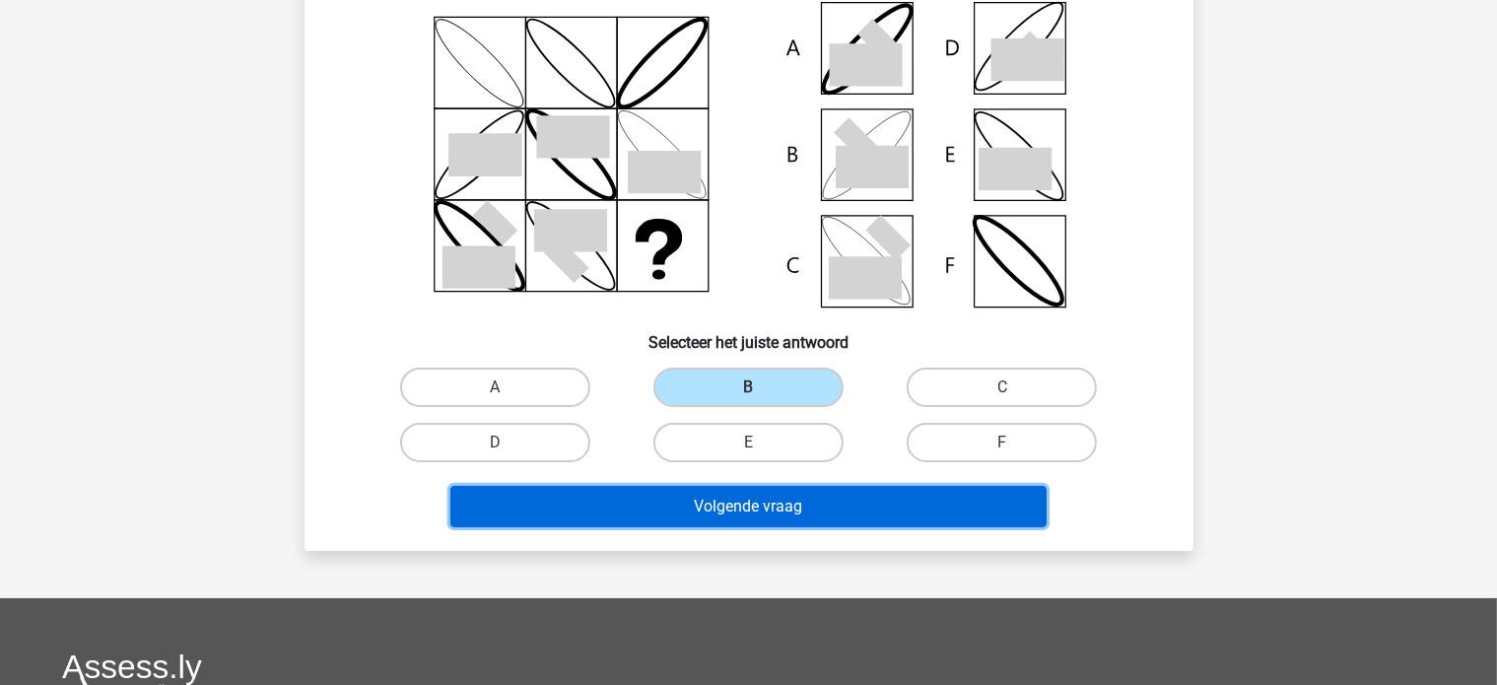
click at [779, 508] on button "Volgende vraag" at bounding box center [748, 506] width 596 height 41
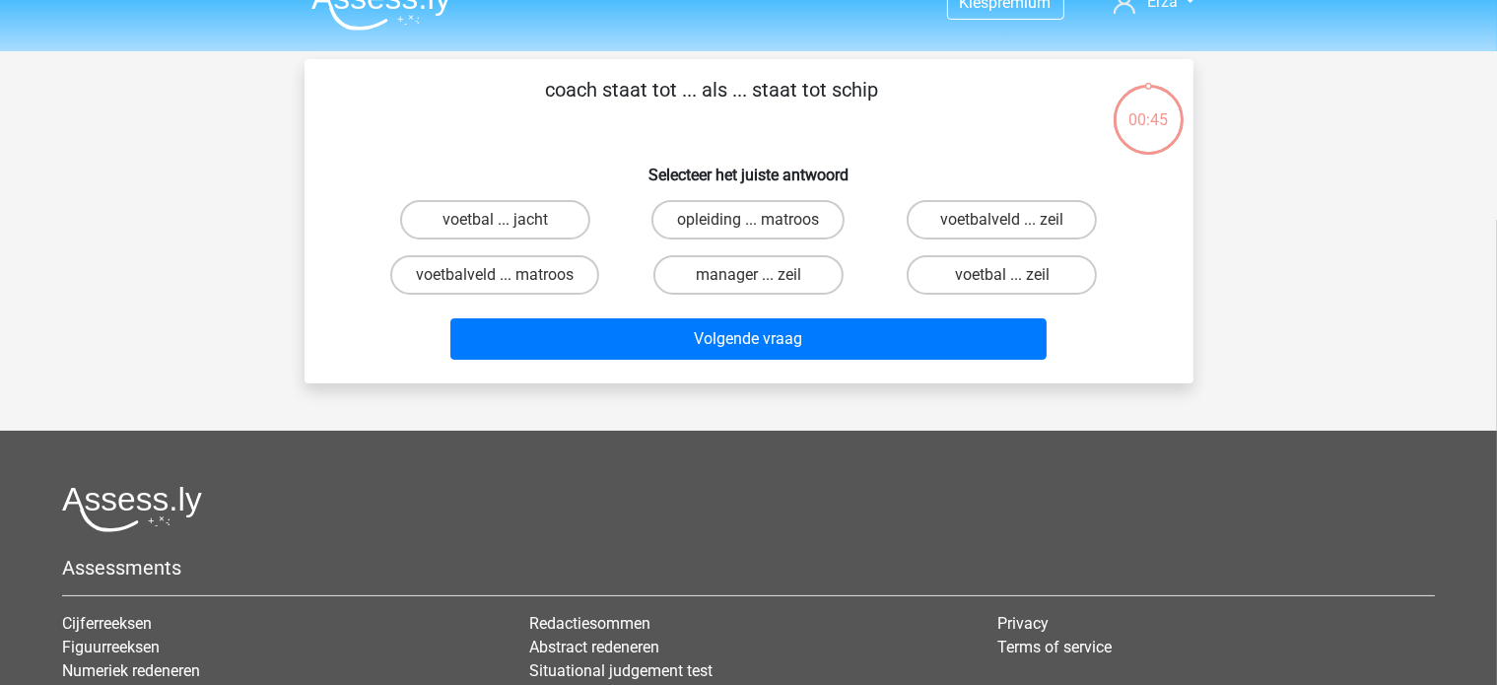
scroll to position [0, 0]
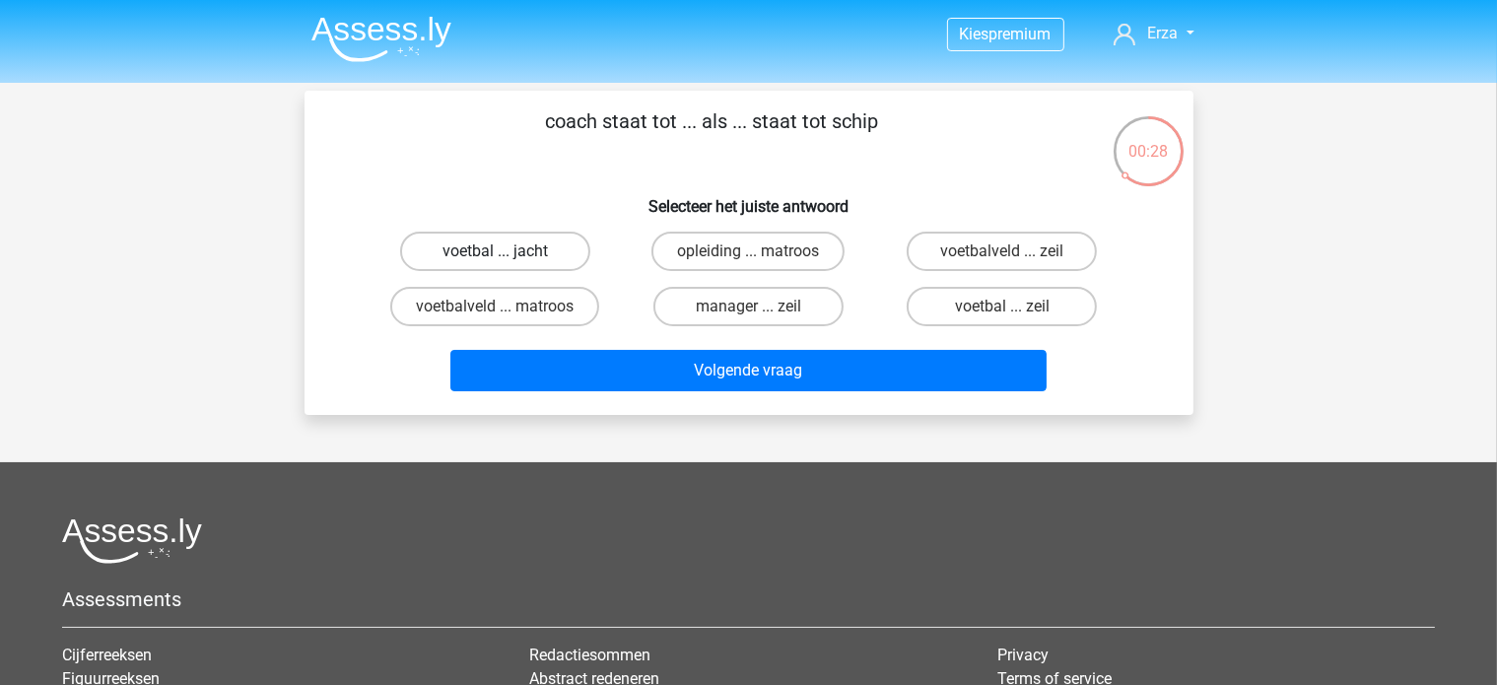
click at [538, 247] on label "voetbal ... jacht" at bounding box center [495, 251] width 190 height 39
click at [508, 251] on input "voetbal ... jacht" at bounding box center [501, 257] width 13 height 13
radio input "true"
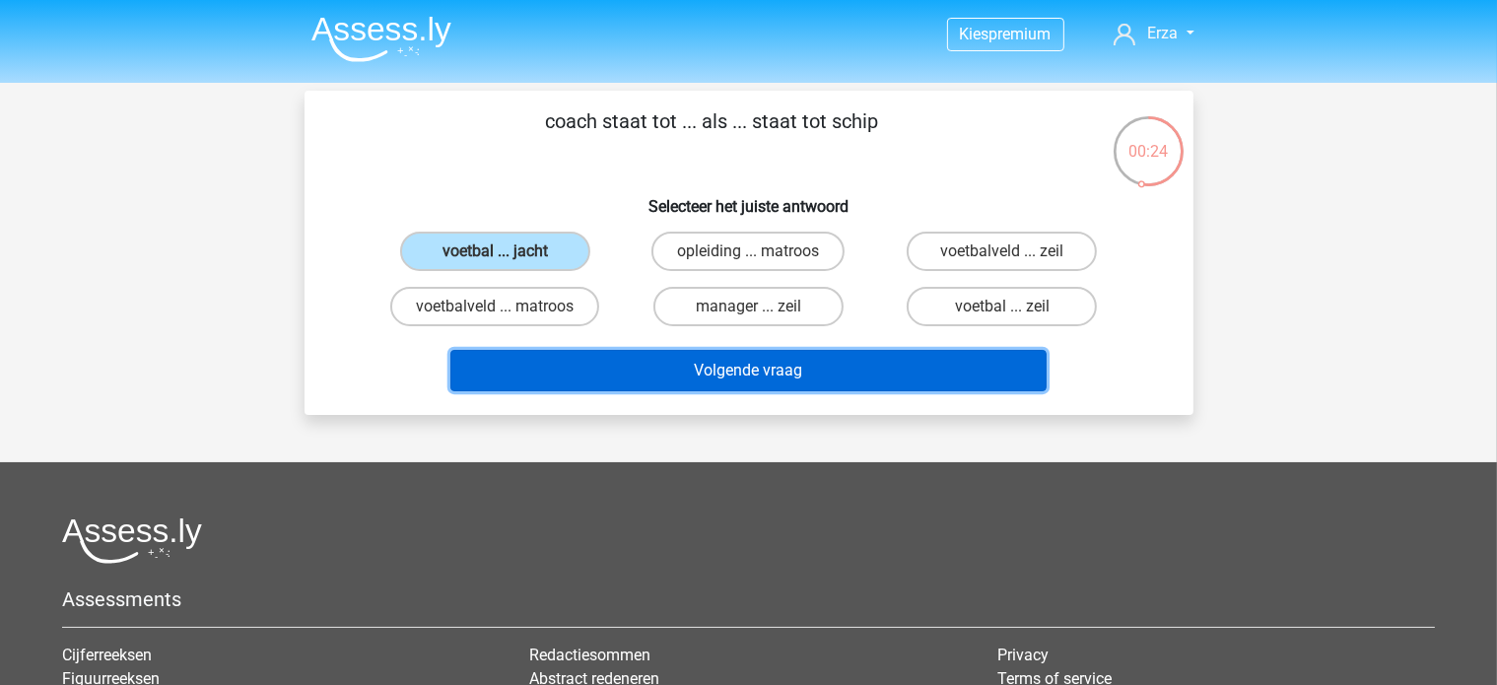
click at [677, 366] on button "Volgende vraag" at bounding box center [748, 370] width 596 height 41
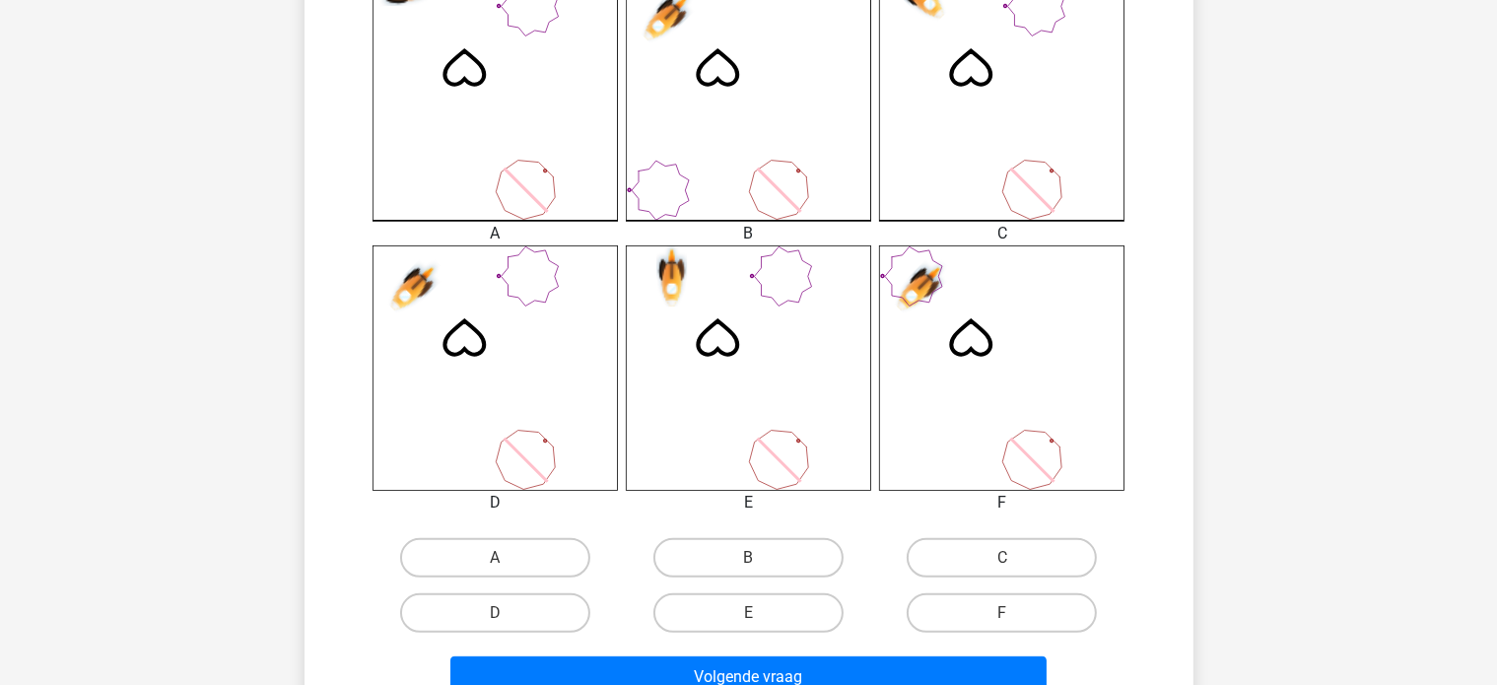
scroll to position [591, 0]
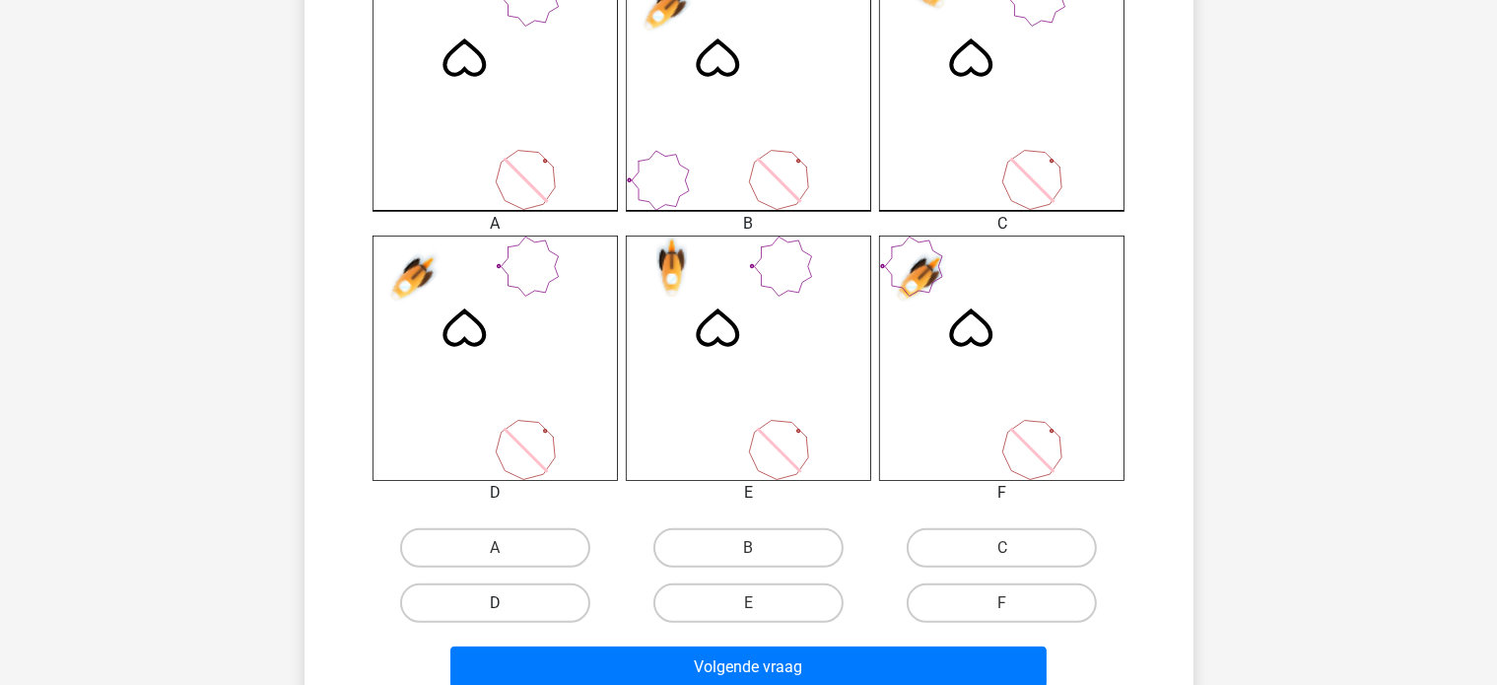
click at [540, 606] on label "D" at bounding box center [495, 602] width 190 height 39
click at [508, 606] on input "D" at bounding box center [501, 609] width 13 height 13
radio input "true"
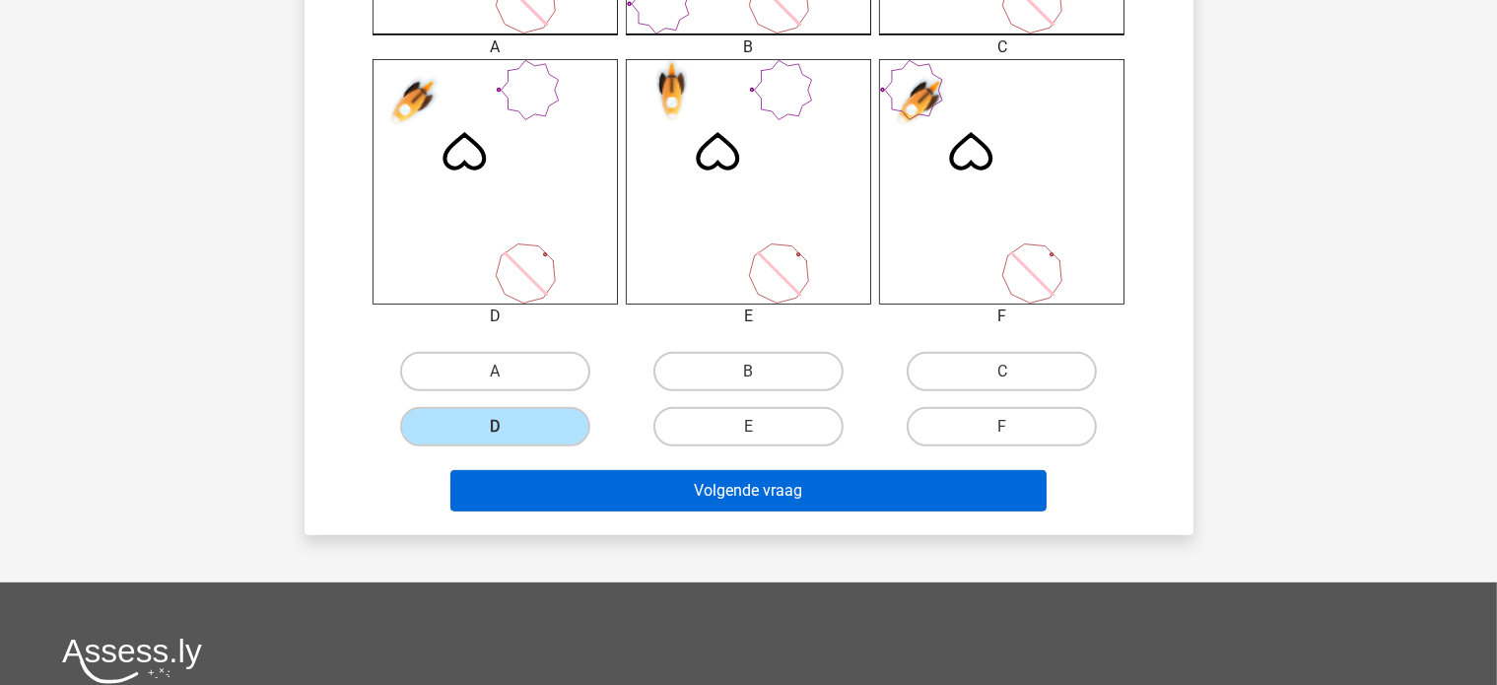
scroll to position [788, 0]
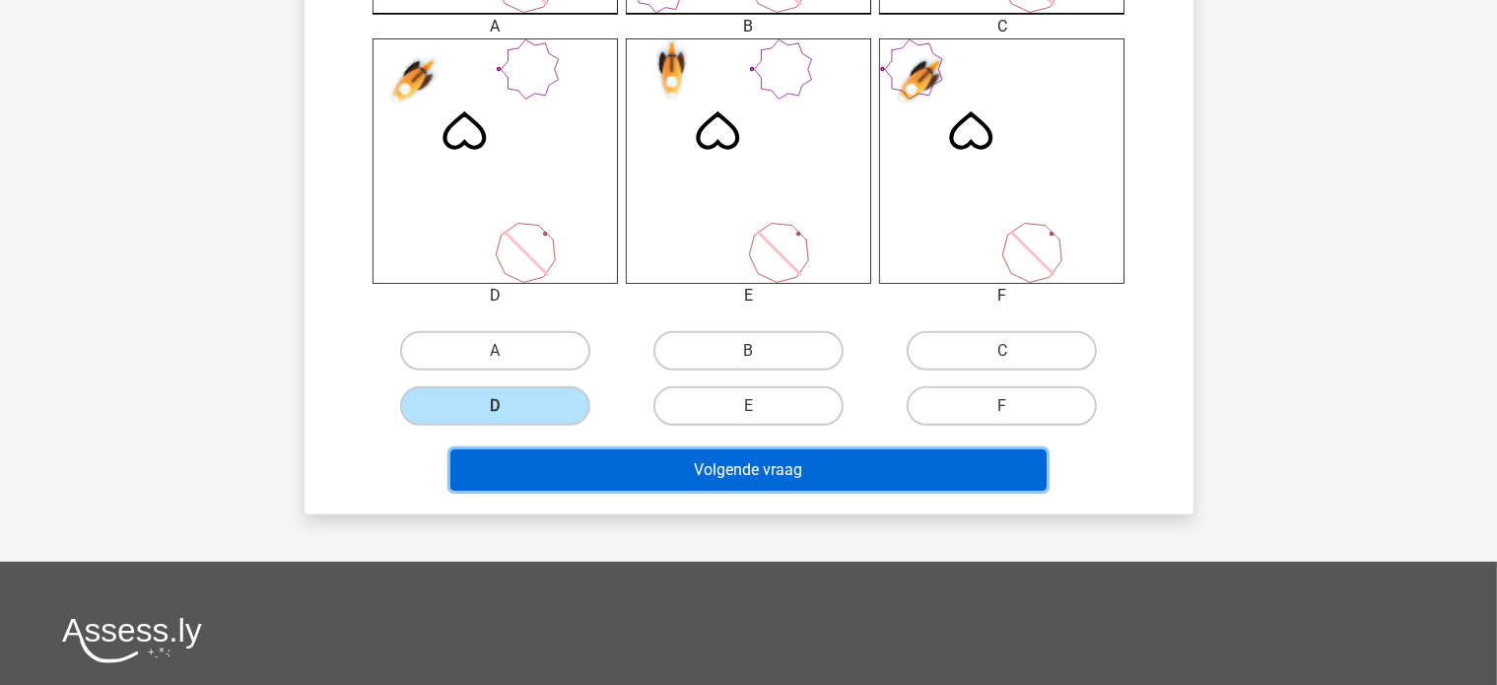
click at [650, 479] on button "Volgende vraag" at bounding box center [748, 469] width 596 height 41
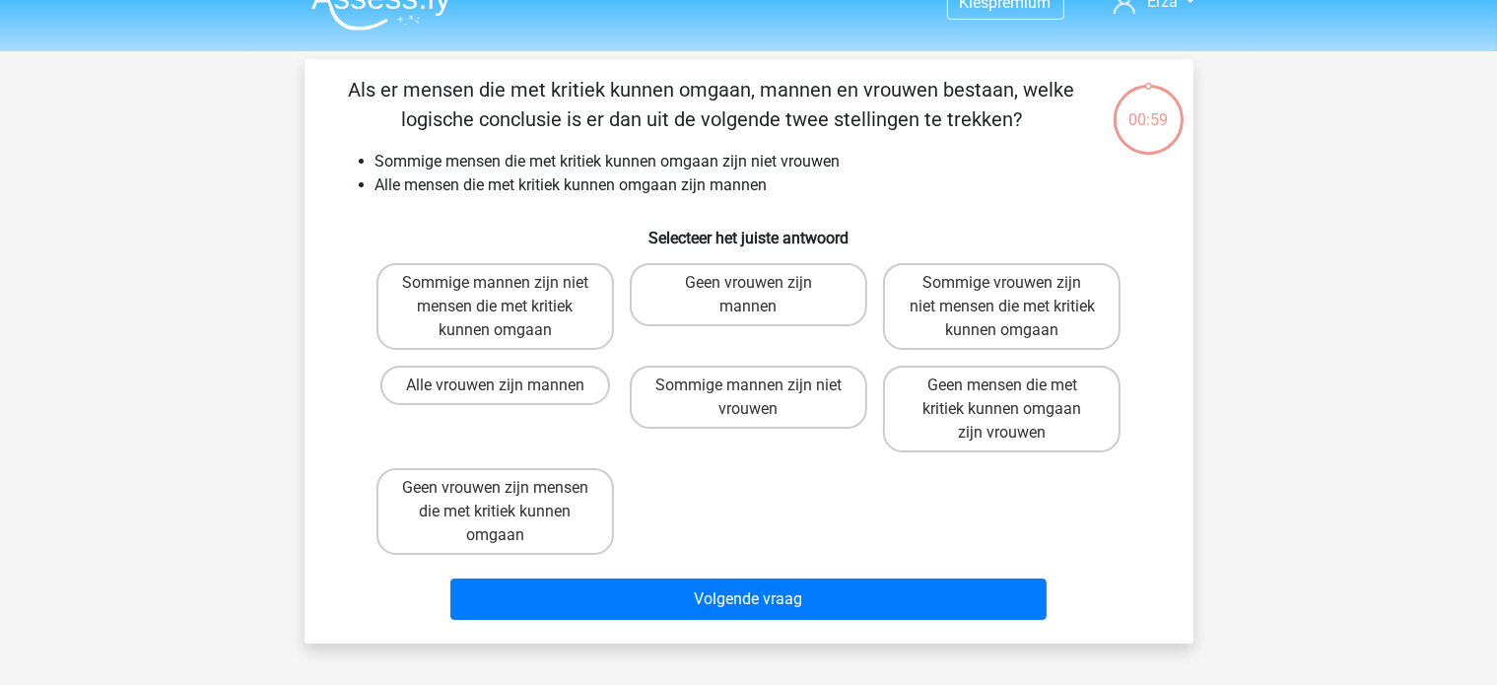
scroll to position [0, 0]
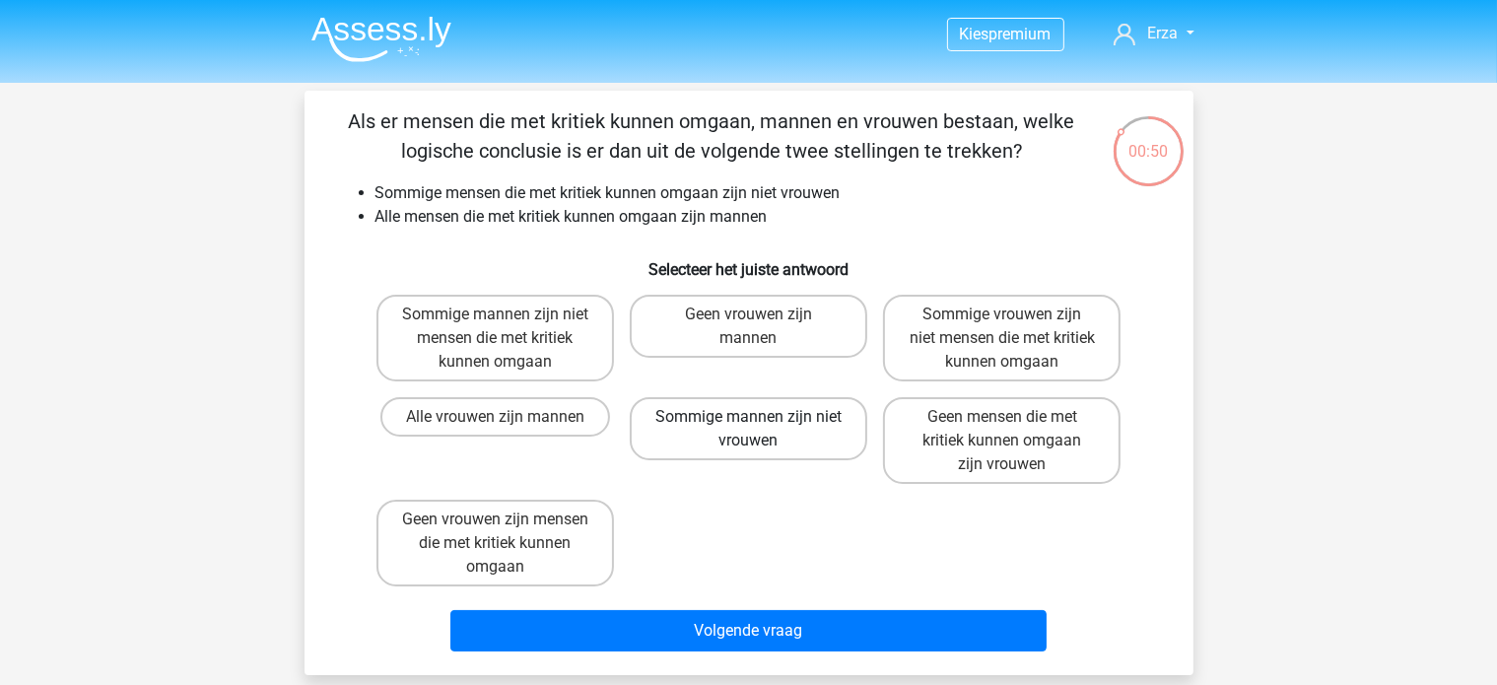
click at [706, 413] on label "Sommige mannen zijn niet vrouwen" at bounding box center [749, 428] width 238 height 63
click at [748, 417] on input "Sommige mannen zijn niet vrouwen" at bounding box center [754, 423] width 13 height 13
radio input "true"
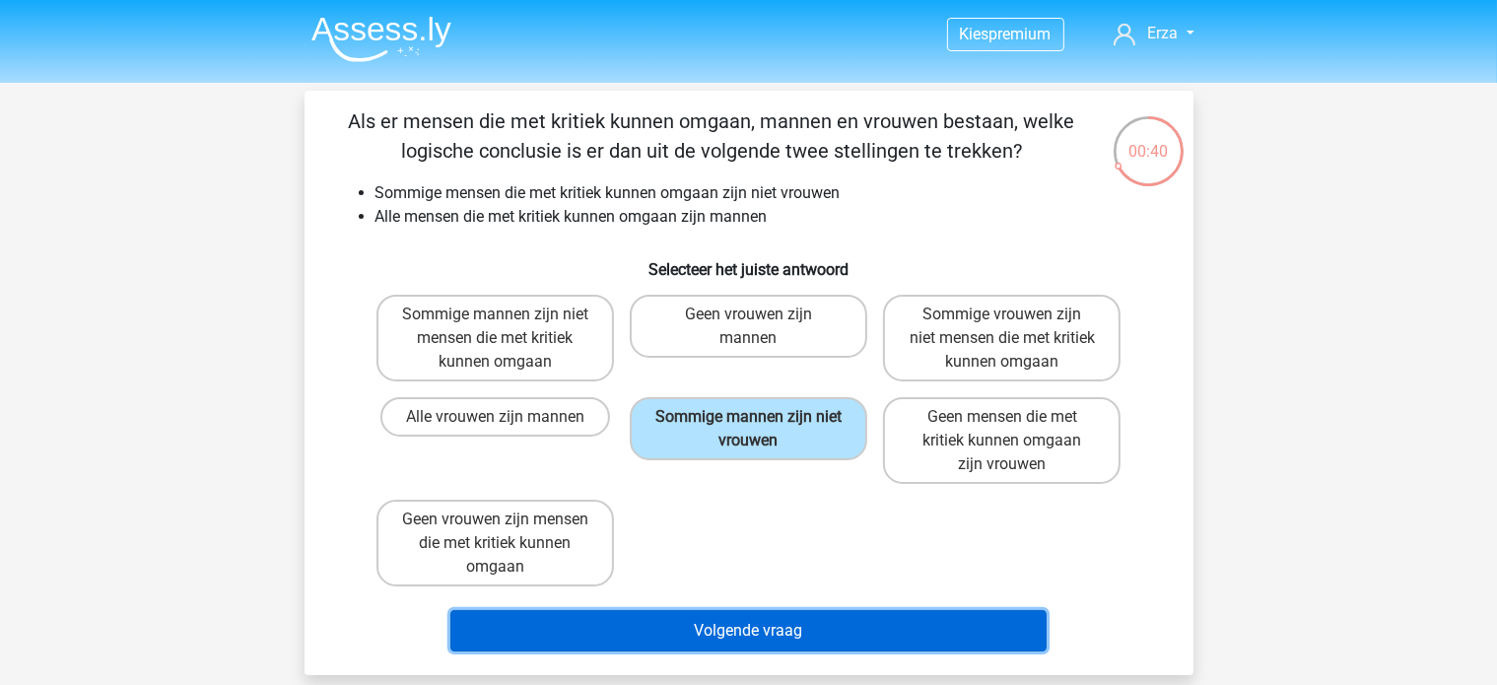
click at [701, 634] on button "Volgende vraag" at bounding box center [748, 630] width 596 height 41
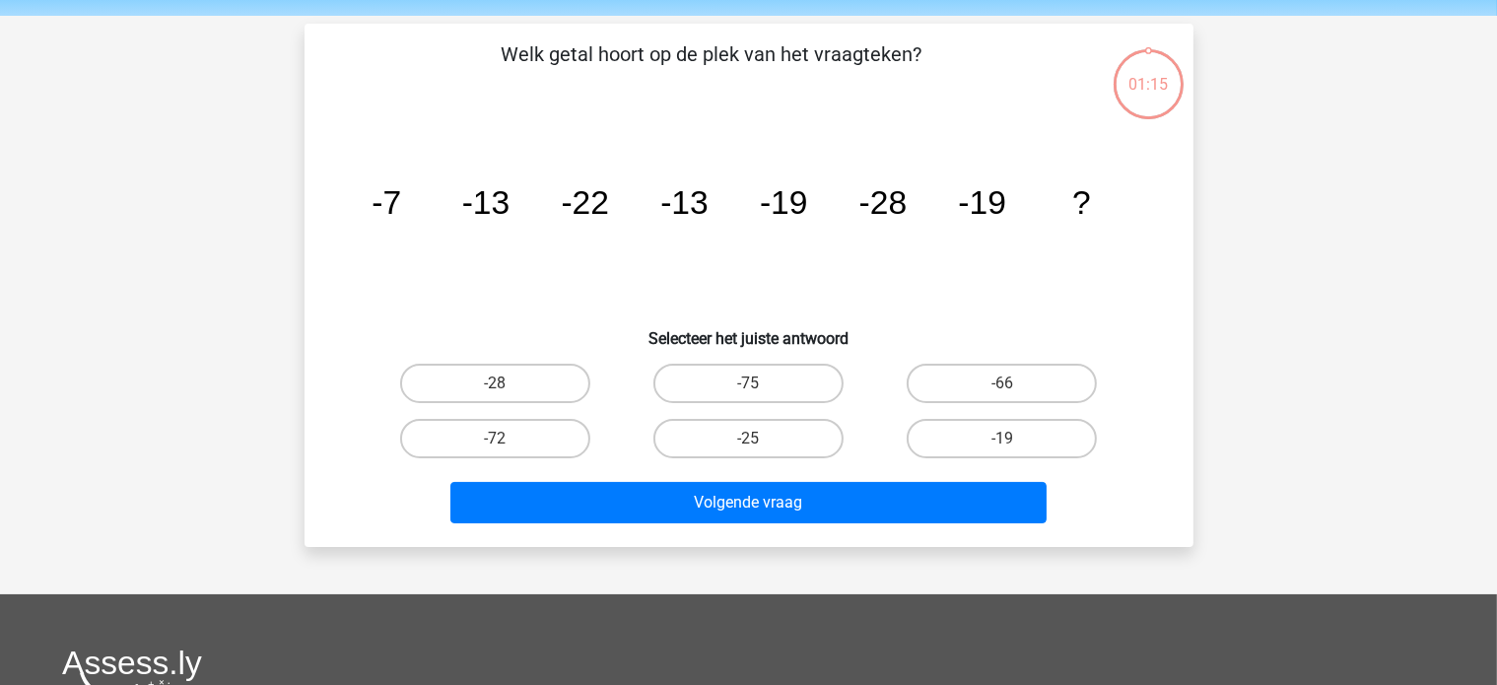
scroll to position [91, 0]
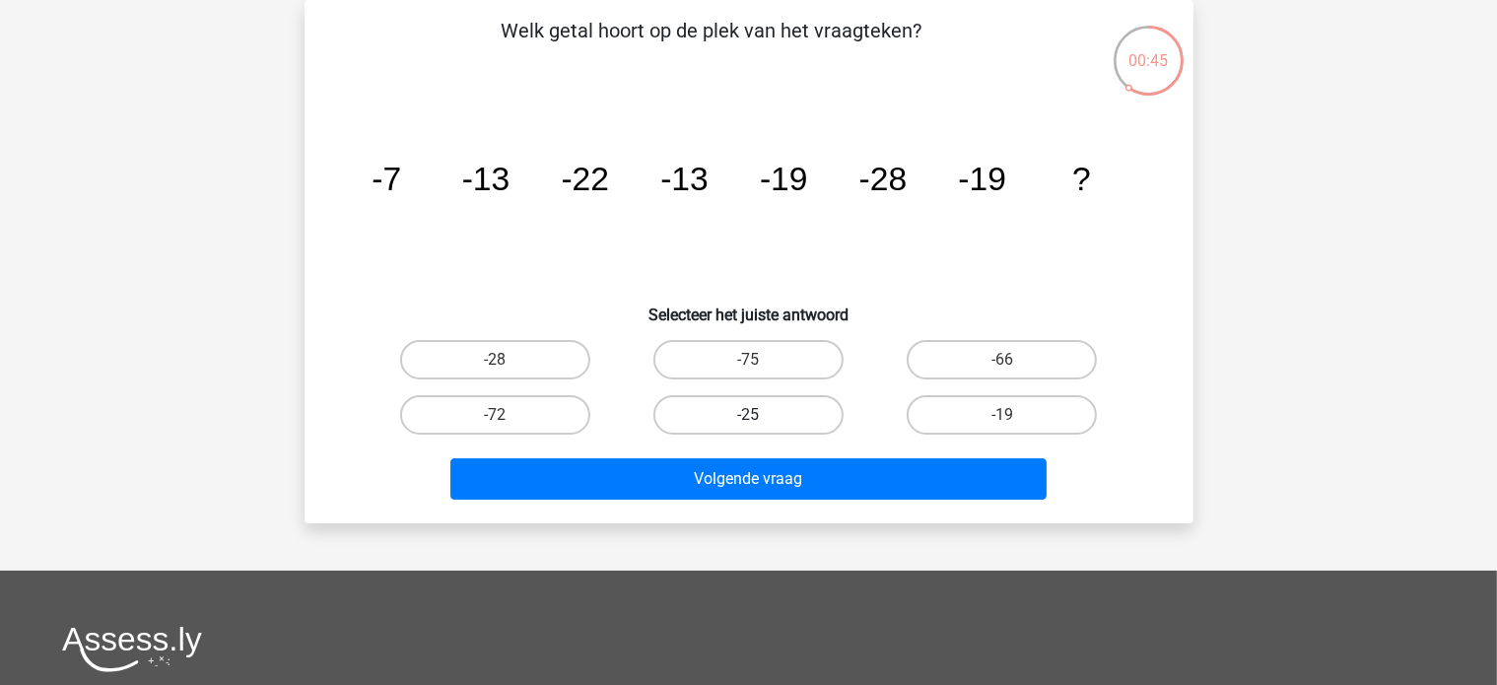
click at [775, 401] on label "-25" at bounding box center [748, 414] width 190 height 39
click at [761, 415] on input "-25" at bounding box center [754, 421] width 13 height 13
radio input "true"
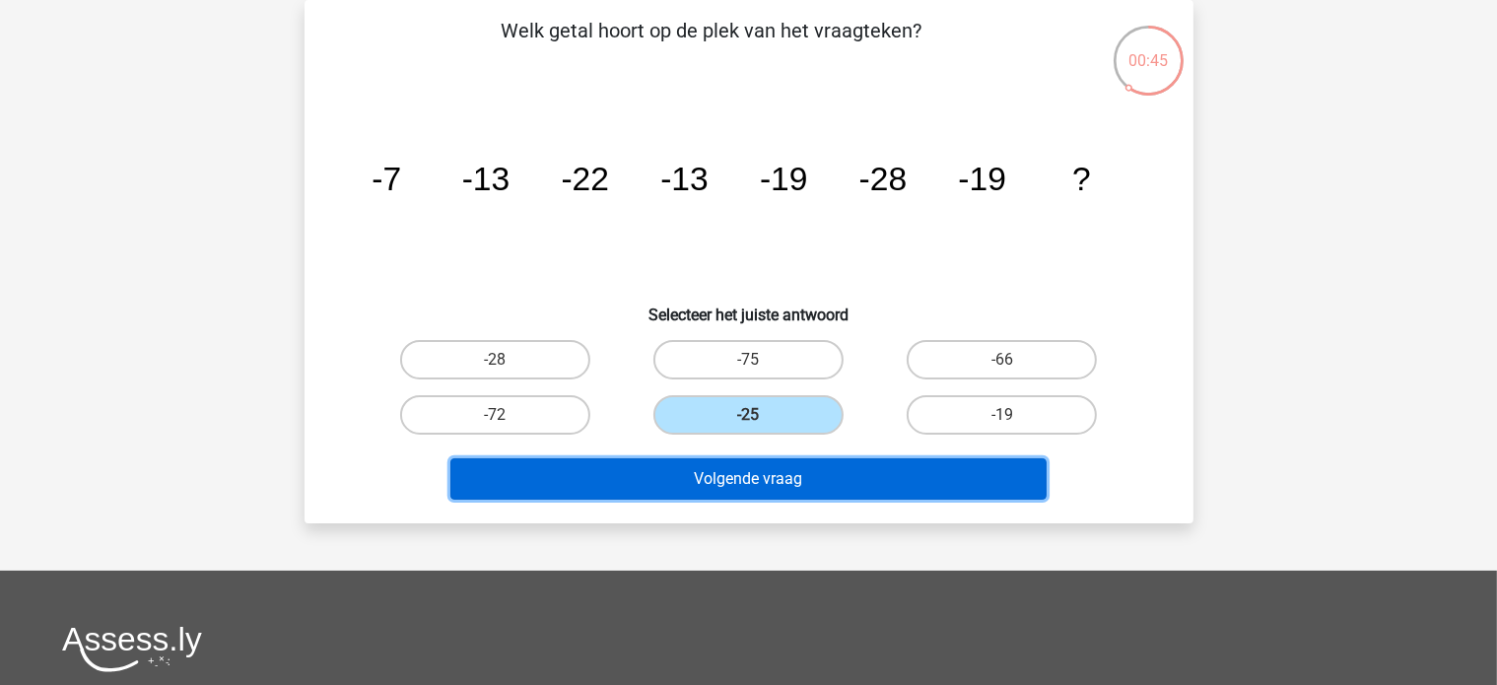
click at [783, 468] on button "Volgende vraag" at bounding box center [748, 478] width 596 height 41
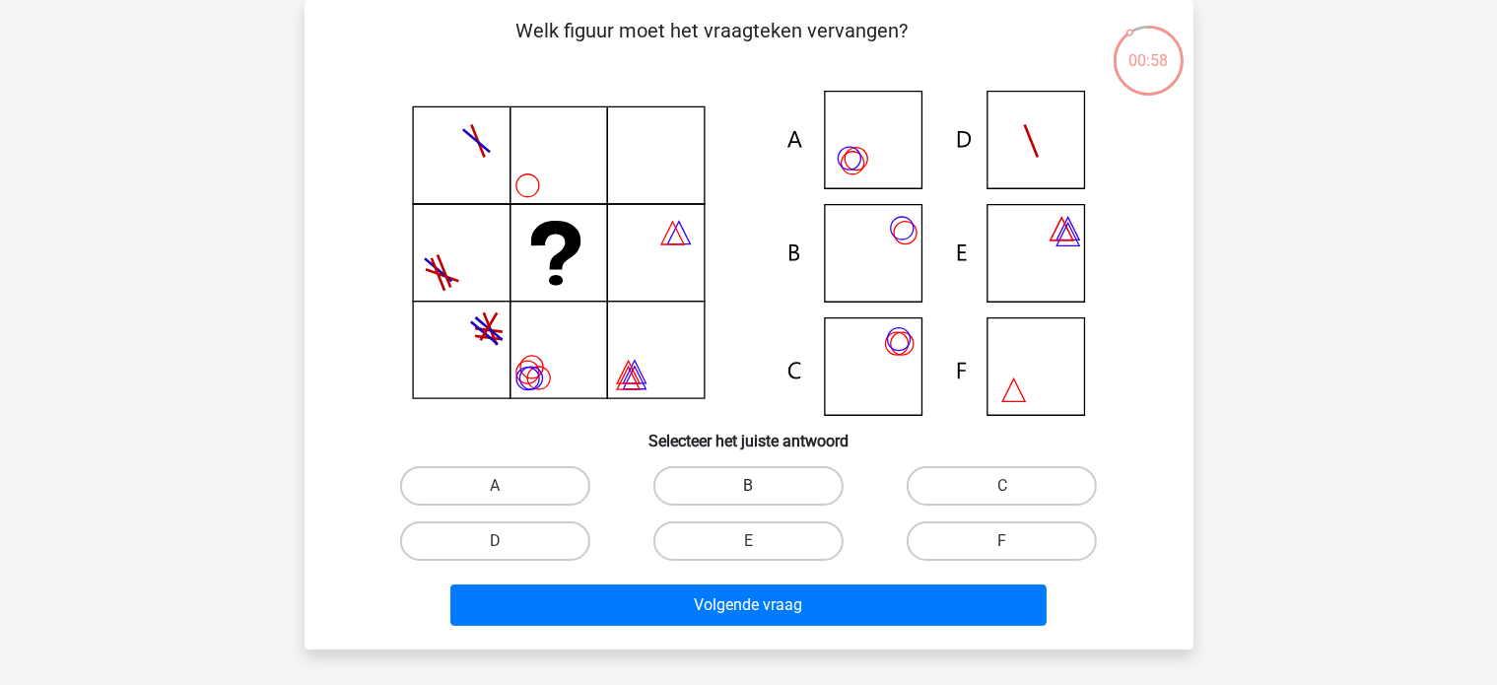
click at [692, 484] on label "B" at bounding box center [748, 485] width 190 height 39
click at [748, 486] on input "B" at bounding box center [754, 492] width 13 height 13
radio input "true"
click at [519, 478] on label "A" at bounding box center [495, 485] width 190 height 39
click at [508, 486] on input "A" at bounding box center [501, 492] width 13 height 13
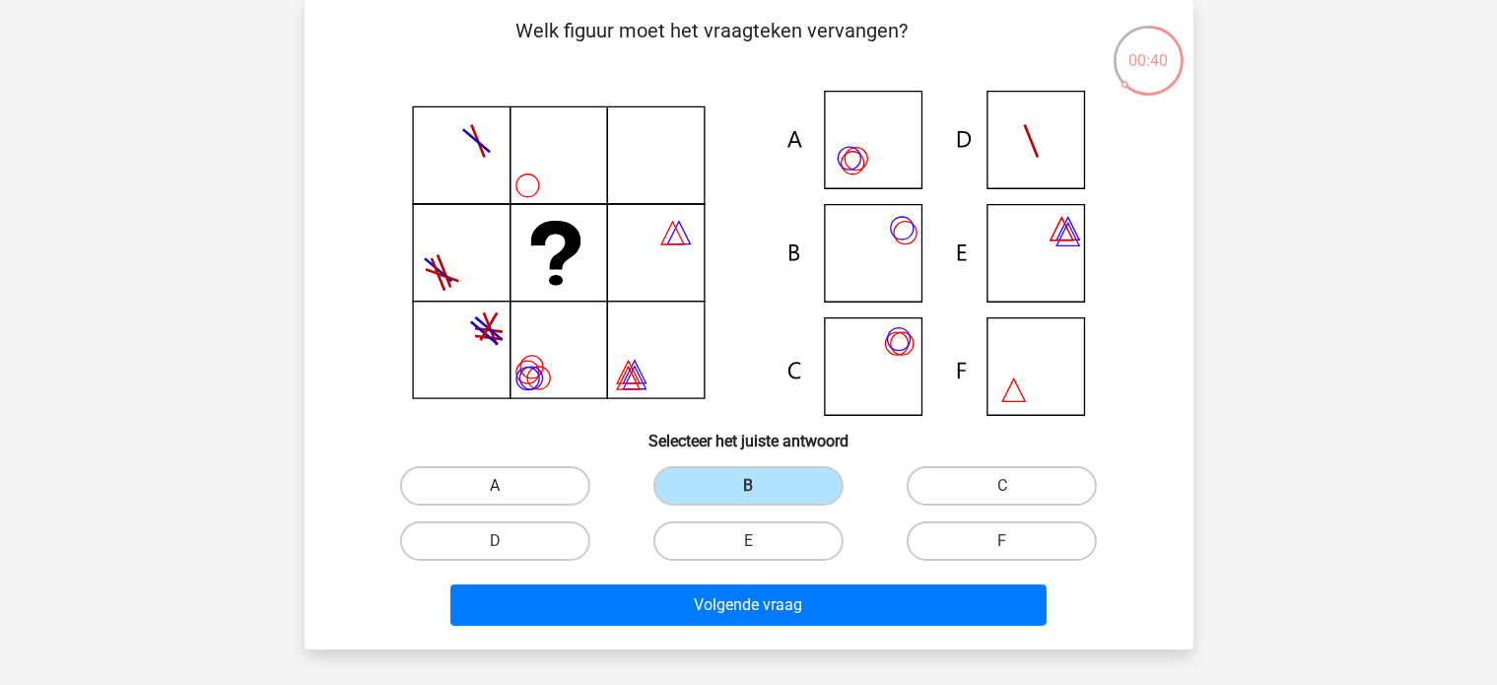
radio input "true"
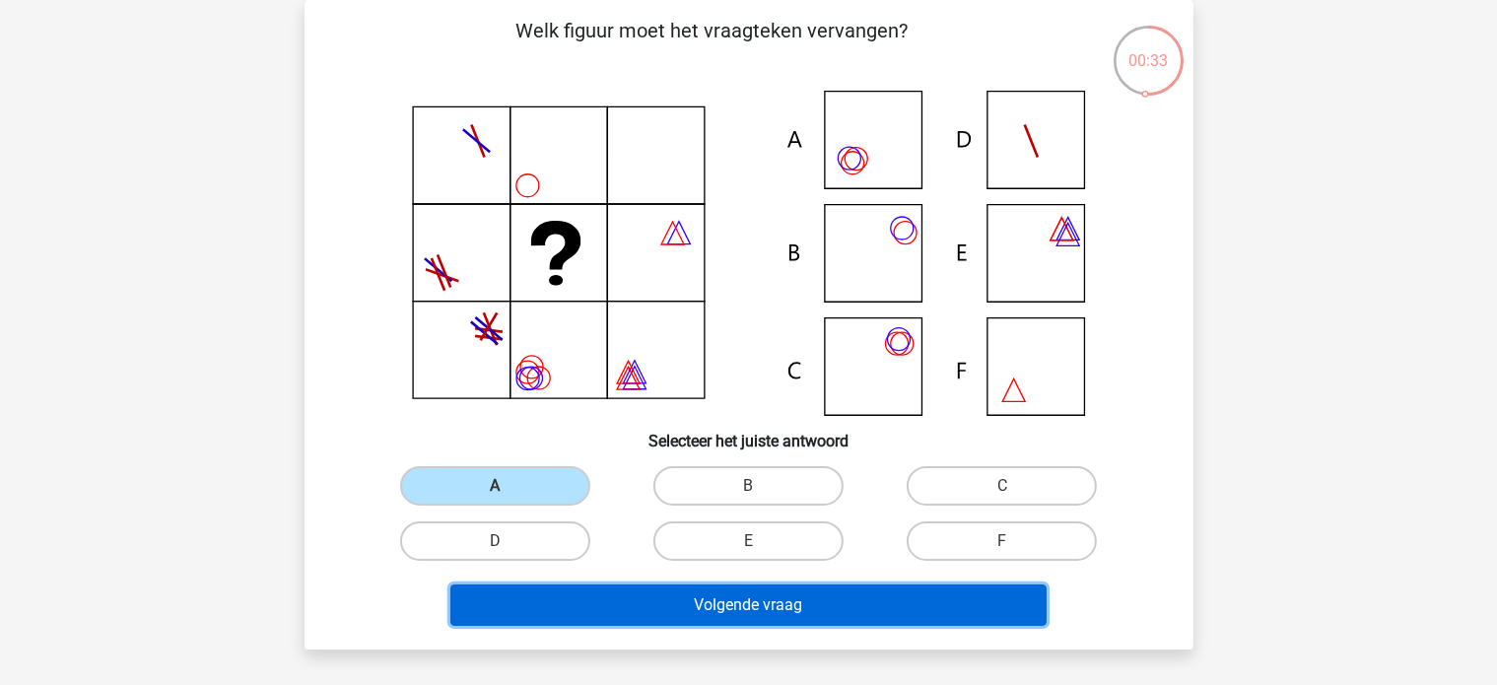
click at [637, 587] on button "Volgende vraag" at bounding box center [748, 604] width 596 height 41
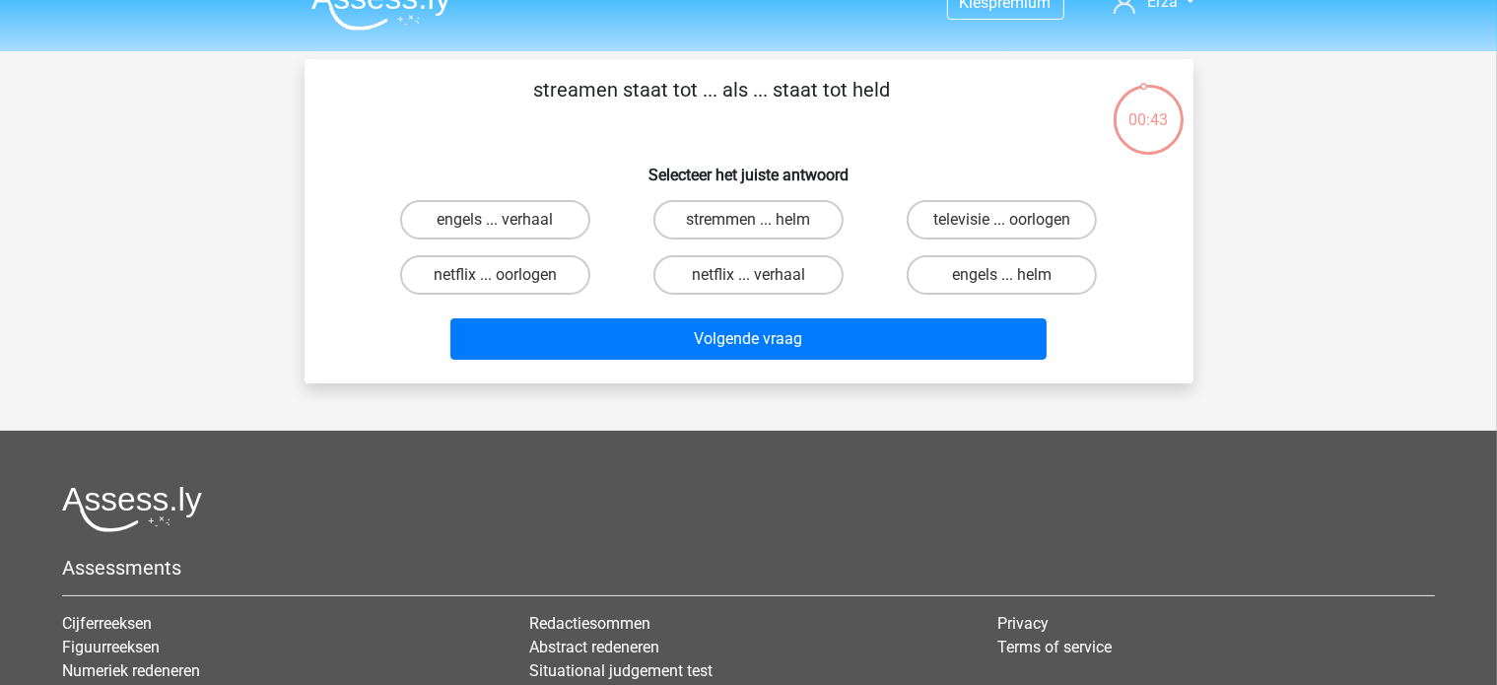
scroll to position [0, 0]
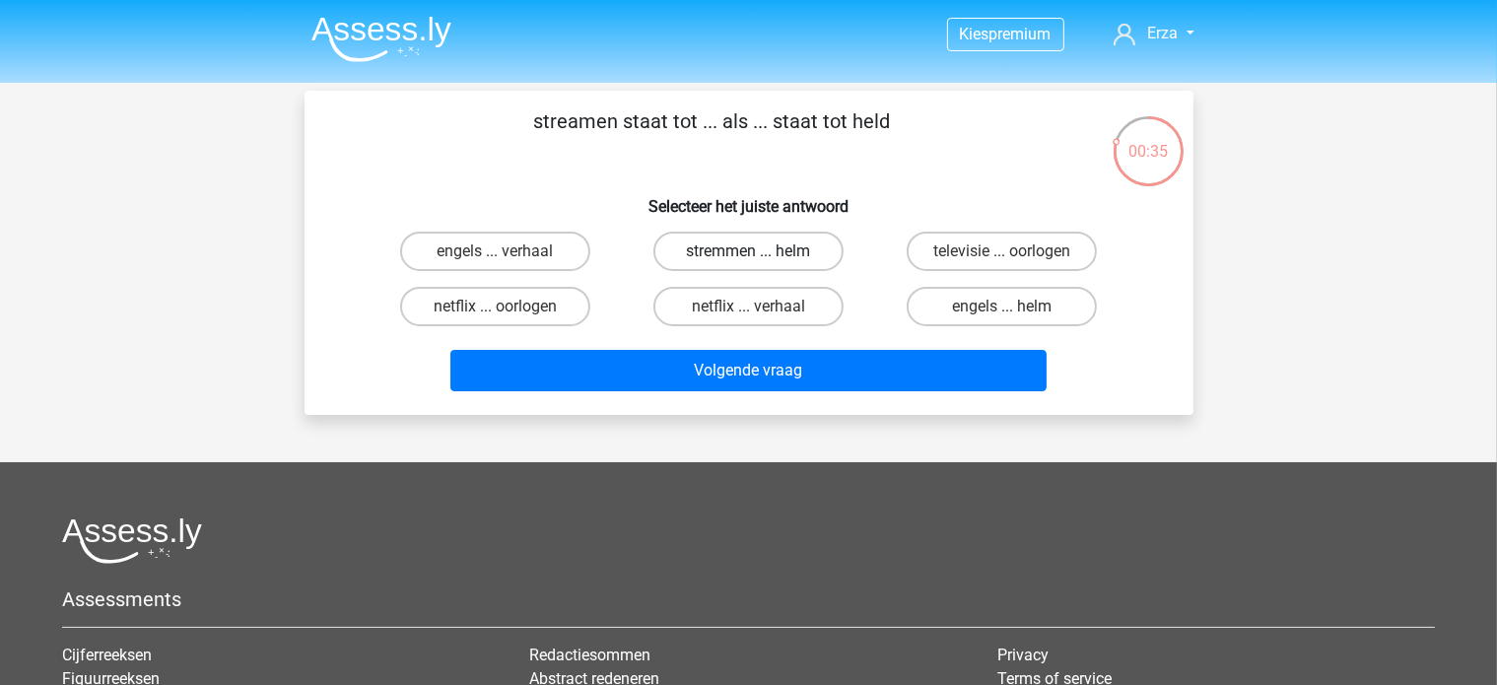
click at [664, 248] on label "stremmen ... helm" at bounding box center [748, 251] width 190 height 39
click at [748, 251] on input "stremmen ... helm" at bounding box center [754, 257] width 13 height 13
radio input "true"
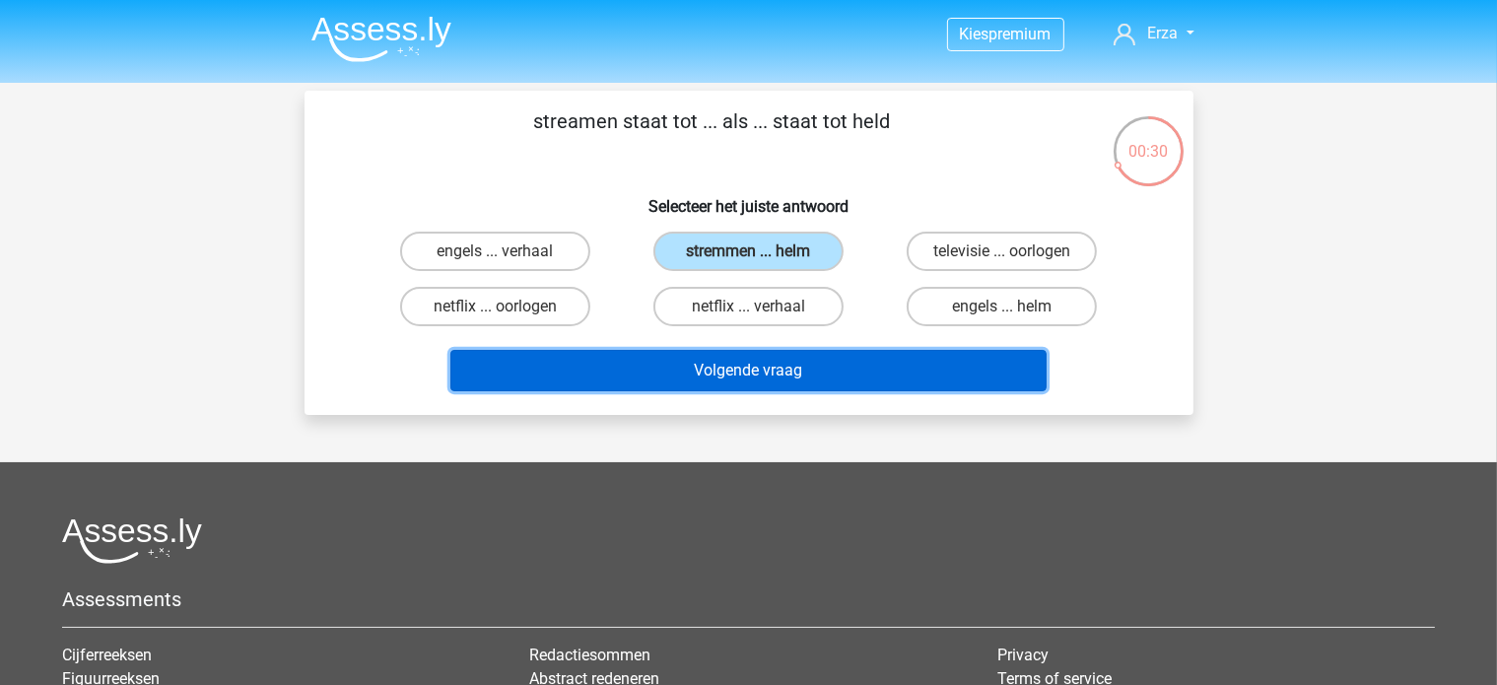
click at [643, 375] on button "Volgende vraag" at bounding box center [748, 370] width 596 height 41
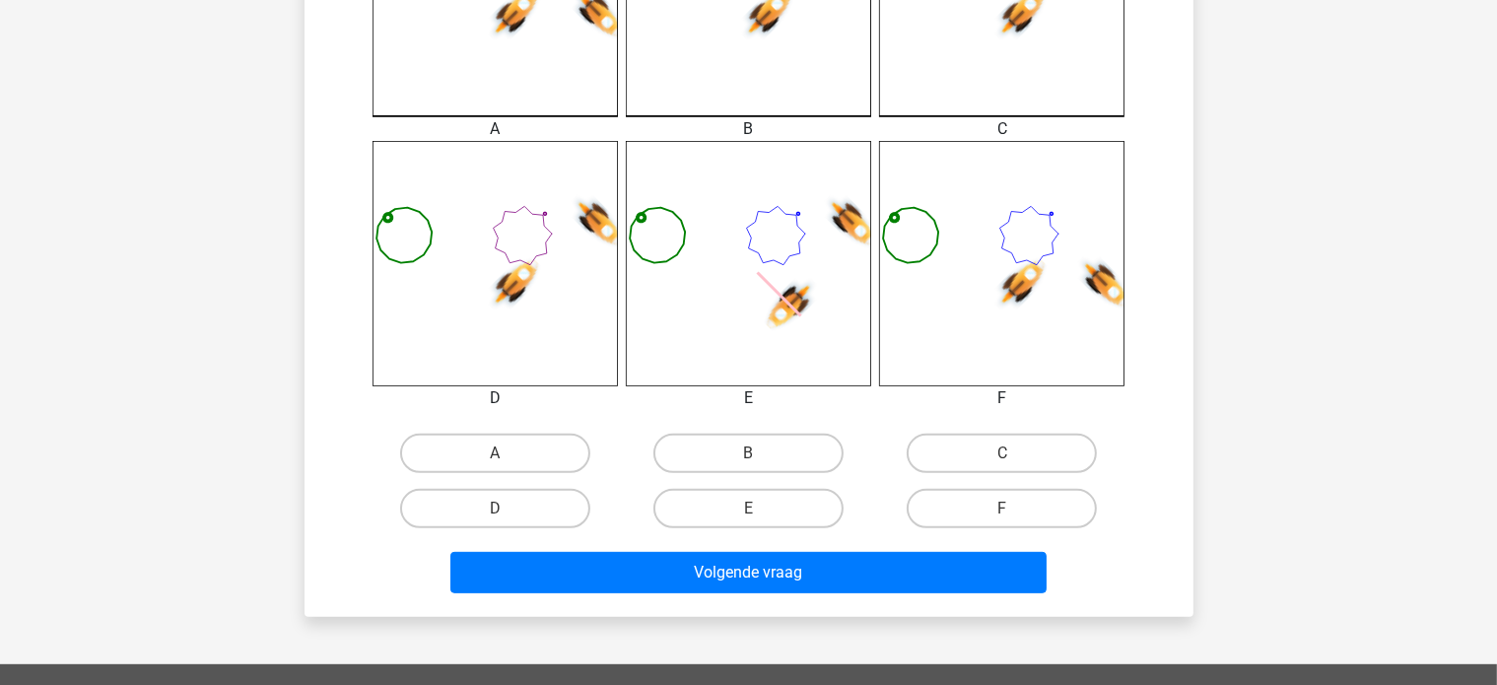
scroll to position [690, 0]
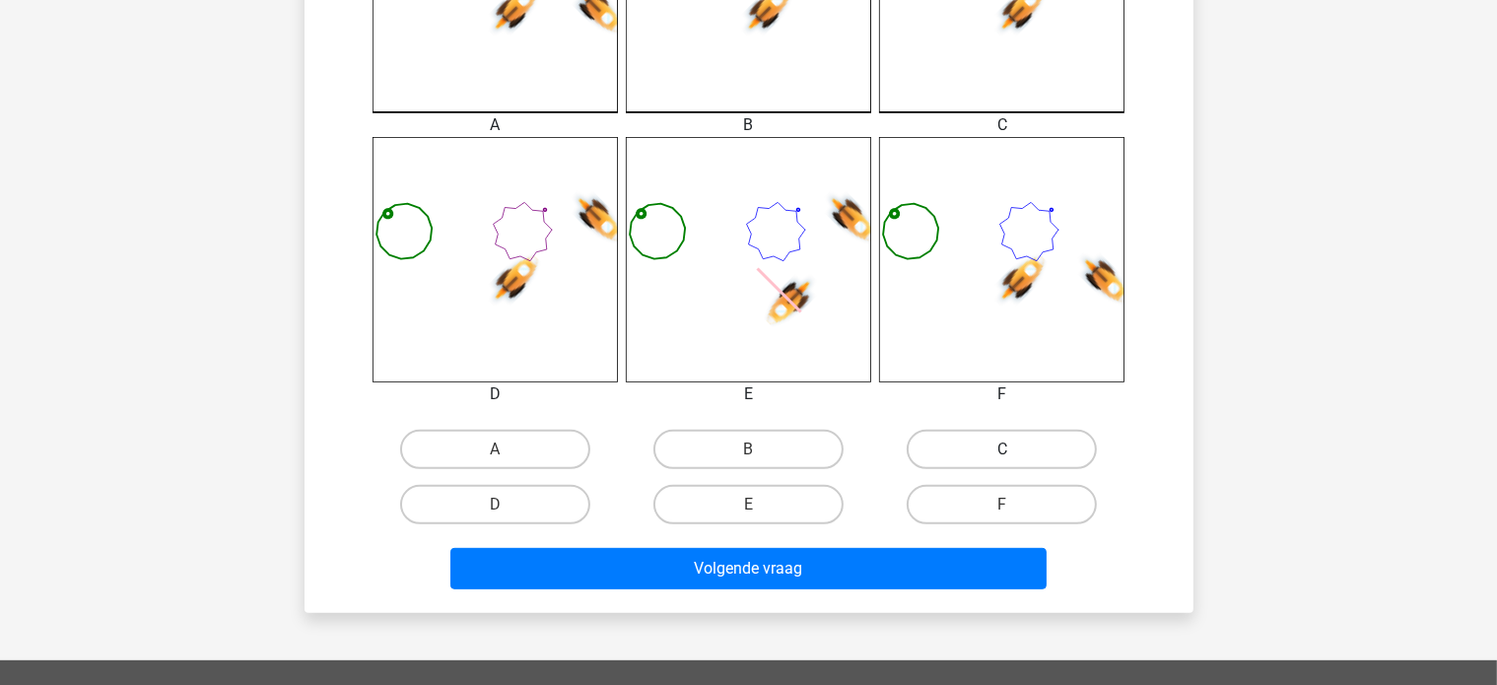
drag, startPoint x: 951, startPoint y: 451, endPoint x: 934, endPoint y: 449, distance: 16.9
click at [948, 450] on label "C" at bounding box center [1002, 449] width 190 height 39
click at [1002, 450] on input "C" at bounding box center [1008, 455] width 13 height 13
radio input "true"
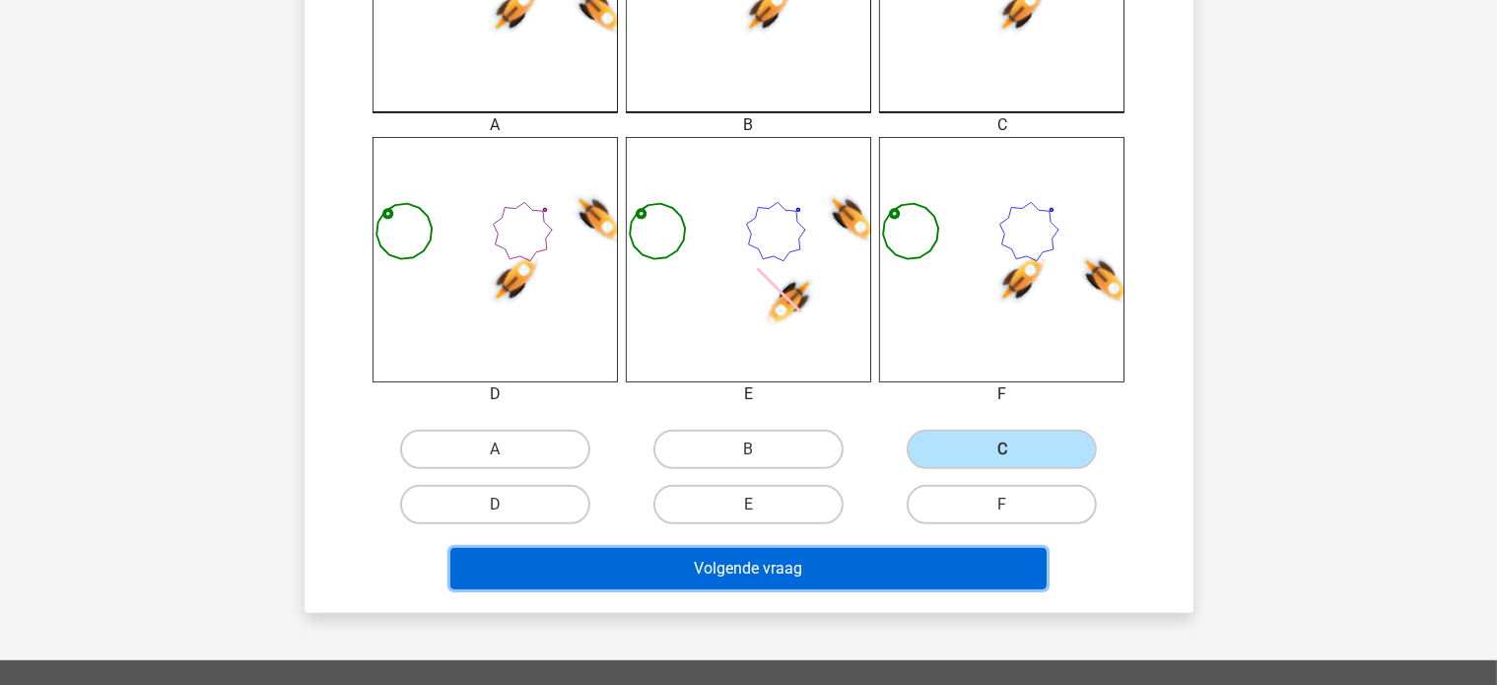
click at [738, 554] on button "Volgende vraag" at bounding box center [748, 568] width 596 height 41
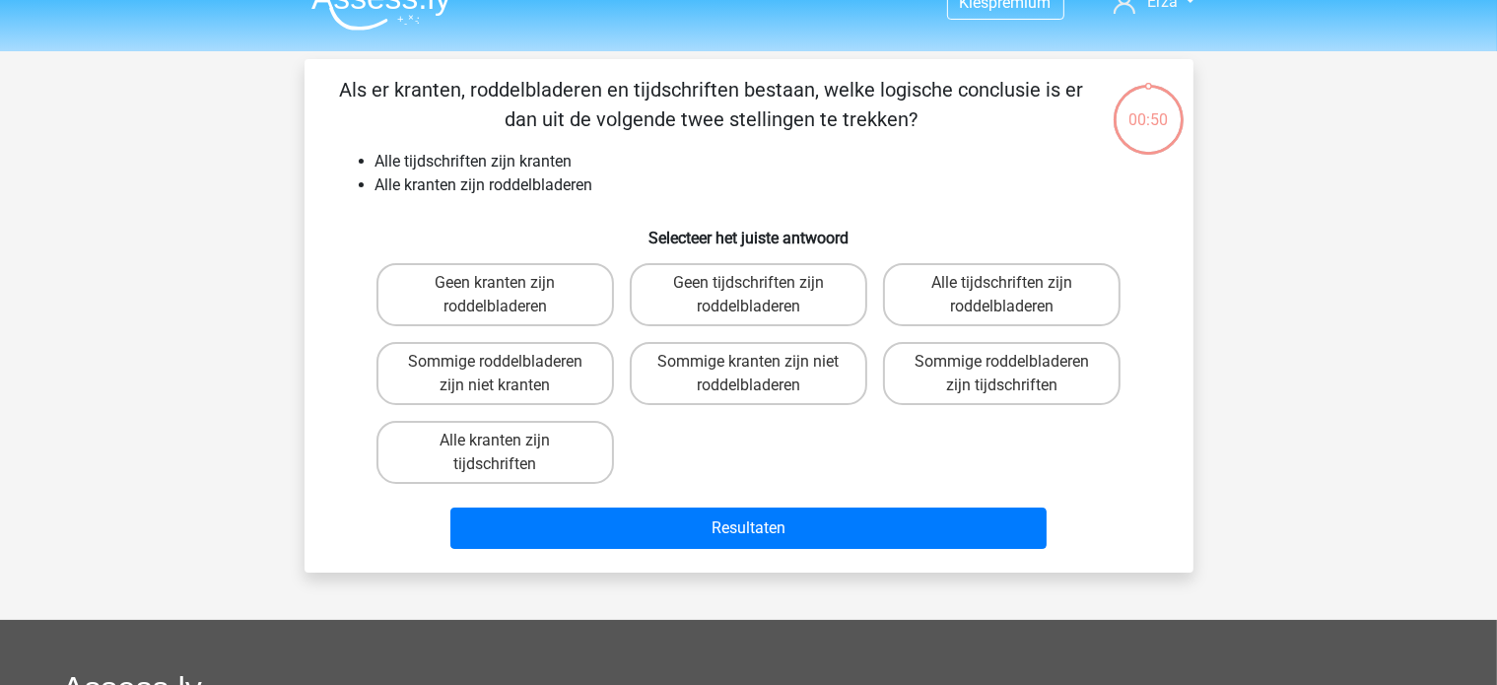
scroll to position [0, 0]
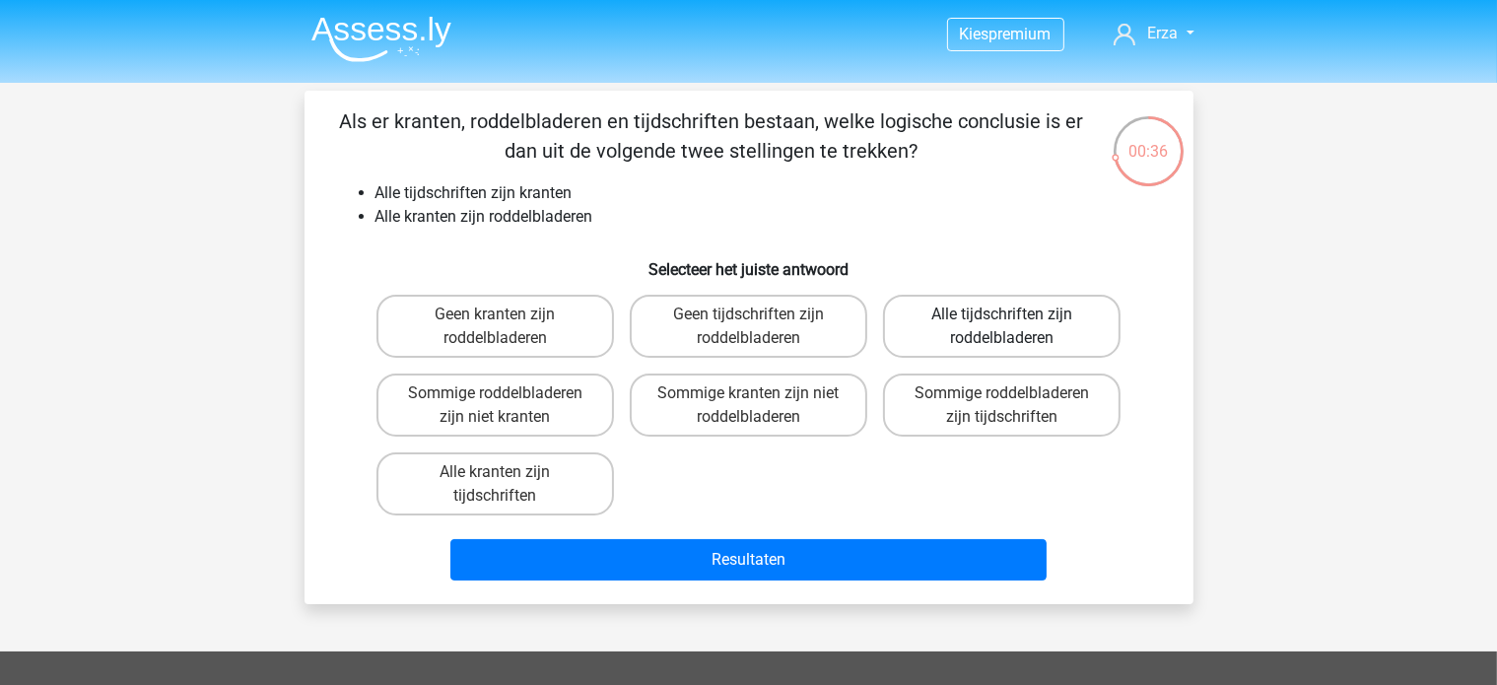
click at [904, 299] on label "Alle tijdschriften zijn roddelbladeren" at bounding box center [1002, 326] width 238 height 63
click at [1002, 314] on input "Alle tijdschriften zijn roddelbladeren" at bounding box center [1008, 320] width 13 height 13
radio input "true"
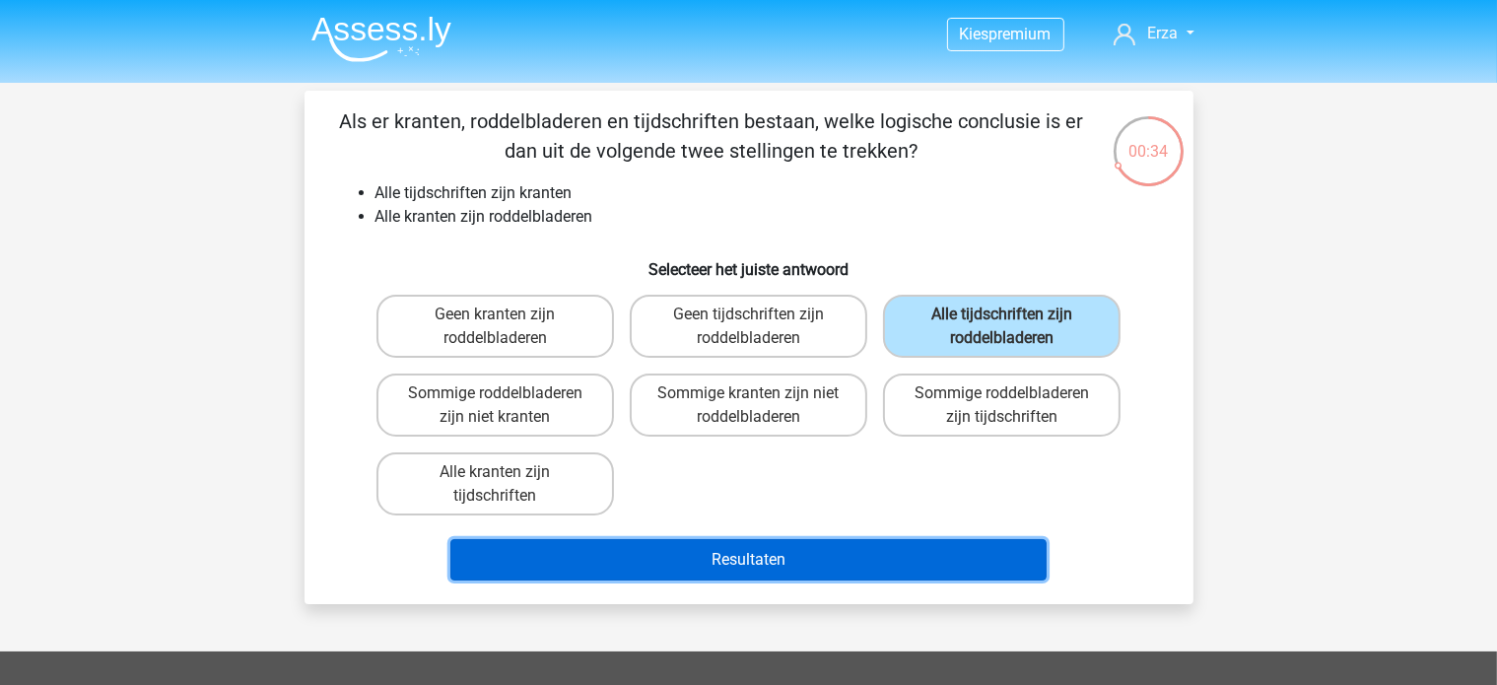
click at [958, 551] on button "Resultaten" at bounding box center [748, 559] width 596 height 41
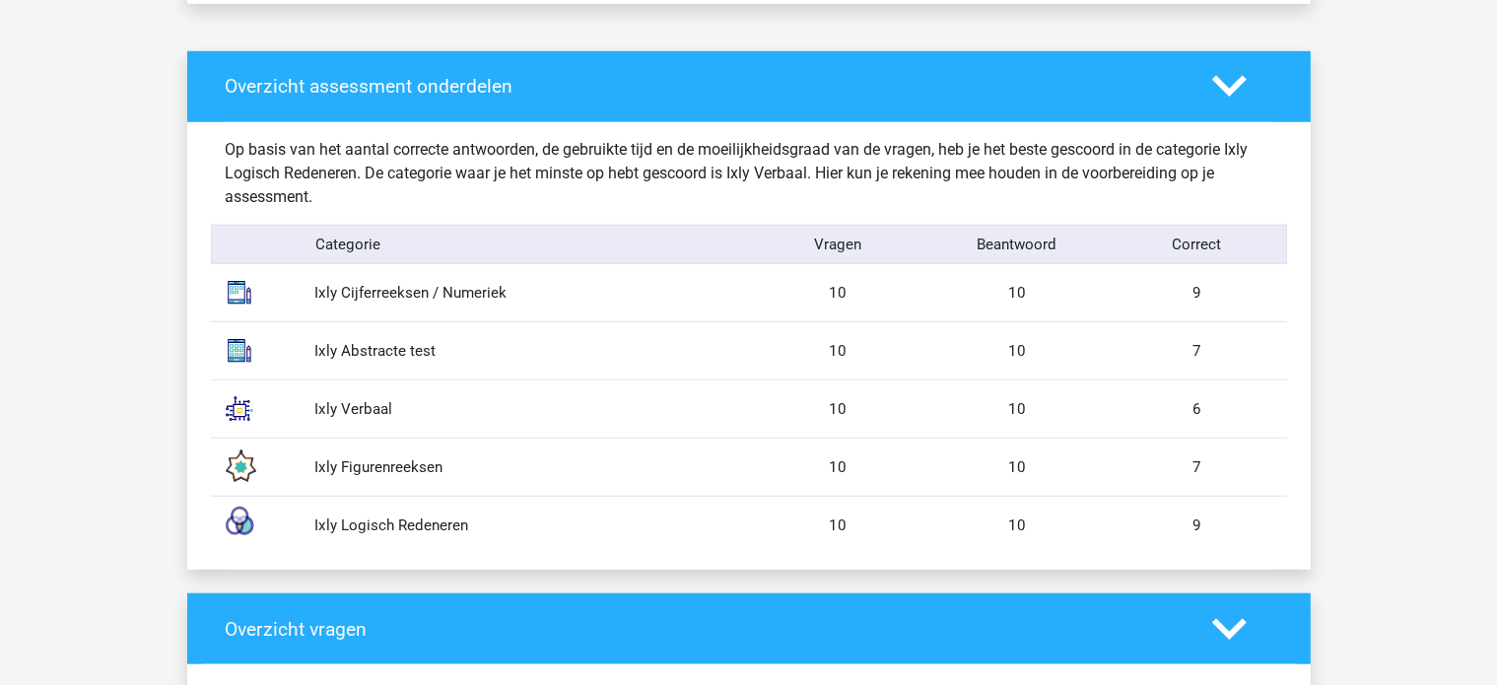
scroll to position [1478, 0]
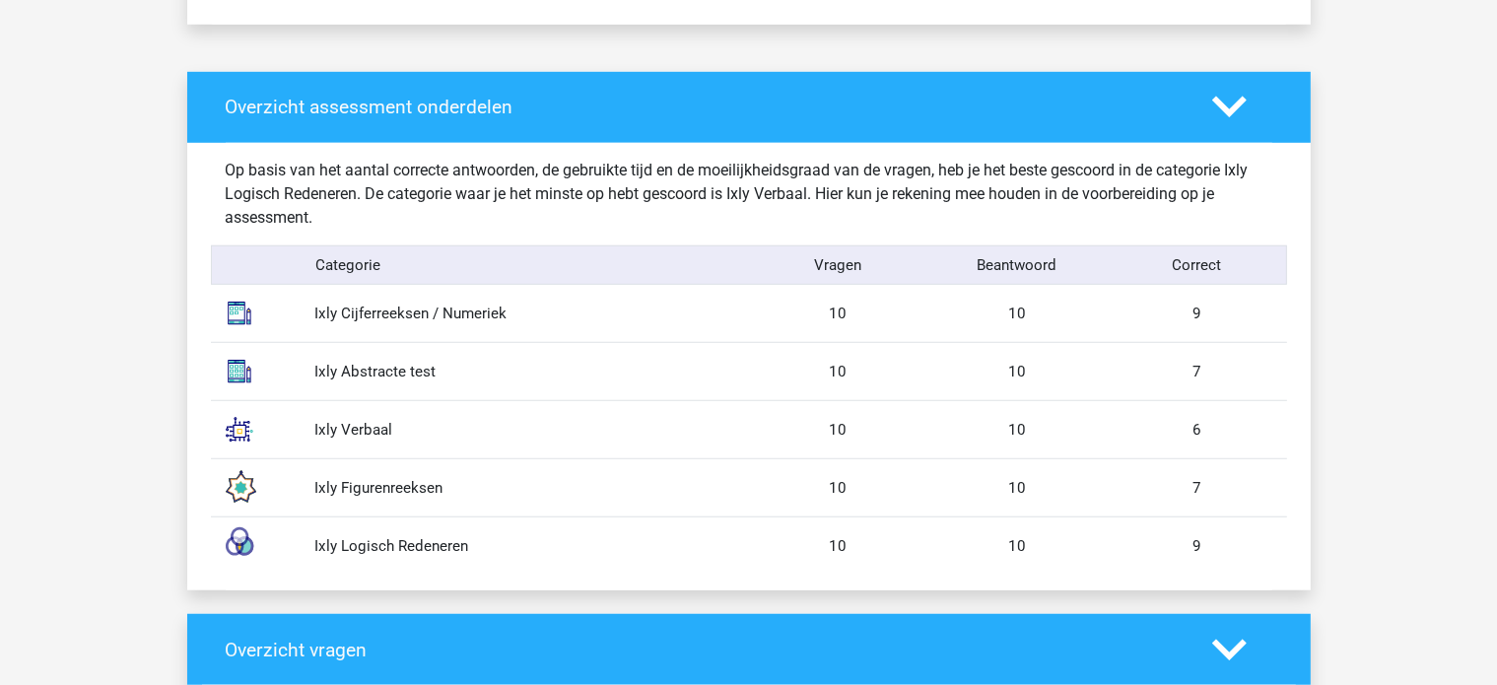
drag, startPoint x: 878, startPoint y: 318, endPoint x: 1229, endPoint y: 317, distance: 350.9
click at [1229, 317] on div "Ixly Cijferreeksen / Numeriek 10 10 9" at bounding box center [749, 313] width 1076 height 57
click at [1229, 317] on div "9" at bounding box center [1197, 314] width 179 height 23
drag, startPoint x: 1211, startPoint y: 363, endPoint x: 1034, endPoint y: 368, distance: 177.5
click at [1034, 368] on div "Ixly Abstracte test 10 10 7" at bounding box center [749, 371] width 1076 height 58
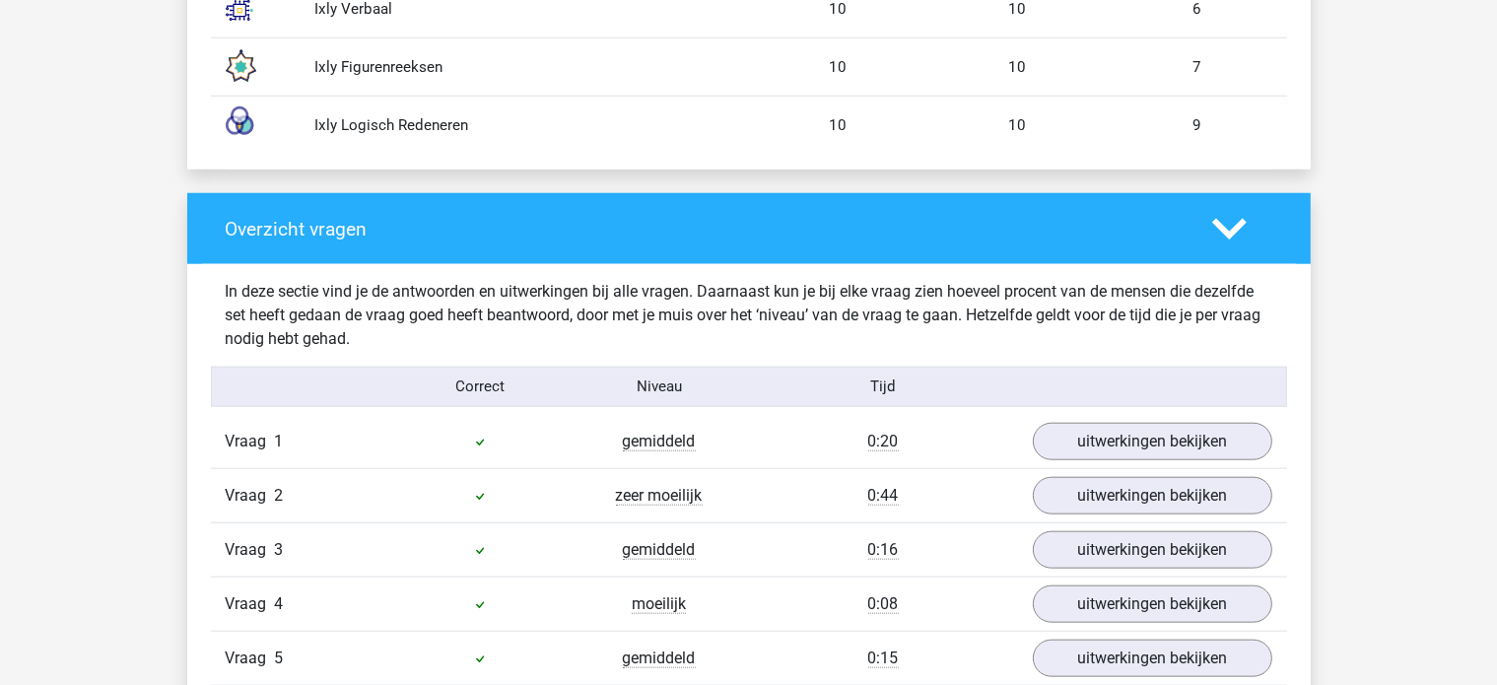
scroll to position [2168, 0]
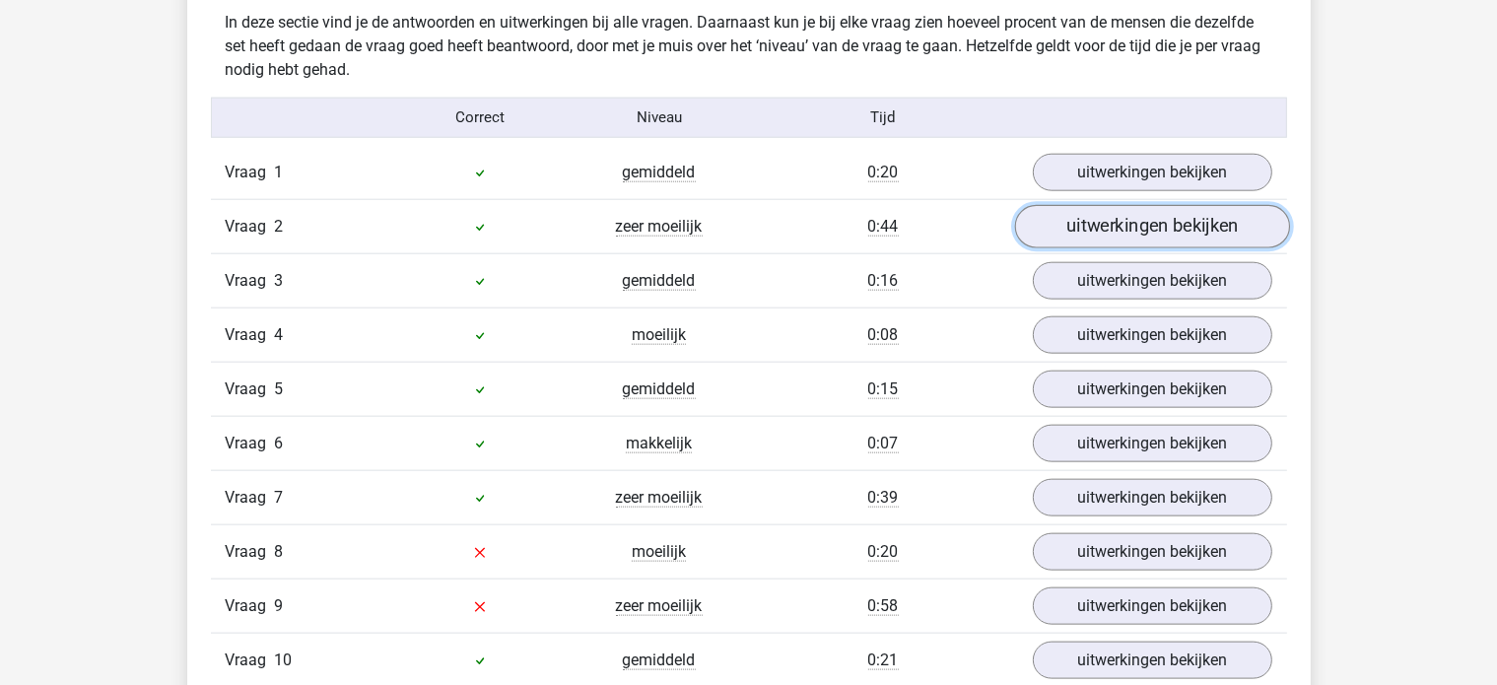
click at [1103, 212] on link "uitwerkingen bekijken" at bounding box center [1151, 226] width 275 height 43
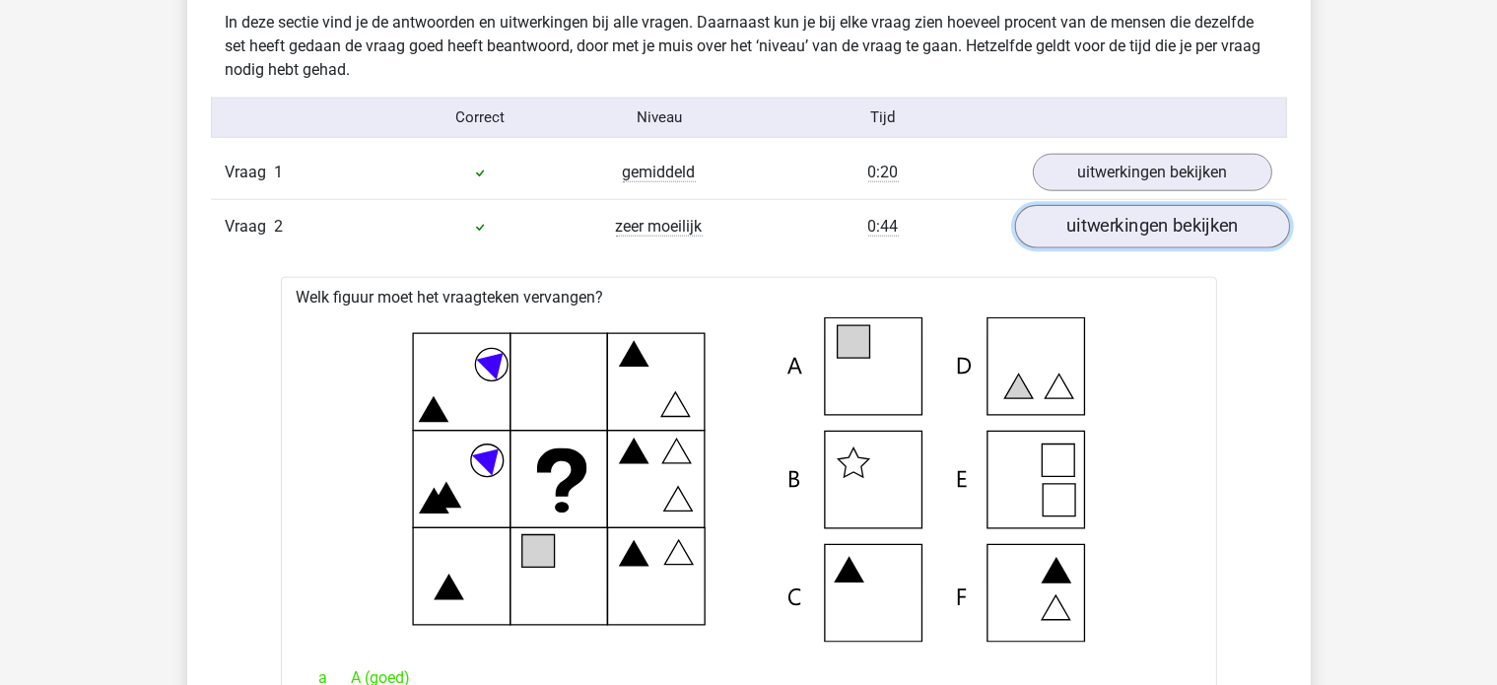
click at [1054, 232] on link "uitwerkingen bekijken" at bounding box center [1151, 226] width 275 height 43
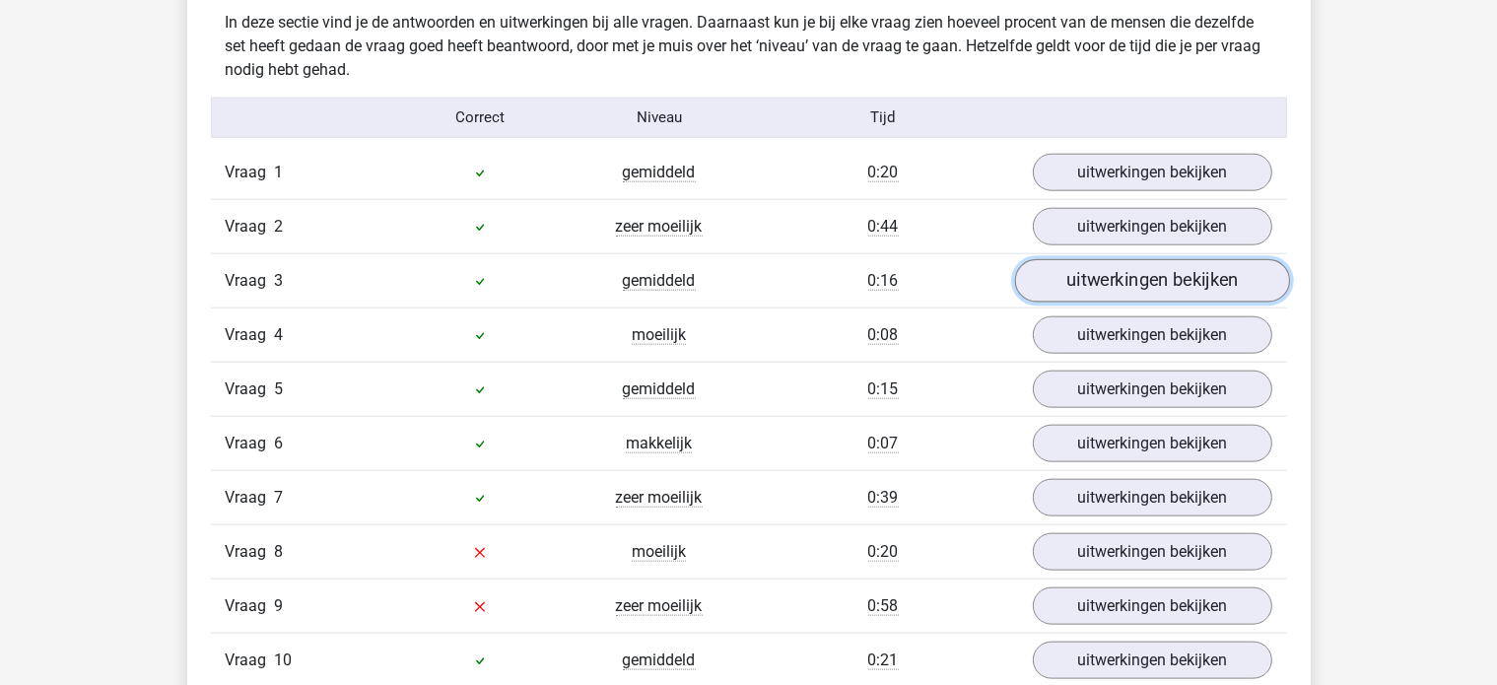
click at [1088, 265] on link "uitwerkingen bekijken" at bounding box center [1151, 280] width 275 height 43
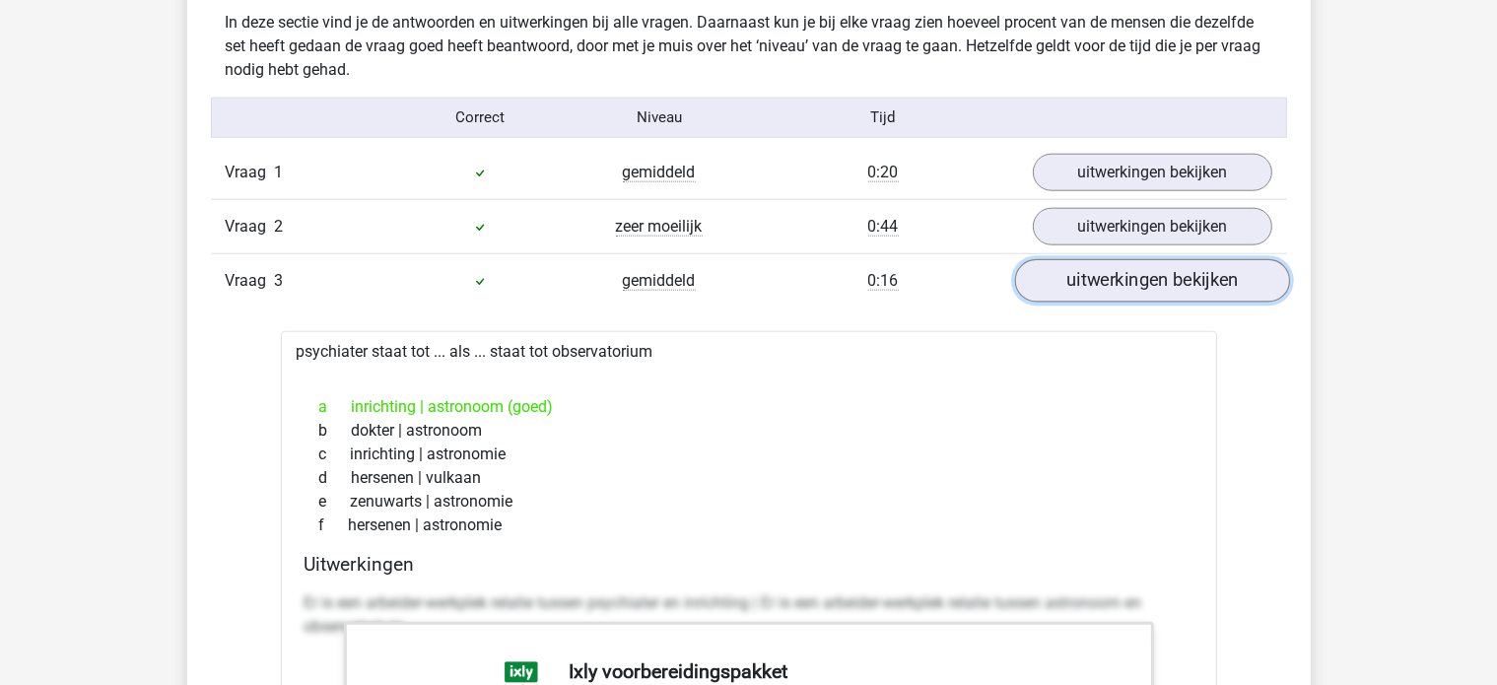
click at [1088, 265] on link "uitwerkingen bekijken" at bounding box center [1151, 280] width 275 height 43
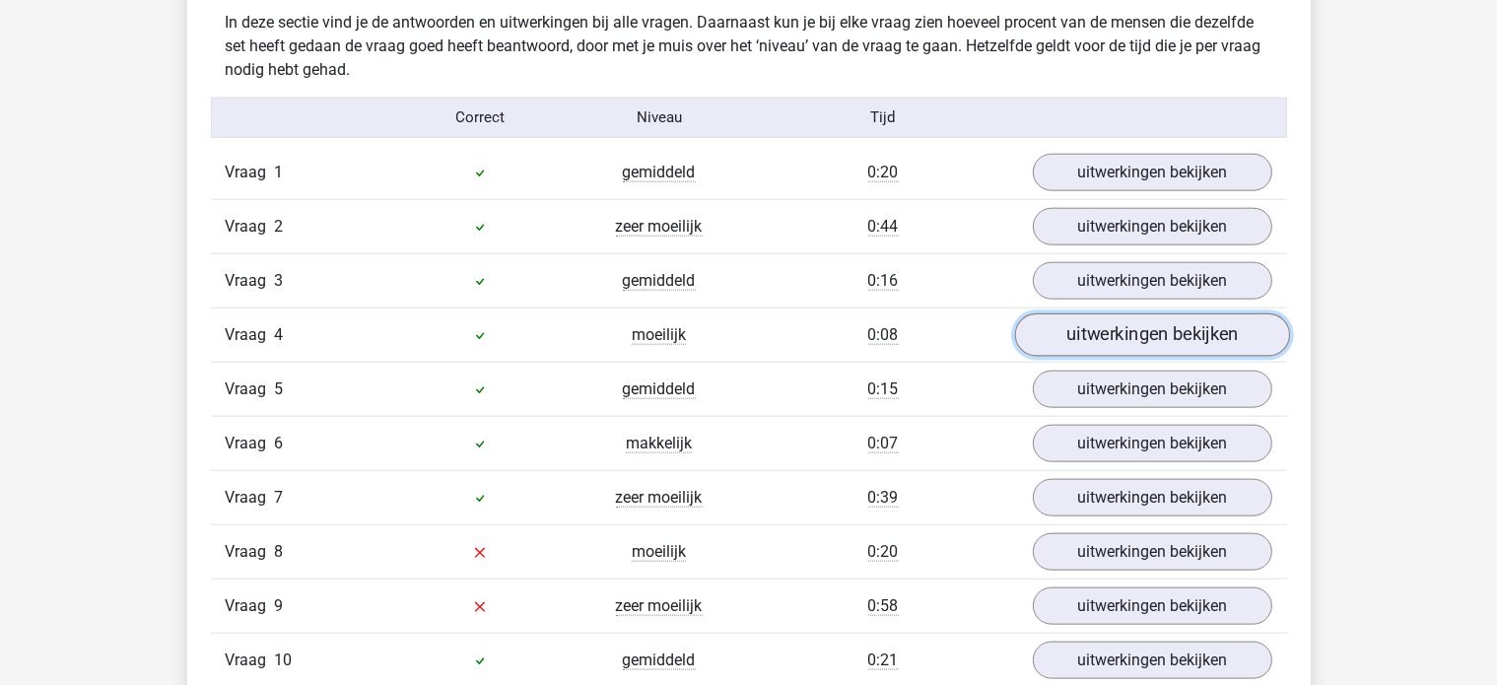
click at [1154, 322] on link "uitwerkingen bekijken" at bounding box center [1151, 334] width 275 height 43
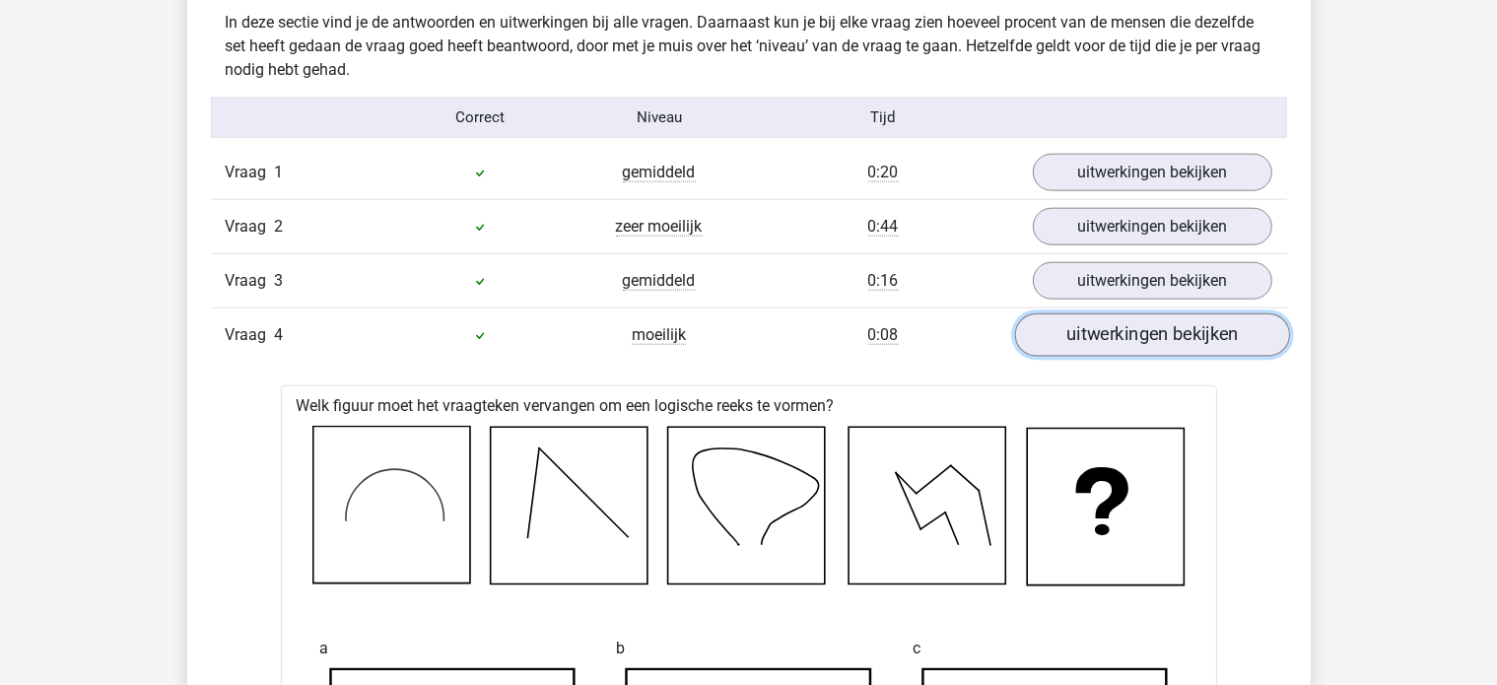
click at [1148, 321] on link "uitwerkingen bekijken" at bounding box center [1151, 334] width 275 height 43
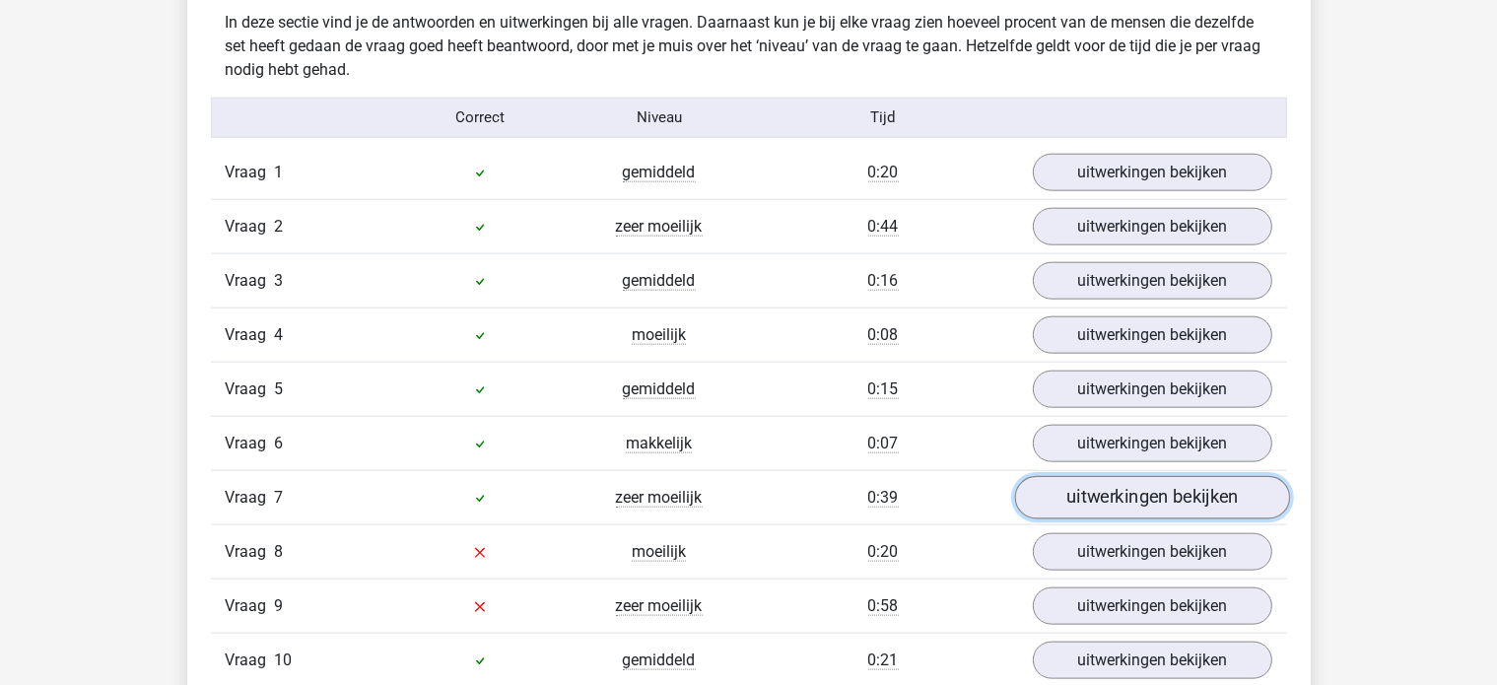
click at [1035, 496] on link "uitwerkingen bekijken" at bounding box center [1151, 497] width 275 height 43
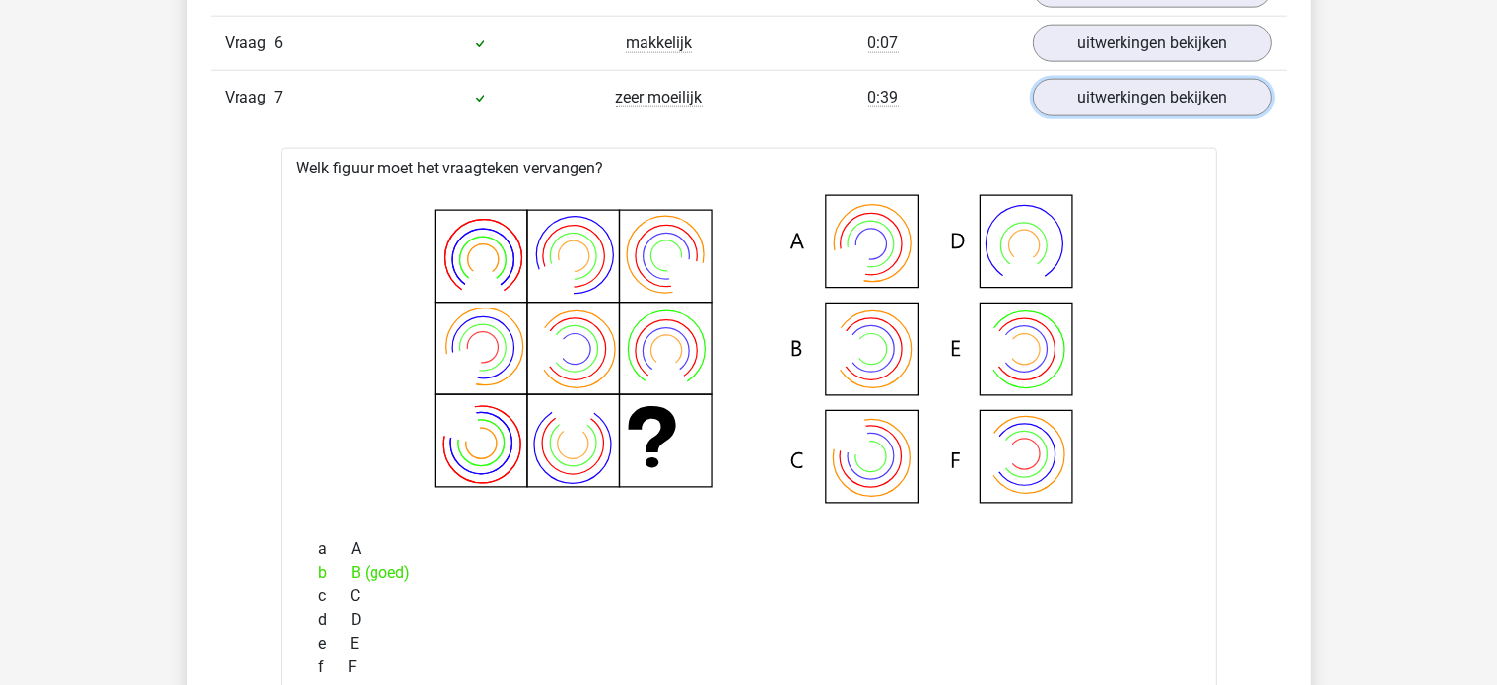
scroll to position [2563, 0]
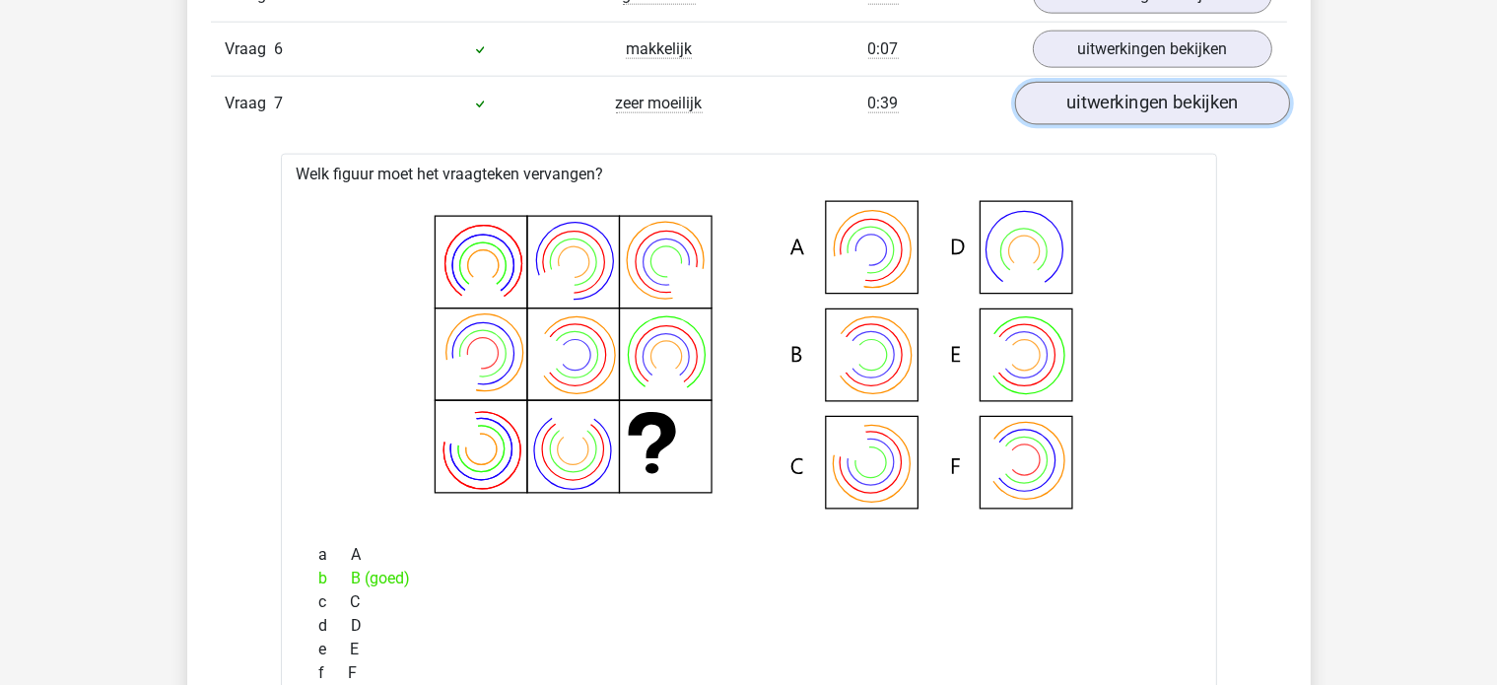
click at [1143, 113] on link "uitwerkingen bekijken" at bounding box center [1151, 103] width 275 height 43
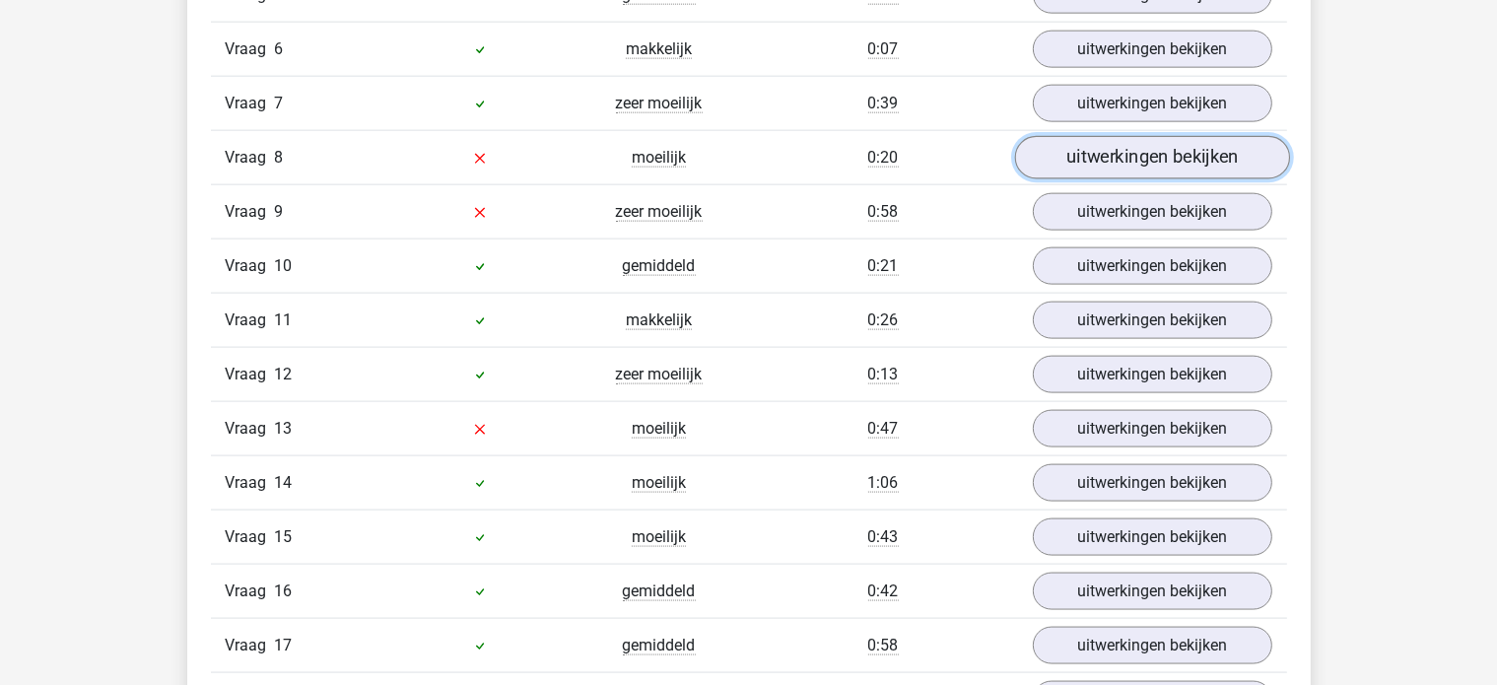
click at [1058, 144] on link "uitwerkingen bekijken" at bounding box center [1151, 157] width 275 height 43
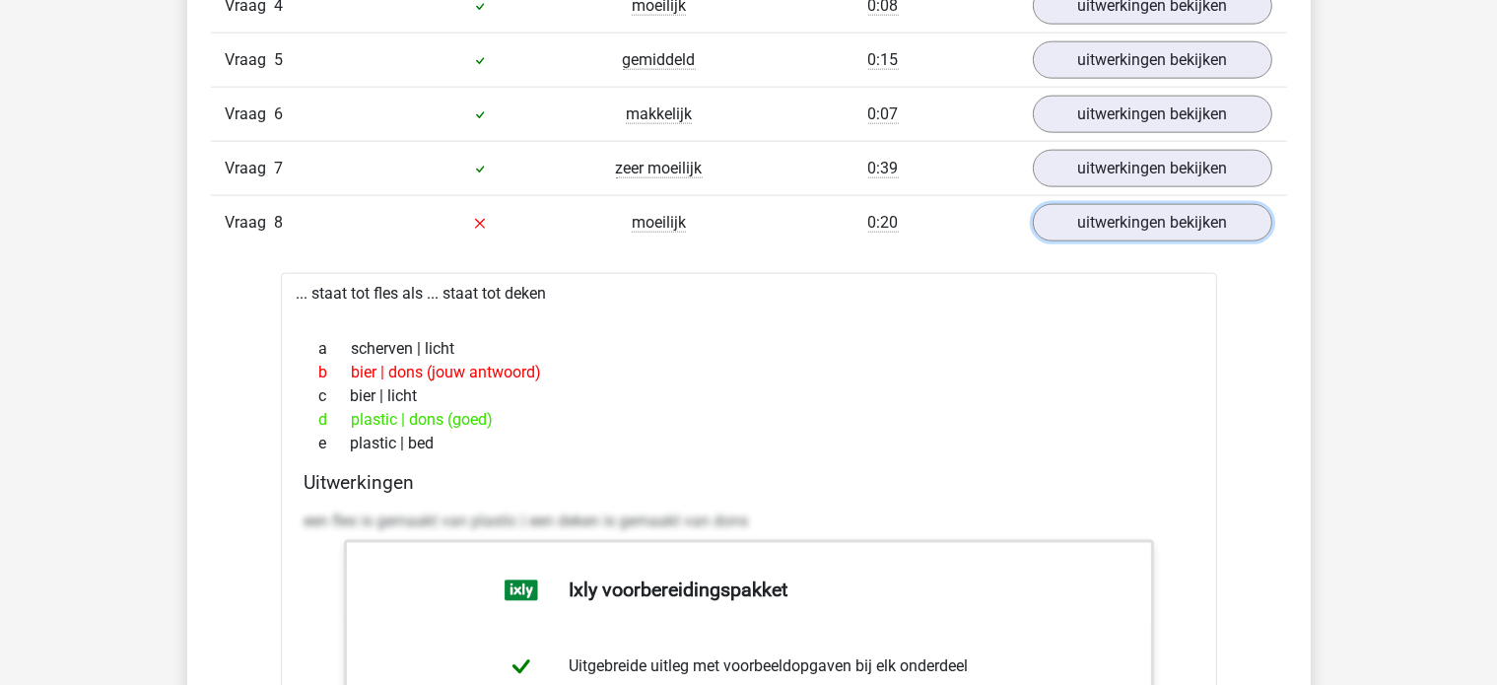
scroll to position [2464, 0]
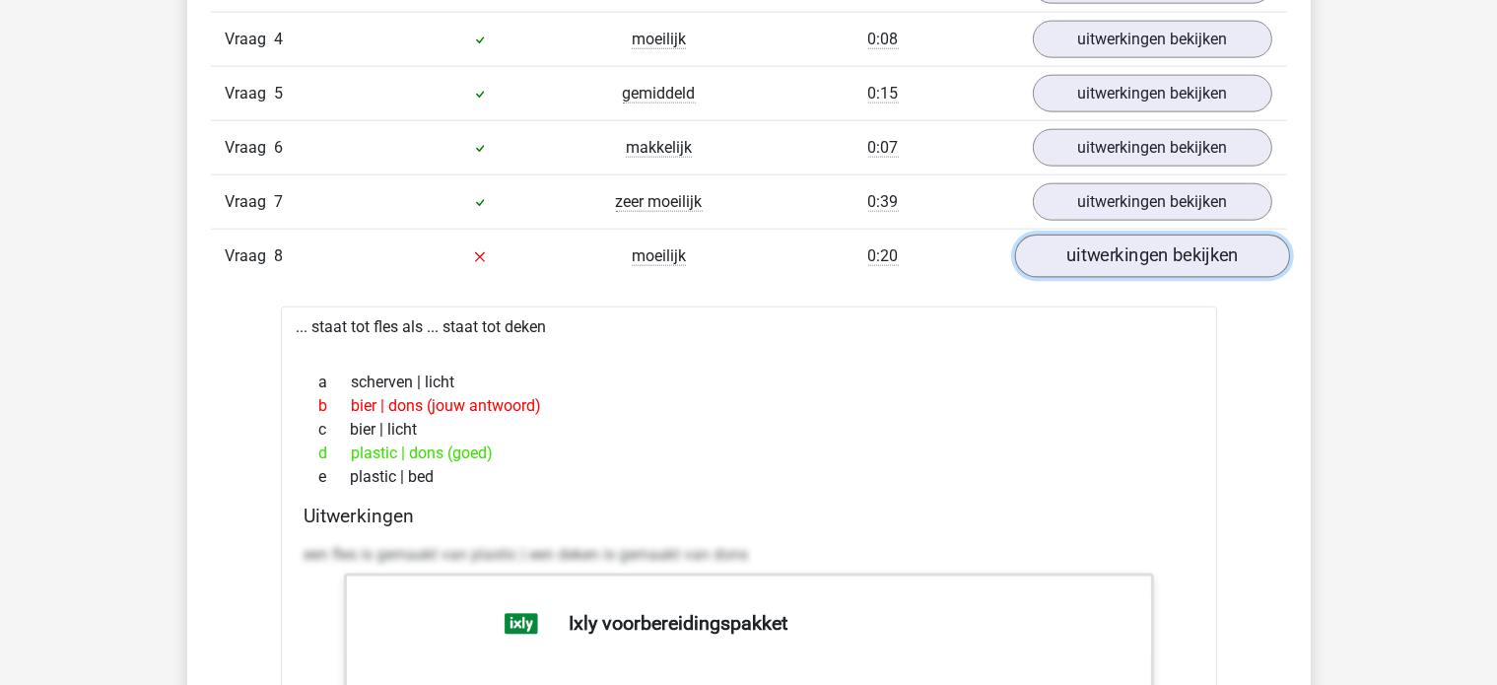
click at [1120, 255] on link "uitwerkingen bekijken" at bounding box center [1151, 256] width 275 height 43
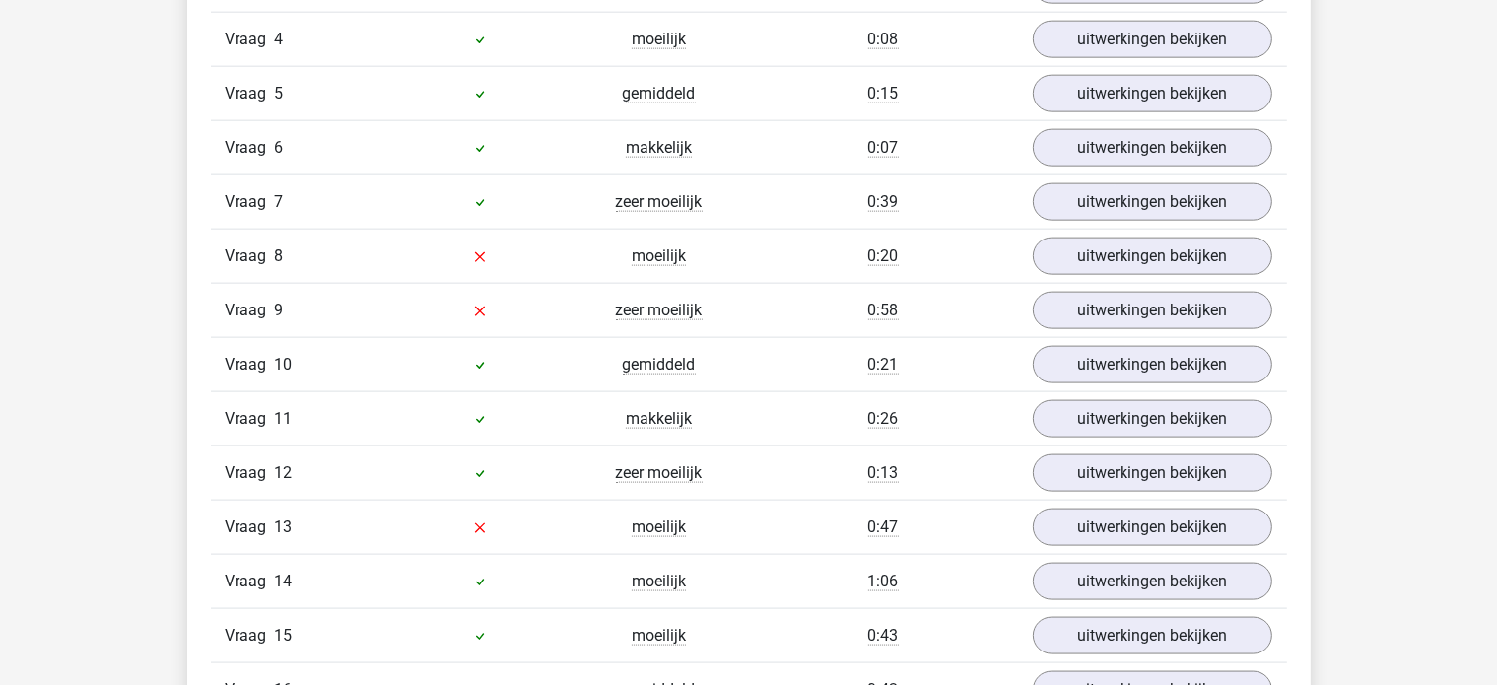
click at [1112, 325] on div "Vraag 9 zeer moeilijk 0:58 uitwerkingen bekijken" at bounding box center [749, 310] width 1076 height 54
click at [1078, 319] on link "uitwerkingen bekijken" at bounding box center [1151, 310] width 275 height 43
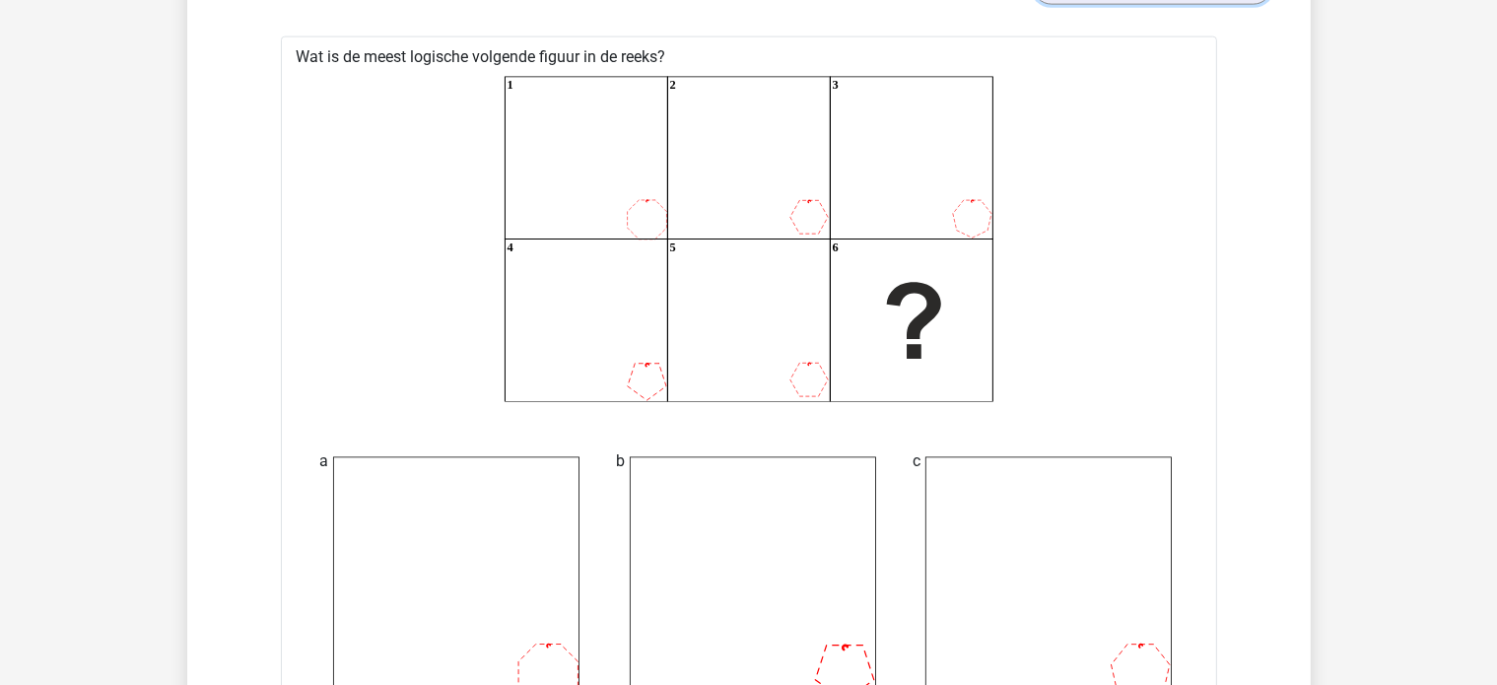
scroll to position [2661, 0]
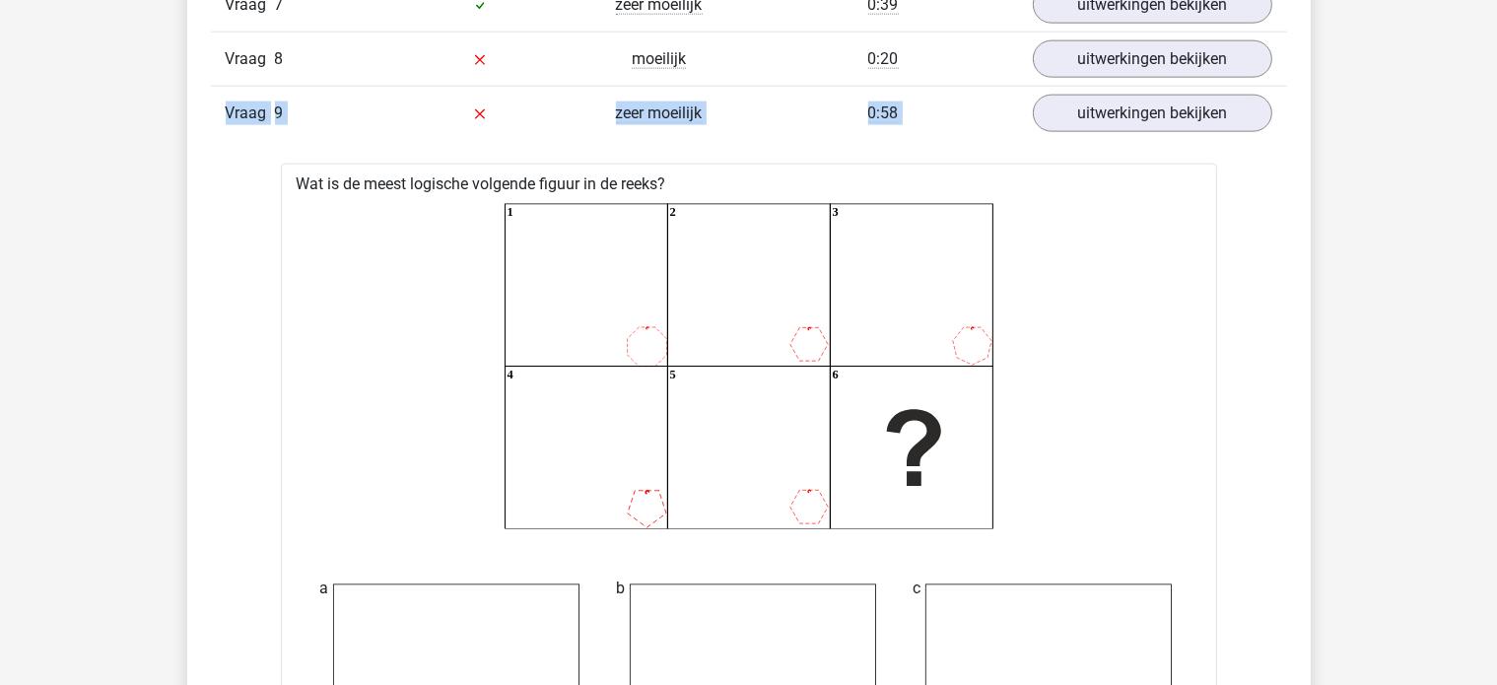
drag, startPoint x: 1078, startPoint y: 78, endPoint x: 1072, endPoint y: 87, distance: 10.7
click at [1072, 92] on link "uitwerkingen bekijken" at bounding box center [1151, 113] width 275 height 43
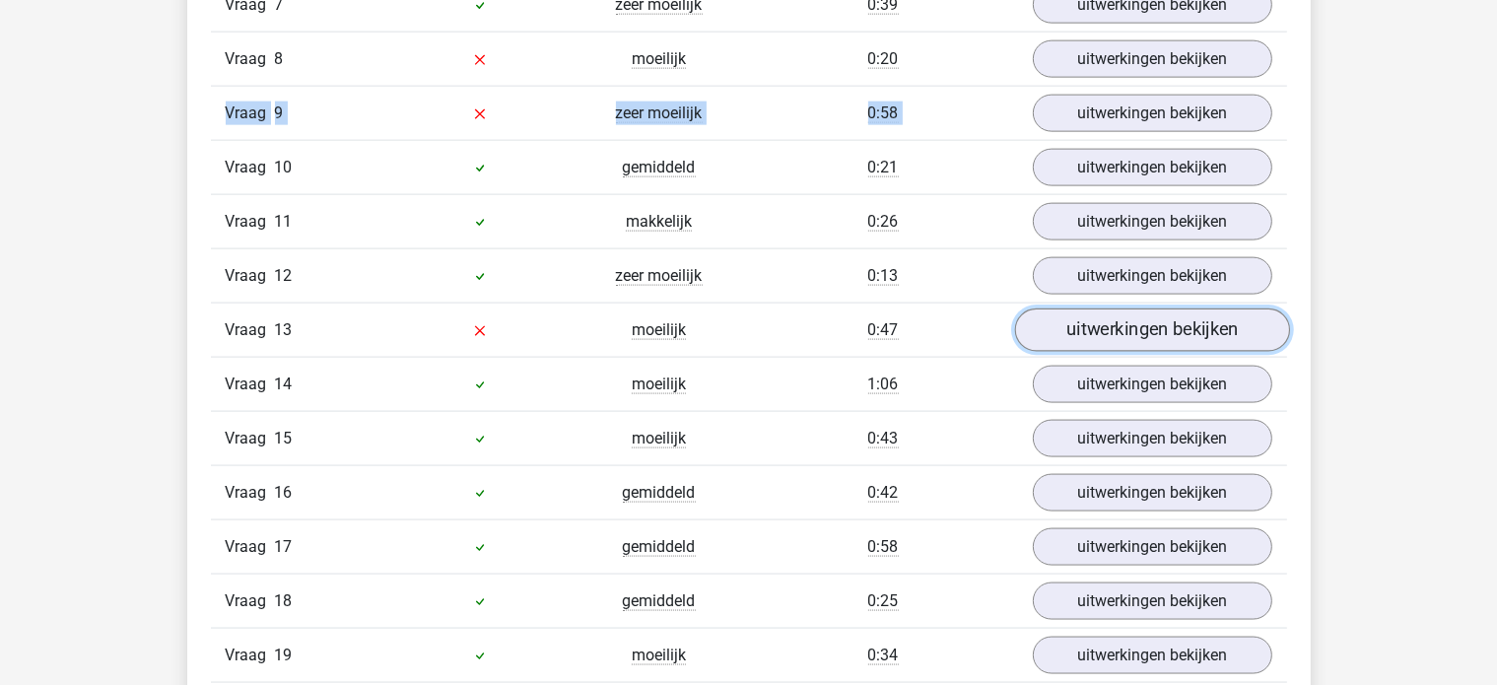
click at [1102, 331] on link "uitwerkingen bekijken" at bounding box center [1151, 329] width 275 height 43
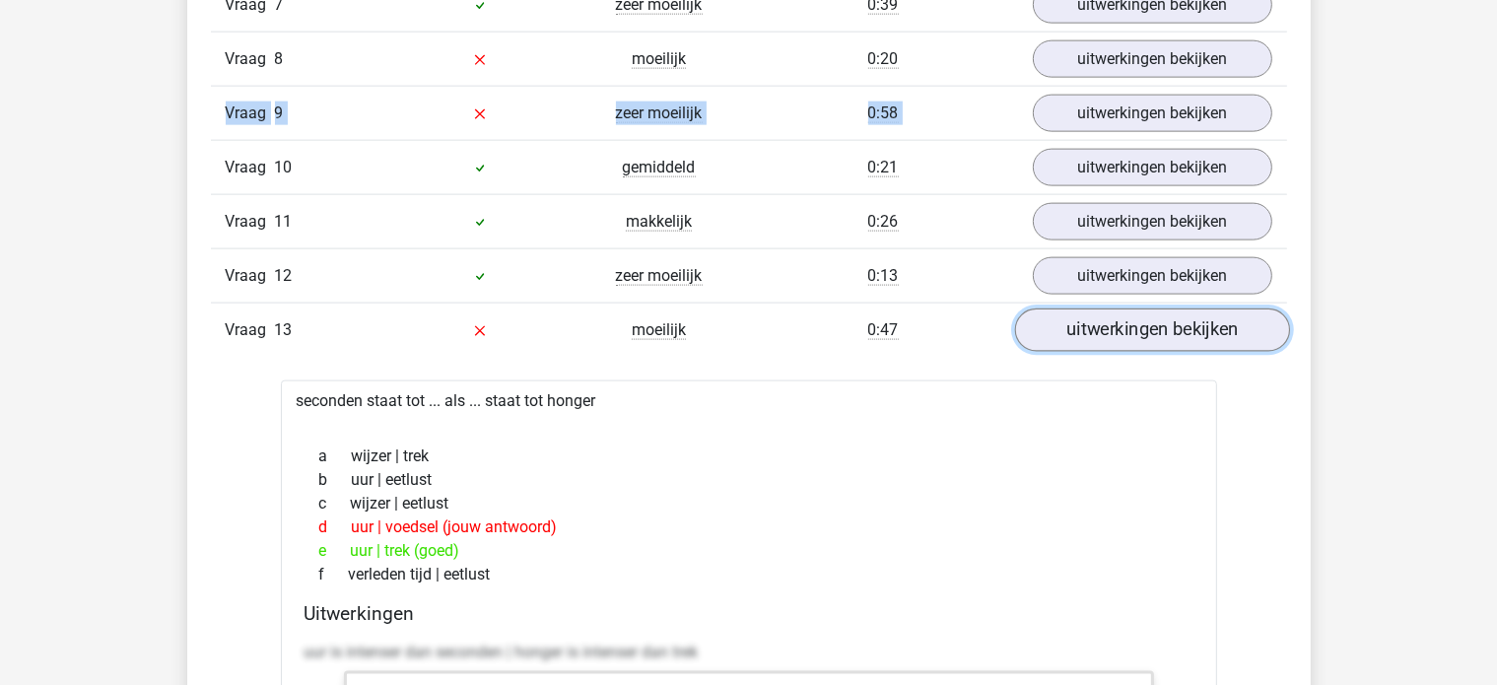
click at [1128, 338] on link "uitwerkingen bekijken" at bounding box center [1151, 329] width 275 height 43
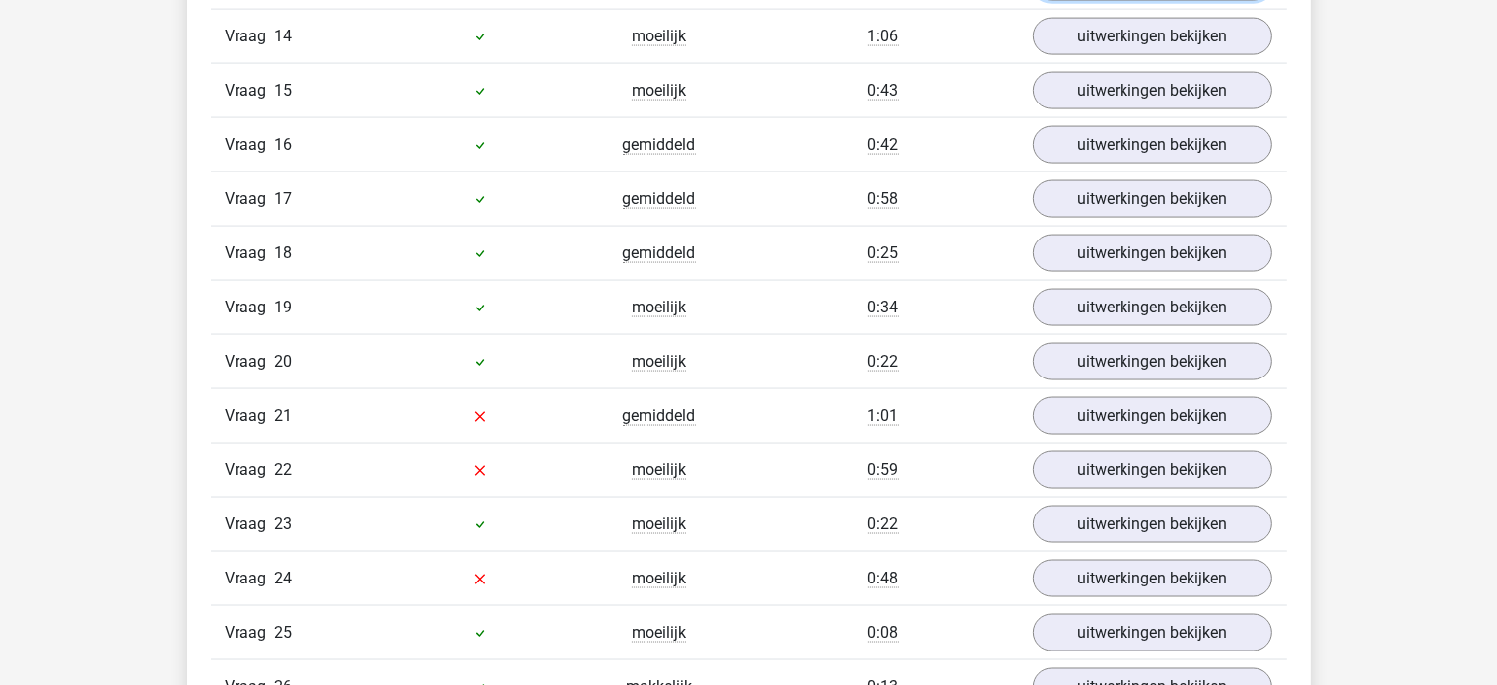
scroll to position [3055, 0]
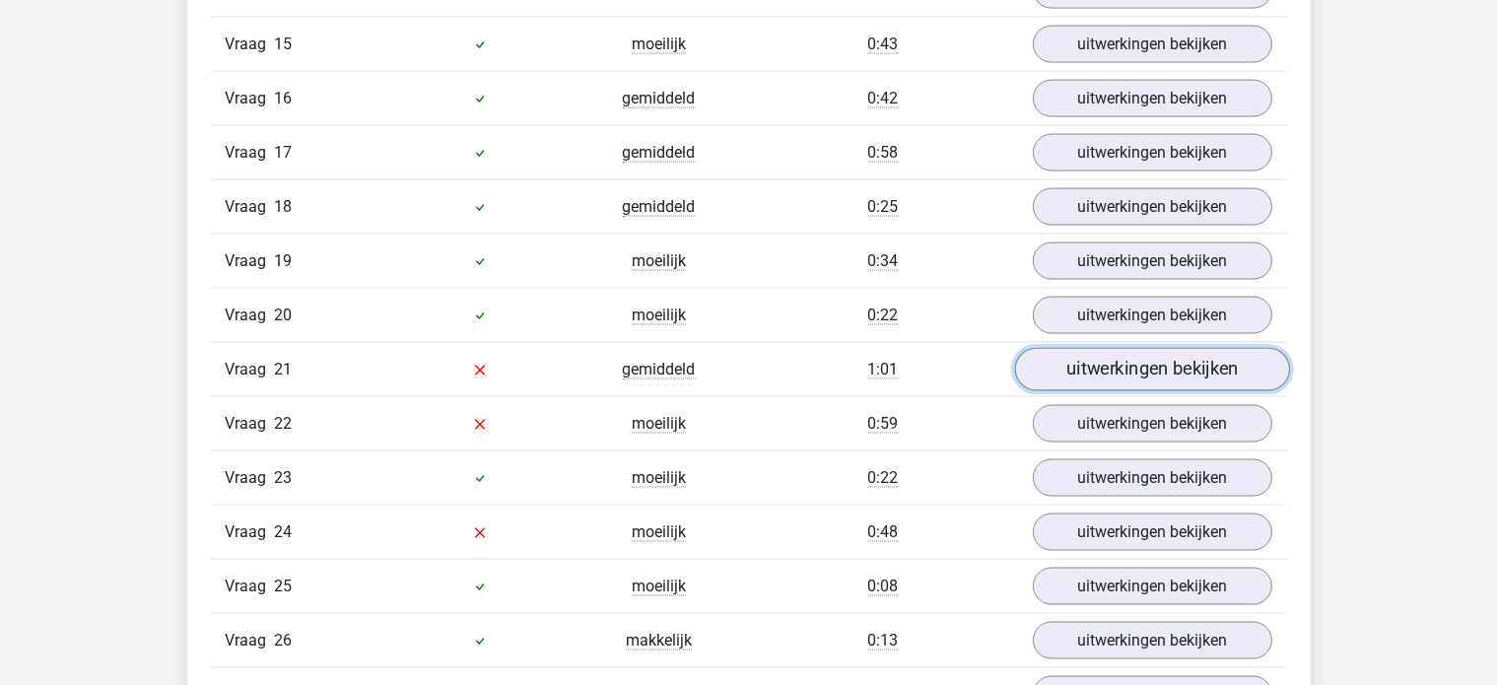
click at [1084, 362] on link "uitwerkingen bekijken" at bounding box center [1151, 369] width 275 height 43
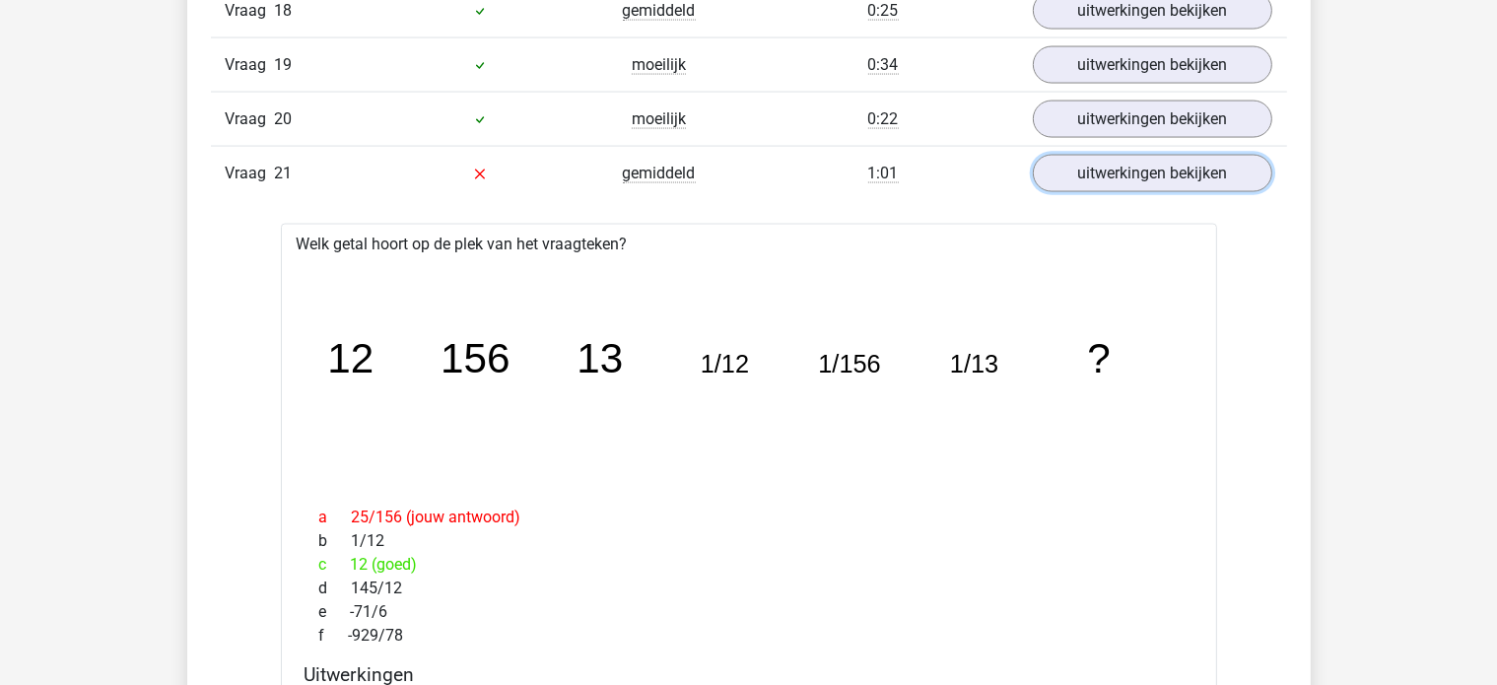
scroll to position [3252, 0]
